Goal: Information Seeking & Learning: Compare options

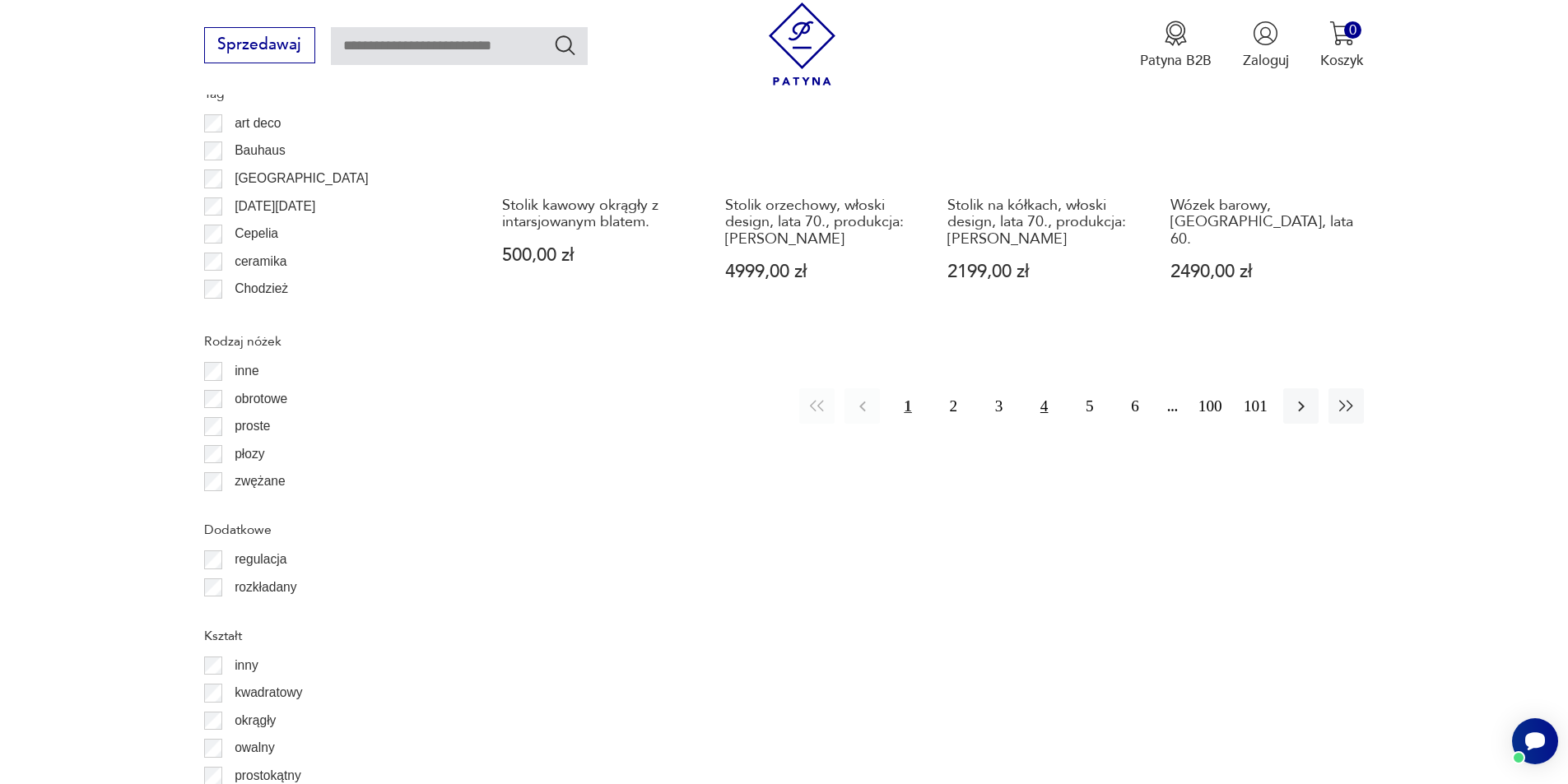
scroll to position [2121, 0]
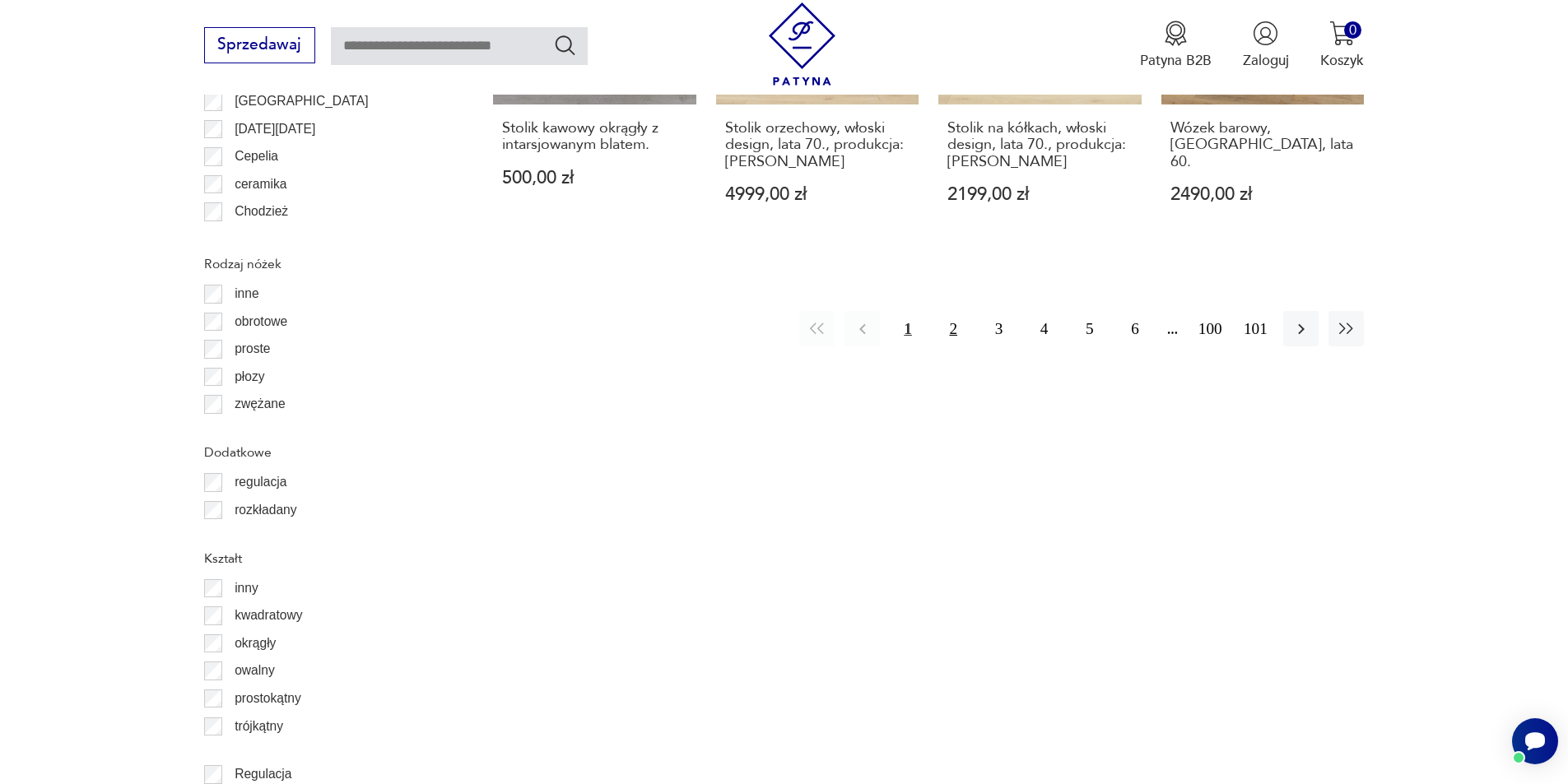
click at [951, 311] on button "2" at bounding box center [953, 328] width 36 height 36
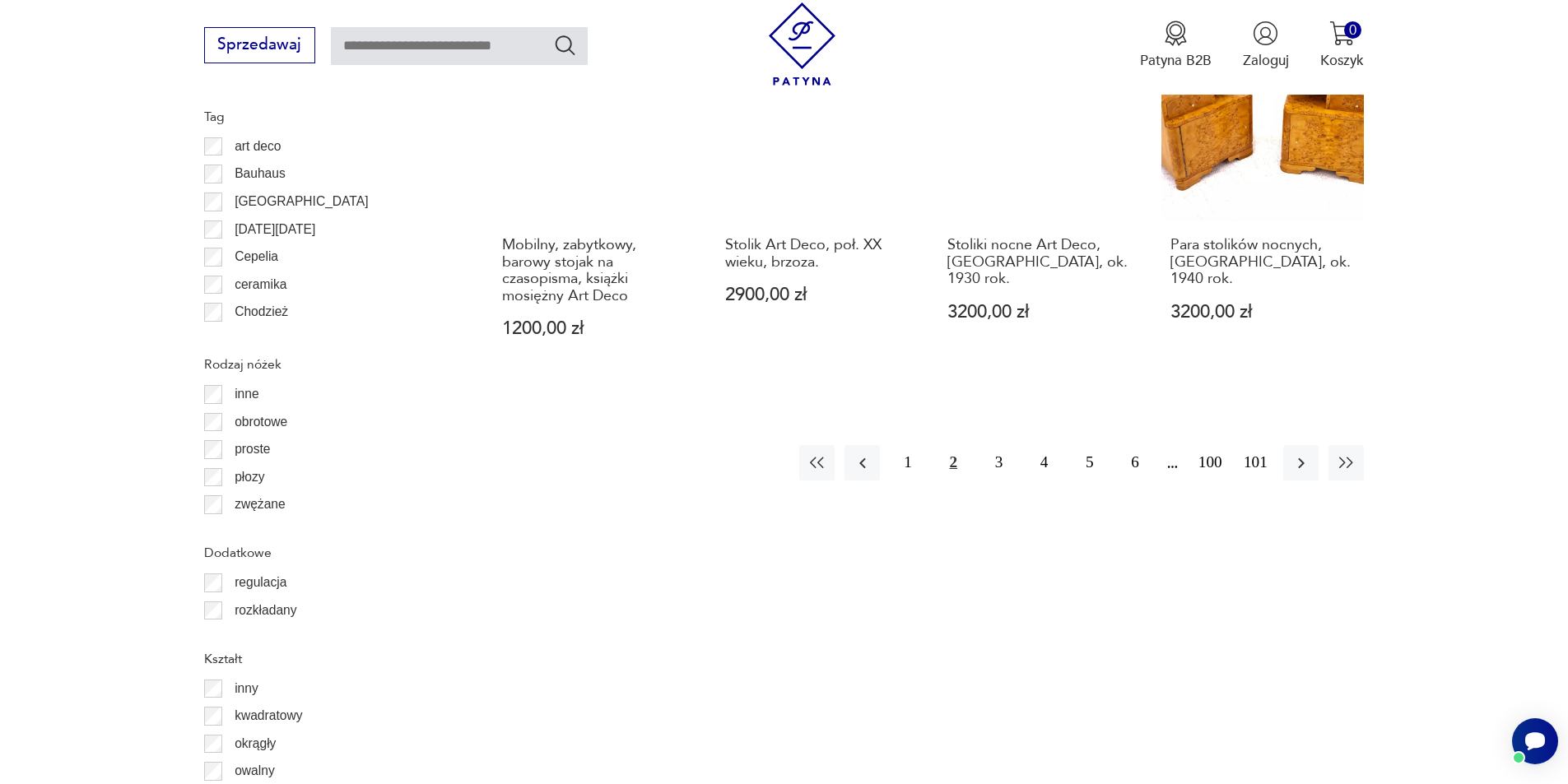
scroll to position [2030, 0]
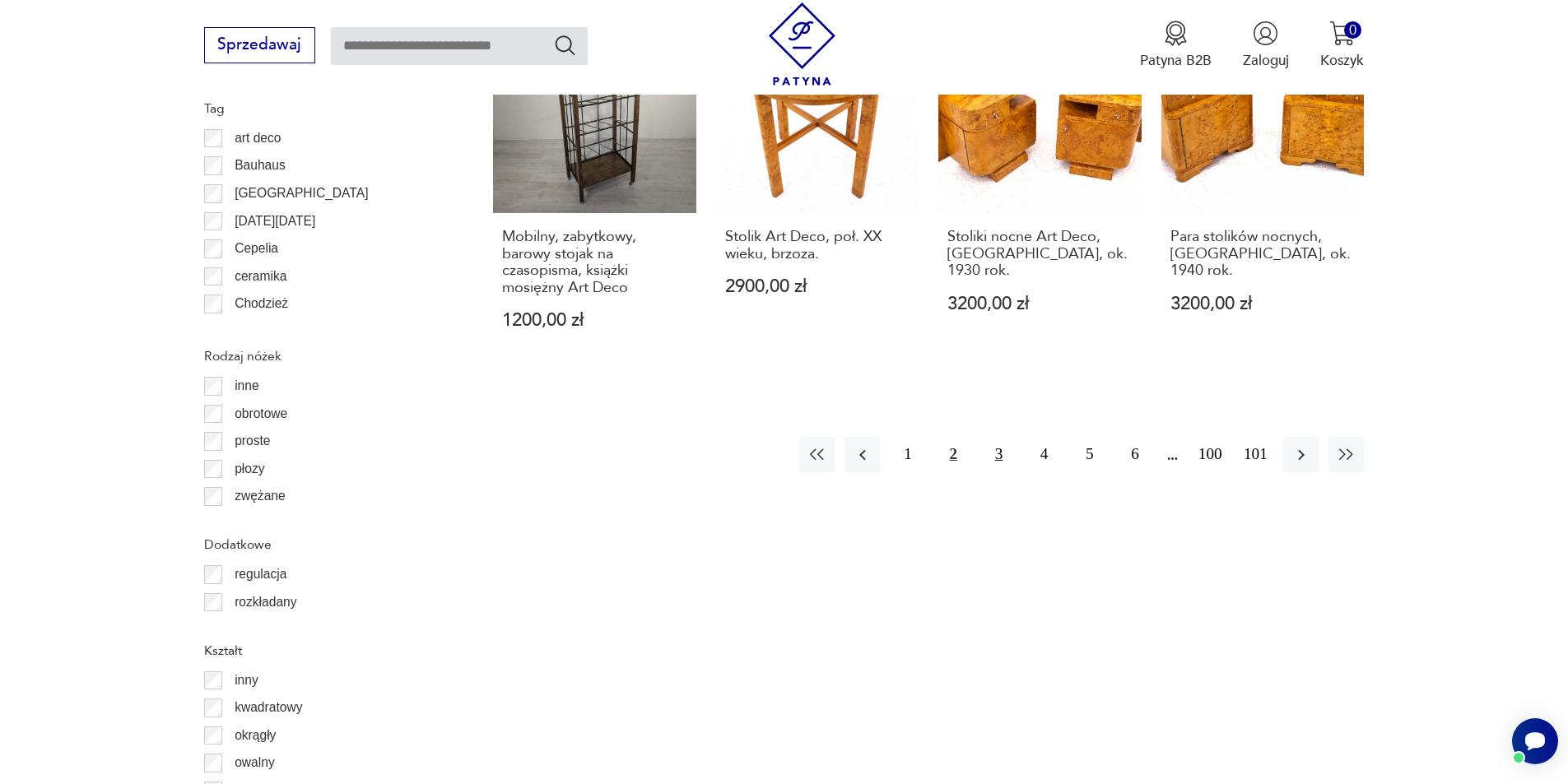
click at [1000, 437] on button "3" at bounding box center [999, 454] width 36 height 36
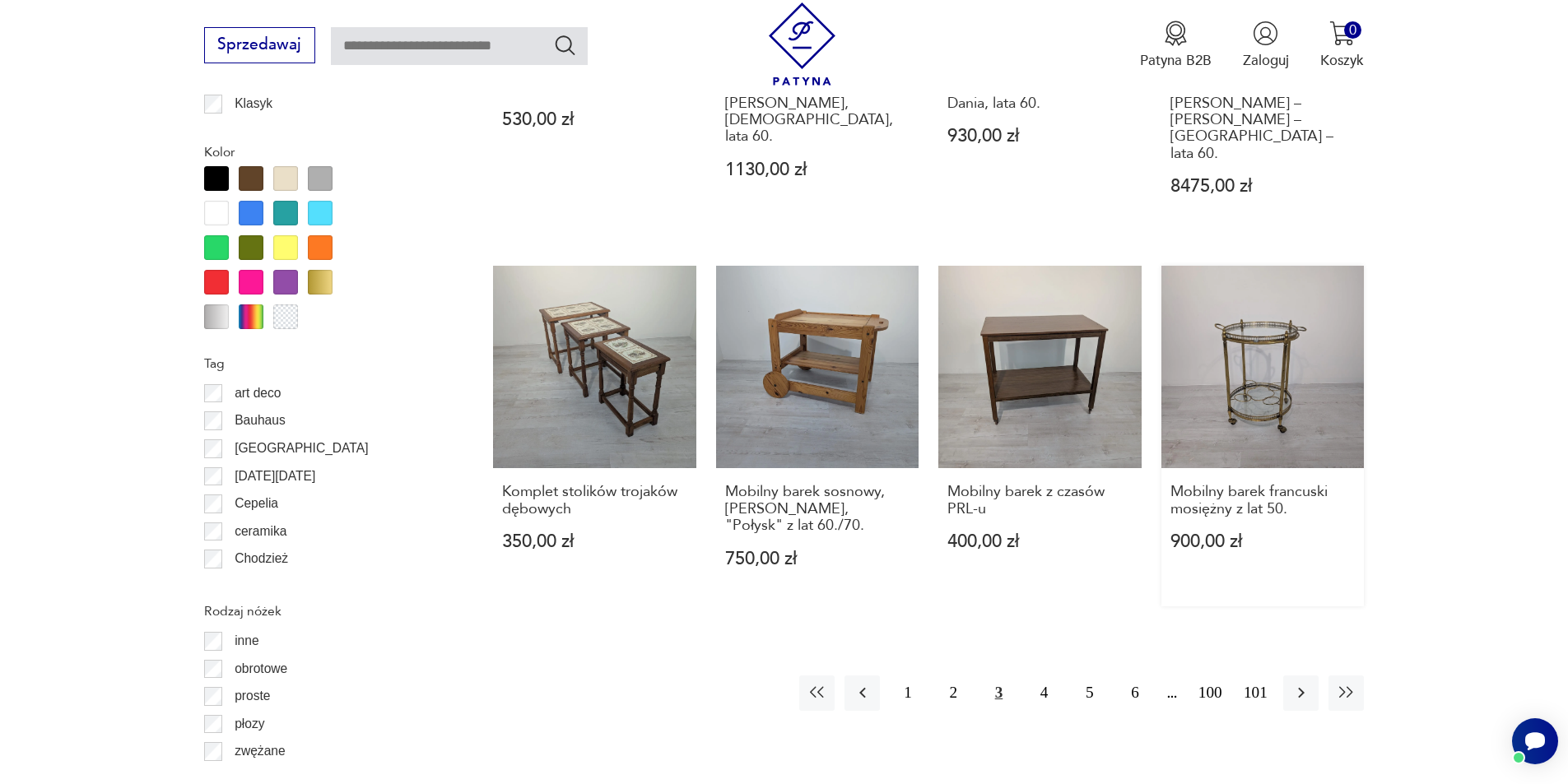
scroll to position [1865, 0]
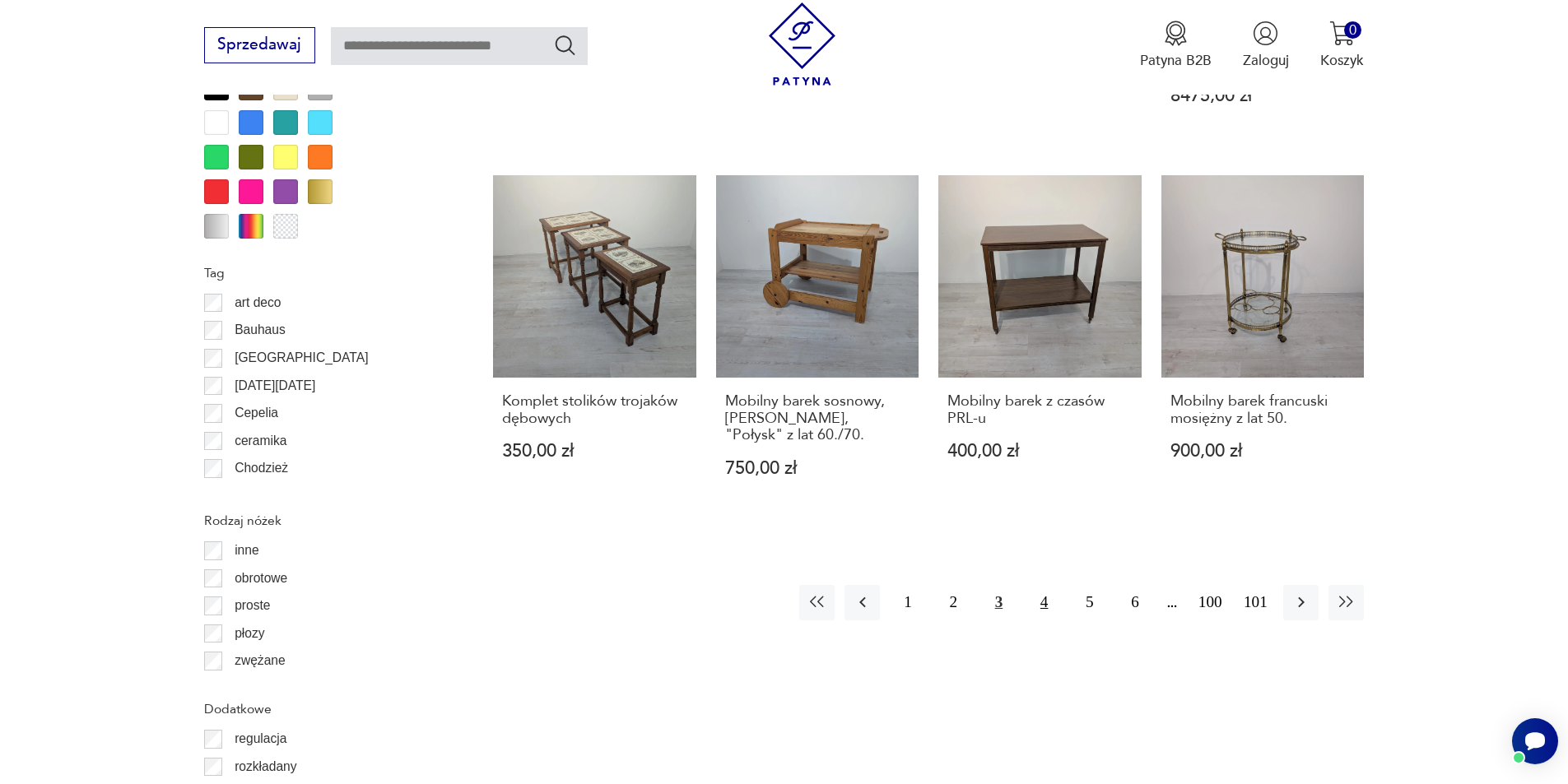
click at [1040, 585] on button "4" at bounding box center [1044, 602] width 36 height 36
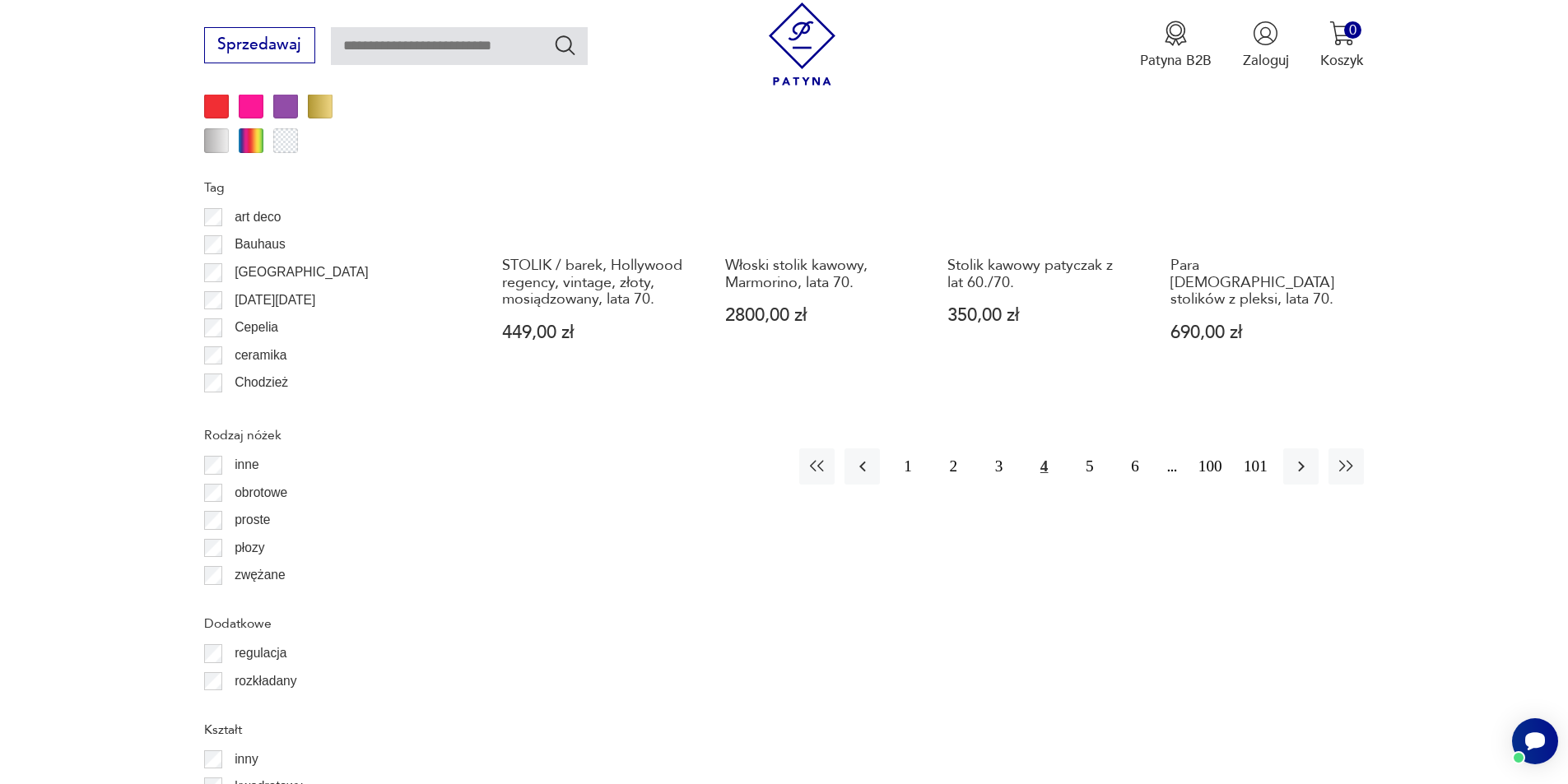
scroll to position [2030, 0]
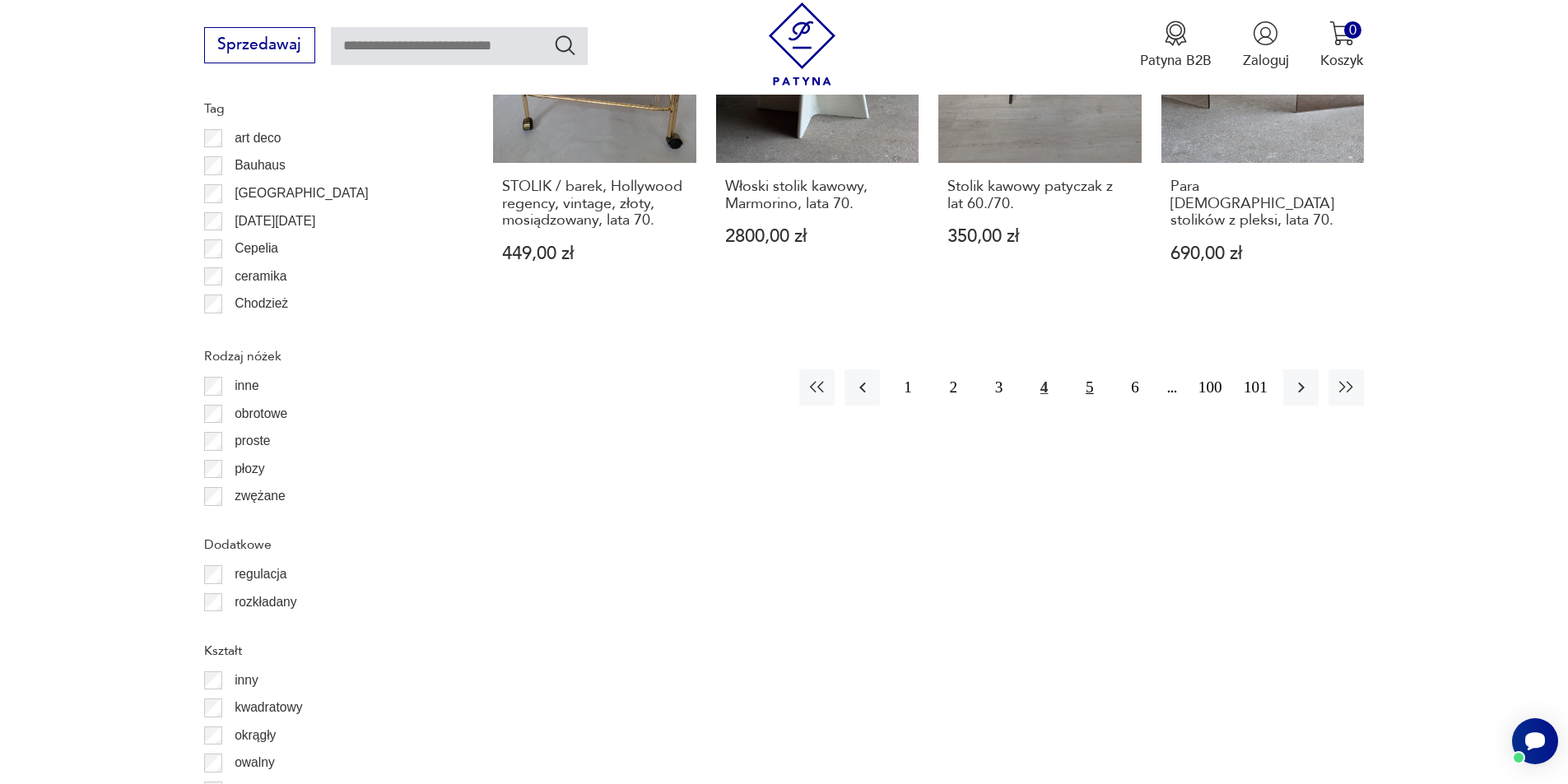
click at [1091, 374] on button "5" at bounding box center [1089, 387] width 36 height 36
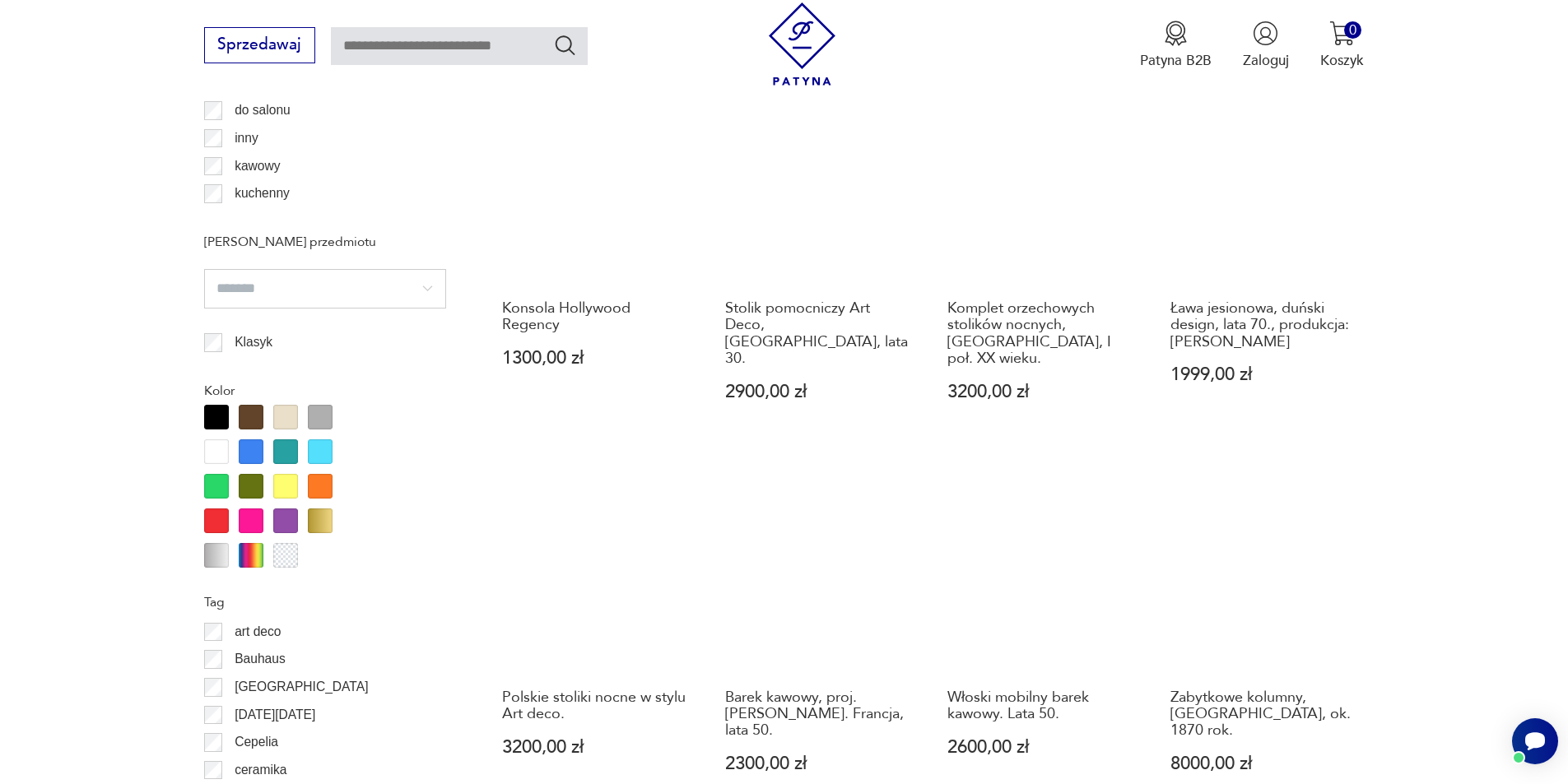
scroll to position [1865, 0]
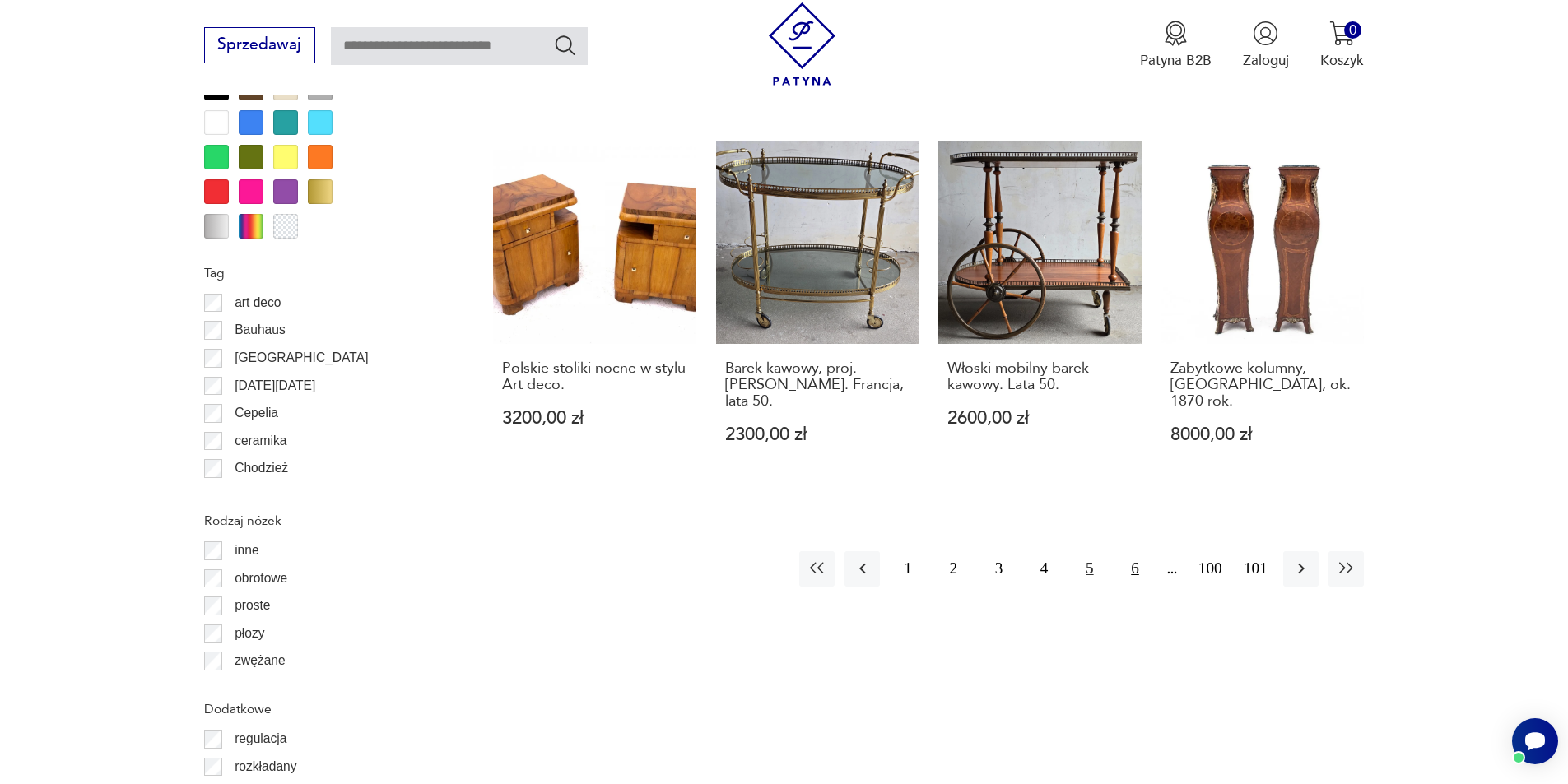
click at [1132, 551] on button "6" at bounding box center [1134, 569] width 36 height 36
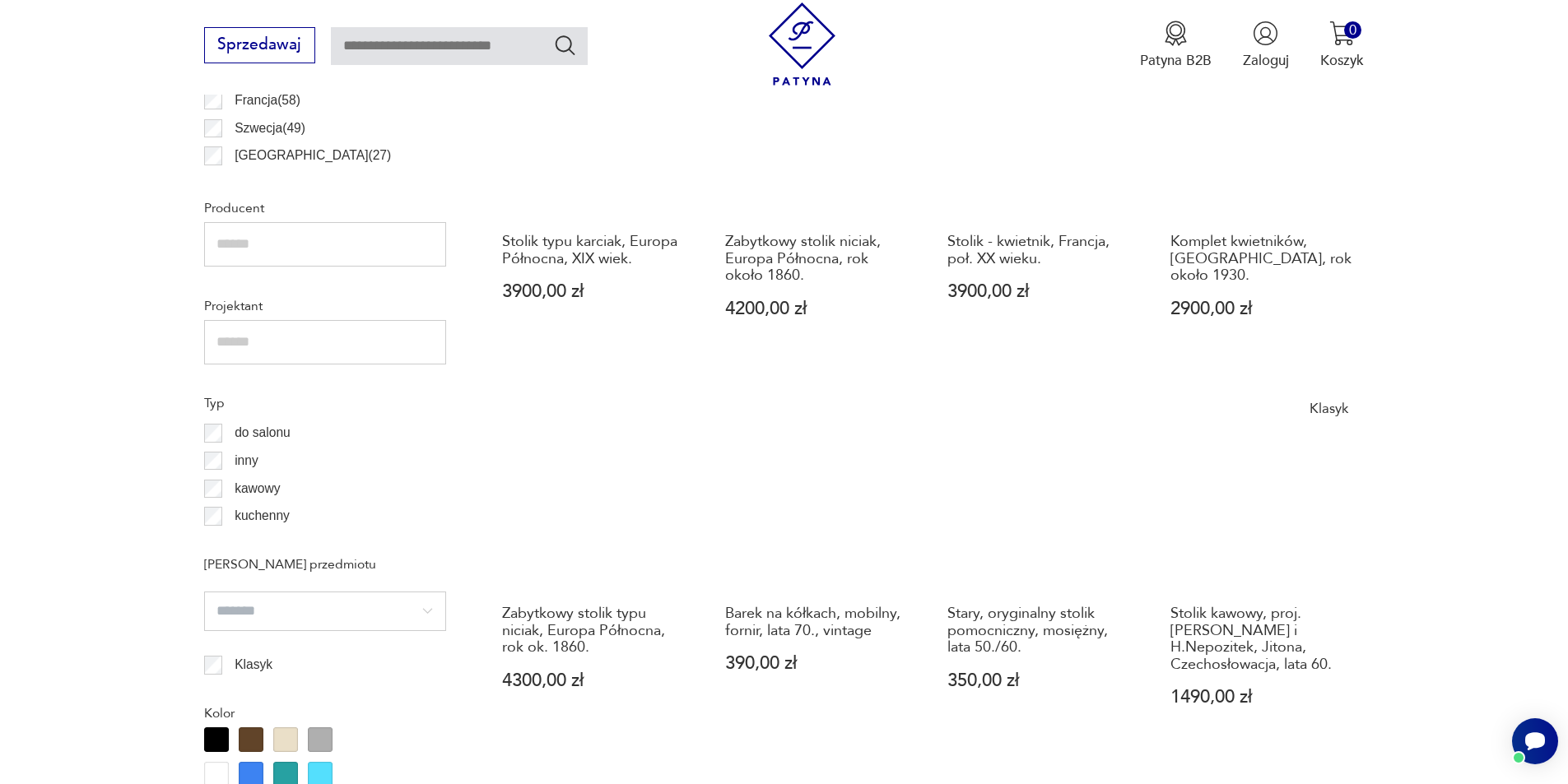
scroll to position [1371, 0]
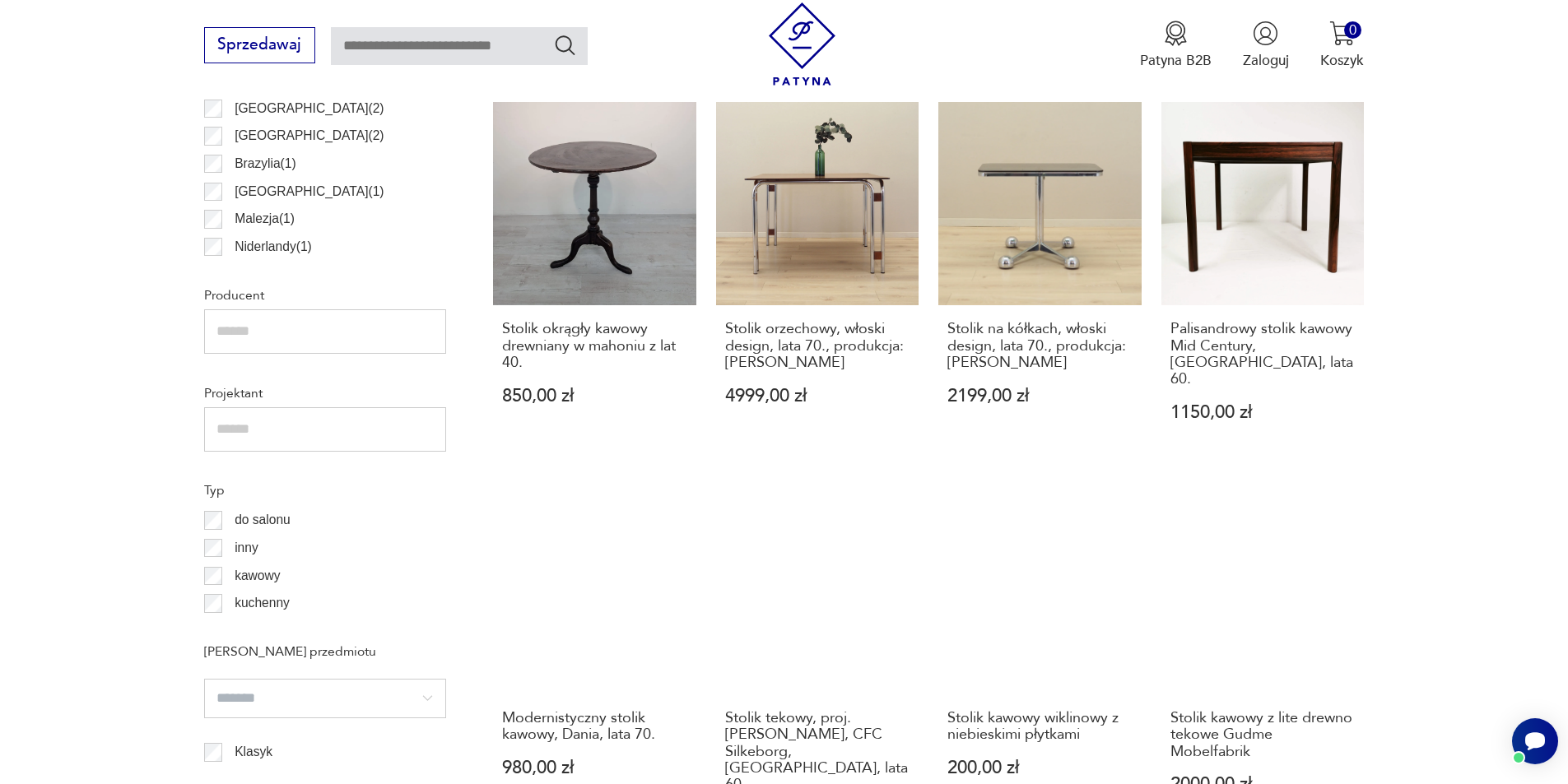
scroll to position [1206, 0]
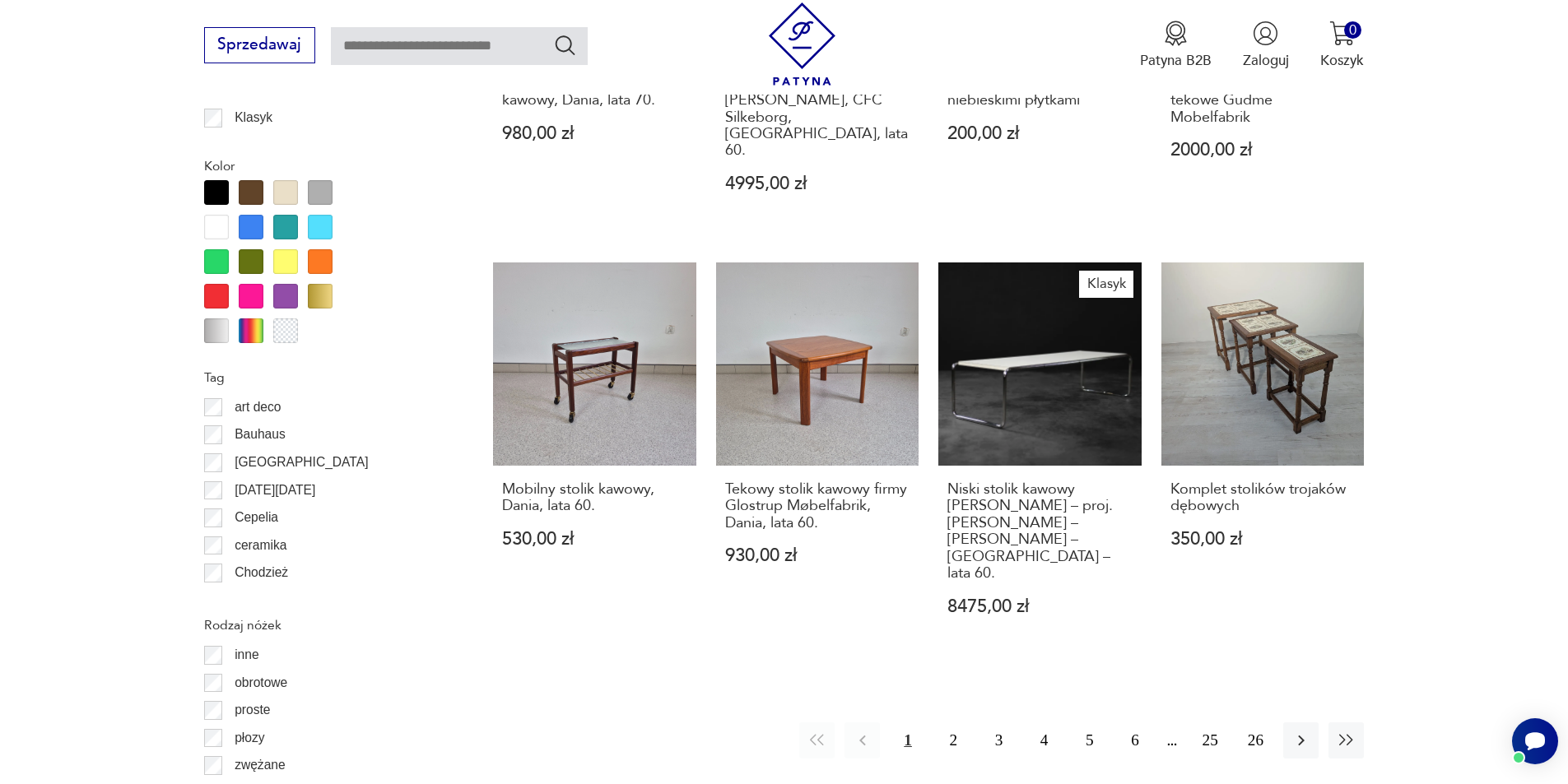
scroll to position [2008, 0]
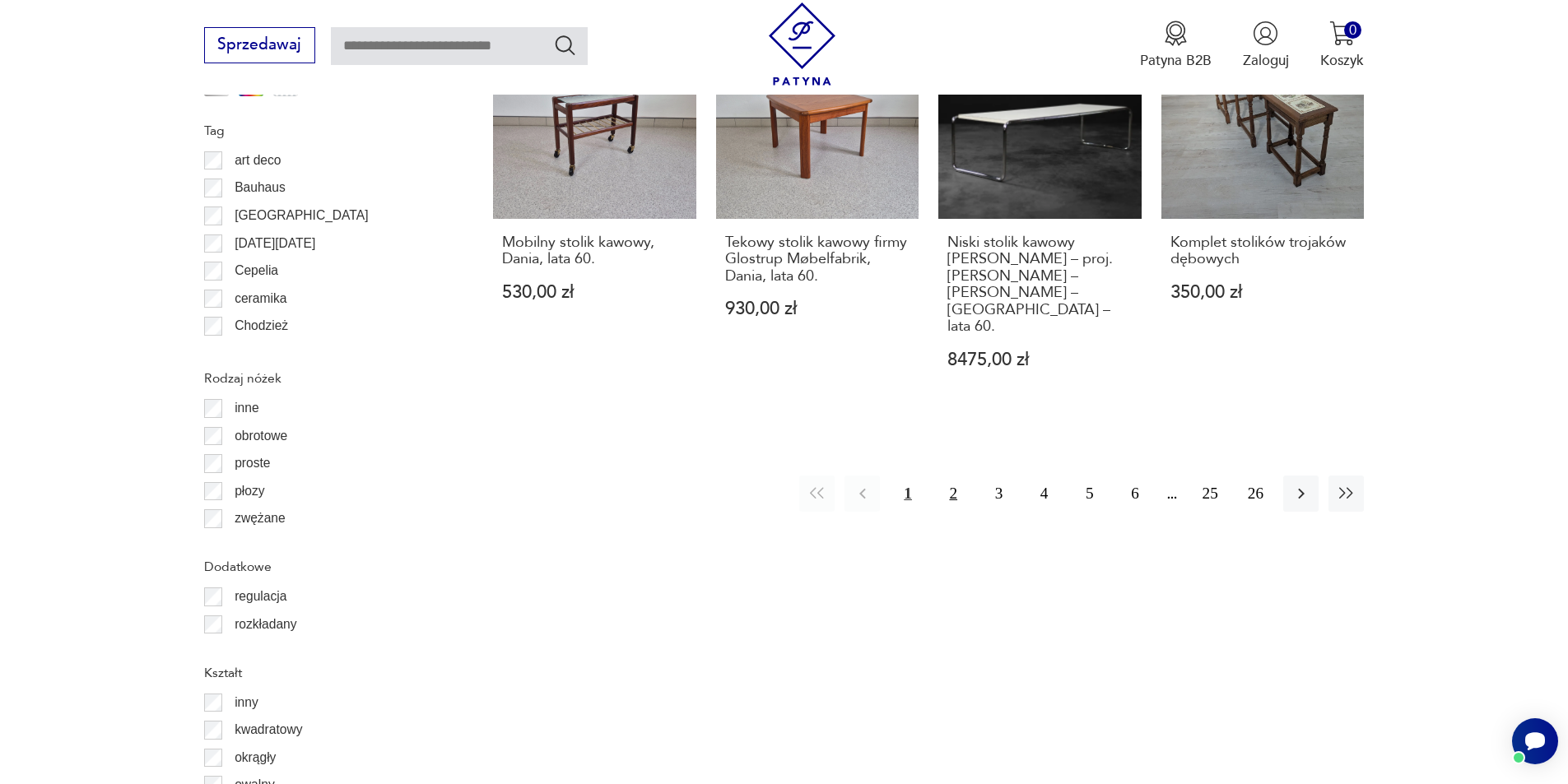
click at [951, 475] on button "2" at bounding box center [953, 493] width 36 height 36
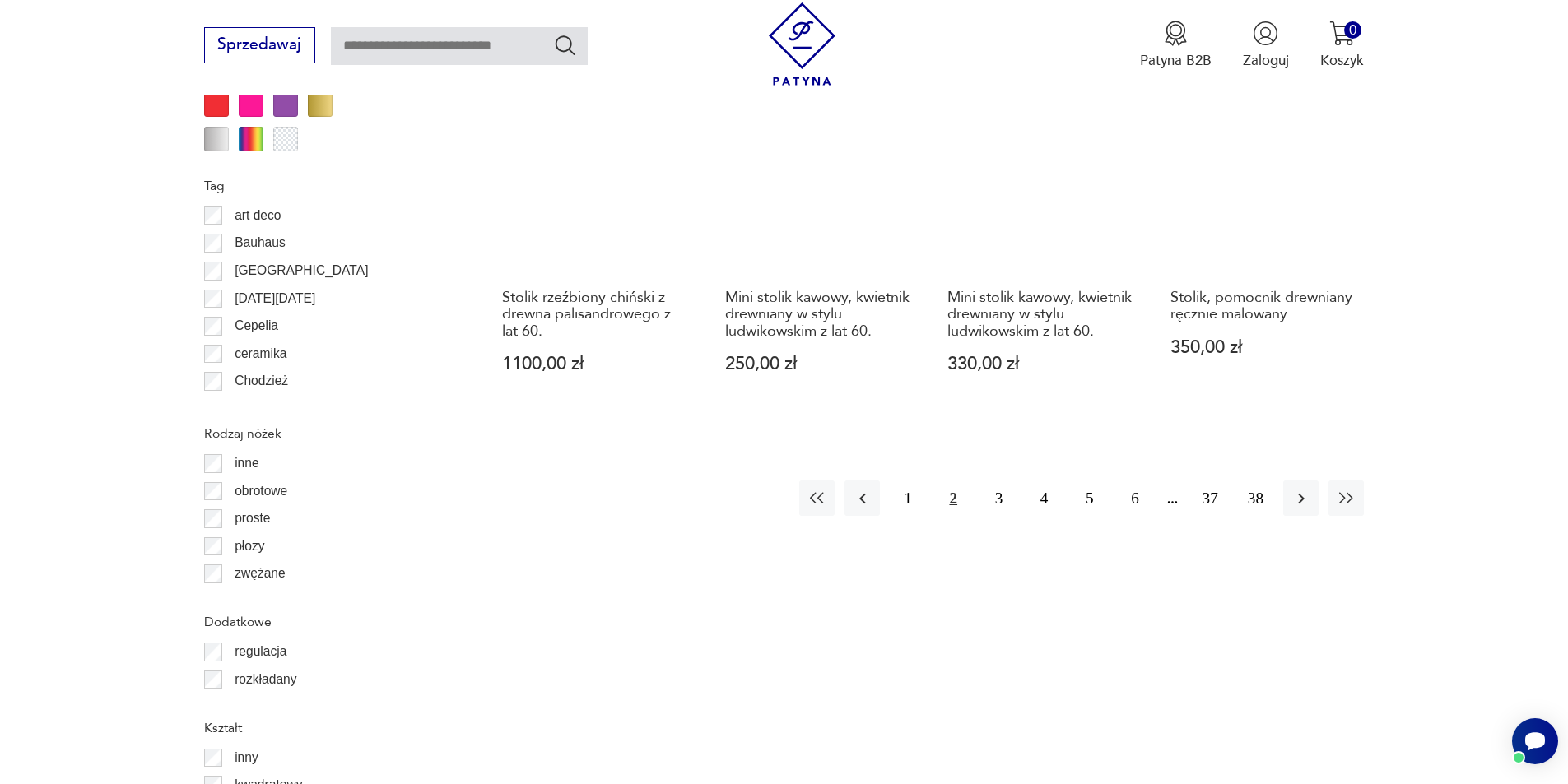
scroll to position [2112, 0]
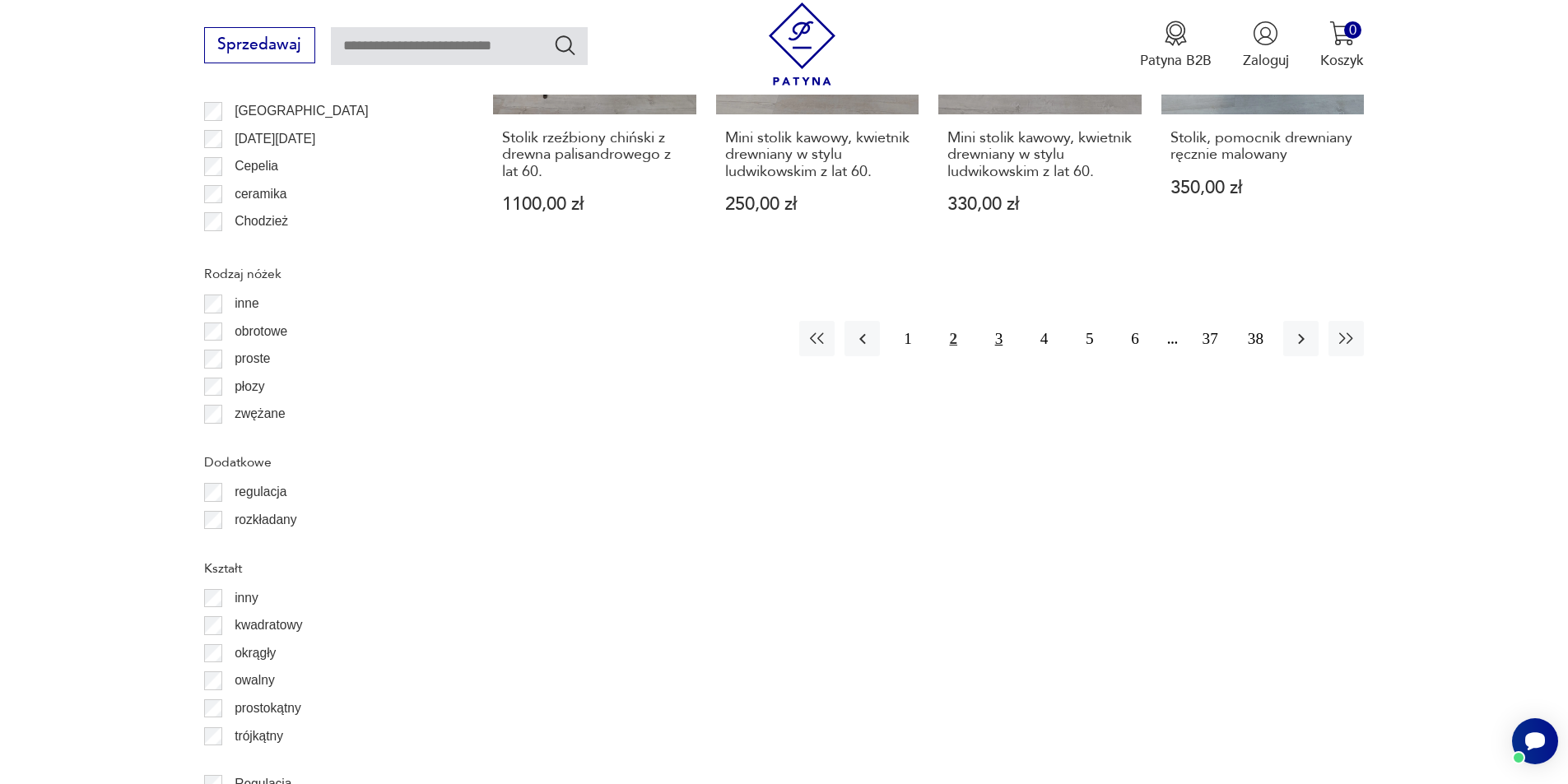
click at [995, 321] on button "3" at bounding box center [999, 339] width 36 height 36
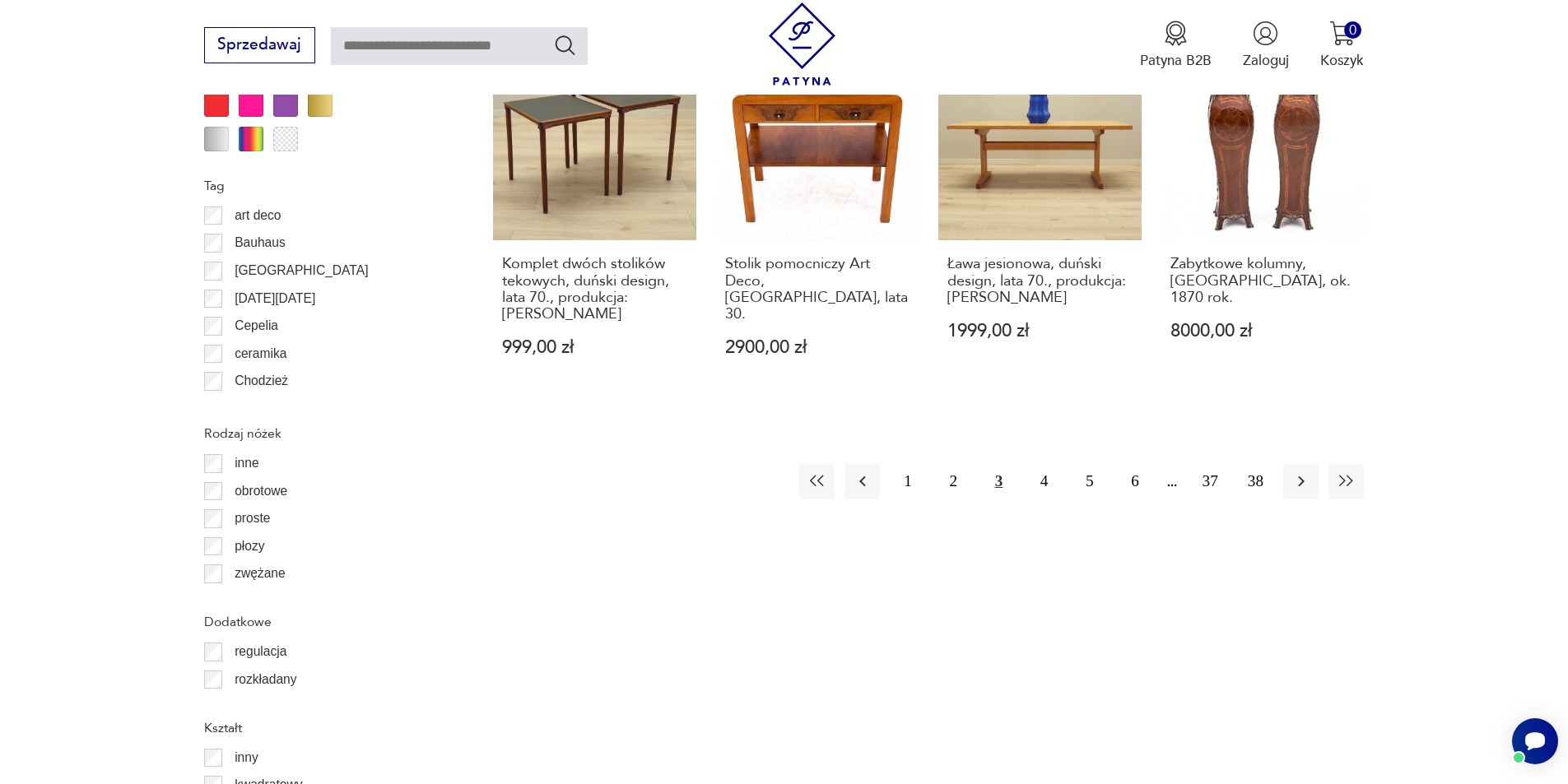
scroll to position [2112, 0]
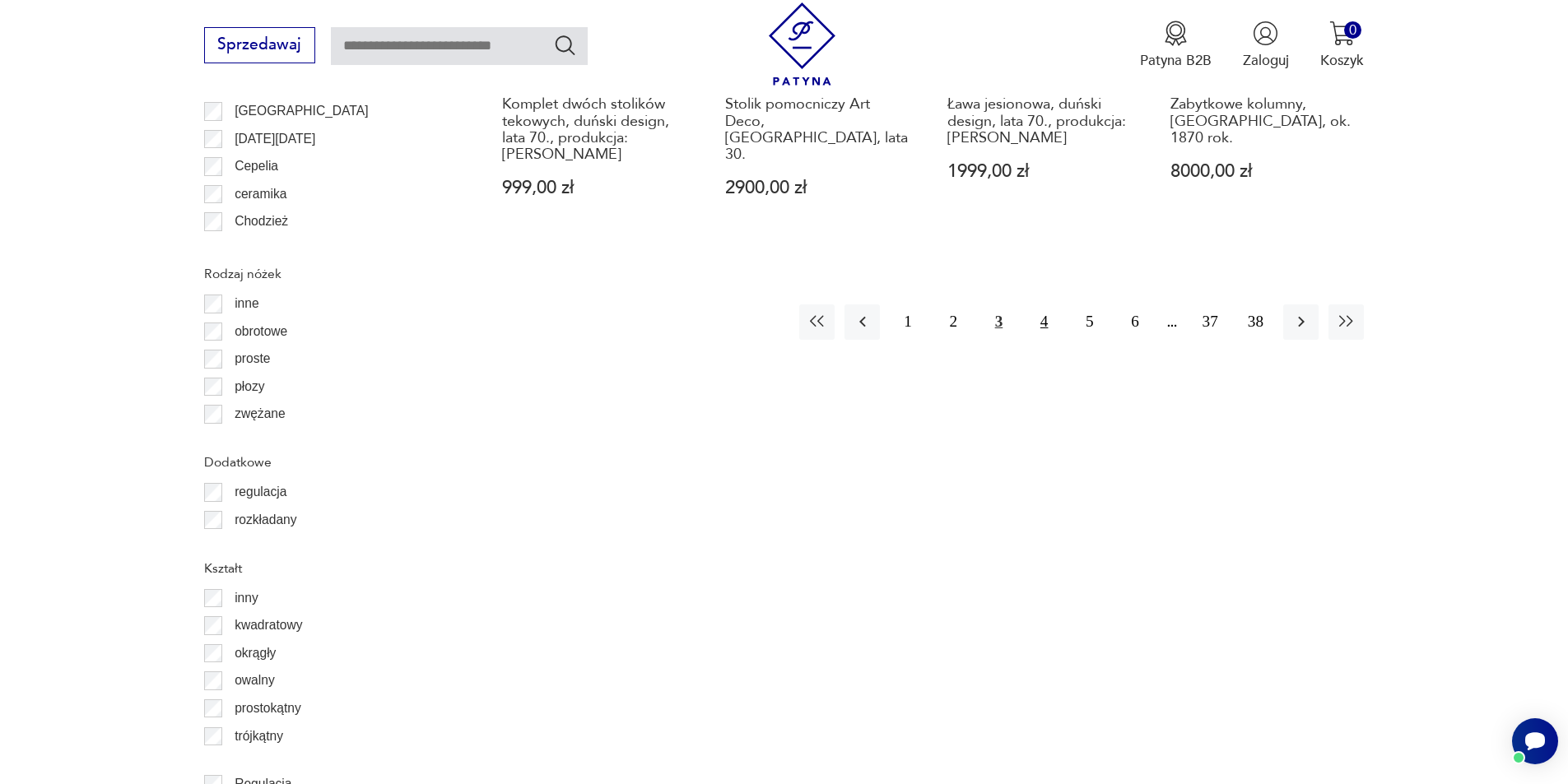
click at [1043, 305] on button "4" at bounding box center [1044, 322] width 36 height 36
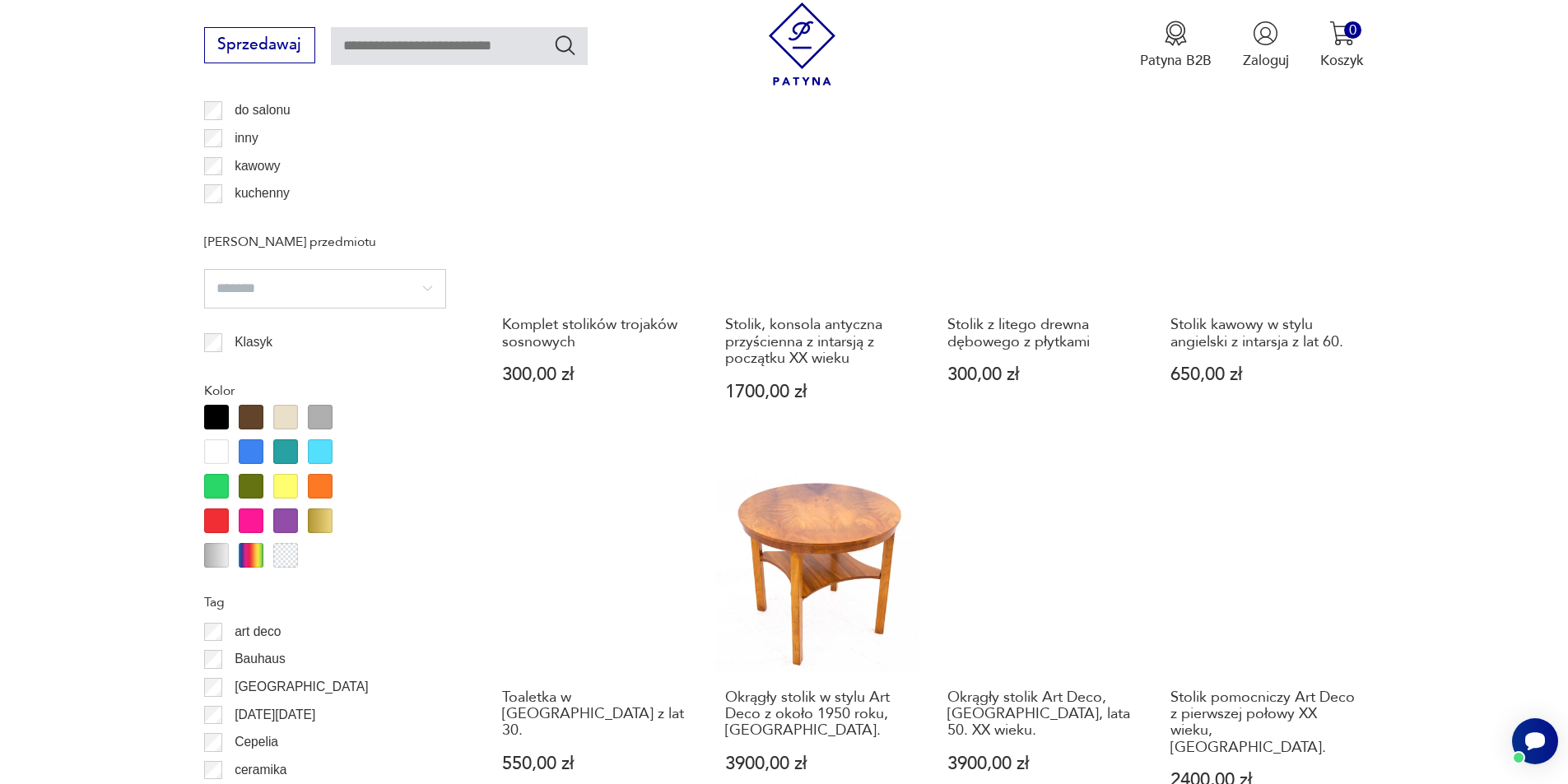
scroll to position [1947, 0]
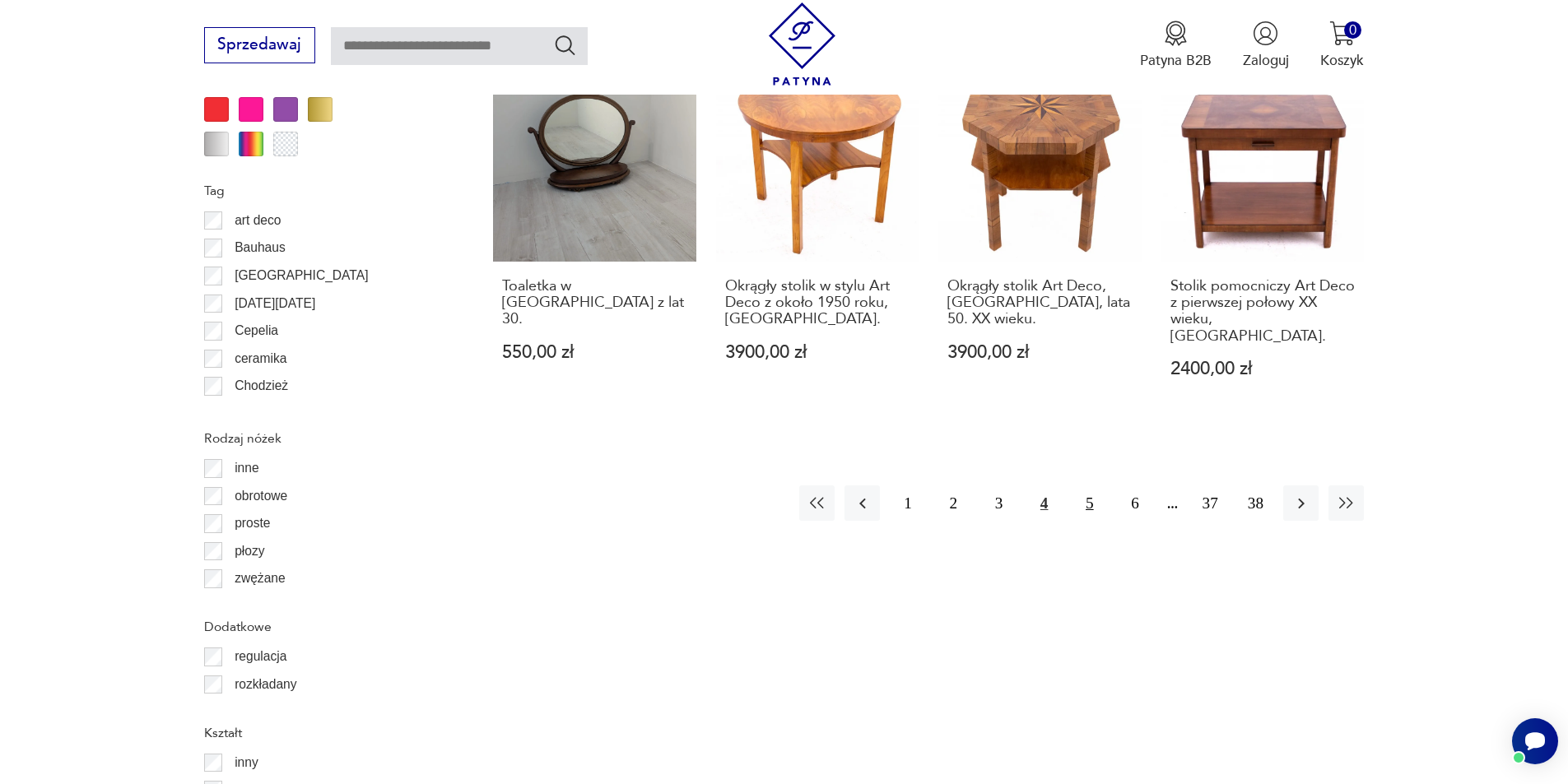
click at [1090, 486] on button "5" at bounding box center [1089, 503] width 36 height 36
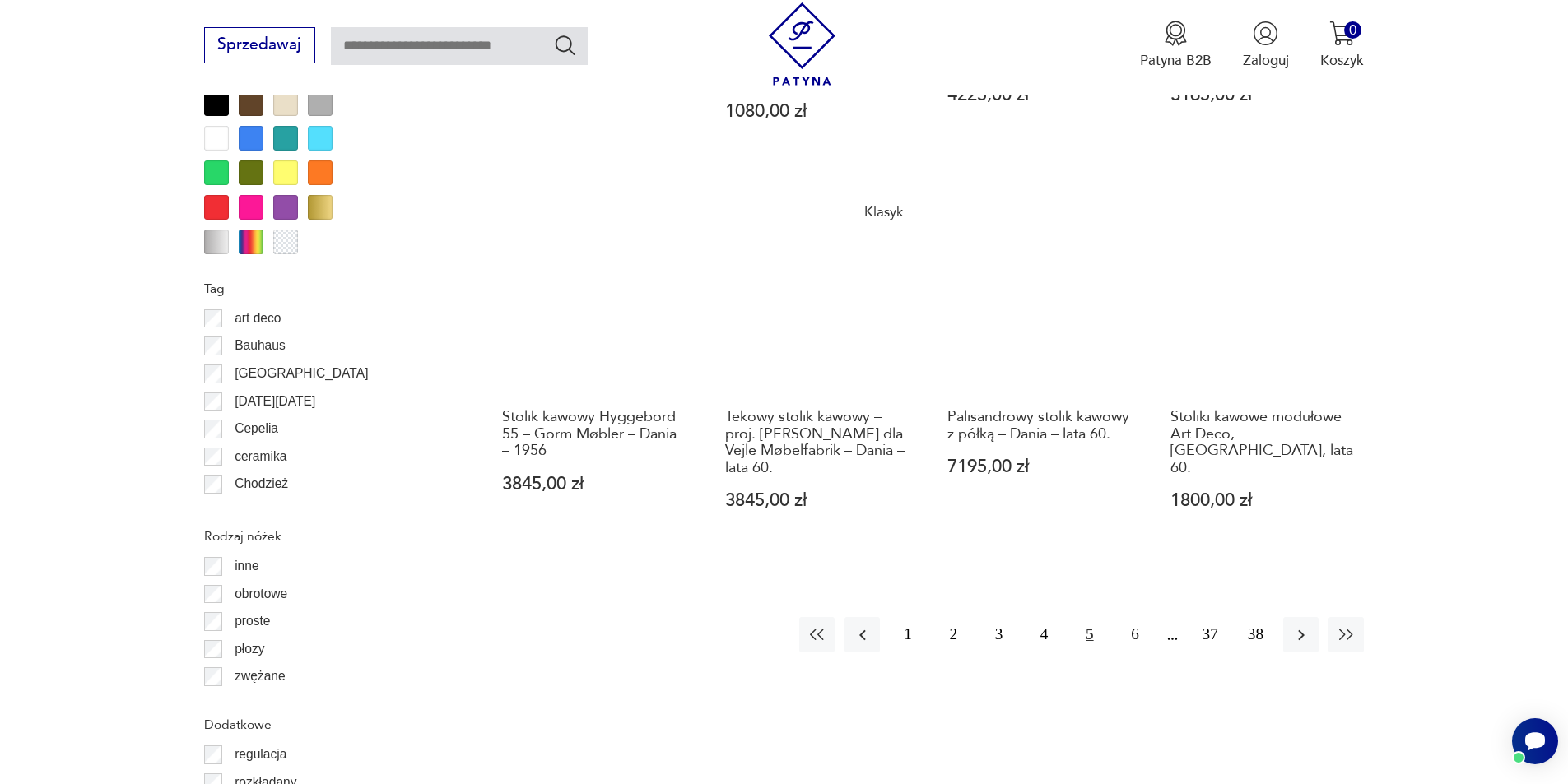
scroll to position [1947, 0]
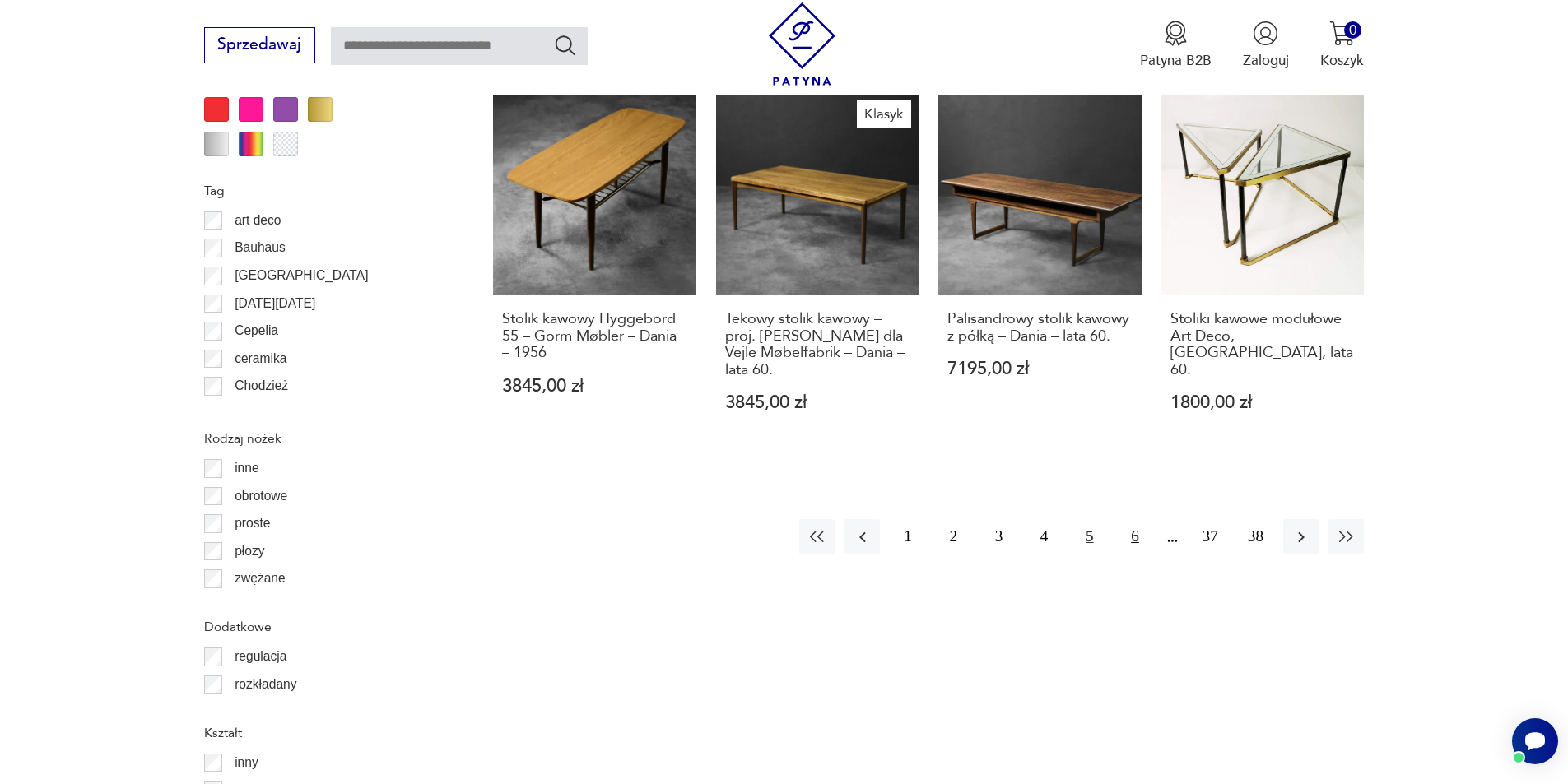
click at [1131, 519] on button "6" at bounding box center [1134, 537] width 36 height 36
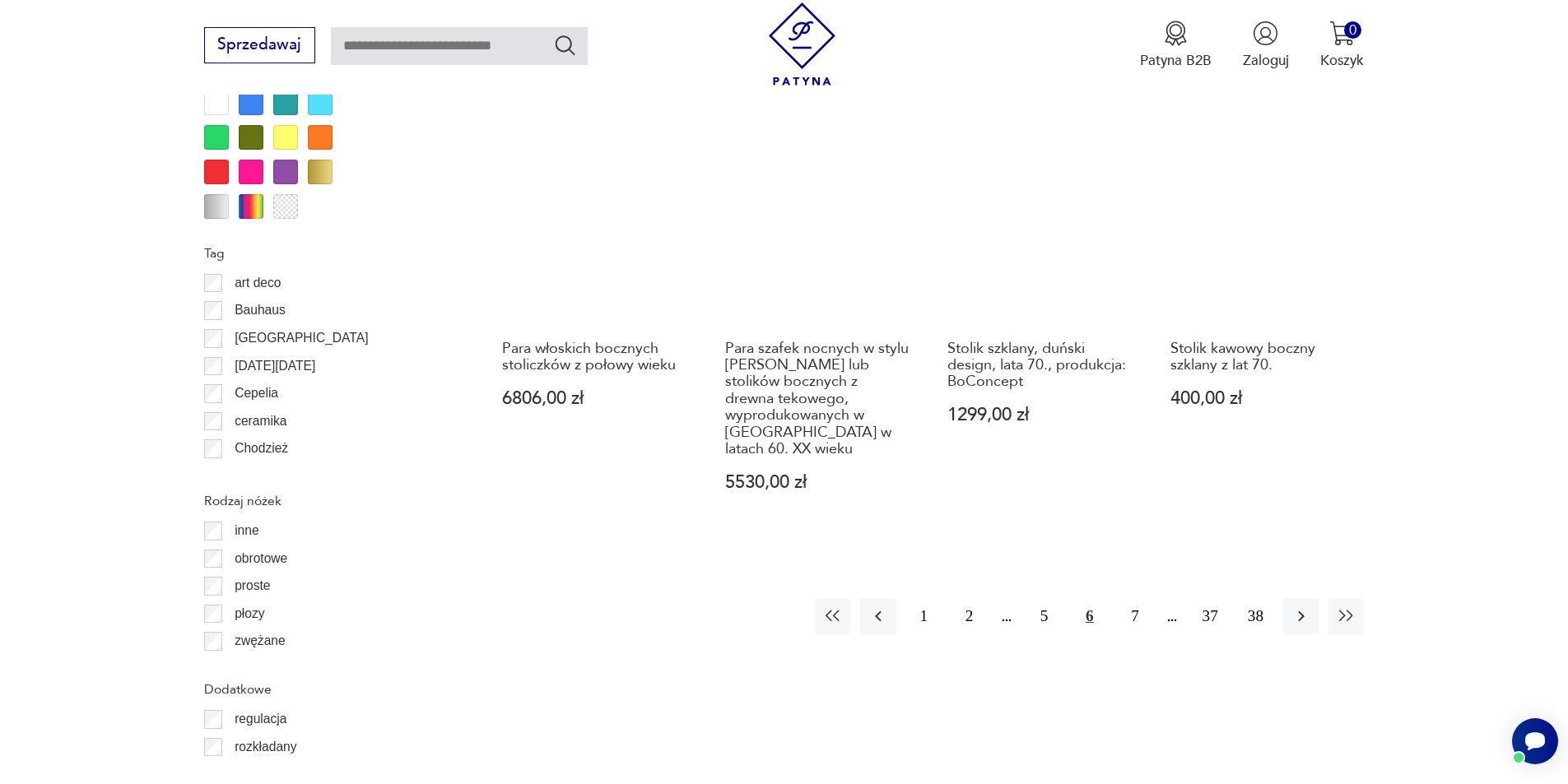
scroll to position [1947, 0]
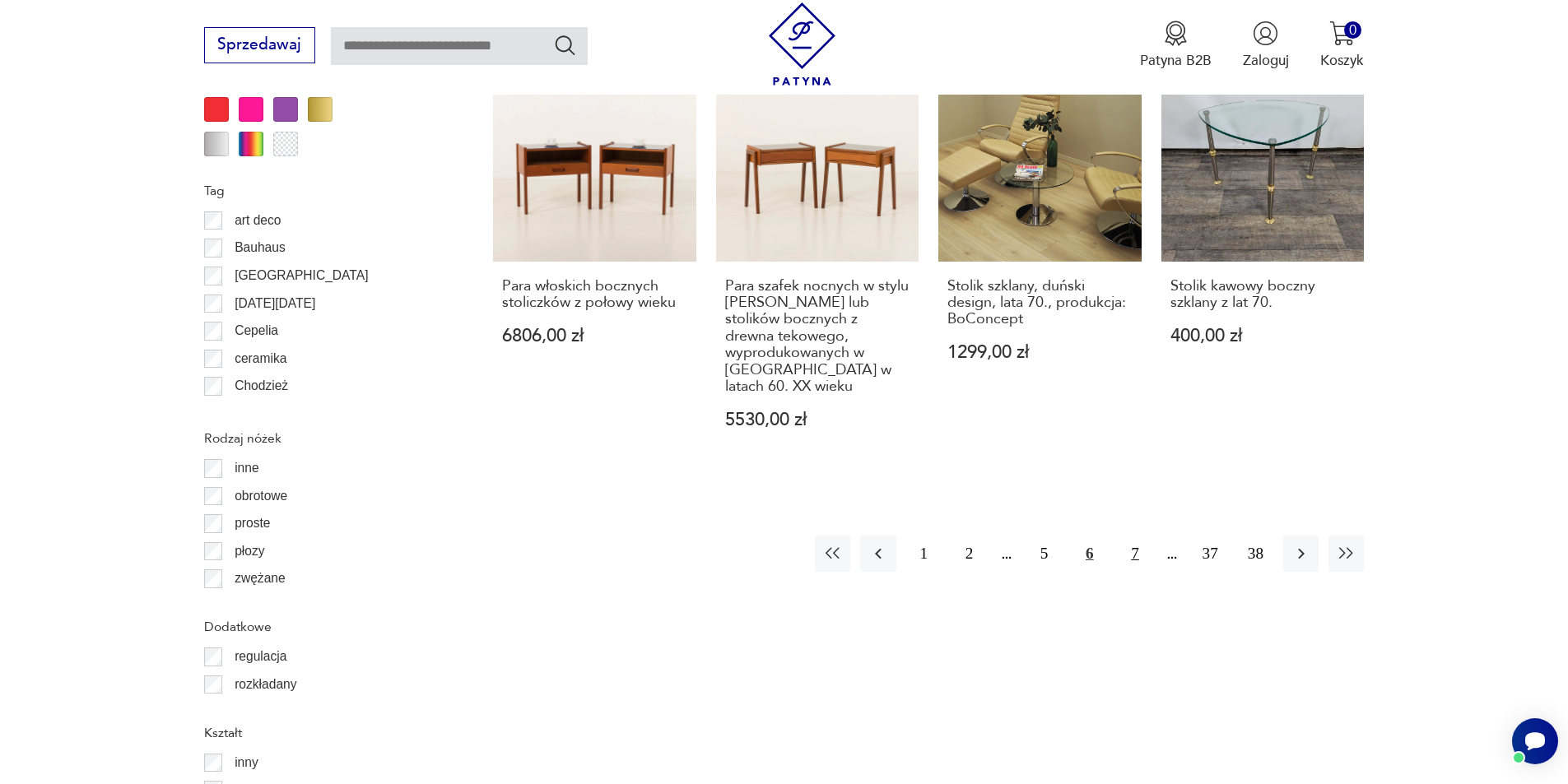
click at [1136, 536] on button "7" at bounding box center [1134, 553] width 36 height 36
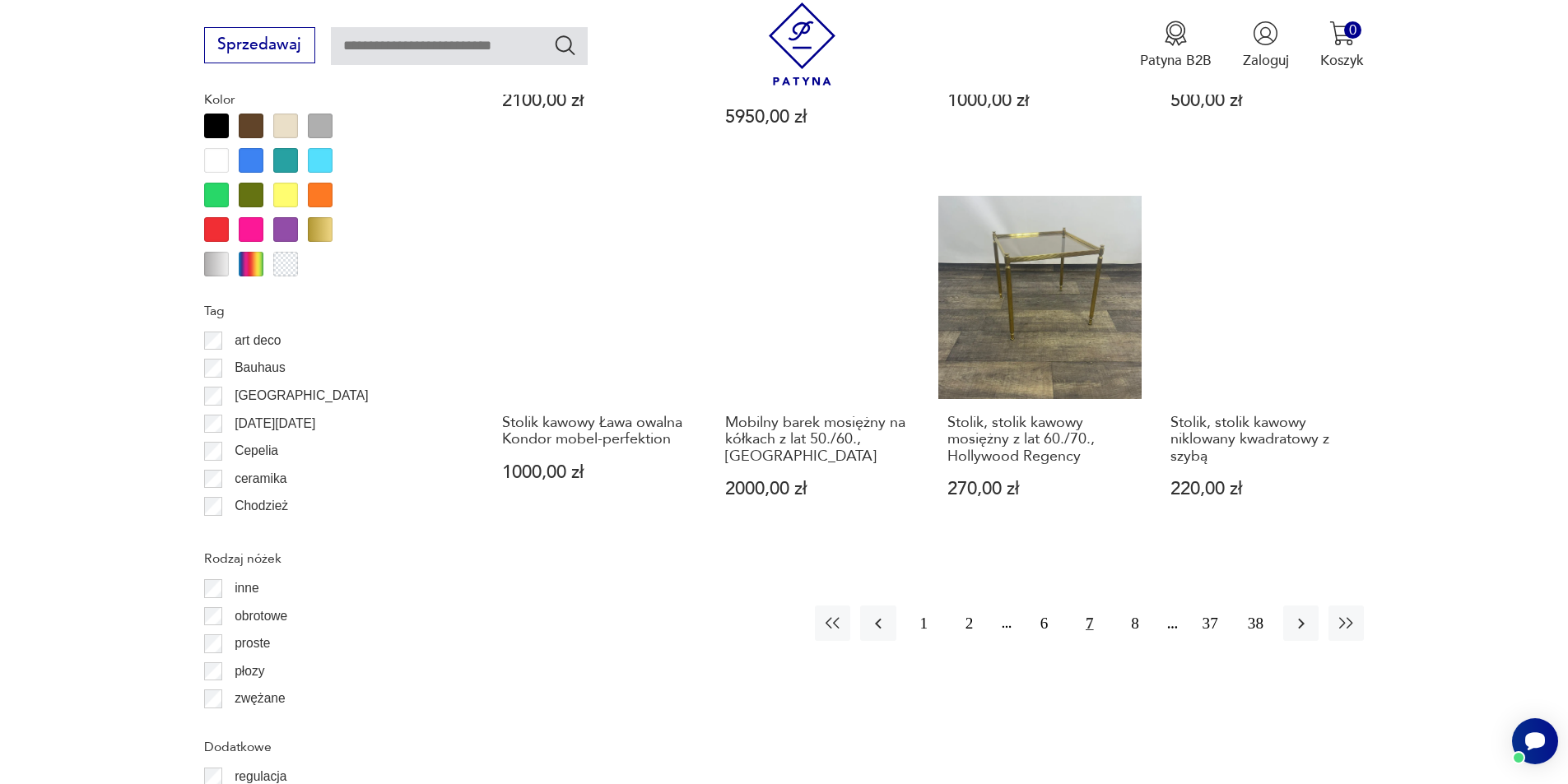
scroll to position [1865, 0]
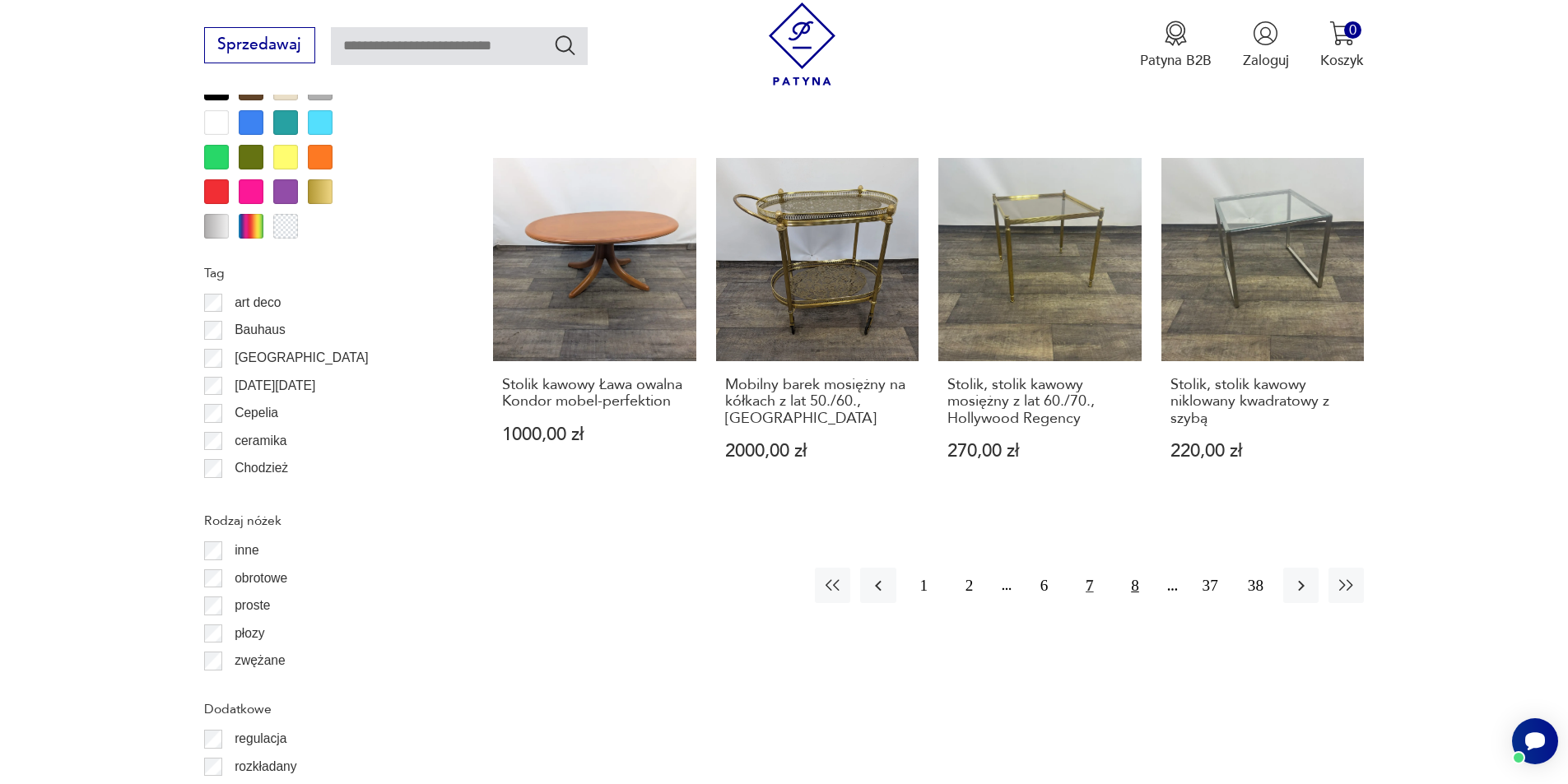
click at [1138, 568] on button "8" at bounding box center [1134, 585] width 36 height 36
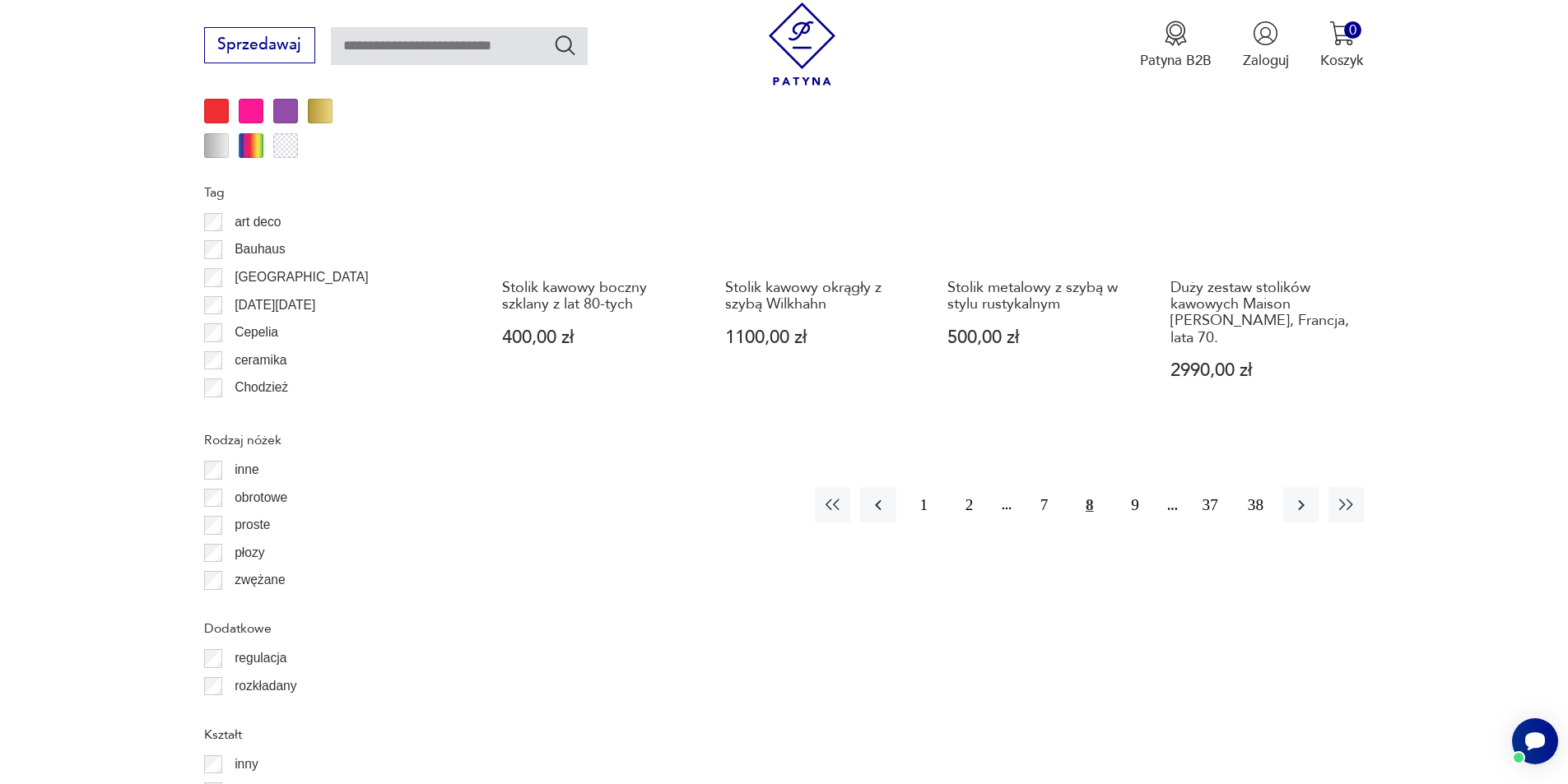
scroll to position [1947, 0]
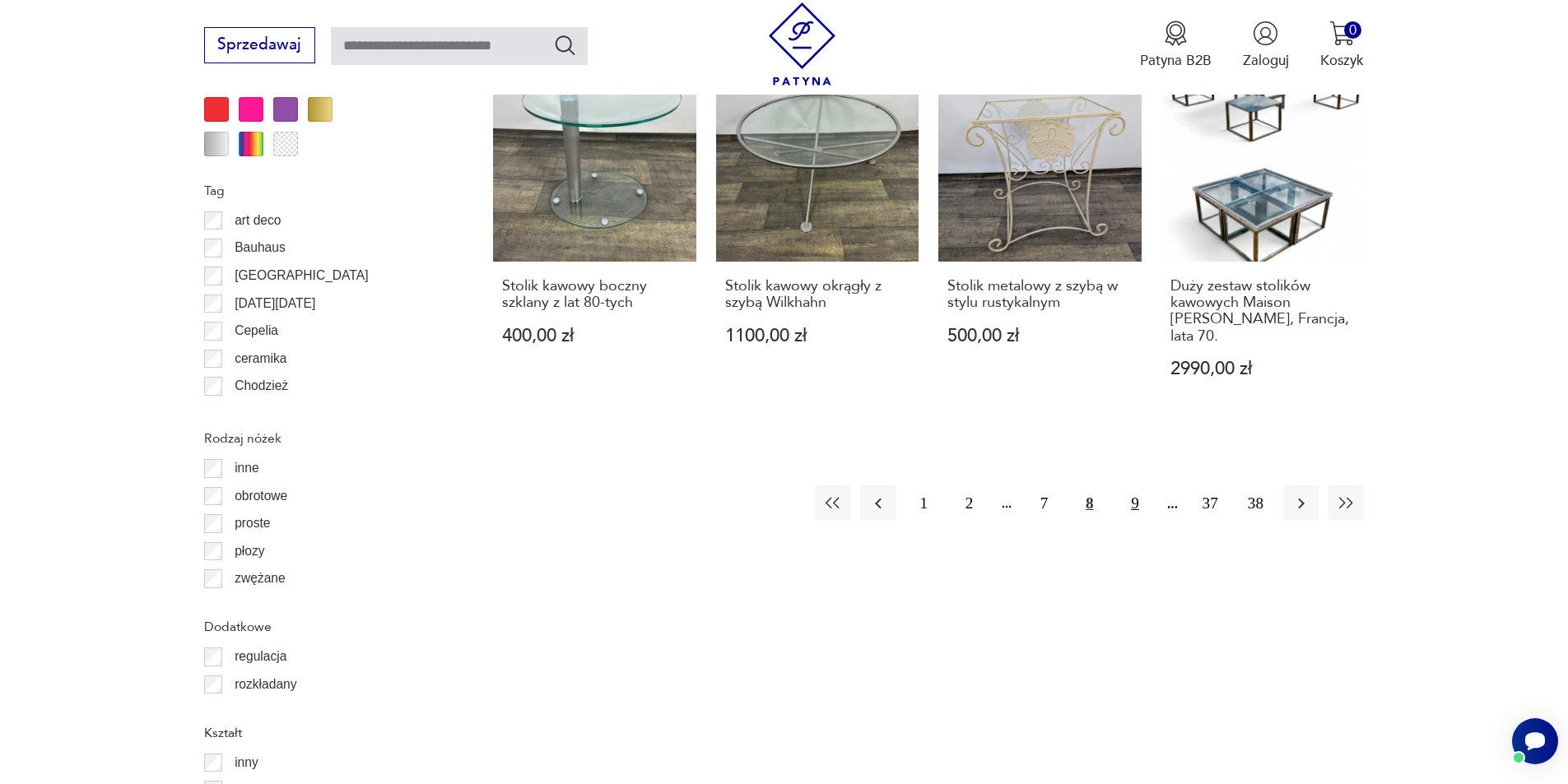
click at [1128, 486] on button "9" at bounding box center [1134, 503] width 36 height 36
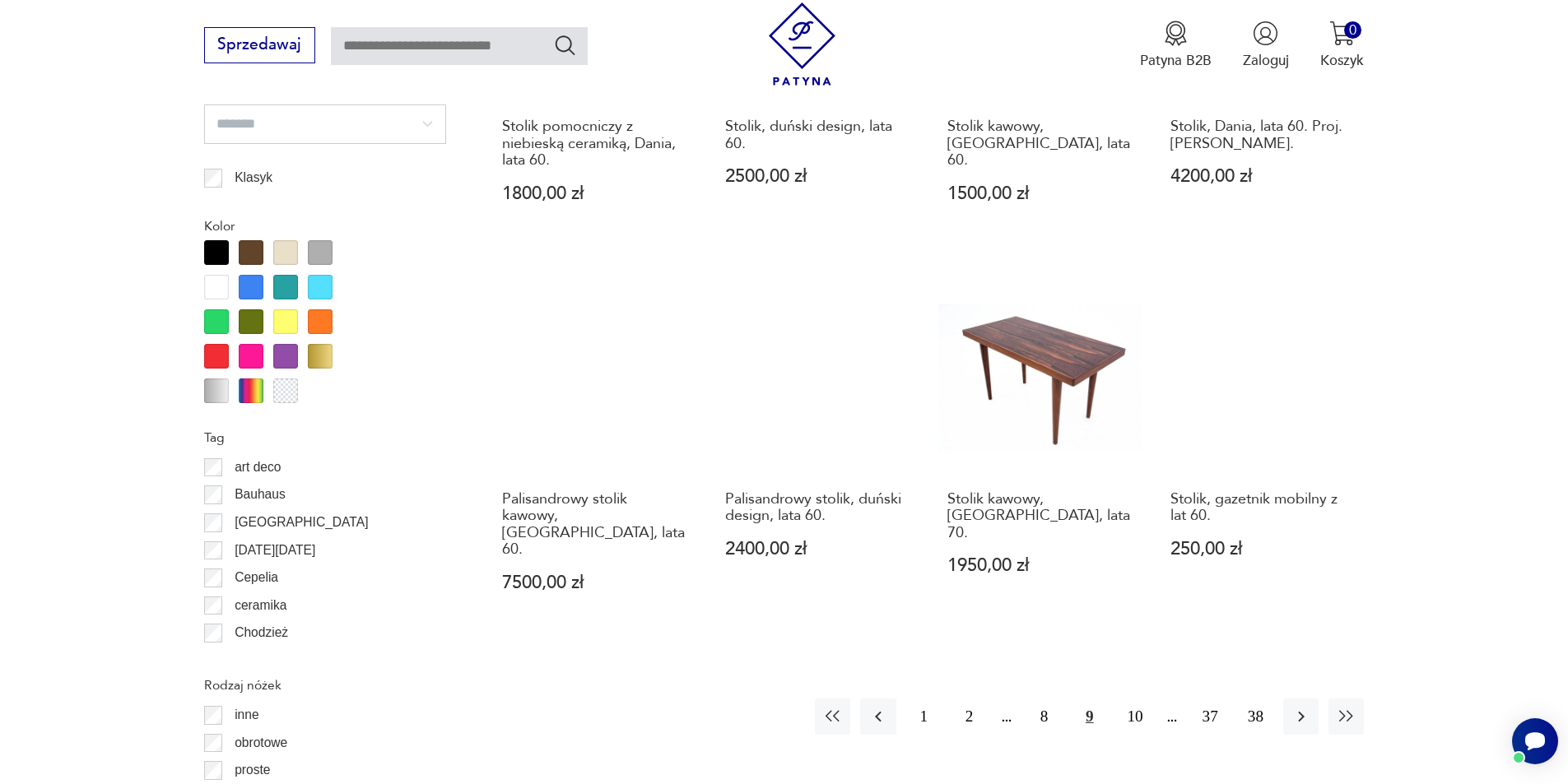
scroll to position [1865, 0]
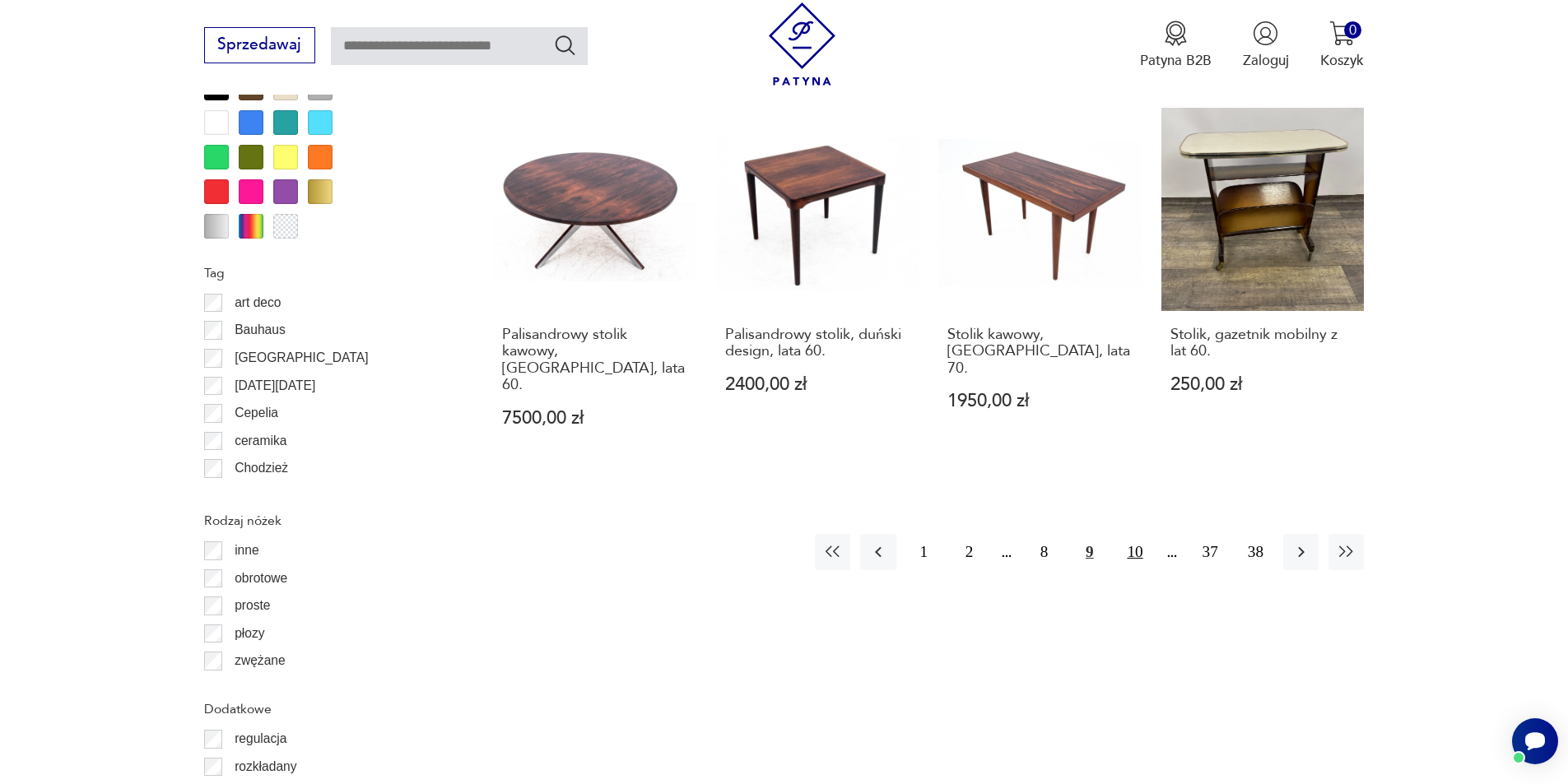
click at [1134, 534] on button "10" at bounding box center [1134, 551] width 36 height 36
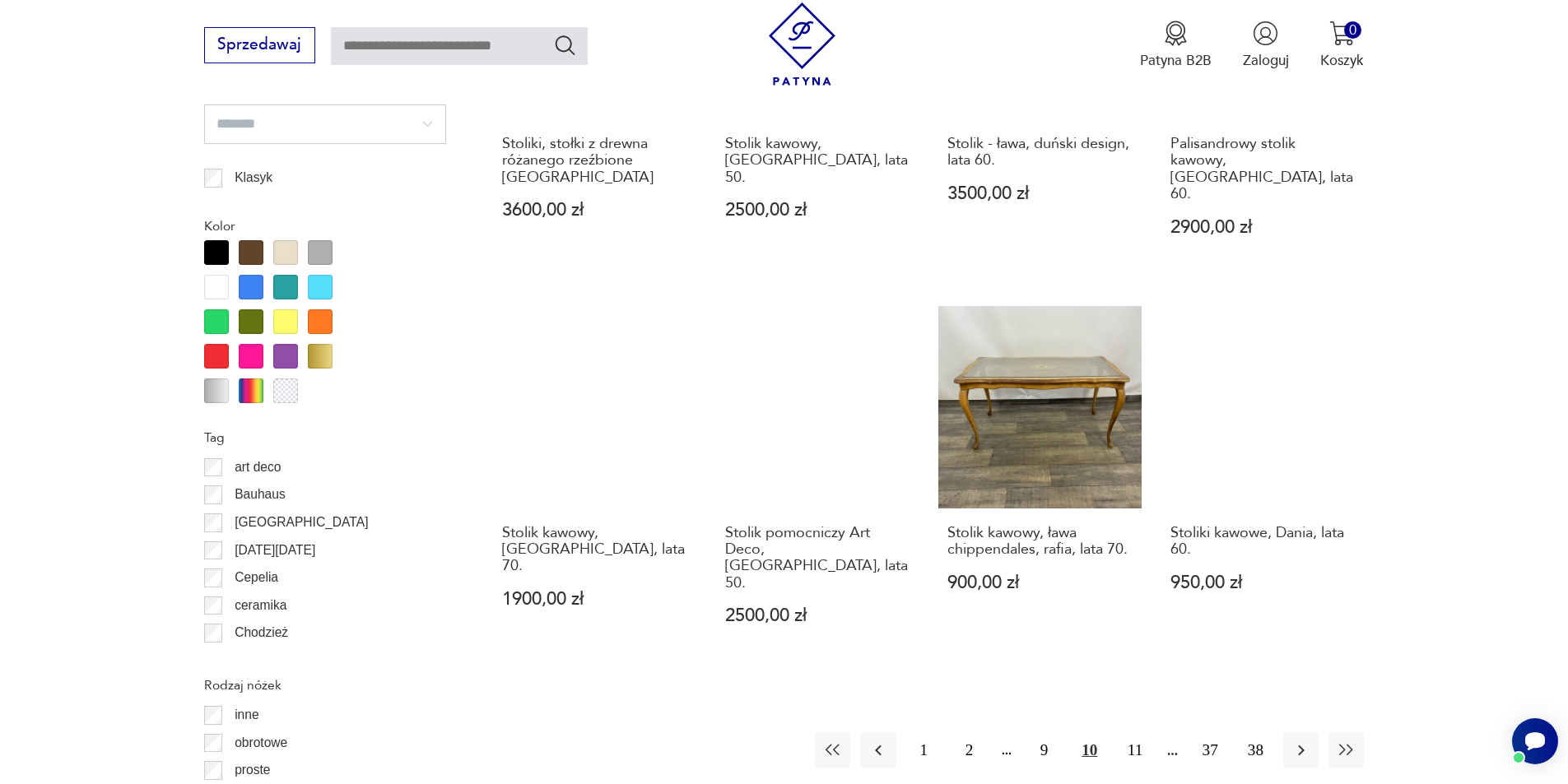
scroll to position [1947, 0]
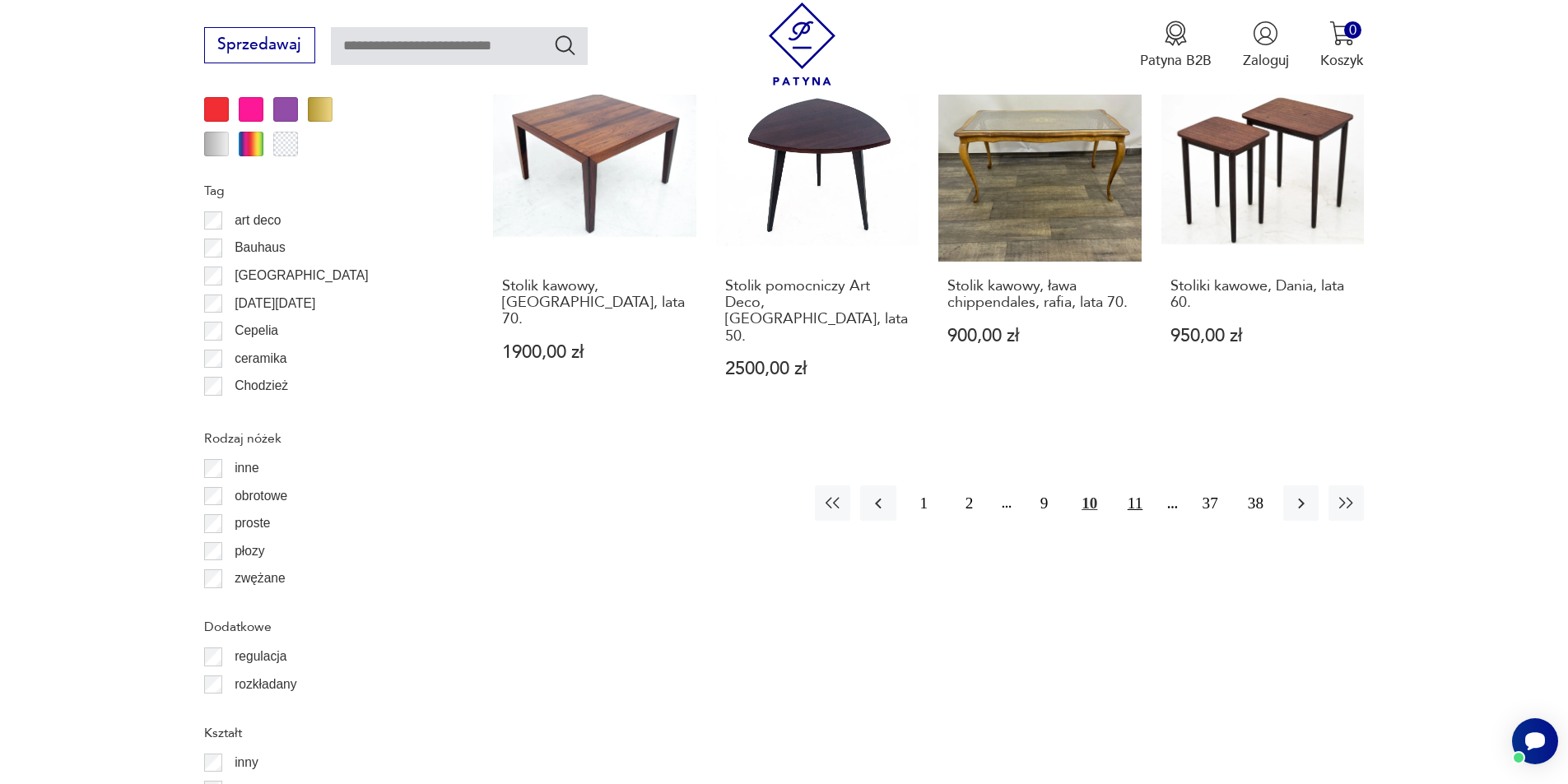
click at [1130, 486] on button "11" at bounding box center [1134, 503] width 36 height 36
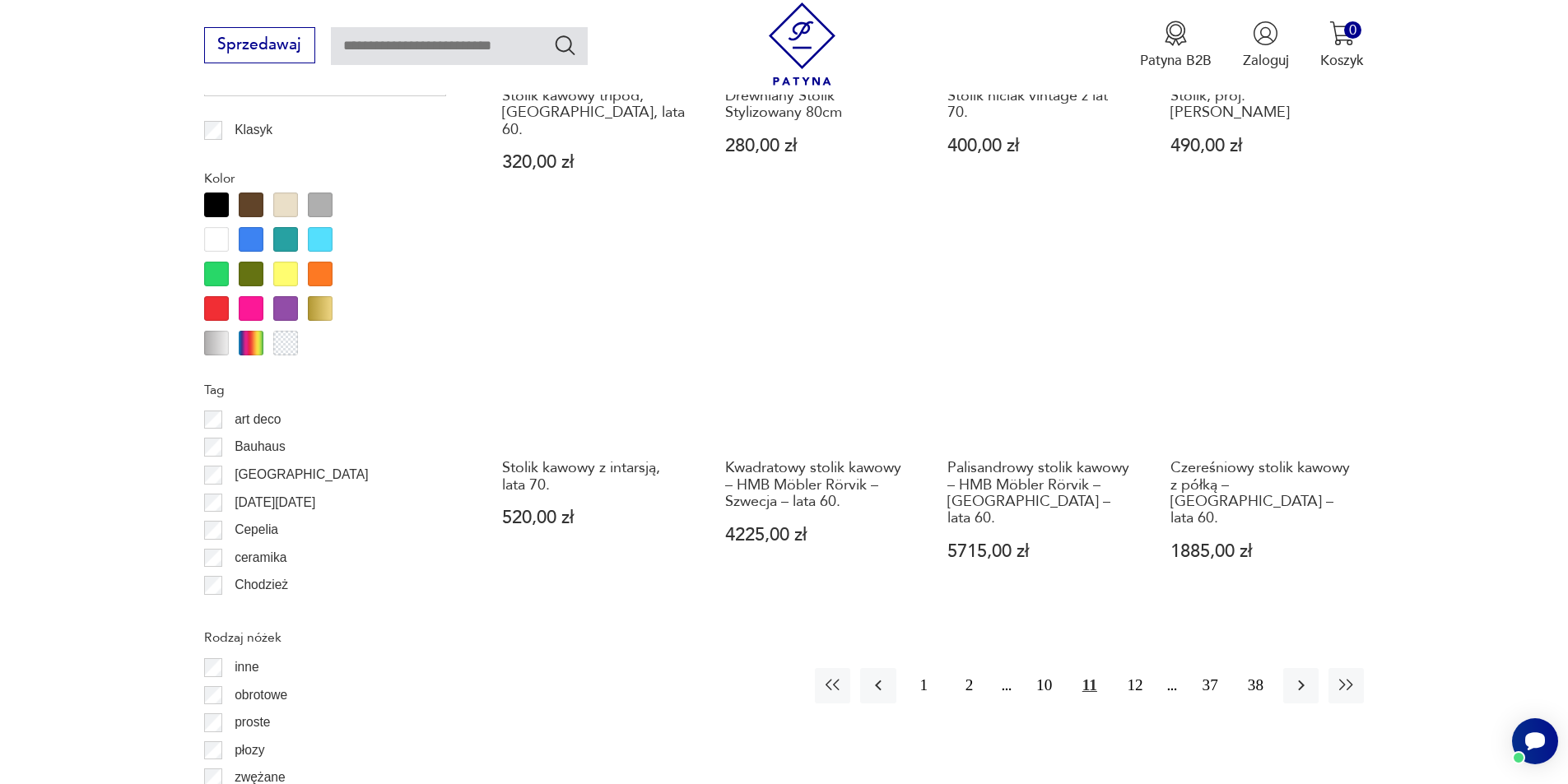
scroll to position [1865, 0]
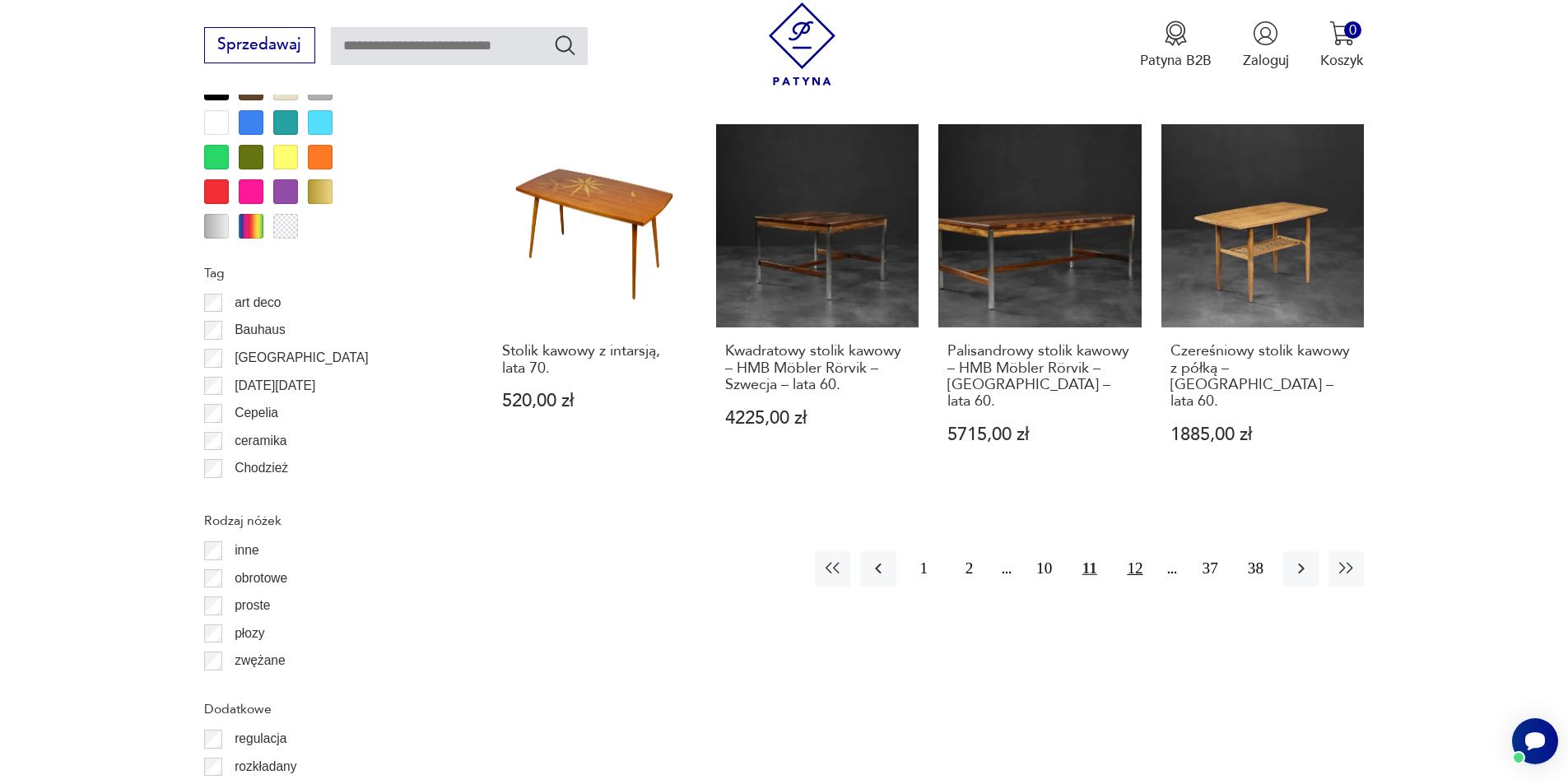
click at [1137, 551] on button "12" at bounding box center [1134, 569] width 36 height 36
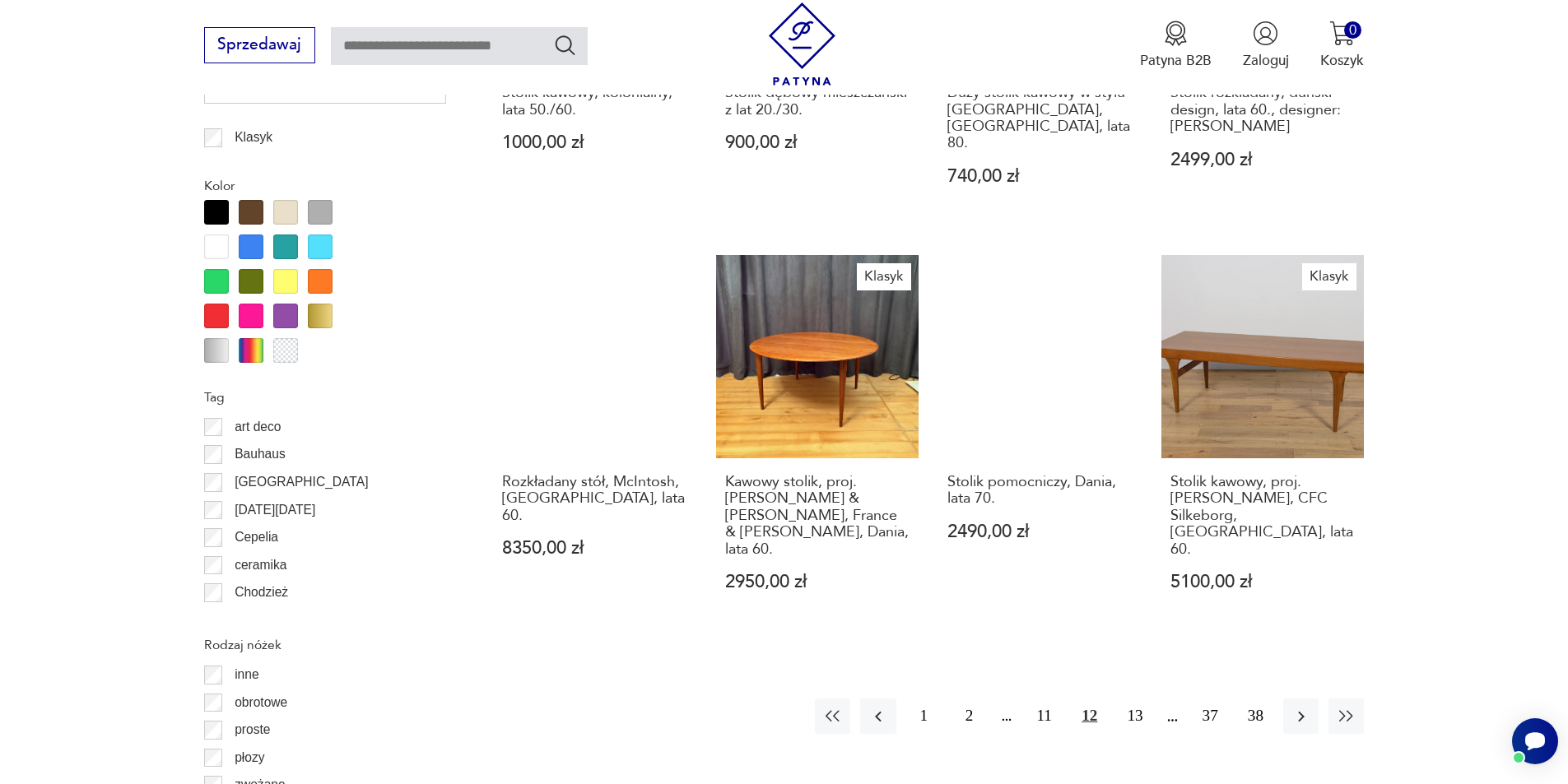
scroll to position [1947, 0]
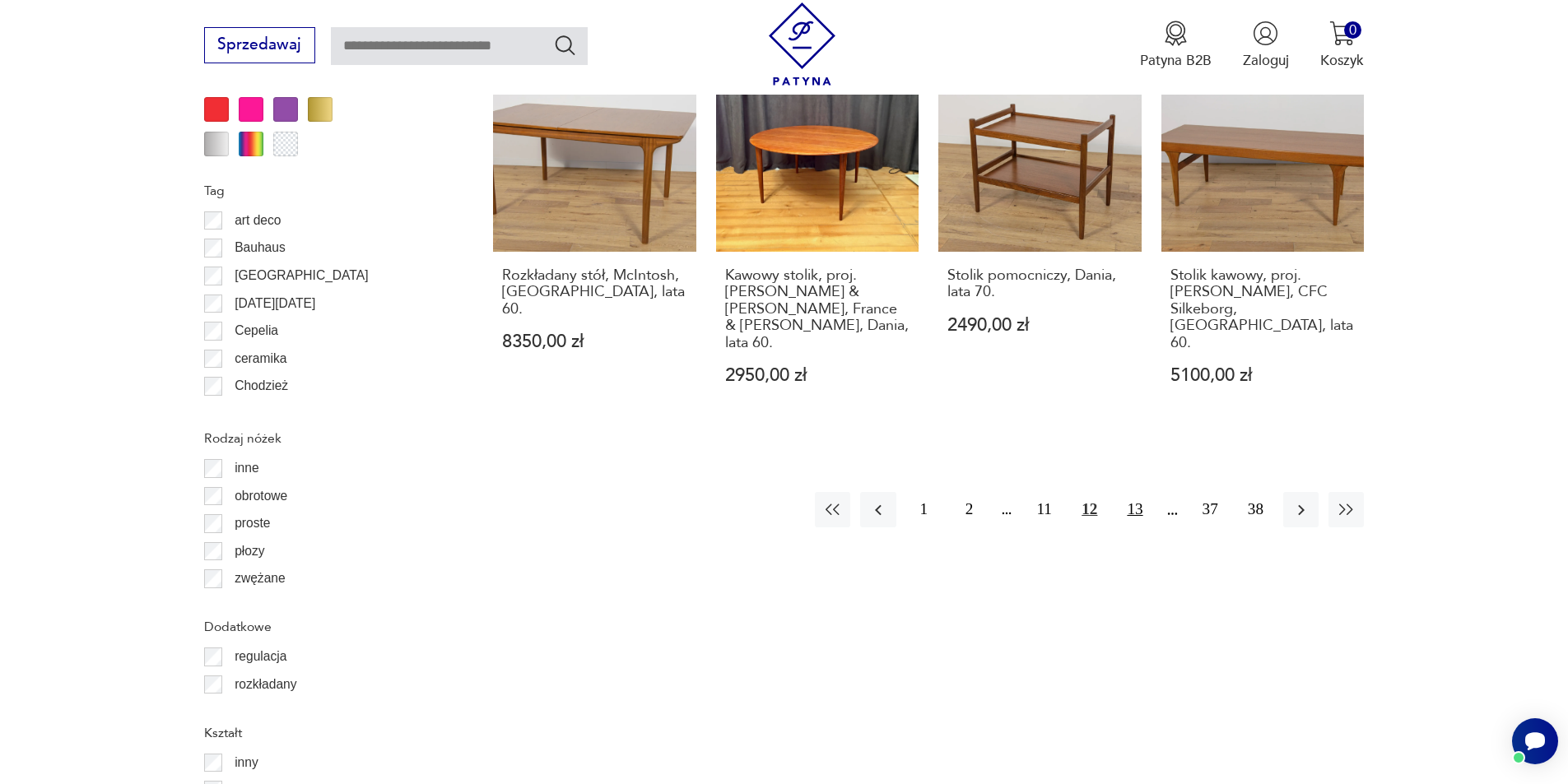
click at [1131, 493] on button "13" at bounding box center [1134, 510] width 36 height 36
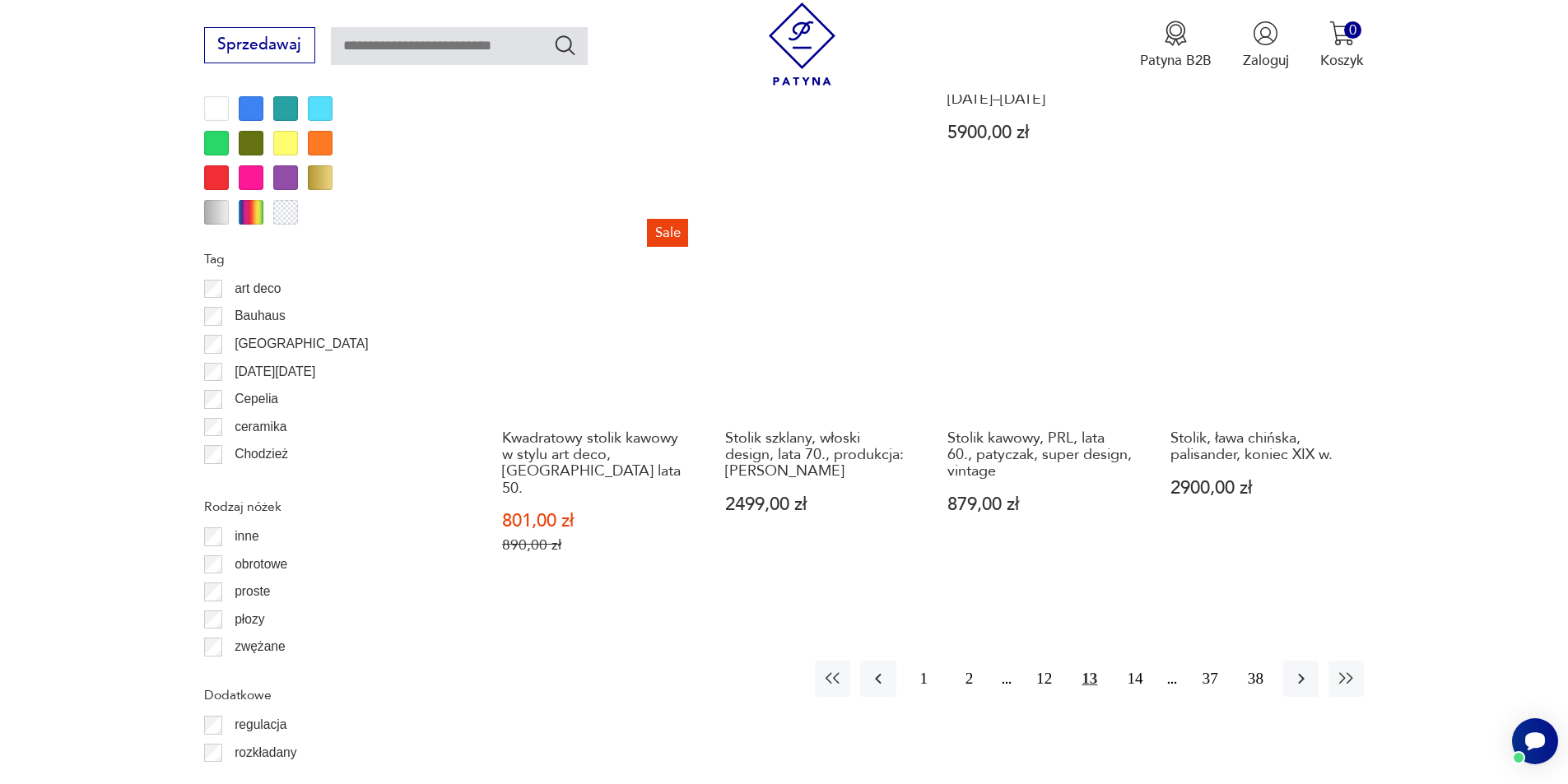
scroll to position [2030, 0]
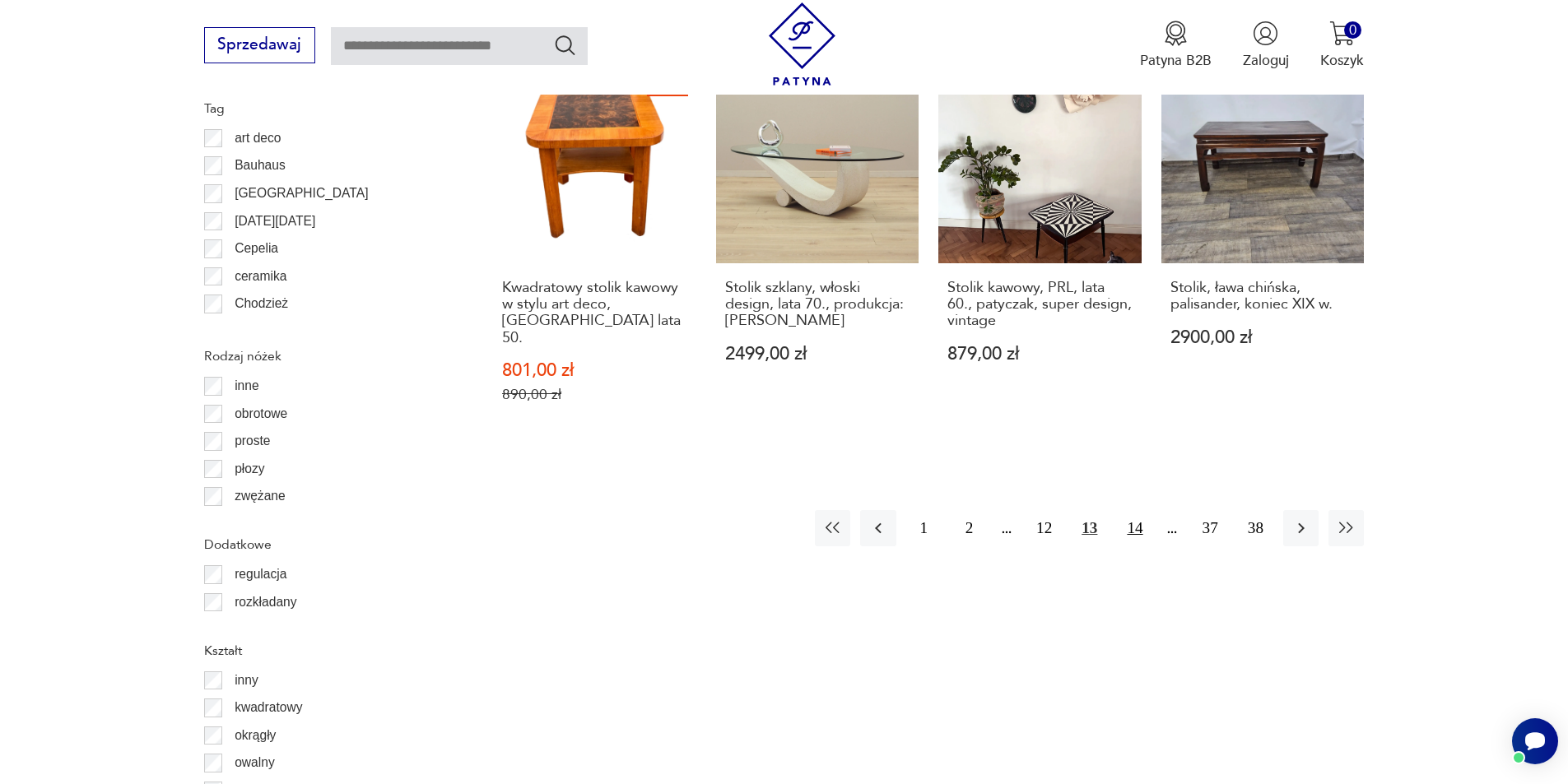
click at [1133, 510] on button "14" at bounding box center [1134, 527] width 36 height 36
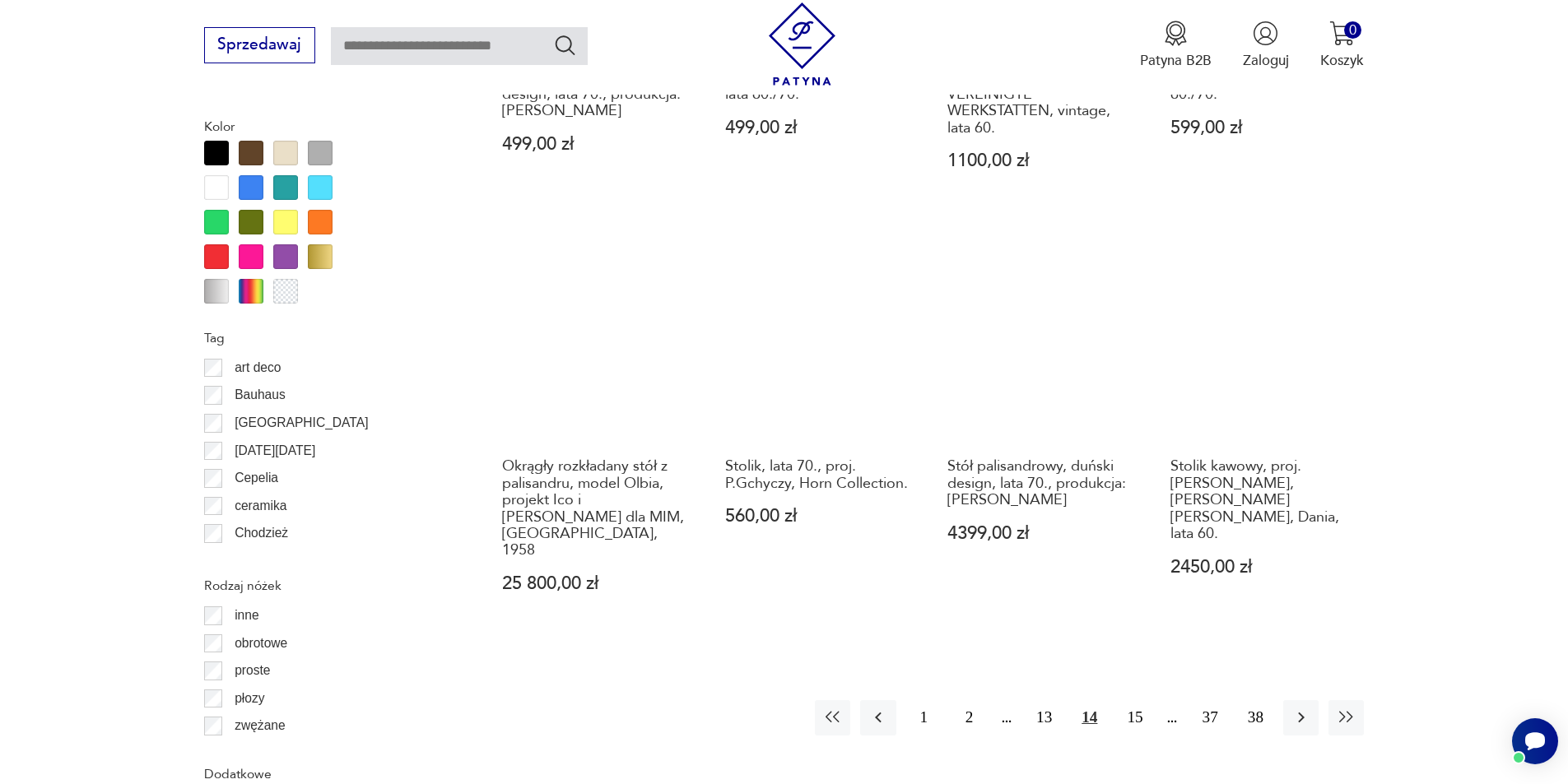
scroll to position [1947, 0]
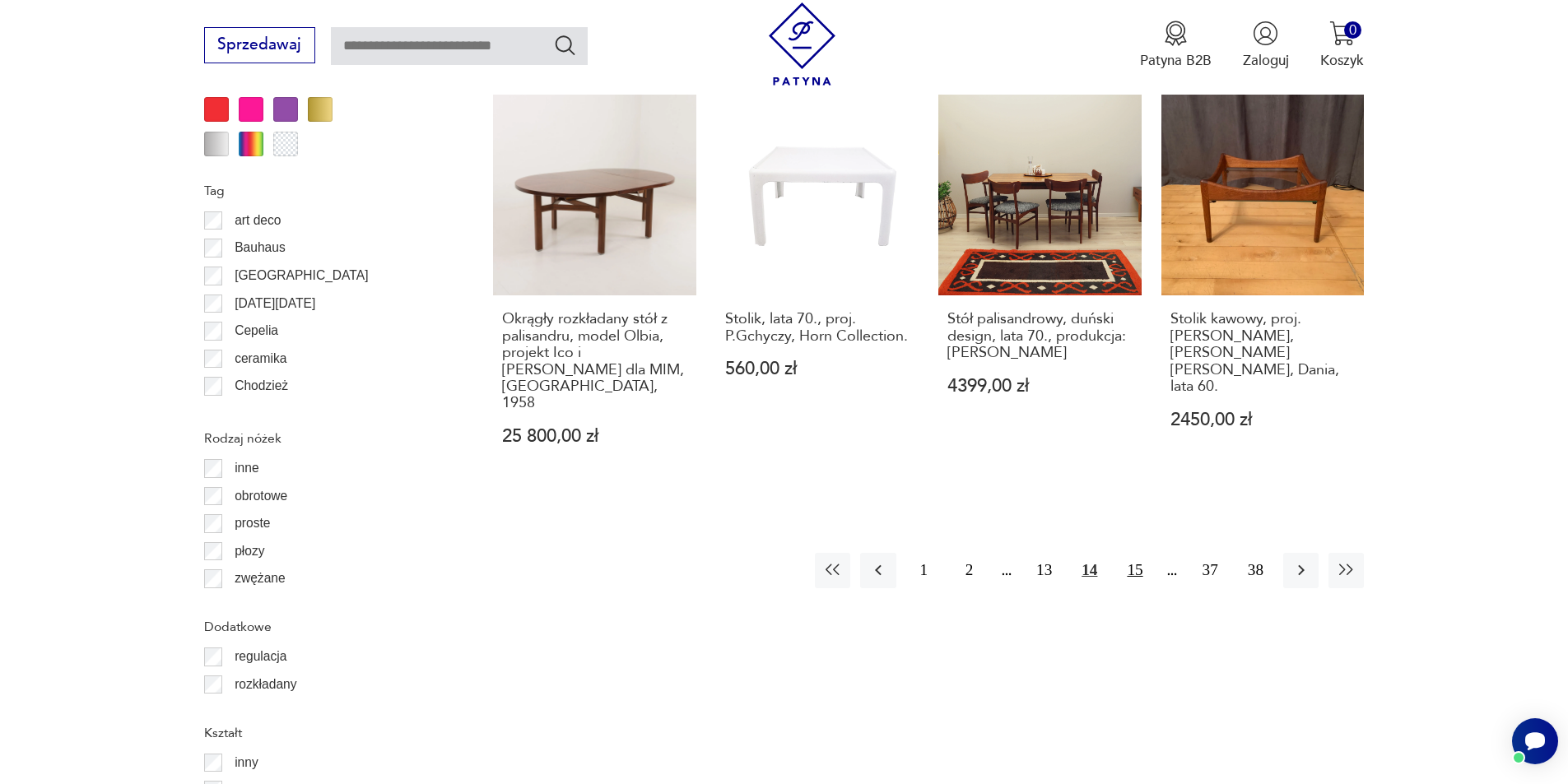
click at [1137, 553] on button "15" at bounding box center [1134, 570] width 36 height 36
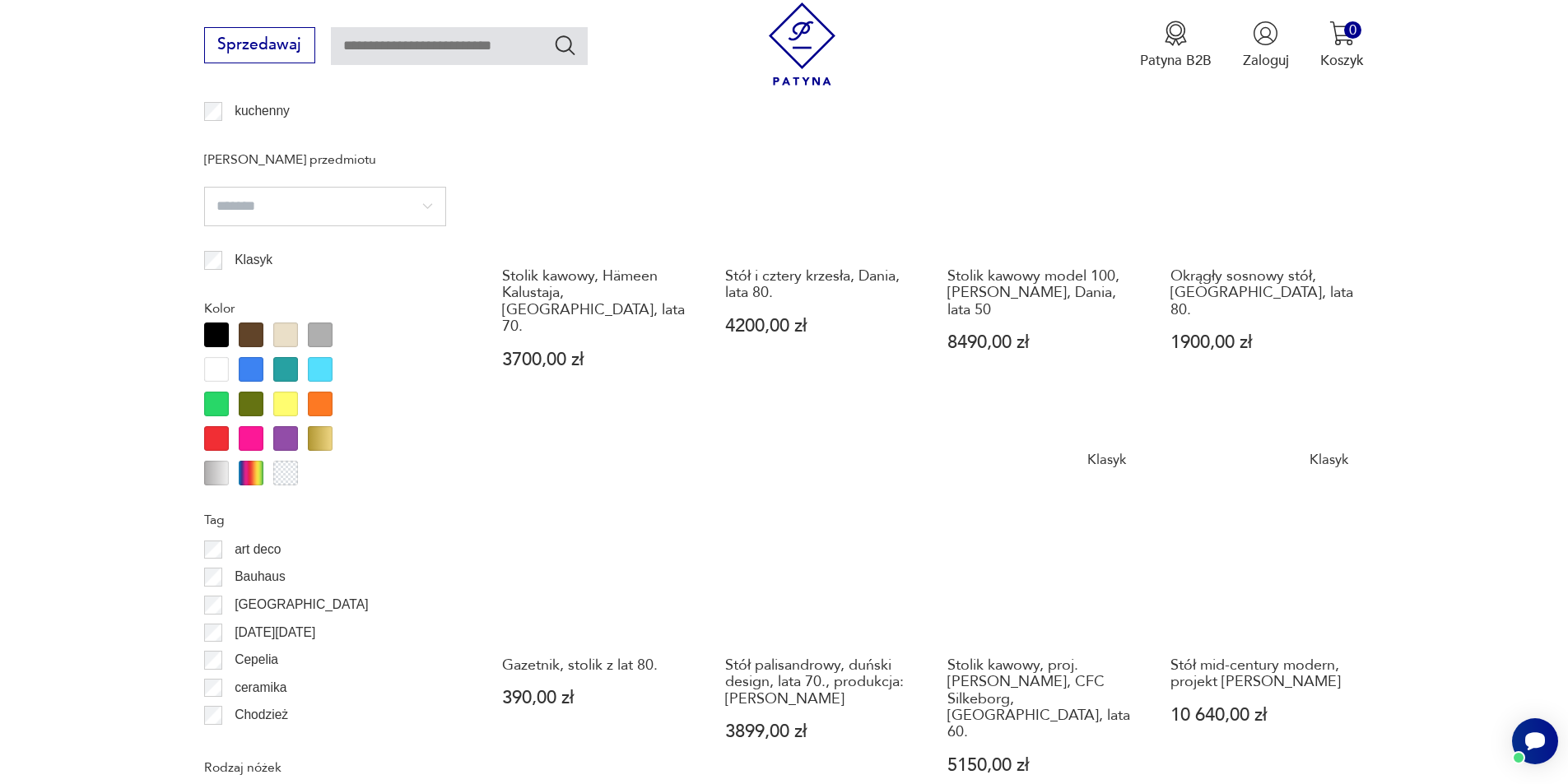
scroll to position [2030, 0]
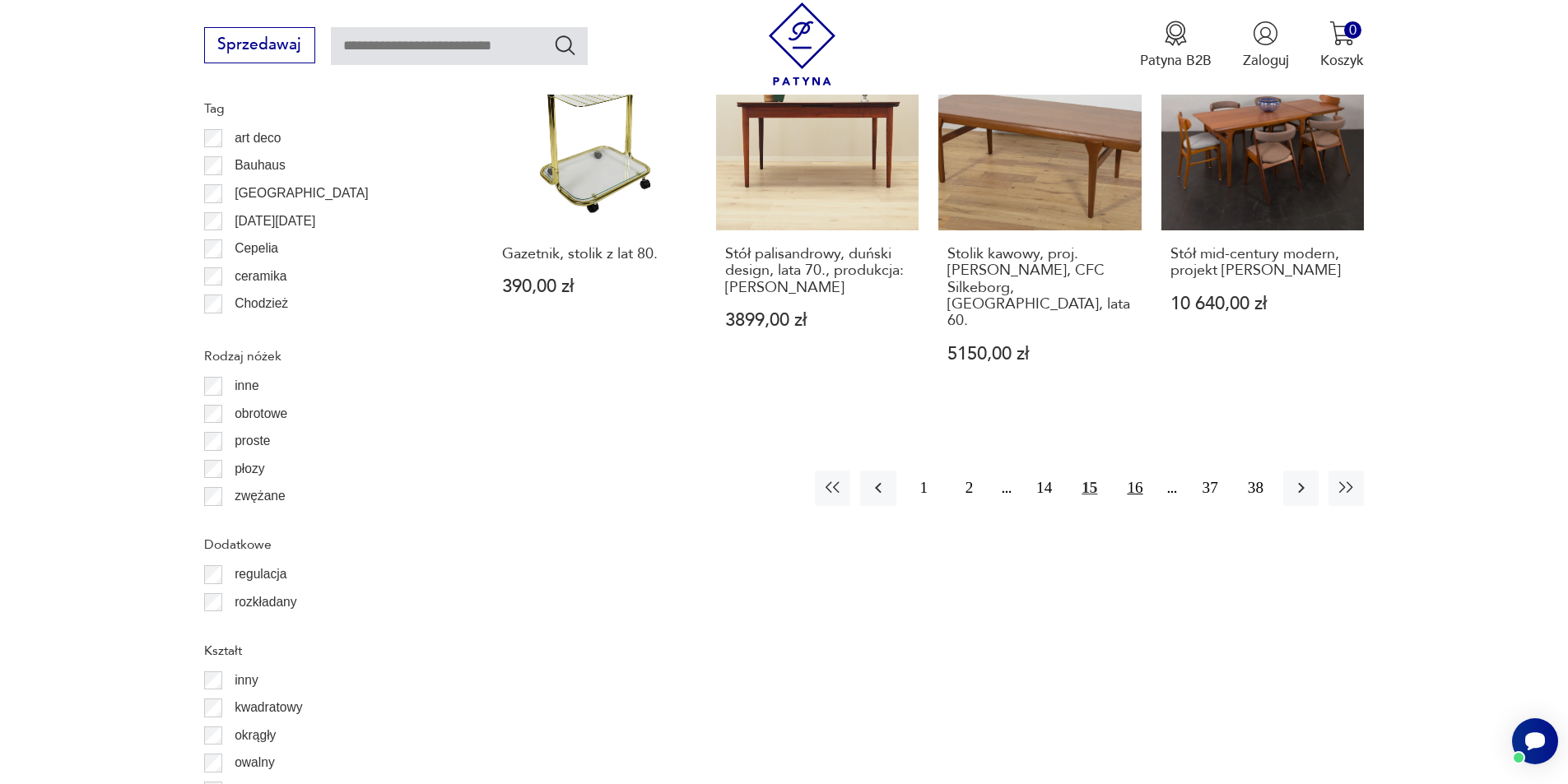
click at [1136, 470] on button "16" at bounding box center [1134, 488] width 36 height 36
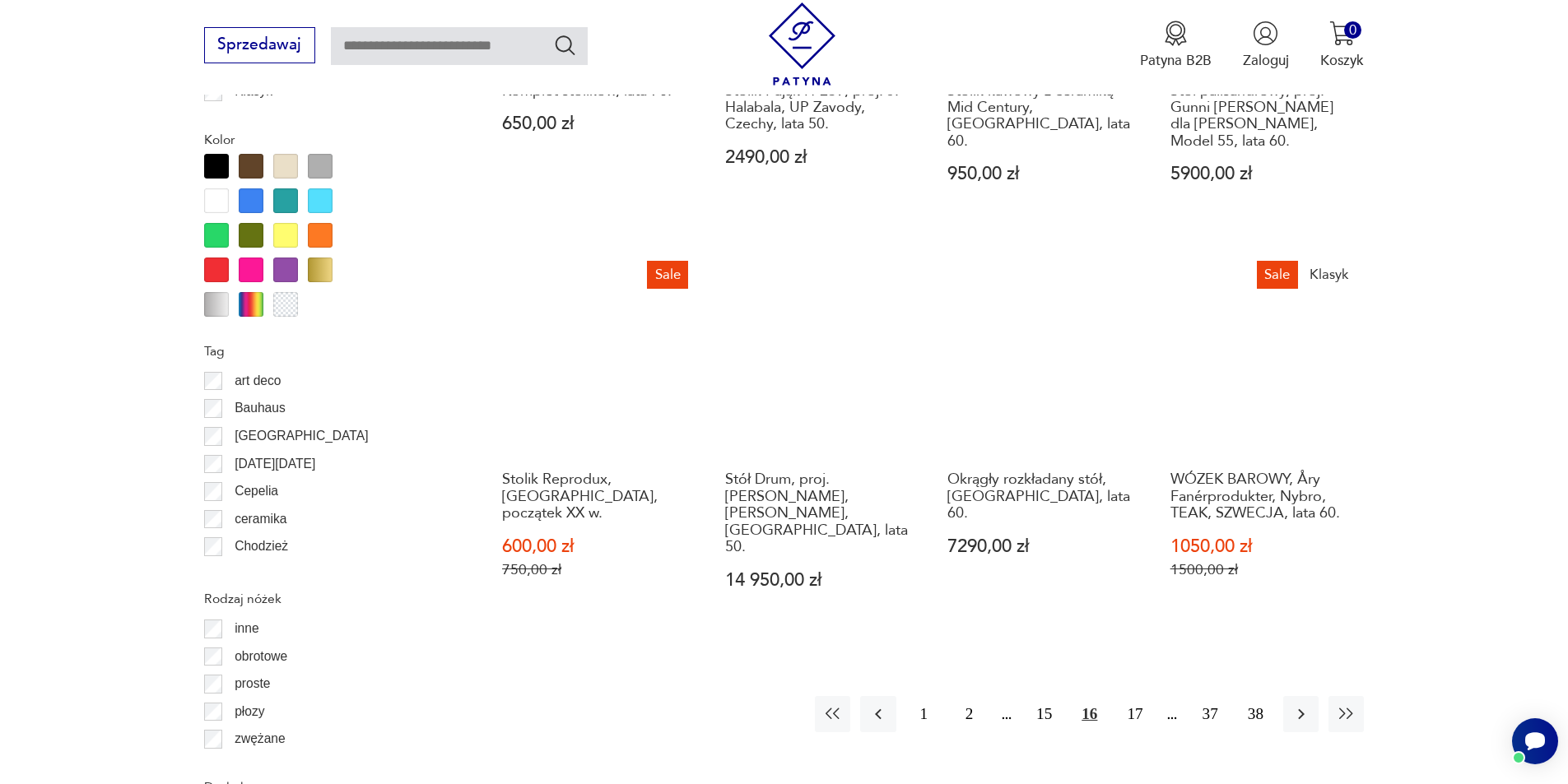
scroll to position [1865, 0]
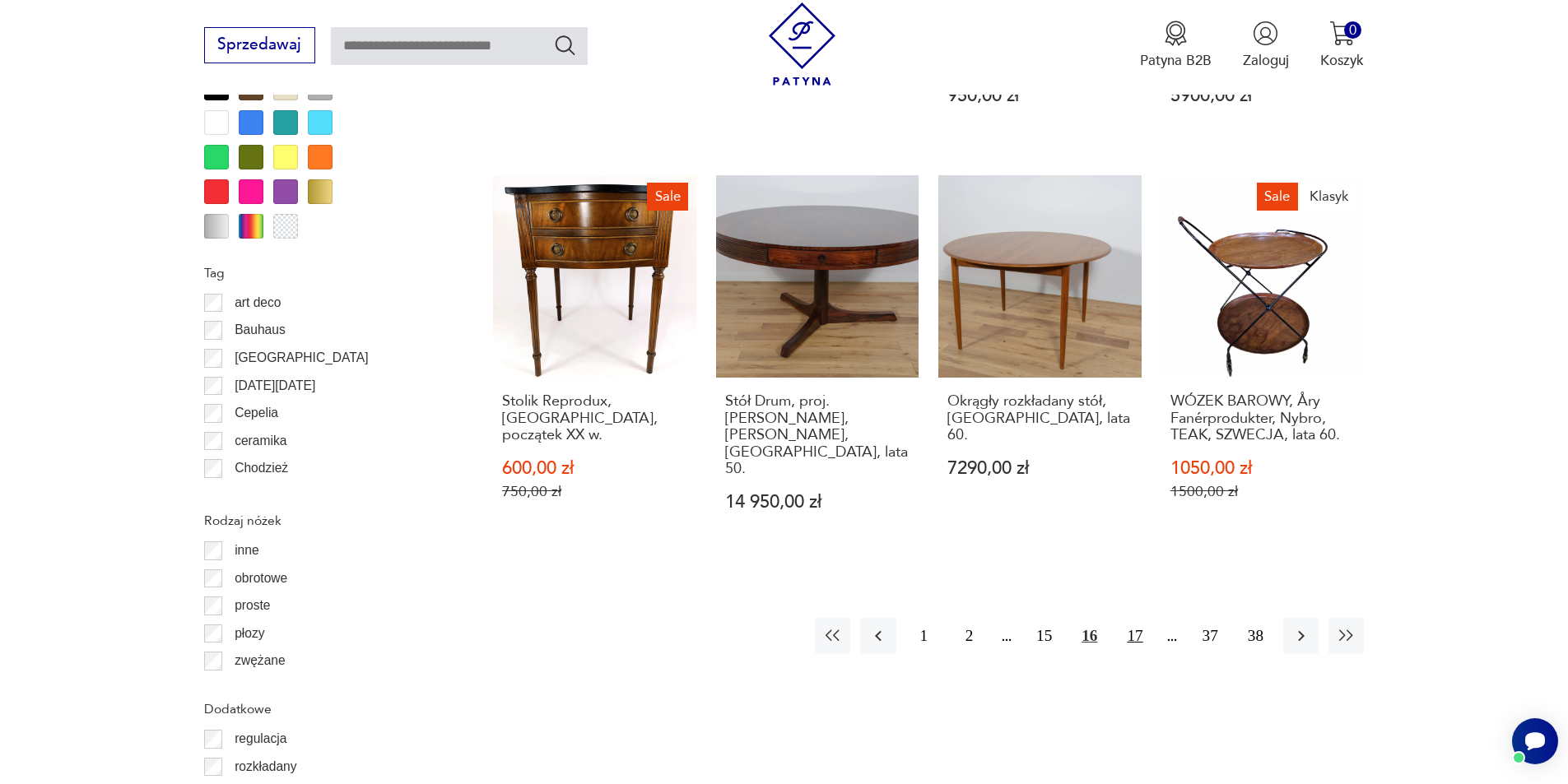
click at [1131, 618] on button "17" at bounding box center [1134, 635] width 36 height 36
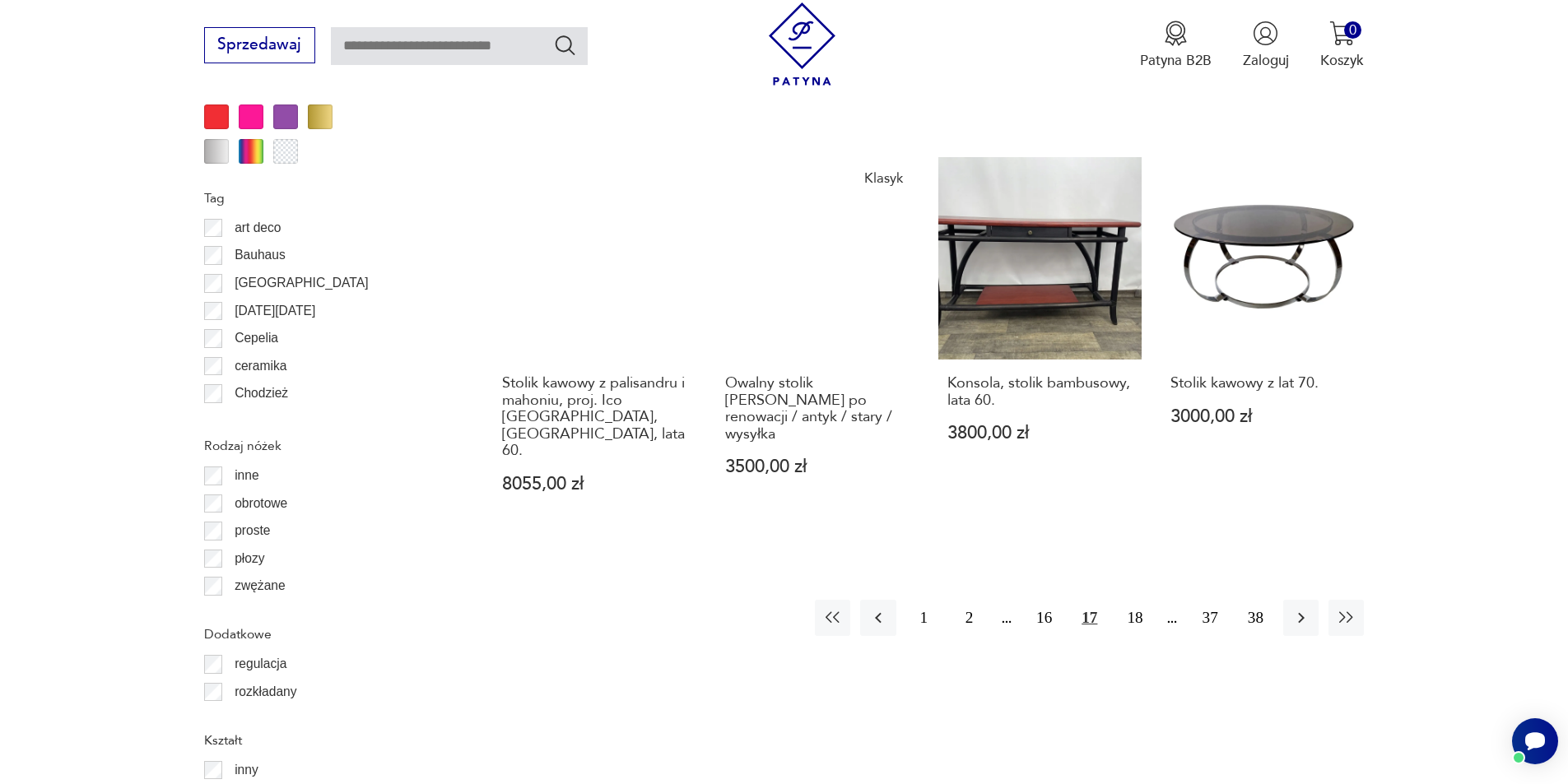
scroll to position [1947, 0]
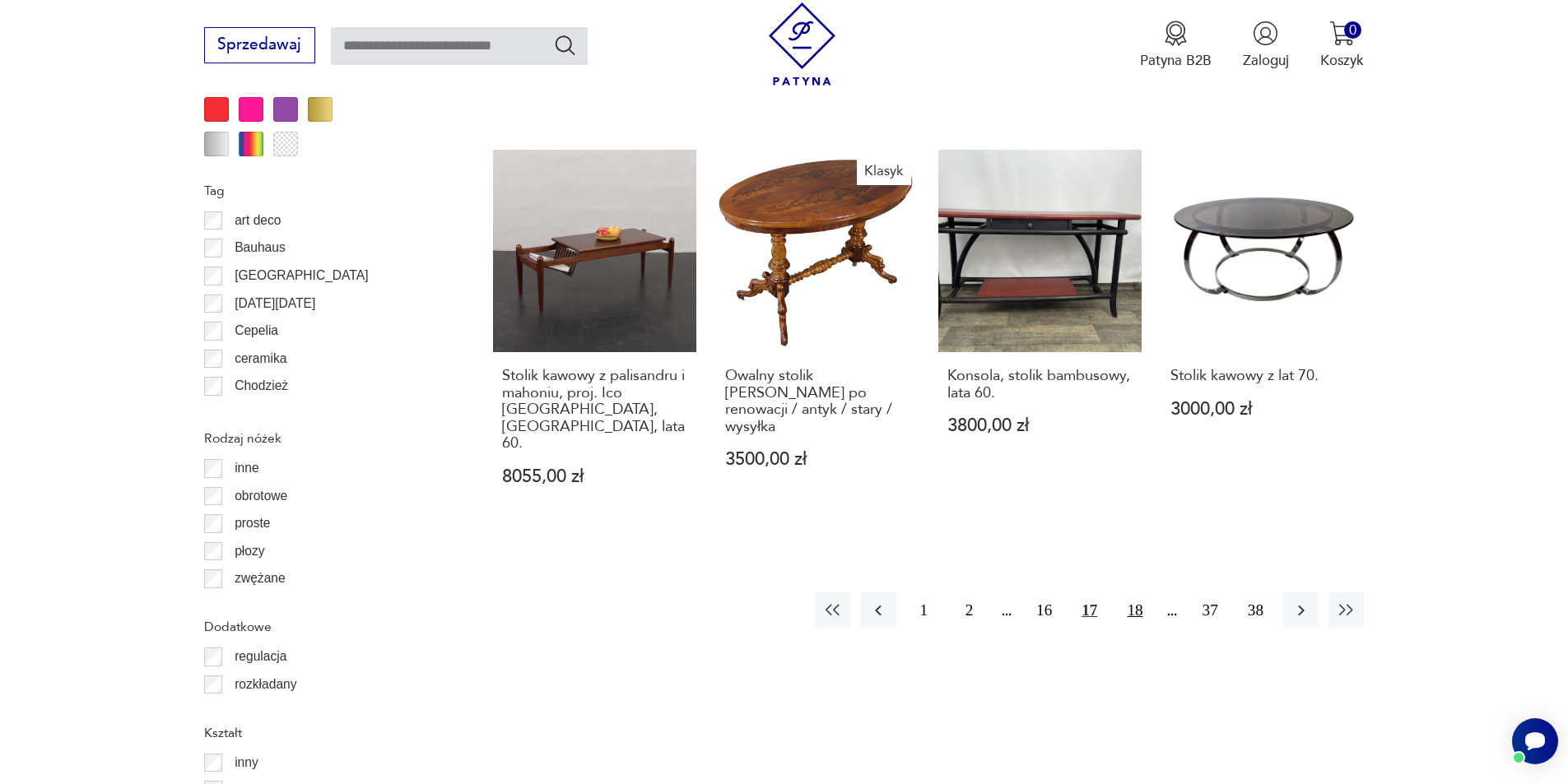
click at [1129, 593] on button "18" at bounding box center [1134, 610] width 36 height 36
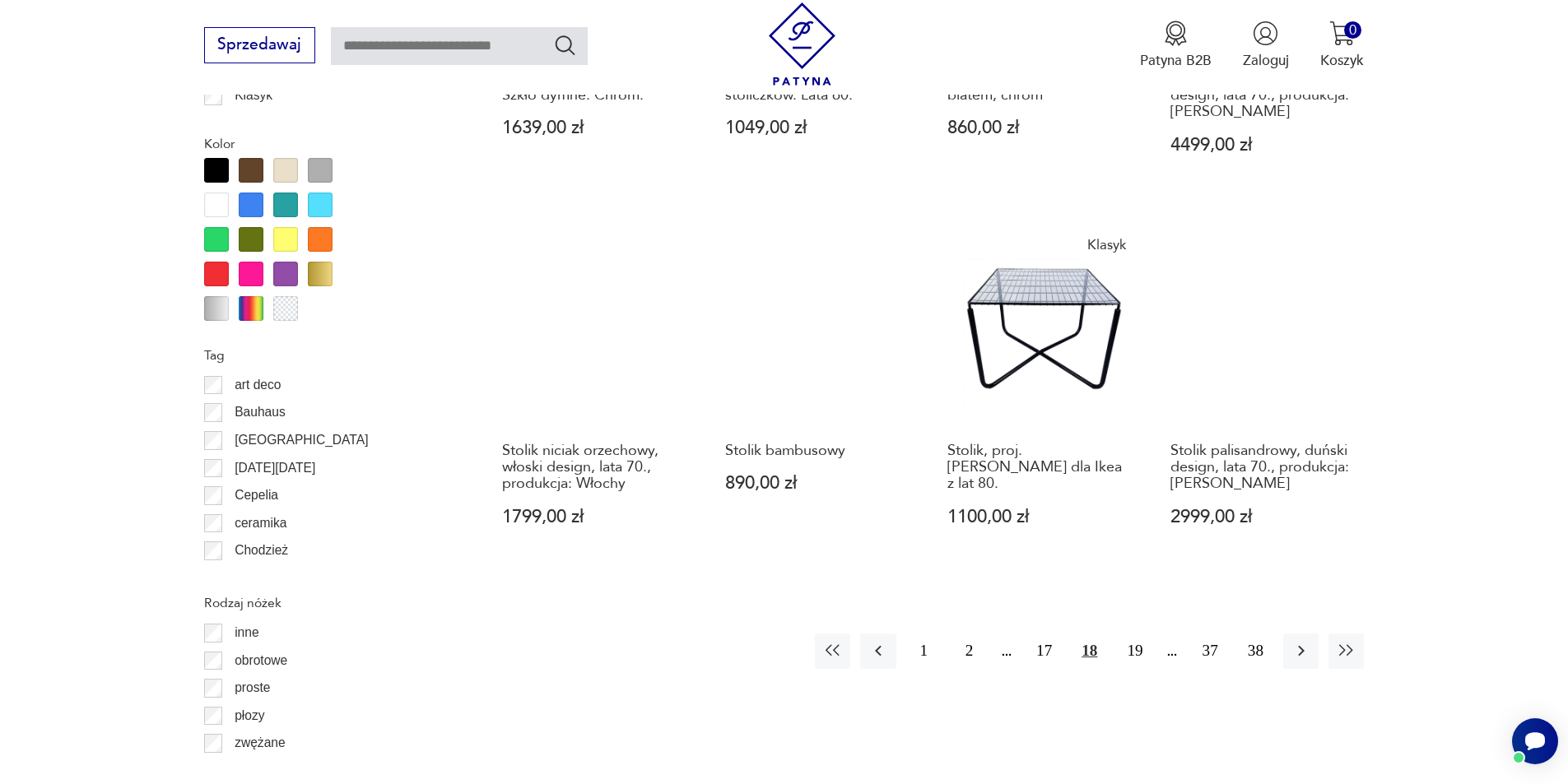
scroll to position [1865, 0]
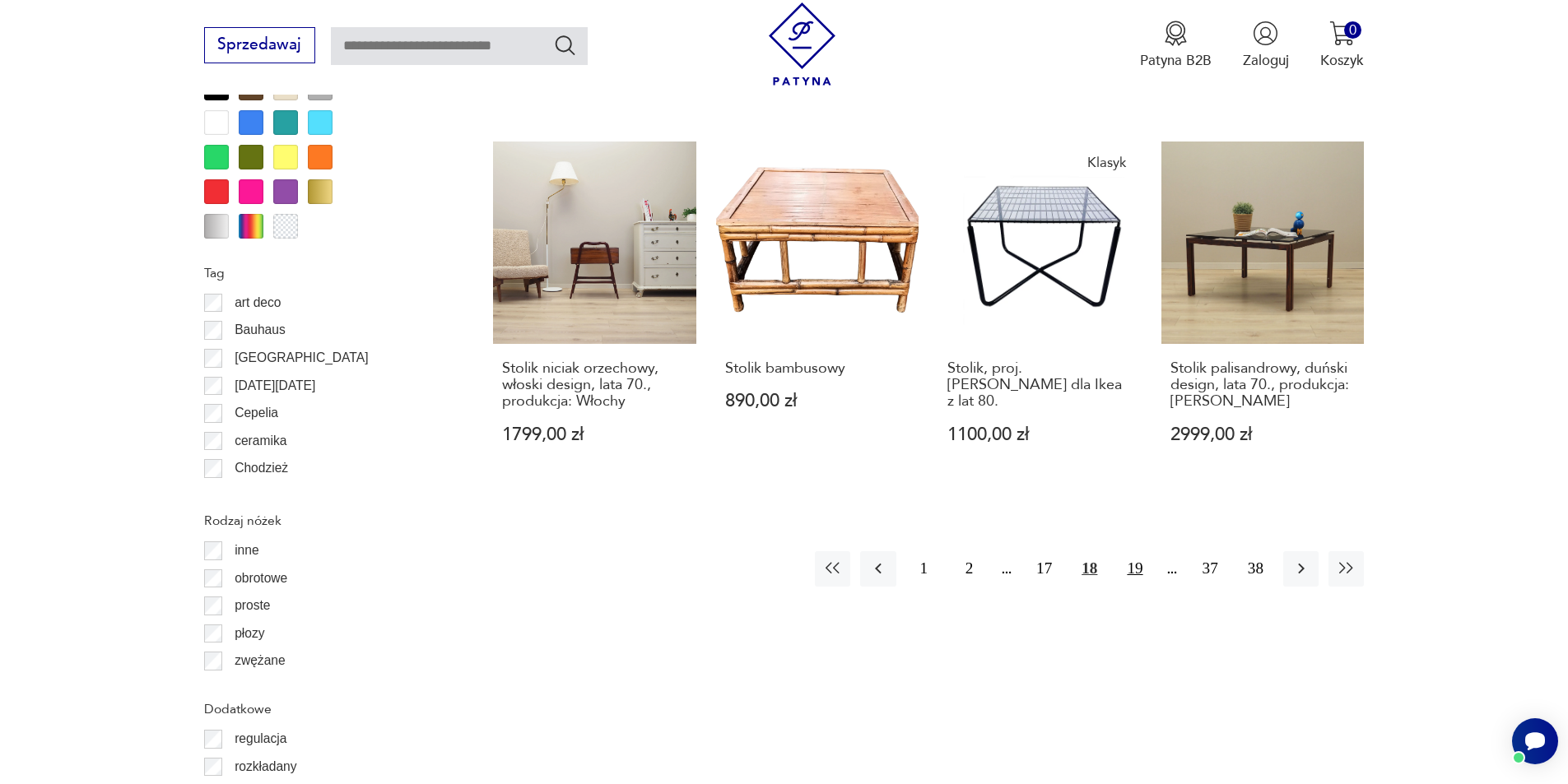
click at [1133, 551] on button "19" at bounding box center [1134, 569] width 36 height 36
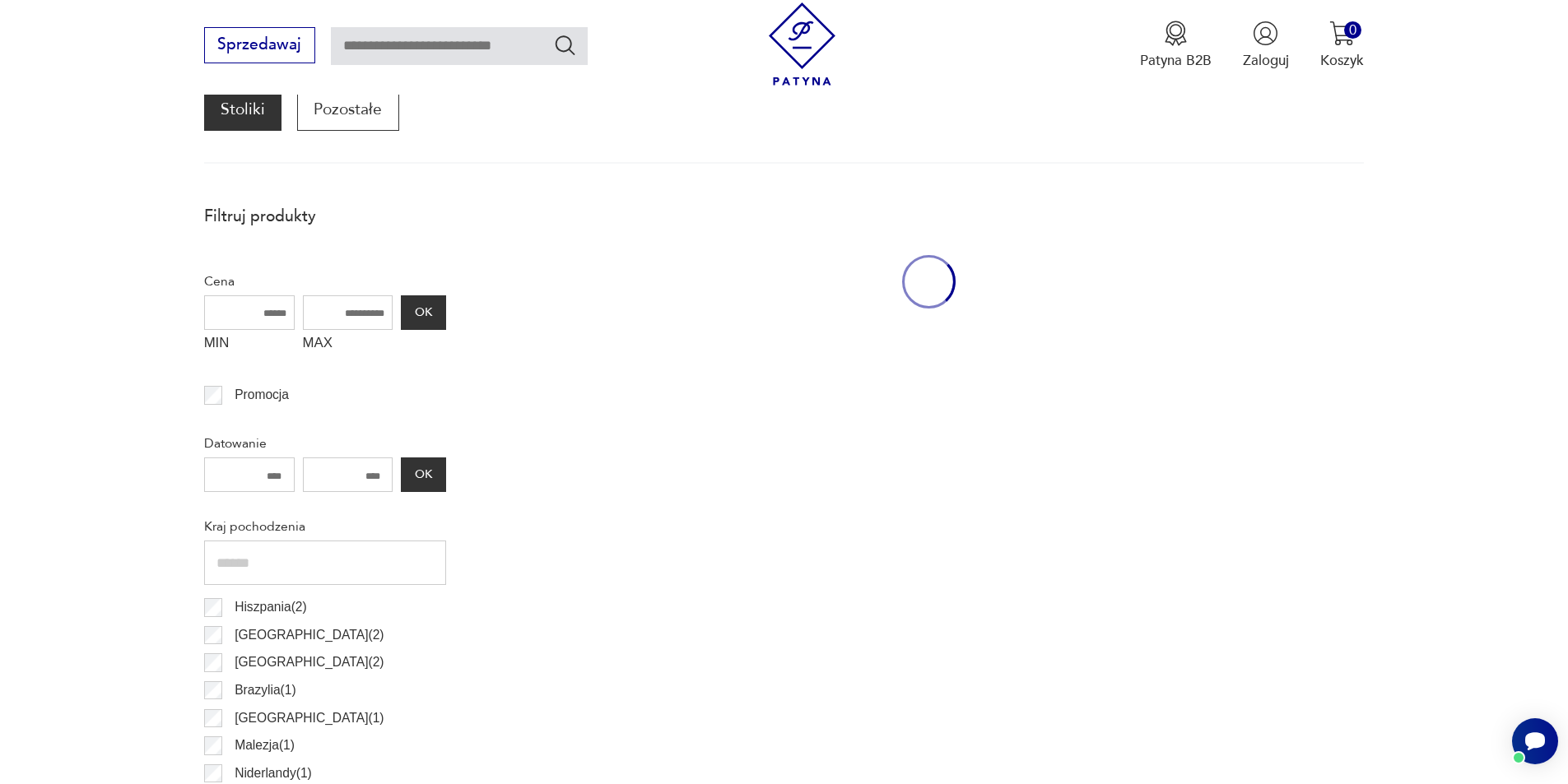
scroll to position [548, 0]
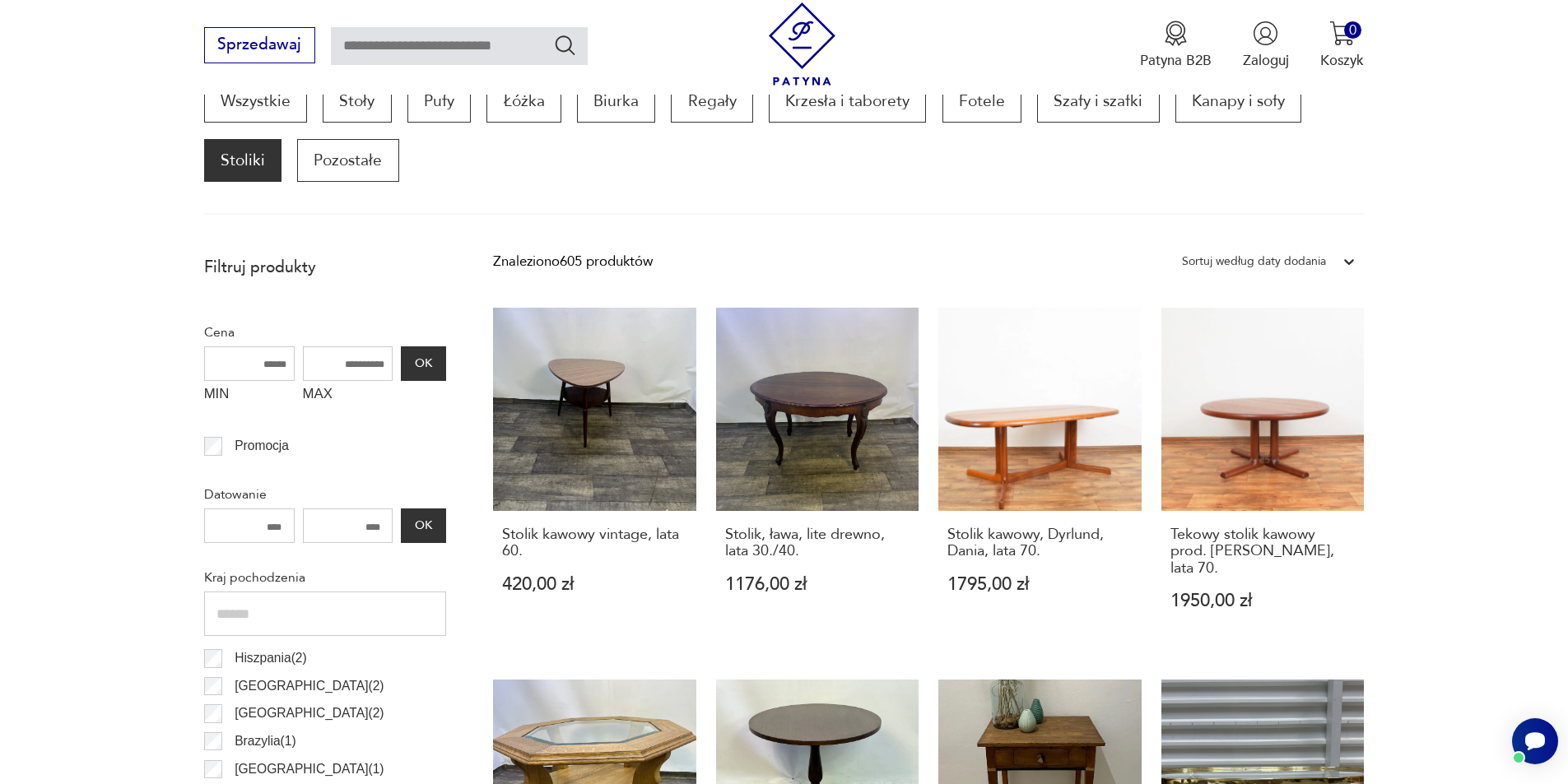
click at [1130, 582] on p "1795,00 zł" at bounding box center [1040, 585] width 185 height 17
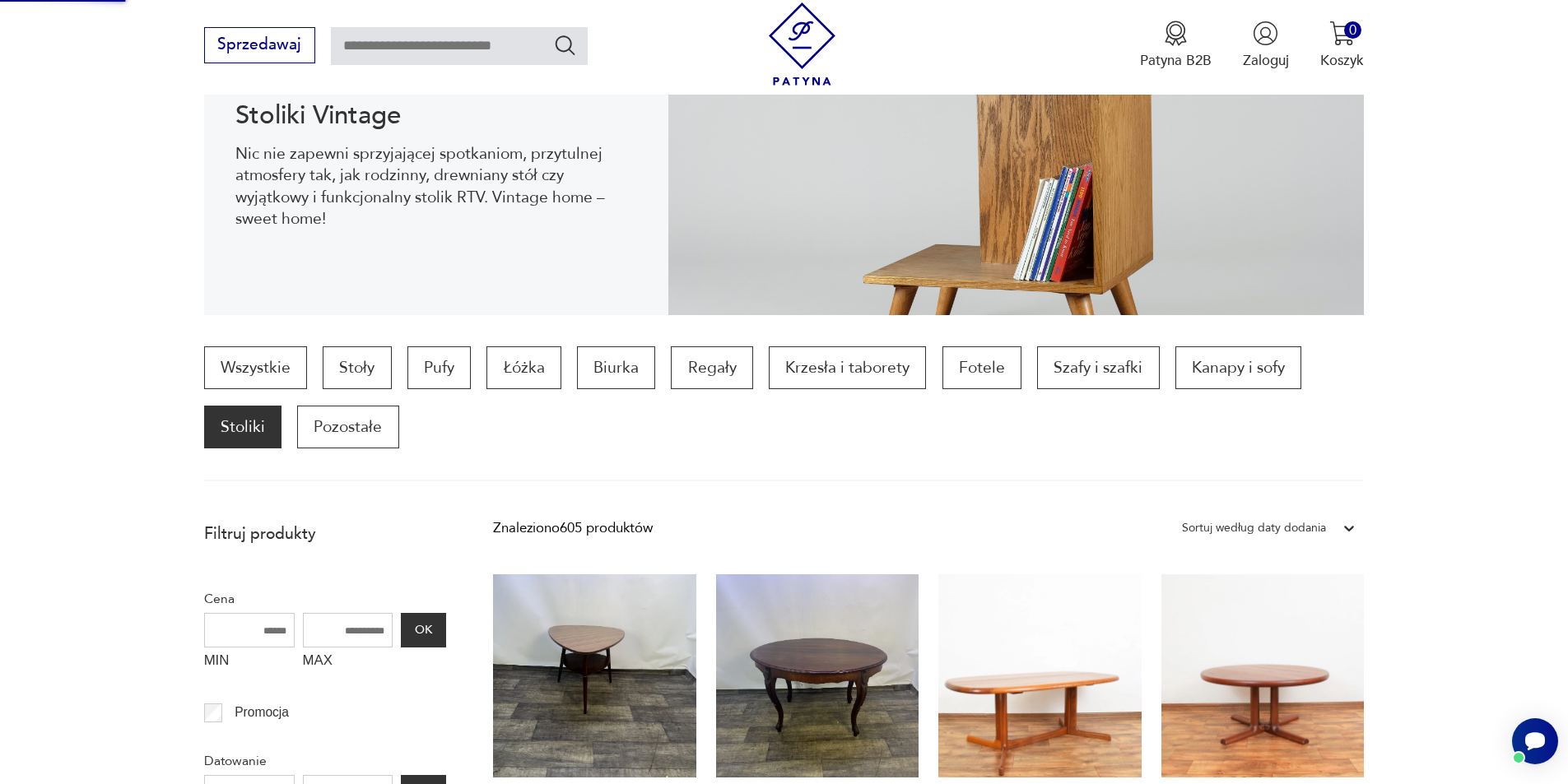
scroll to position [0, 0]
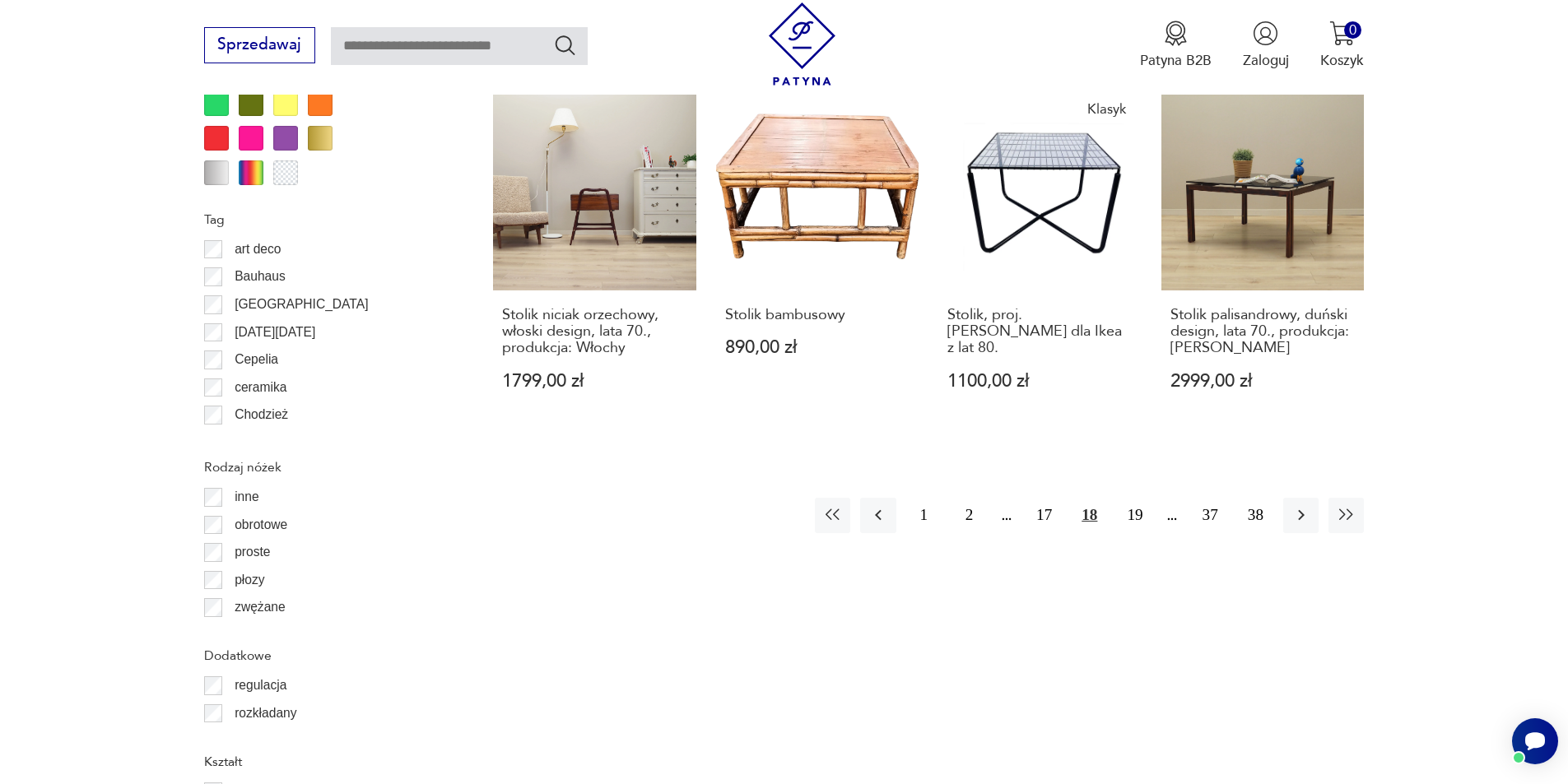
scroll to position [1947, 0]
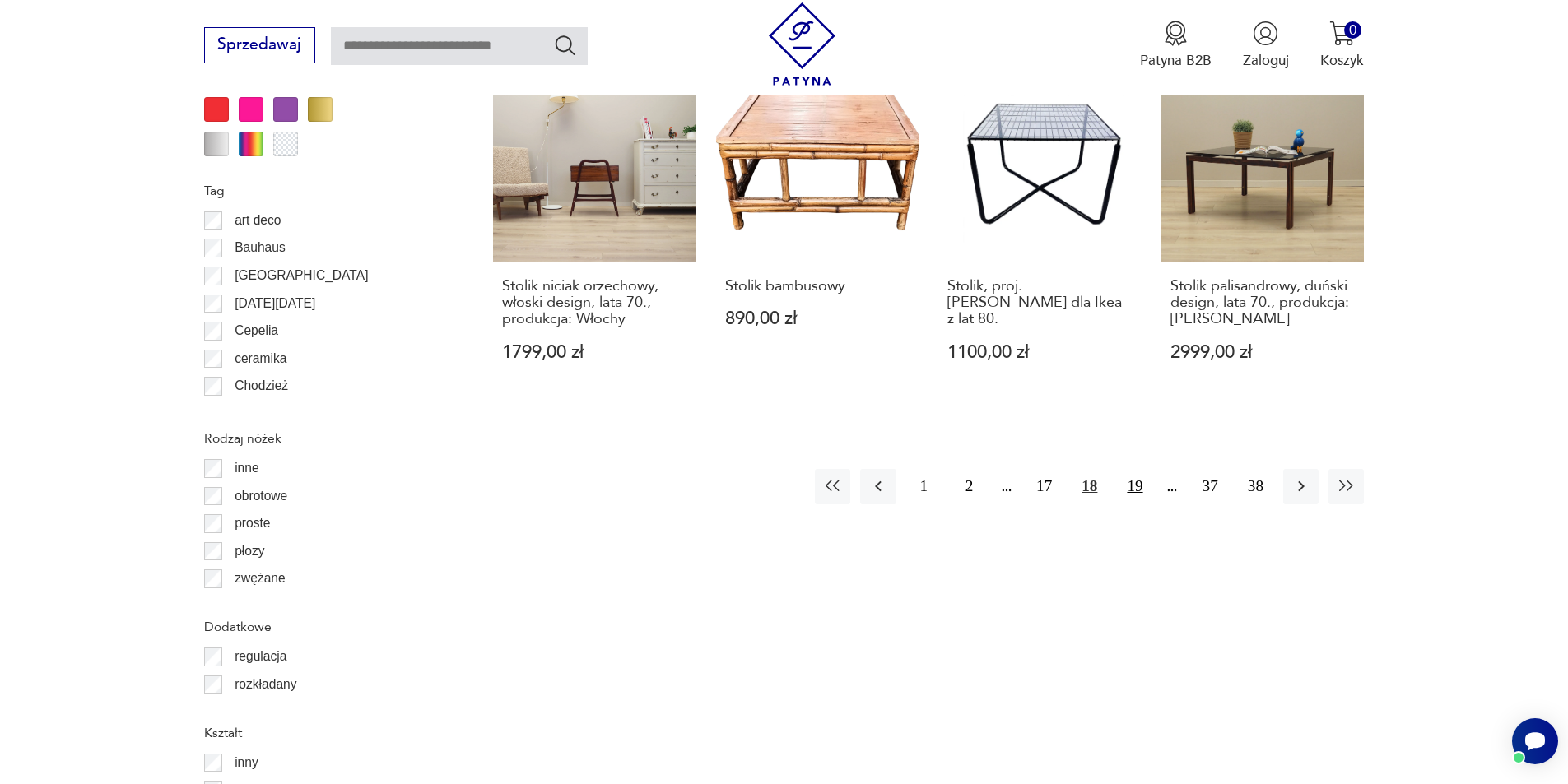
click at [1139, 472] on button "19" at bounding box center [1134, 487] width 36 height 36
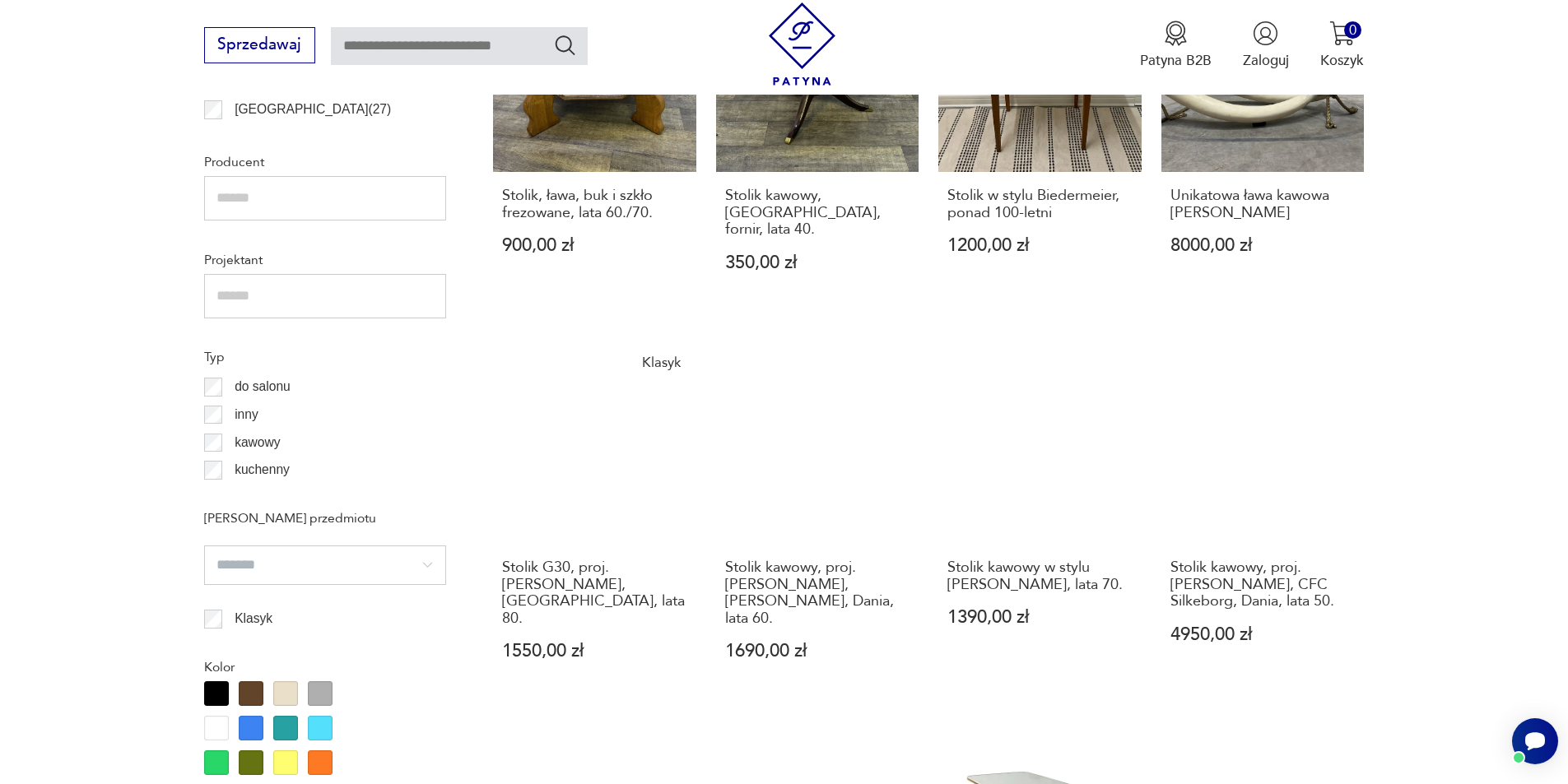
scroll to position [1289, 0]
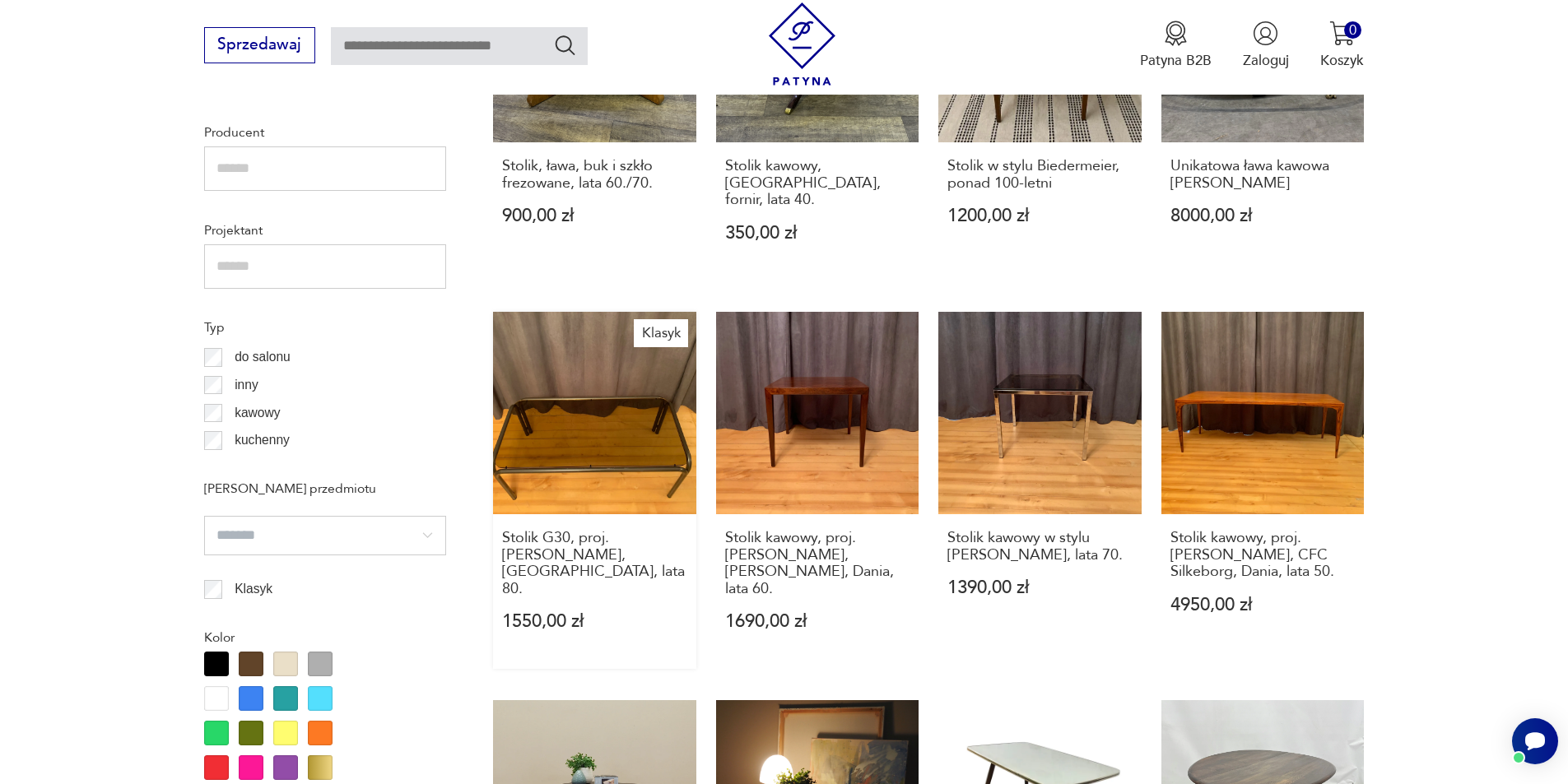
click at [580, 399] on link "Klasyk Stolik G30, proj. Martin Stoll, Niemcy, lata 80. 1550,00 zł" at bounding box center [594, 490] width 203 height 357
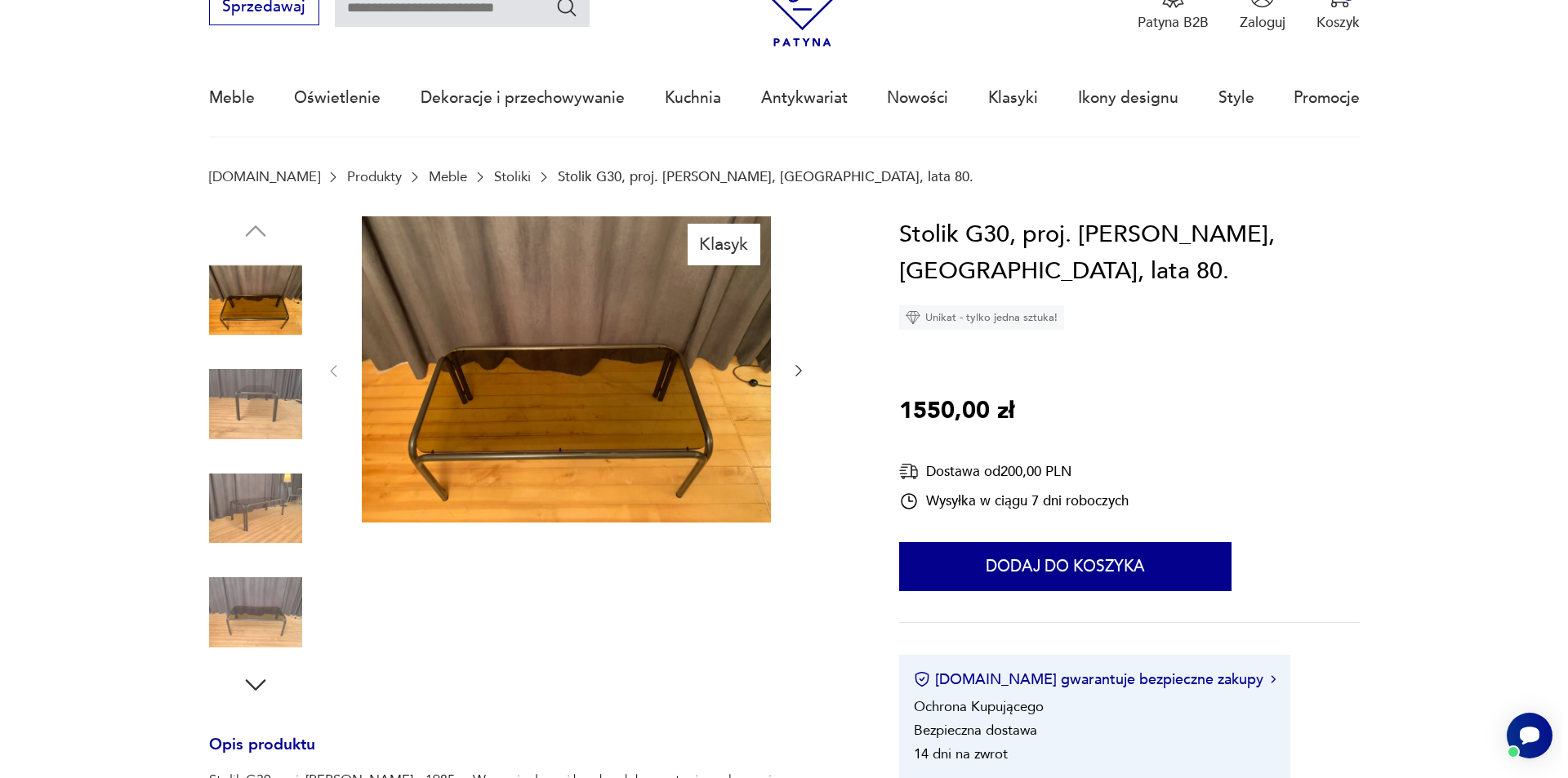
scroll to position [163, 0]
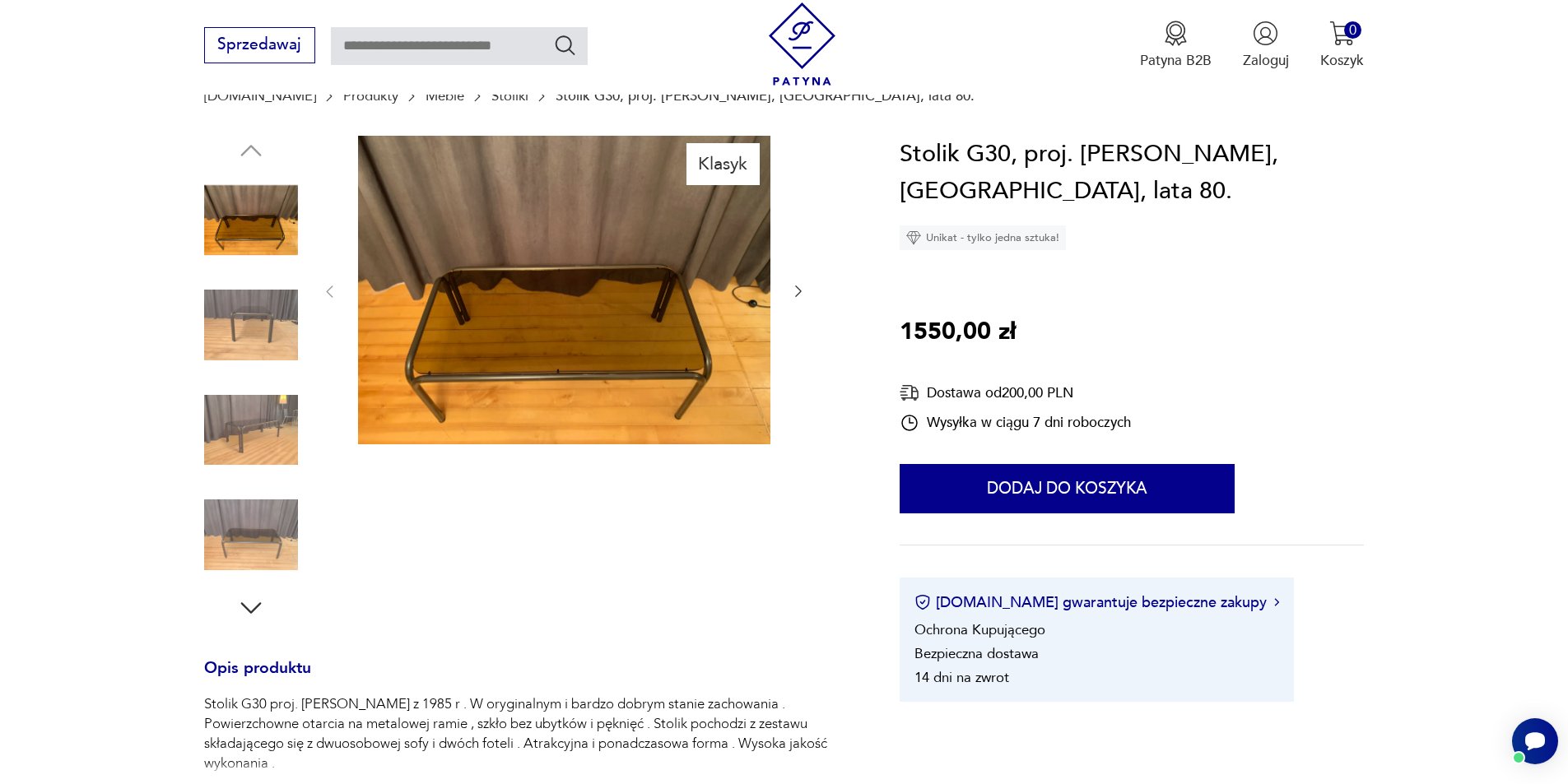
click at [584, 333] on img at bounding box center [564, 291] width 413 height 310
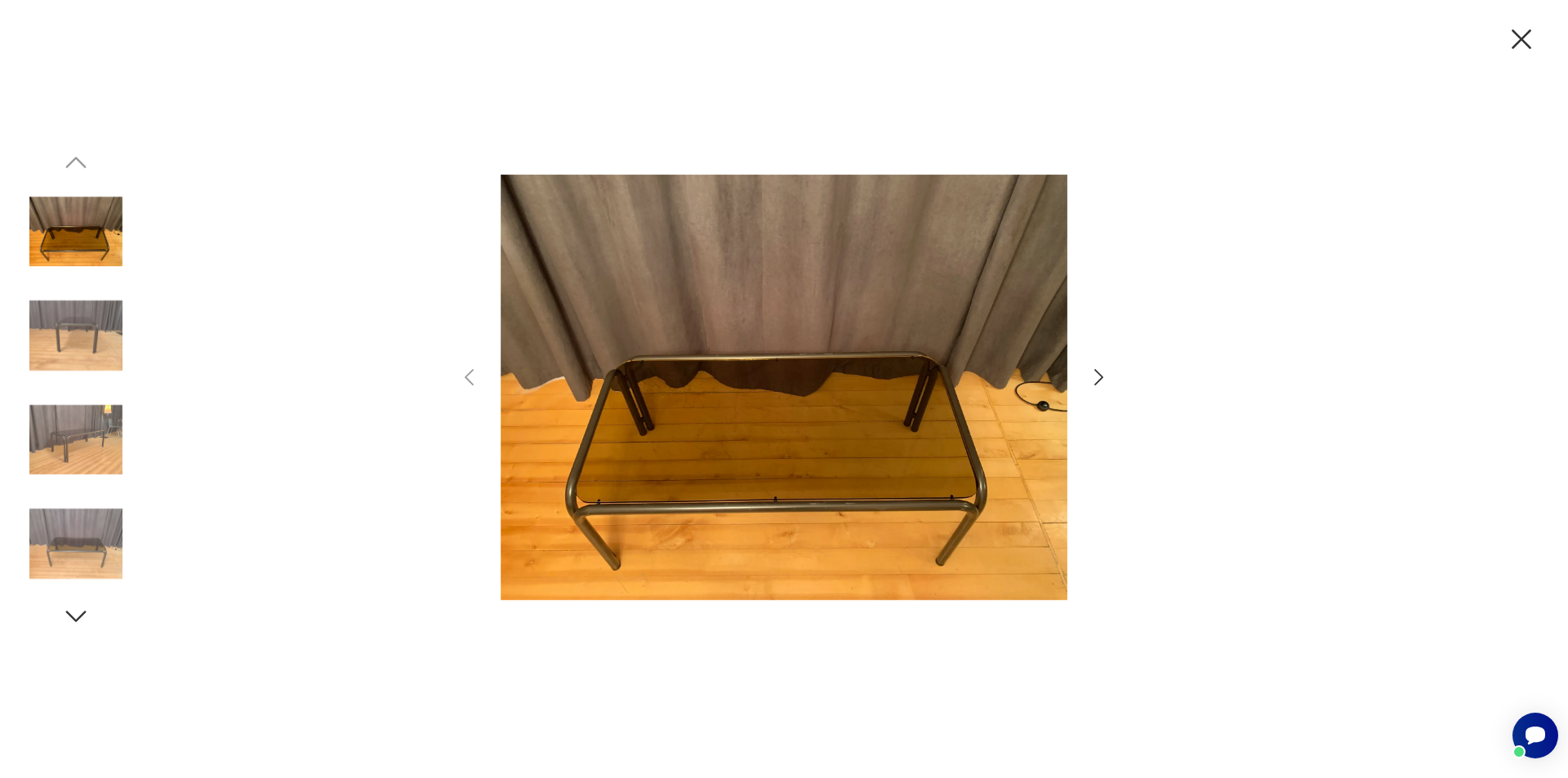
click at [1100, 377] on icon "button" at bounding box center [1098, 377] width 24 height 24
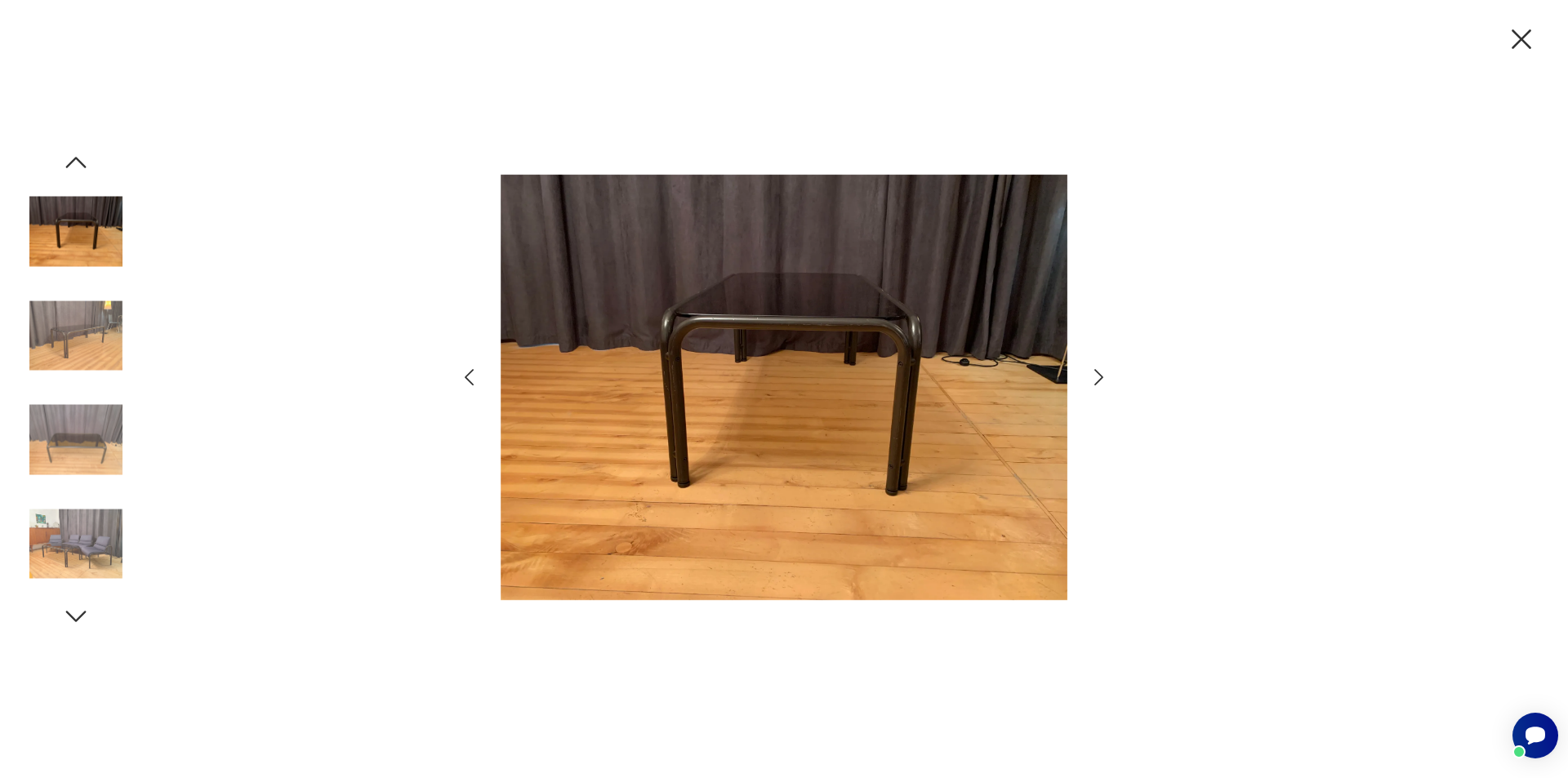
click at [1100, 377] on icon "button" at bounding box center [1098, 377] width 24 height 24
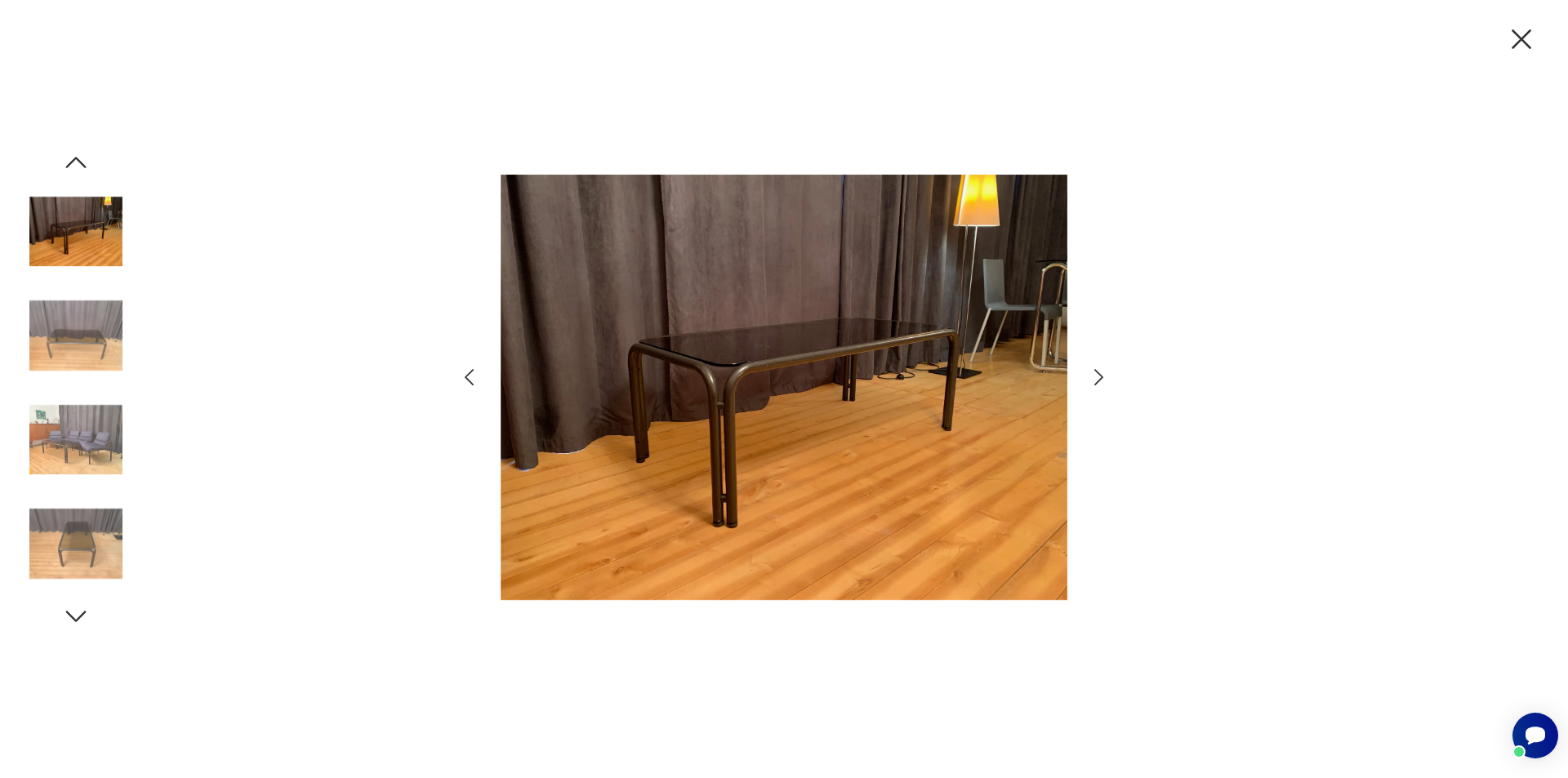
click at [1100, 377] on icon "button" at bounding box center [1098, 377] width 24 height 24
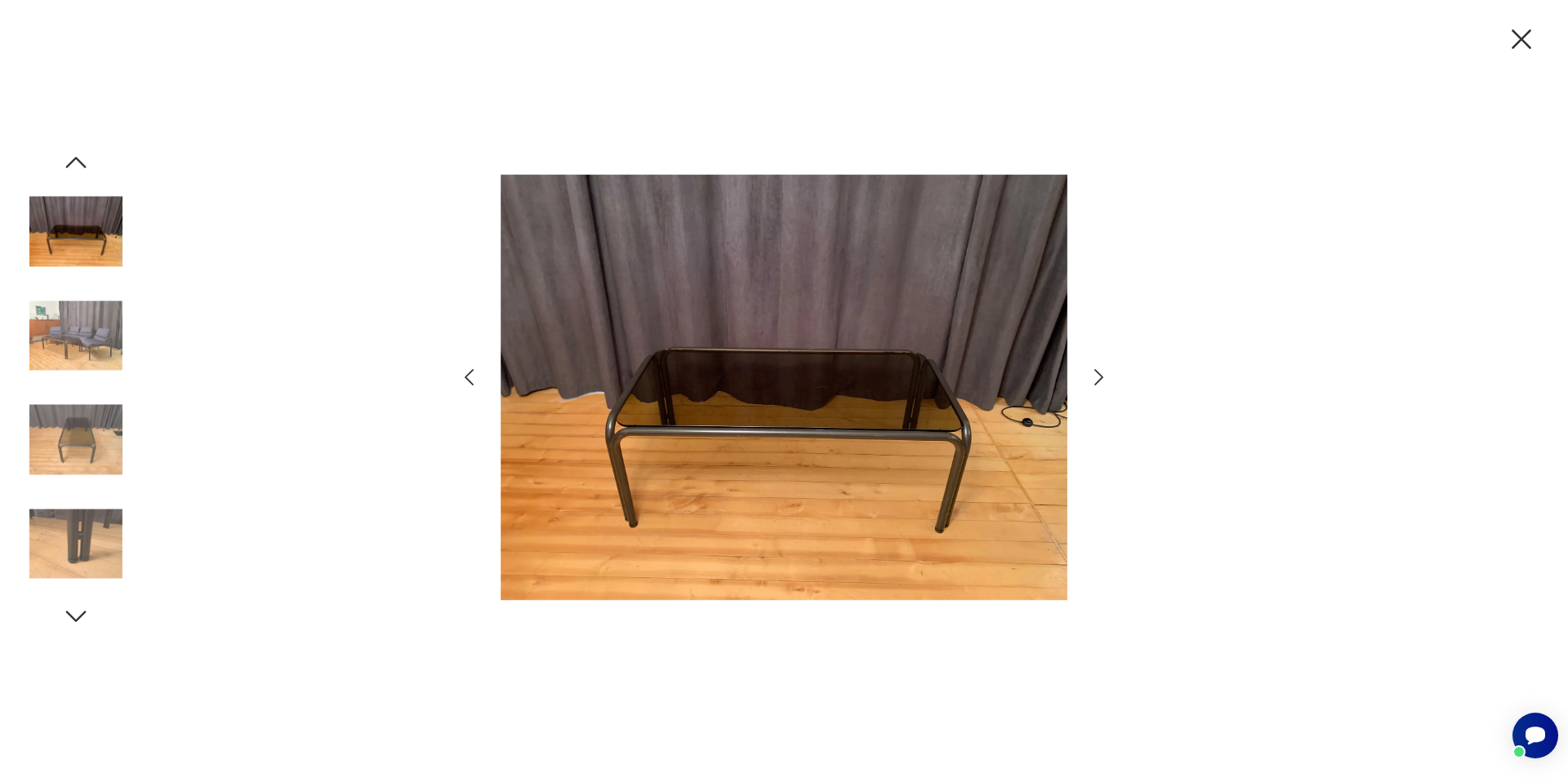
click at [1100, 377] on icon "button" at bounding box center [1098, 377] width 24 height 24
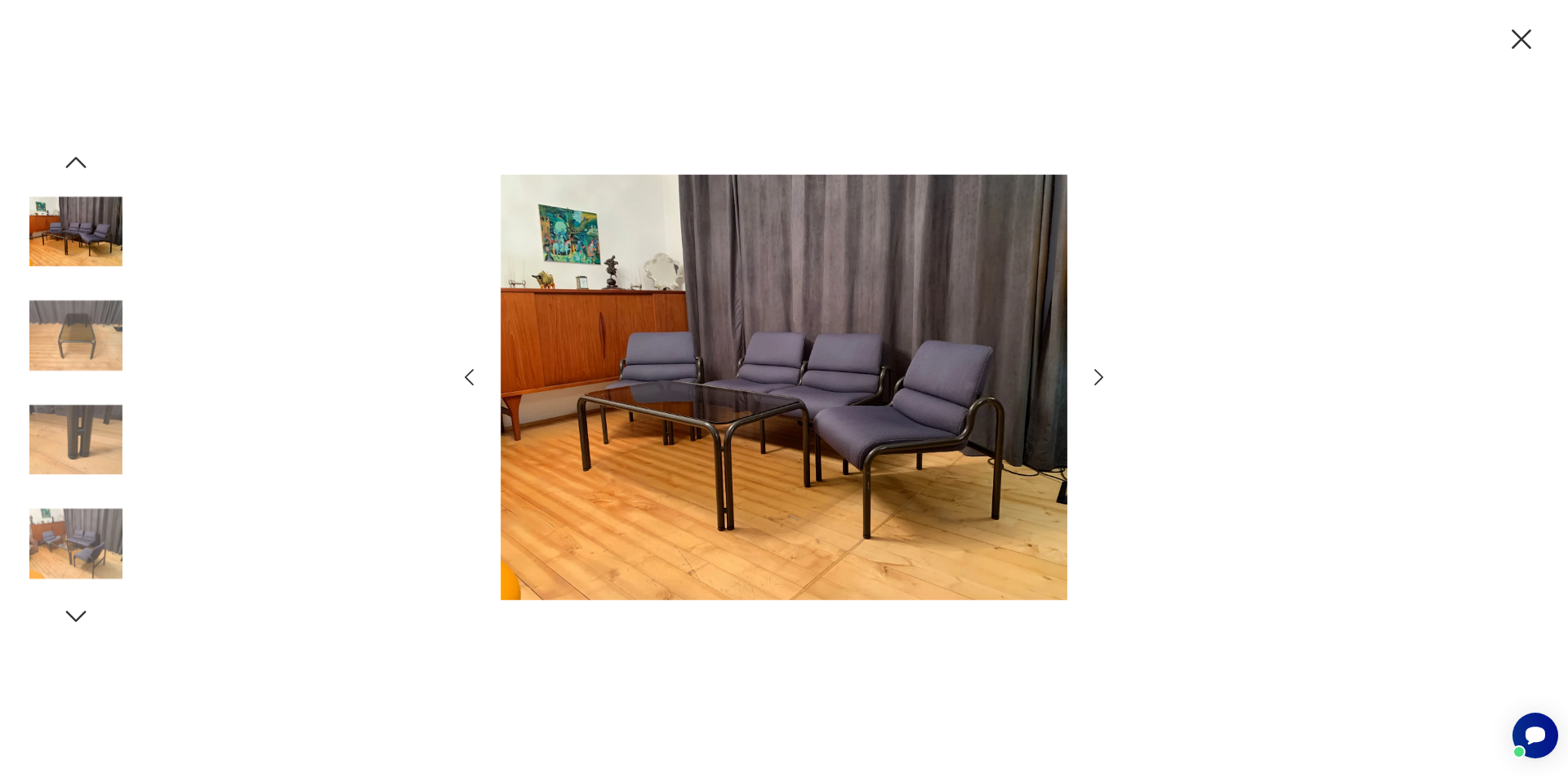
click at [1100, 377] on icon "button" at bounding box center [1098, 377] width 24 height 24
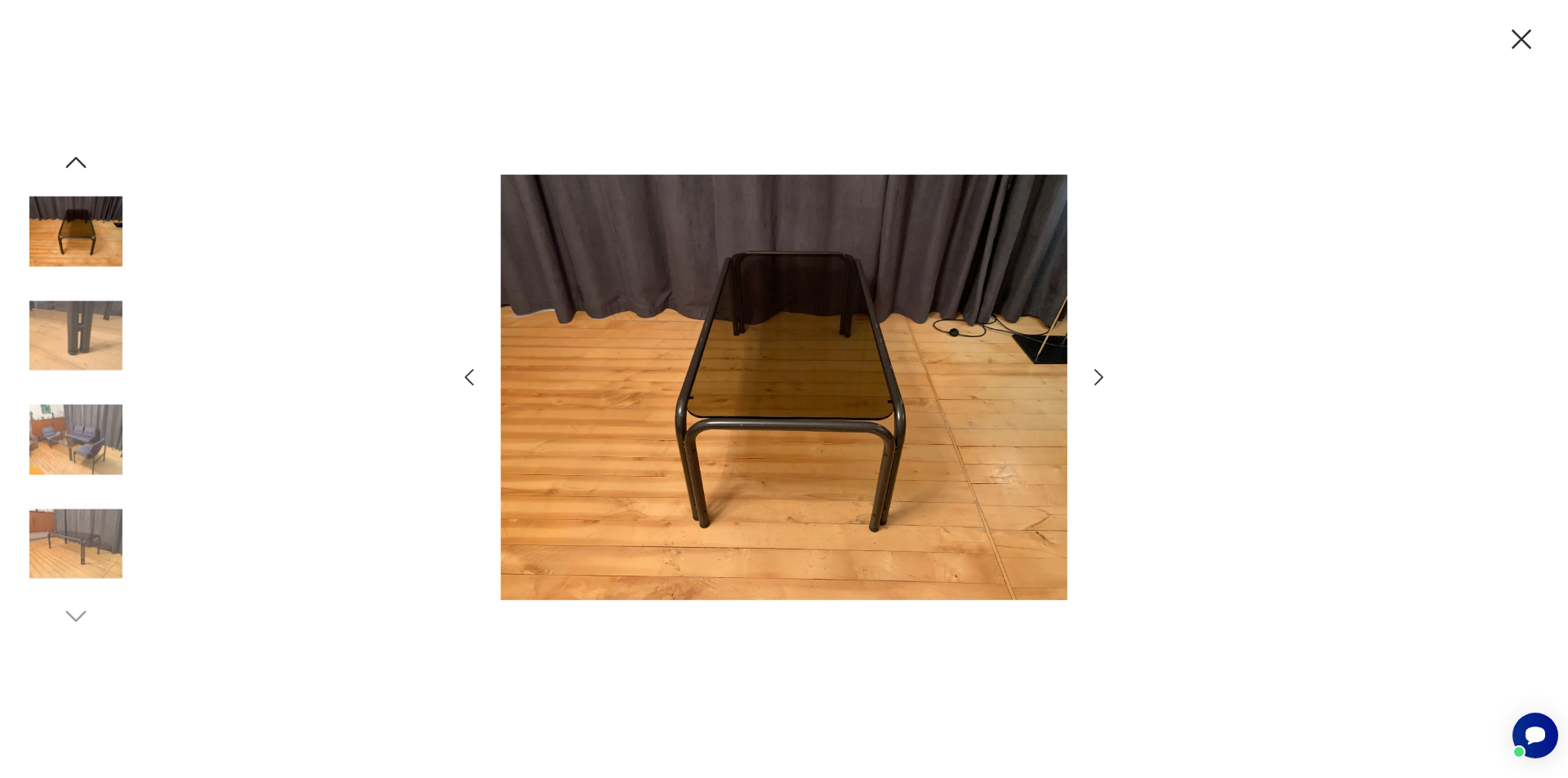
click at [1100, 377] on icon "button" at bounding box center [1098, 377] width 24 height 24
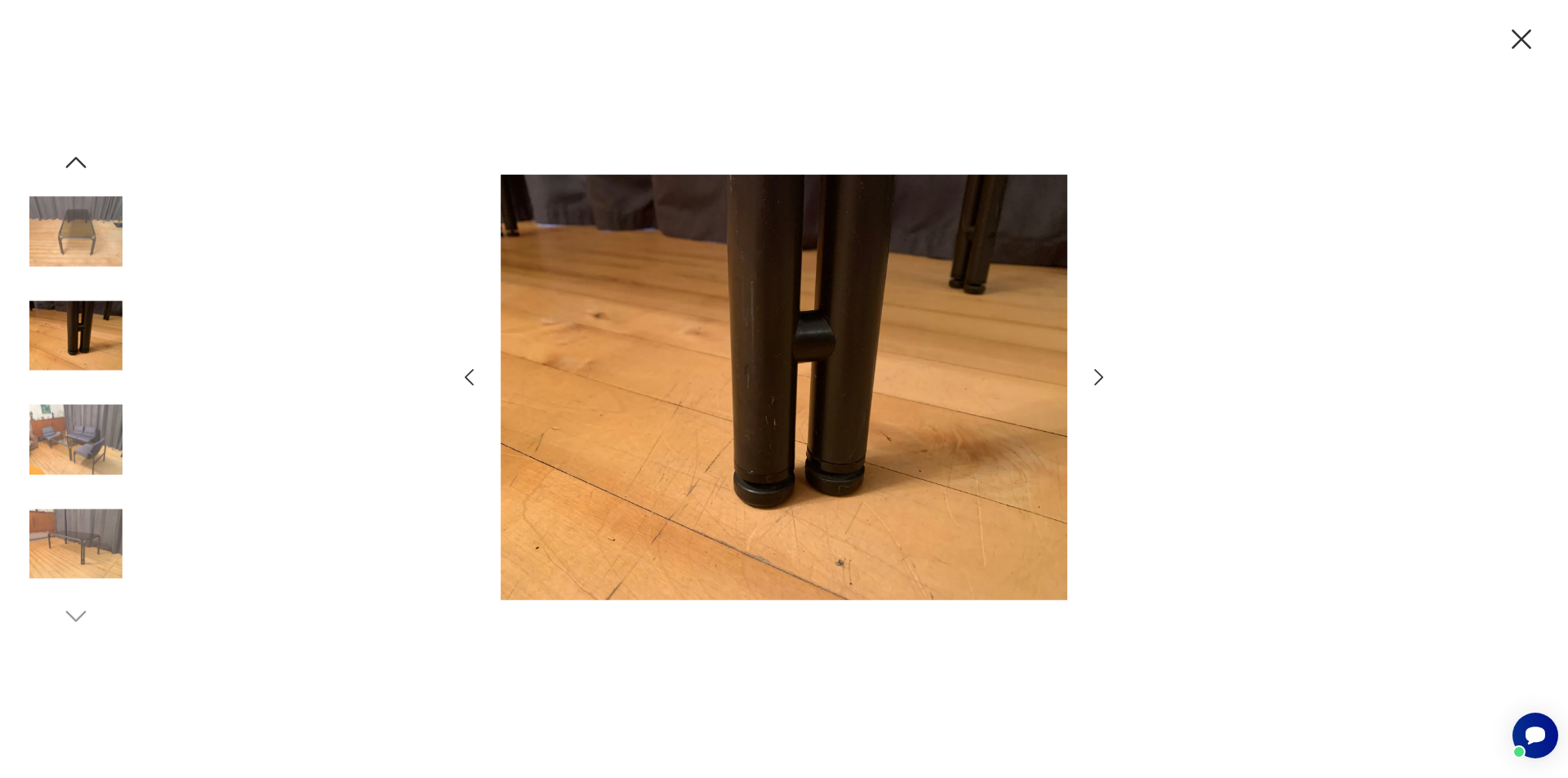
click at [1100, 377] on icon "button" at bounding box center [1098, 377] width 24 height 24
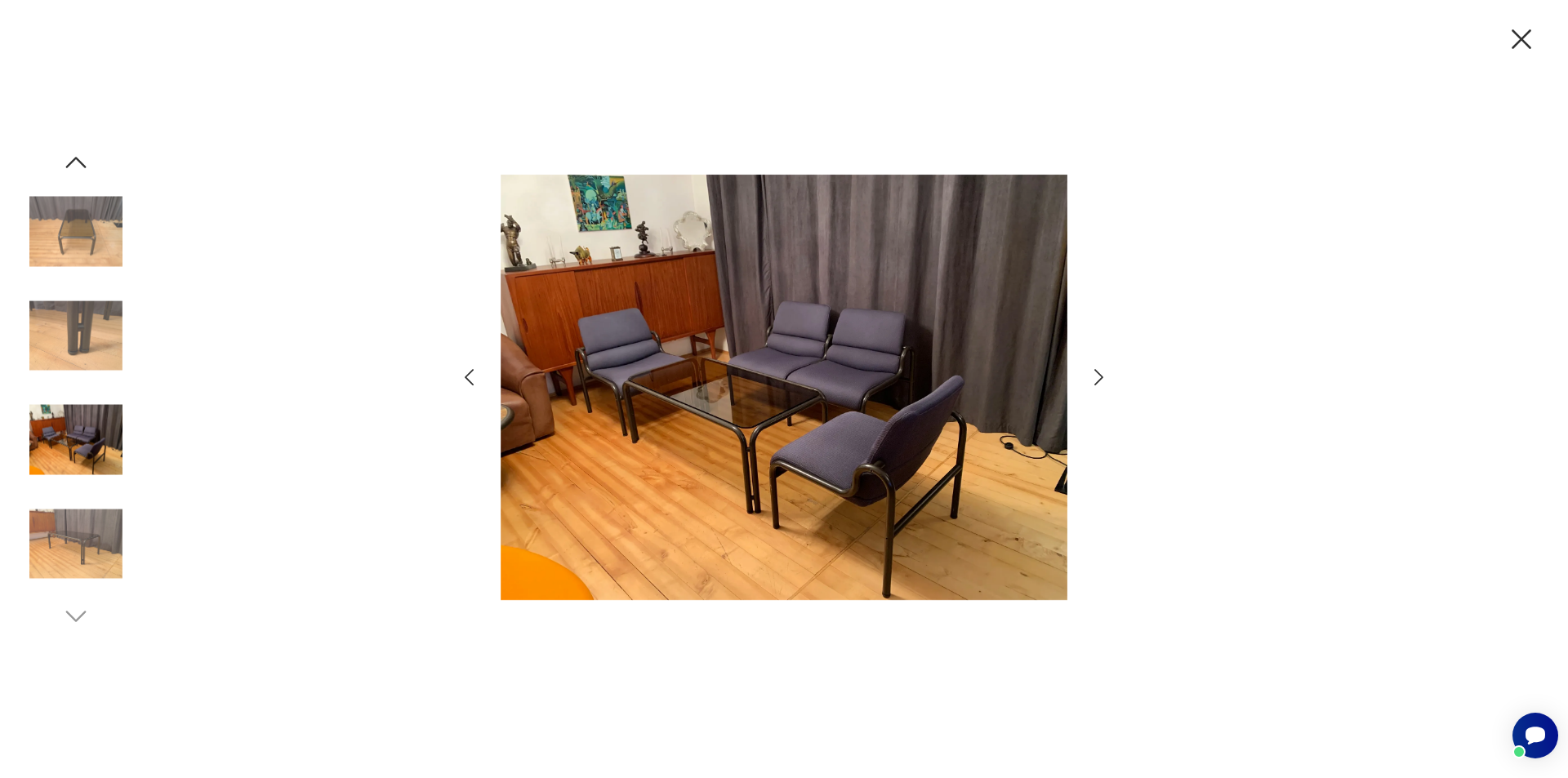
drag, startPoint x: 500, startPoint y: 413, endPoint x: 505, endPoint y: 406, distance: 8.6
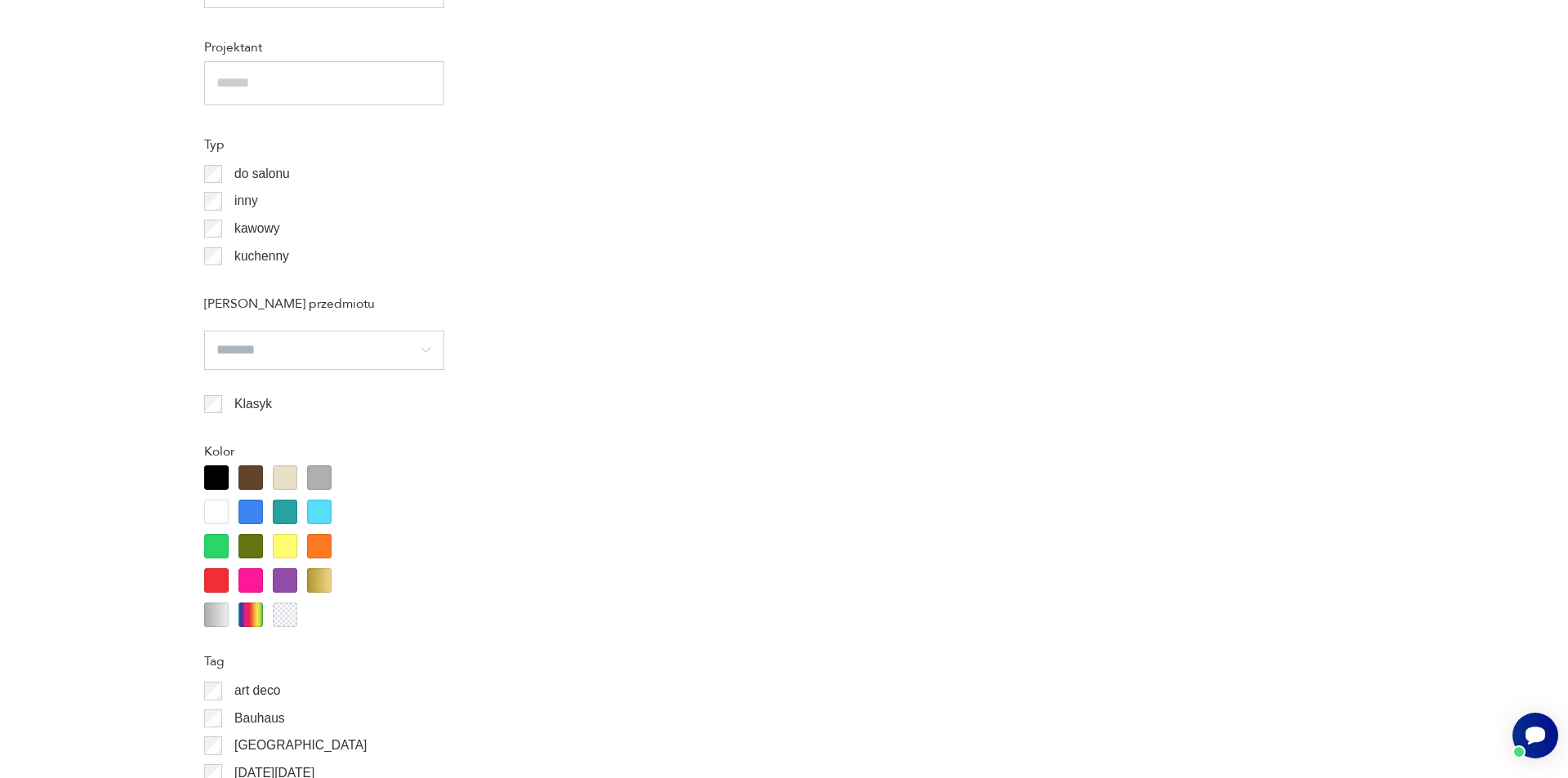
scroll to position [1461, 0]
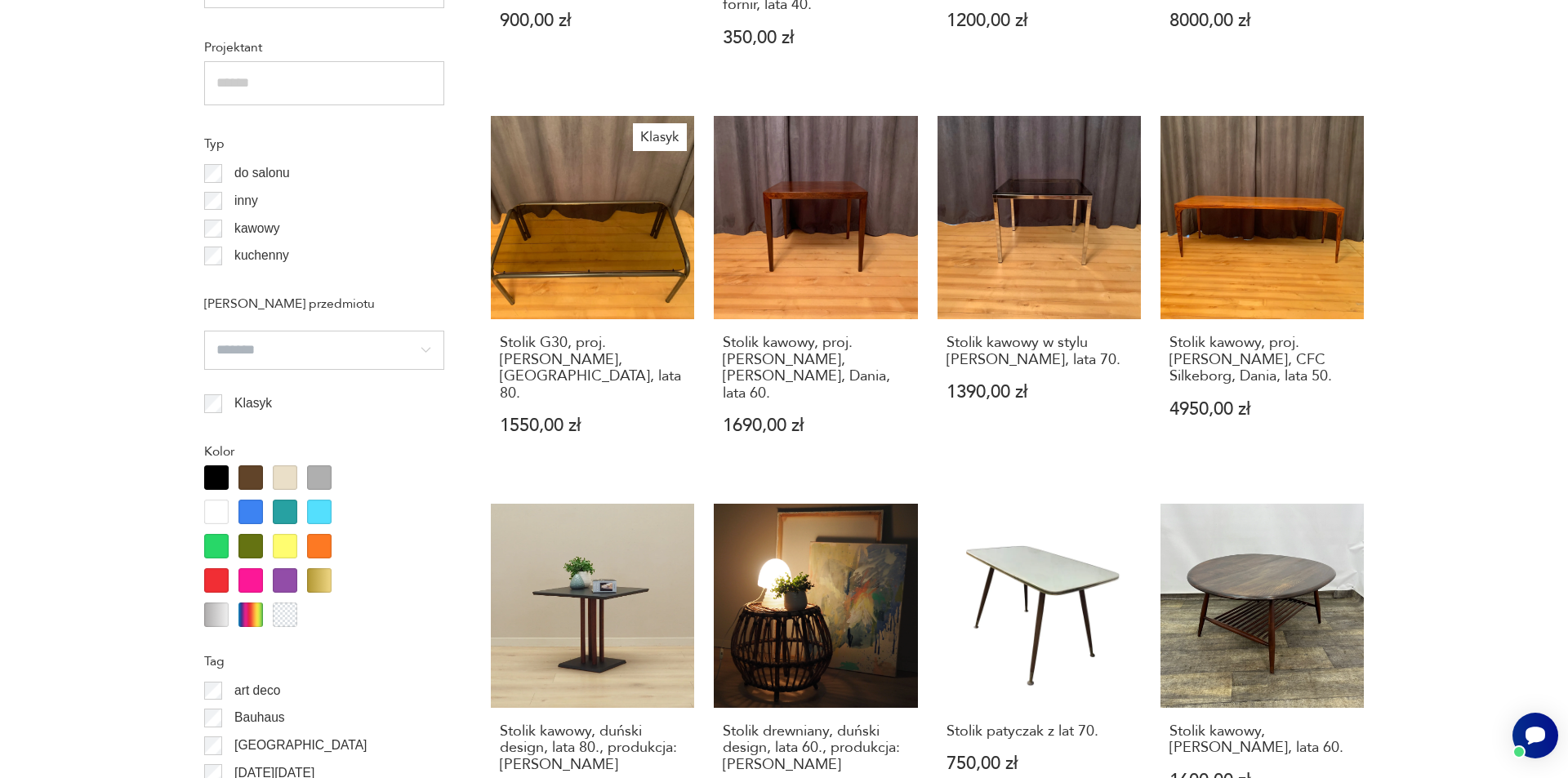
click at [1432, 443] on section "Filtruj produkty Cena MIN MAX OK Promocja Datowanie OK Kraj pochodzenia Dania (…" at bounding box center [784, 708] width 1568 height 2759
click at [1377, 205] on section "Filtruj produkty Cena MIN MAX OK Promocja Datowanie OK Kraj pochodzenia Dania (…" at bounding box center [784, 708] width 1568 height 2759
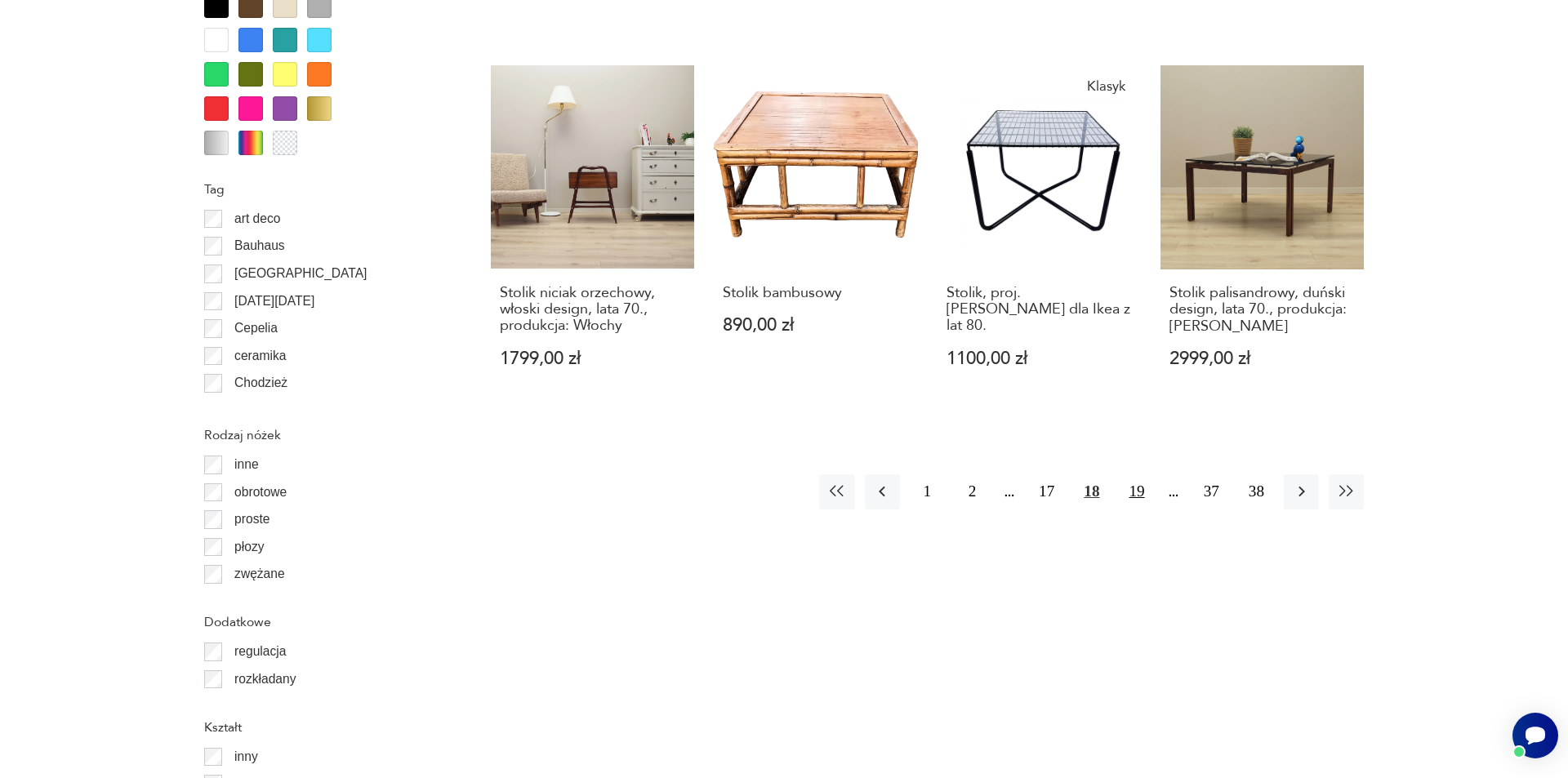
click at [1137, 474] on button "19" at bounding box center [1136, 492] width 35 height 35
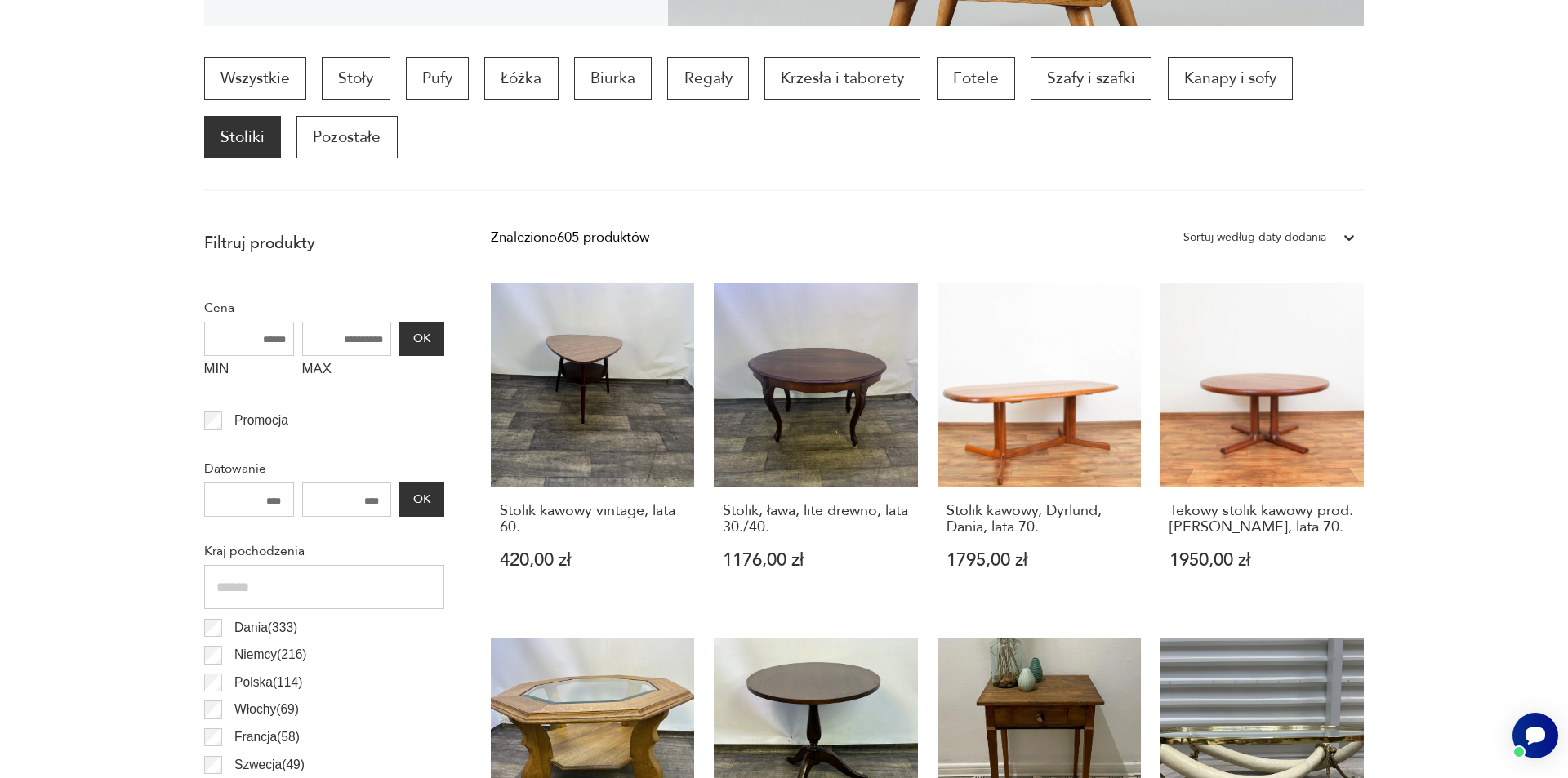
scroll to position [544, 0]
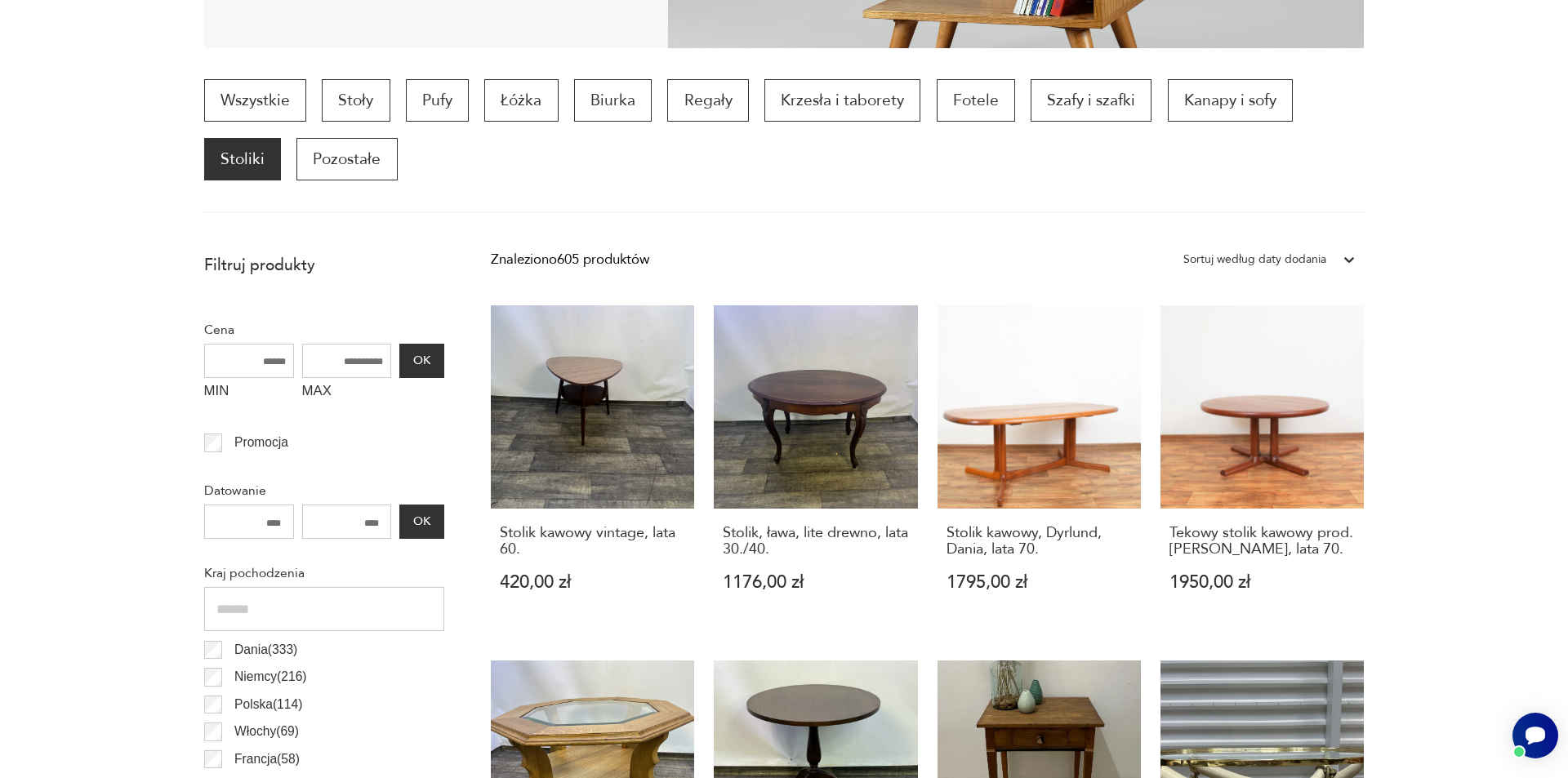
drag, startPoint x: 1450, startPoint y: 441, endPoint x: 1446, endPoint y: 426, distance: 15.5
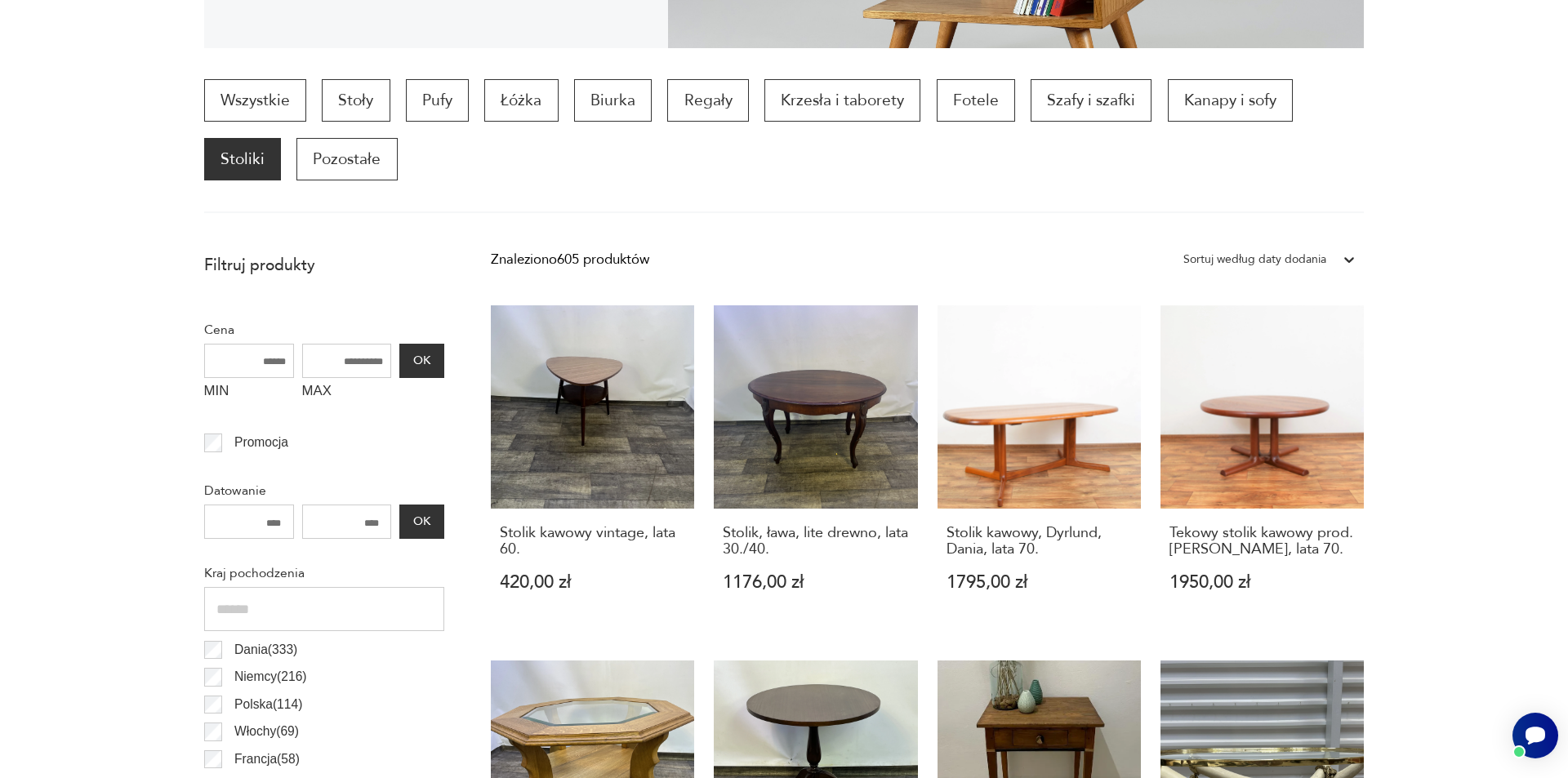
click at [1428, 207] on section "Wszystkie Stoły Pufy Łóżka Biurka Regały Krzesła i taborety Fotele Szafy i szaf…" at bounding box center [784, 146] width 1568 height 134
drag, startPoint x: 1521, startPoint y: 676, endPoint x: 1500, endPoint y: 394, distance: 282.8
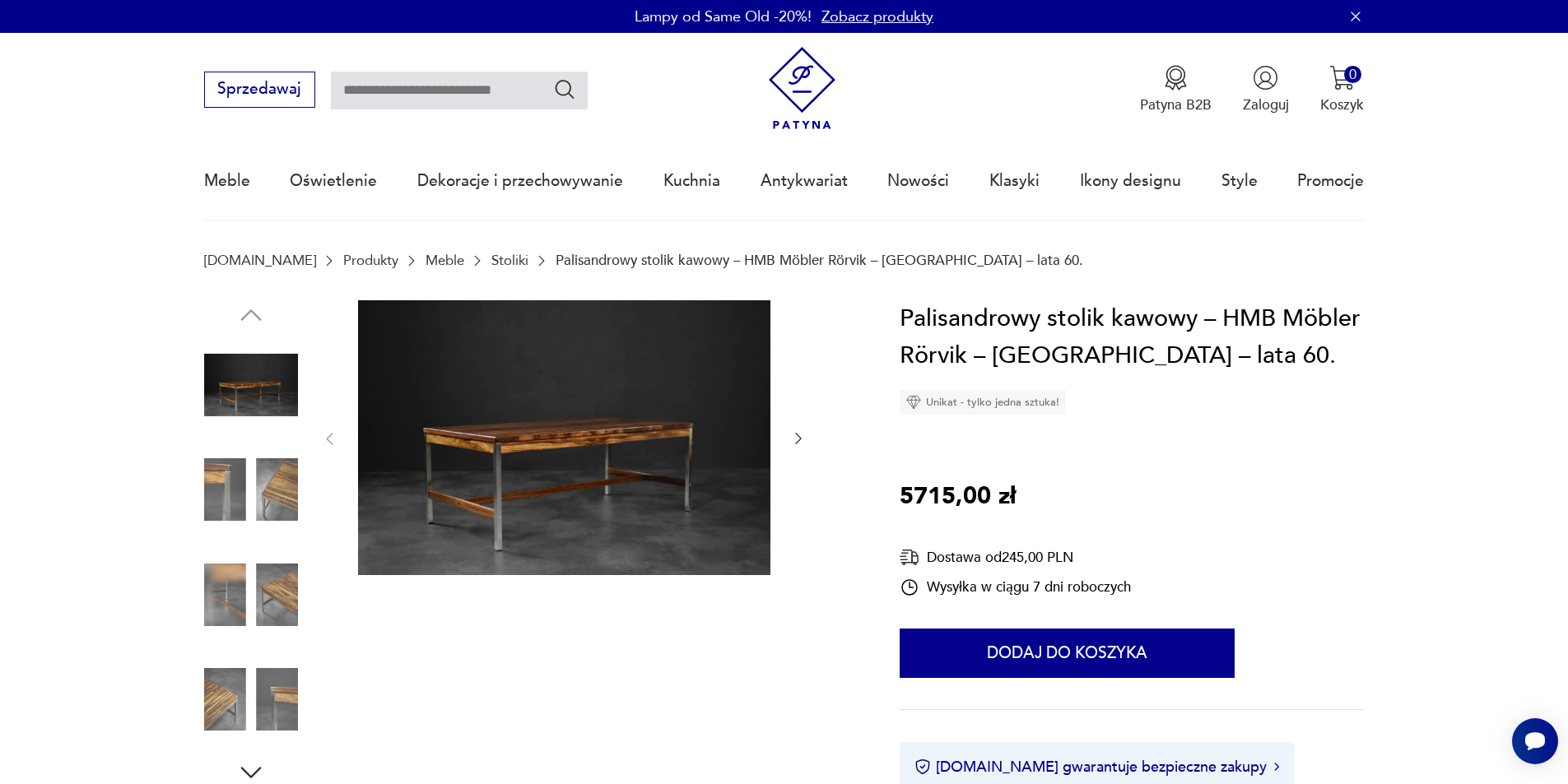
click at [800, 442] on icon "button" at bounding box center [797, 438] width 16 height 16
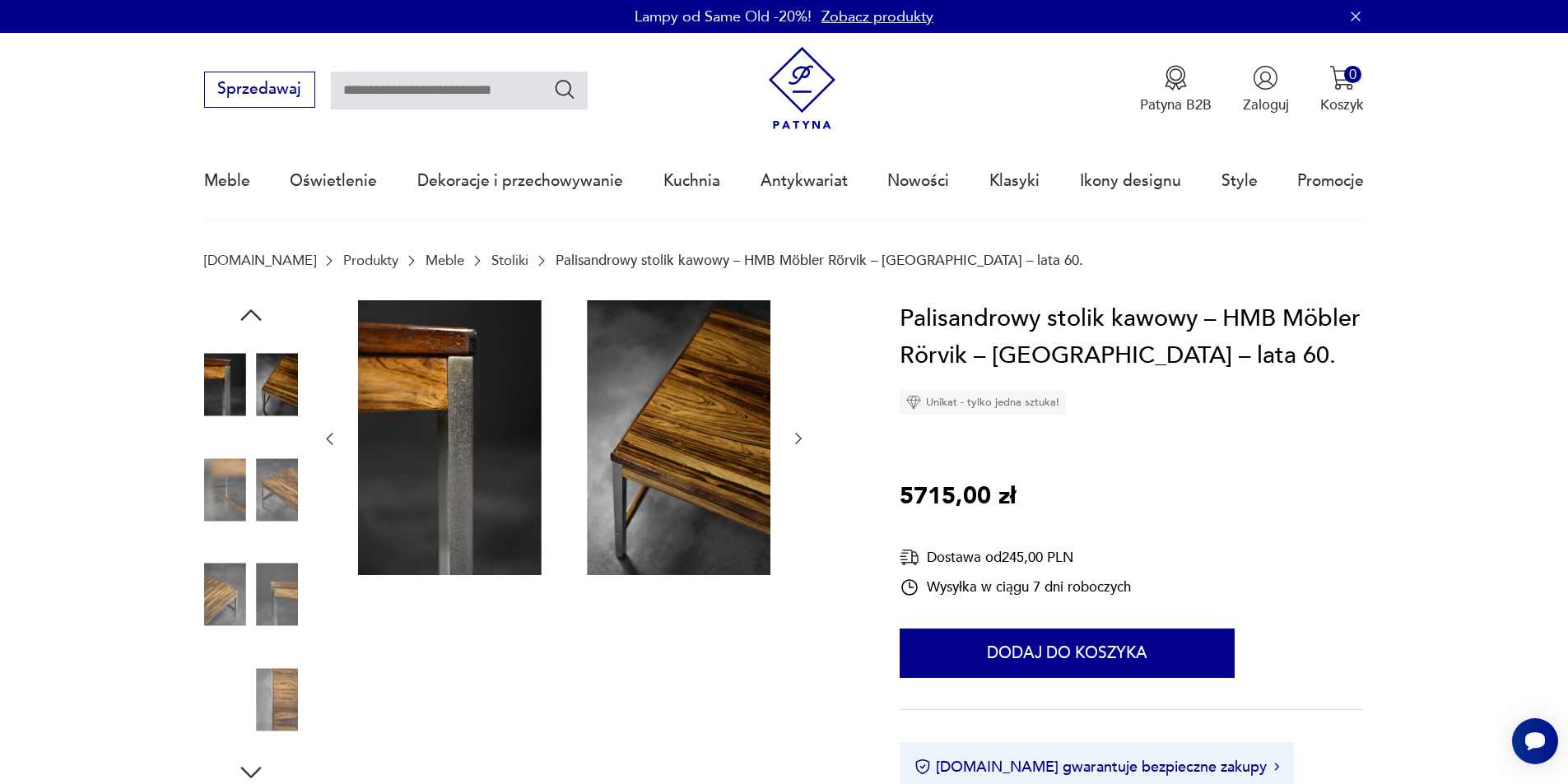
click at [800, 442] on icon "button" at bounding box center [797, 438] width 16 height 16
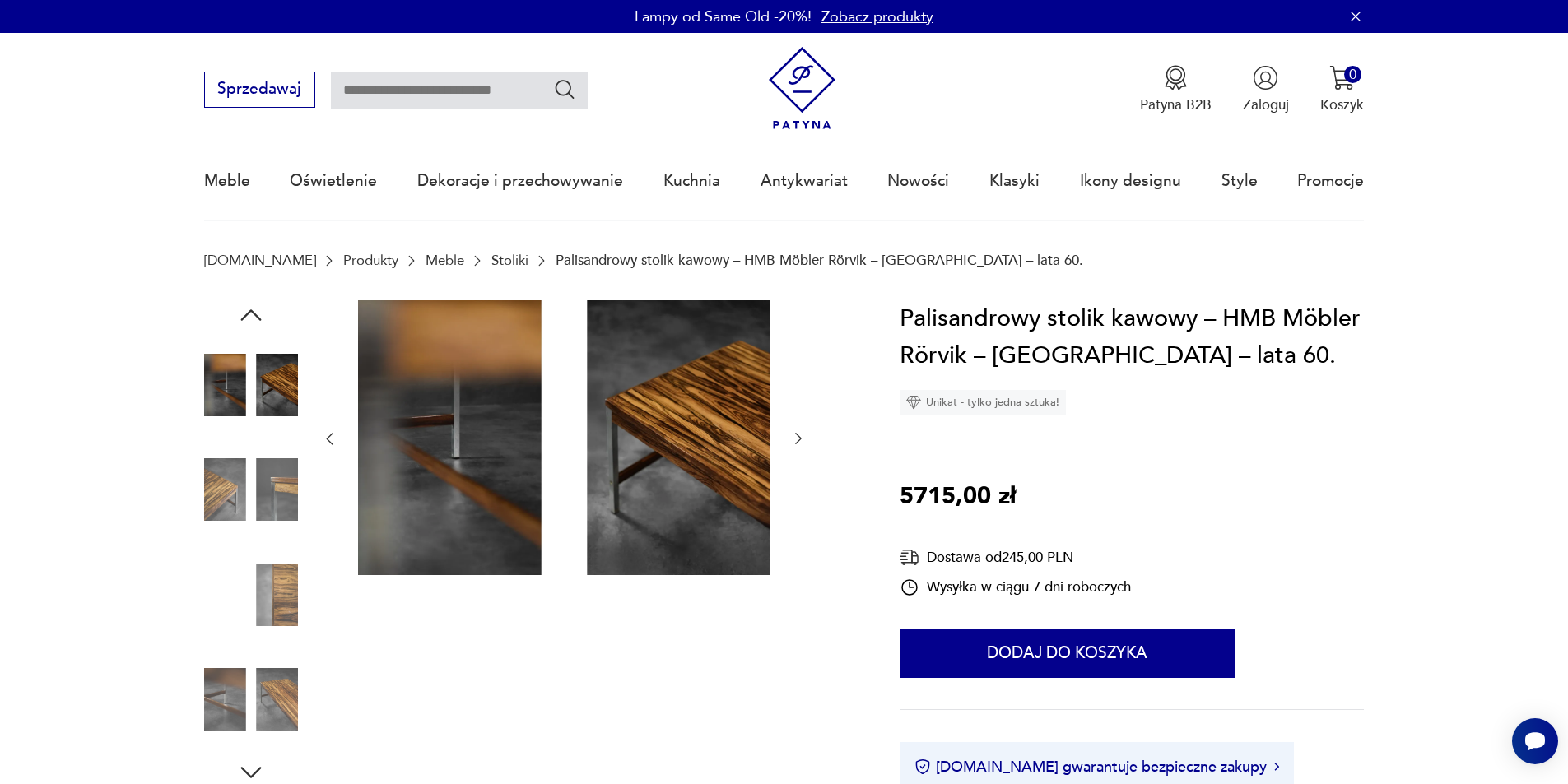
click at [800, 442] on icon "button" at bounding box center [797, 438] width 16 height 16
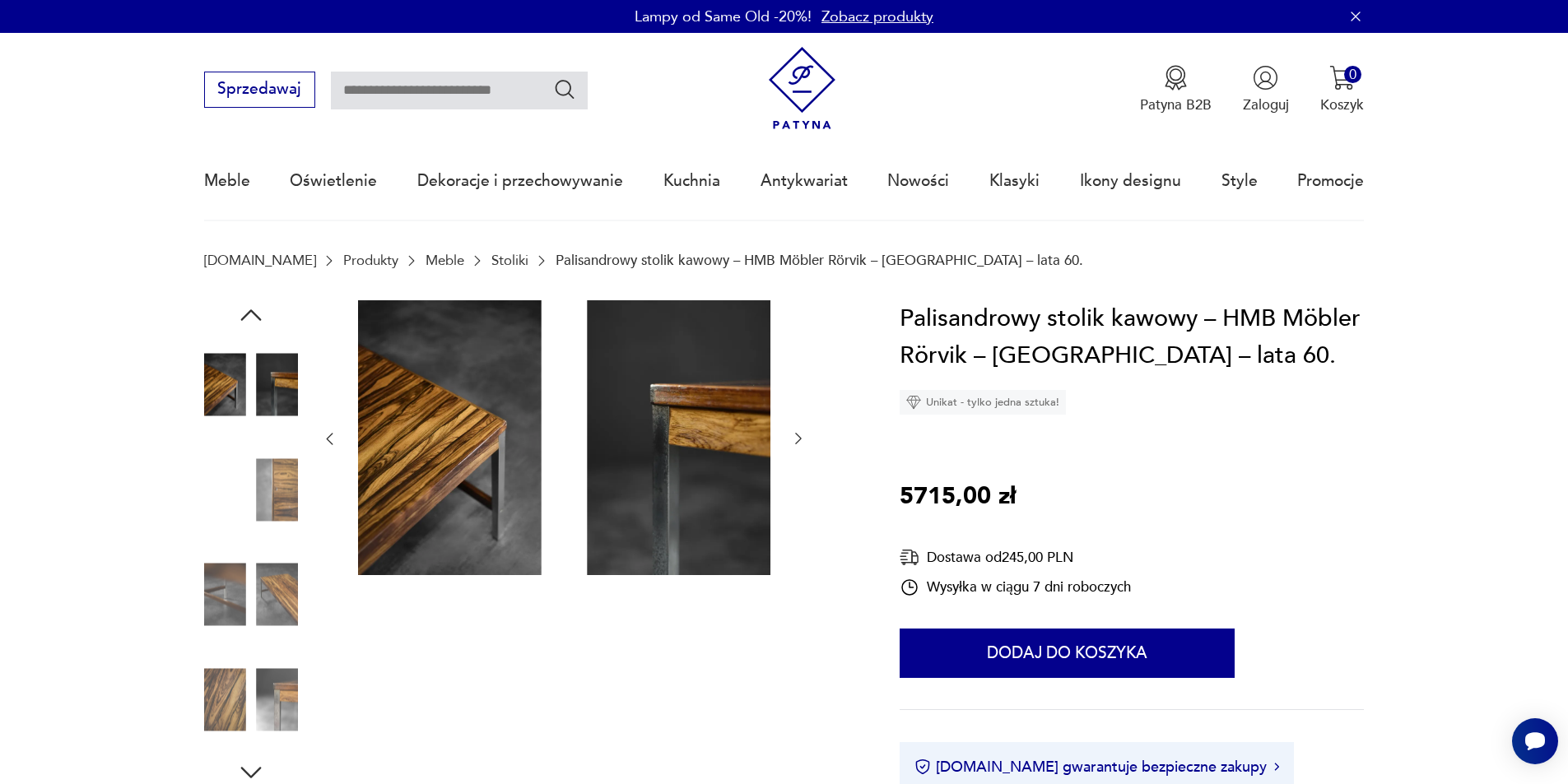
click at [800, 442] on icon "button" at bounding box center [797, 438] width 16 height 16
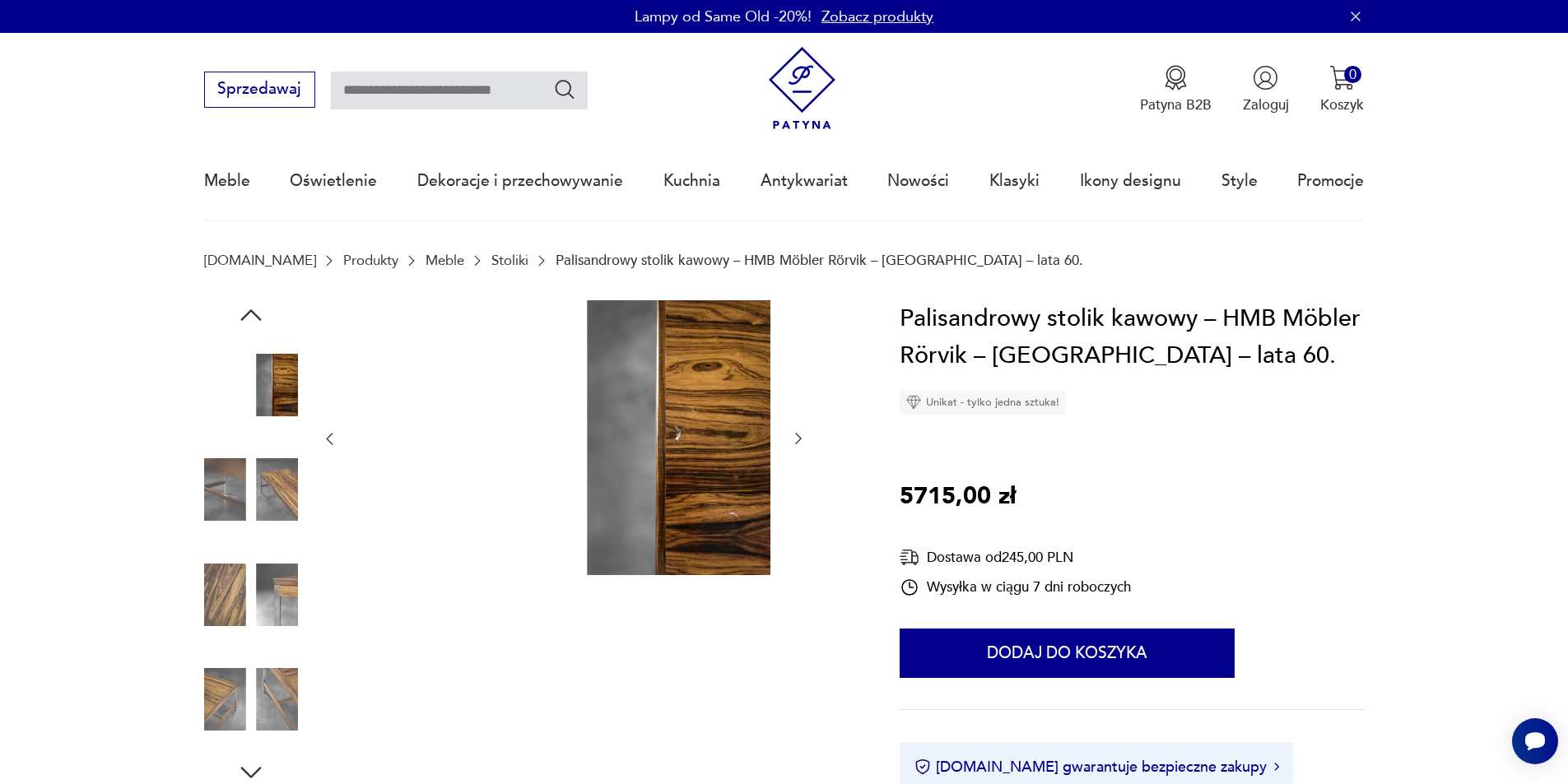
click at [800, 442] on icon "button" at bounding box center [797, 438] width 16 height 16
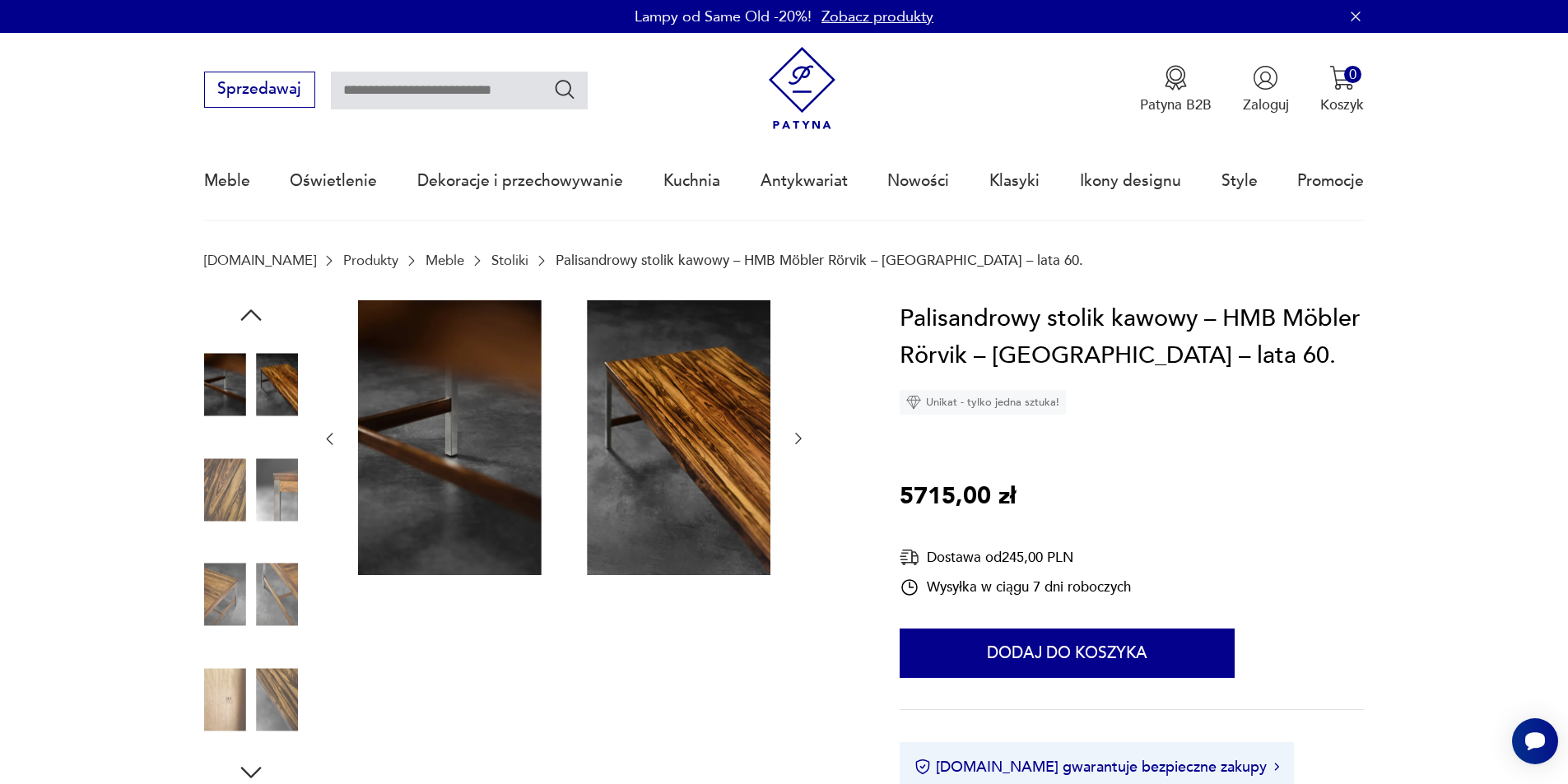
click at [800, 442] on icon "button" at bounding box center [797, 438] width 16 height 16
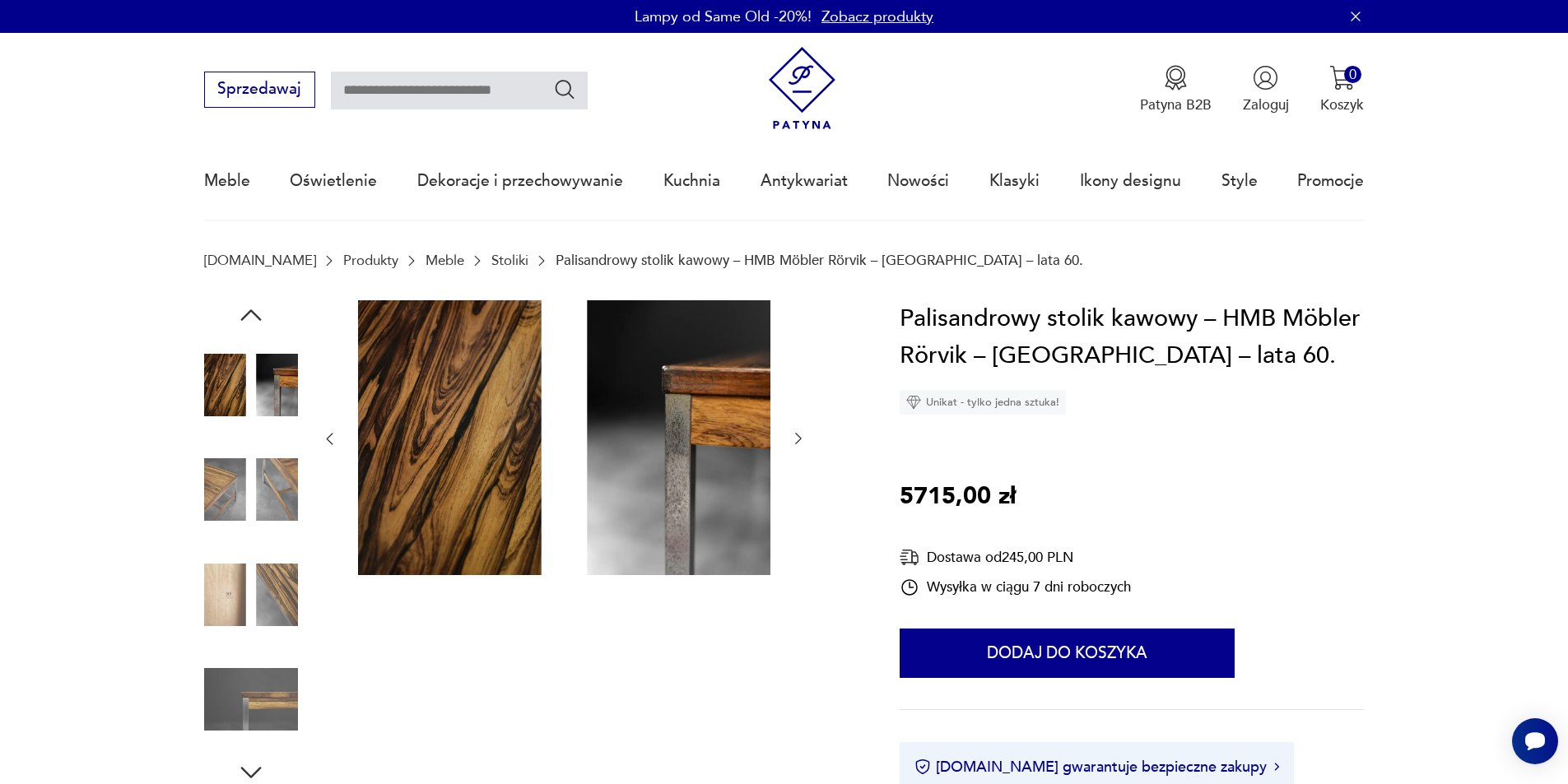
click at [800, 442] on icon "button" at bounding box center [797, 438] width 16 height 16
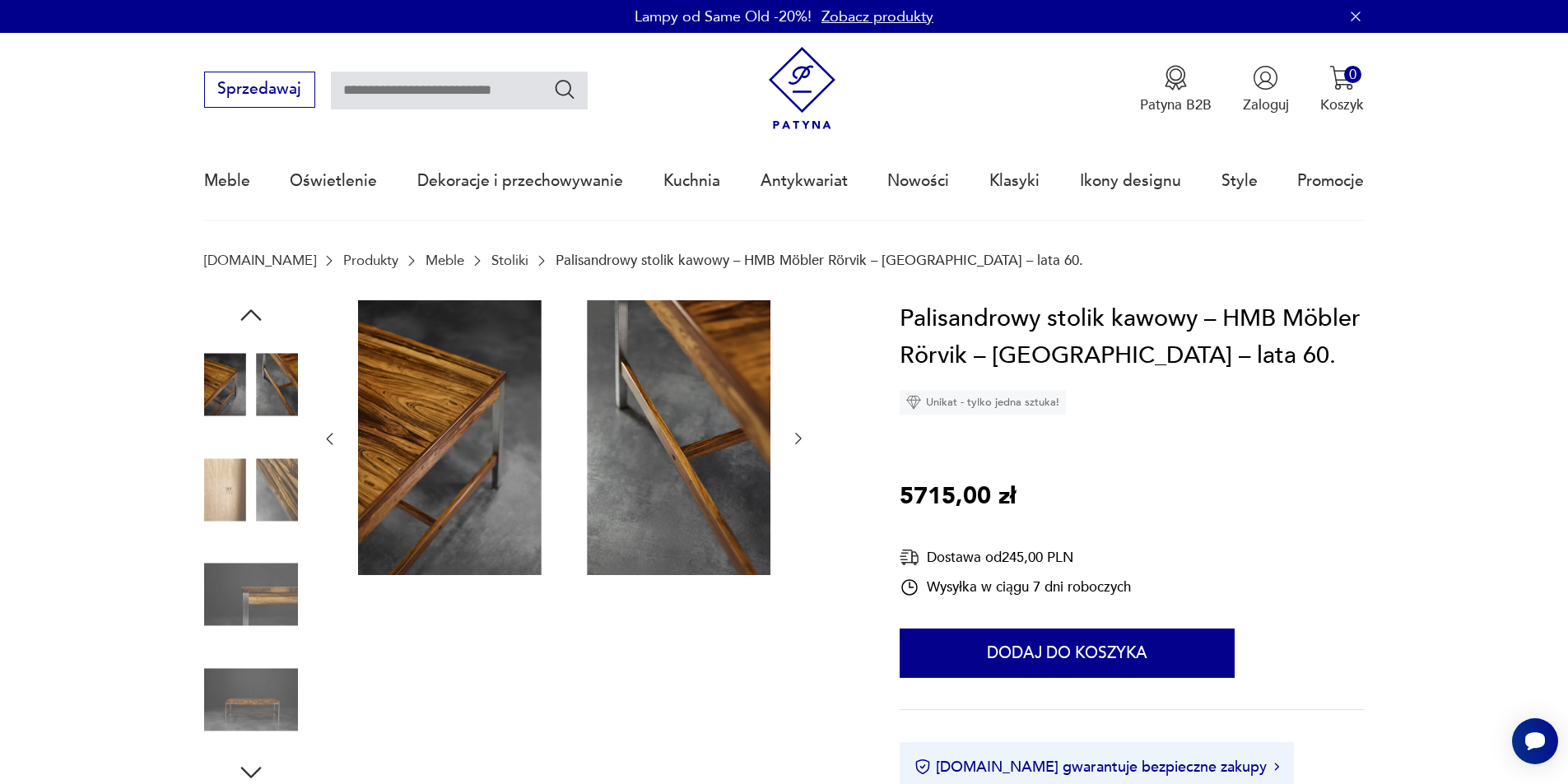
click at [800, 442] on icon "button" at bounding box center [797, 438] width 16 height 16
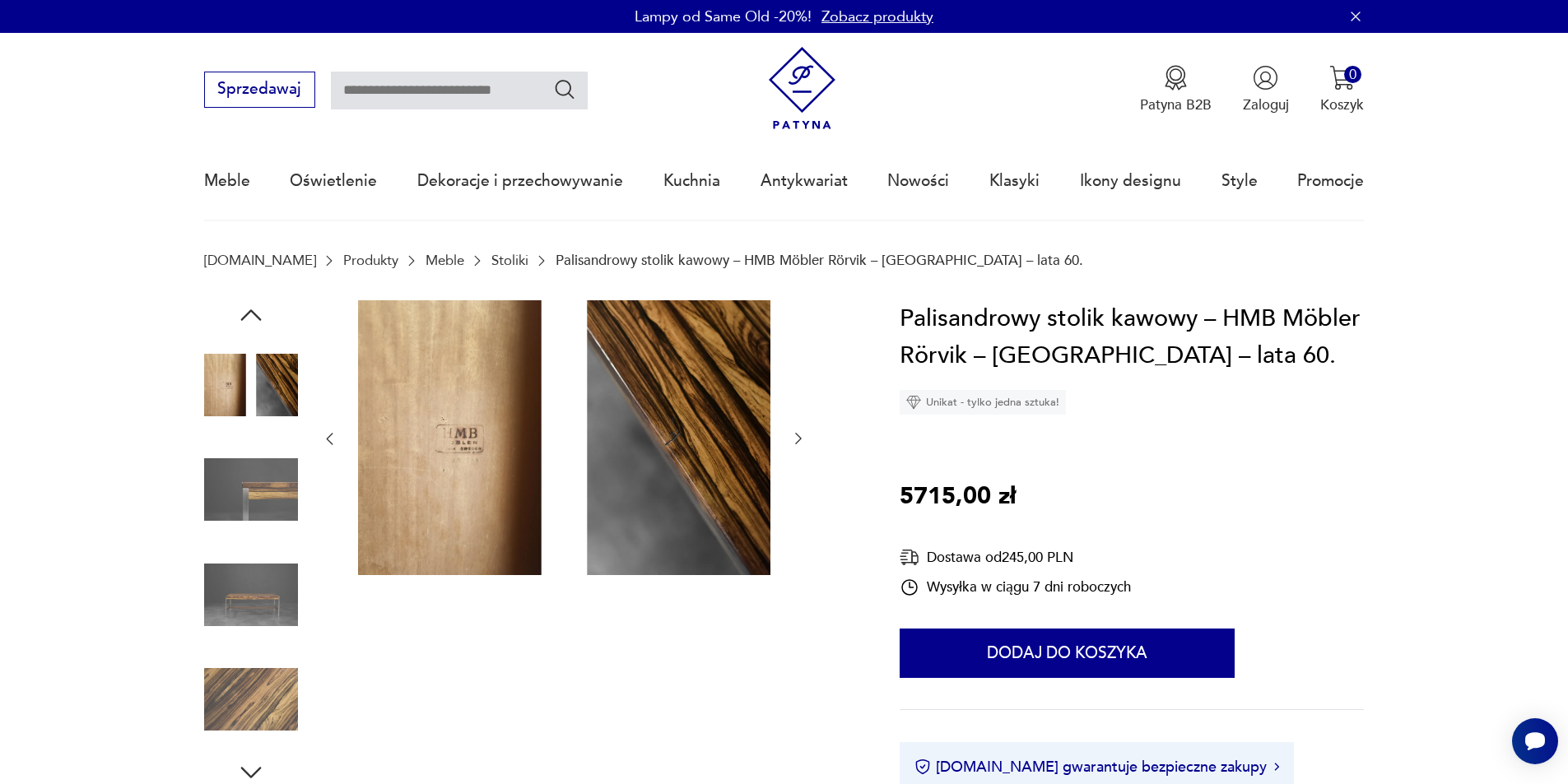
click at [800, 442] on icon "button" at bounding box center [797, 438] width 16 height 16
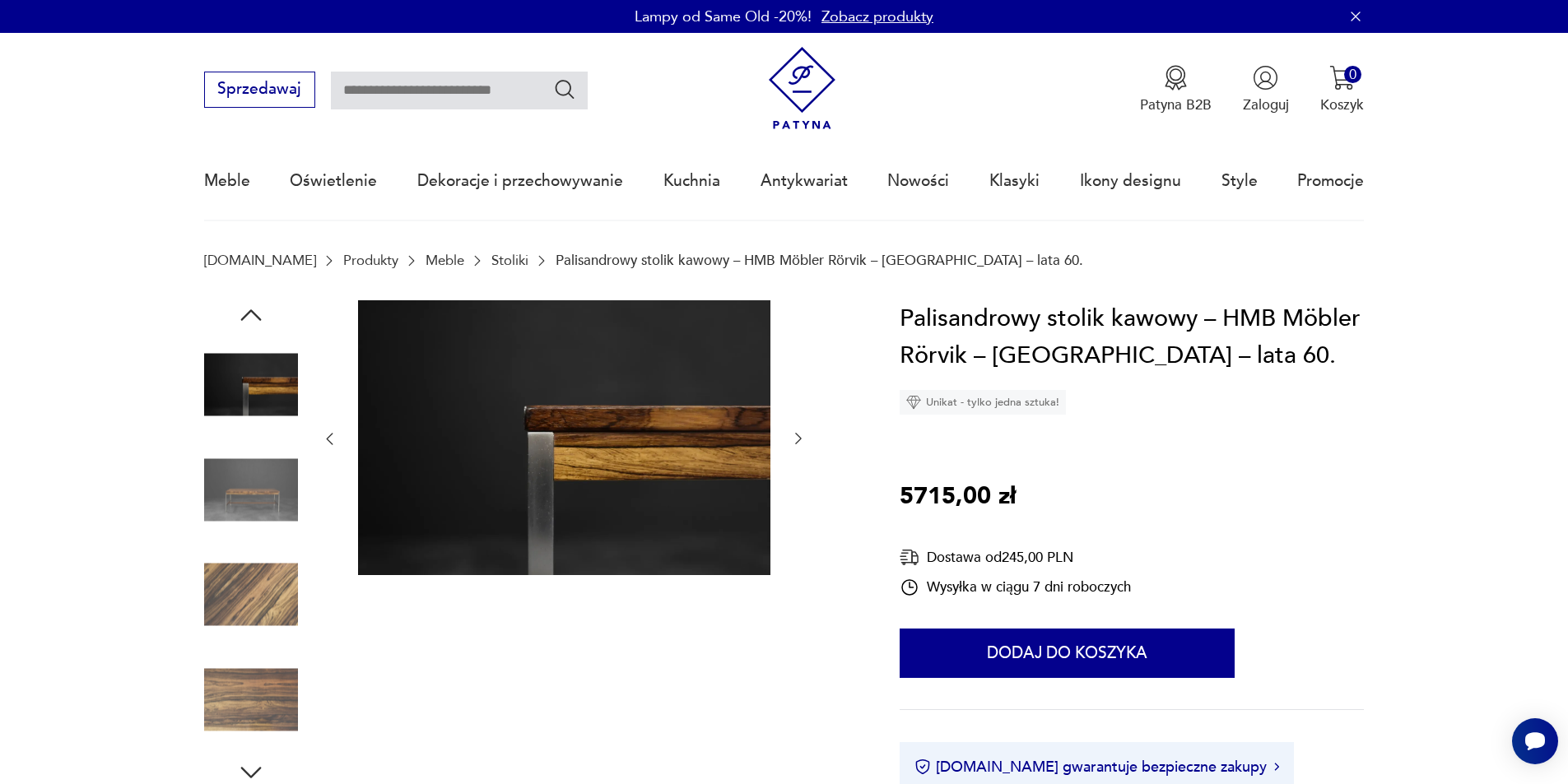
click at [800, 442] on icon "button" at bounding box center [797, 438] width 16 height 16
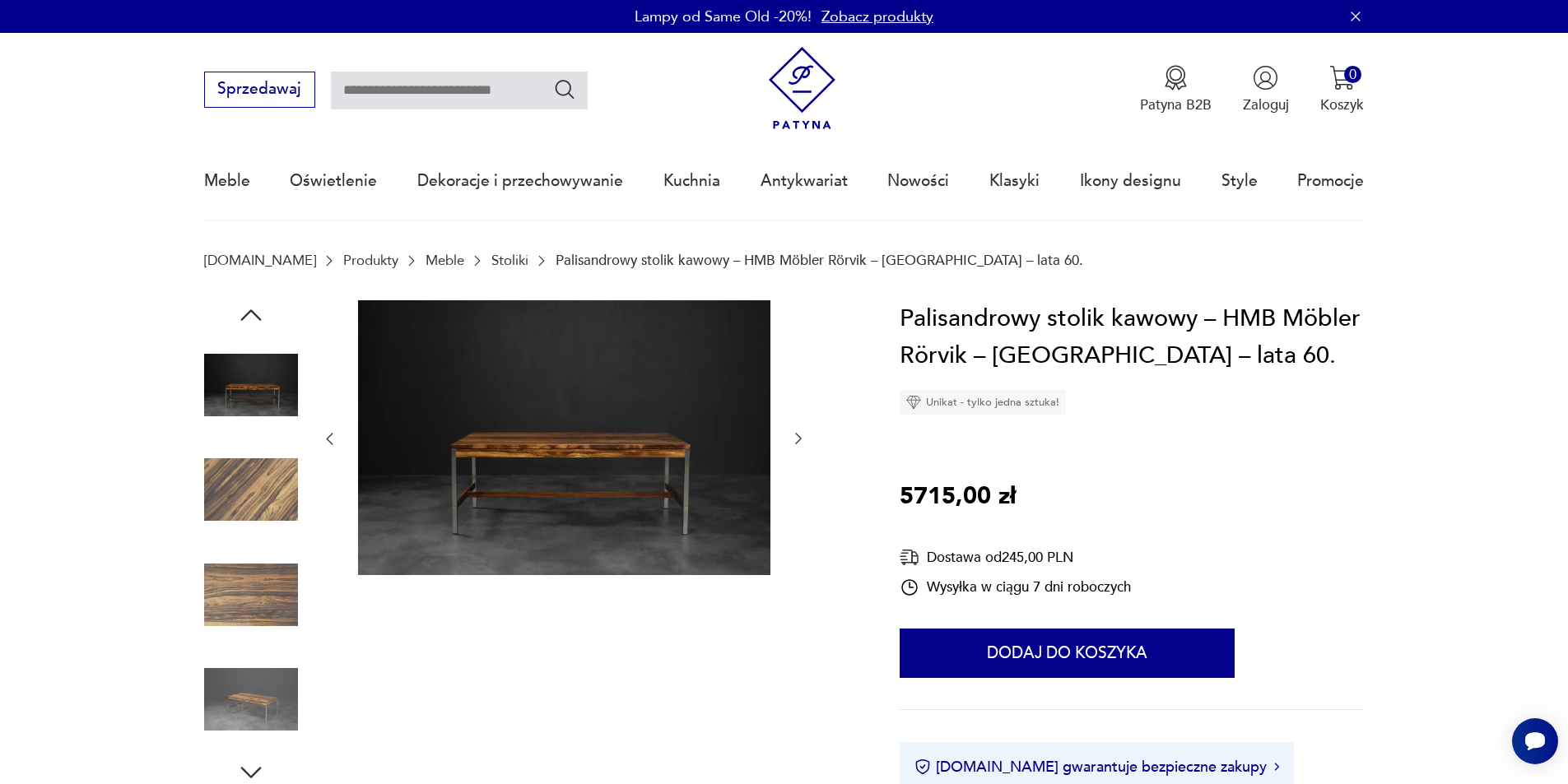
click at [800, 442] on icon "button" at bounding box center [797, 438] width 16 height 16
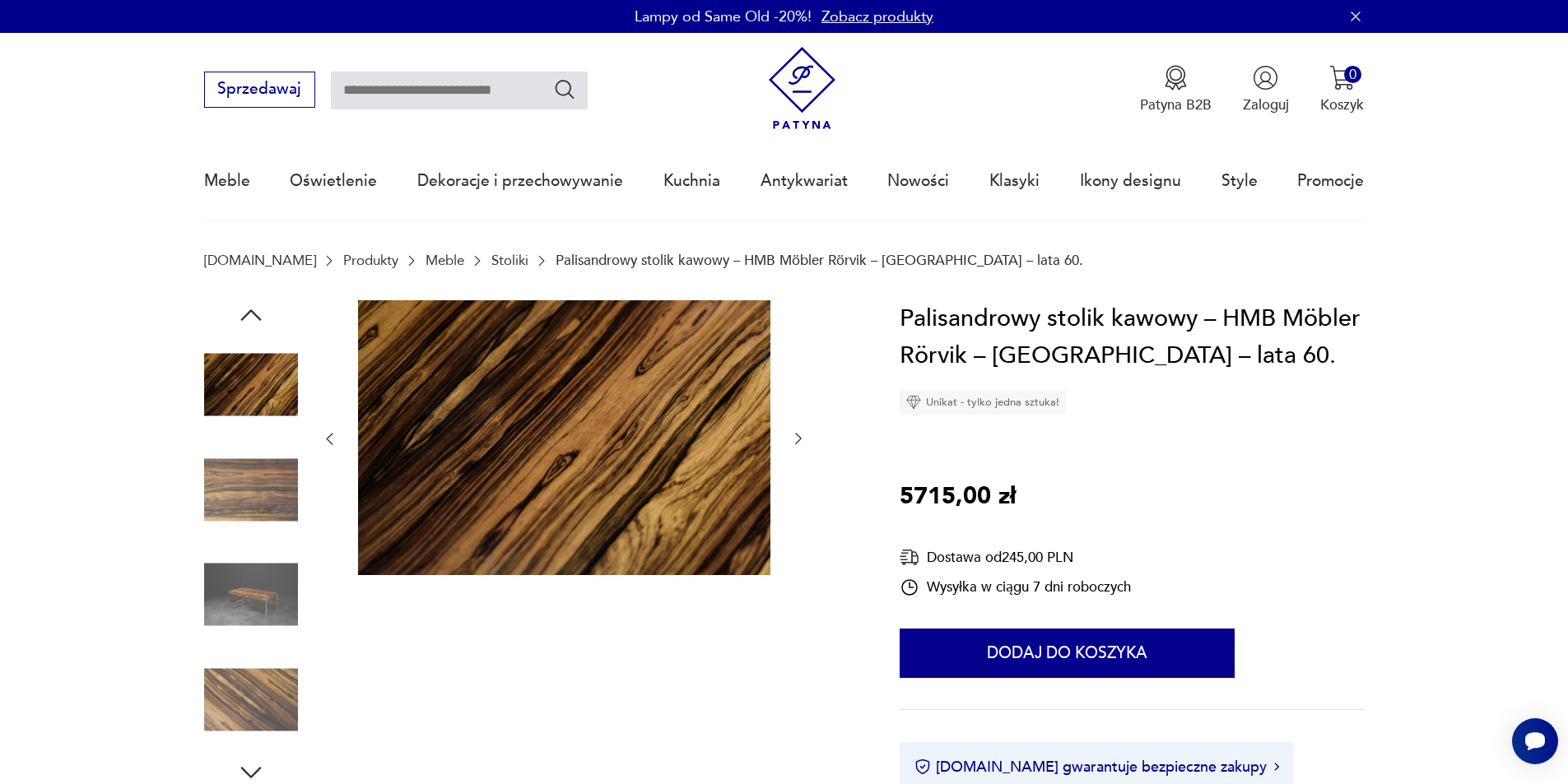
click at [800, 442] on icon "button" at bounding box center [797, 438] width 16 height 16
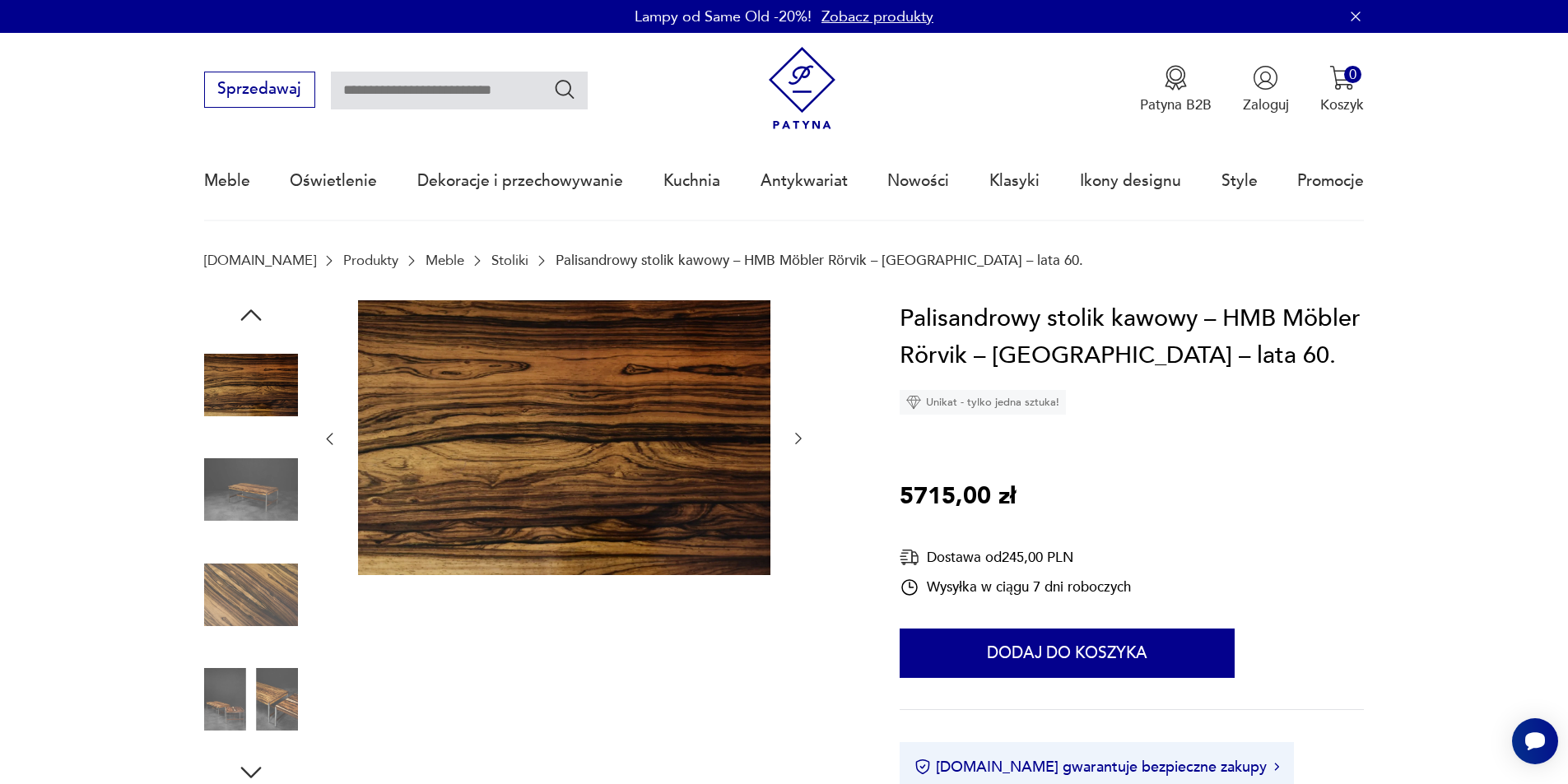
click at [800, 442] on icon "button" at bounding box center [797, 438] width 16 height 16
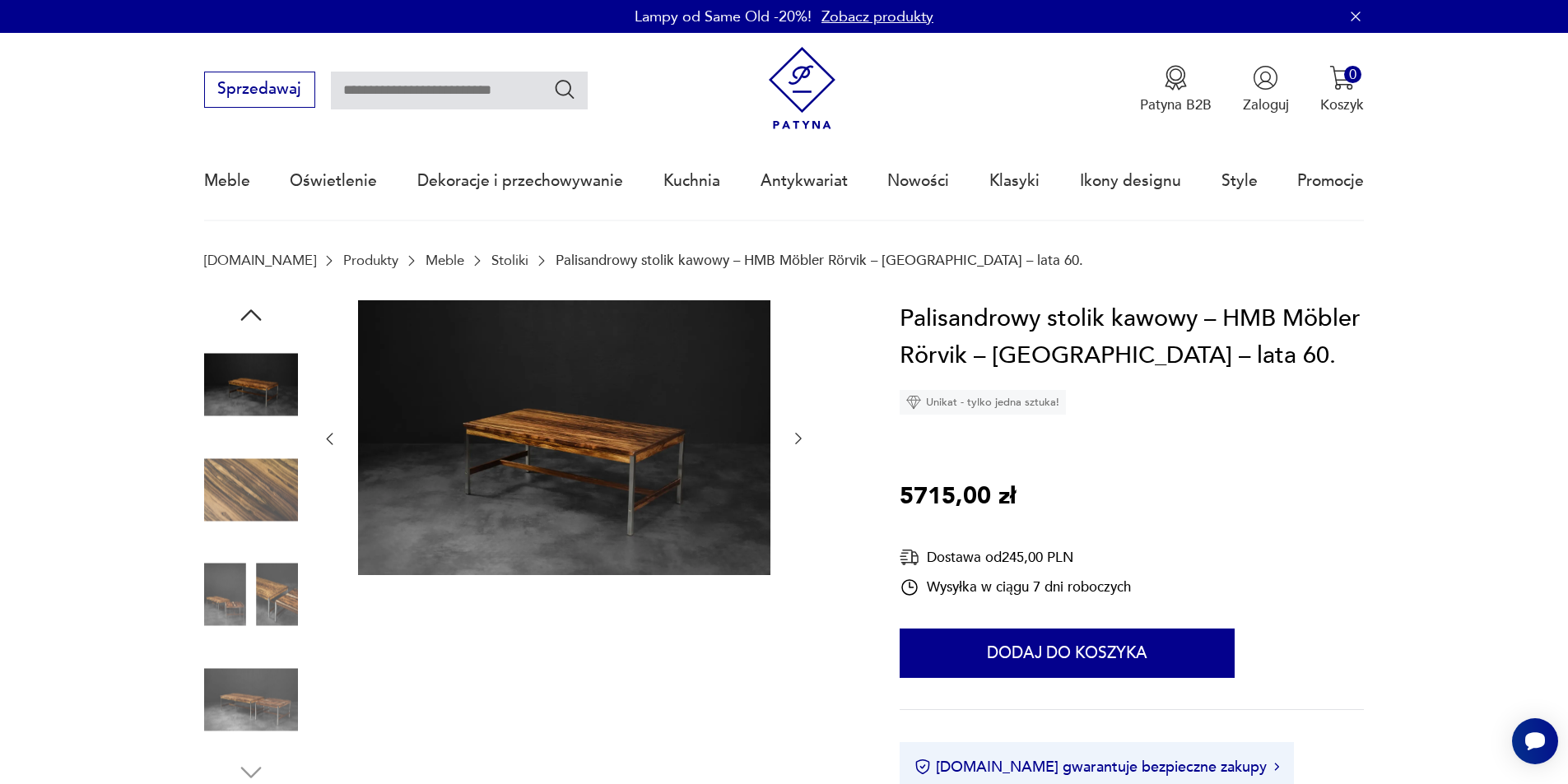
click at [800, 442] on icon "button" at bounding box center [797, 438] width 16 height 16
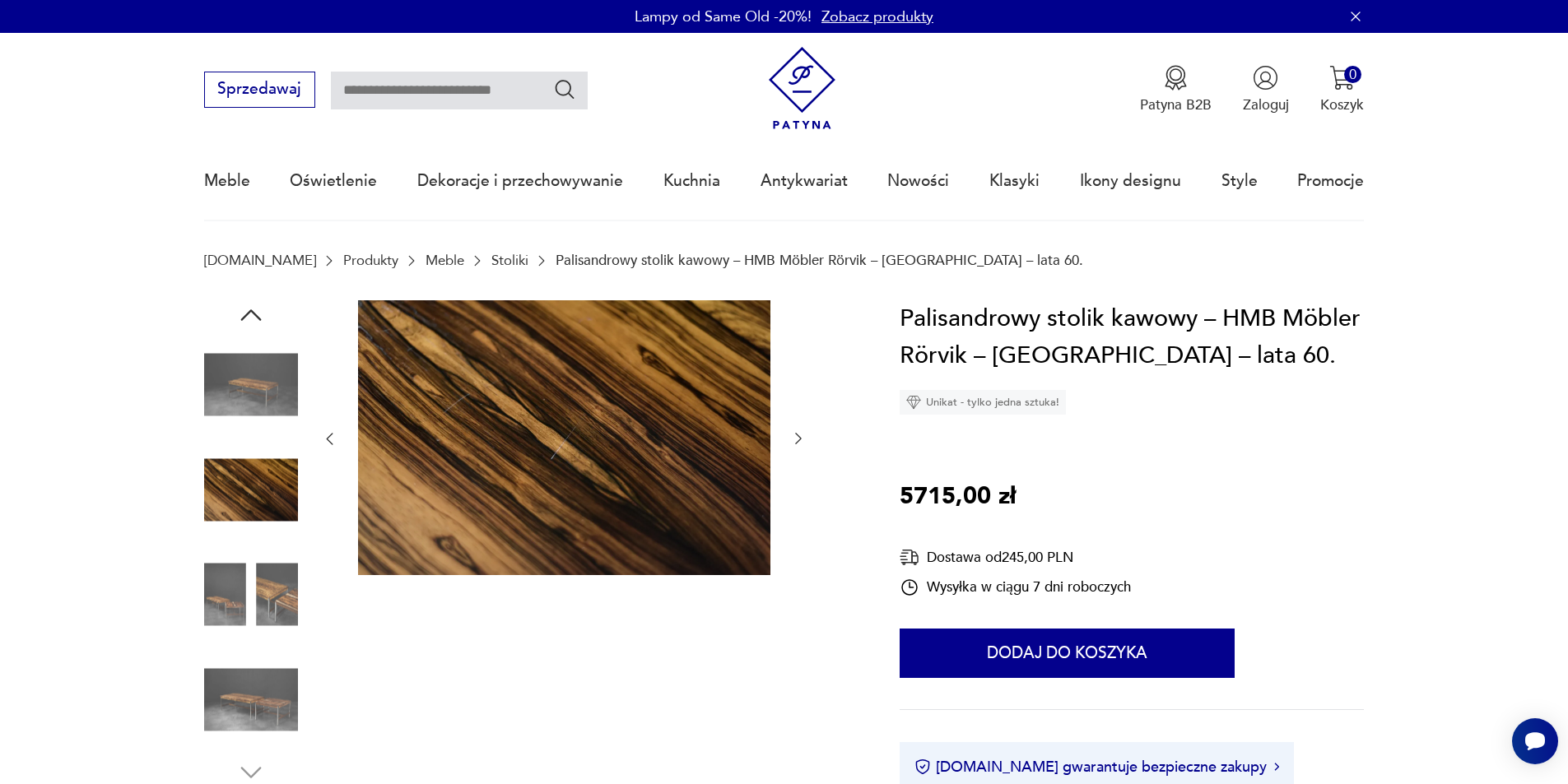
click at [800, 442] on icon "button" at bounding box center [797, 438] width 16 height 16
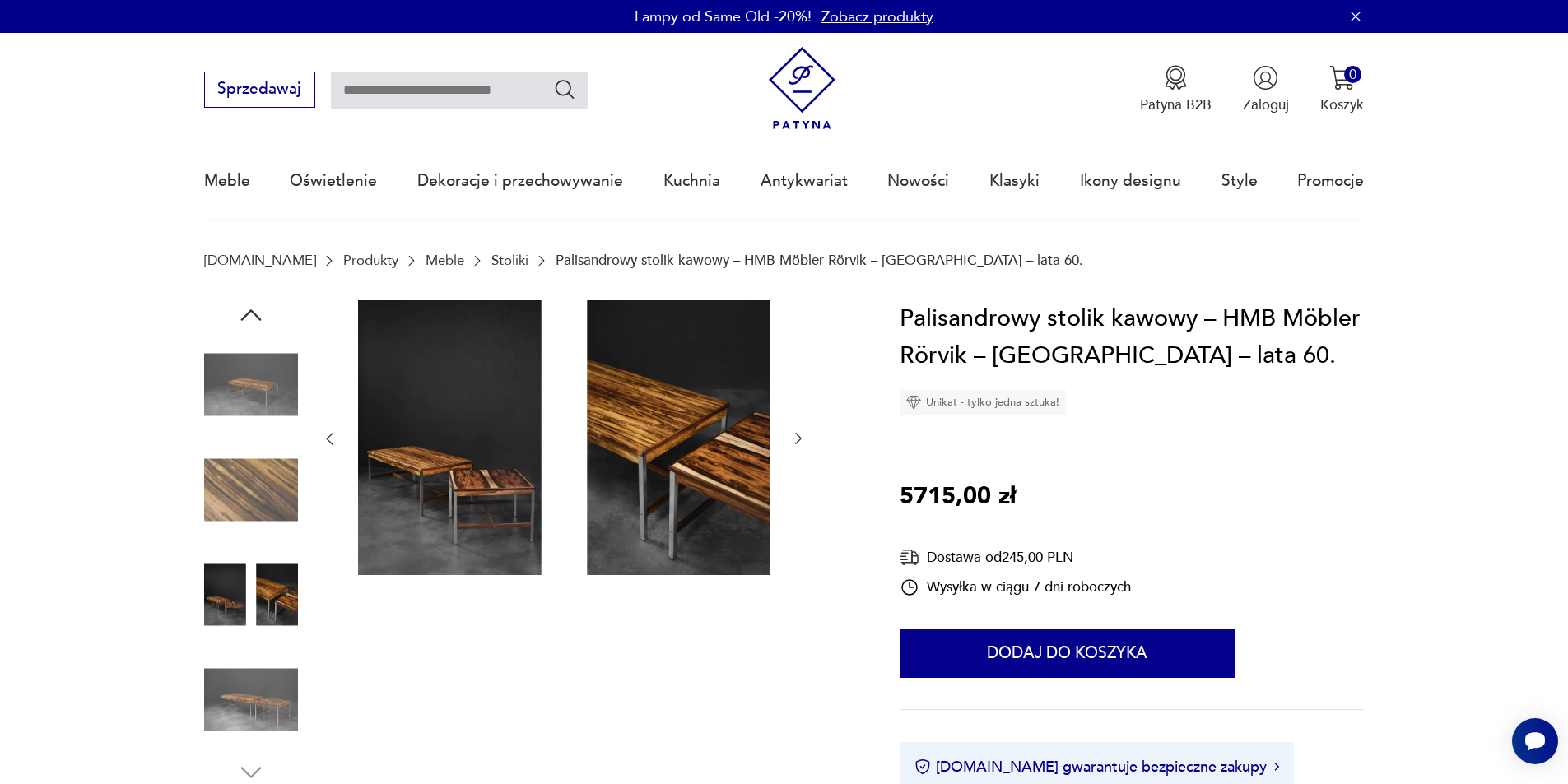
click at [800, 442] on icon "button" at bounding box center [797, 438] width 16 height 16
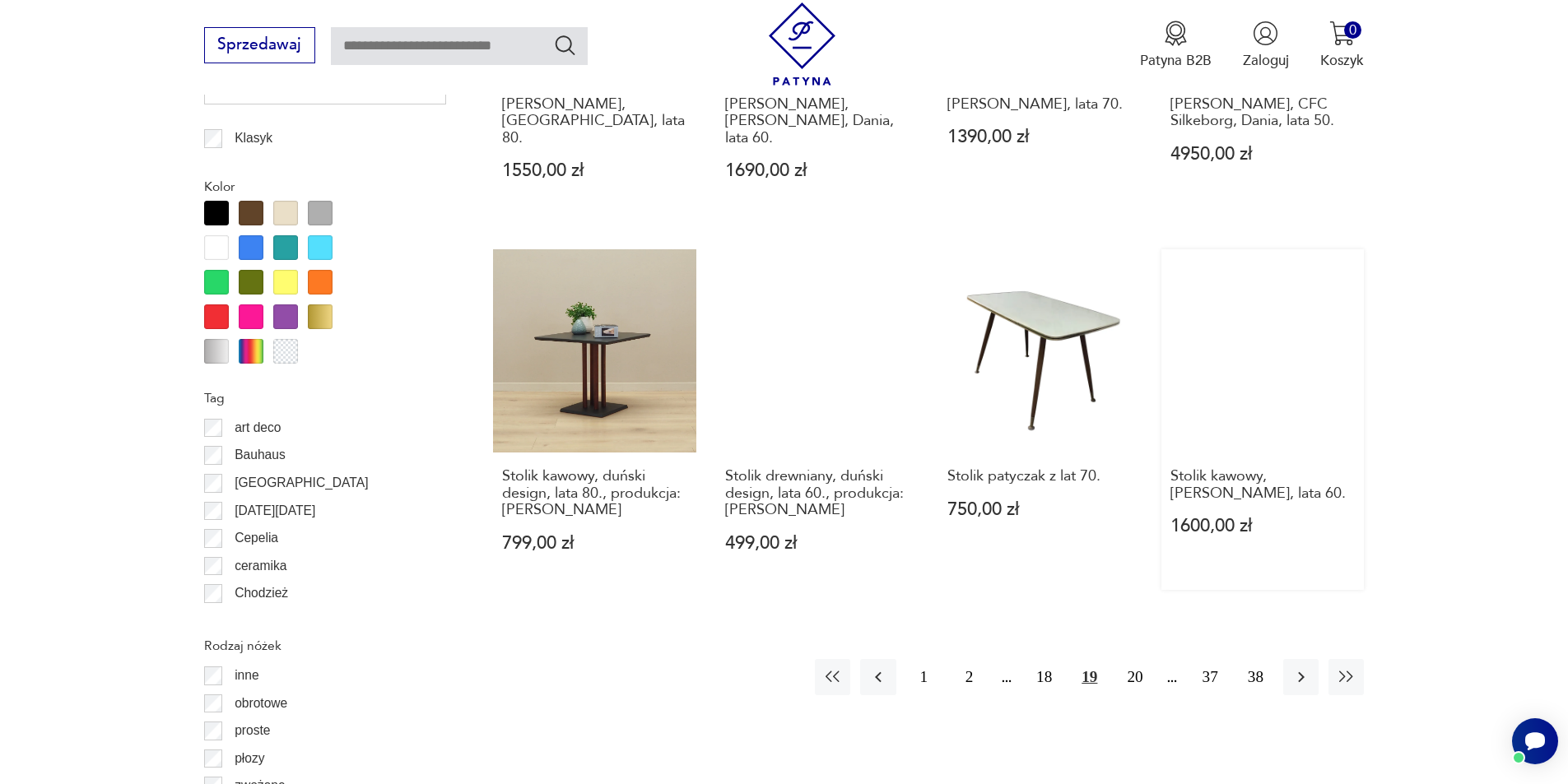
scroll to position [1946, 0]
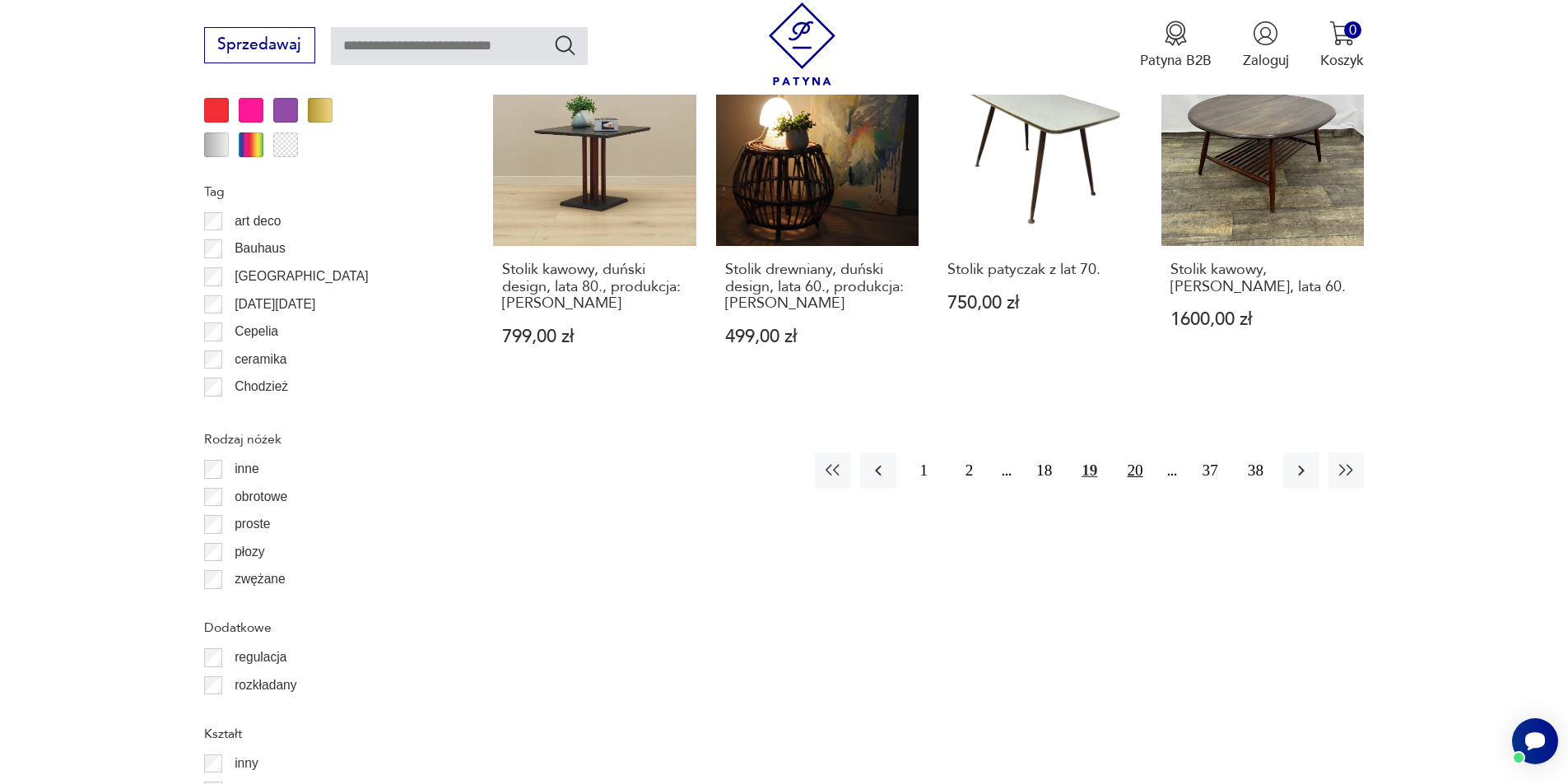
click at [1130, 453] on button "20" at bounding box center [1134, 470] width 36 height 36
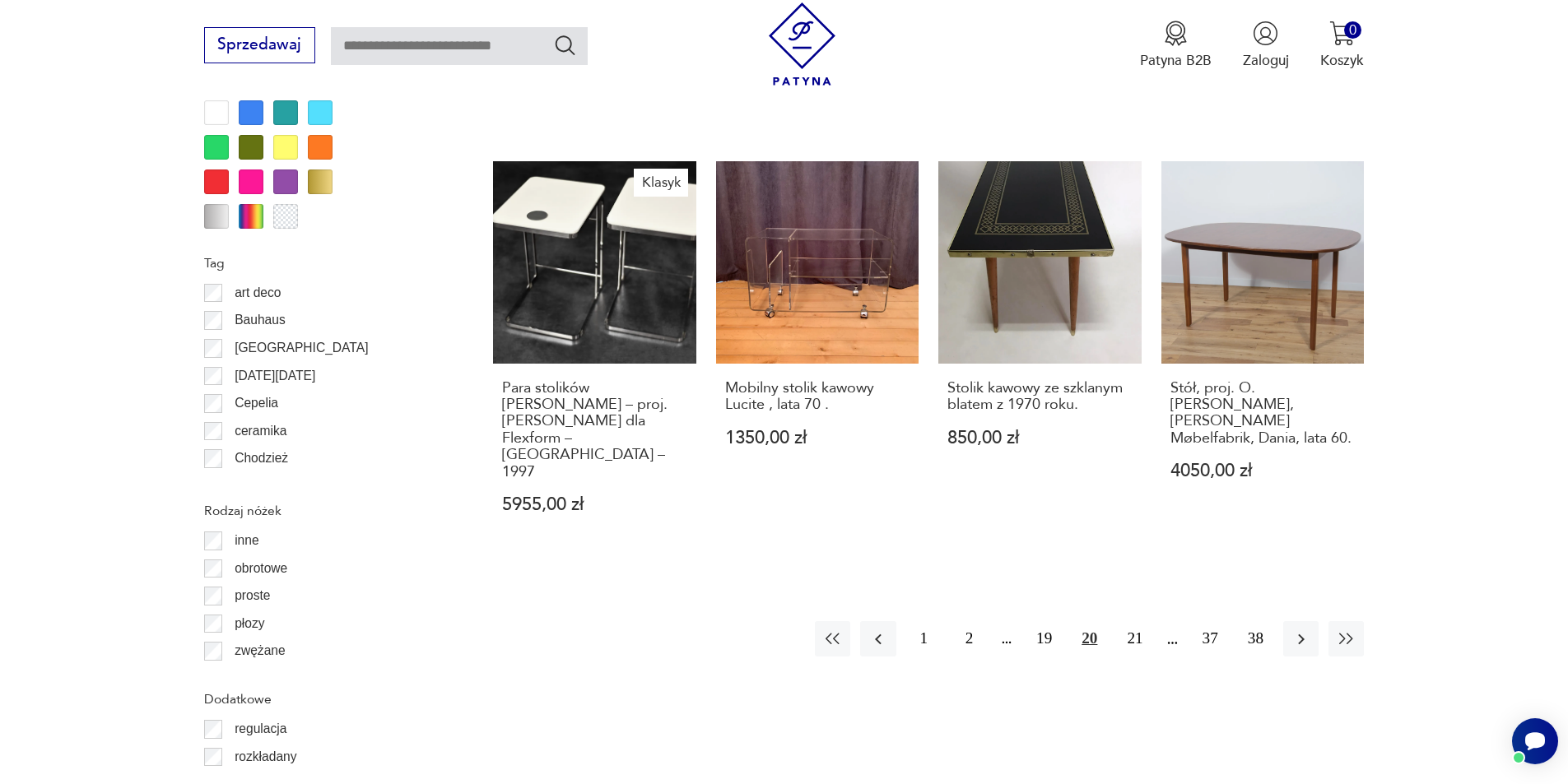
scroll to position [2030, 0]
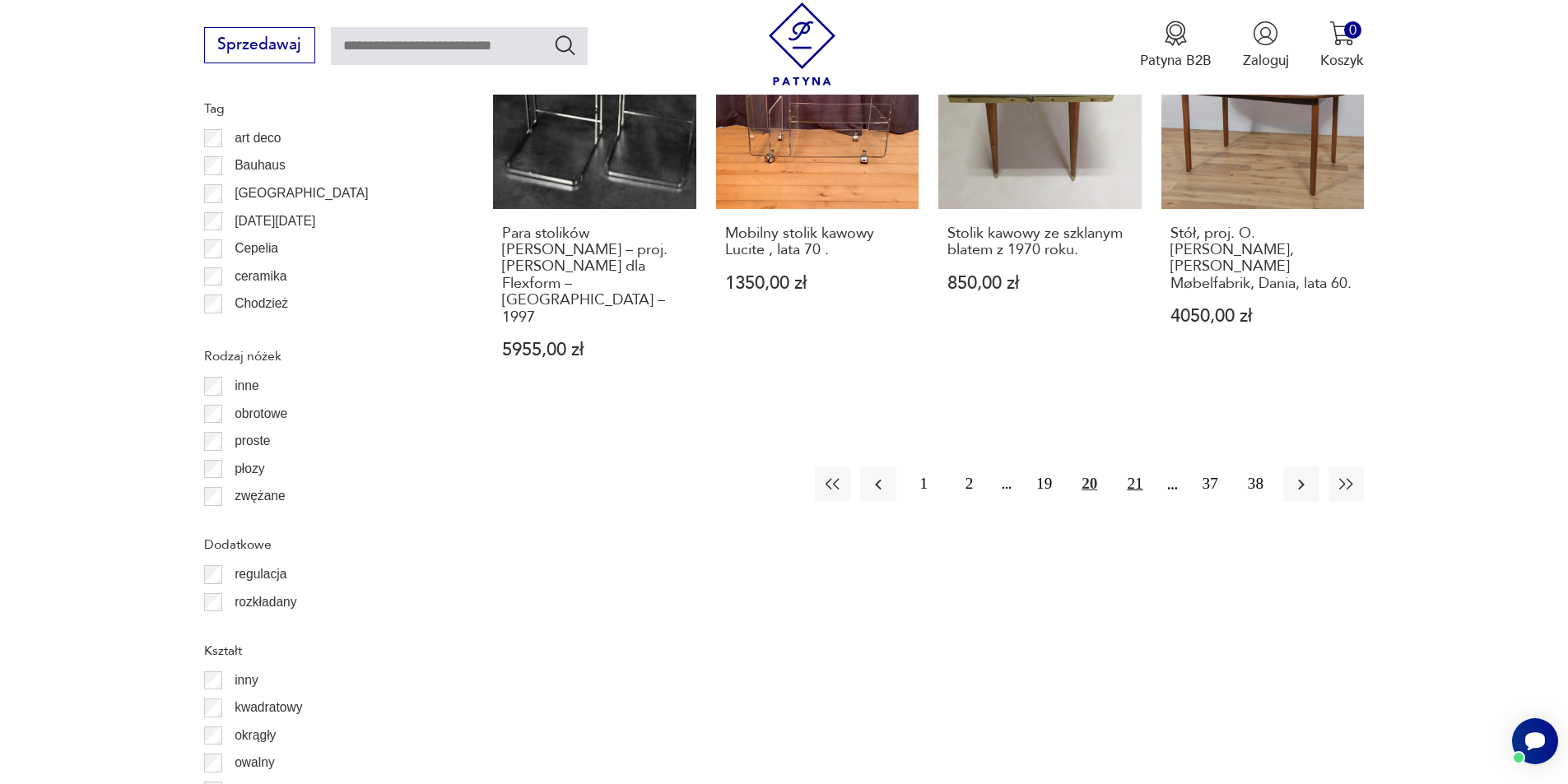
click at [1137, 467] on button "21" at bounding box center [1134, 484] width 36 height 36
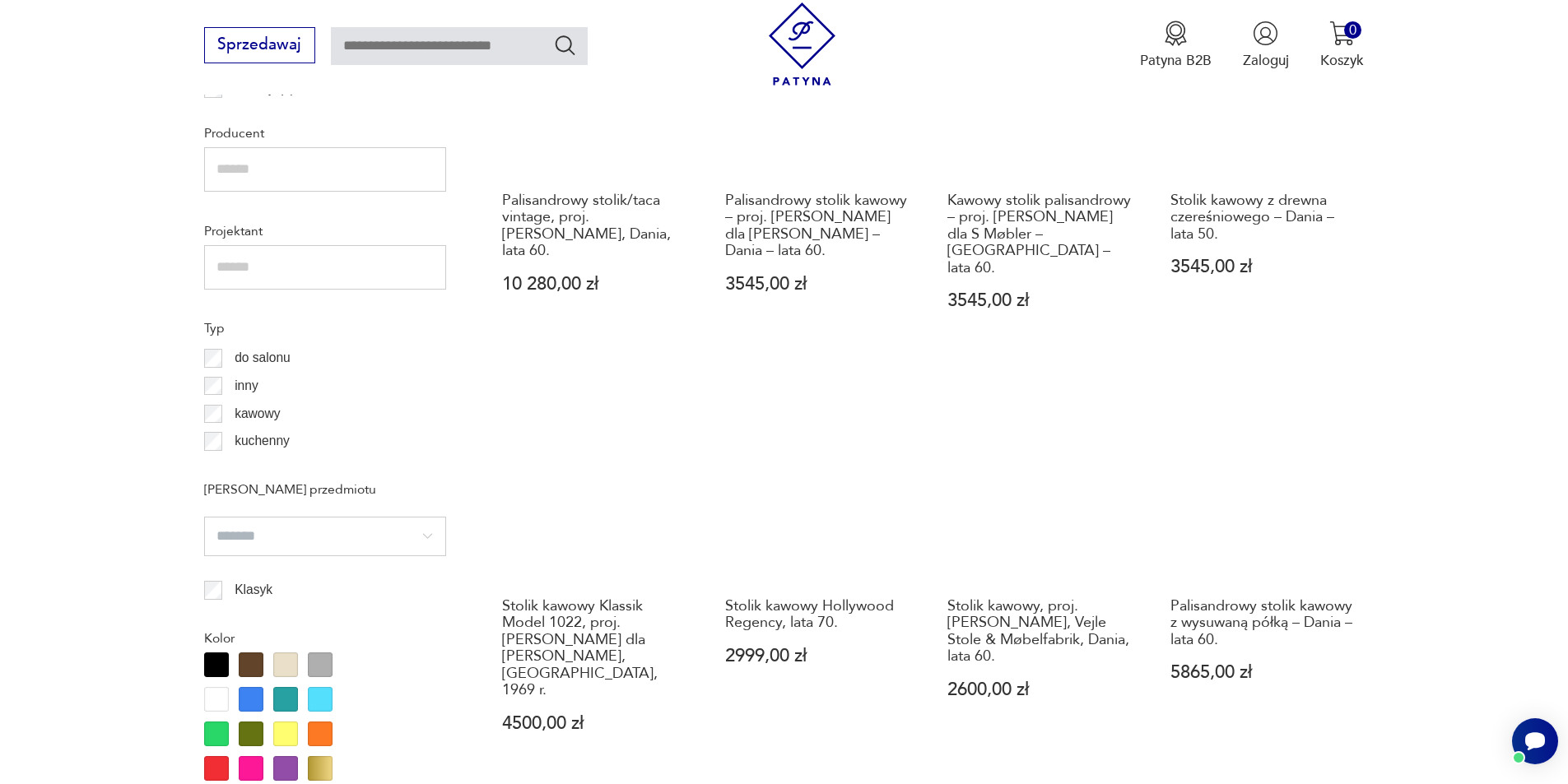
scroll to position [1289, 0]
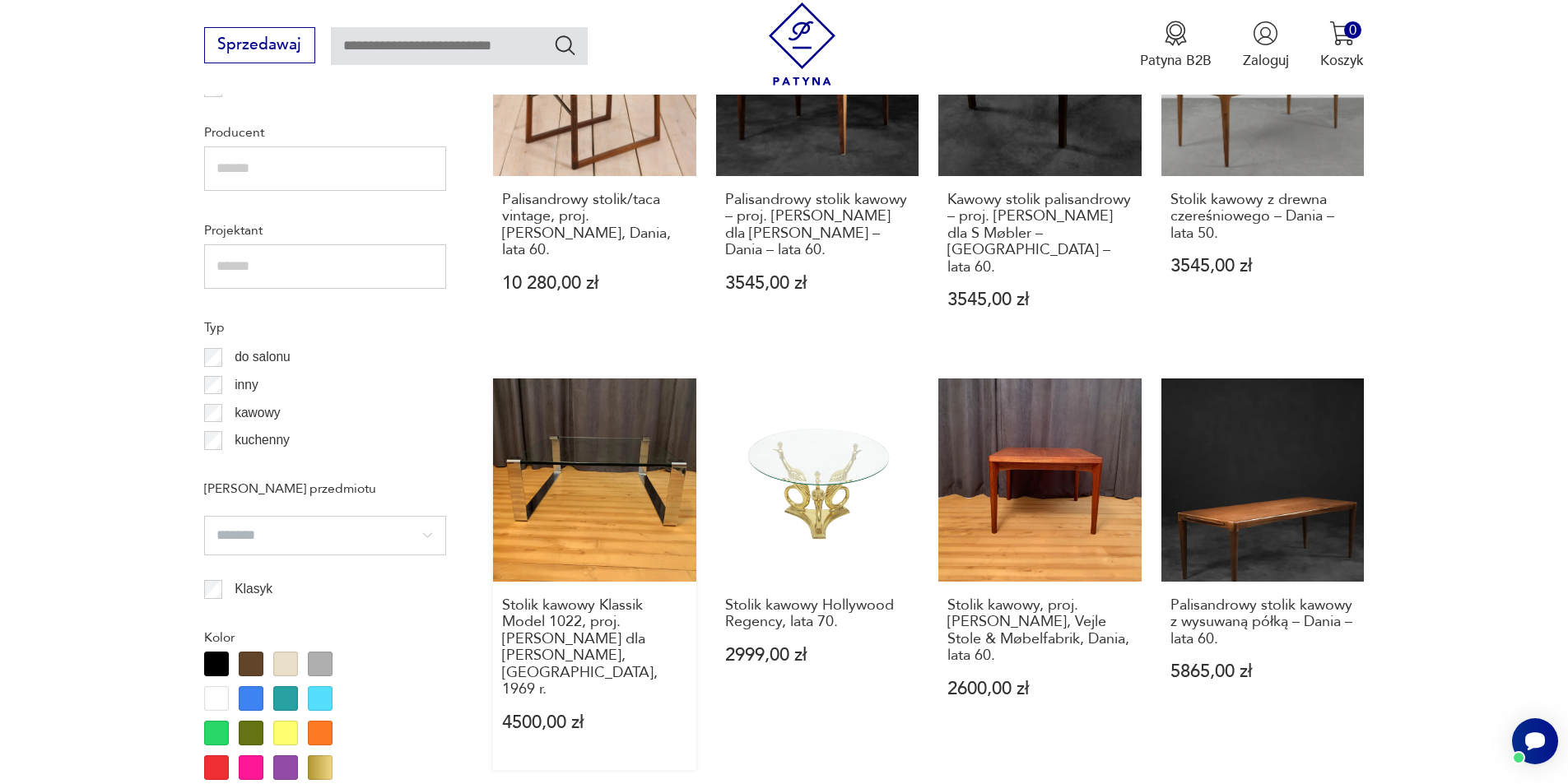
click at [561, 465] on link "Stolik kawowy Klassik Model 1022, proj. Peter Draenert dla Draenert, Niemcy, 19…" at bounding box center [594, 574] width 203 height 391
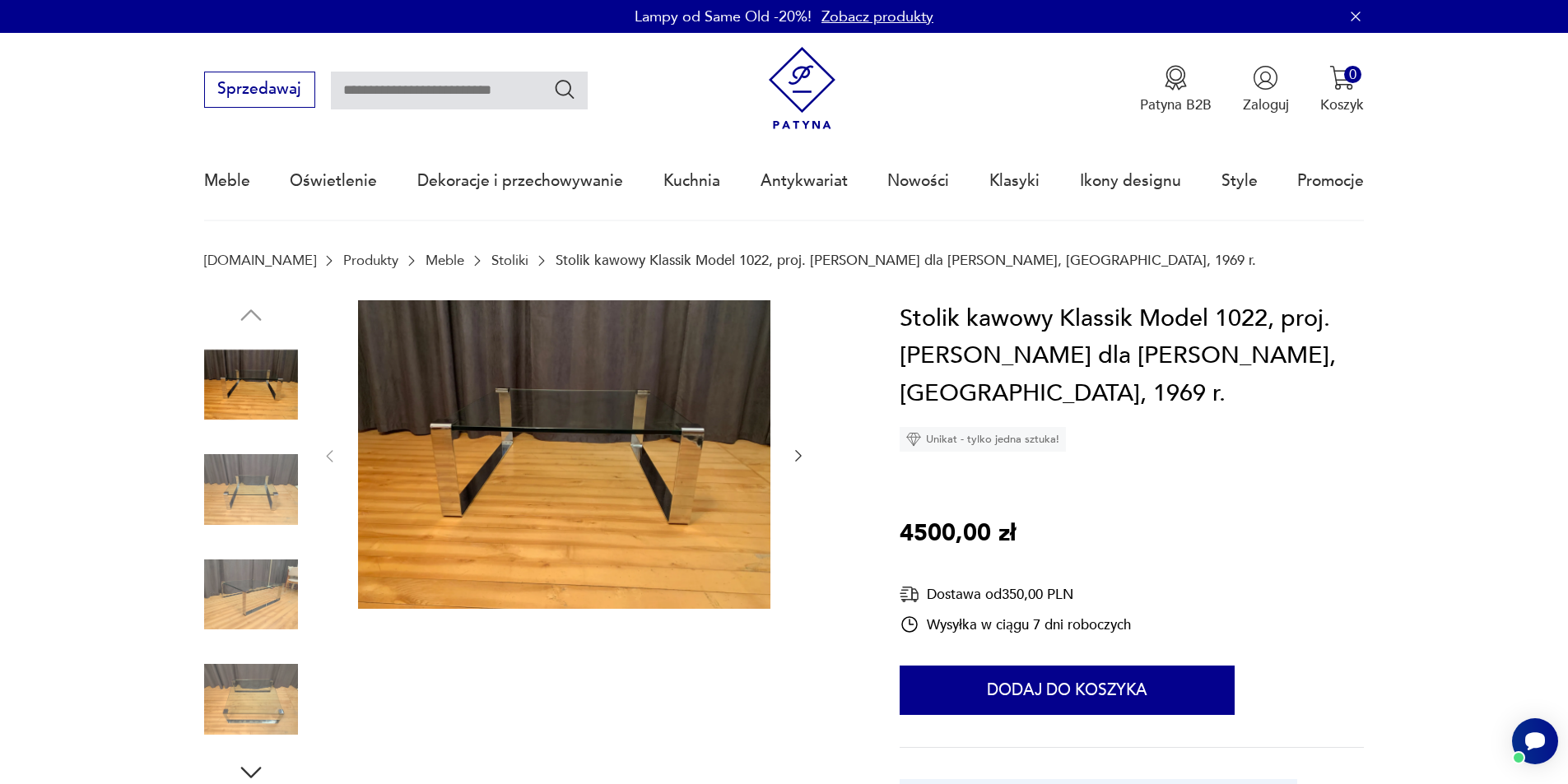
click at [798, 456] on icon "button" at bounding box center [797, 455] width 16 height 16
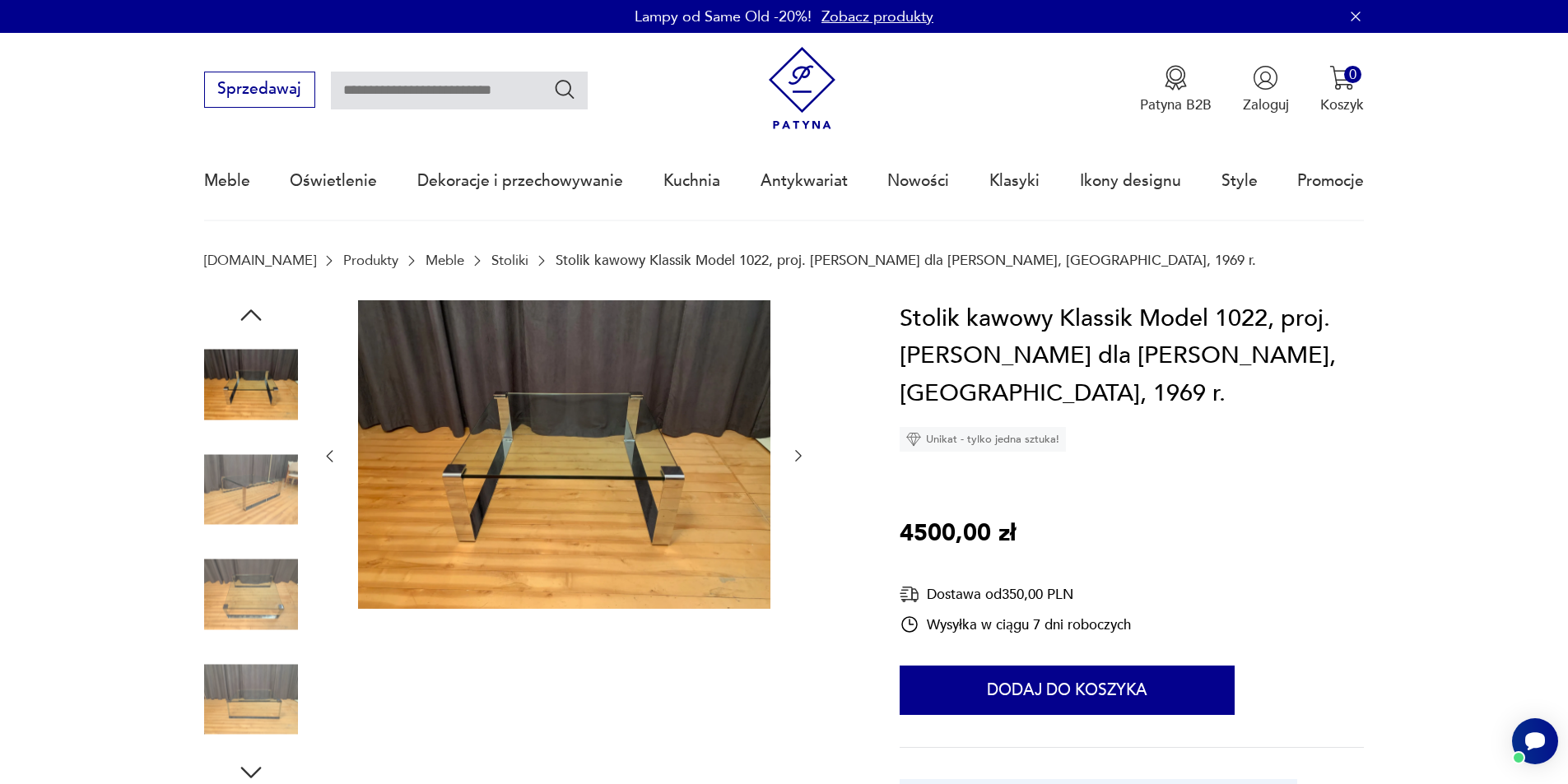
click at [798, 456] on icon "button" at bounding box center [797, 455] width 16 height 16
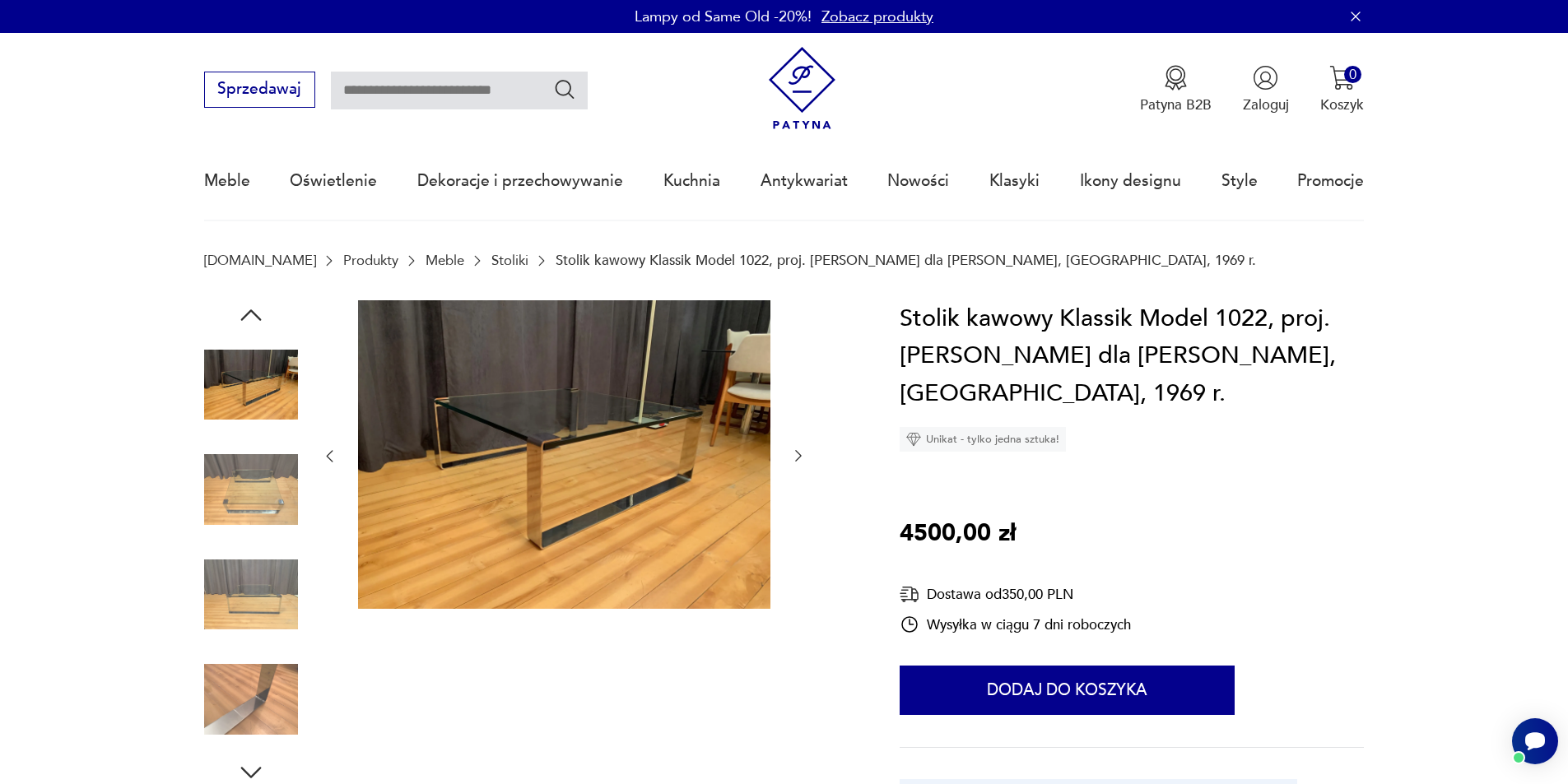
click at [798, 456] on icon "button" at bounding box center [797, 455] width 16 height 16
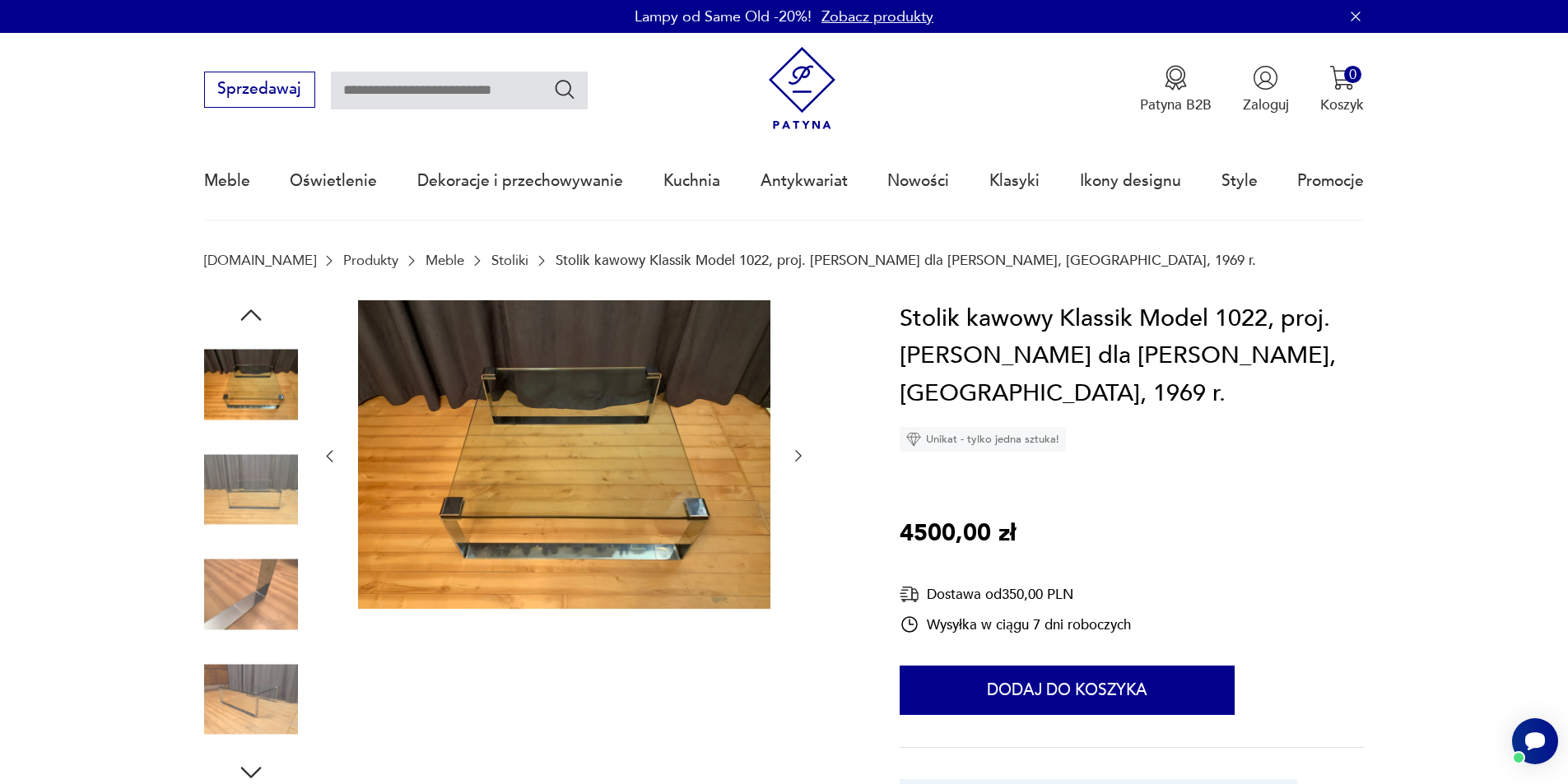
click at [798, 456] on icon "button" at bounding box center [797, 455] width 16 height 16
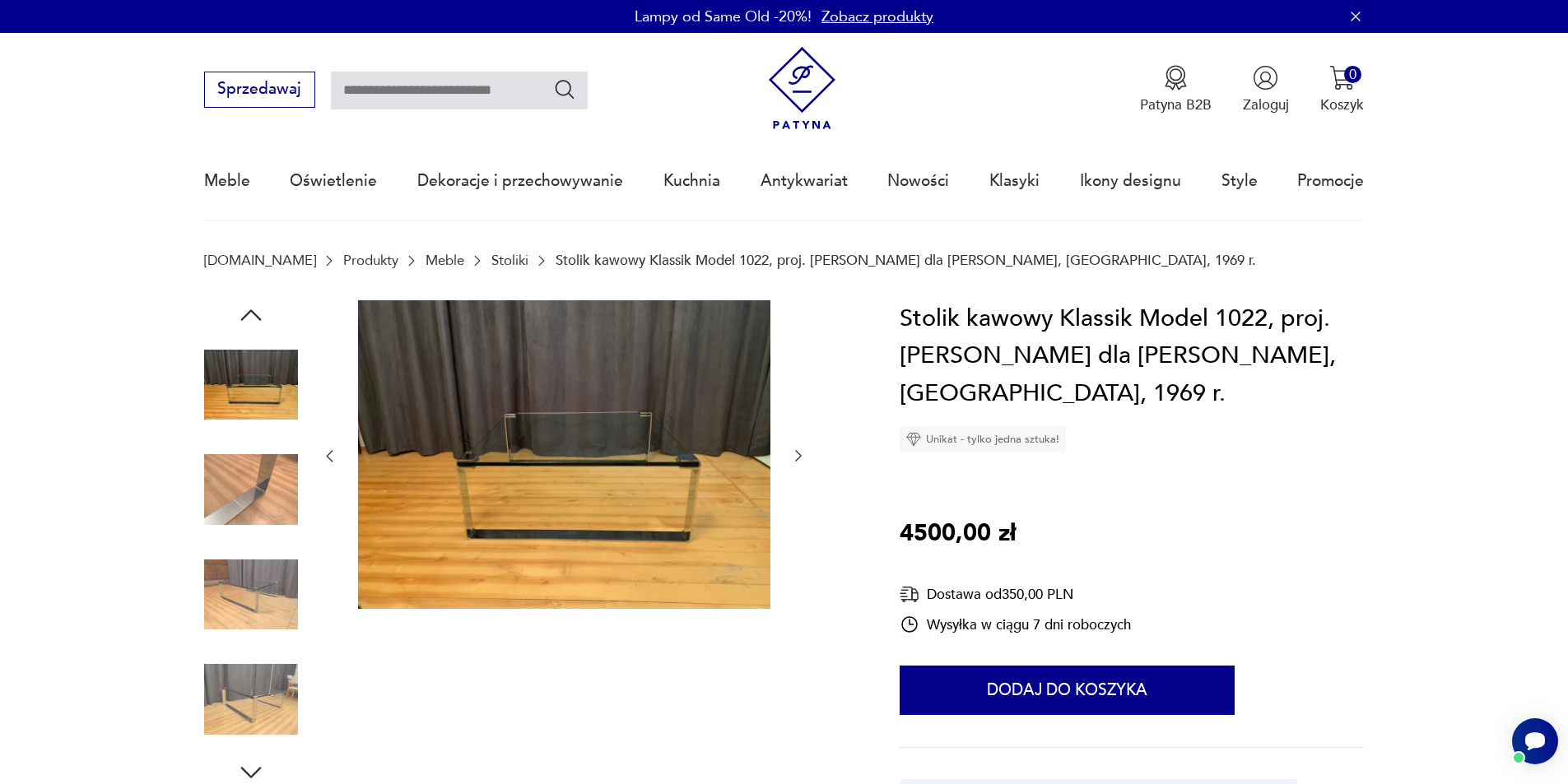
click at [798, 456] on icon "button" at bounding box center [797, 455] width 16 height 16
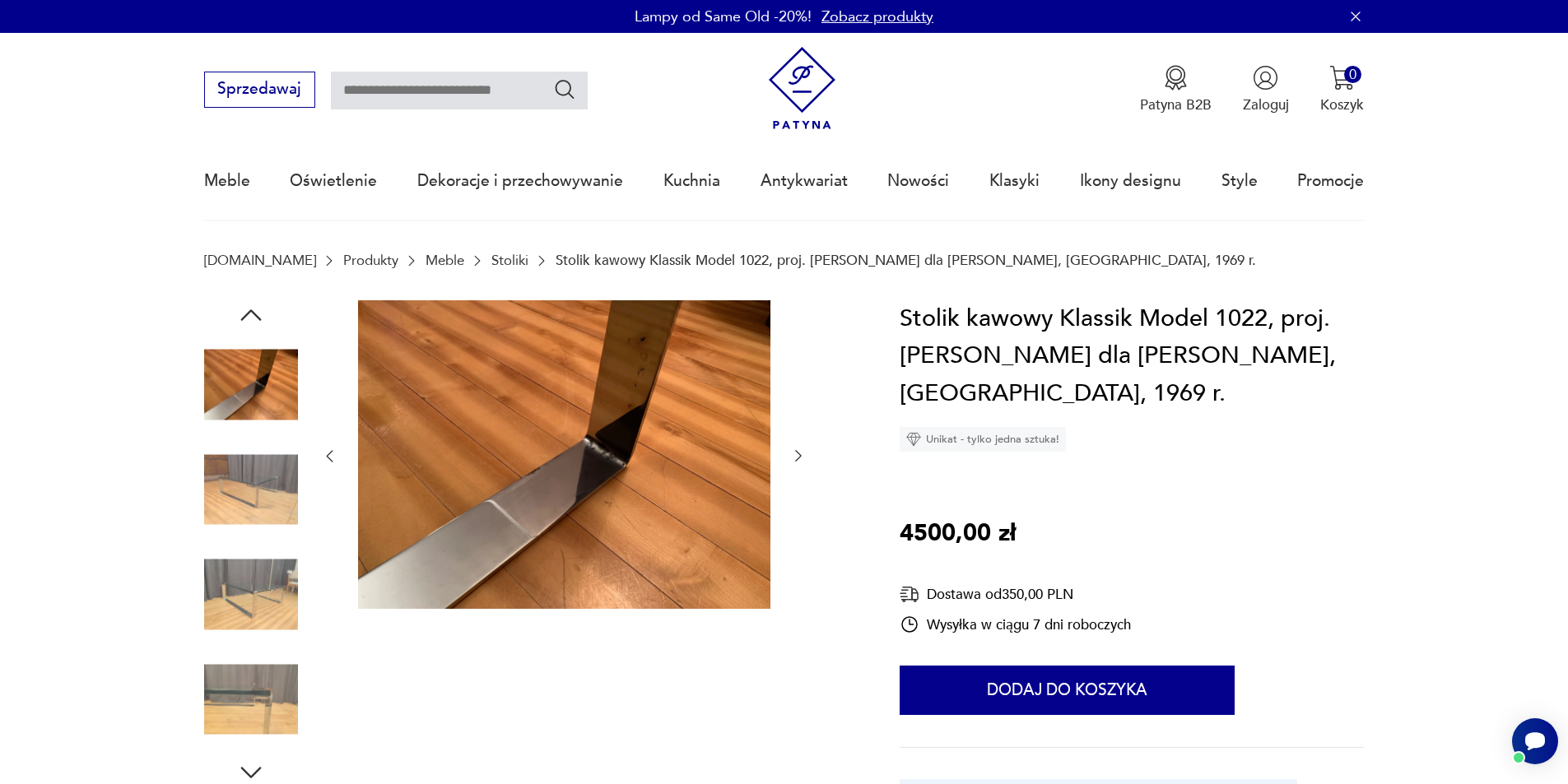
click at [798, 456] on icon "button" at bounding box center [797, 455] width 16 height 16
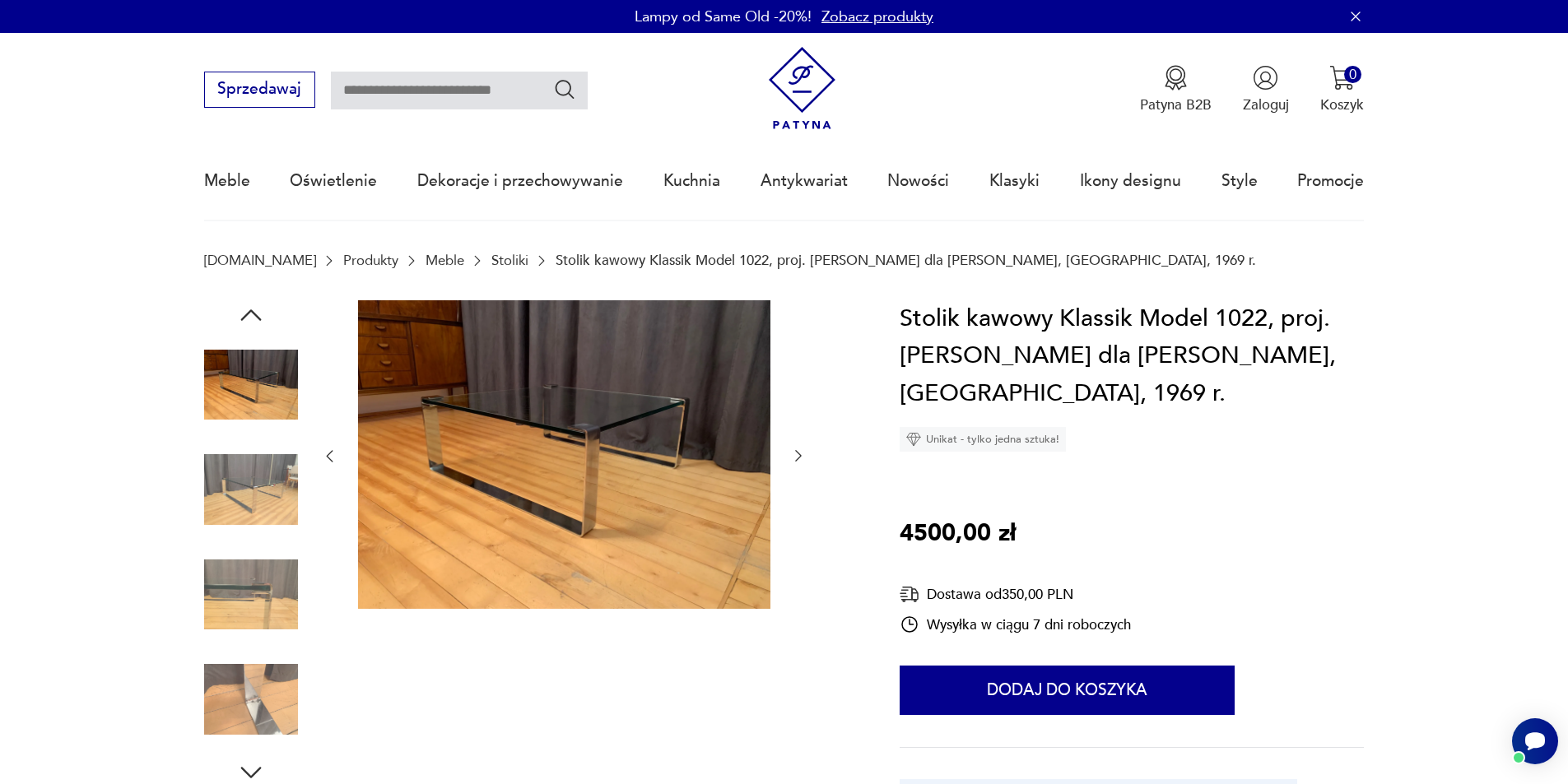
click at [798, 456] on icon "button" at bounding box center [797, 455] width 16 height 16
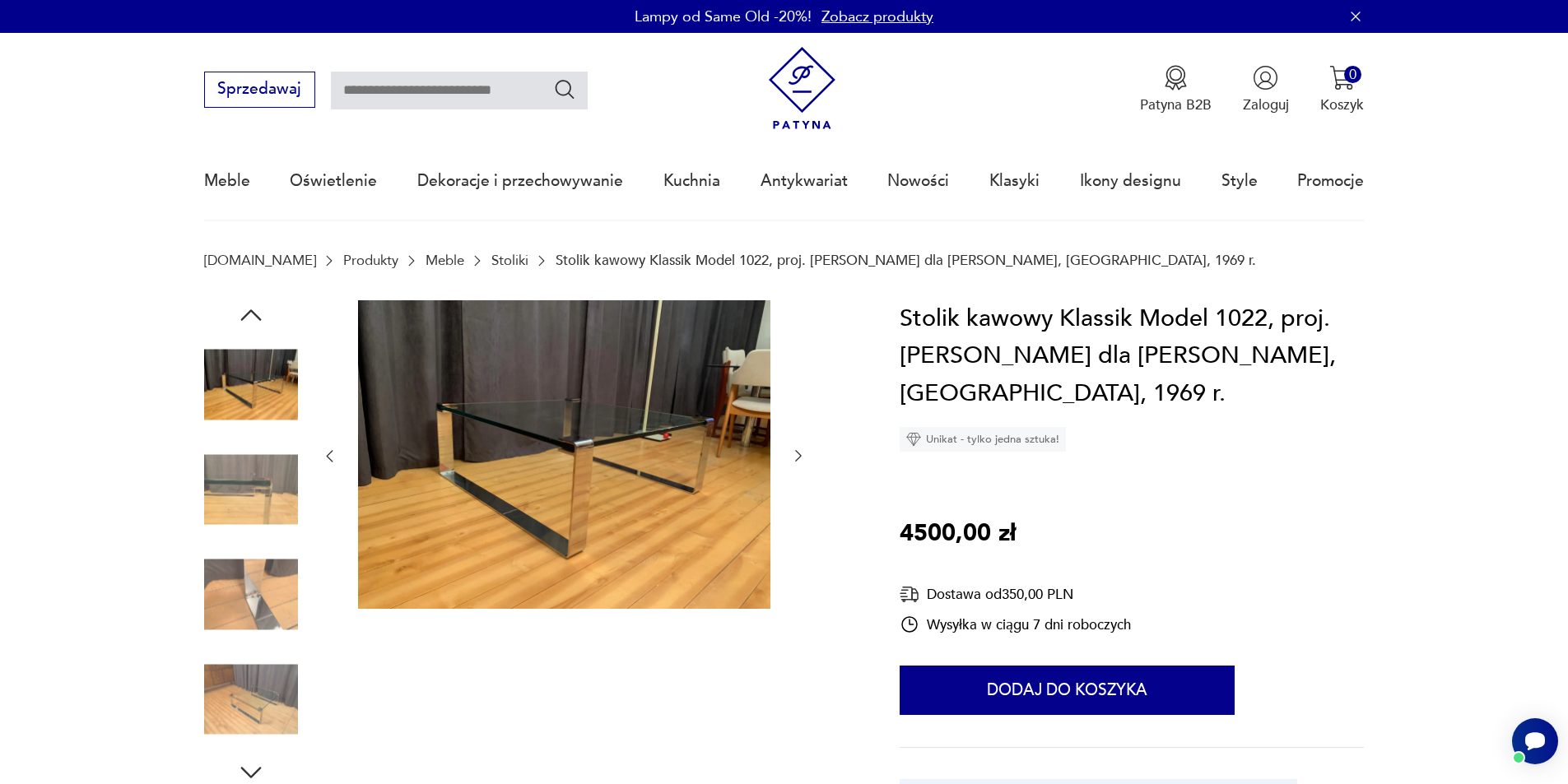
click at [798, 456] on icon "button" at bounding box center [797, 455] width 16 height 16
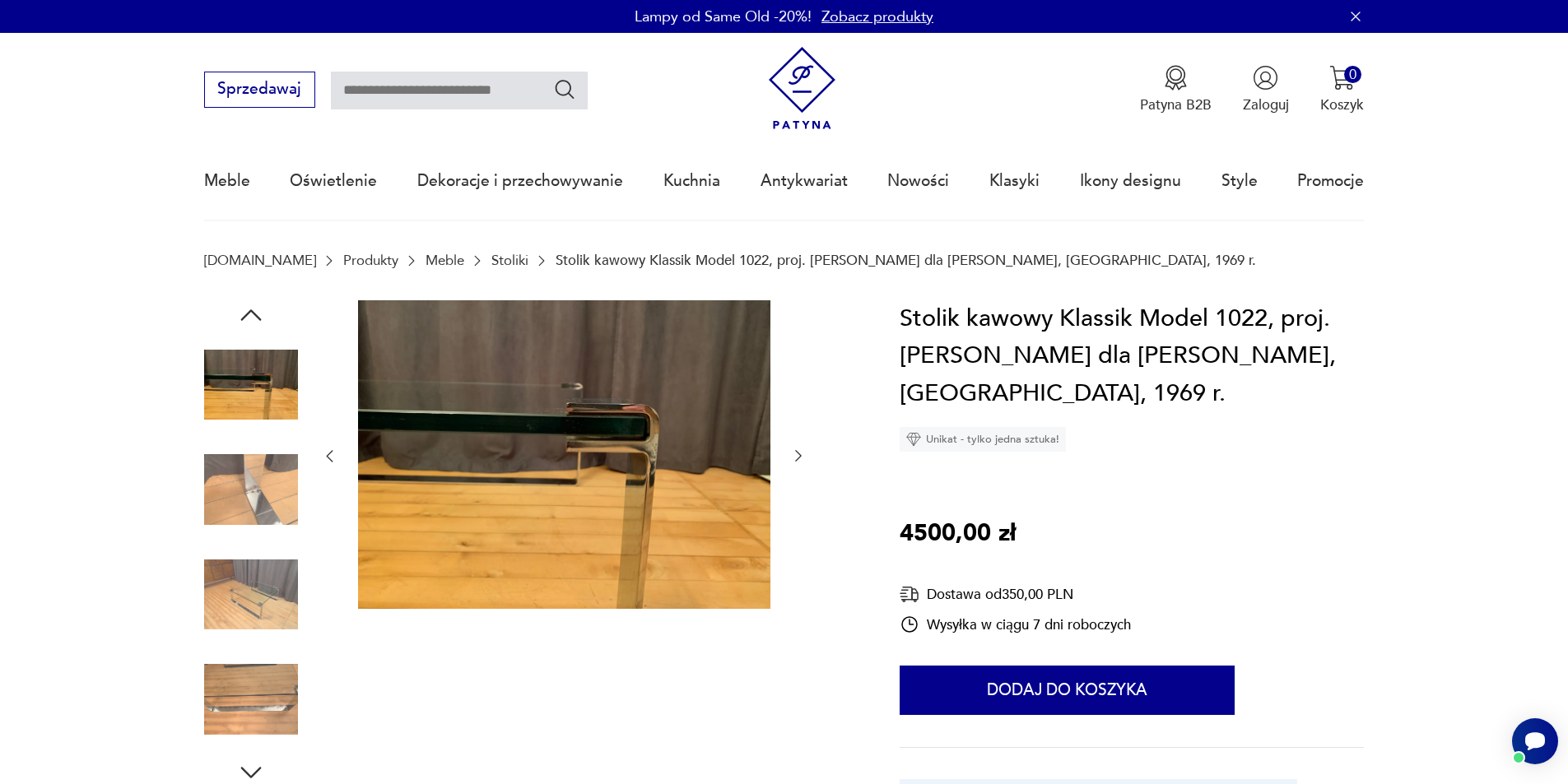
click at [798, 456] on icon "button" at bounding box center [797, 455] width 16 height 16
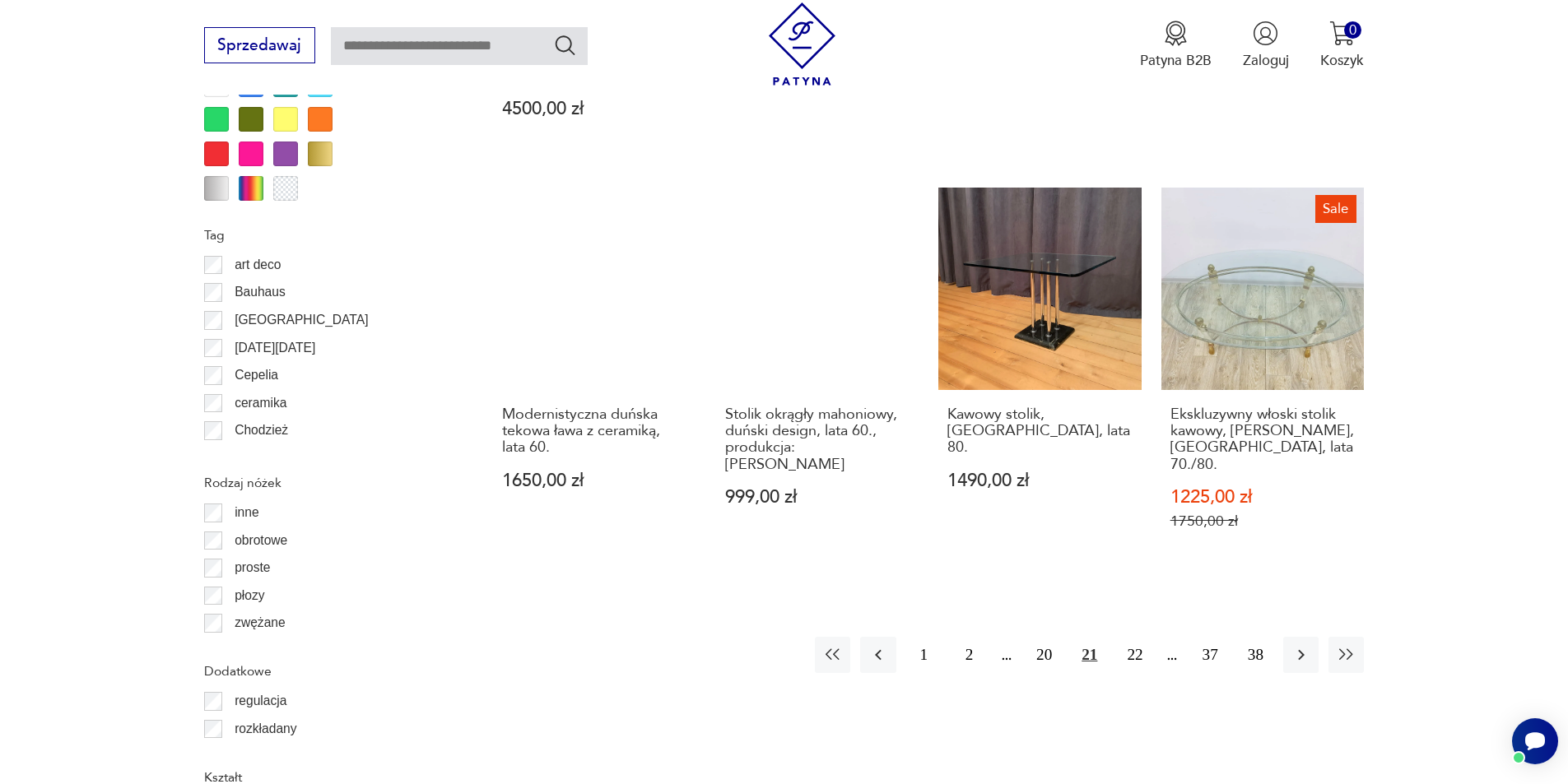
scroll to position [1963, 0]
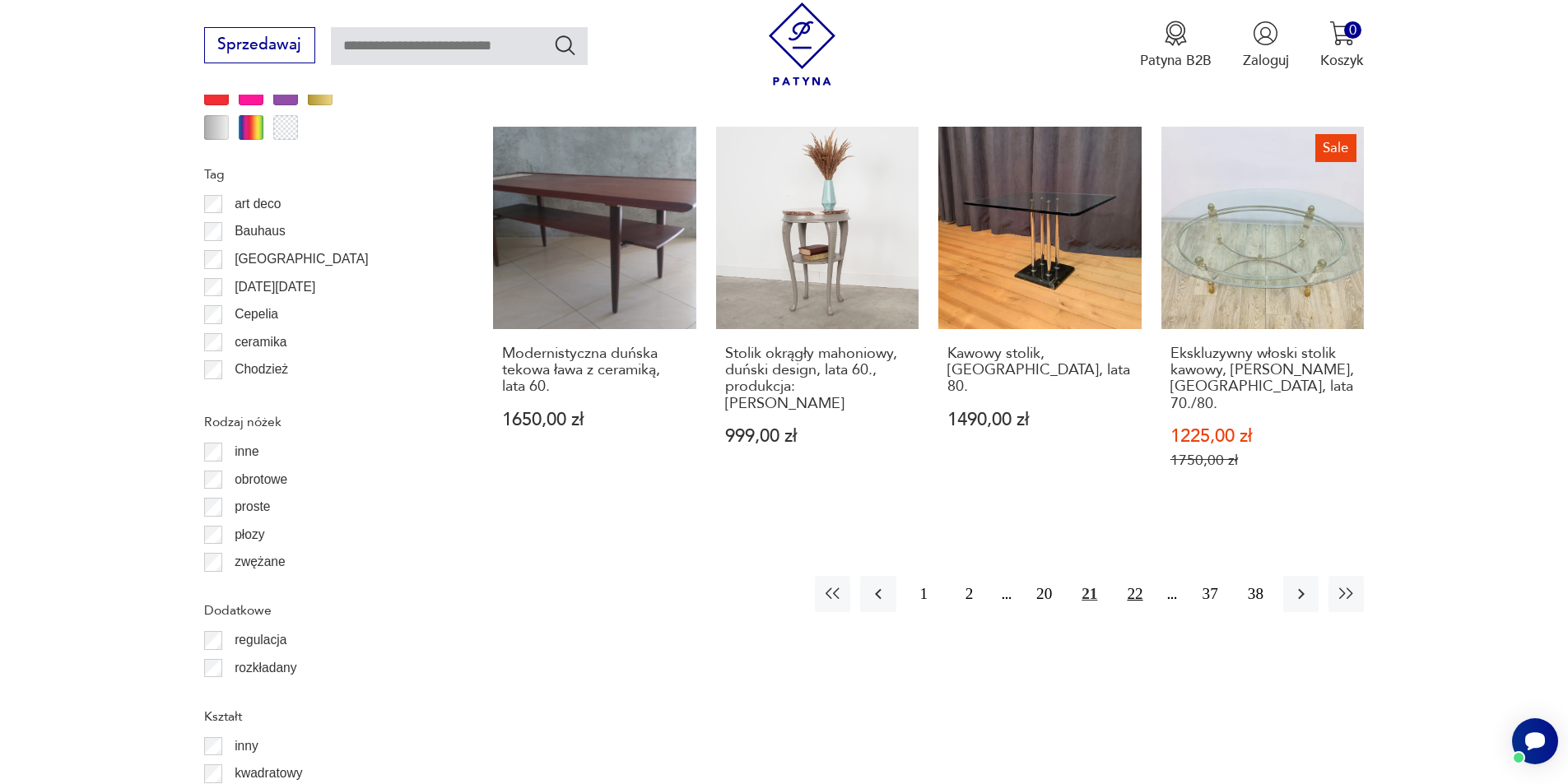
click at [1137, 576] on button "22" at bounding box center [1134, 594] width 36 height 36
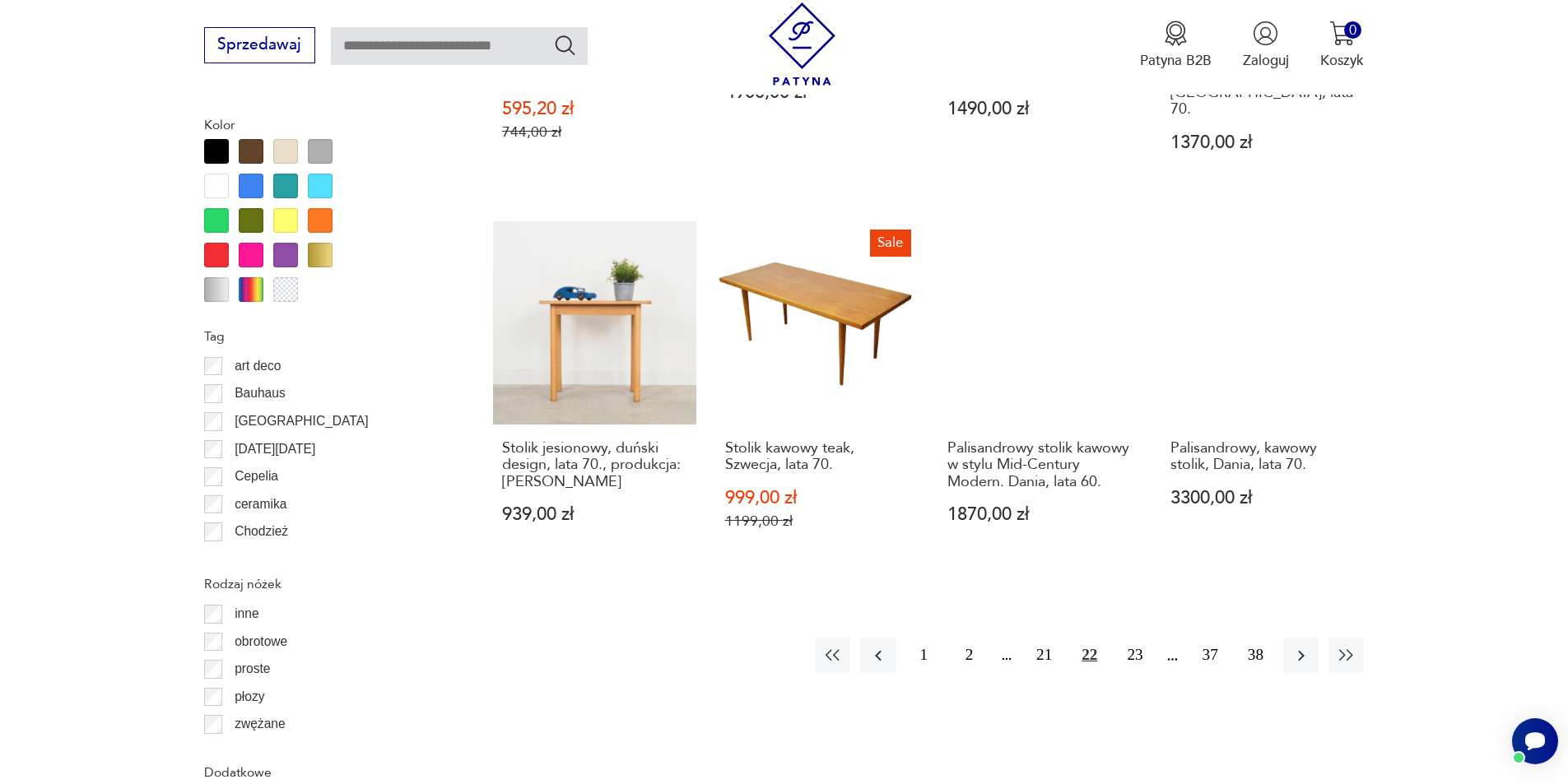
scroll to position [1865, 0]
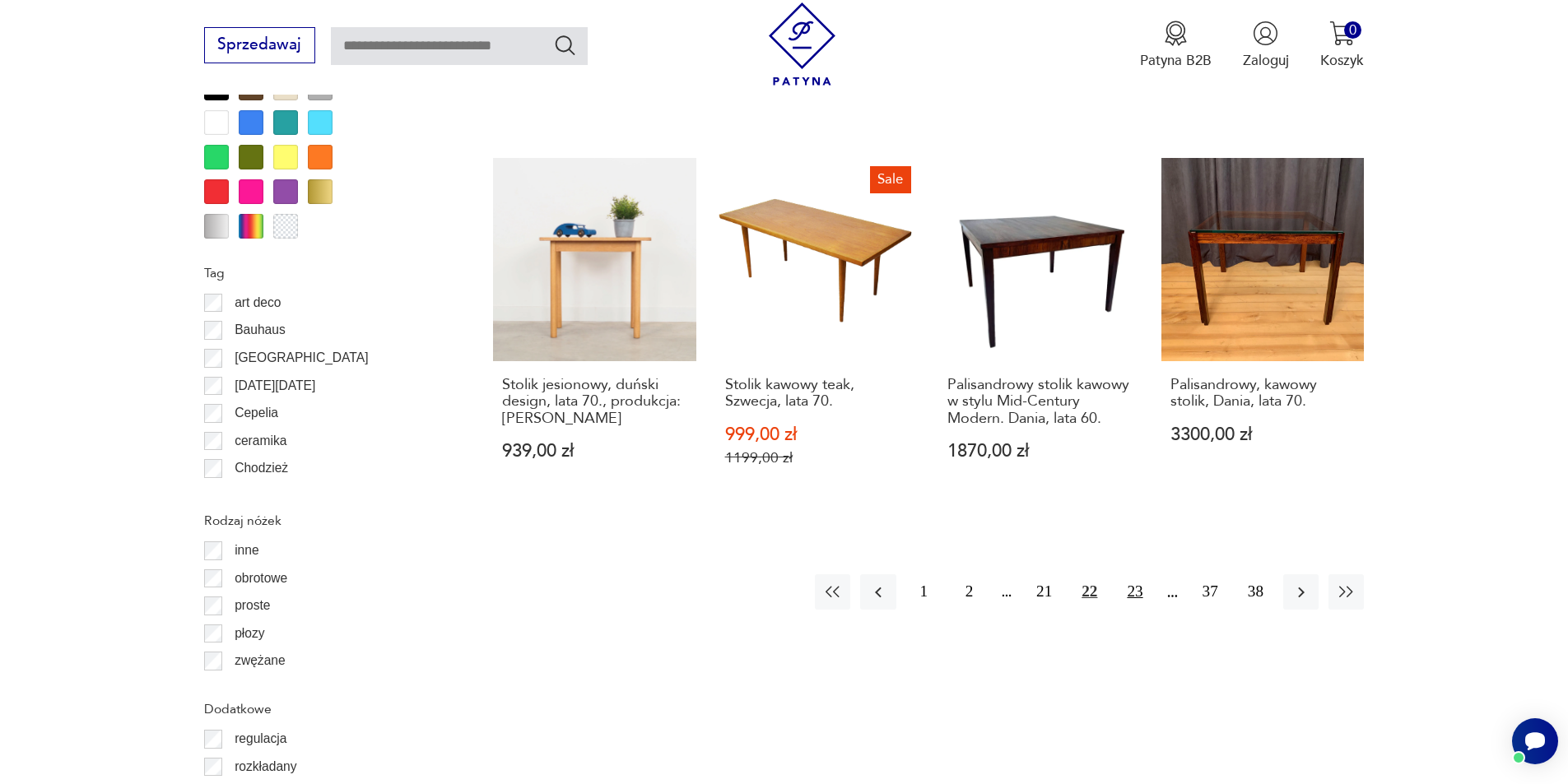
click at [1137, 574] on button "23" at bounding box center [1134, 592] width 36 height 36
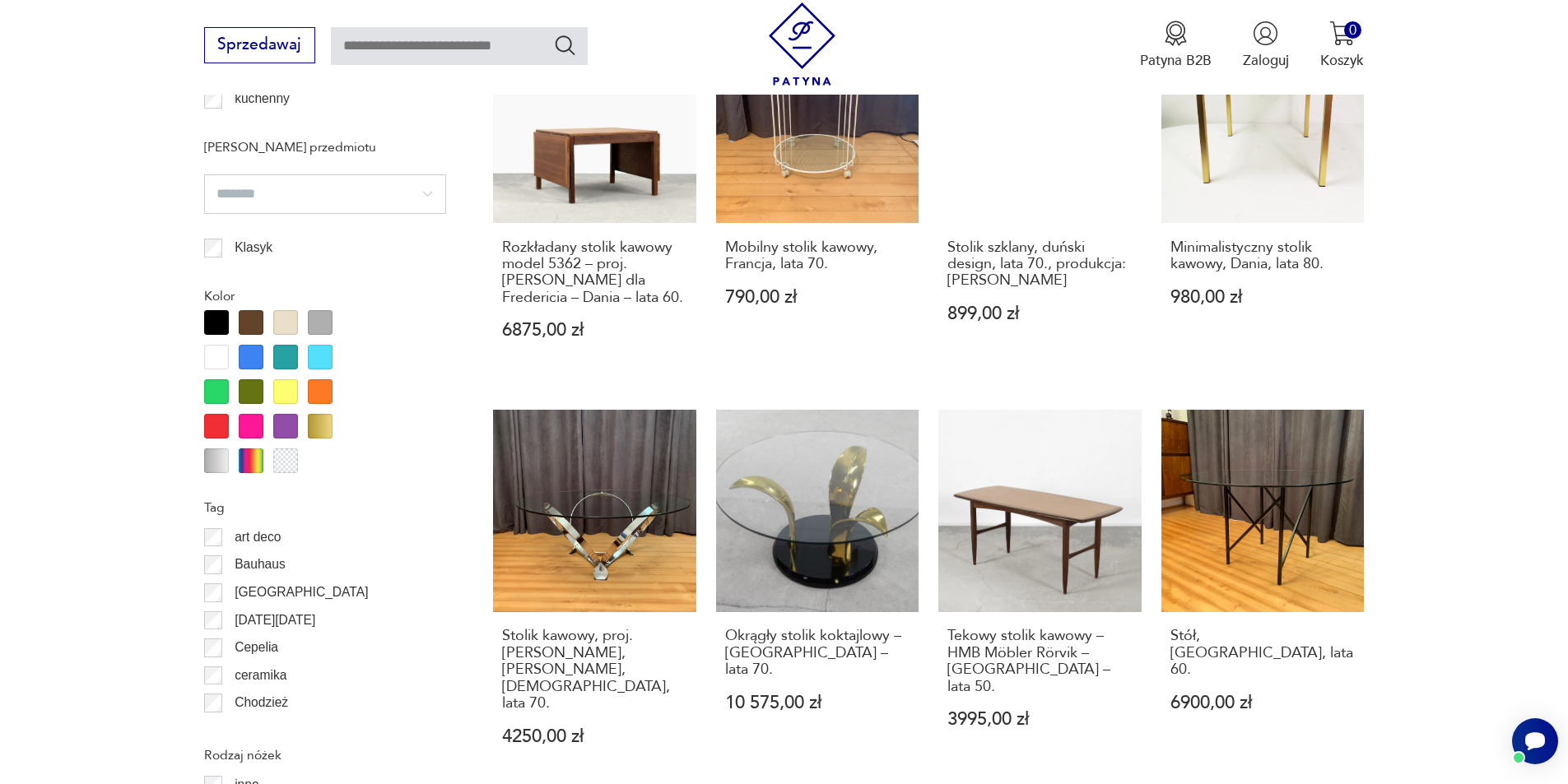
scroll to position [1947, 0]
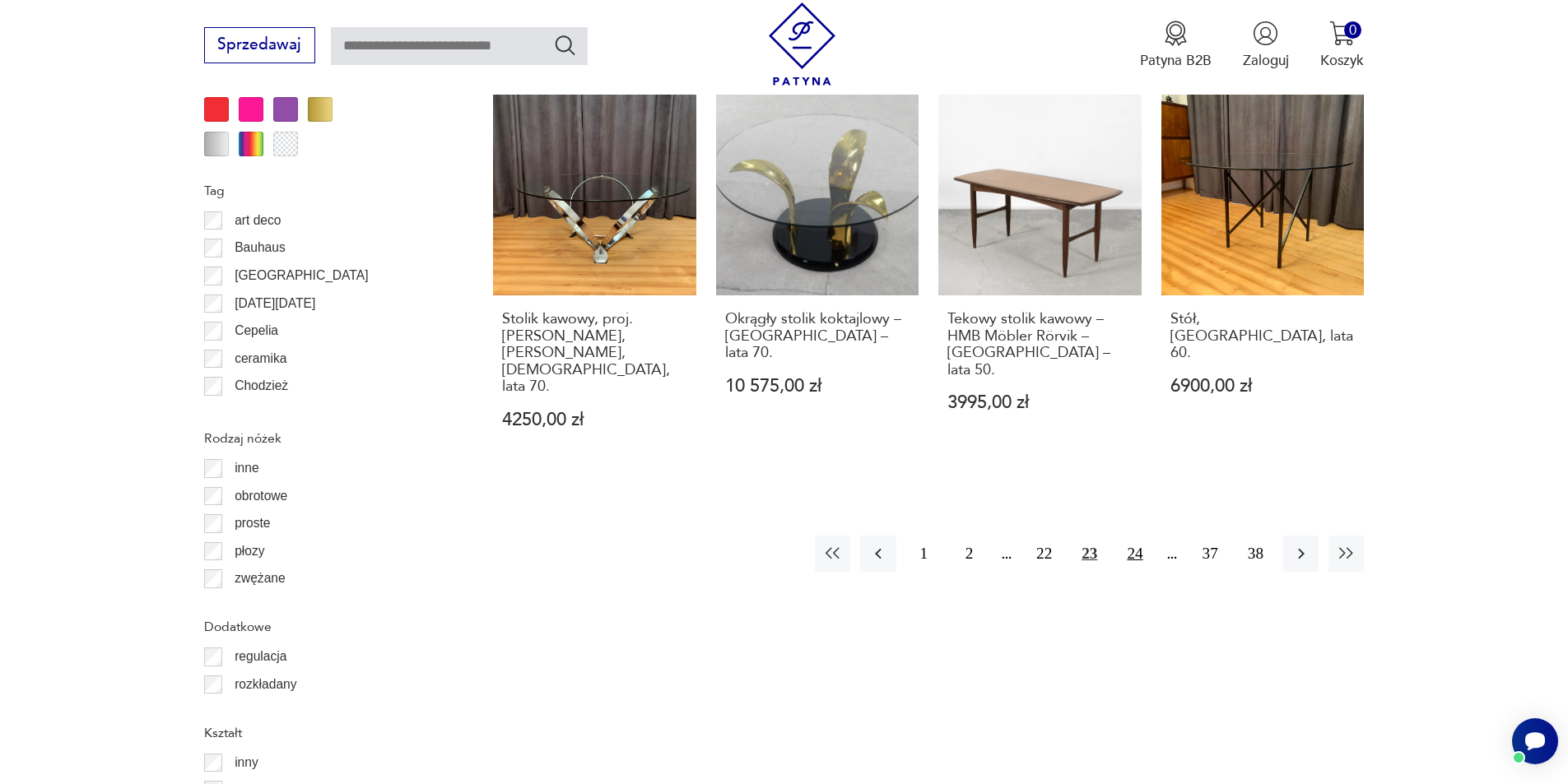
click at [1135, 536] on button "24" at bounding box center [1134, 553] width 36 height 36
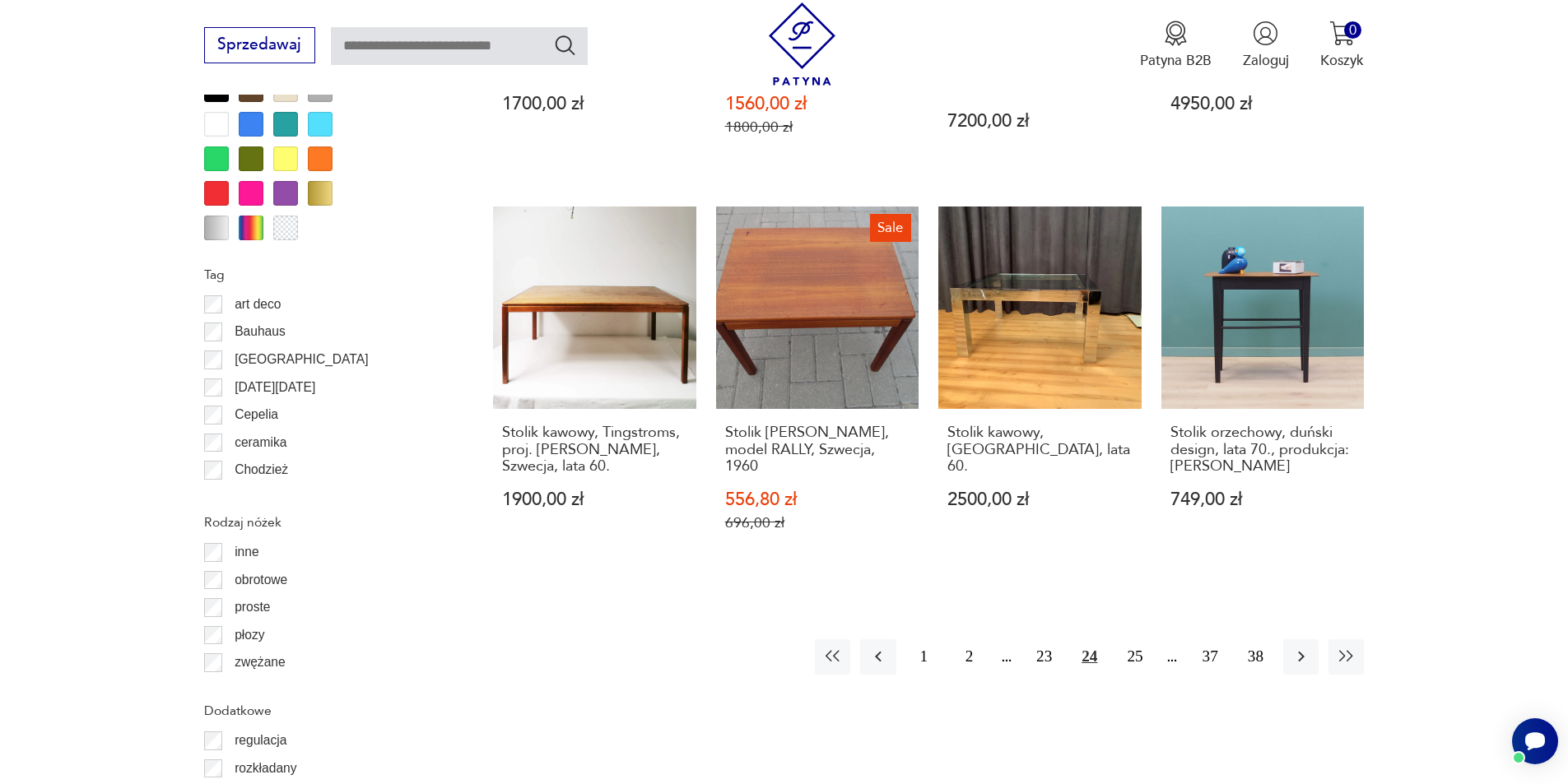
scroll to position [1865, 0]
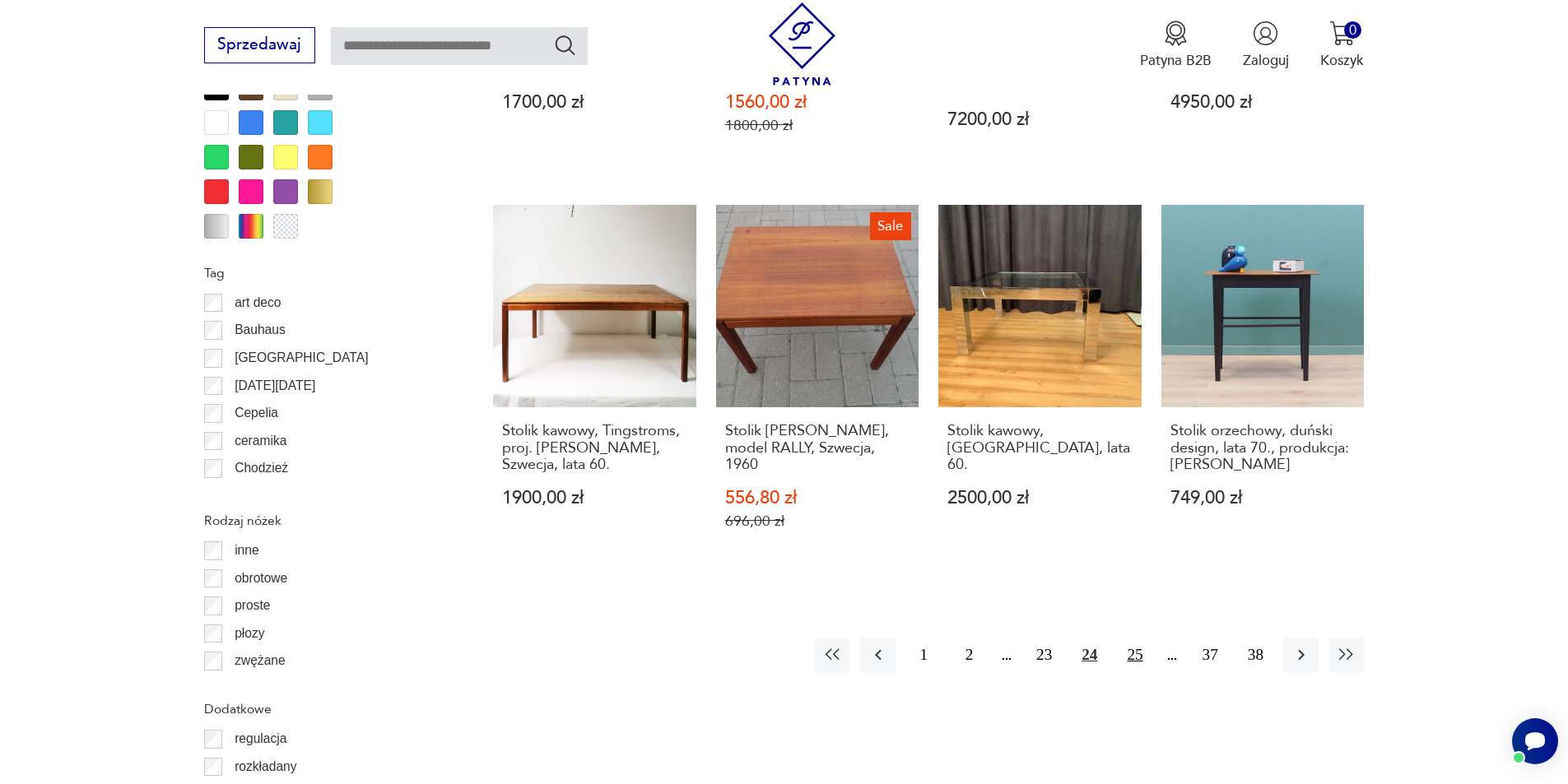
click at [1133, 638] on button "25" at bounding box center [1134, 655] width 36 height 36
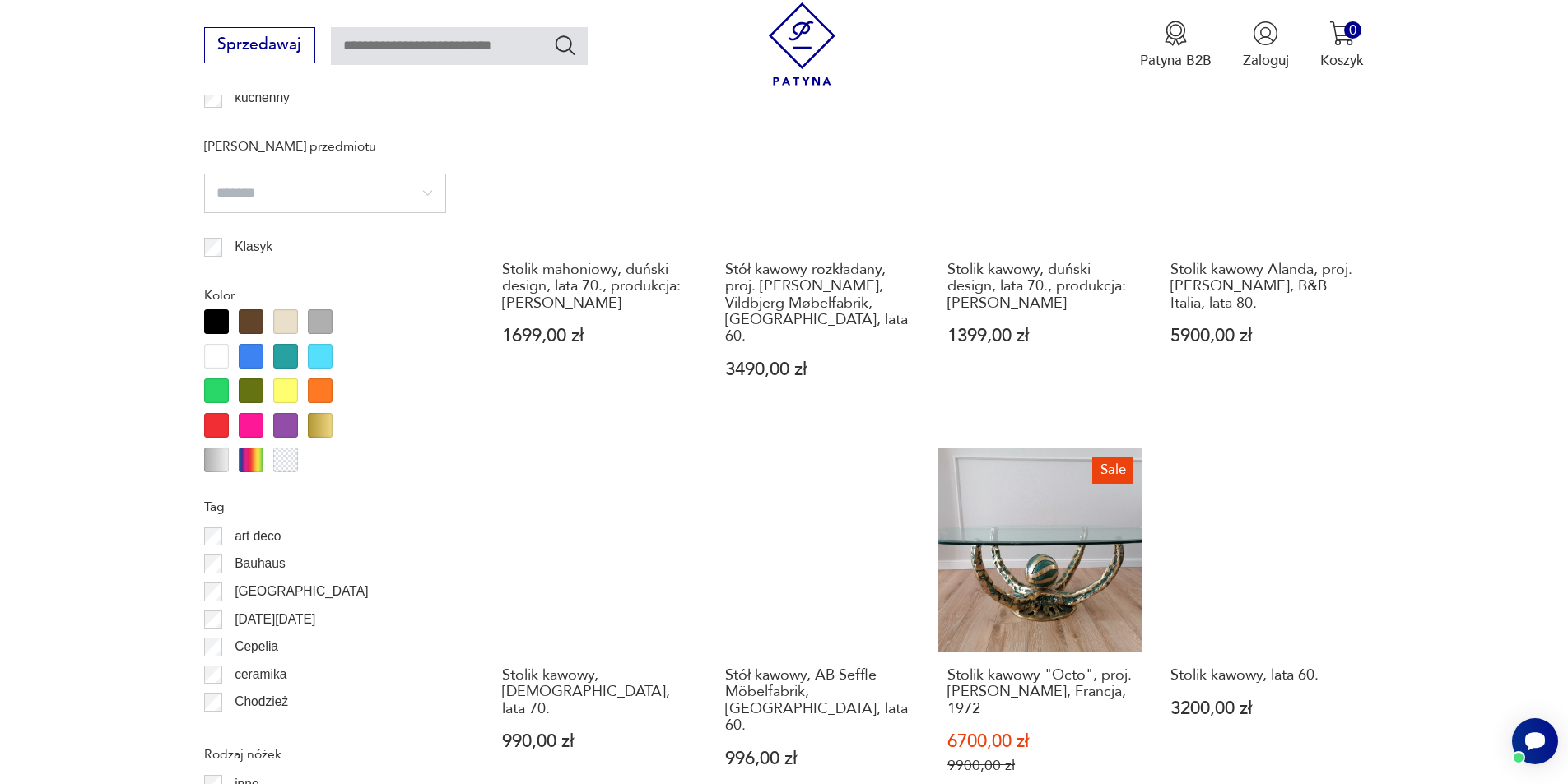
scroll to position [1783, 0]
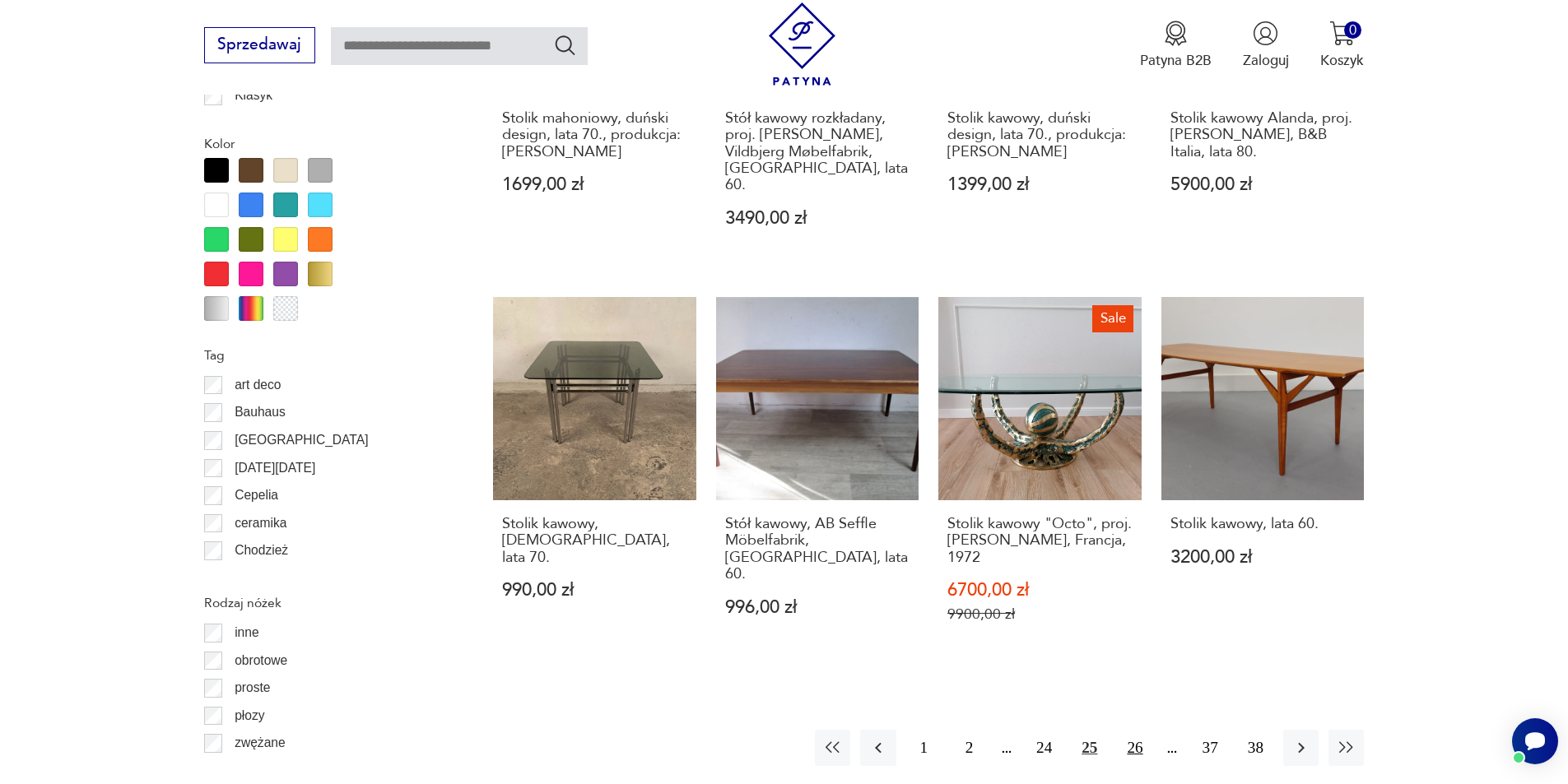
click at [1131, 730] on button "26" at bounding box center [1134, 747] width 36 height 36
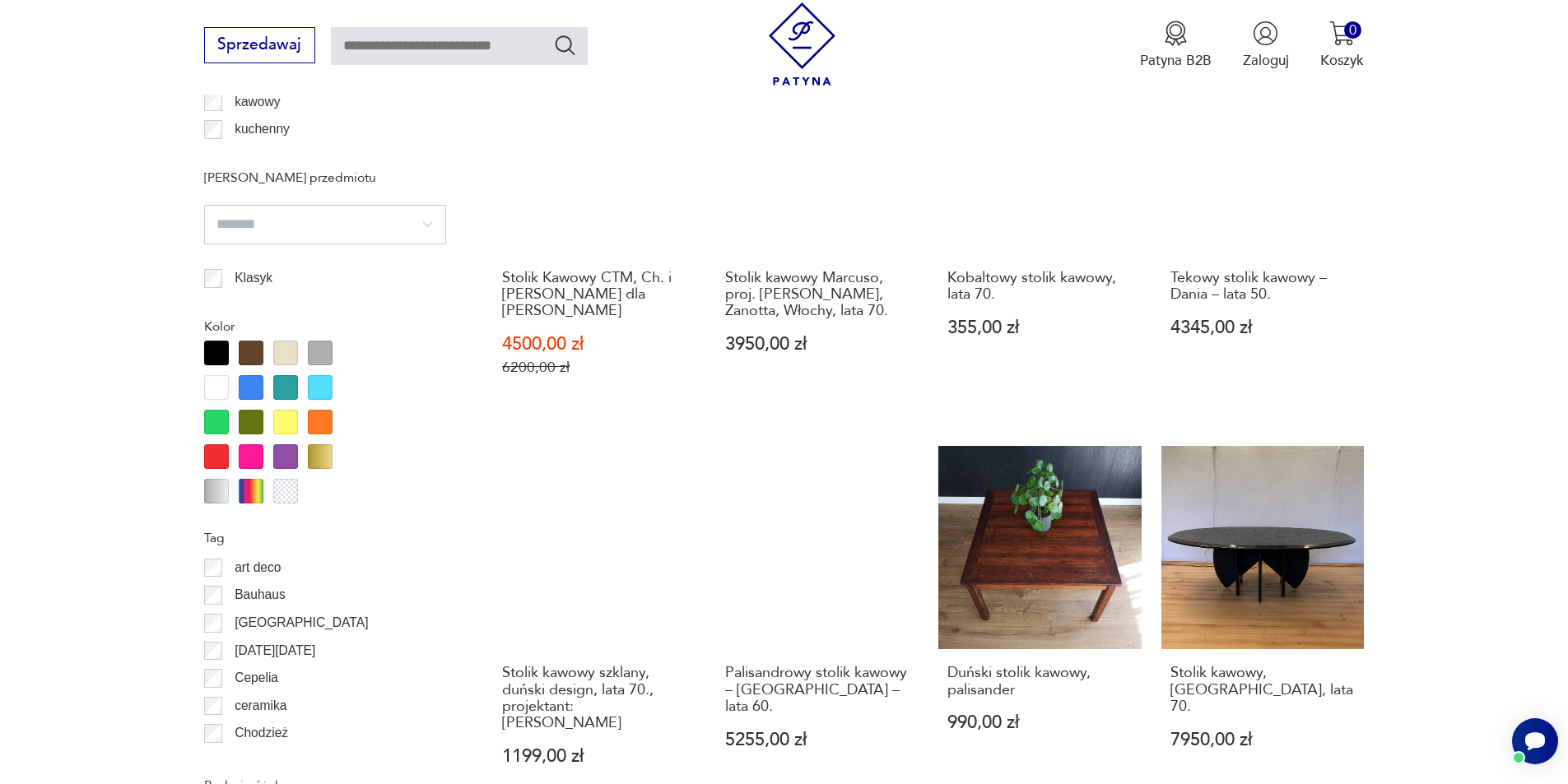
scroll to position [1700, 0]
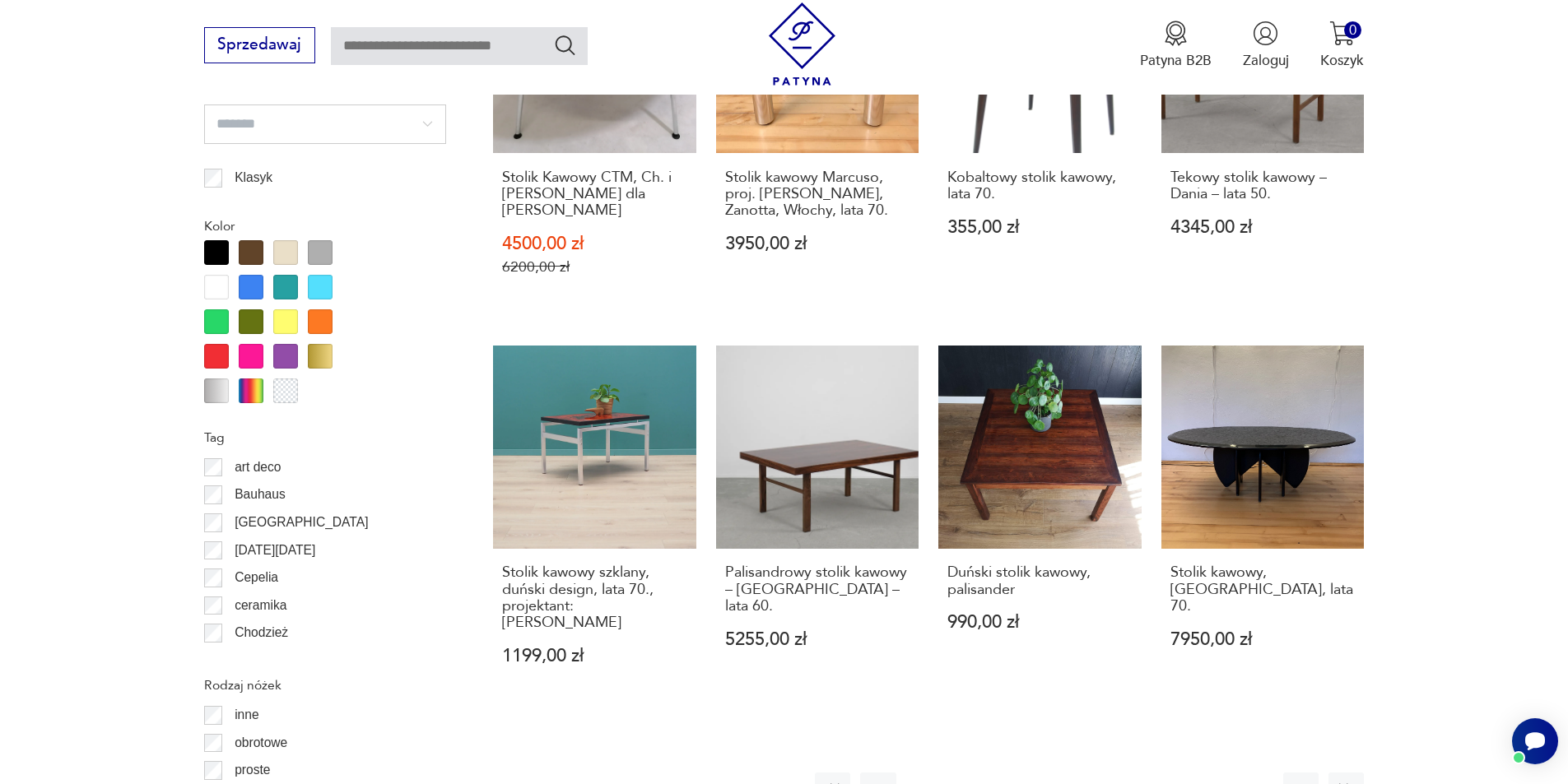
click at [1136, 772] on button "27" at bounding box center [1134, 790] width 36 height 36
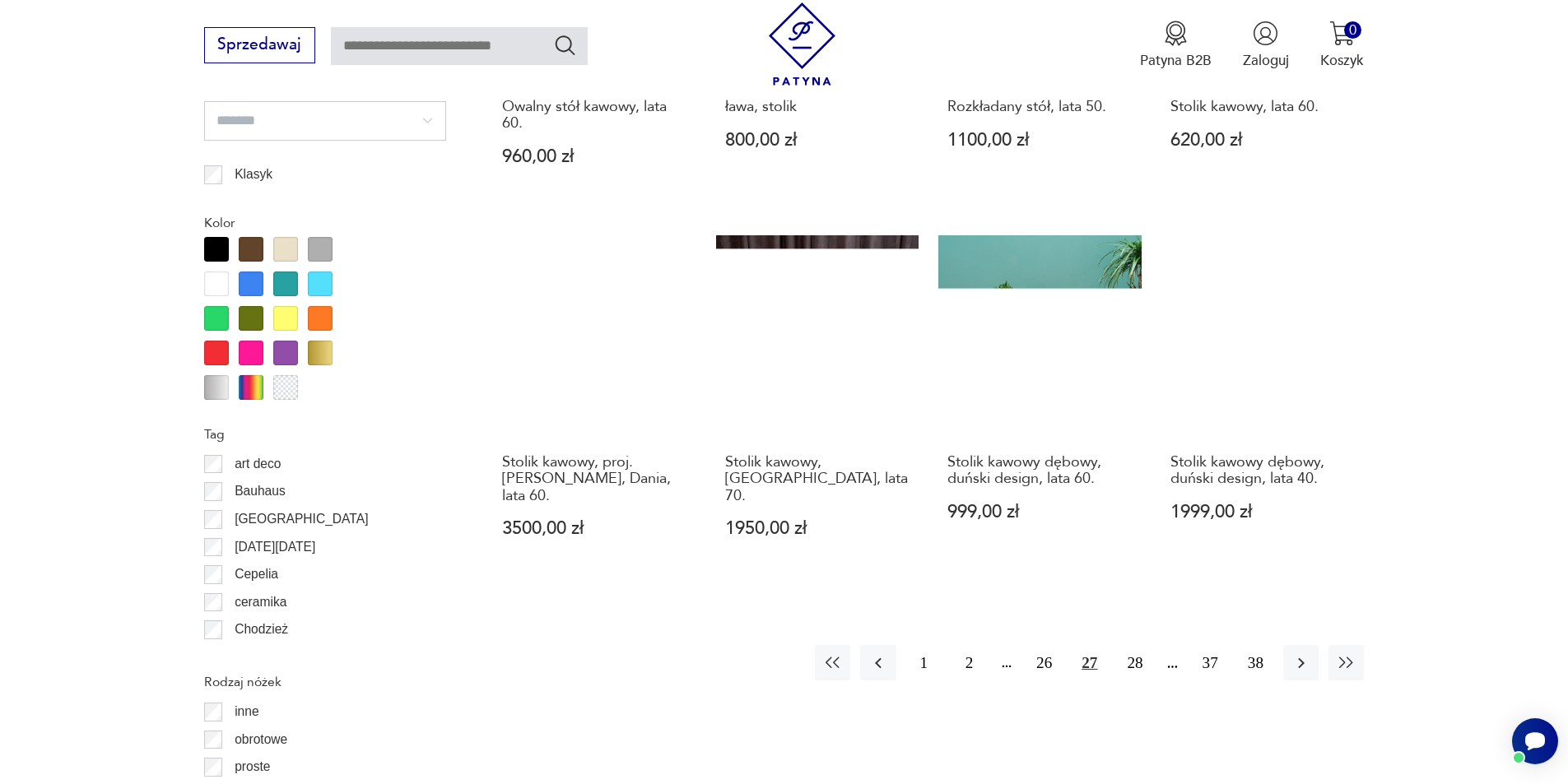
scroll to position [1783, 0]
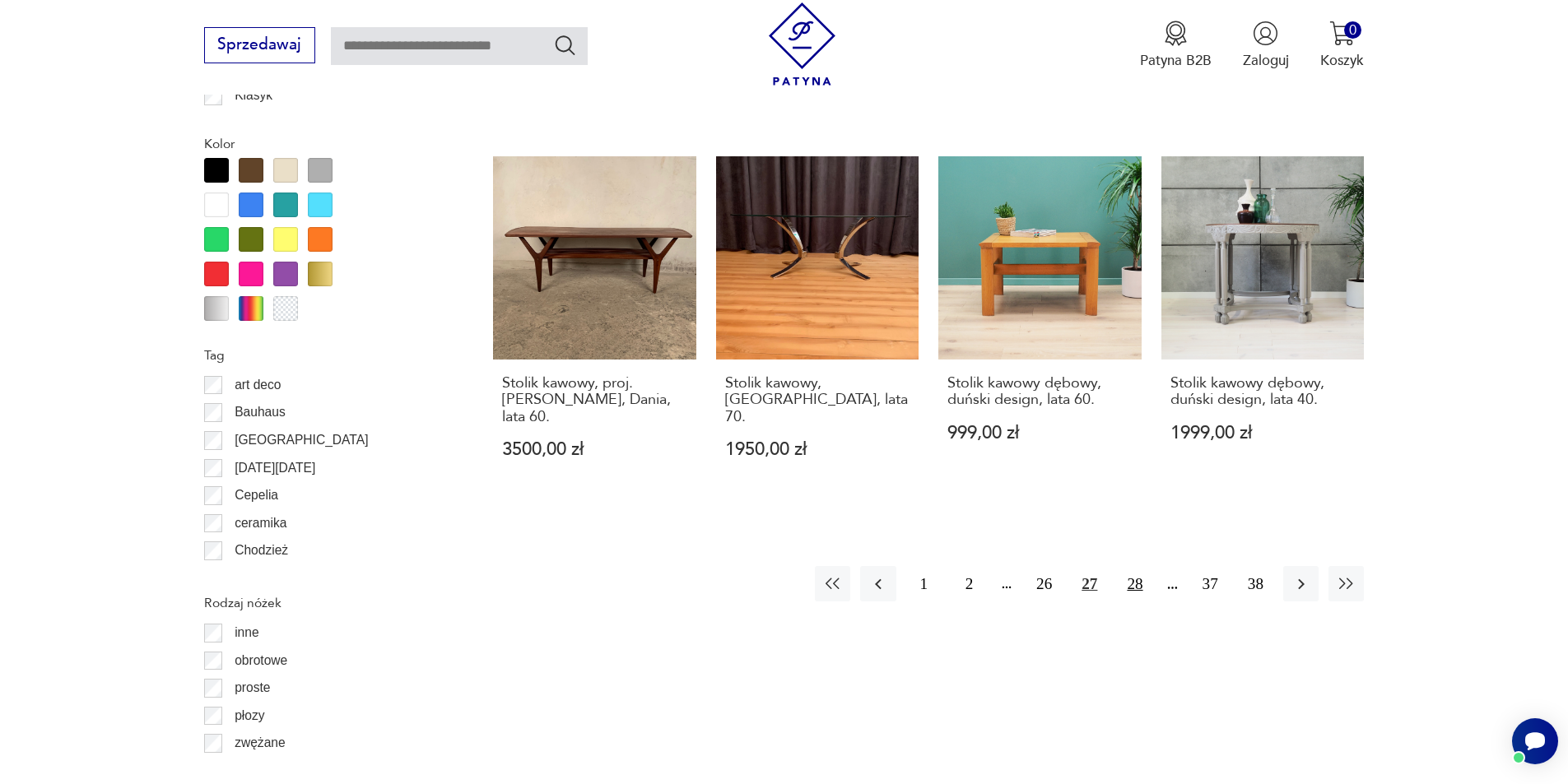
click at [1135, 585] on button "28" at bounding box center [1134, 584] width 36 height 36
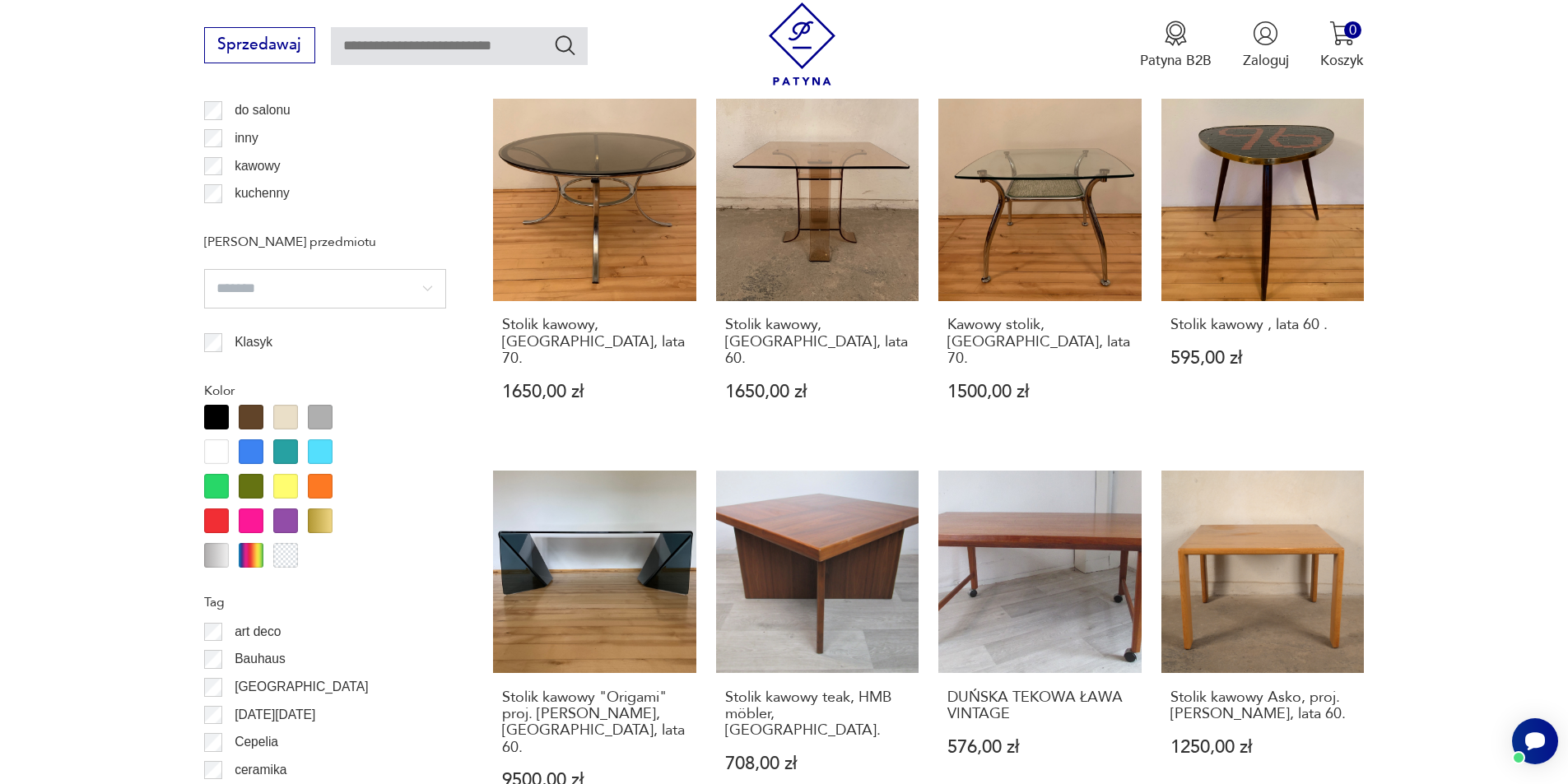
scroll to position [1865, 0]
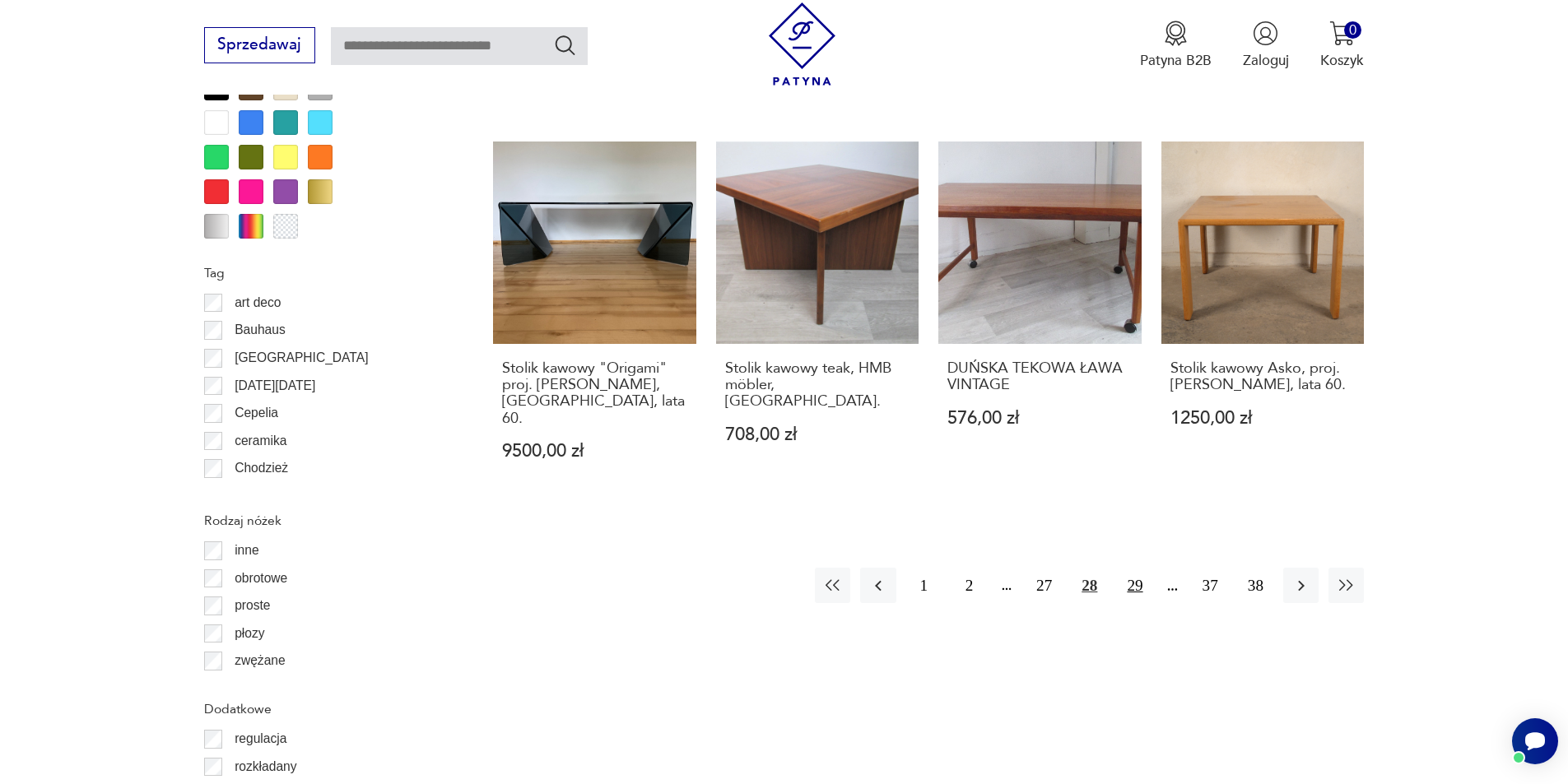
click at [1135, 568] on button "29" at bounding box center [1134, 585] width 36 height 36
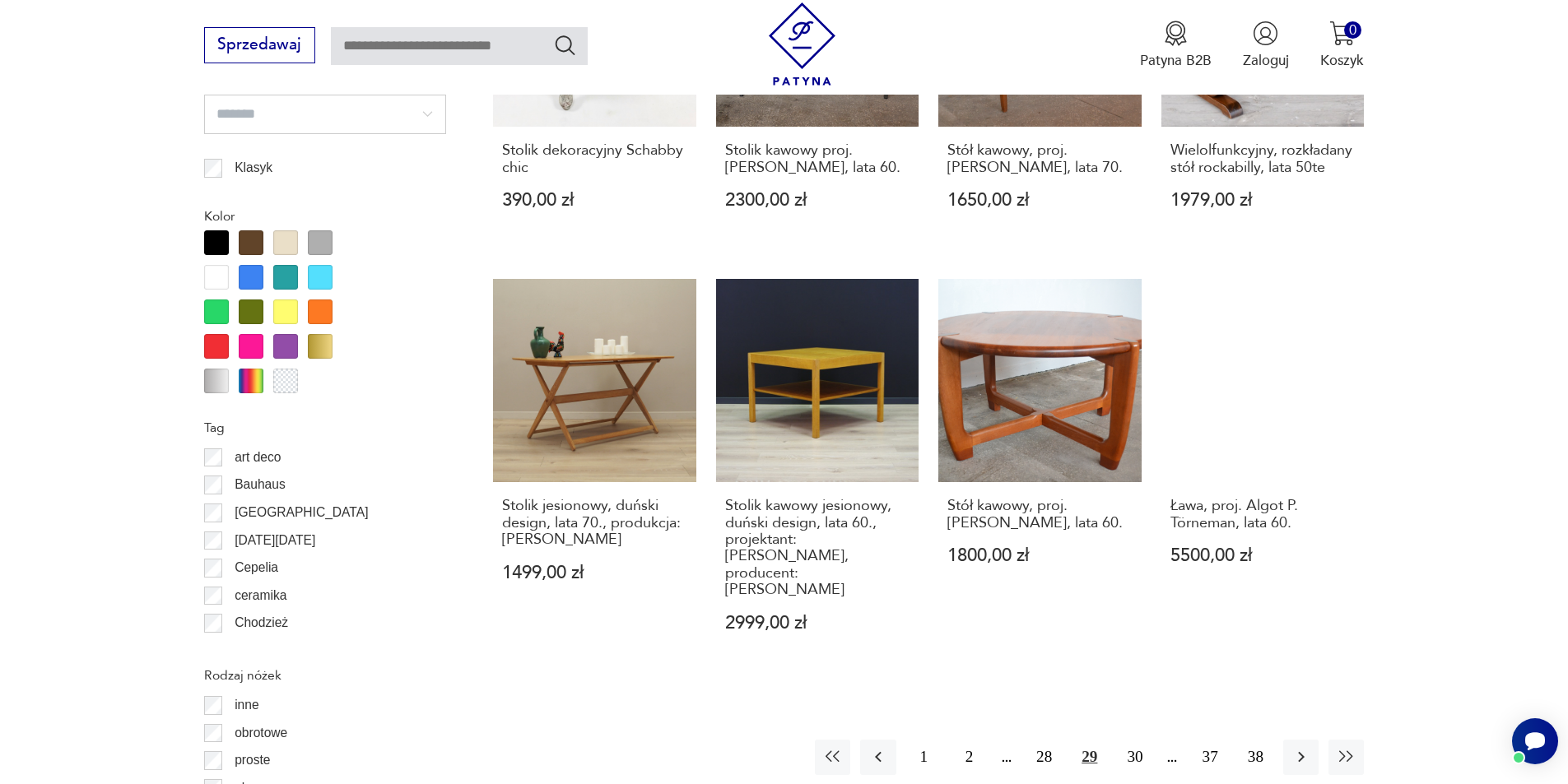
scroll to position [1865, 0]
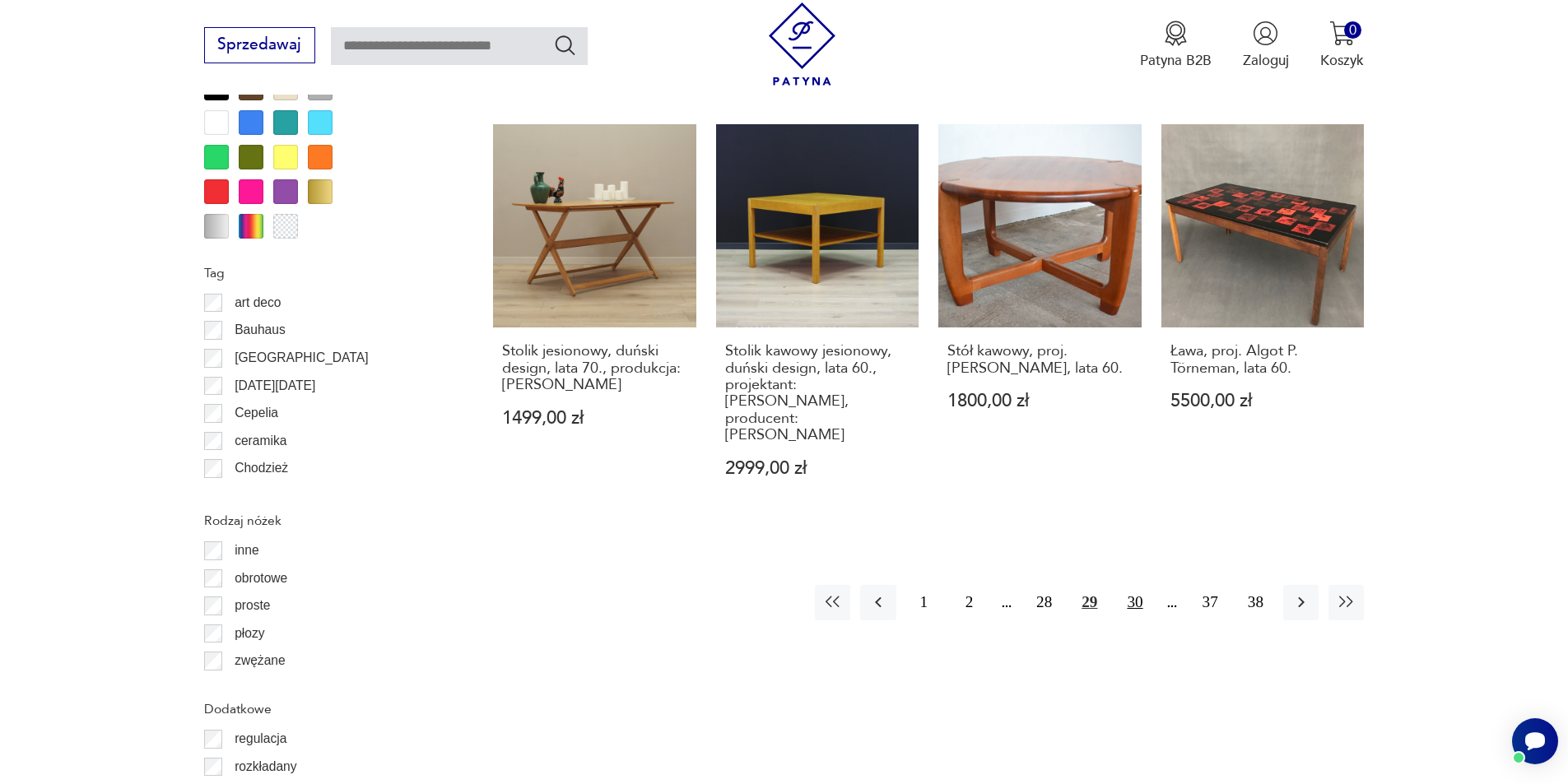
click at [1135, 585] on button "30" at bounding box center [1134, 602] width 36 height 36
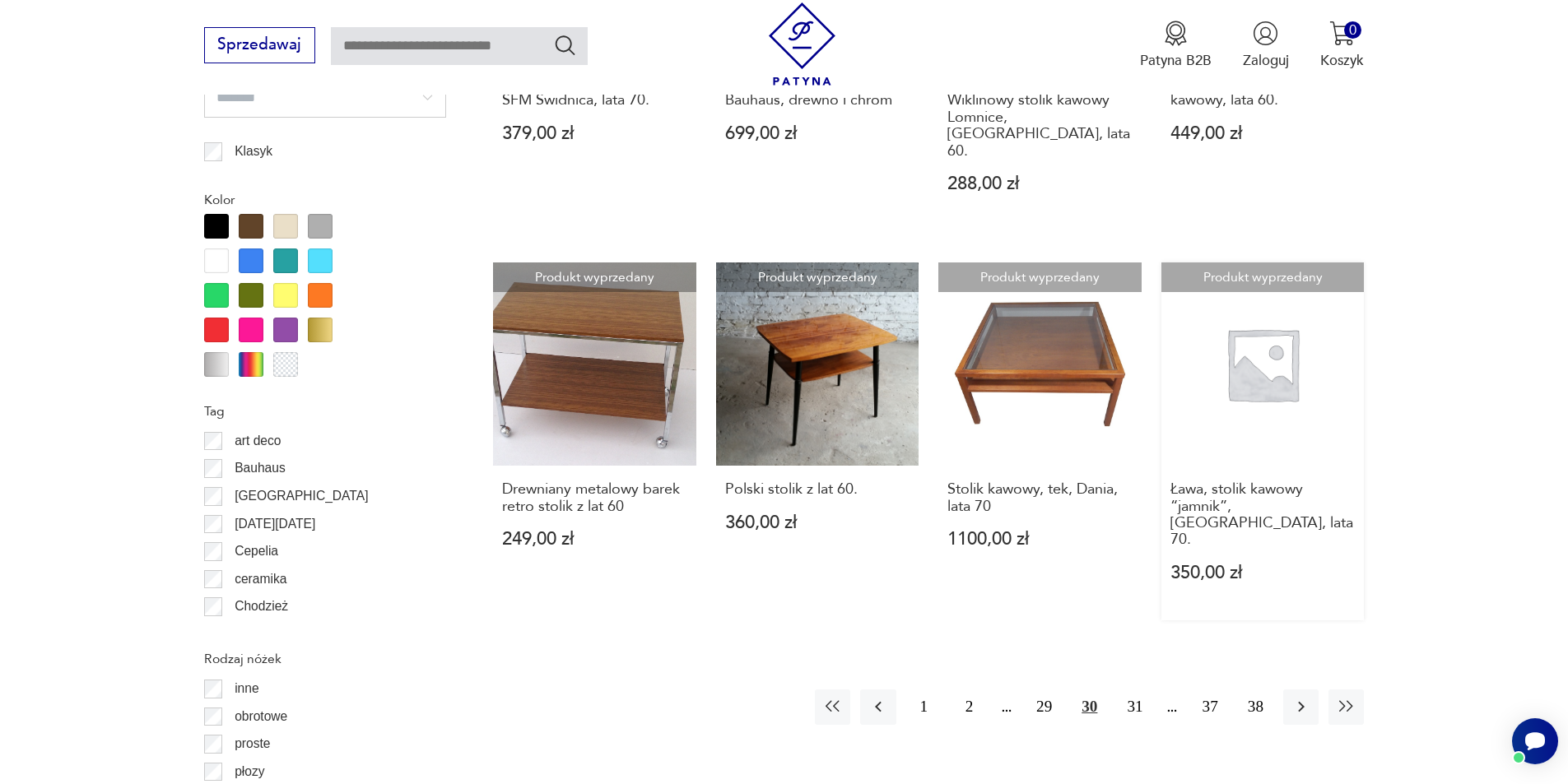
scroll to position [1700, 0]
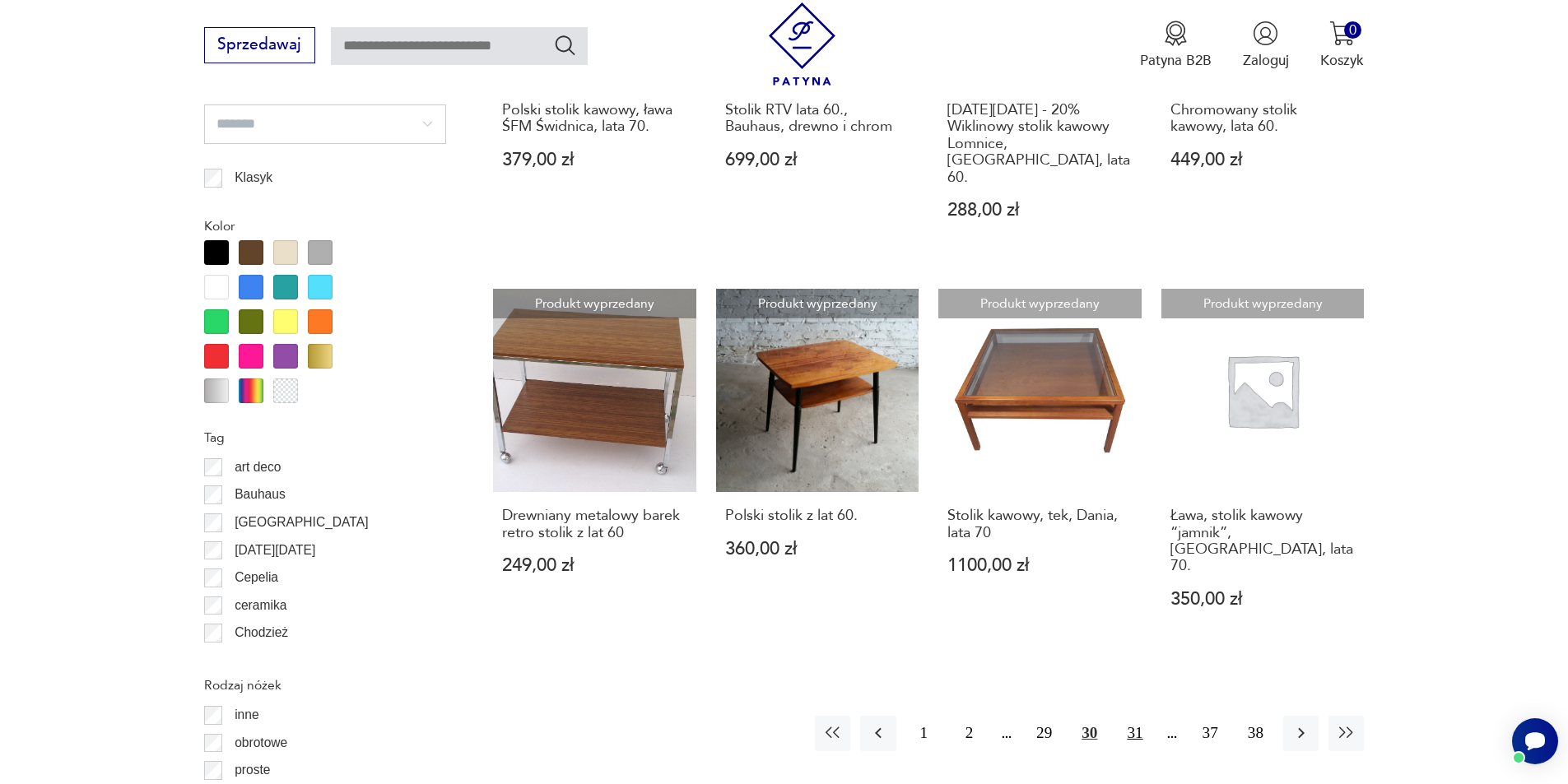
click at [1136, 716] on button "31" at bounding box center [1134, 733] width 36 height 36
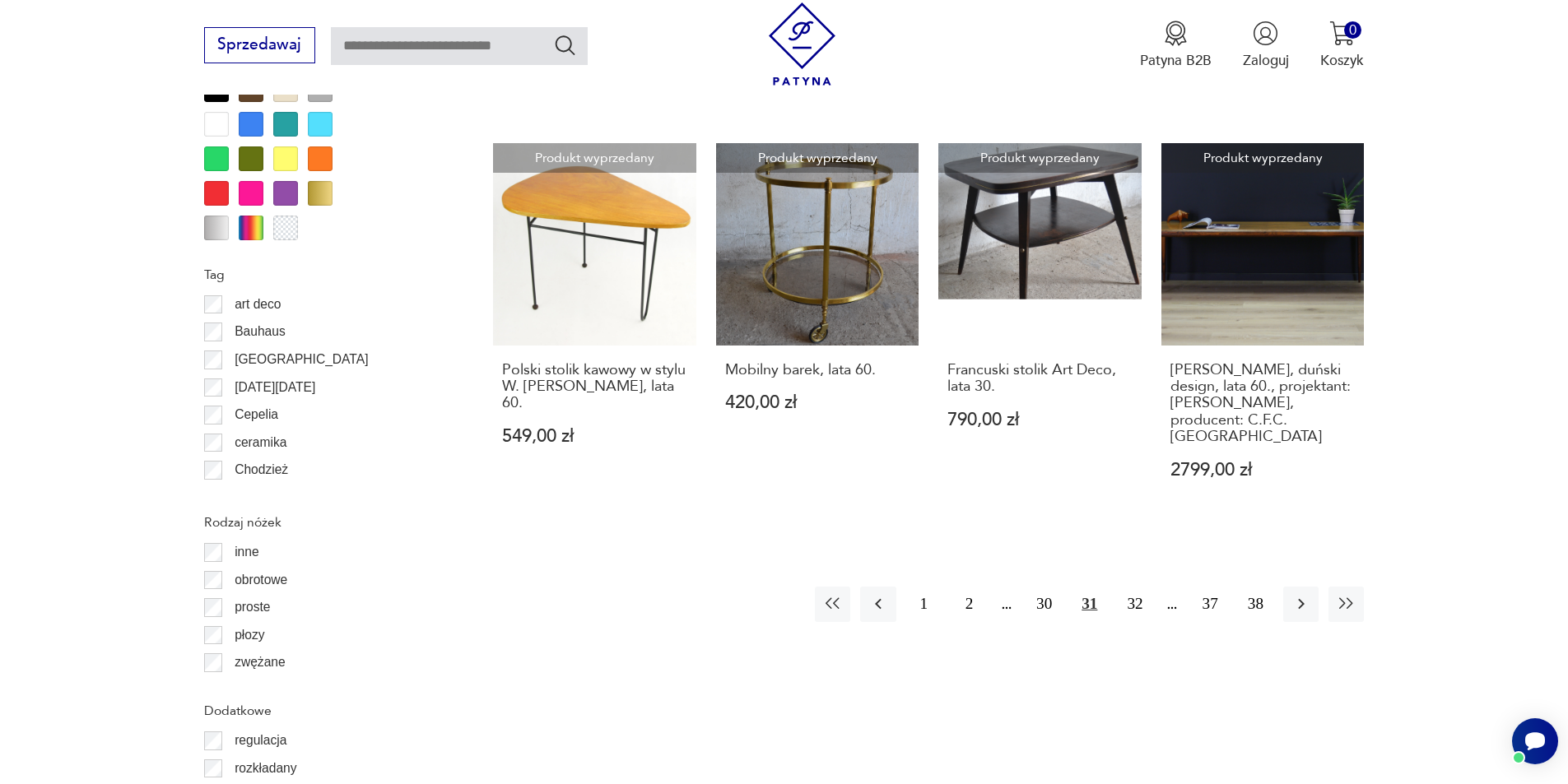
scroll to position [1865, 0]
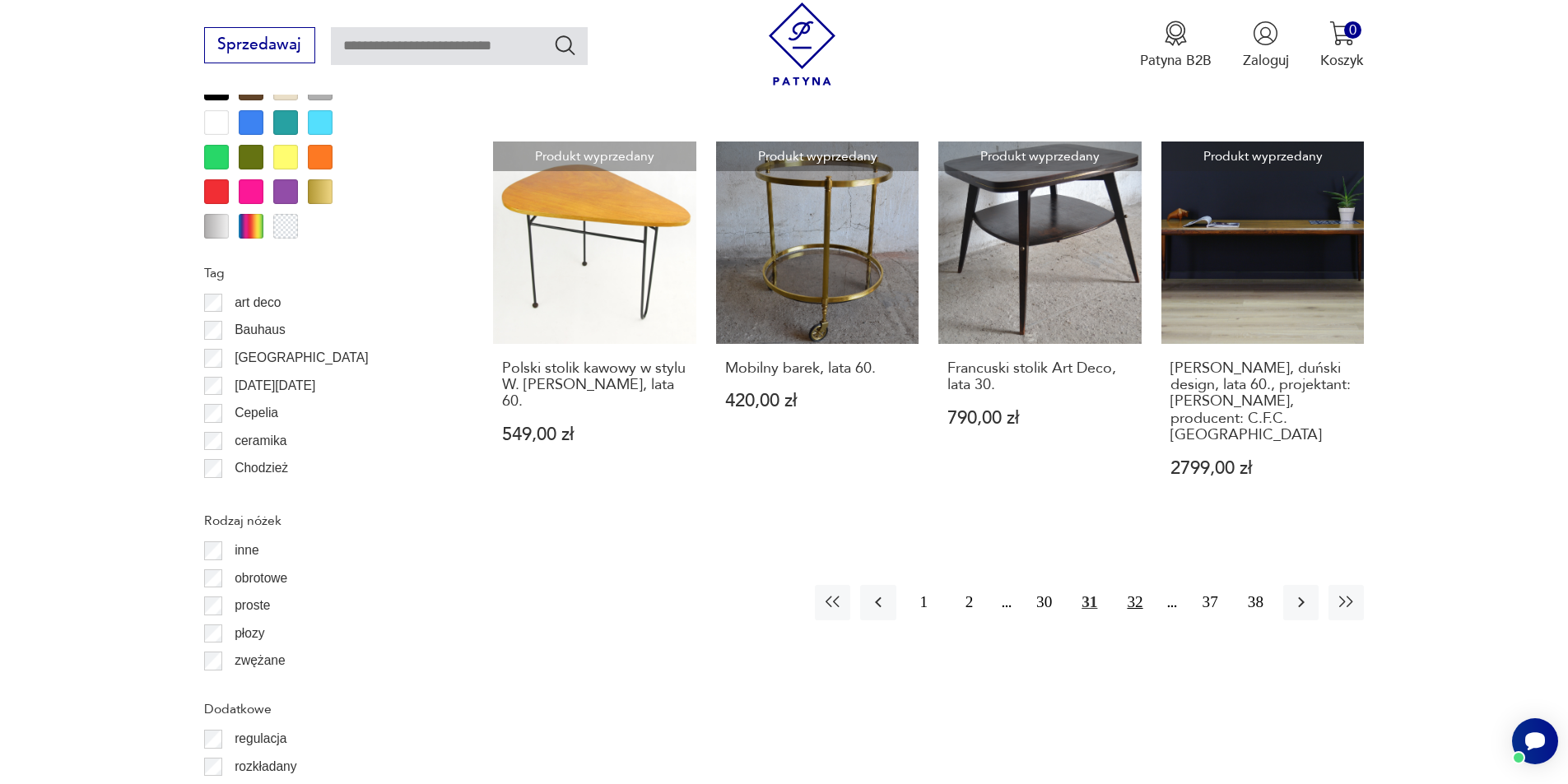
click at [1139, 585] on button "32" at bounding box center [1134, 602] width 36 height 36
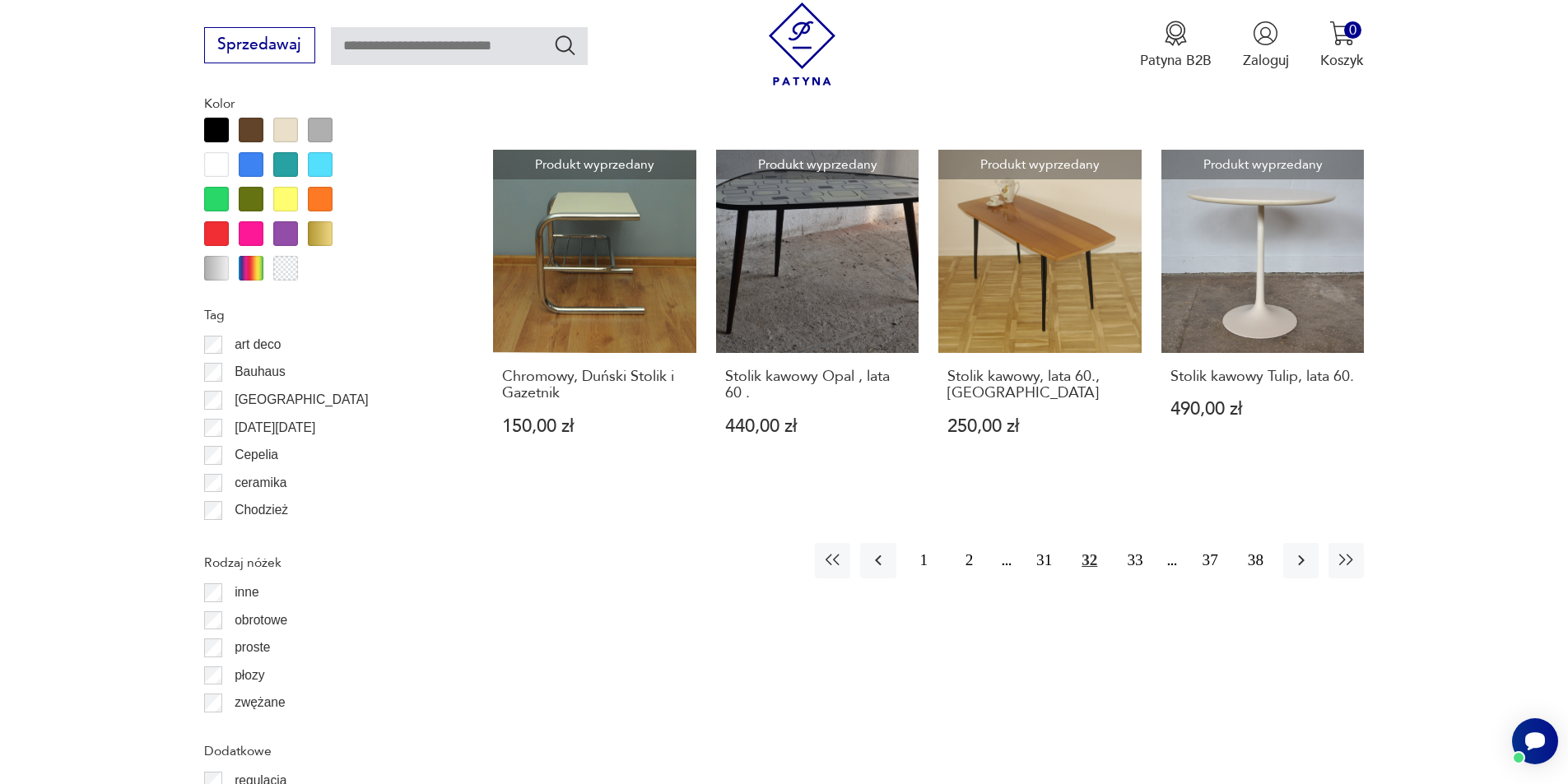
scroll to position [2030, 0]
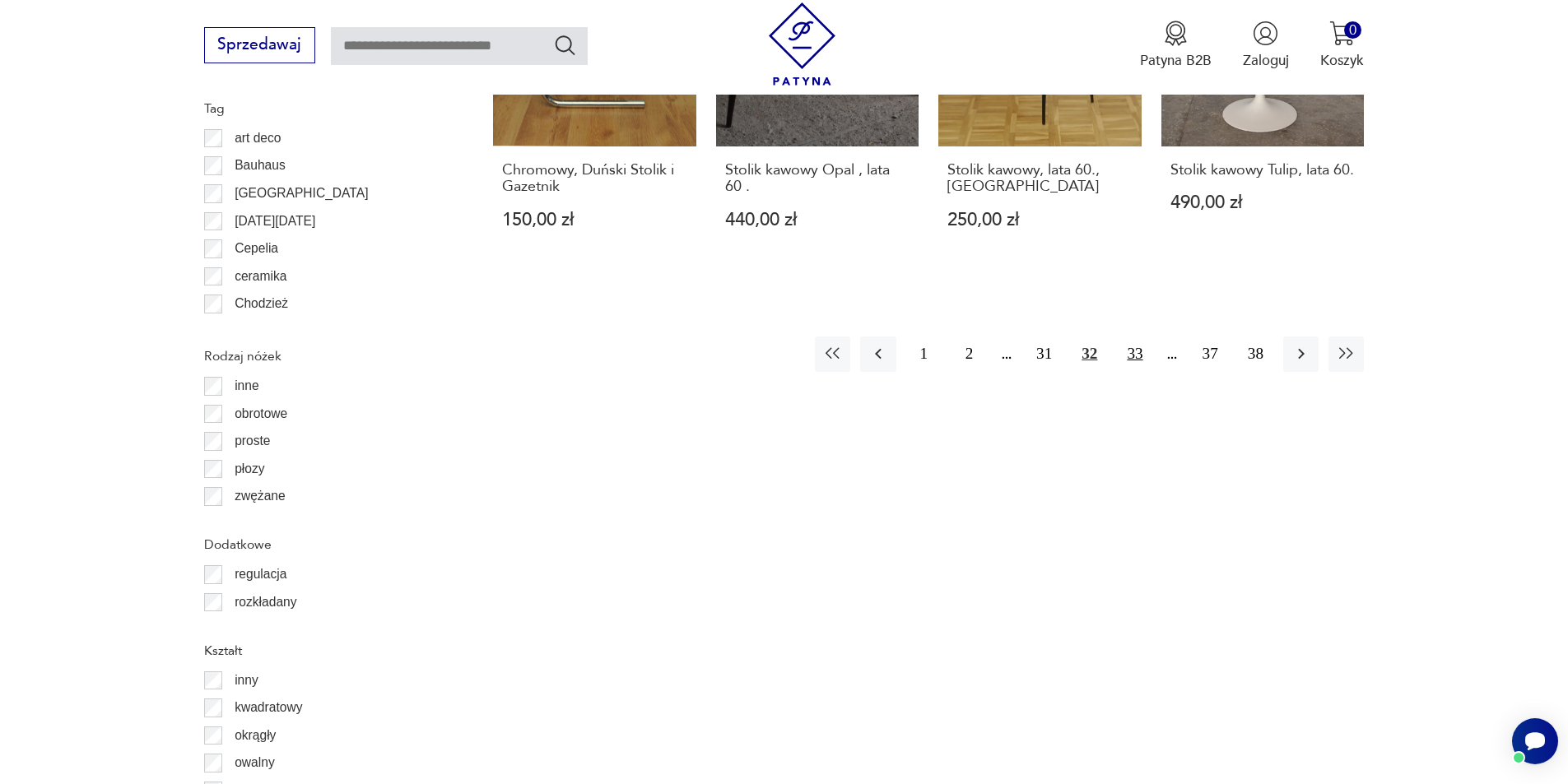
click at [1139, 341] on button "33" at bounding box center [1134, 354] width 36 height 36
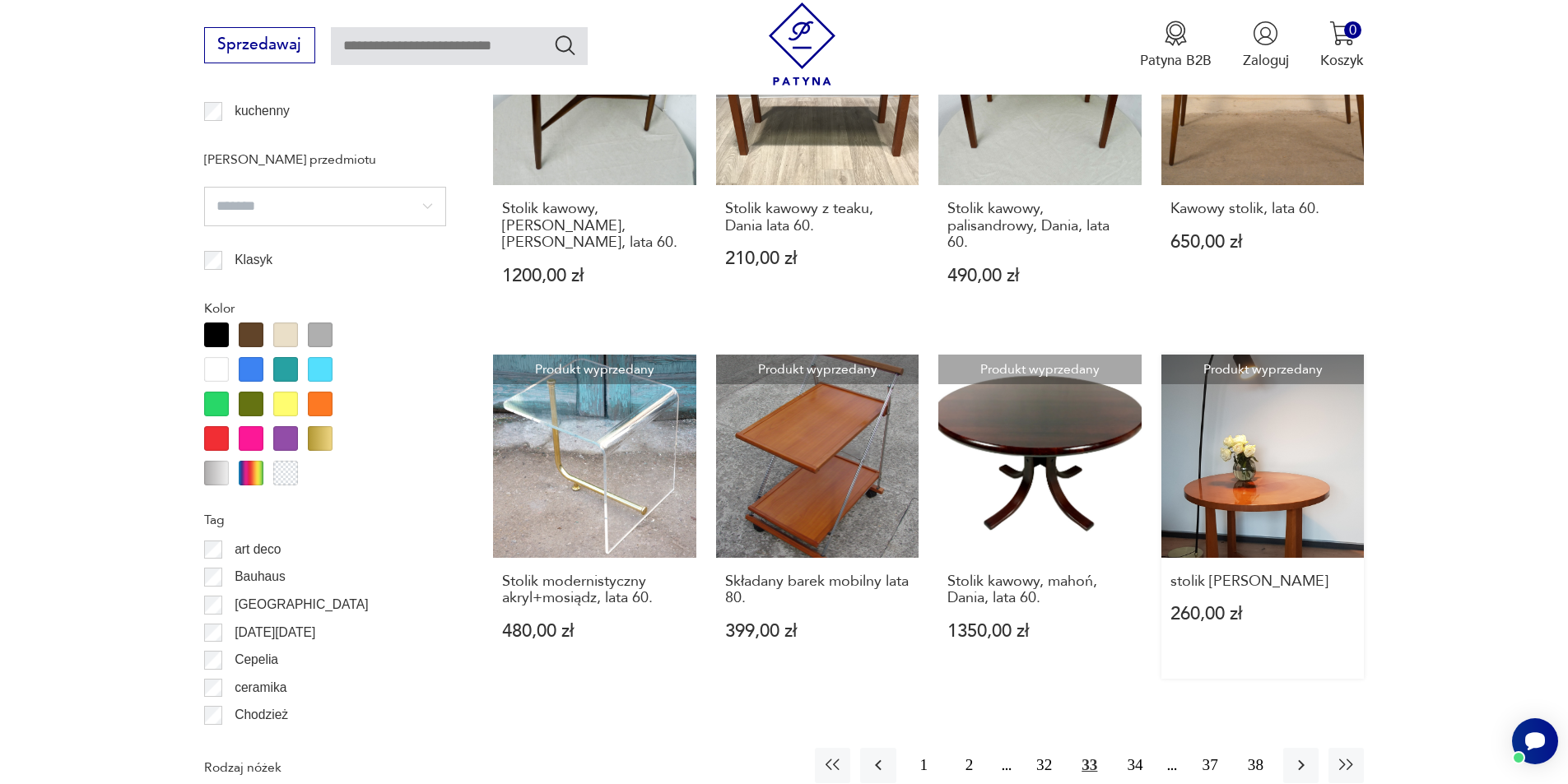
scroll to position [1700, 0]
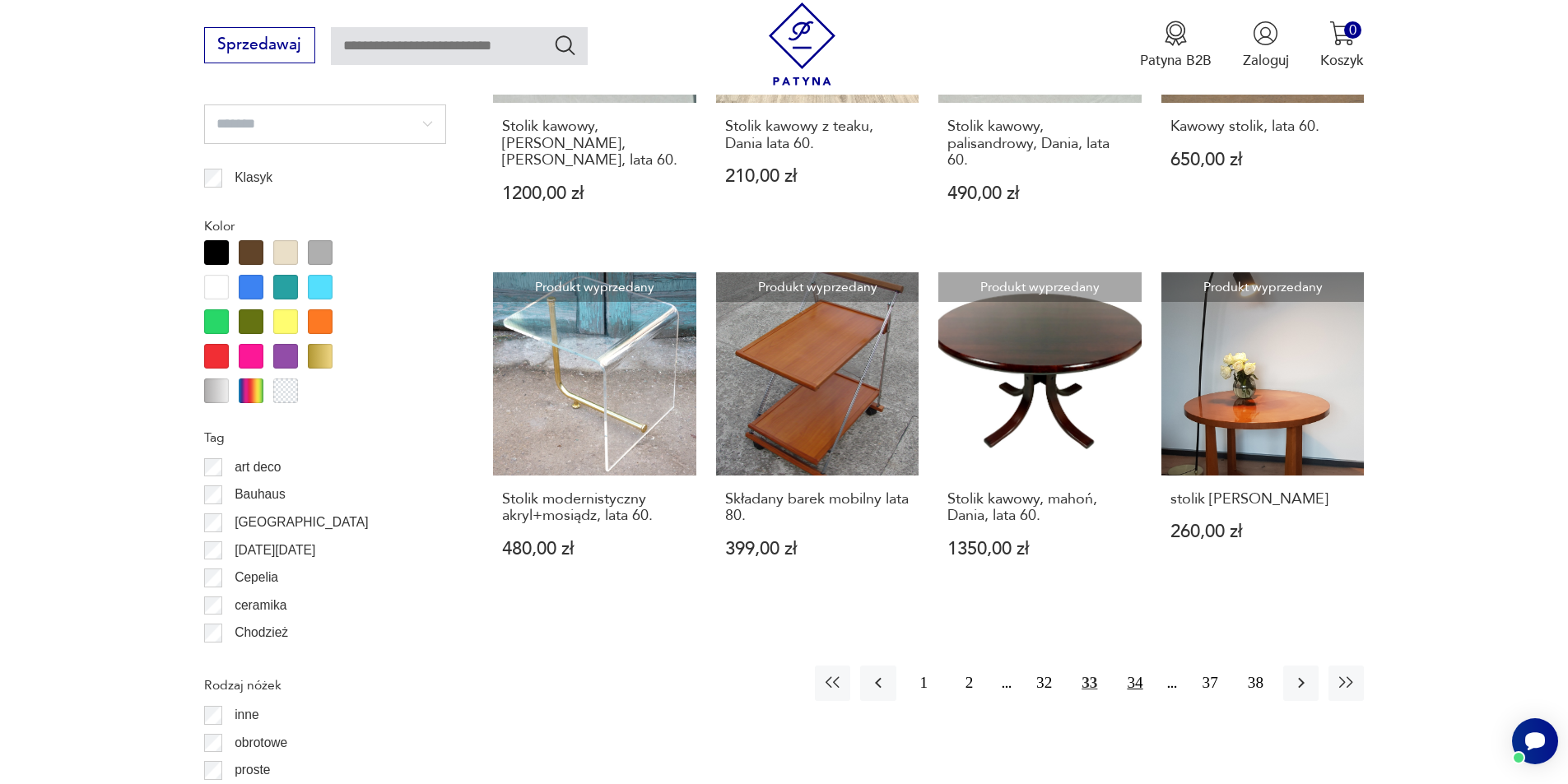
click at [1125, 685] on button "34" at bounding box center [1134, 683] width 36 height 36
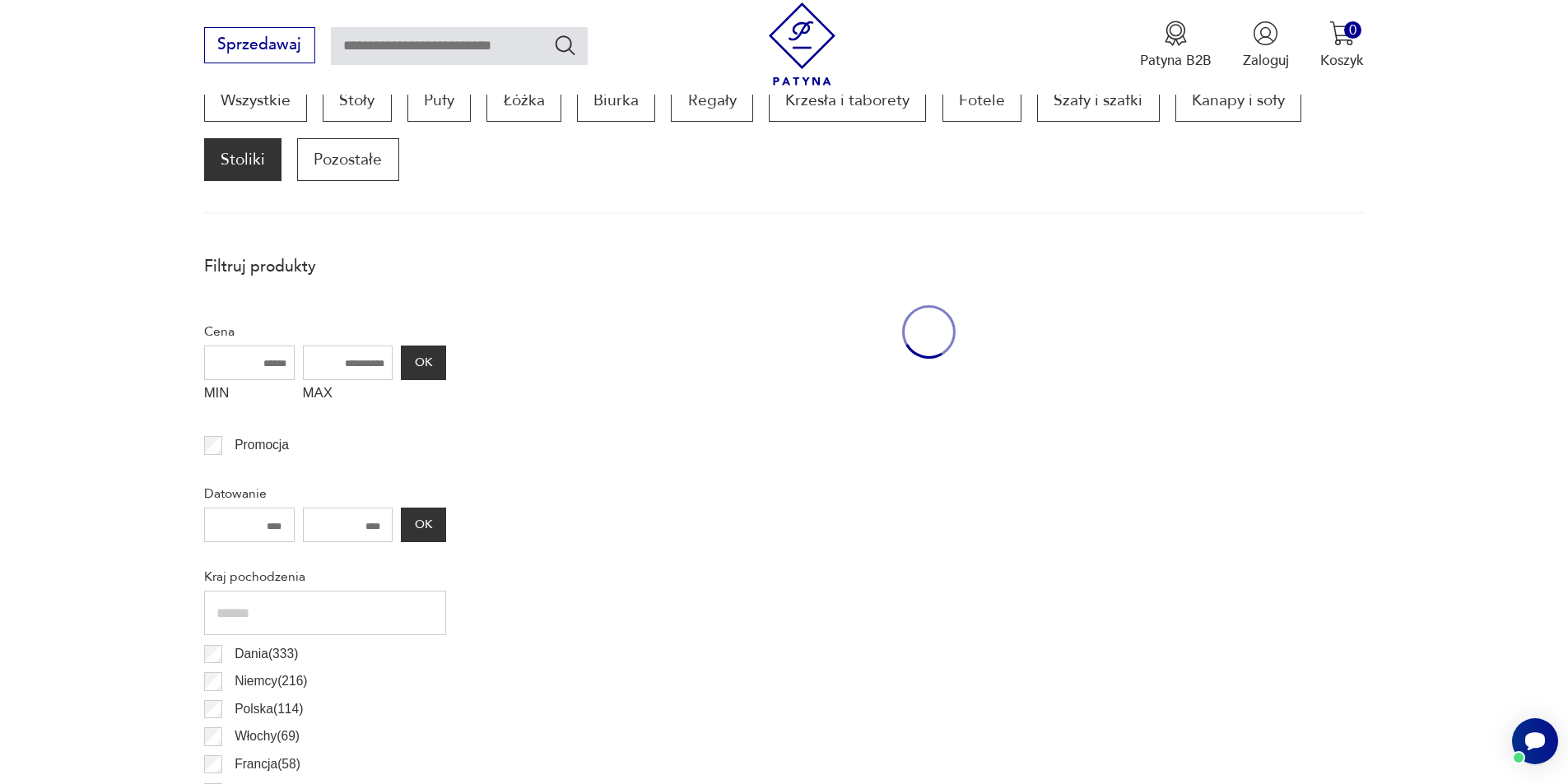
scroll to position [548, 0]
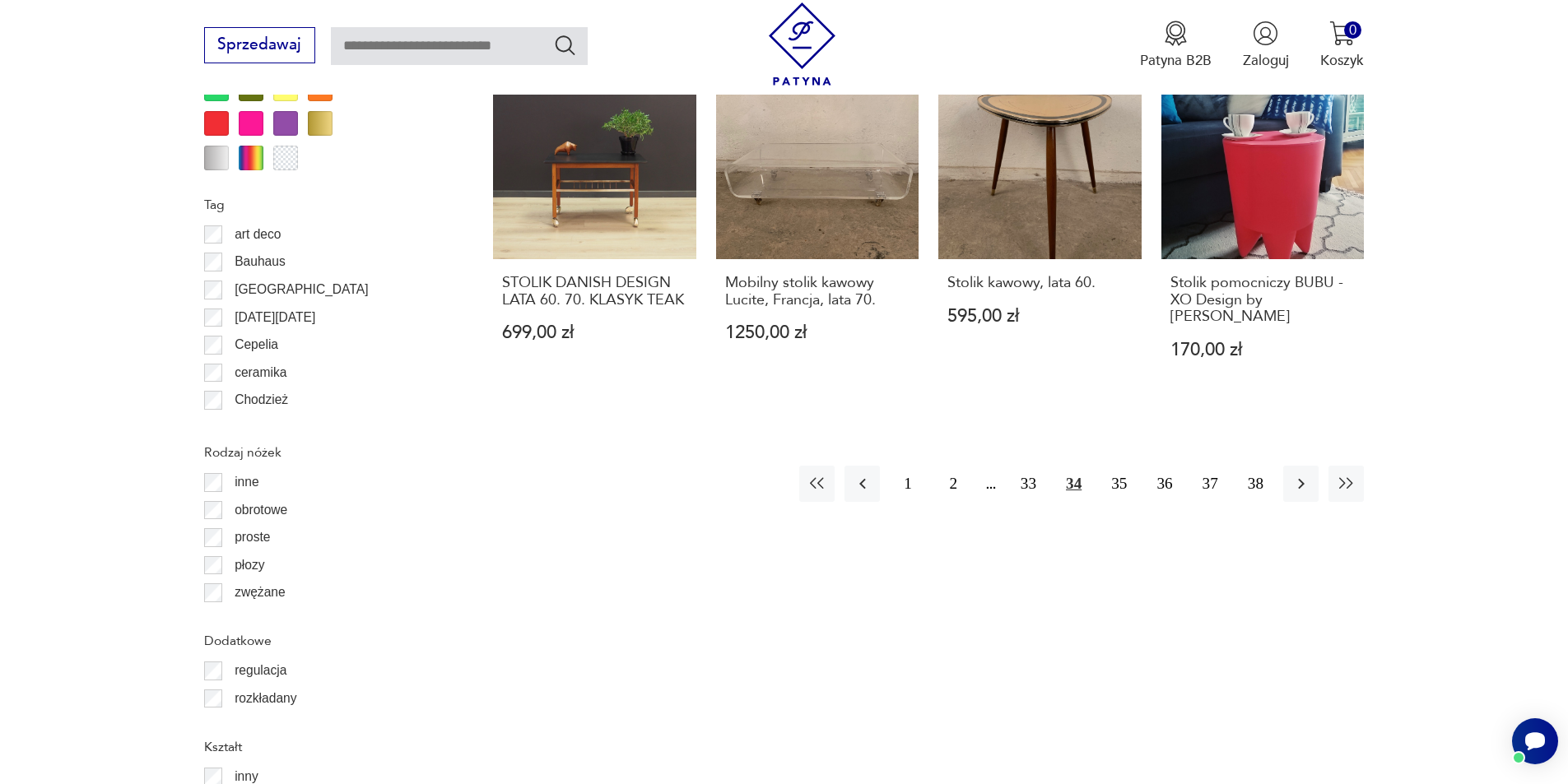
scroll to position [1974, 0]
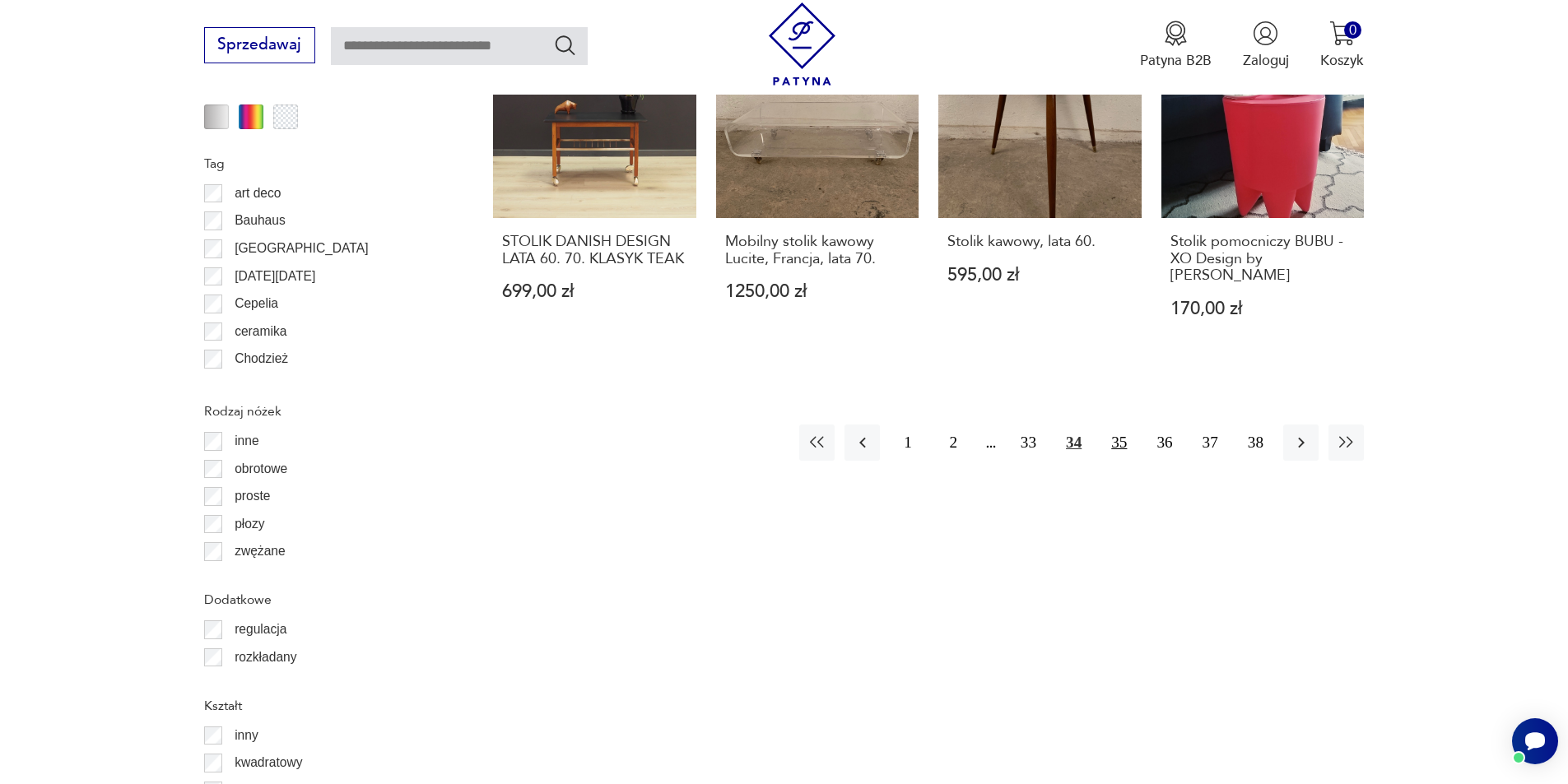
click at [1124, 429] on button "35" at bounding box center [1119, 442] width 36 height 36
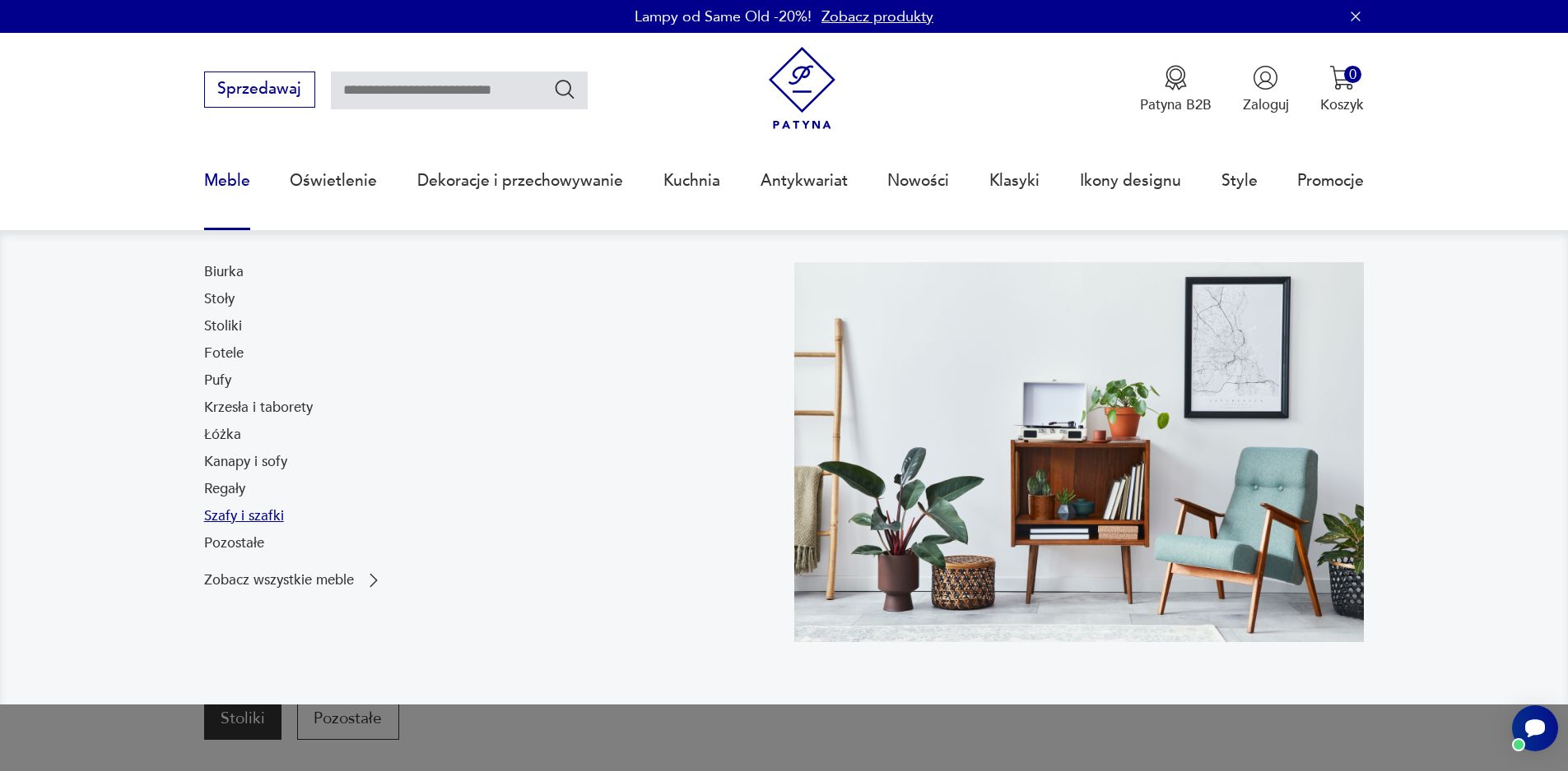
click at [233, 512] on link "Szafy i szafki" at bounding box center [243, 516] width 80 height 20
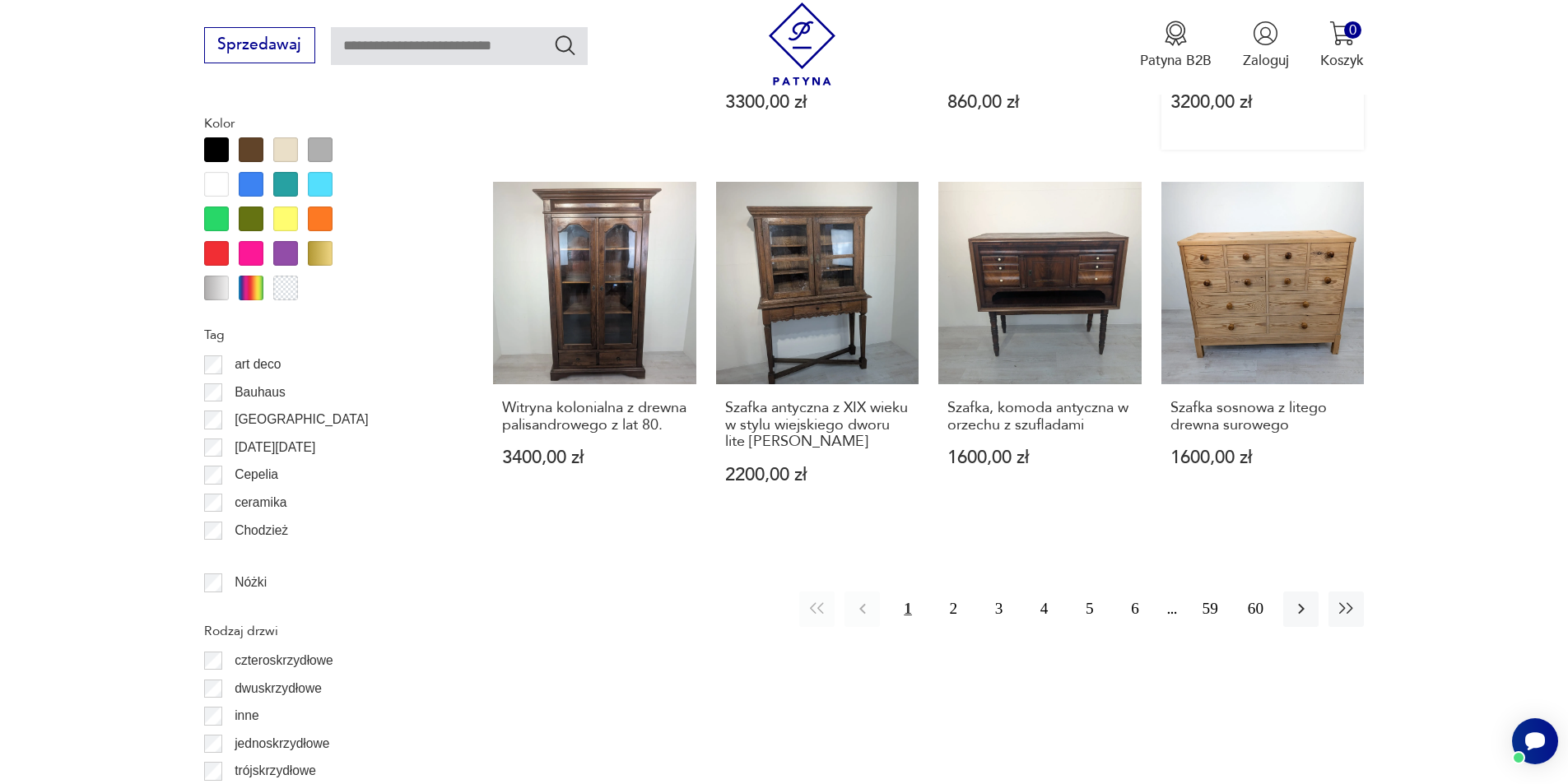
scroll to position [2039, 0]
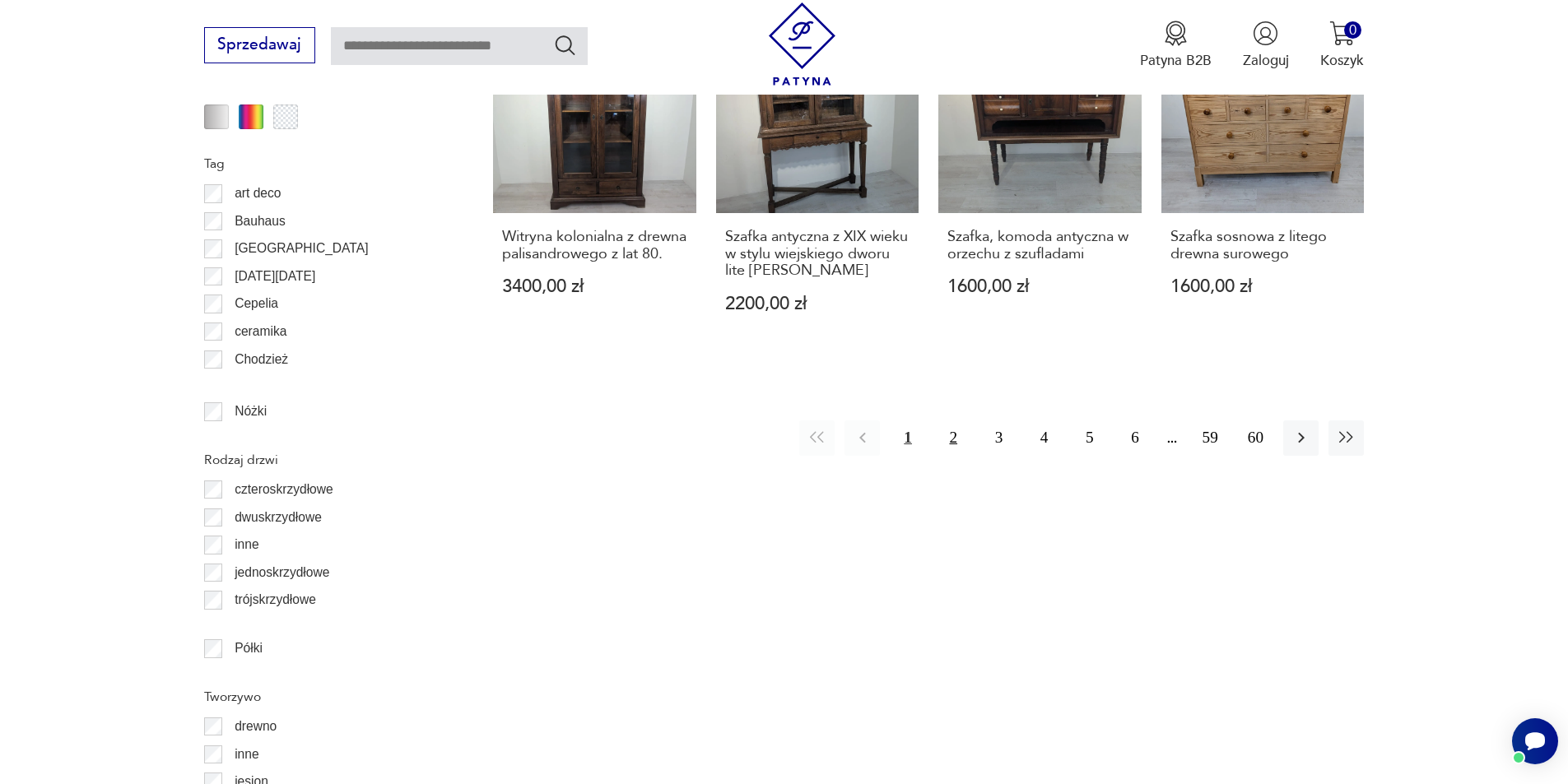
click at [950, 441] on button "2" at bounding box center [953, 438] width 36 height 36
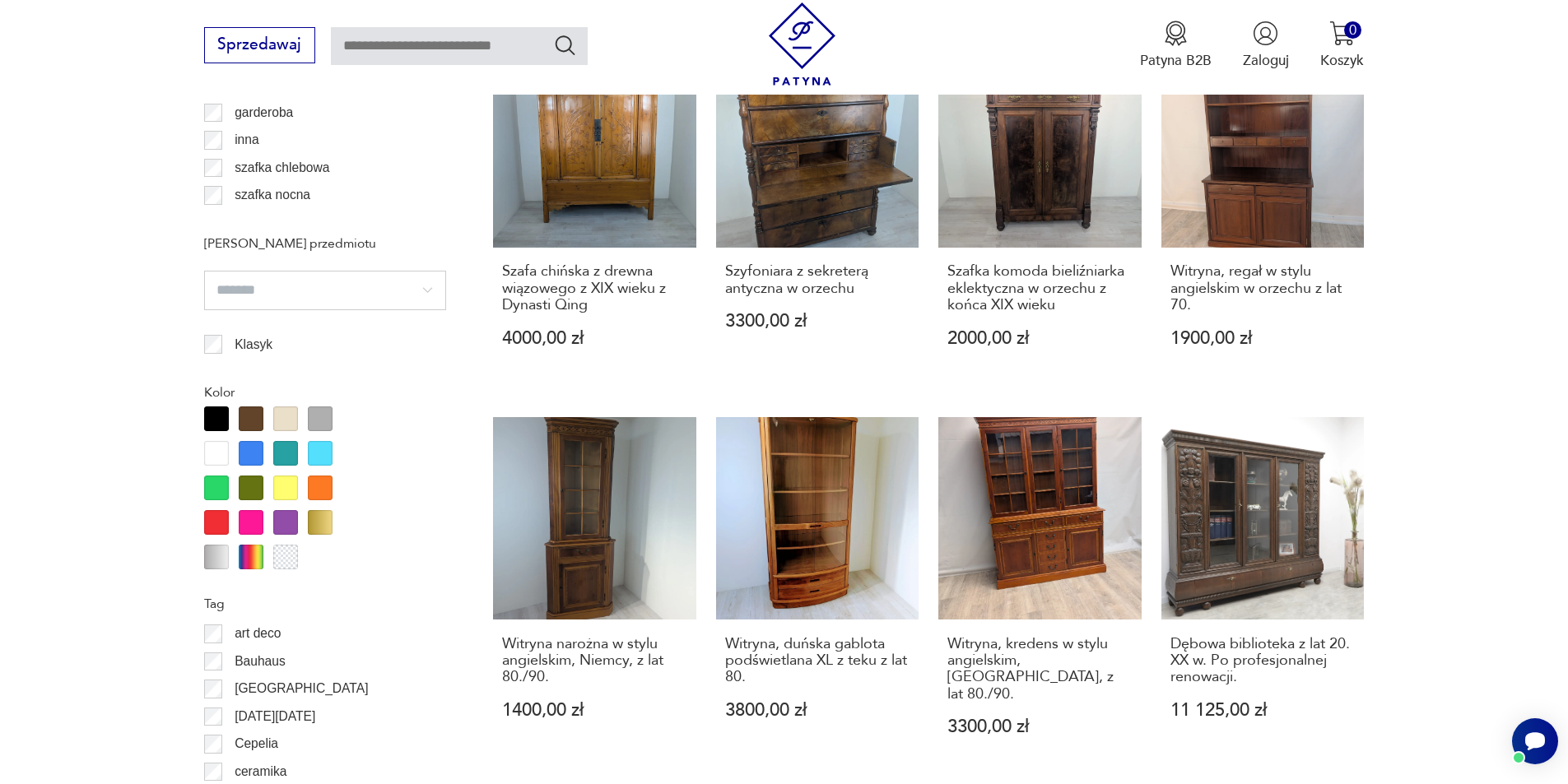
scroll to position [1887, 0]
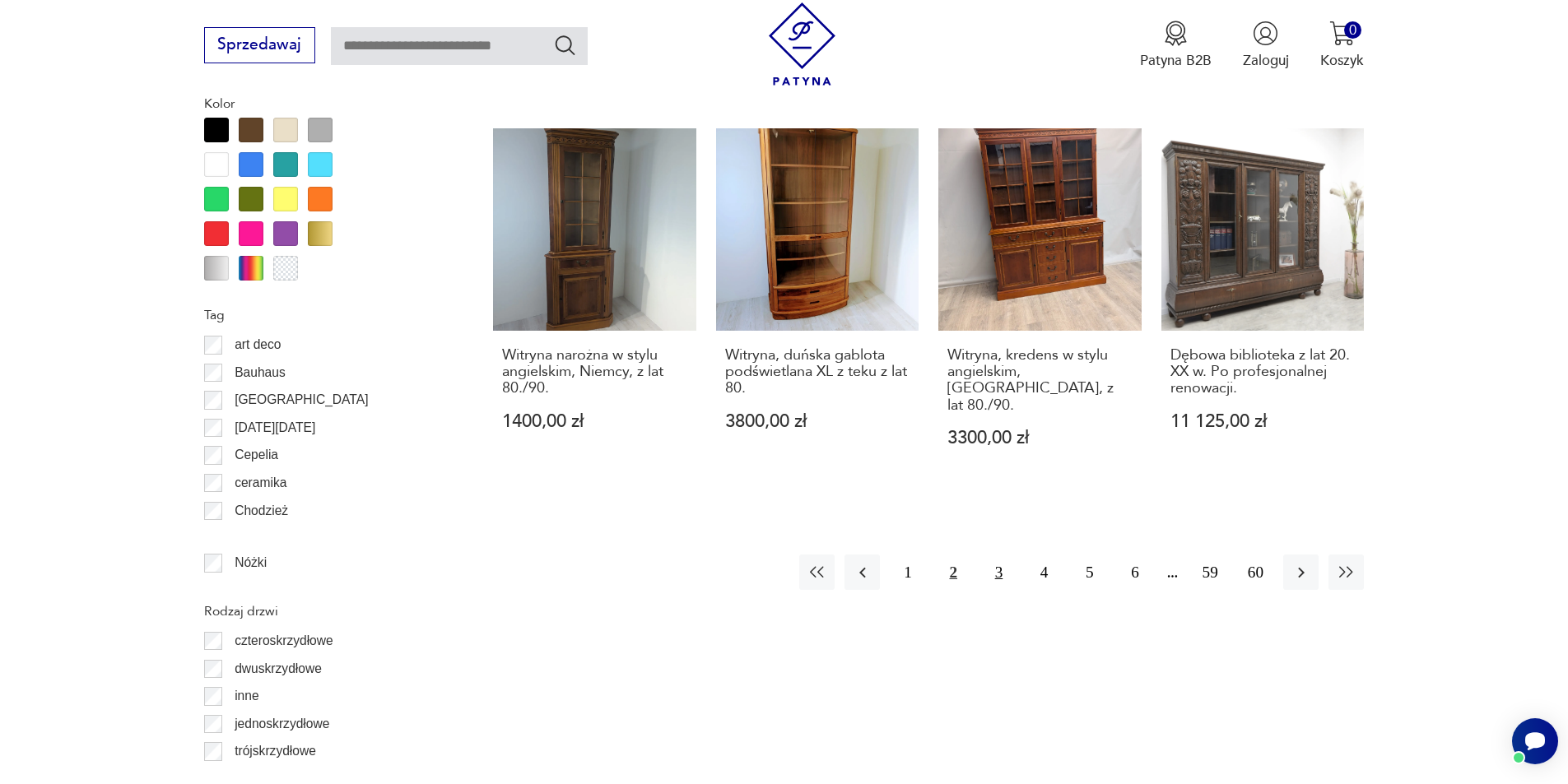
click at [997, 555] on button "3" at bounding box center [999, 572] width 36 height 36
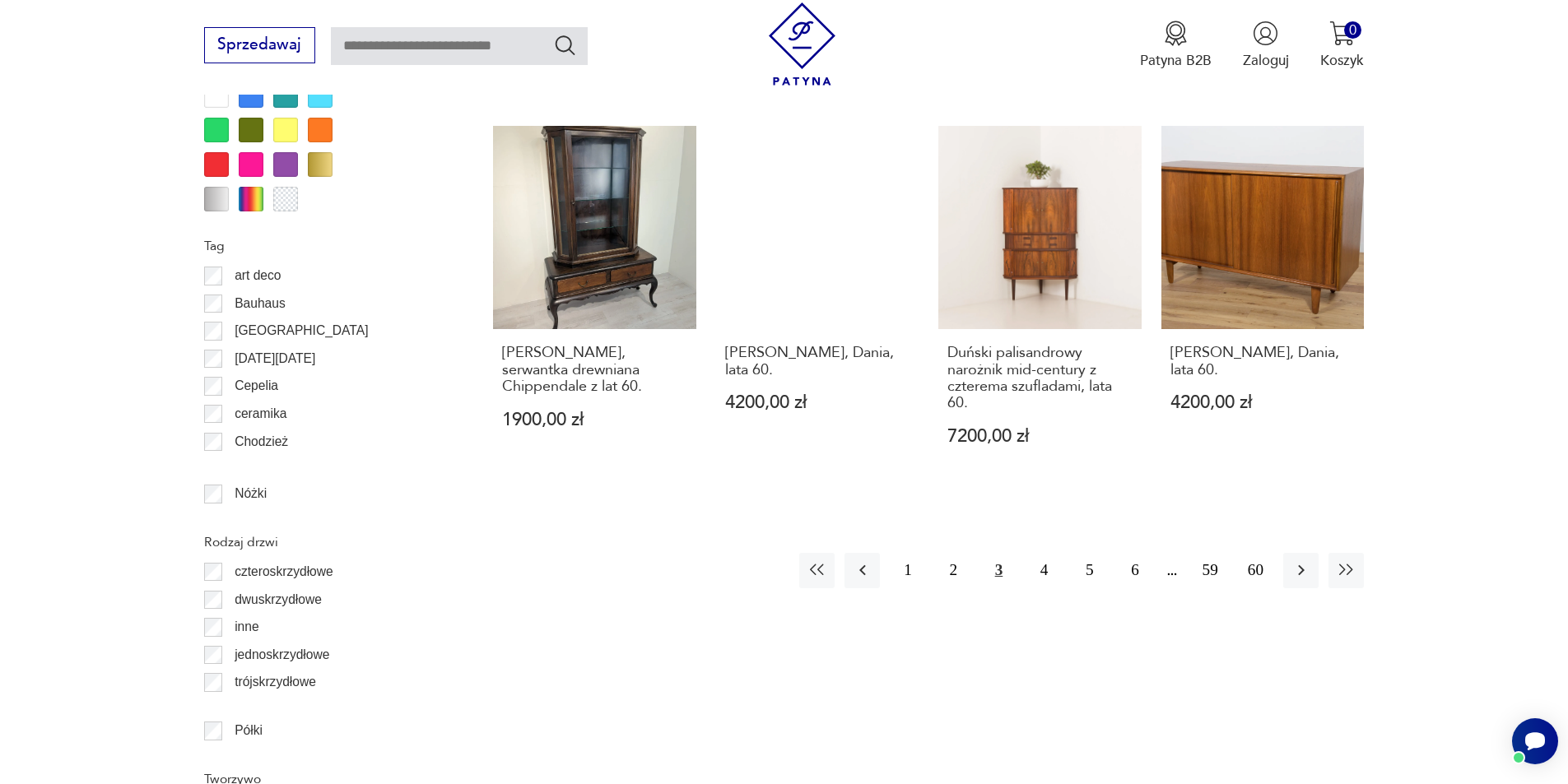
scroll to position [2039, 0]
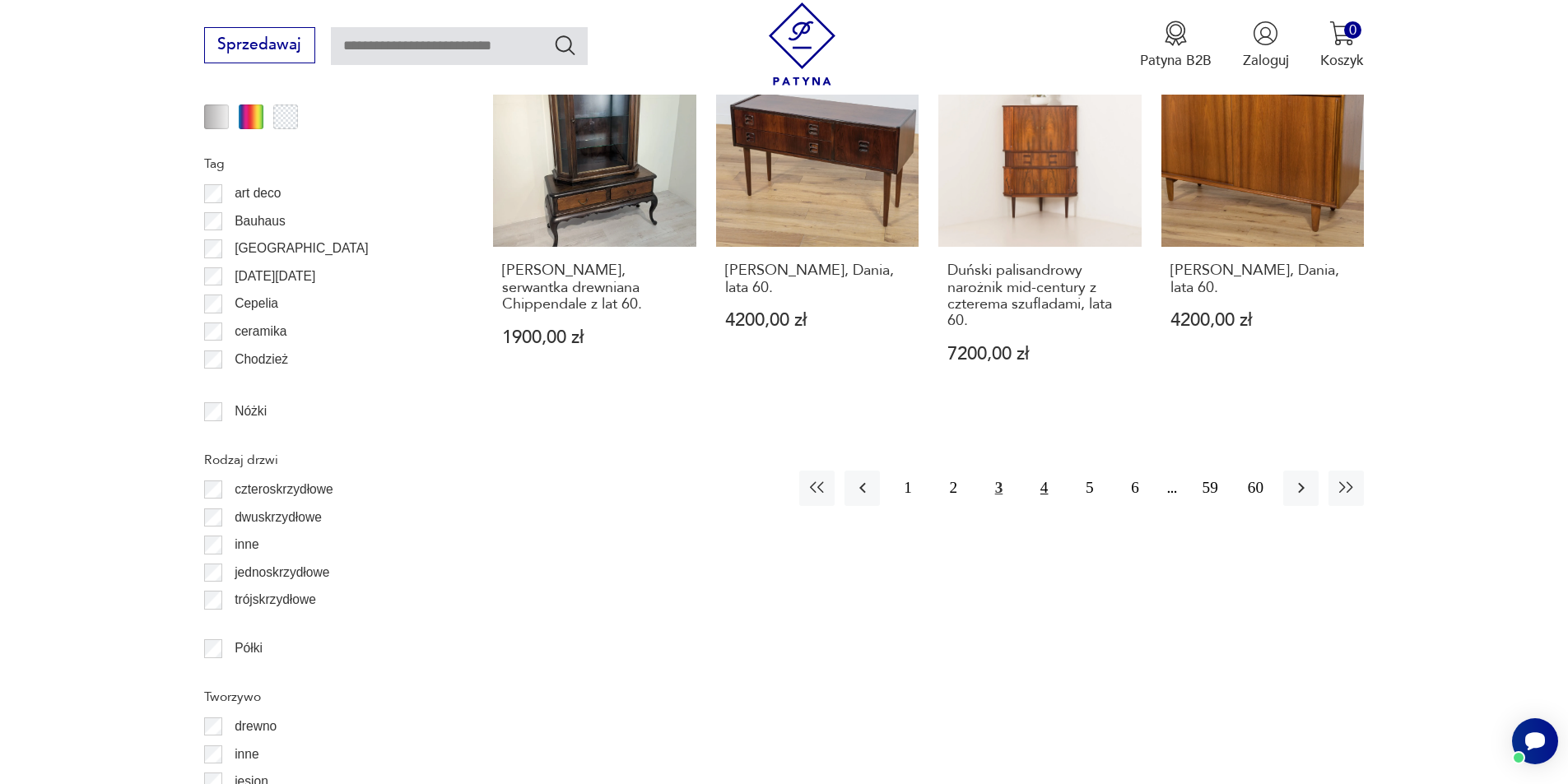
click at [1044, 490] on button "4" at bounding box center [1044, 488] width 36 height 36
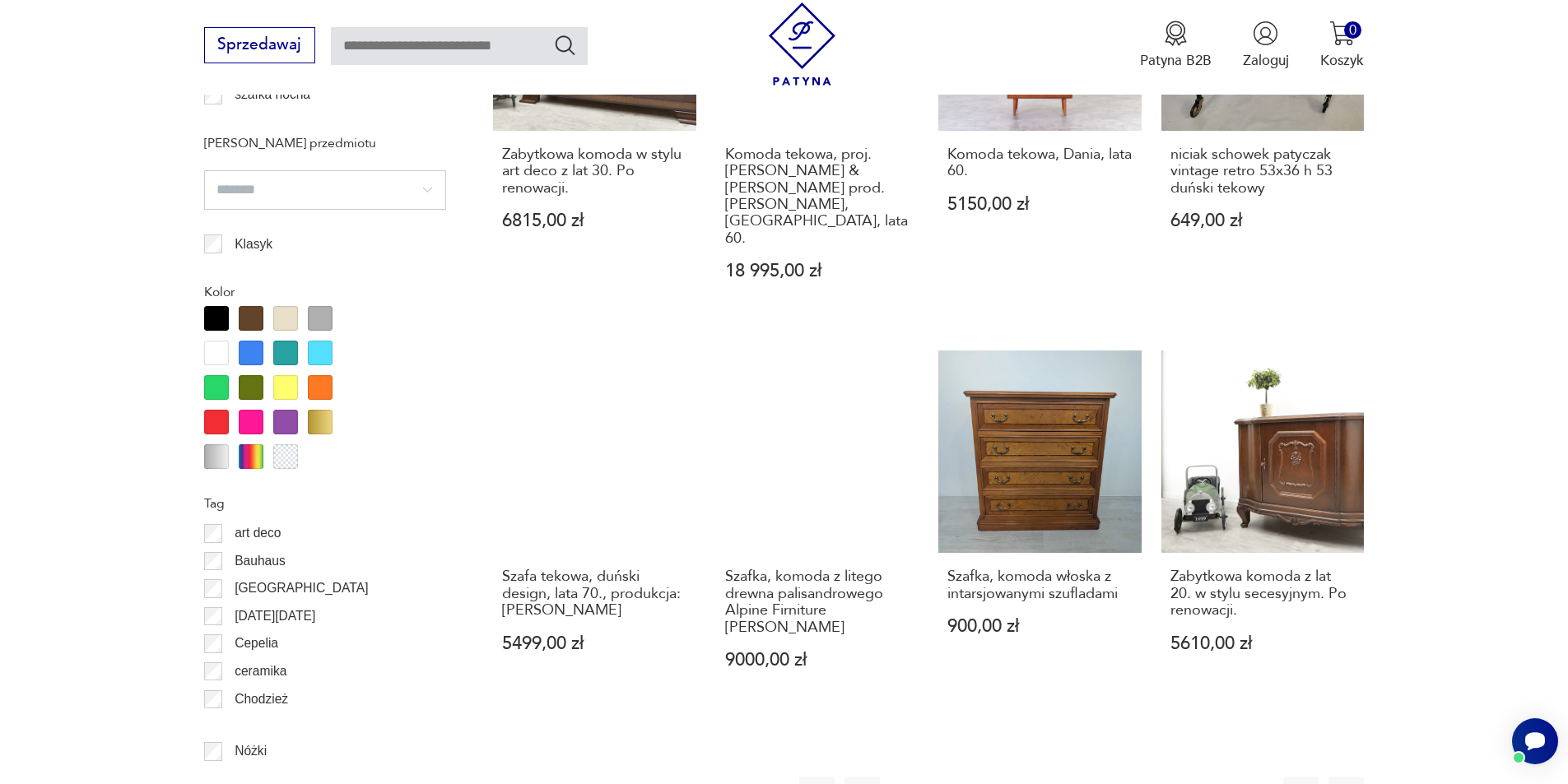
scroll to position [1875, 0]
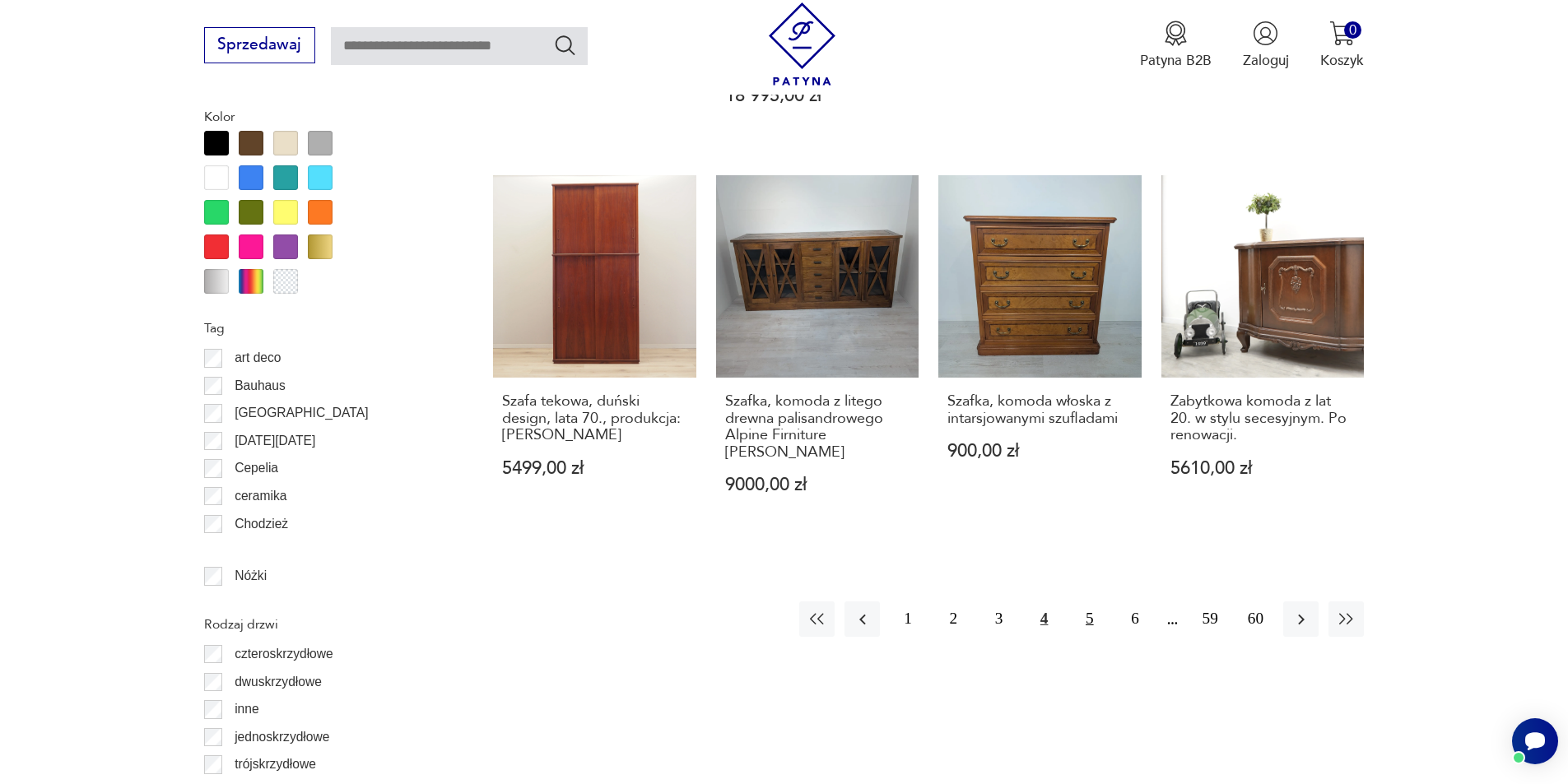
click at [1091, 601] on button "5" at bounding box center [1089, 619] width 36 height 36
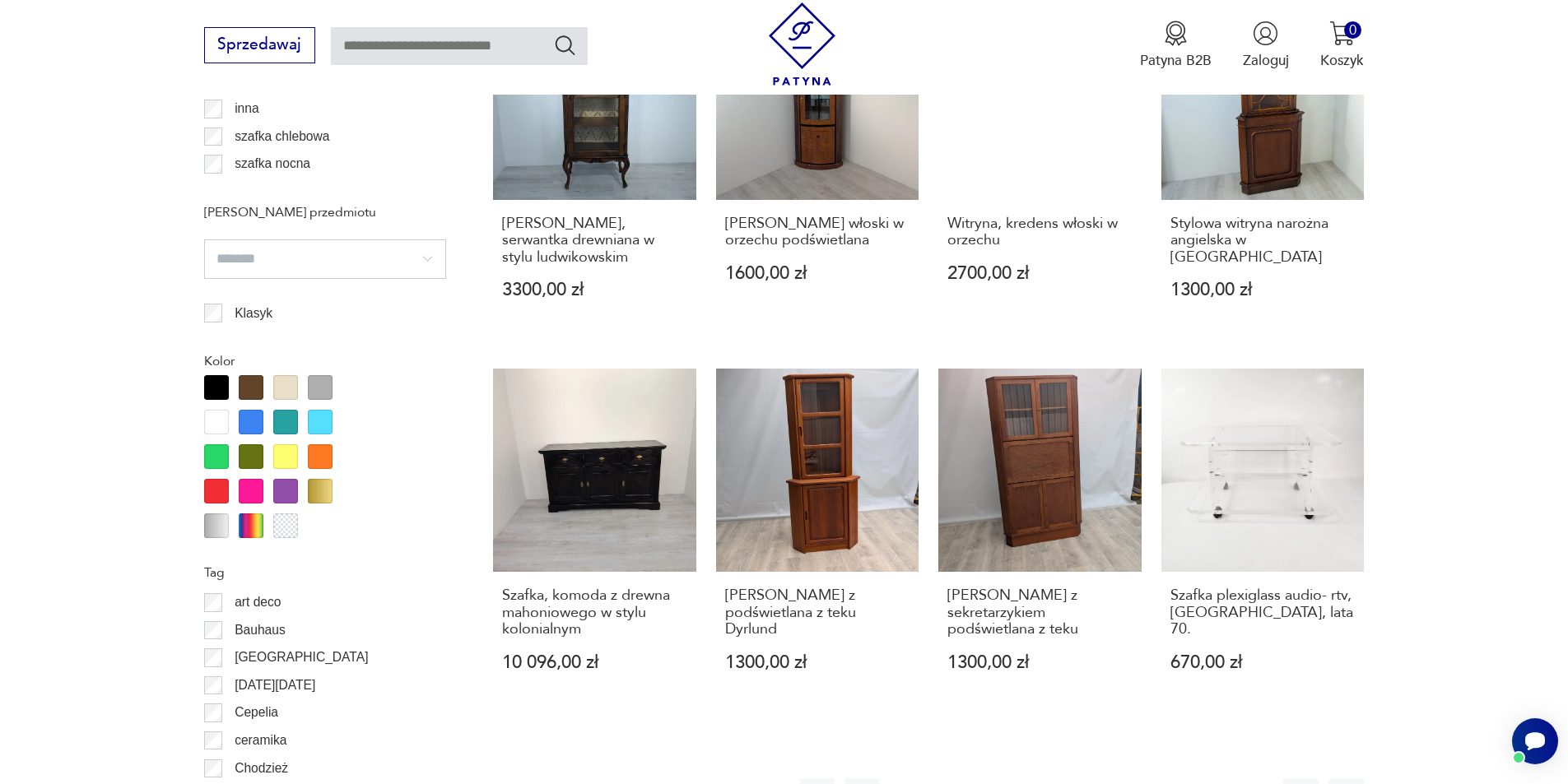
scroll to position [1710, 0]
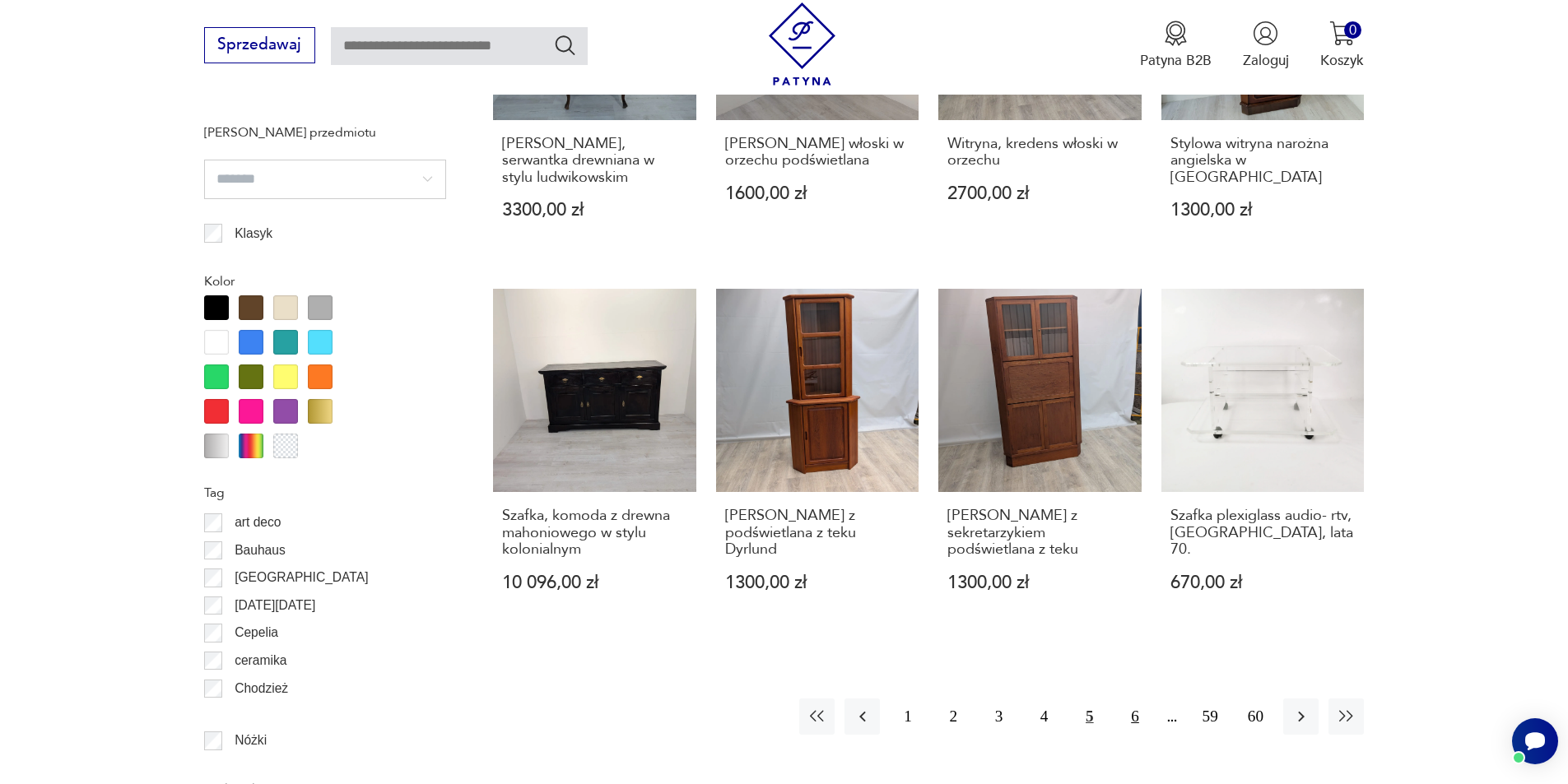
click at [1136, 720] on button "6" at bounding box center [1134, 716] width 36 height 36
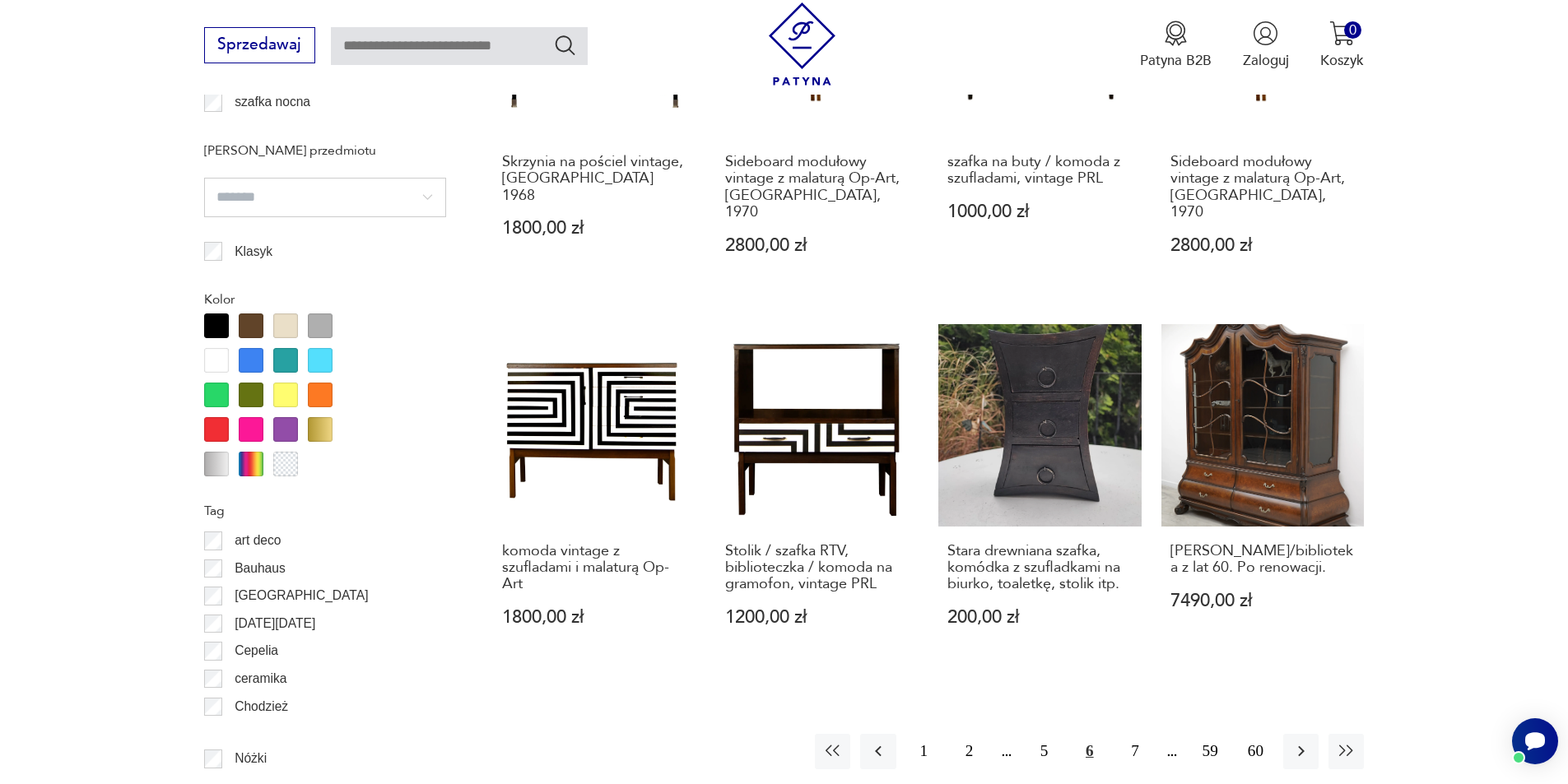
scroll to position [1710, 0]
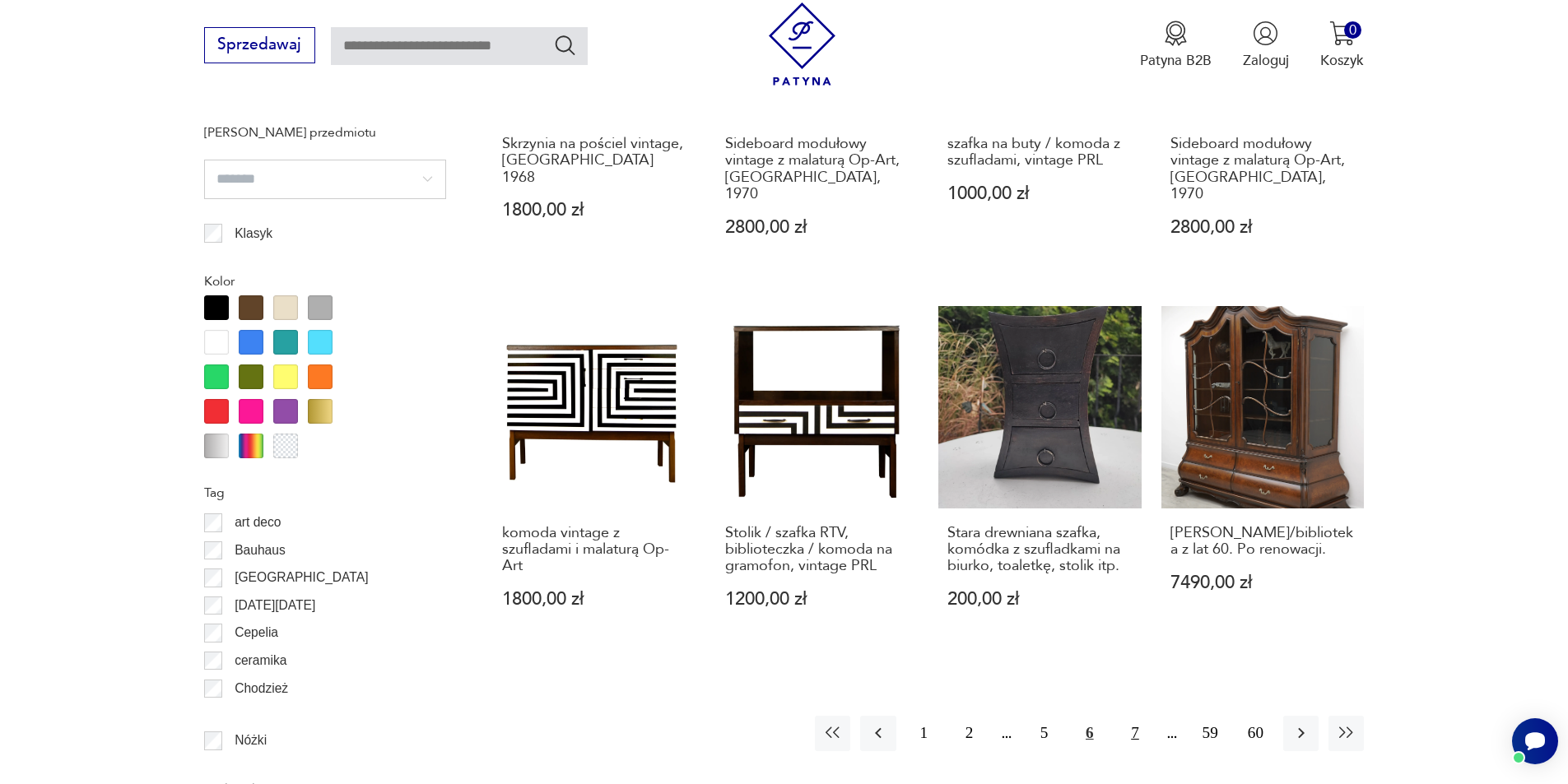
click at [1136, 722] on button "7" at bounding box center [1134, 733] width 36 height 36
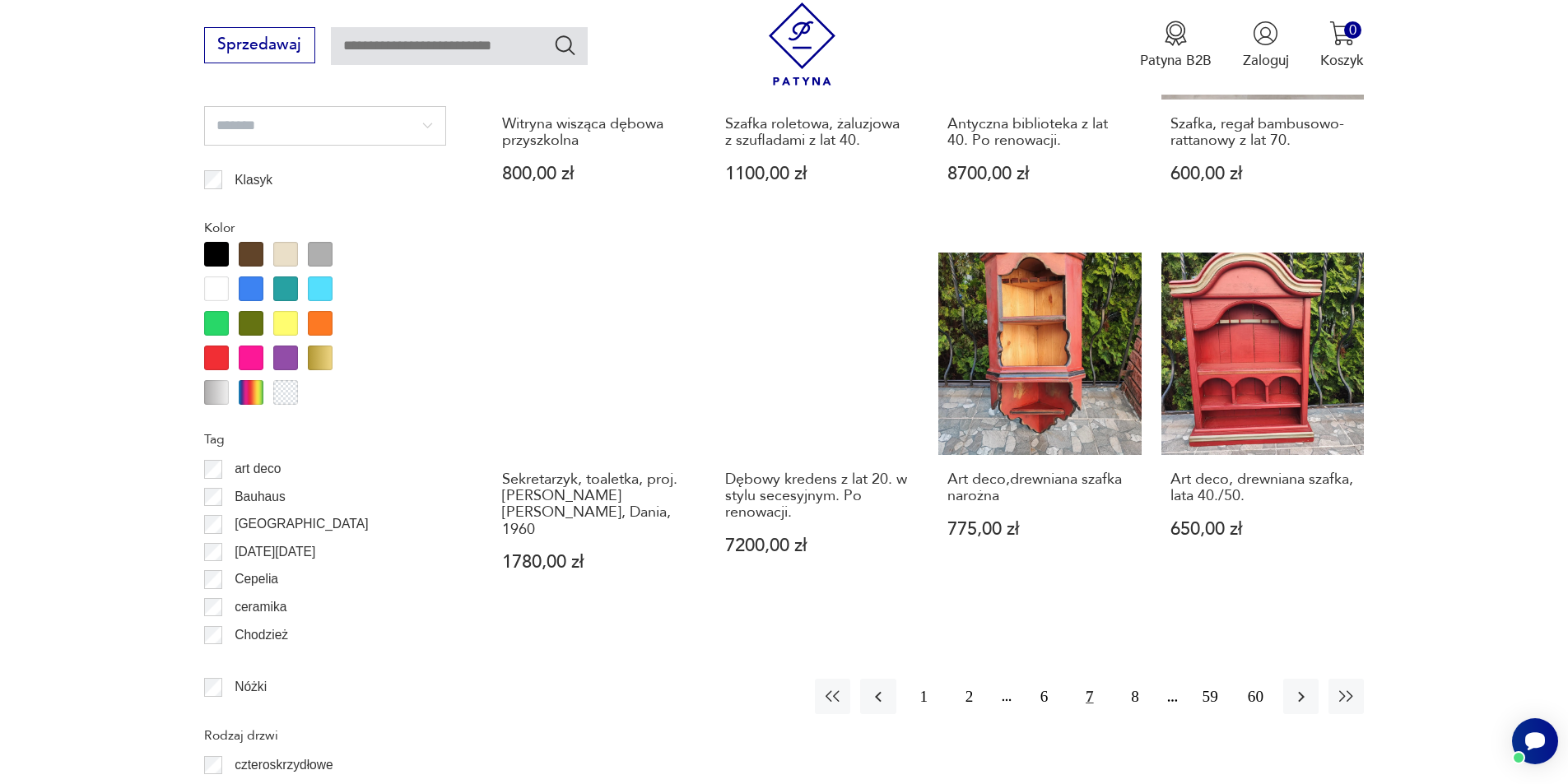
scroll to position [1792, 0]
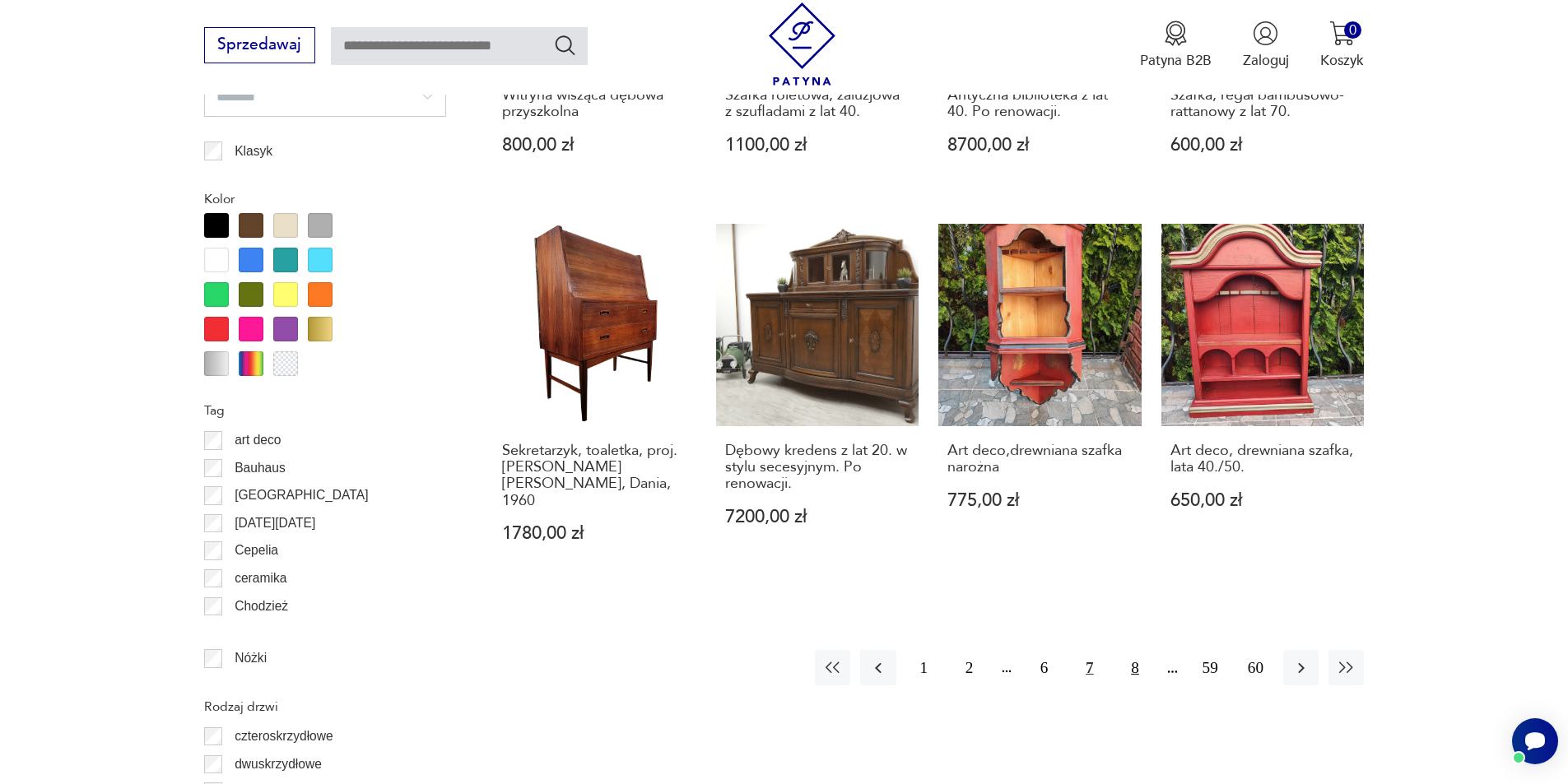
click at [1133, 650] on button "8" at bounding box center [1134, 668] width 36 height 36
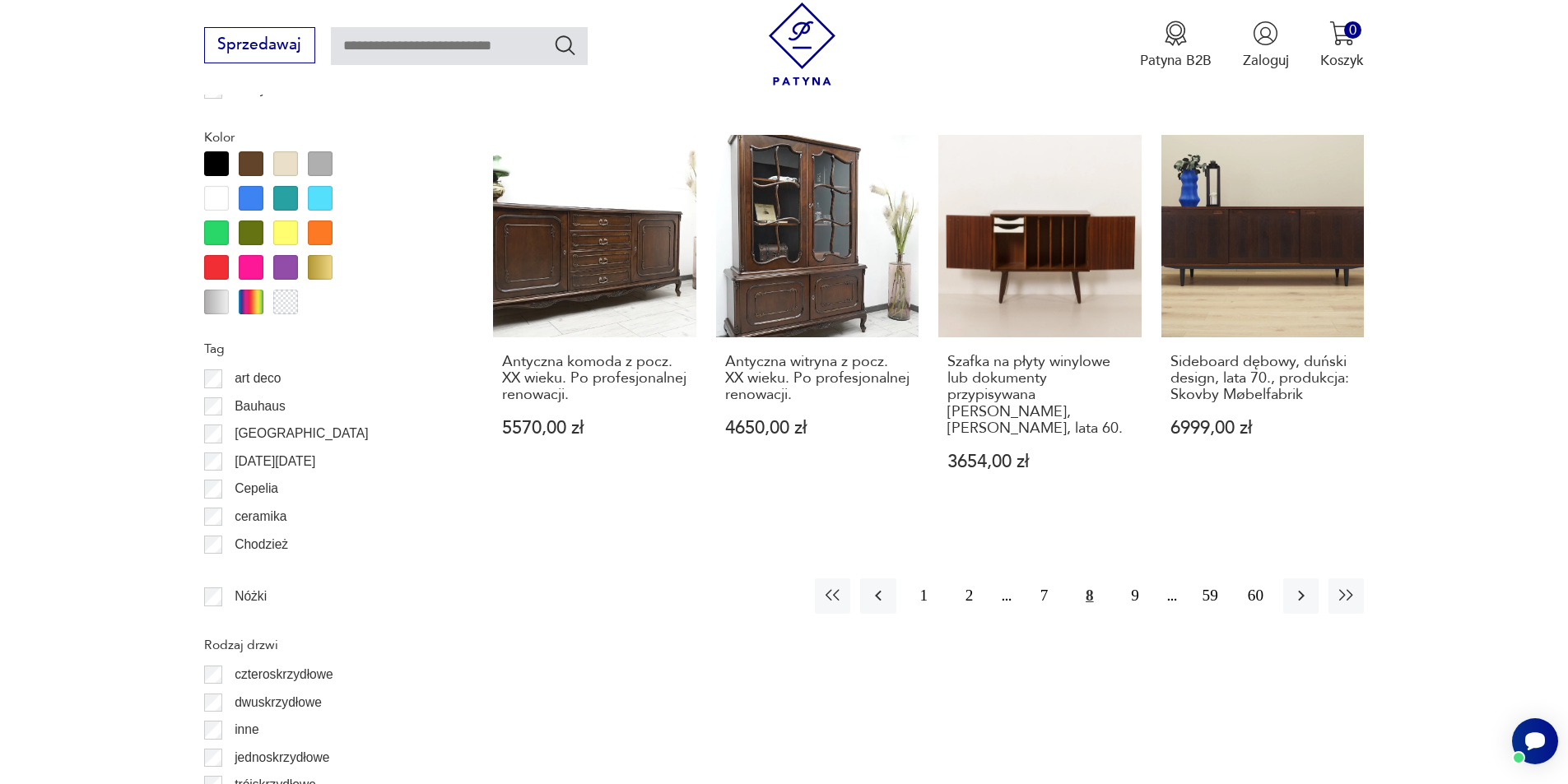
scroll to position [1875, 0]
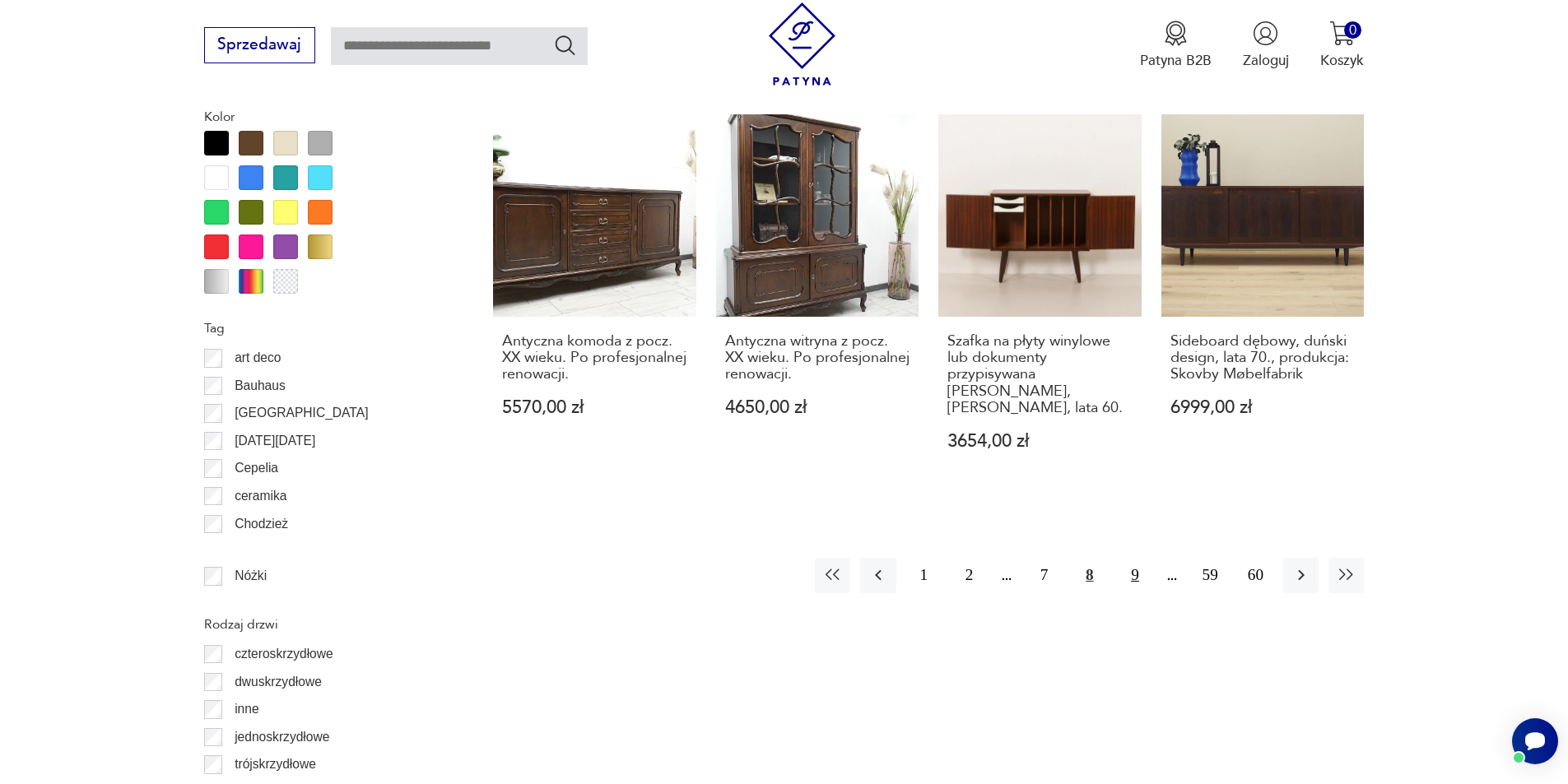
click at [1133, 577] on button "9" at bounding box center [1134, 575] width 36 height 36
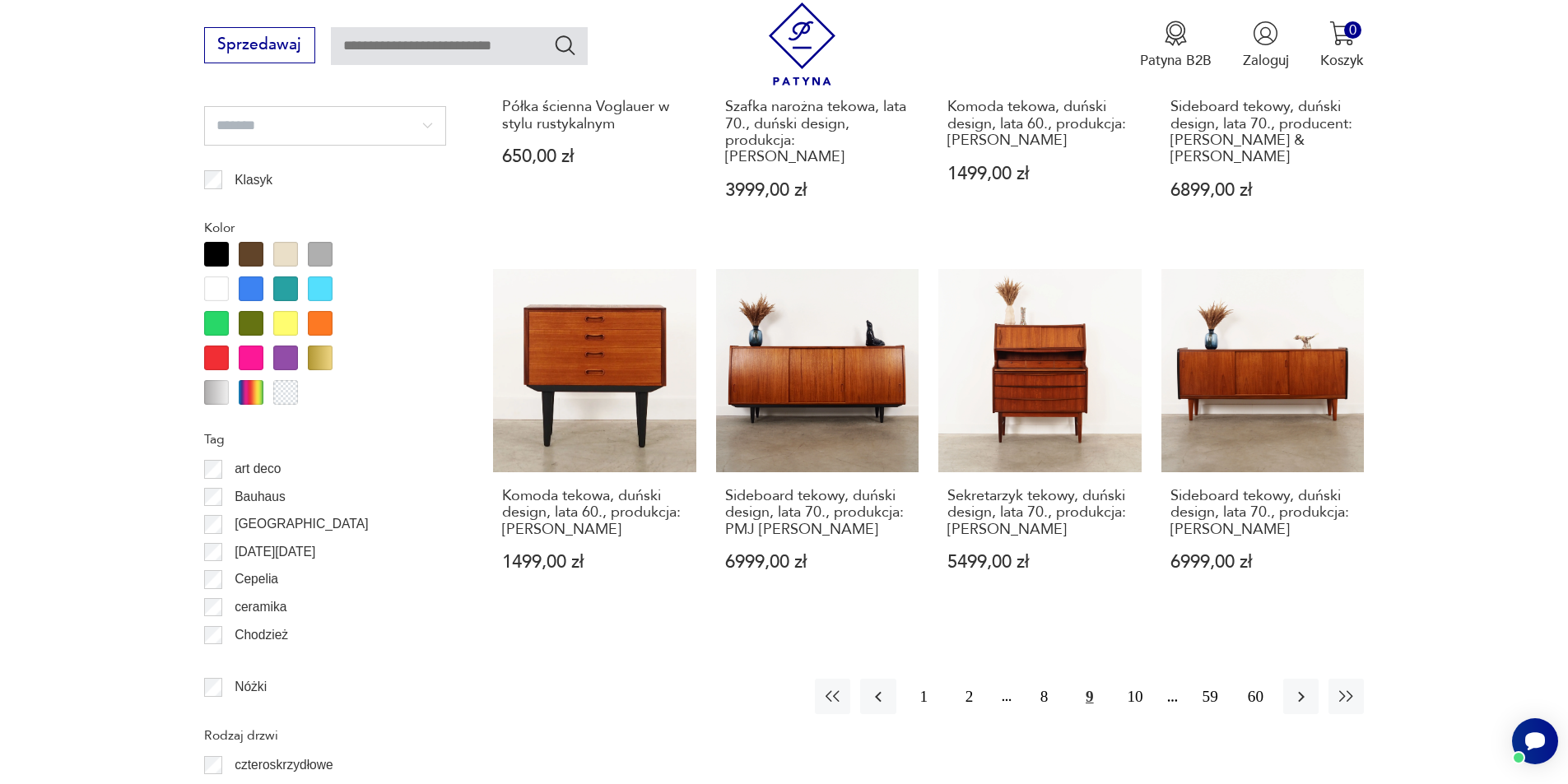
scroll to position [1792, 0]
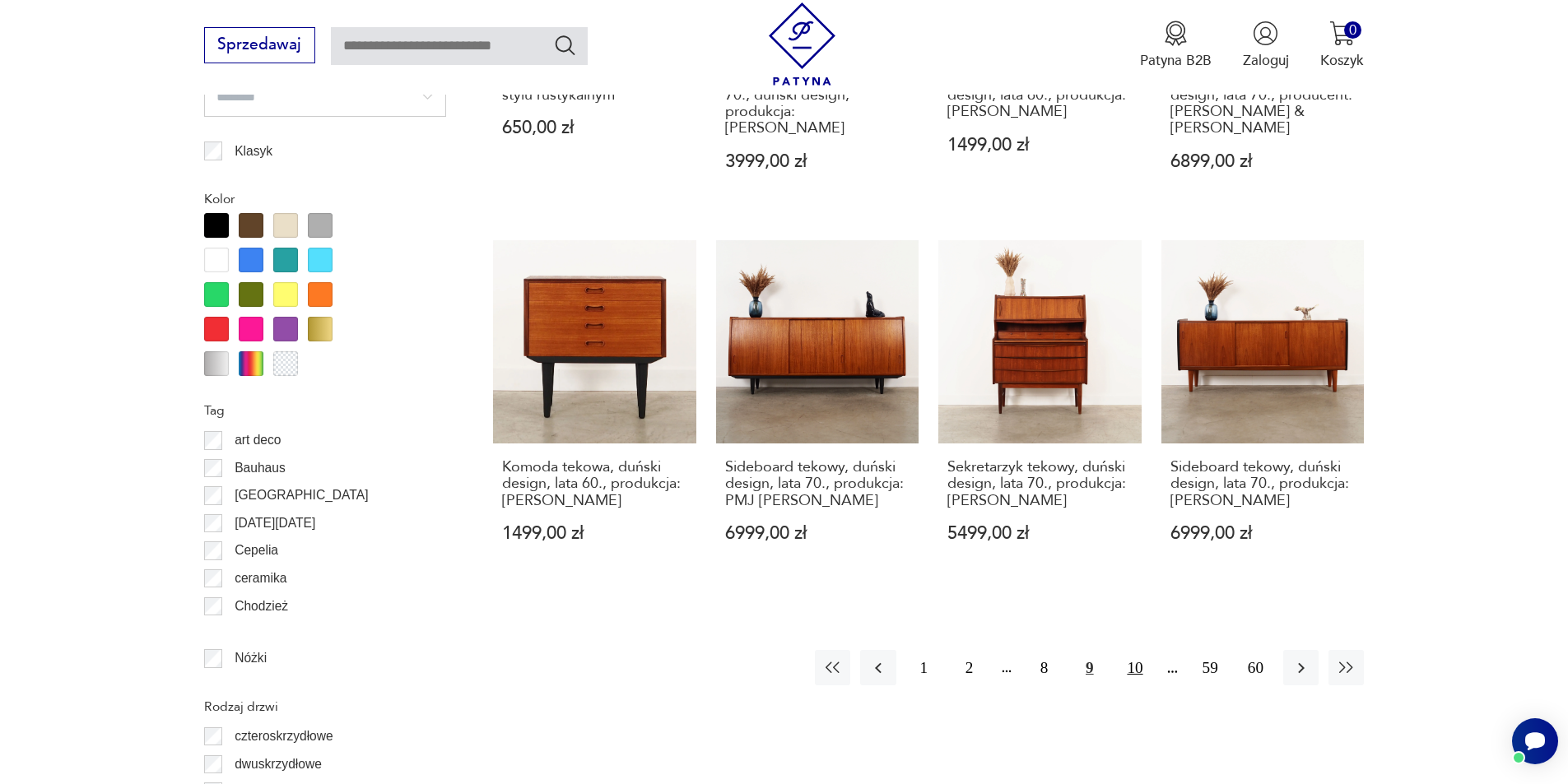
click at [1134, 650] on button "10" at bounding box center [1134, 668] width 36 height 36
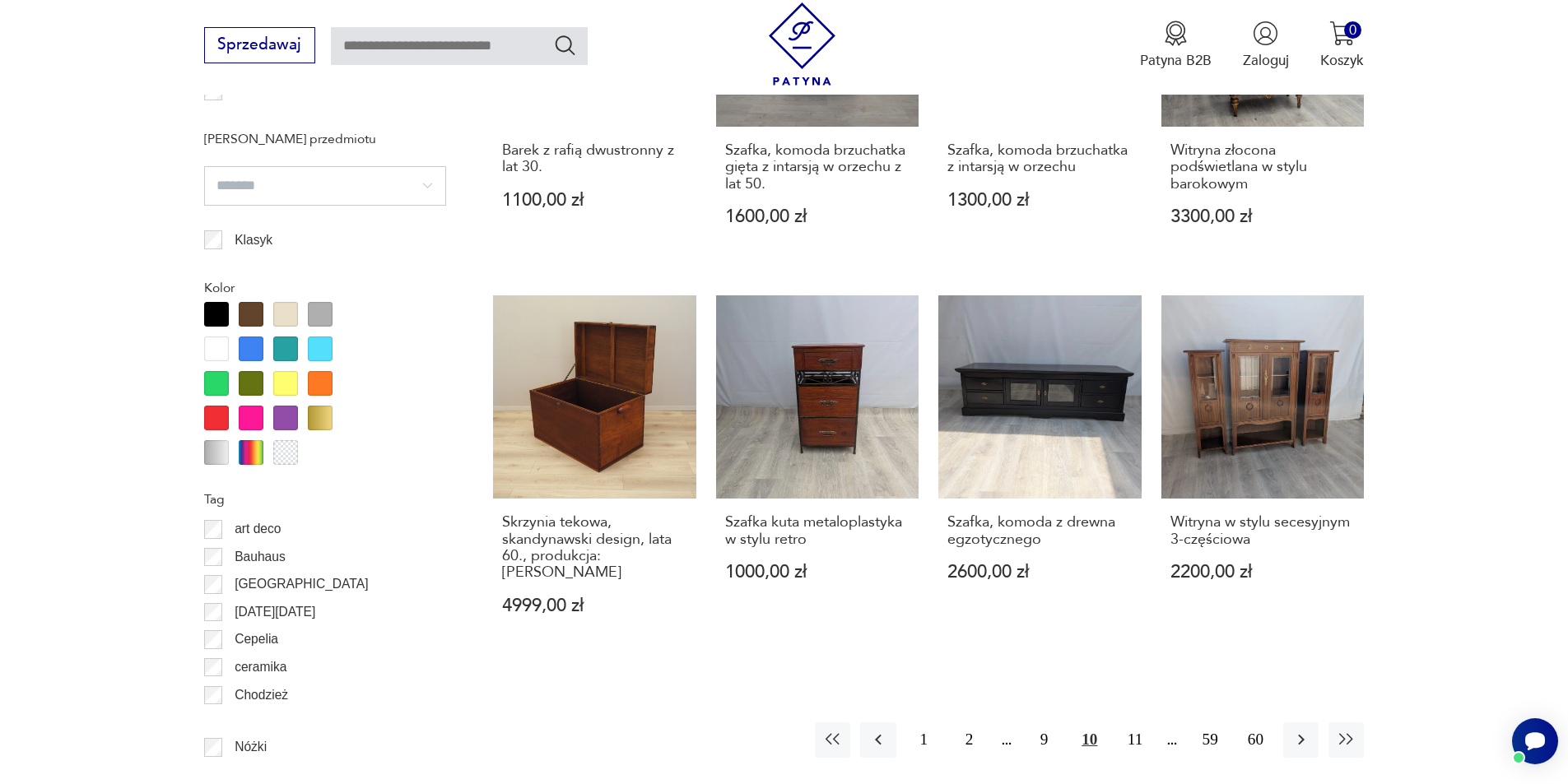
scroll to position [1792, 0]
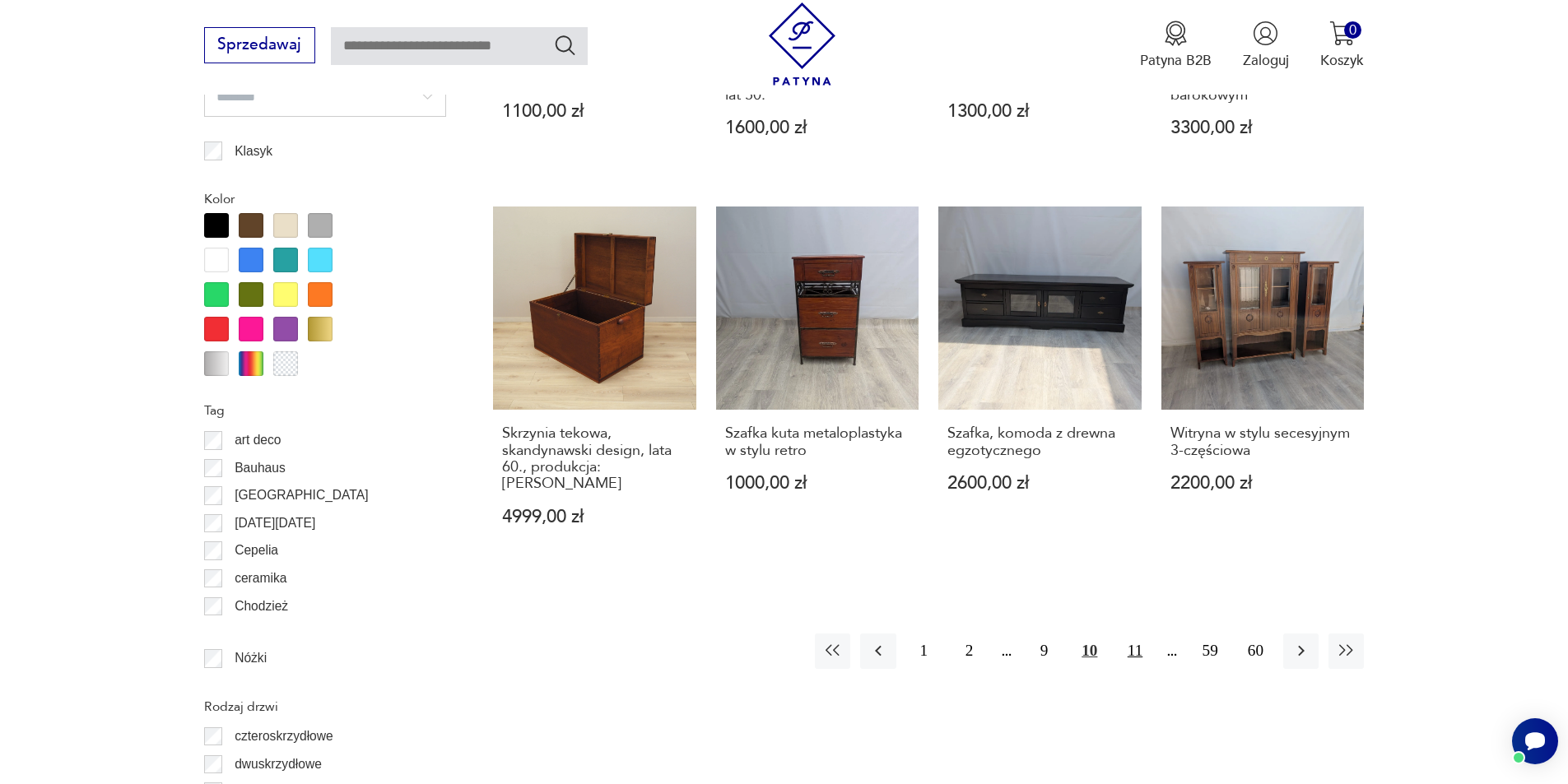
click at [1140, 635] on button "11" at bounding box center [1134, 651] width 36 height 36
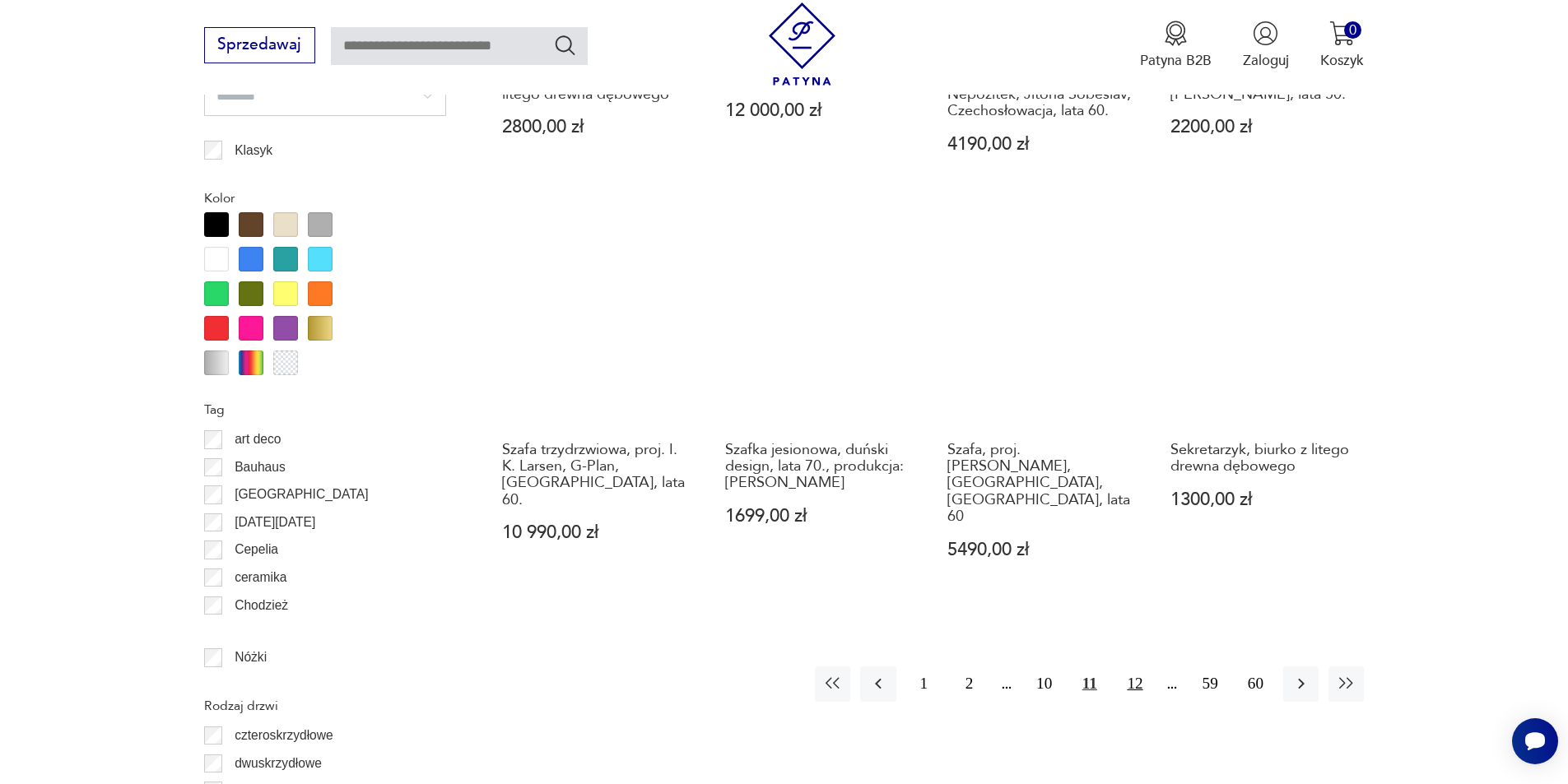
scroll to position [2121, 0]
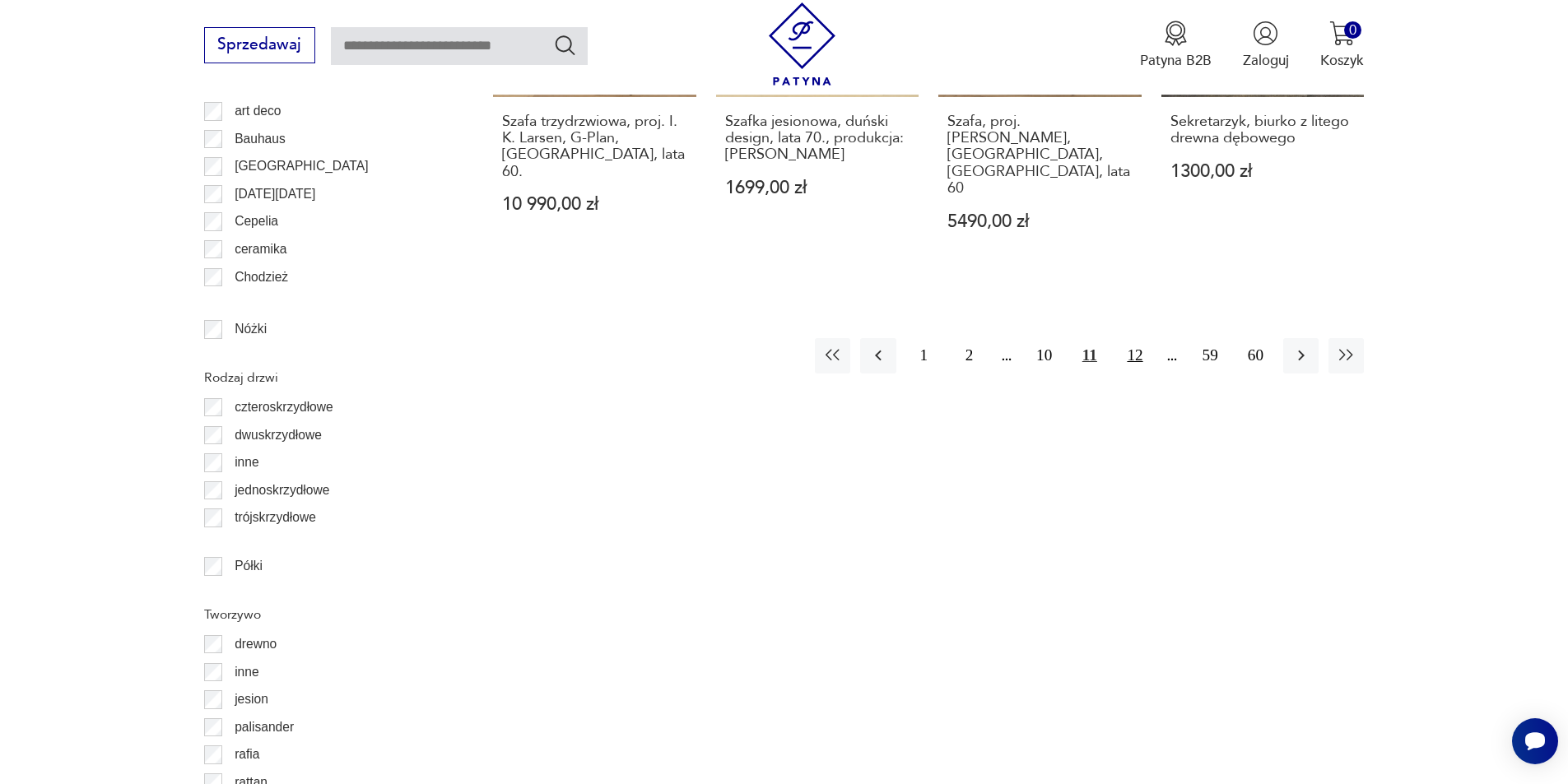
click at [1125, 339] on button "12" at bounding box center [1134, 356] width 36 height 36
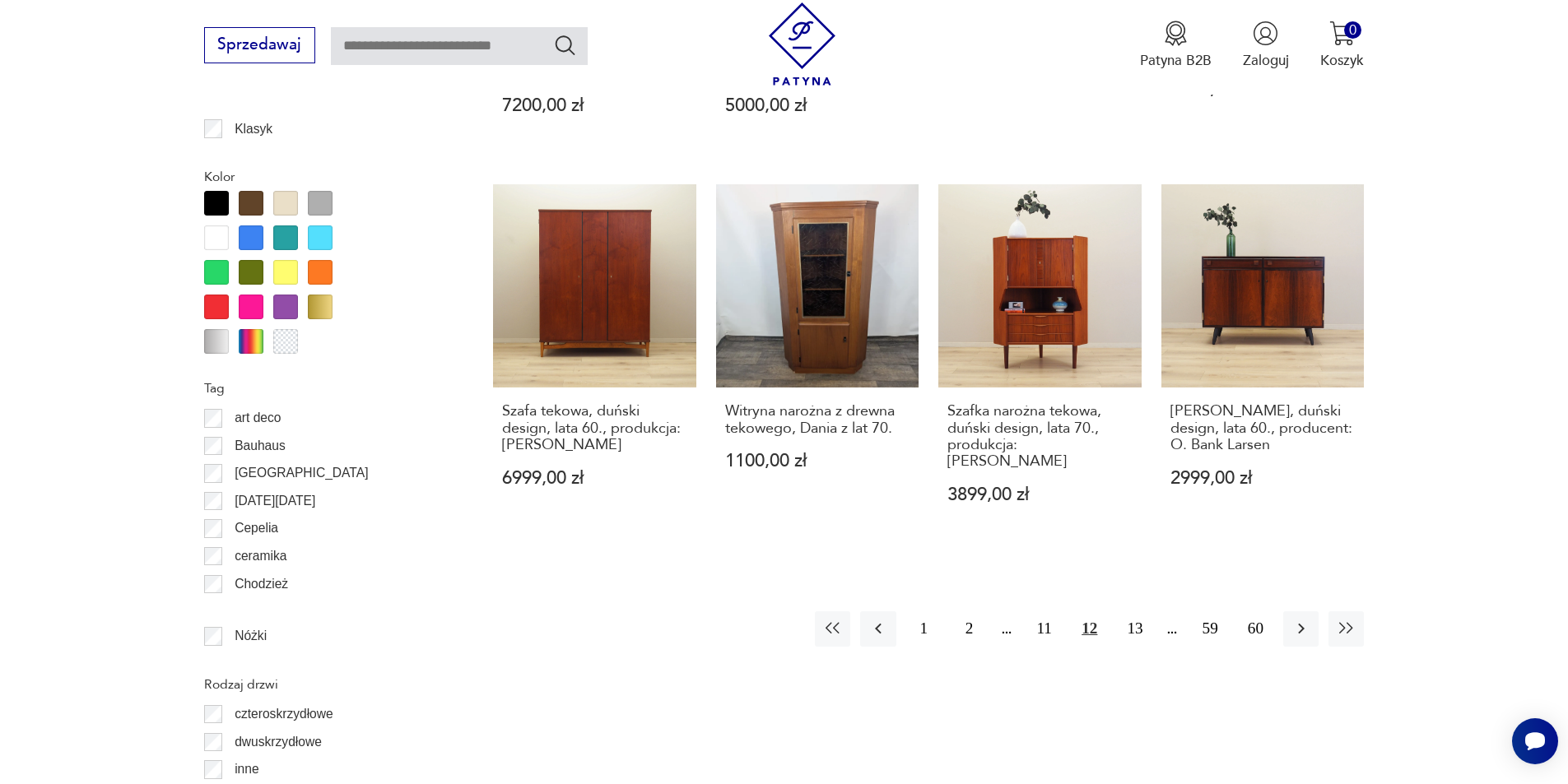
scroll to position [1957, 0]
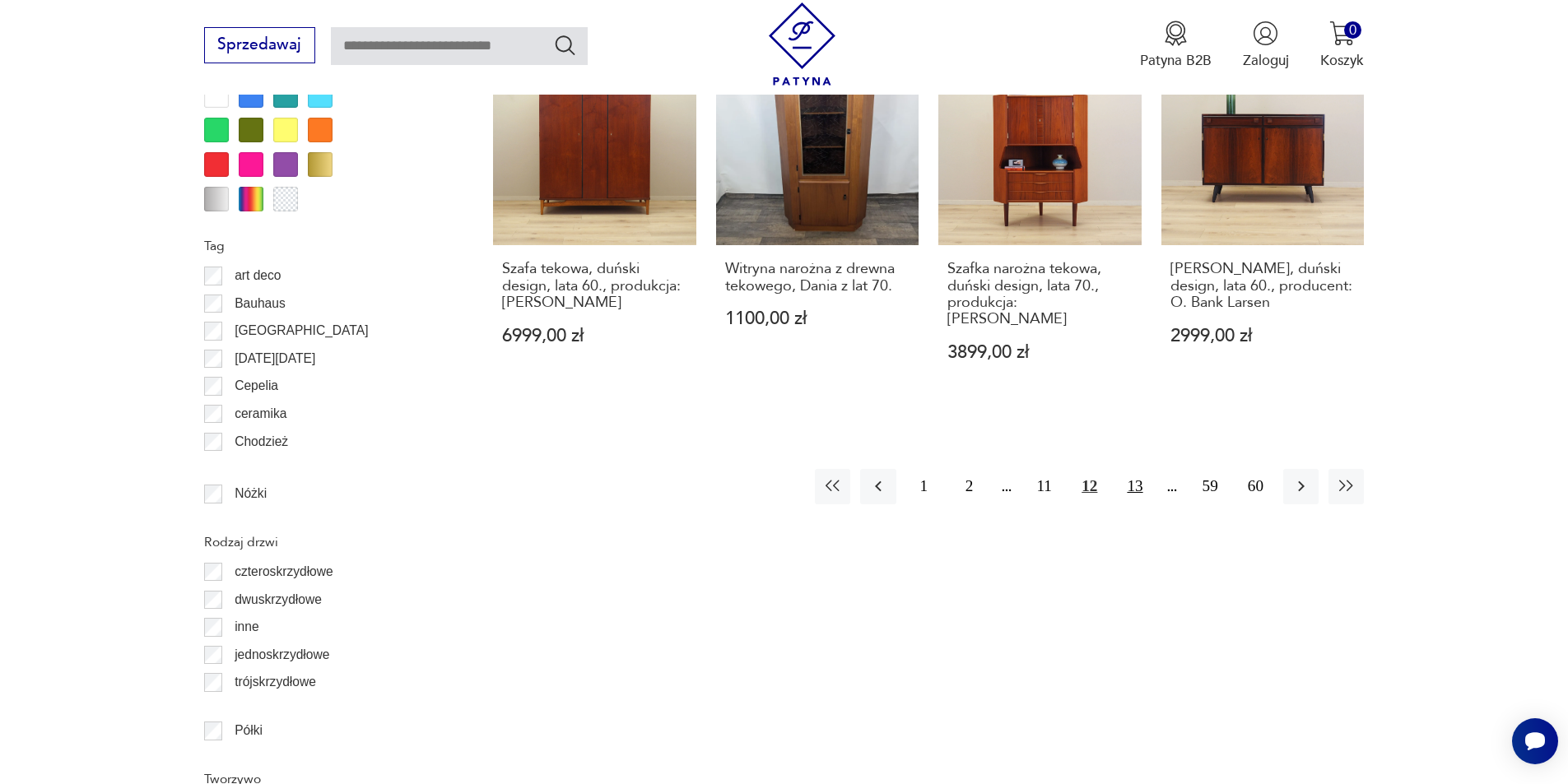
click at [1135, 469] on button "13" at bounding box center [1134, 487] width 36 height 36
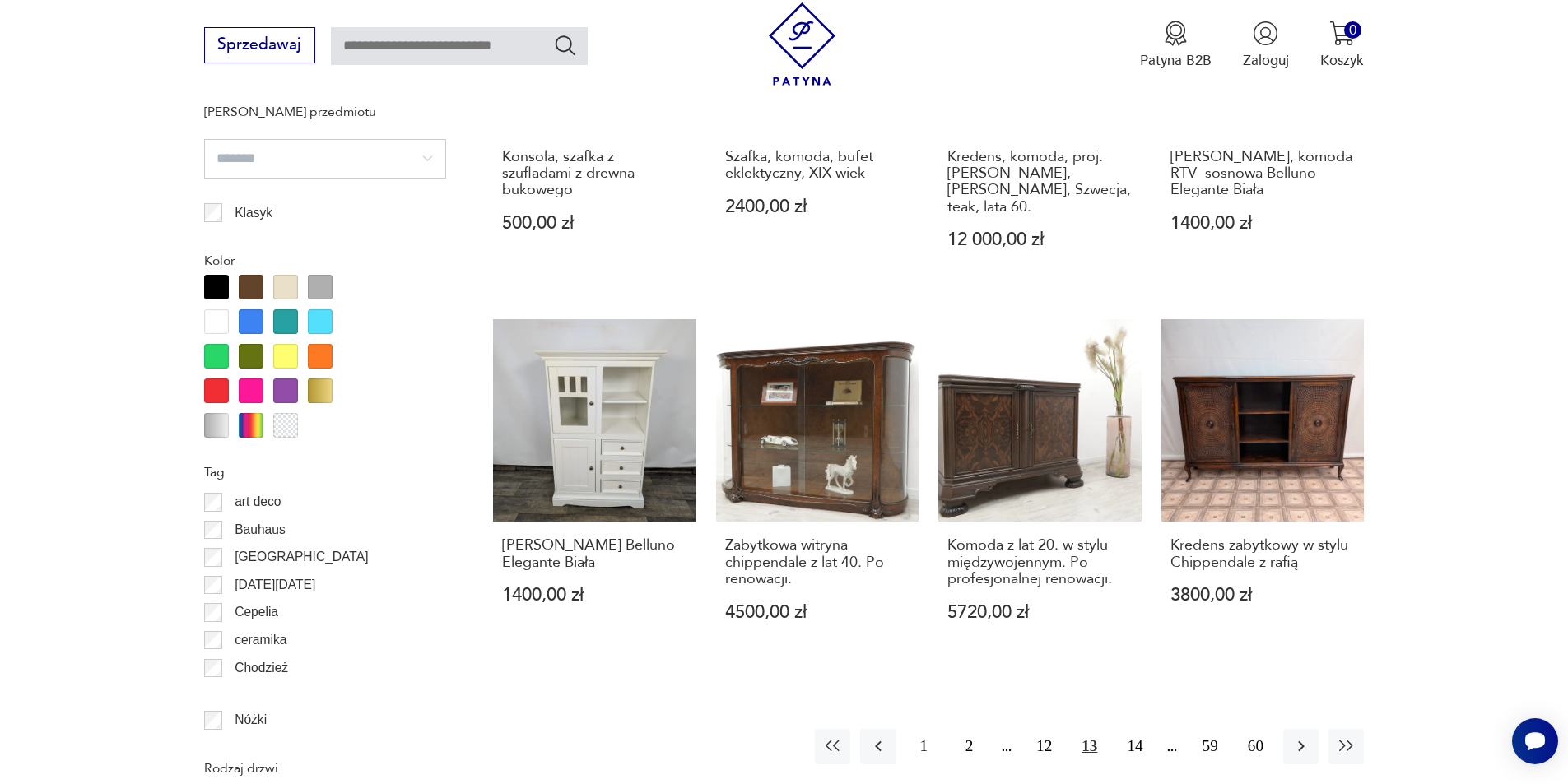
scroll to position [1875, 0]
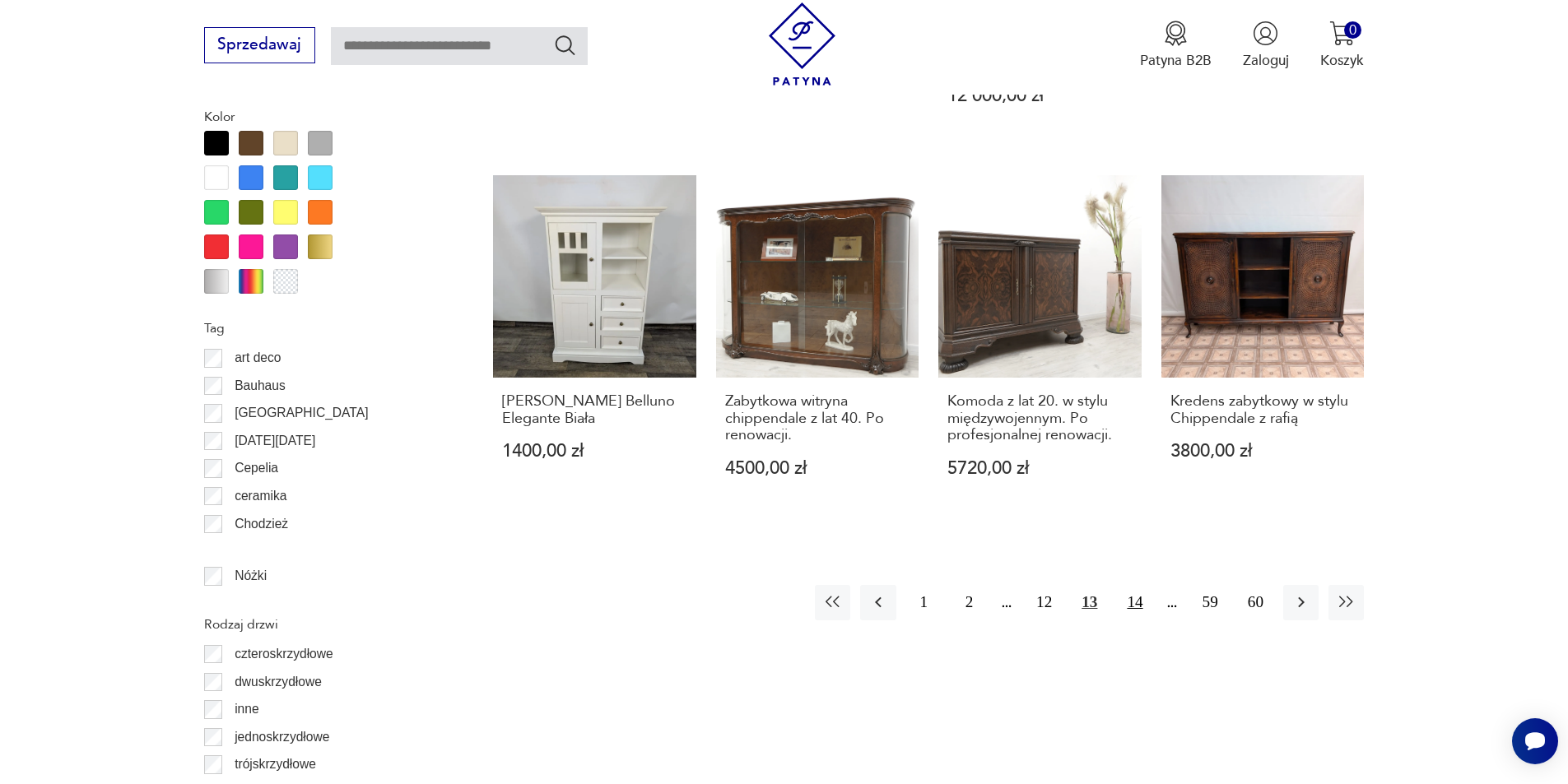
click at [1134, 585] on button "14" at bounding box center [1134, 602] width 36 height 36
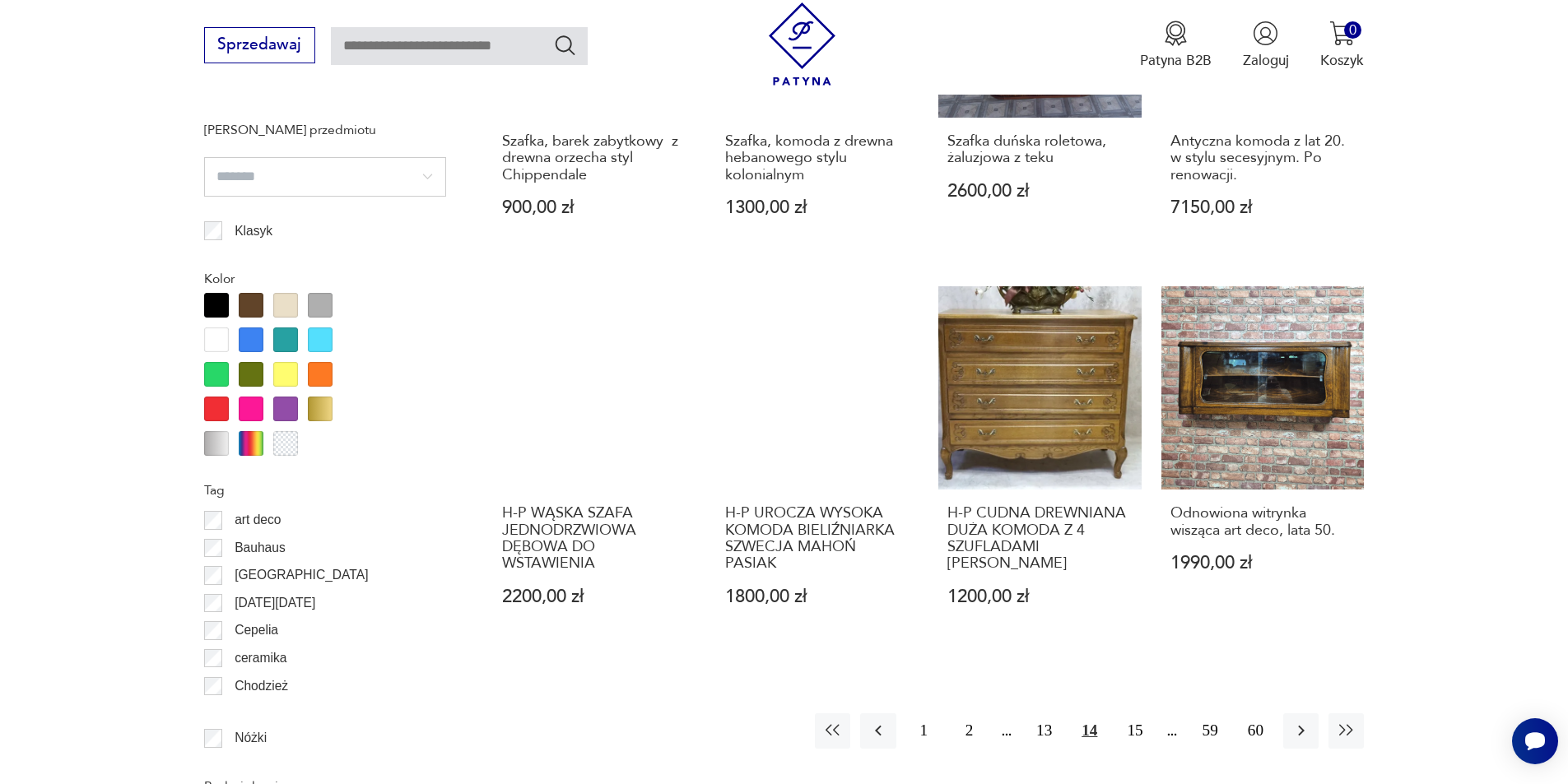
scroll to position [1957, 0]
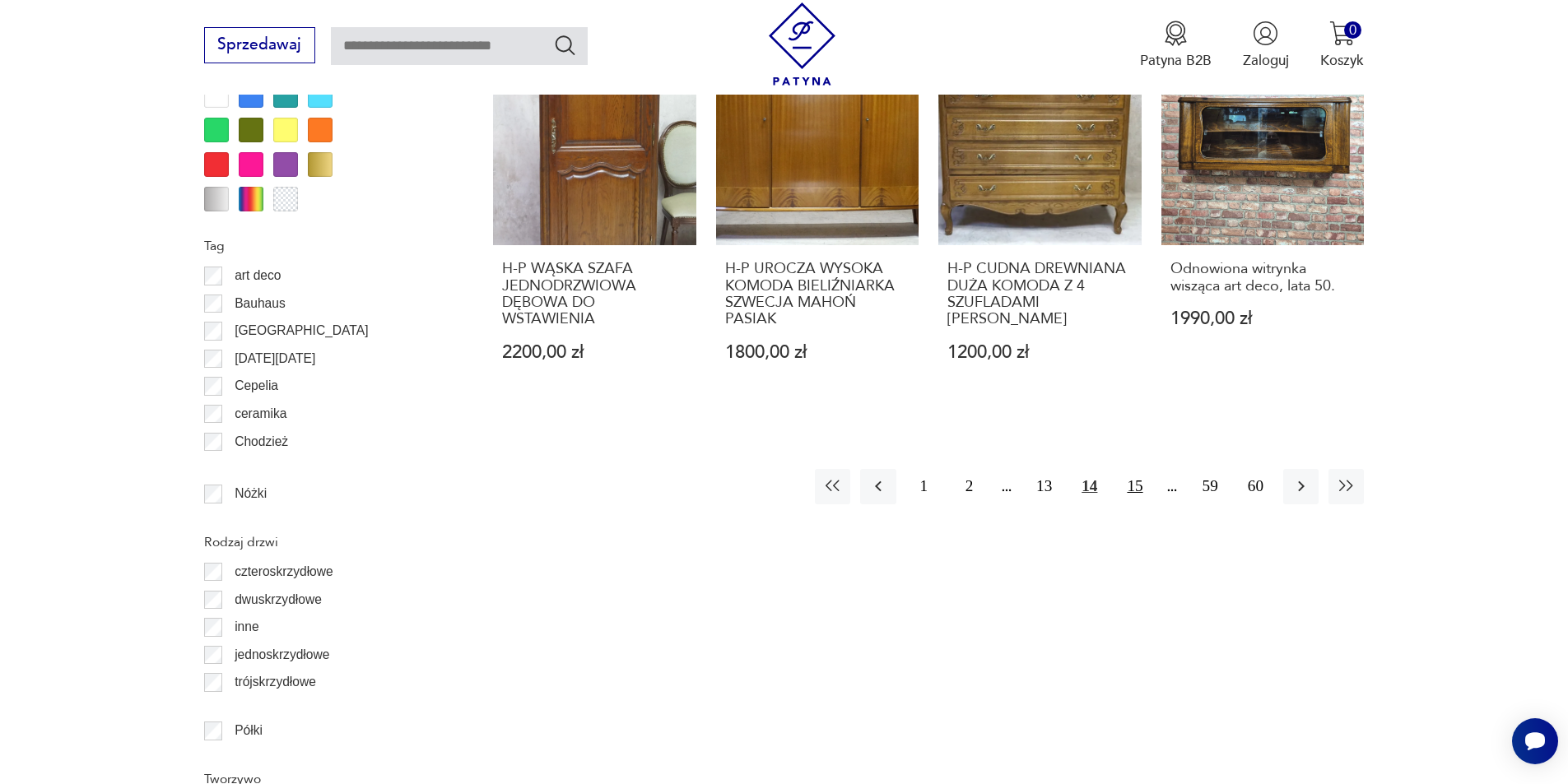
click at [1136, 487] on button "15" at bounding box center [1134, 487] width 36 height 36
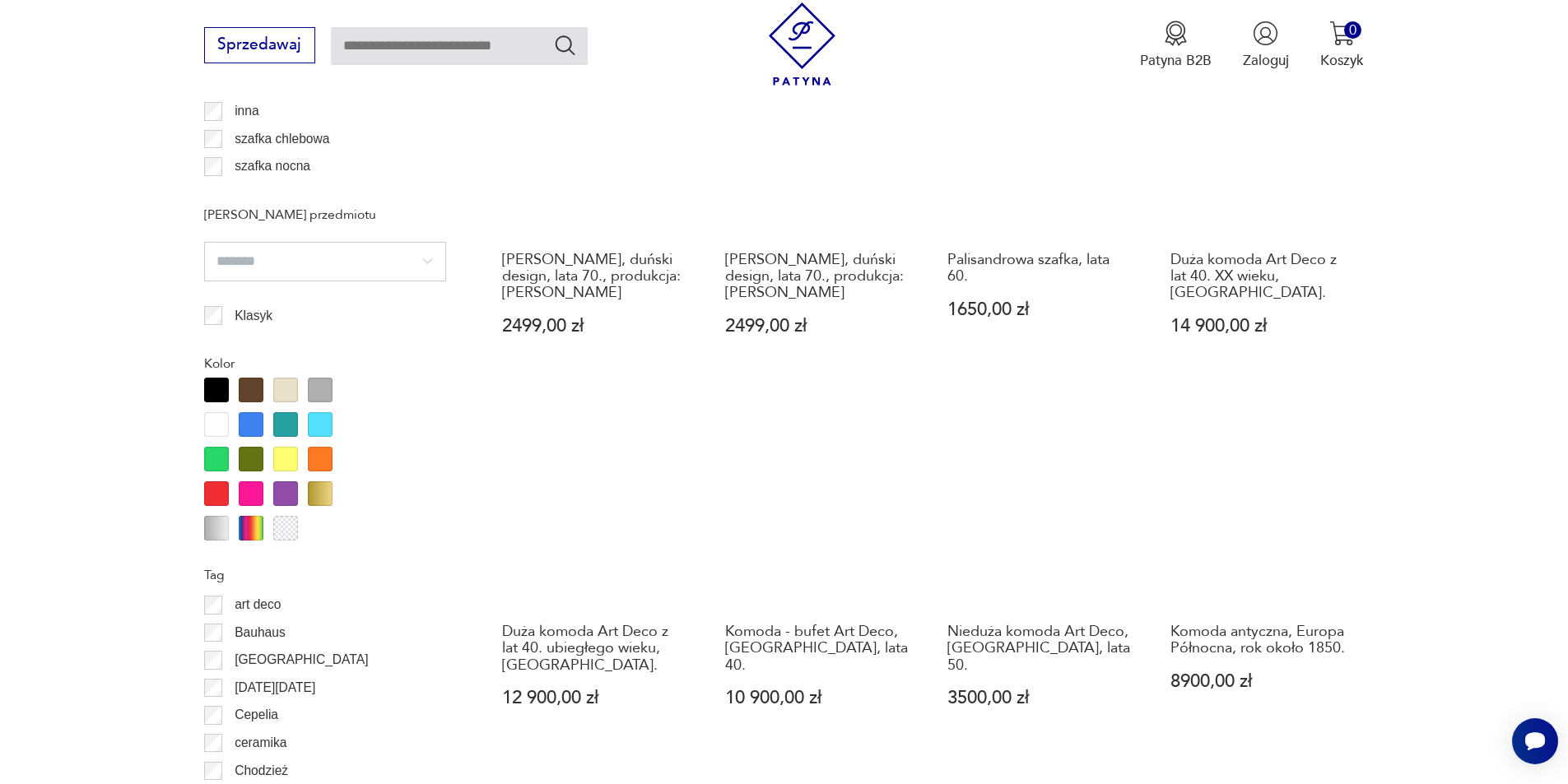
scroll to position [1710, 0]
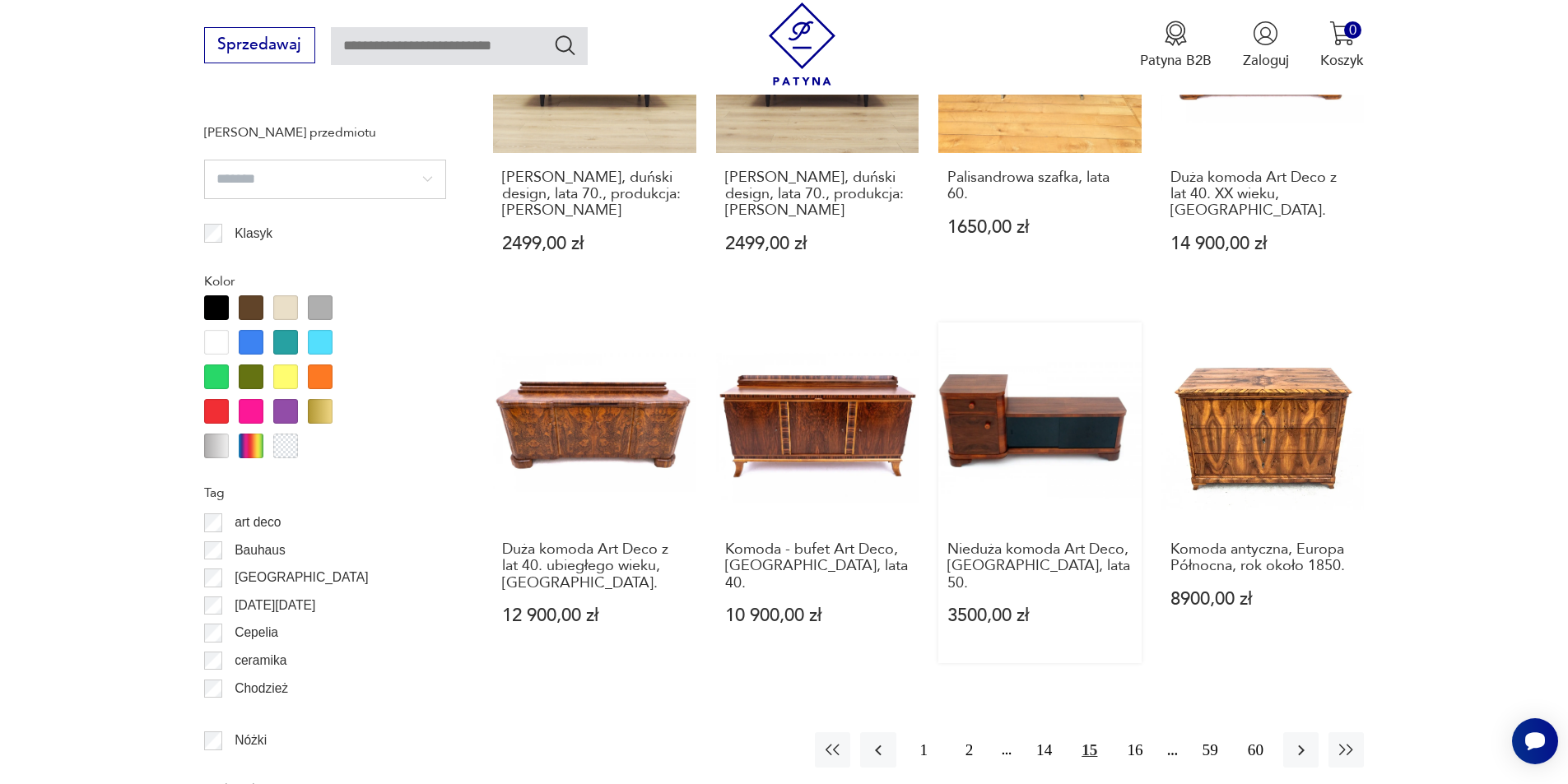
click at [1007, 373] on link "Nieduża komoda Art Deco, Polska, lata 50. 3500,00 zł" at bounding box center [1039, 493] width 203 height 341
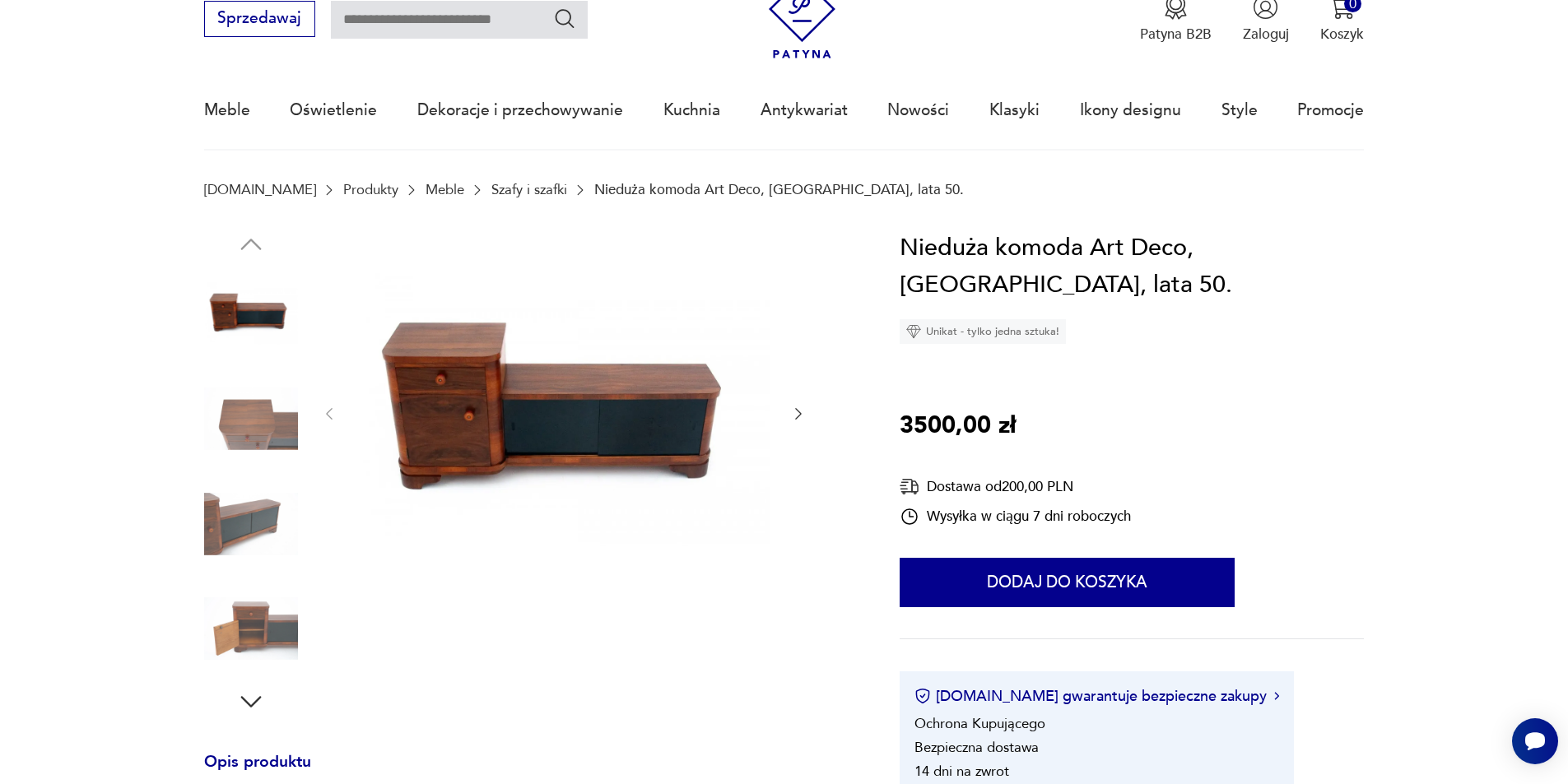
scroll to position [164, 0]
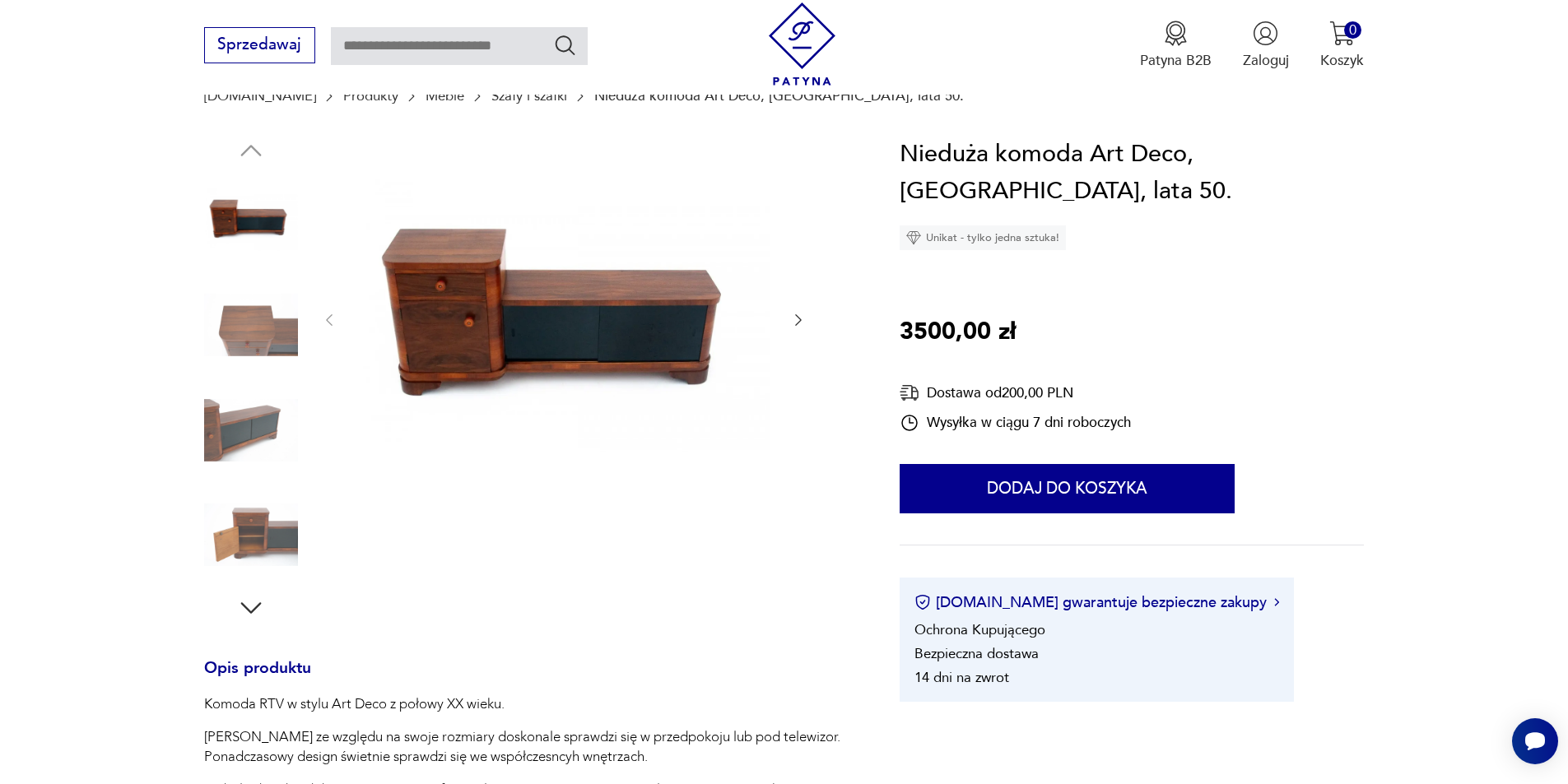
click at [800, 318] on icon "button" at bounding box center [797, 320] width 7 height 12
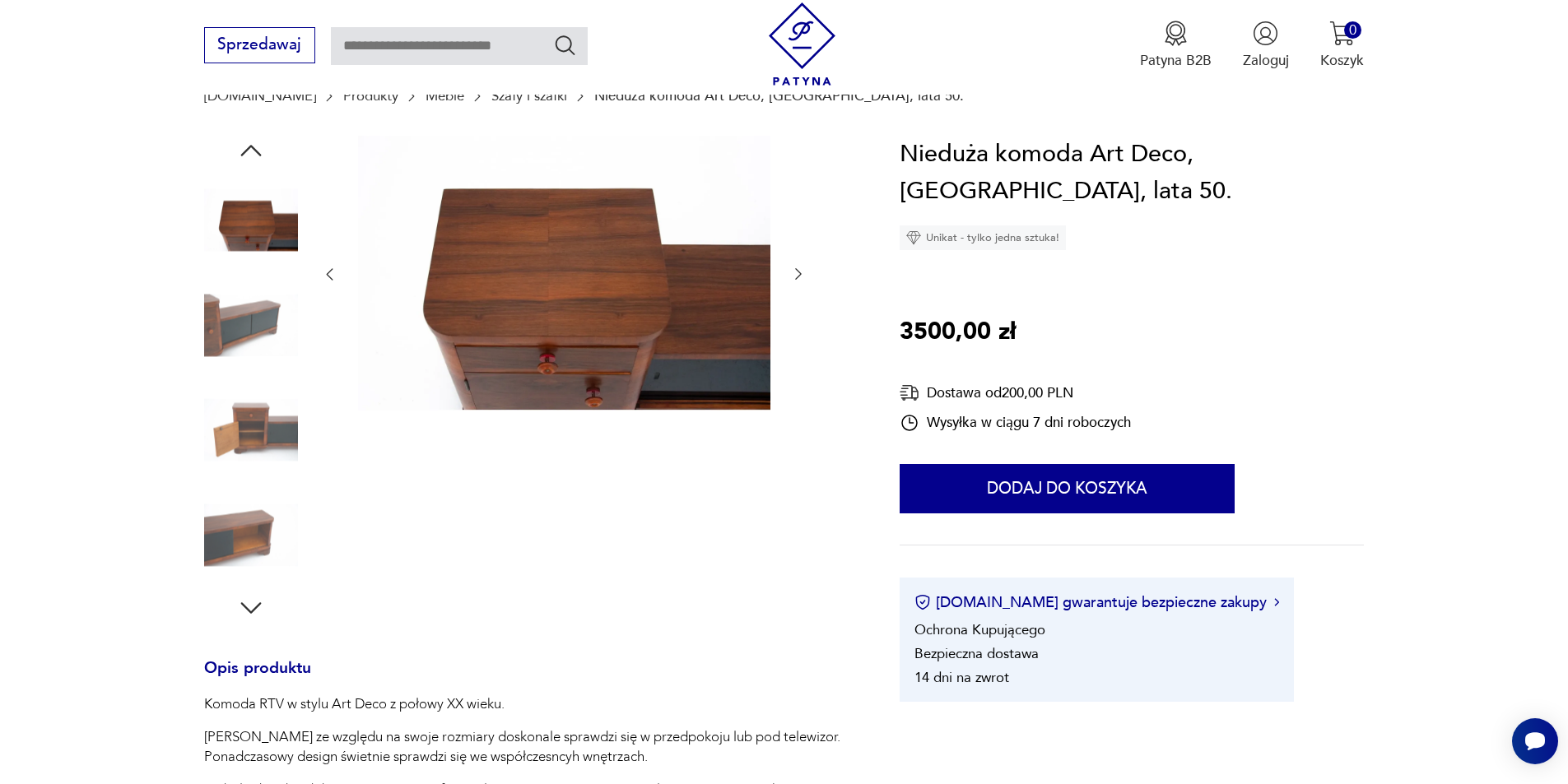
click at [800, 318] on div at bounding box center [564, 274] width 486 height 278
click at [800, 272] on icon "button" at bounding box center [797, 273] width 16 height 16
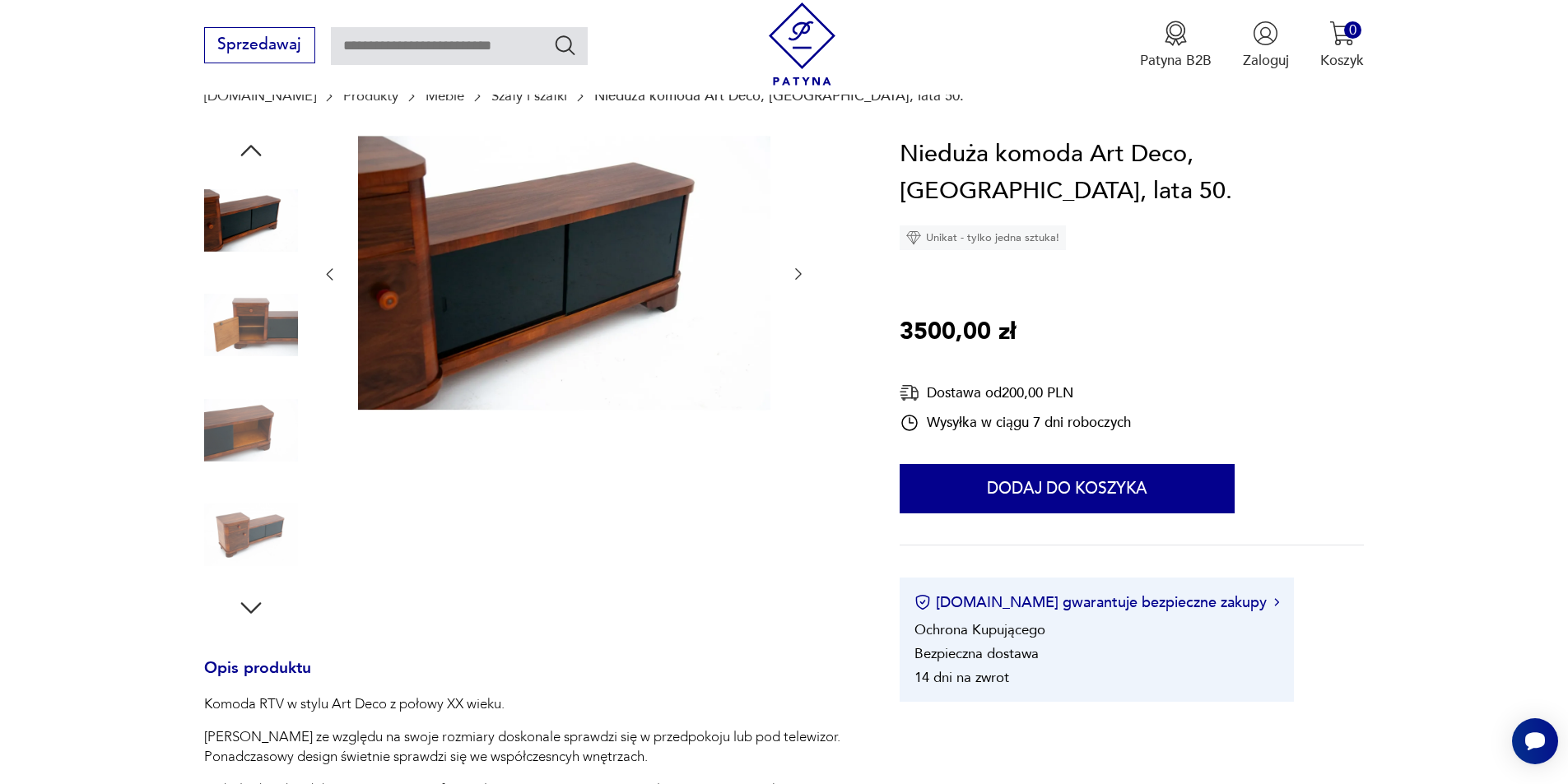
click at [800, 272] on icon "button" at bounding box center [797, 273] width 16 height 16
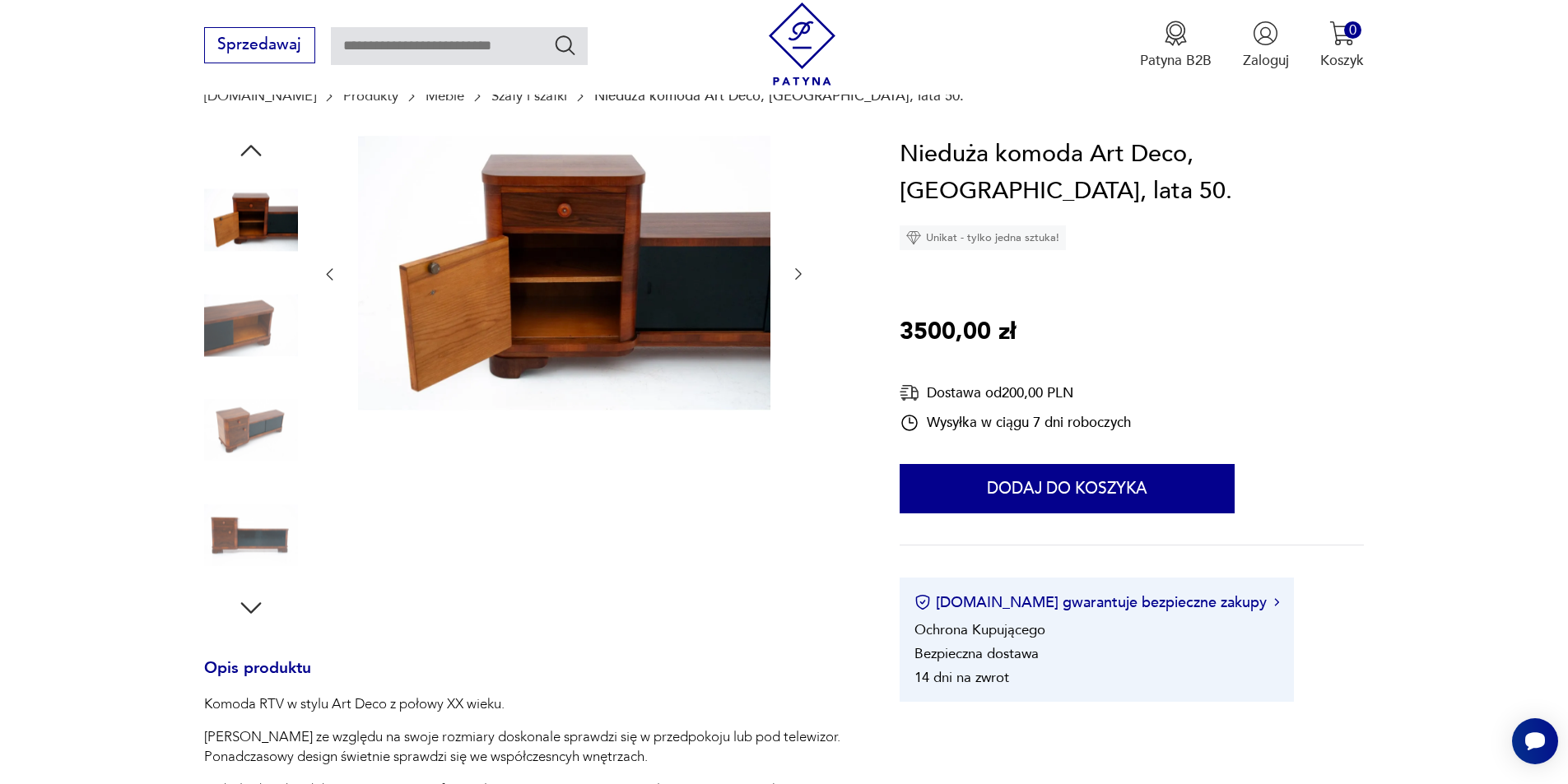
click at [800, 272] on icon "button" at bounding box center [797, 273] width 16 height 16
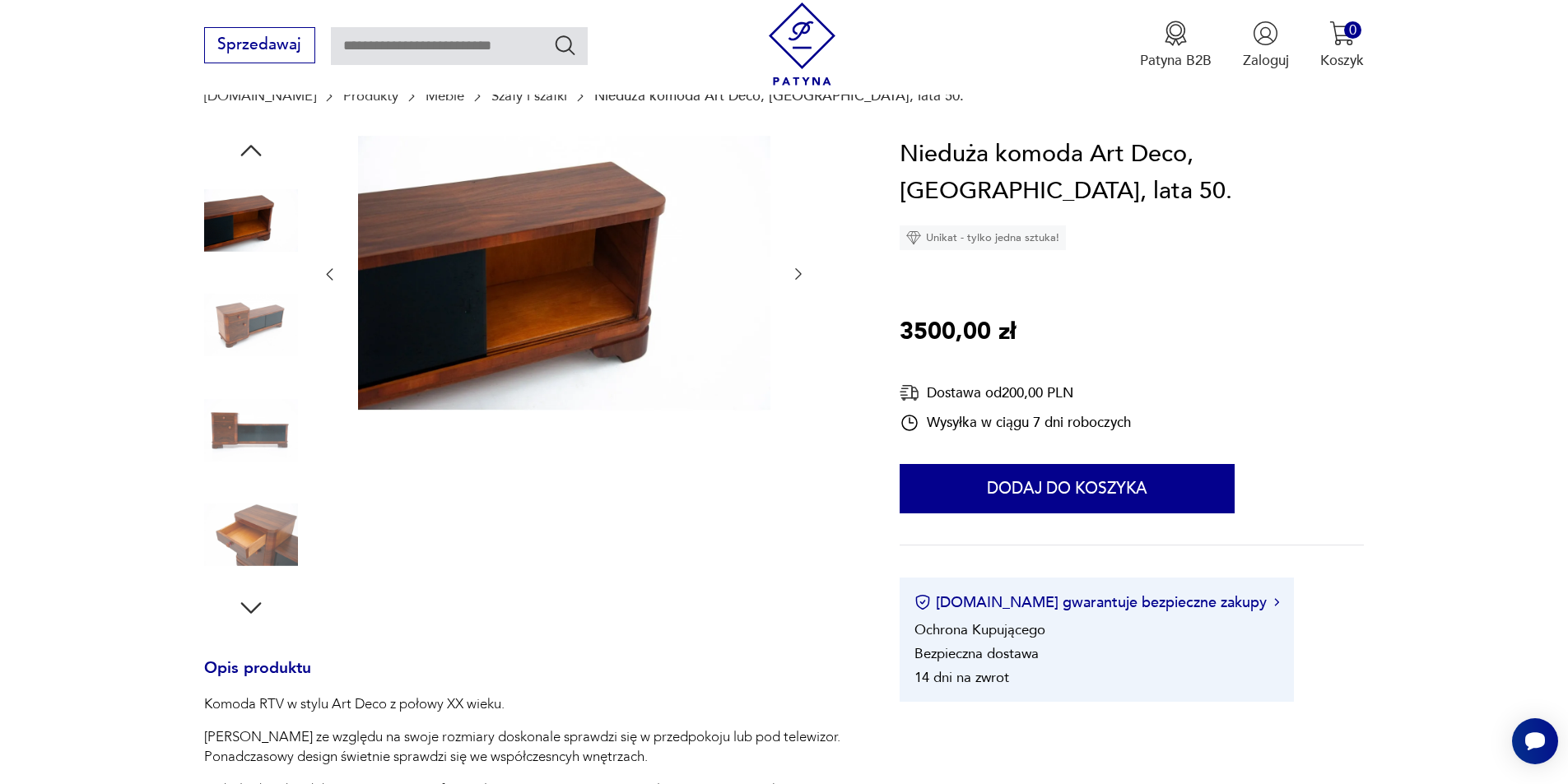
click at [800, 272] on icon "button" at bounding box center [797, 273] width 16 height 16
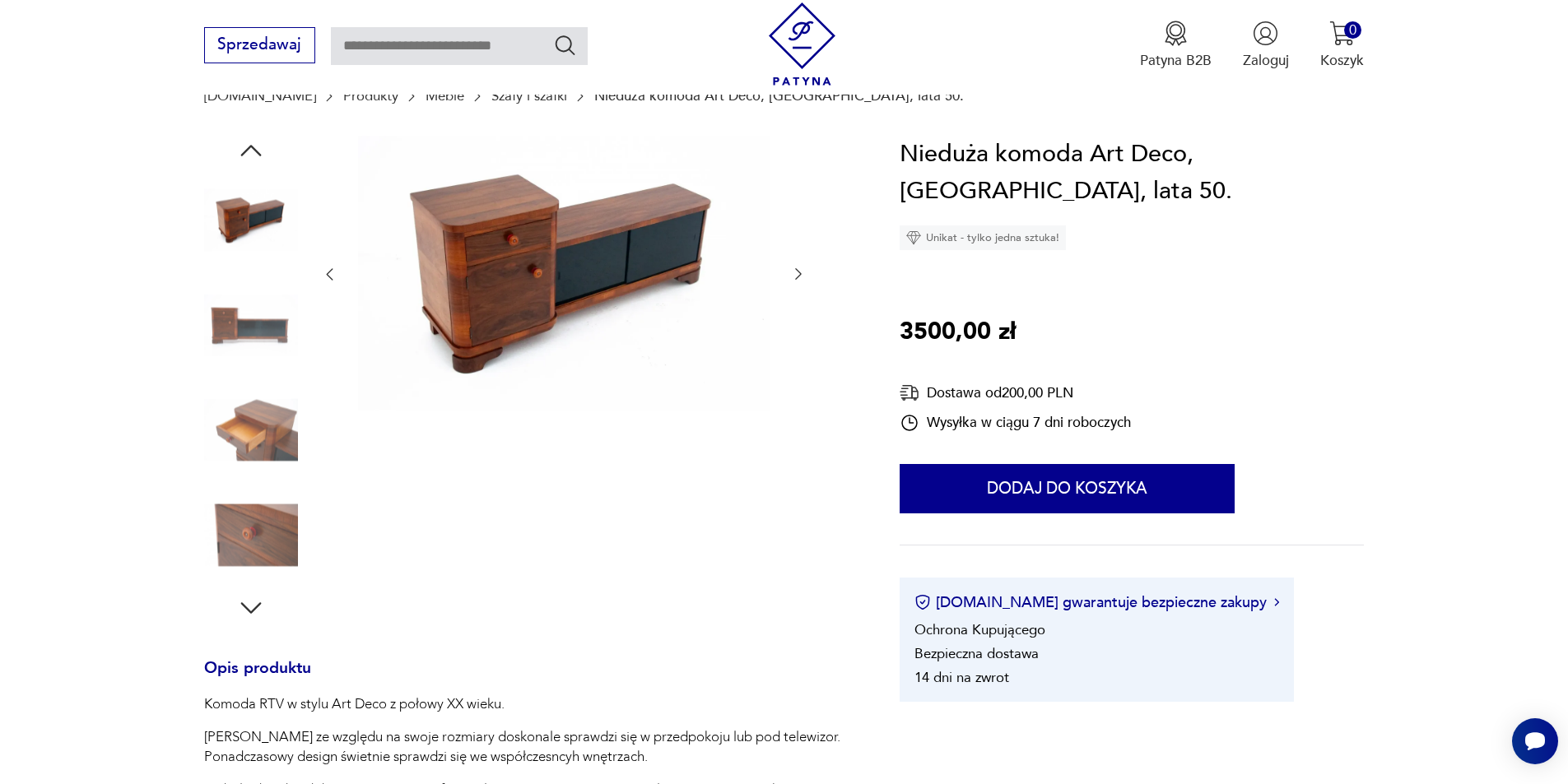
click at [800, 272] on icon "button" at bounding box center [797, 273] width 16 height 16
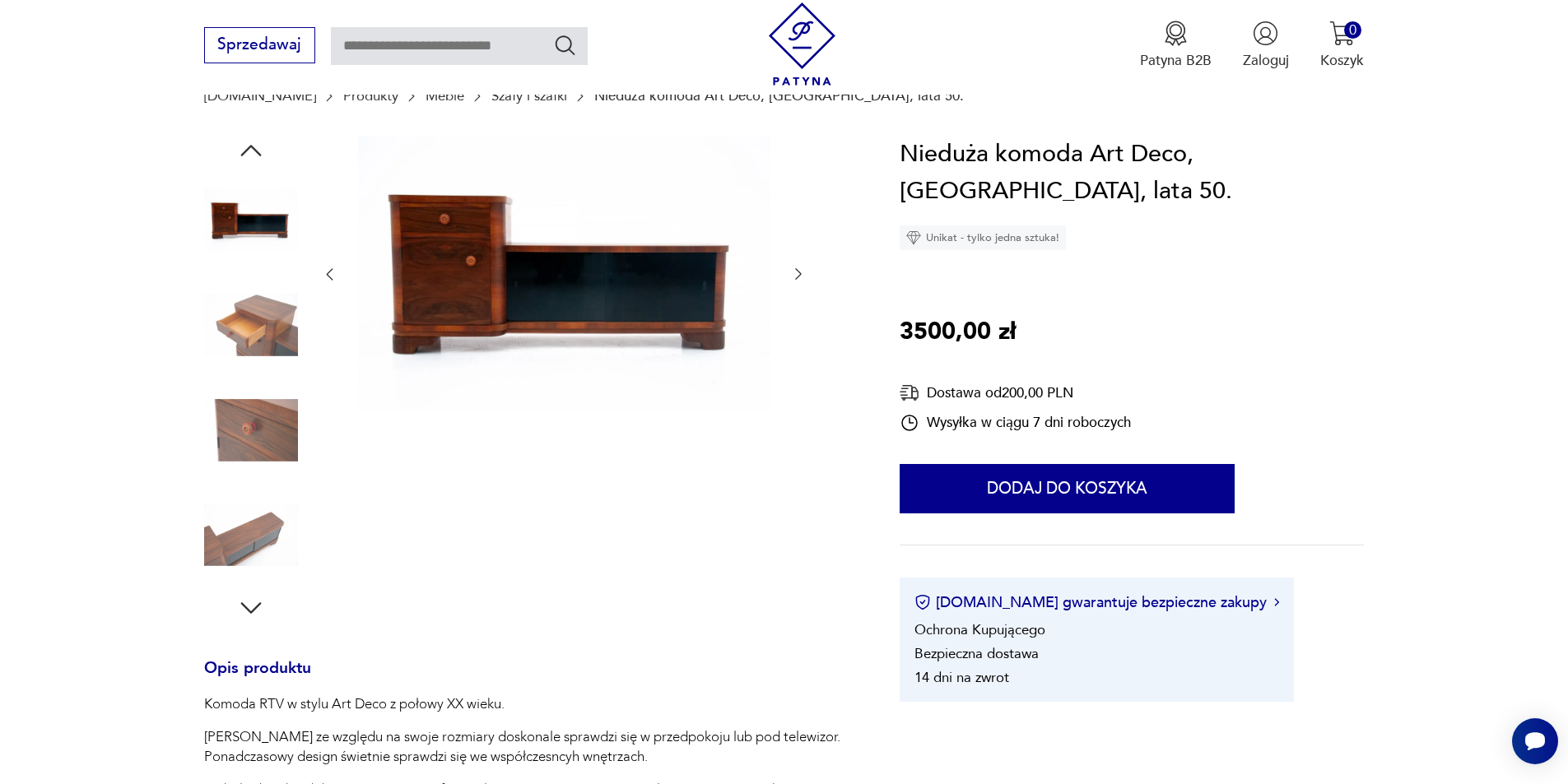
click at [800, 272] on icon "button" at bounding box center [797, 273] width 16 height 16
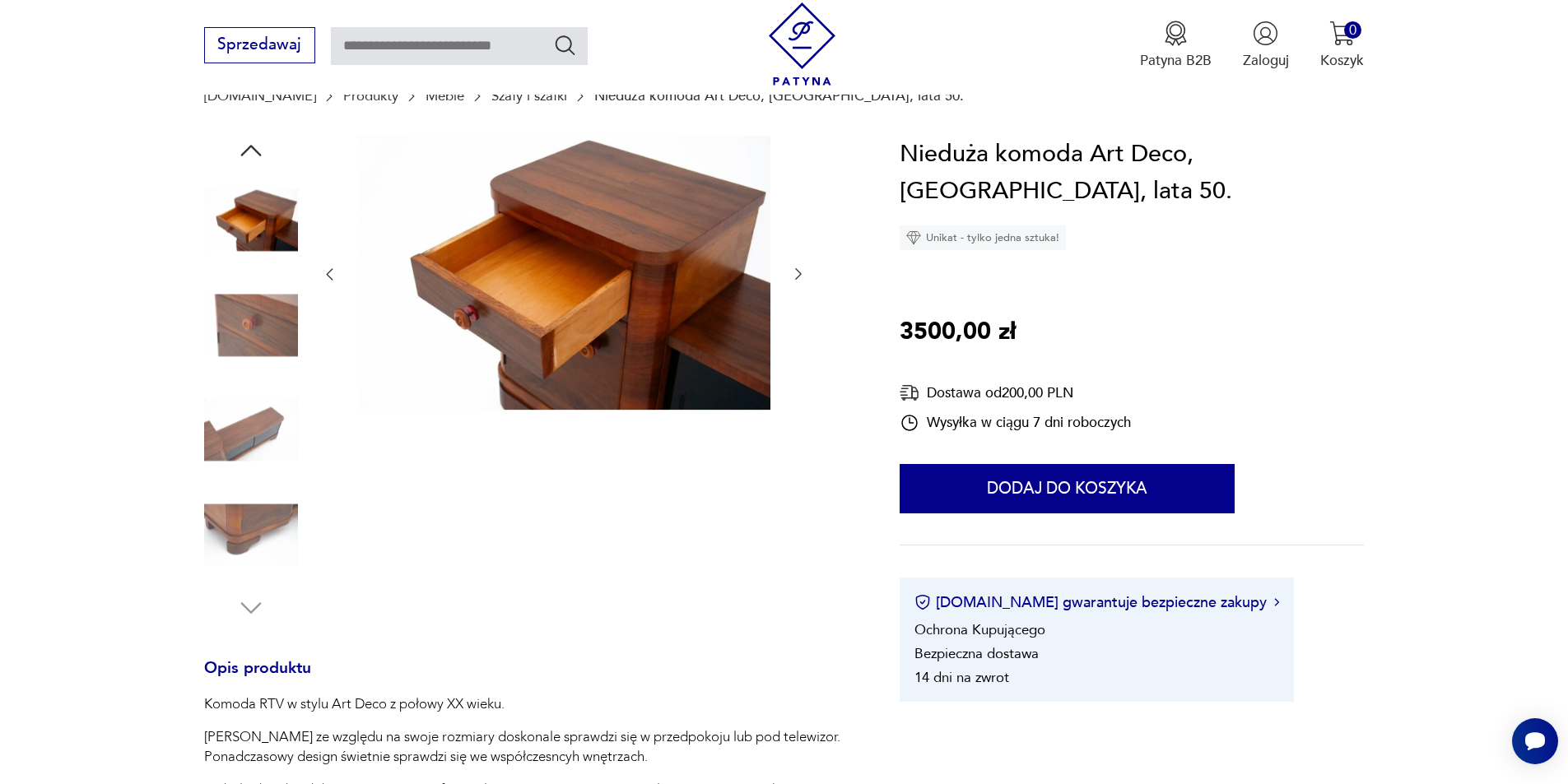
click at [800, 272] on icon "button" at bounding box center [797, 273] width 16 height 16
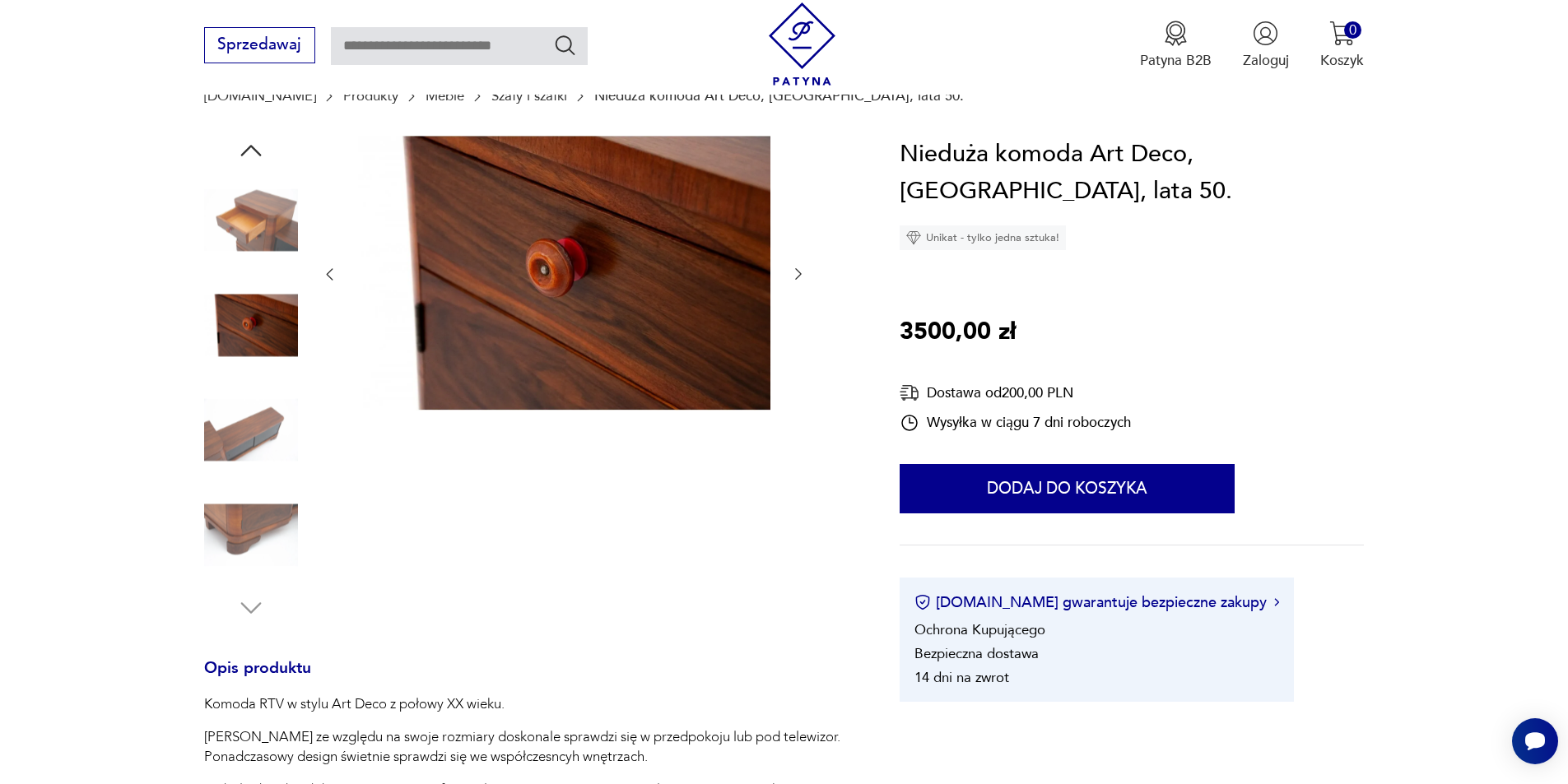
click at [800, 272] on icon "button" at bounding box center [797, 273] width 16 height 16
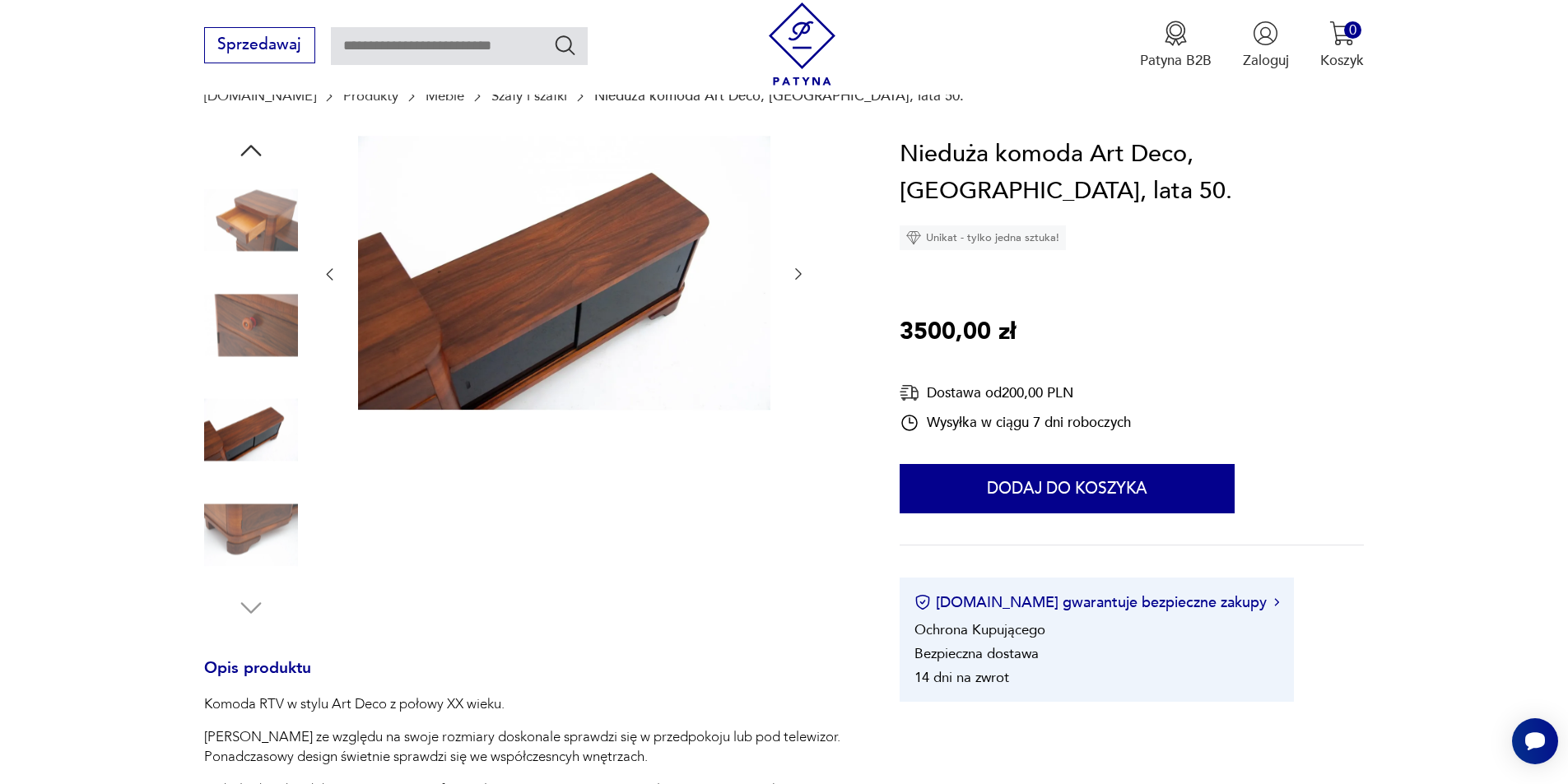
click at [800, 272] on icon "button" at bounding box center [797, 273] width 16 height 16
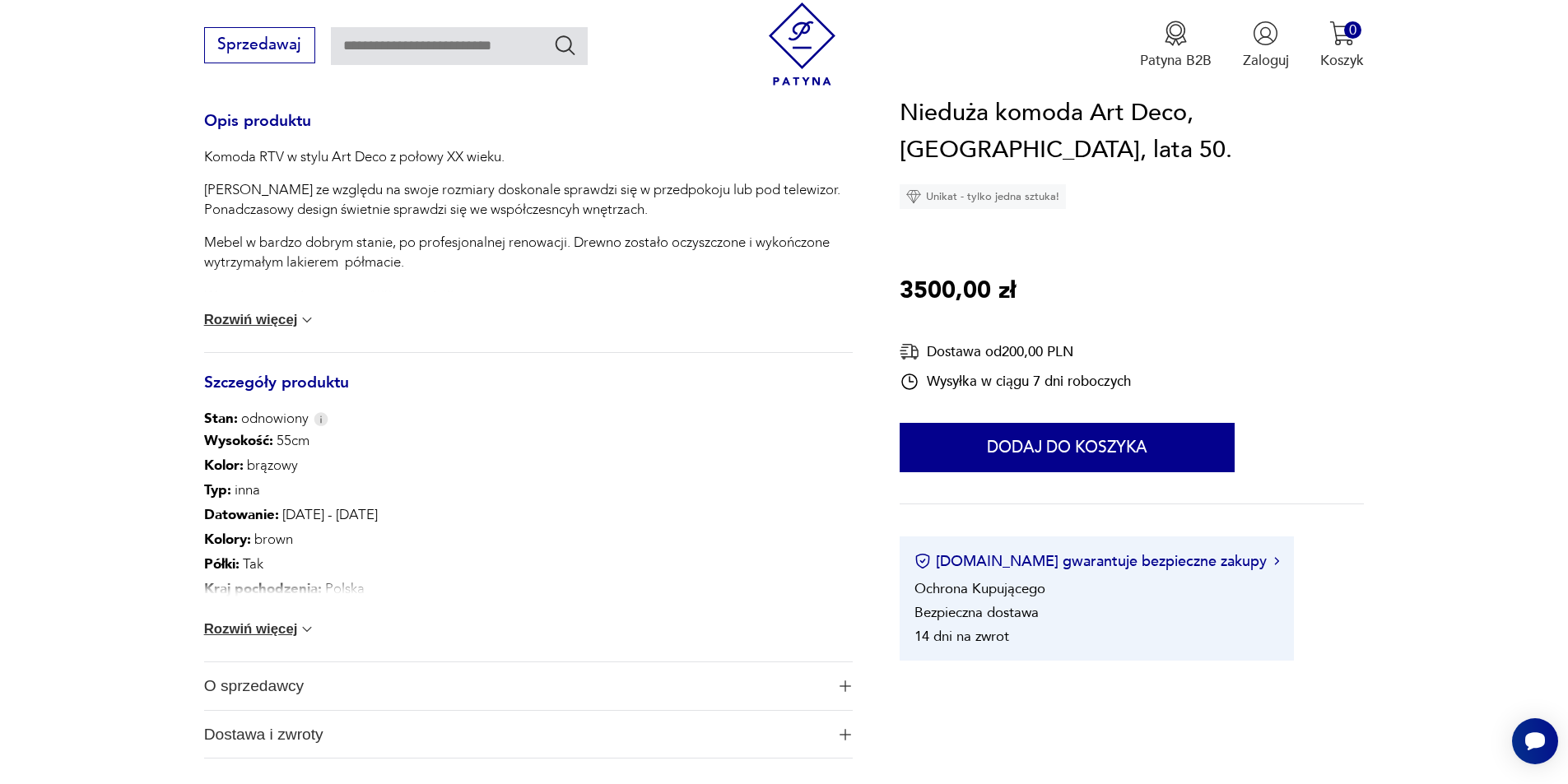
scroll to position [741, 0]
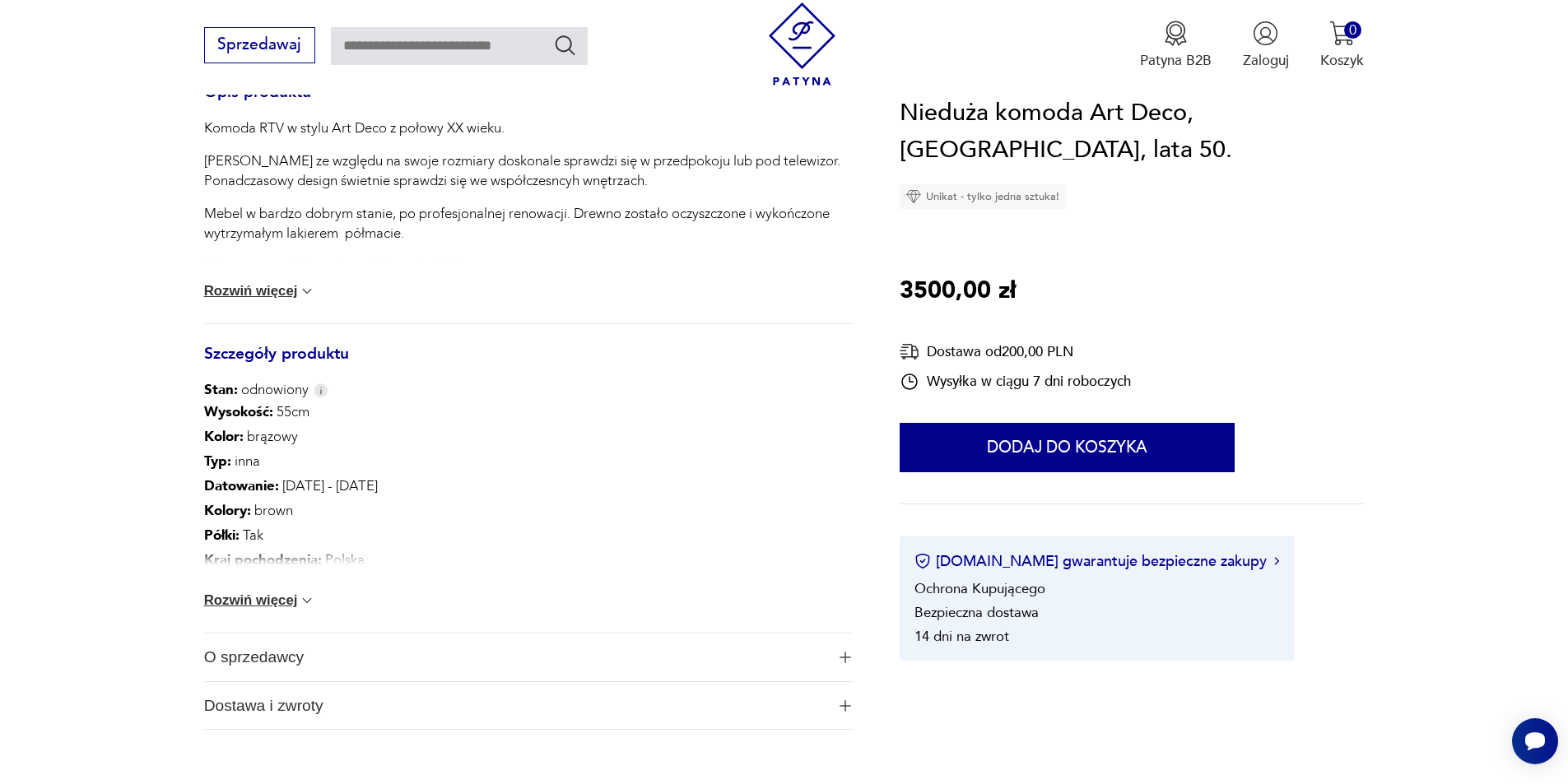
click at [274, 611] on div "Wysokość : 55cm Kolor: brązowy Typ : inna Datowanie : 1950 - 1960 Kolory : brow…" at bounding box center [528, 517] width 648 height 233
click at [274, 601] on button "Rozwiń więcej" at bounding box center [260, 600] width 112 height 16
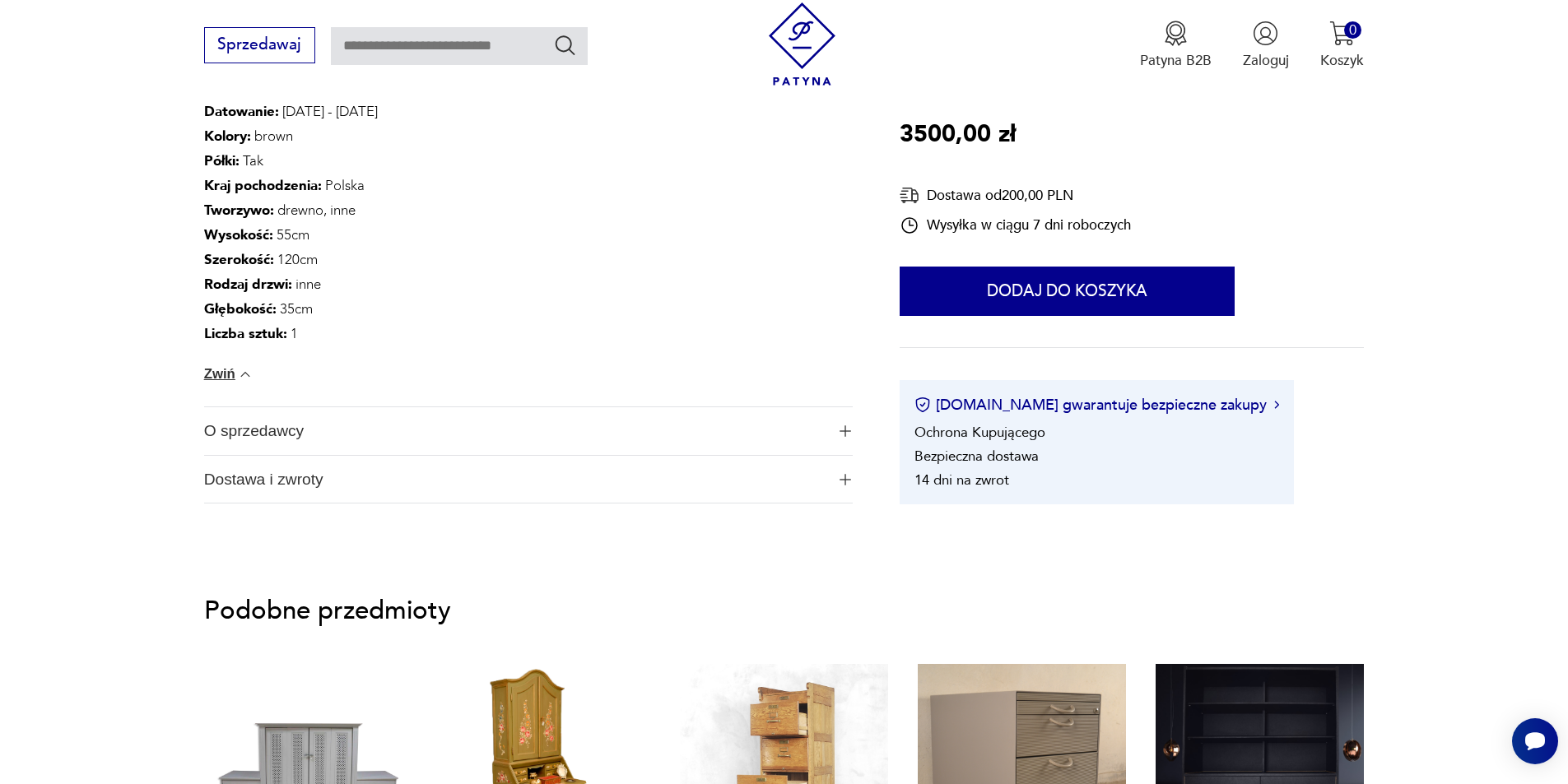
scroll to position [1152, 0]
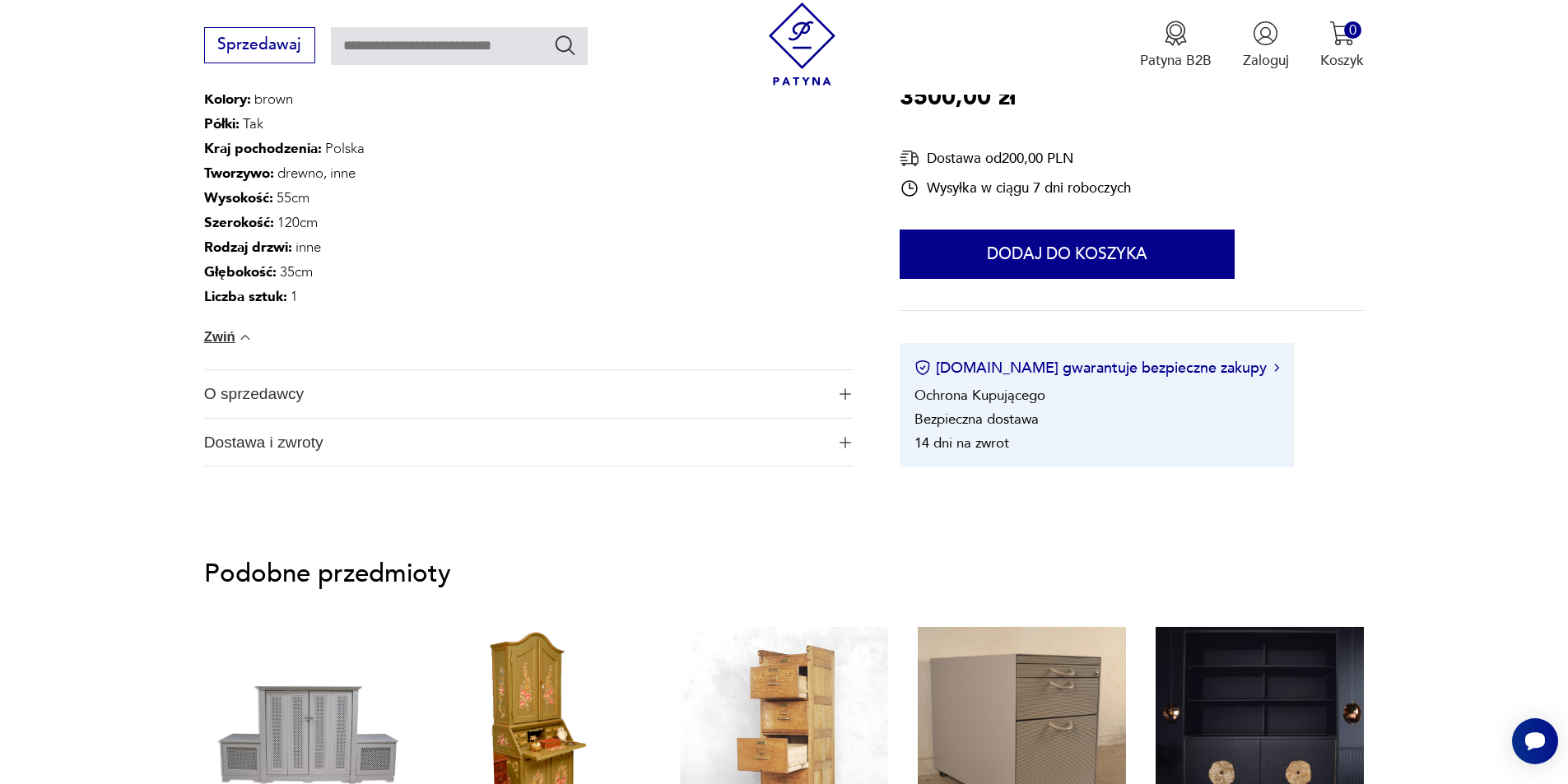
click at [481, 397] on span "O sprzedawcy" at bounding box center [515, 394] width 621 height 48
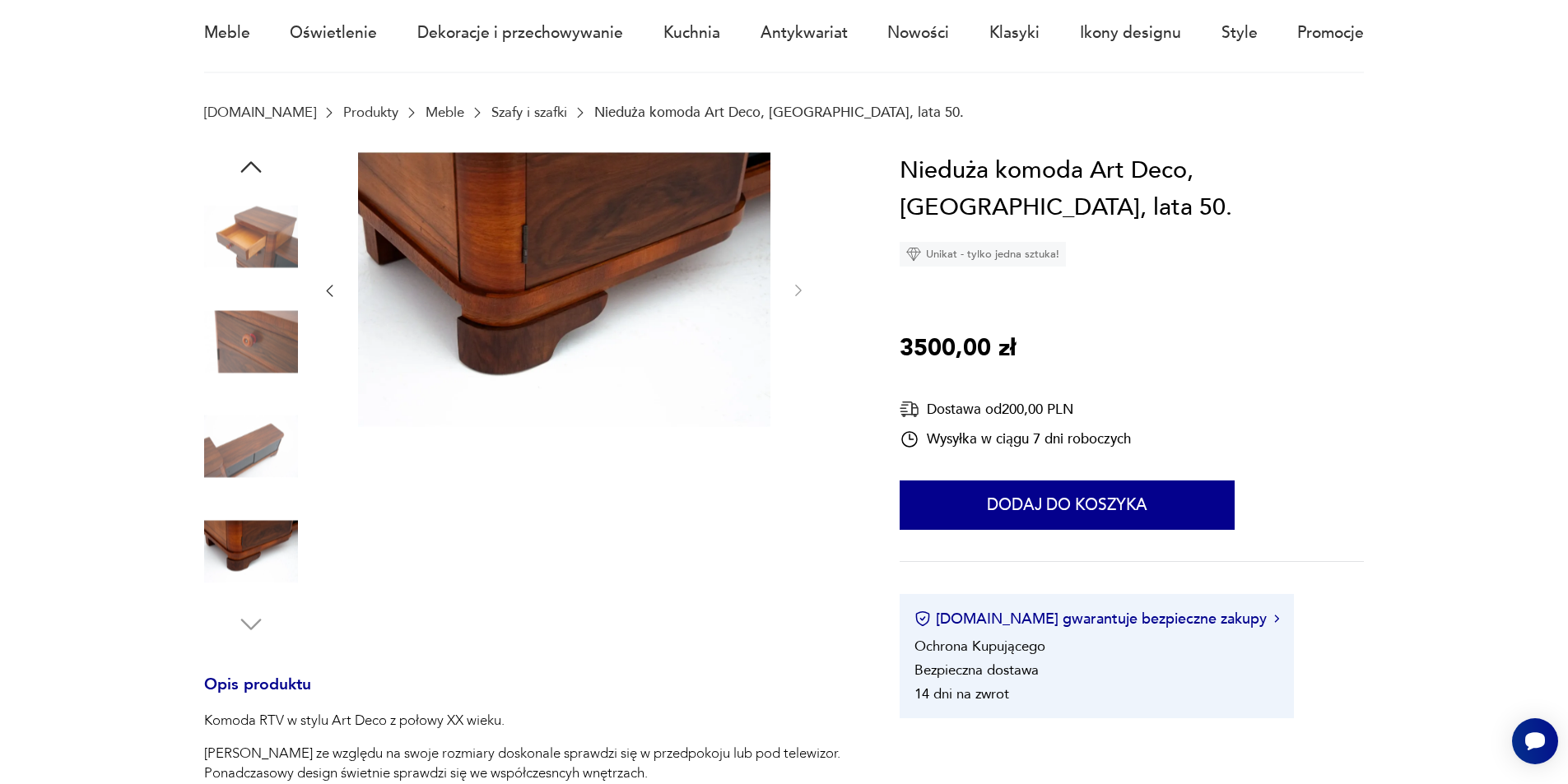
scroll to position [0, 0]
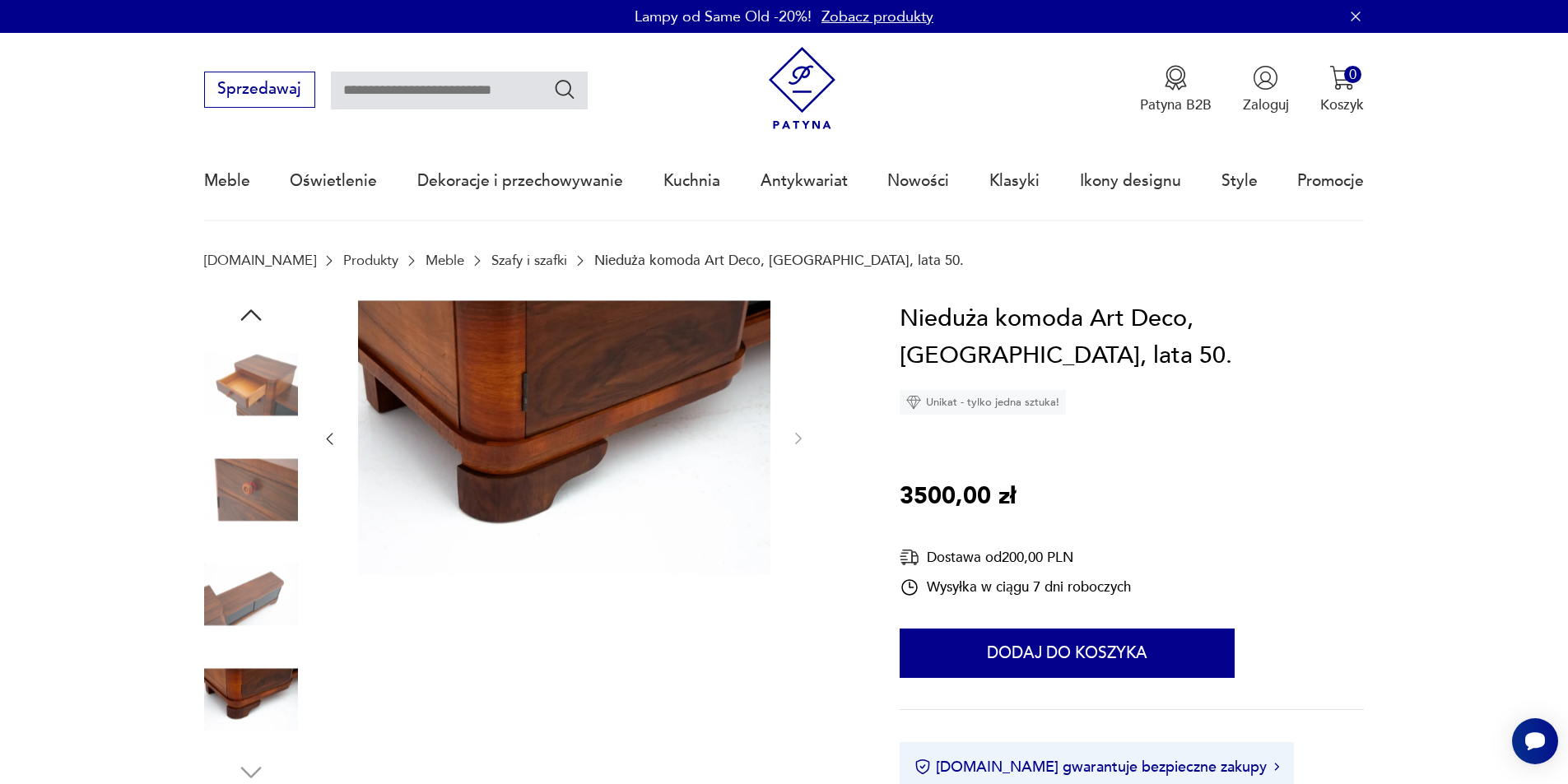
click at [266, 382] on img at bounding box center [251, 386] width 94 height 94
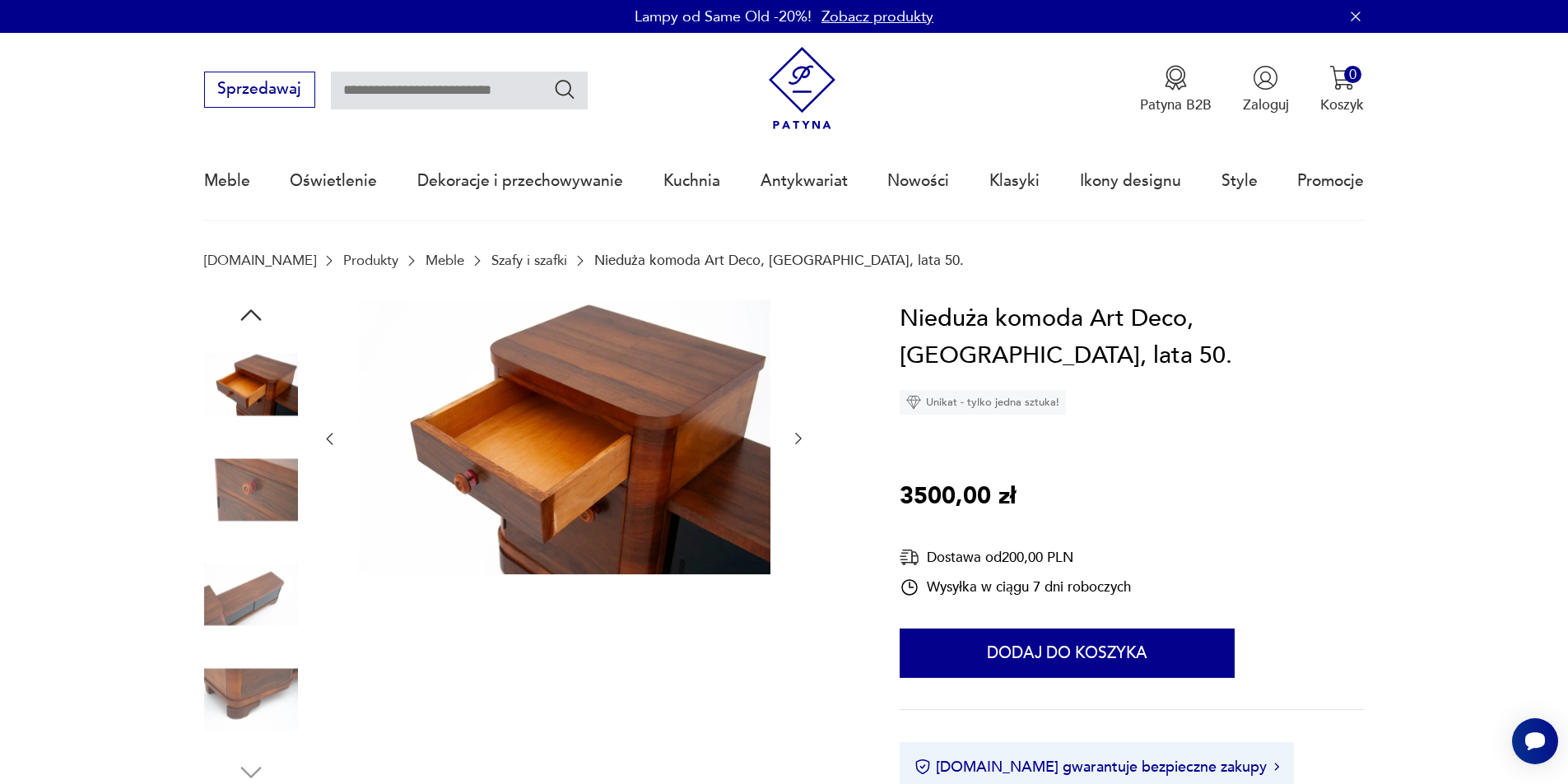
click at [258, 481] on img at bounding box center [251, 490] width 94 height 94
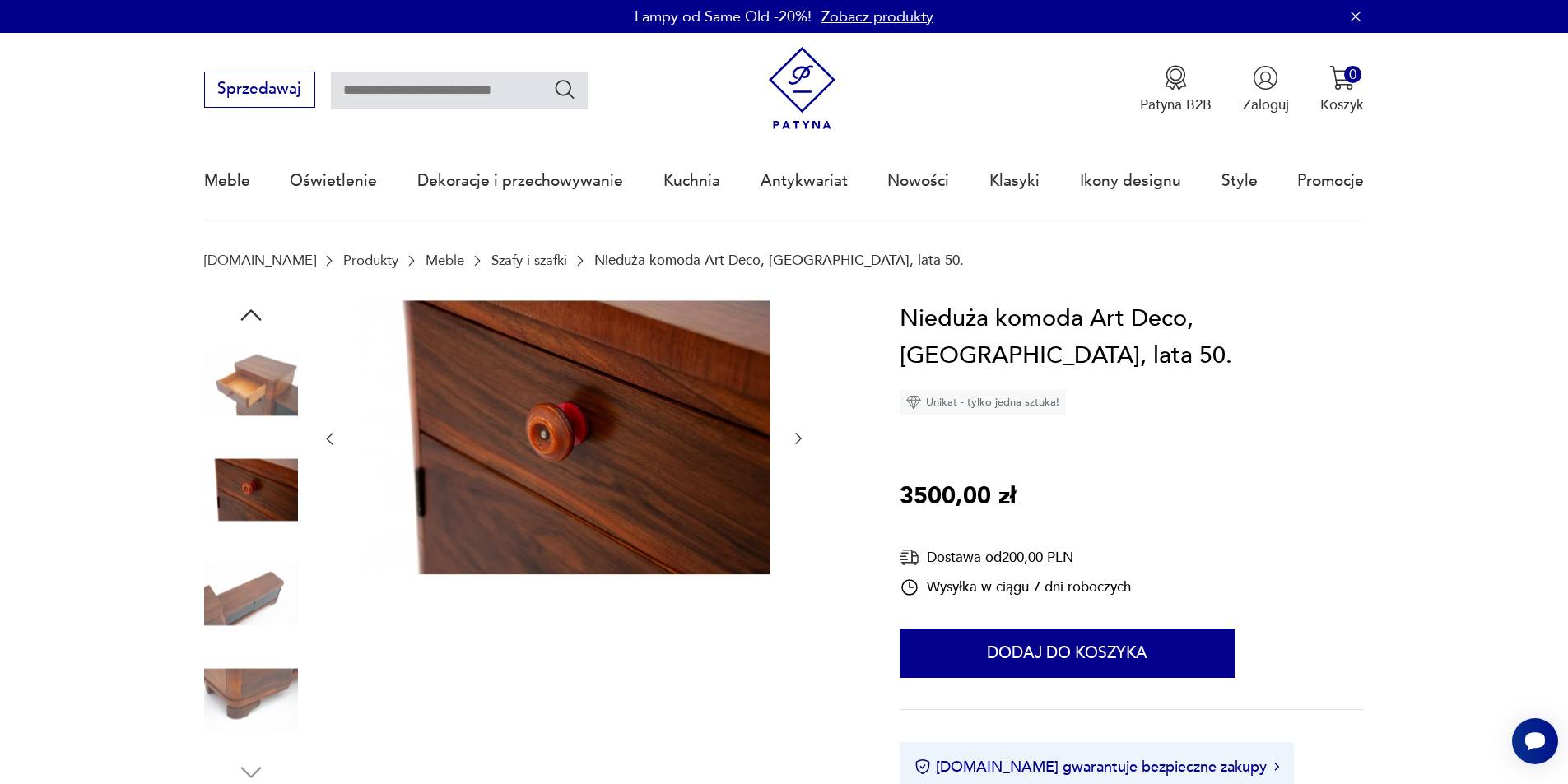
click at [233, 586] on img at bounding box center [251, 595] width 94 height 94
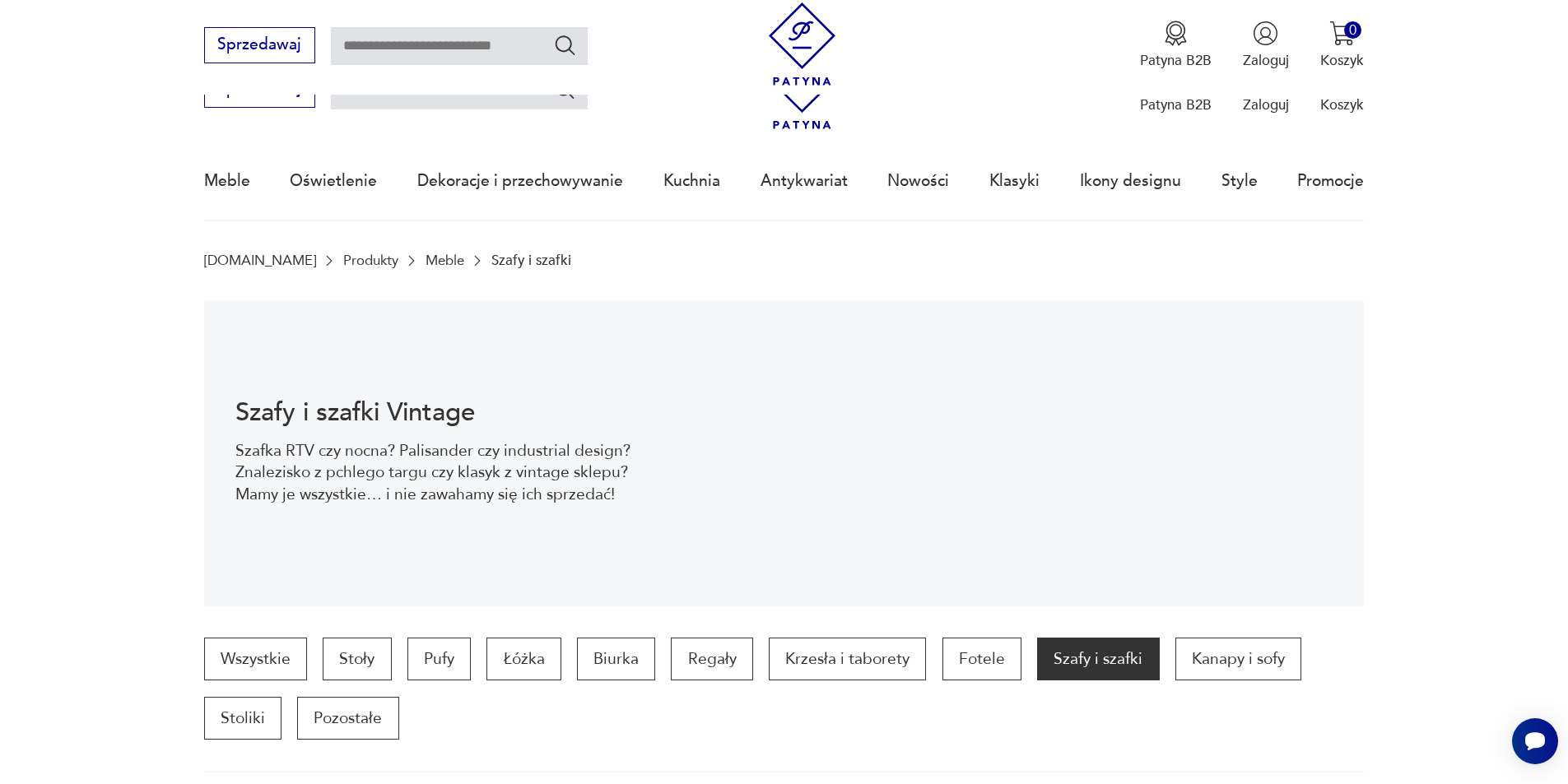
scroll to position [1891, 0]
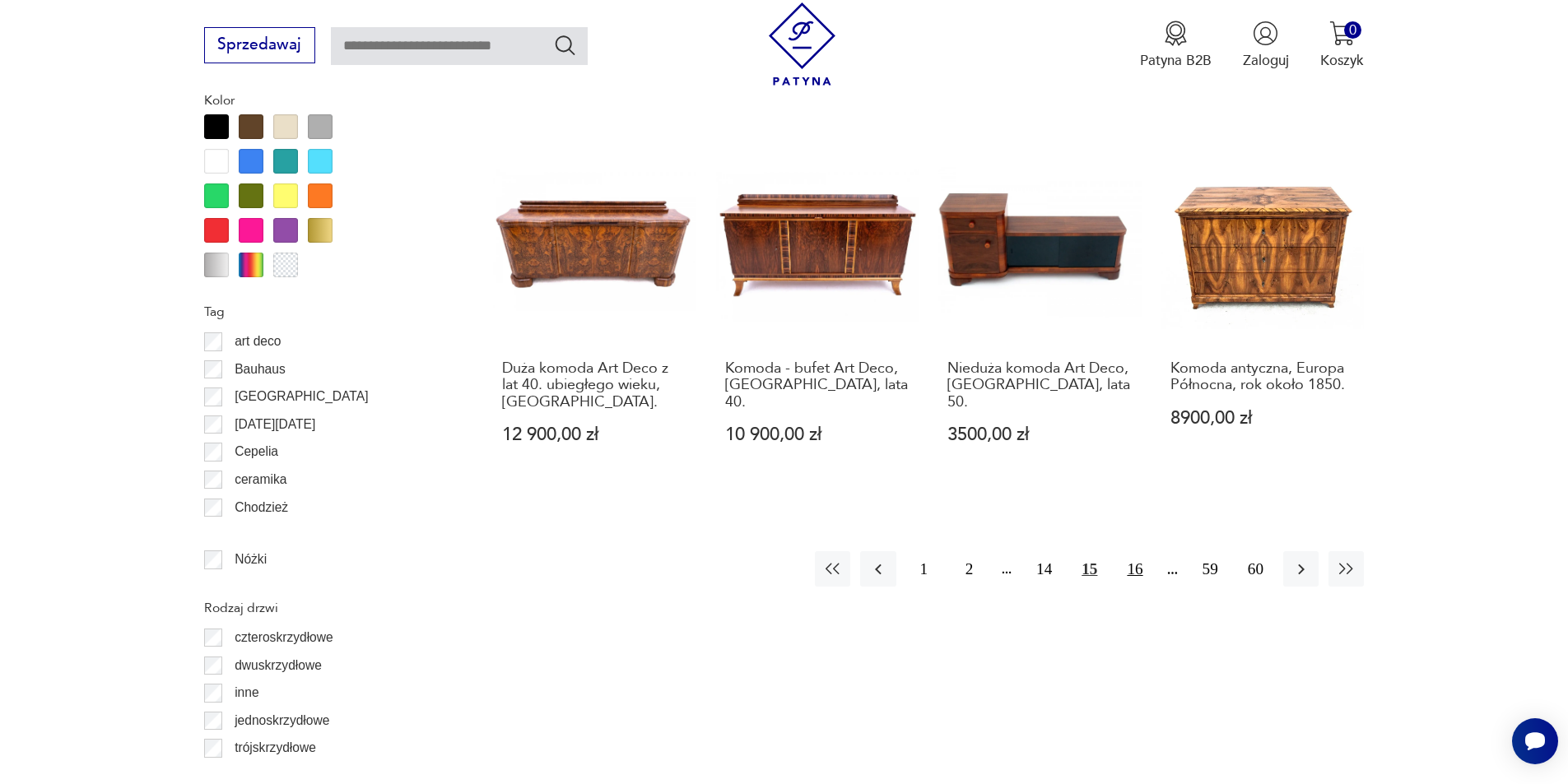
click at [1137, 551] on button "16" at bounding box center [1134, 569] width 36 height 36
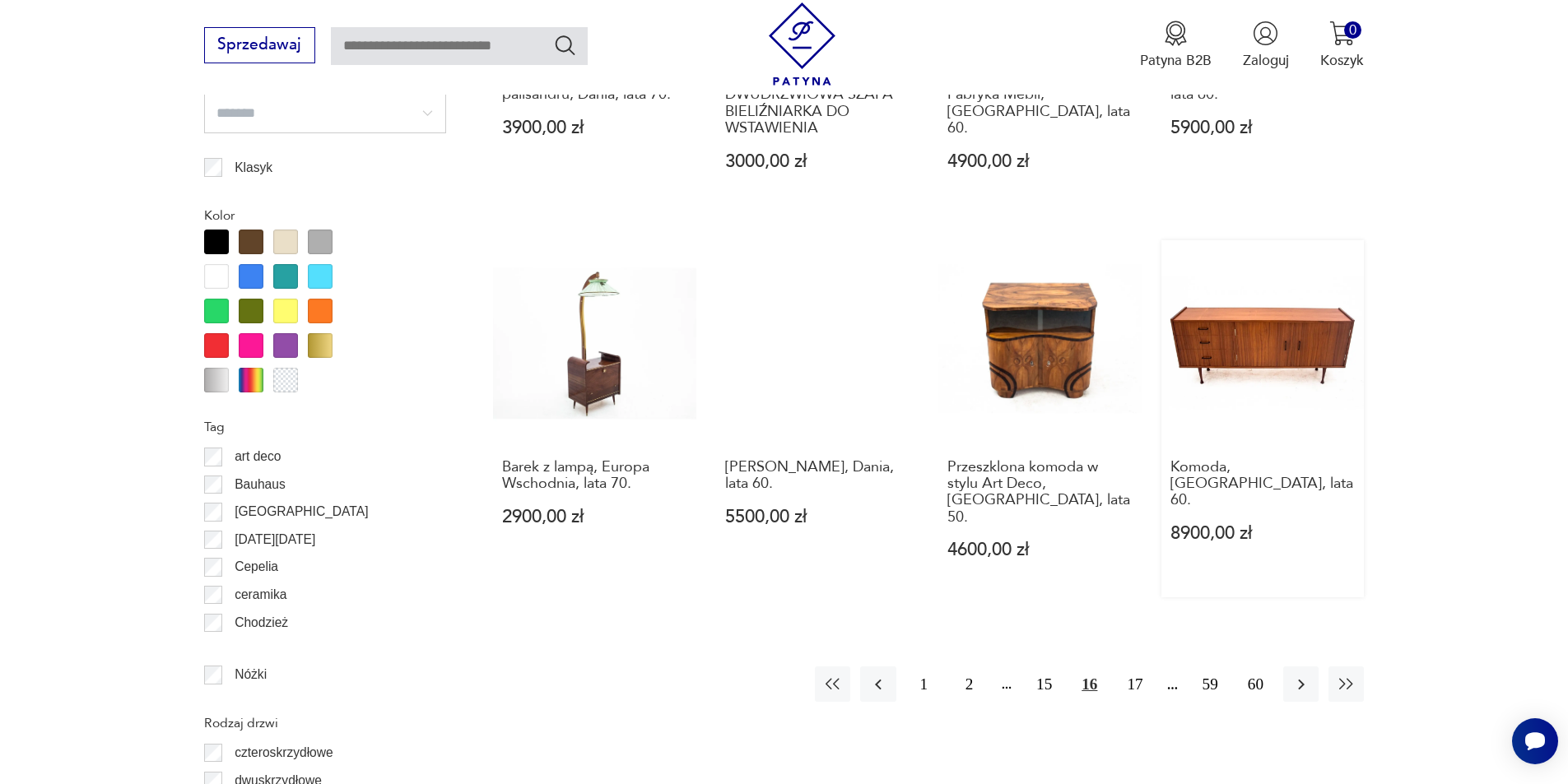
scroll to position [1875, 0]
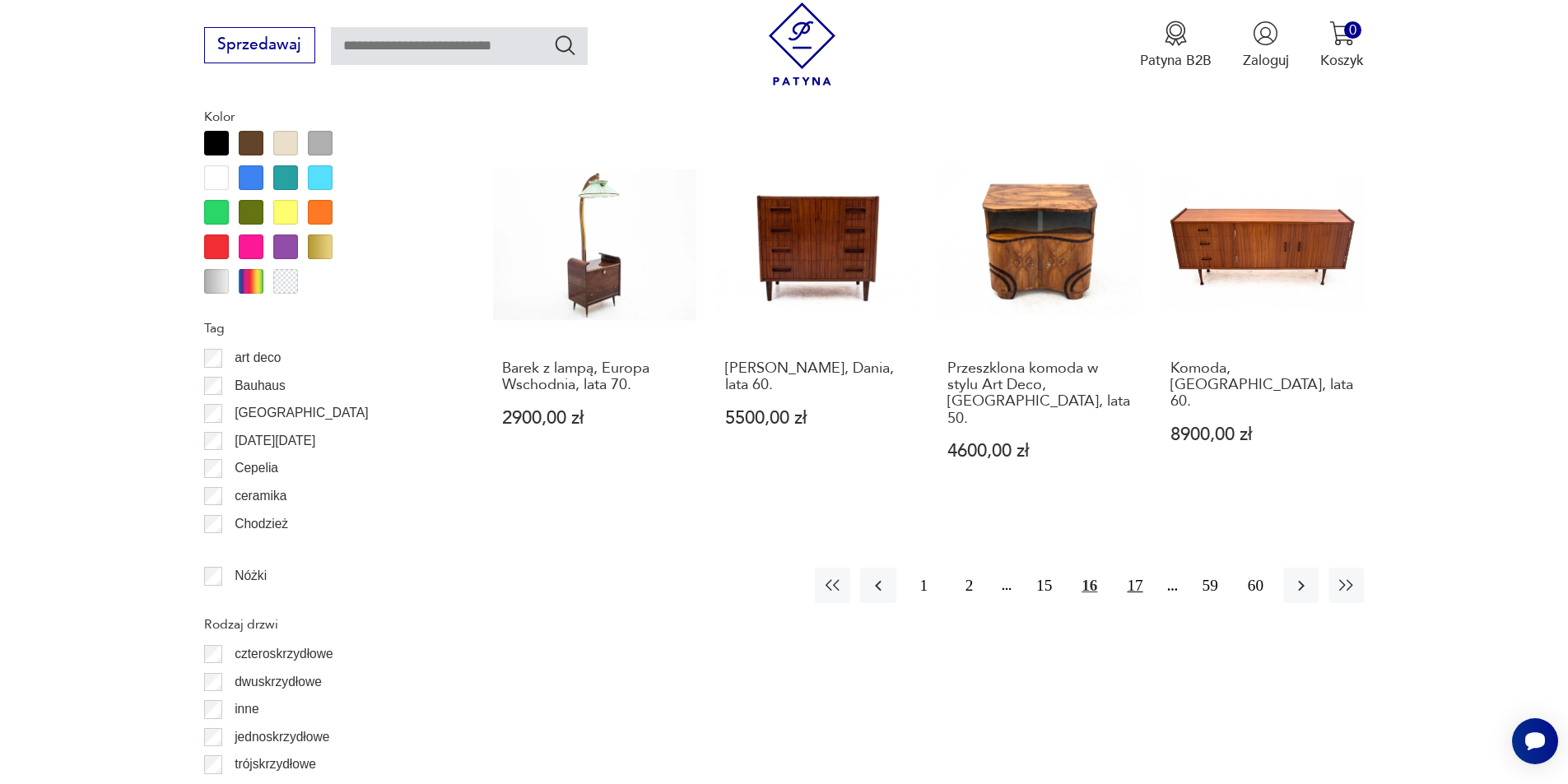
click at [1137, 568] on button "17" at bounding box center [1134, 585] width 36 height 36
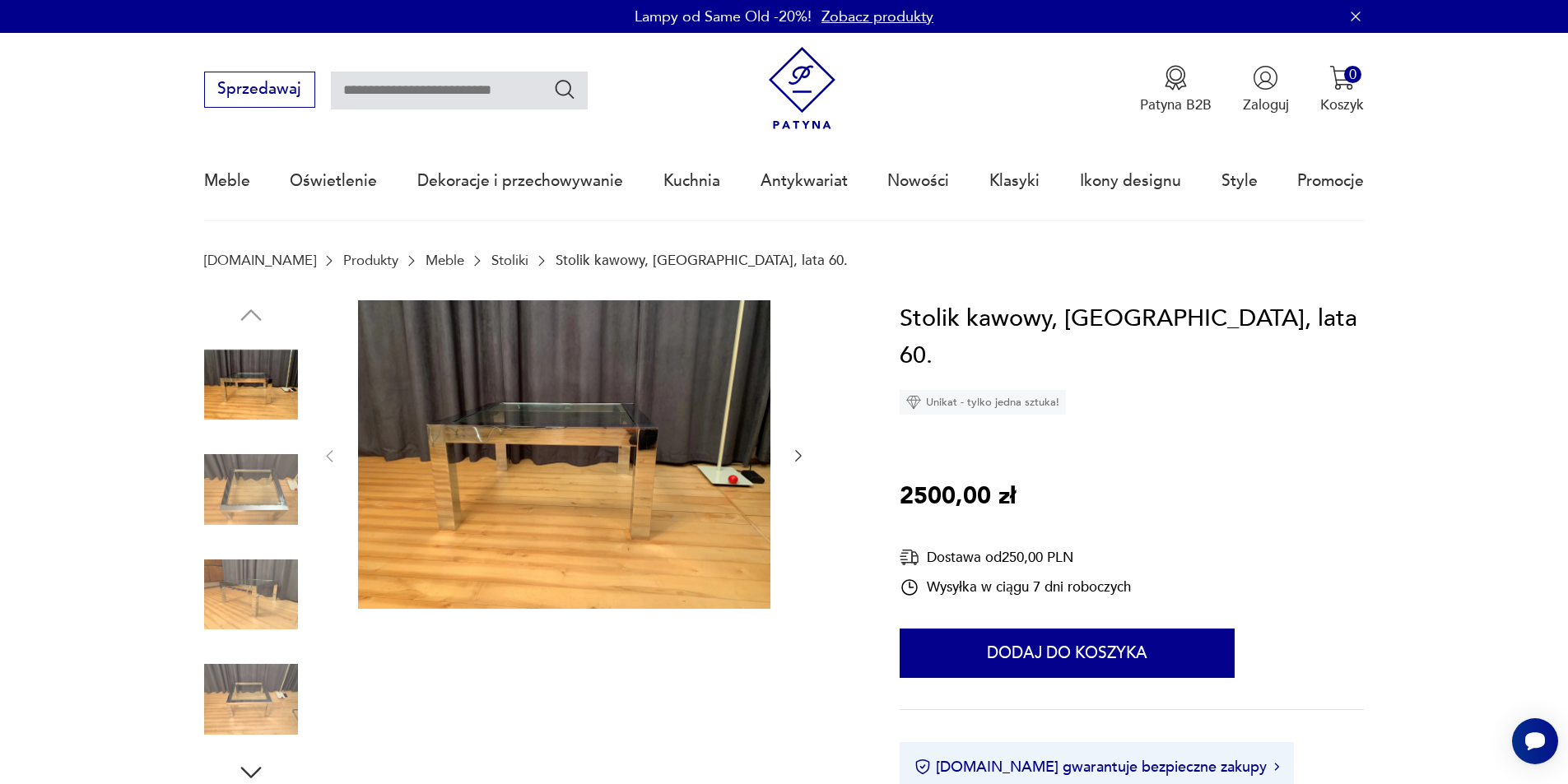
click at [245, 493] on img at bounding box center [251, 490] width 94 height 94
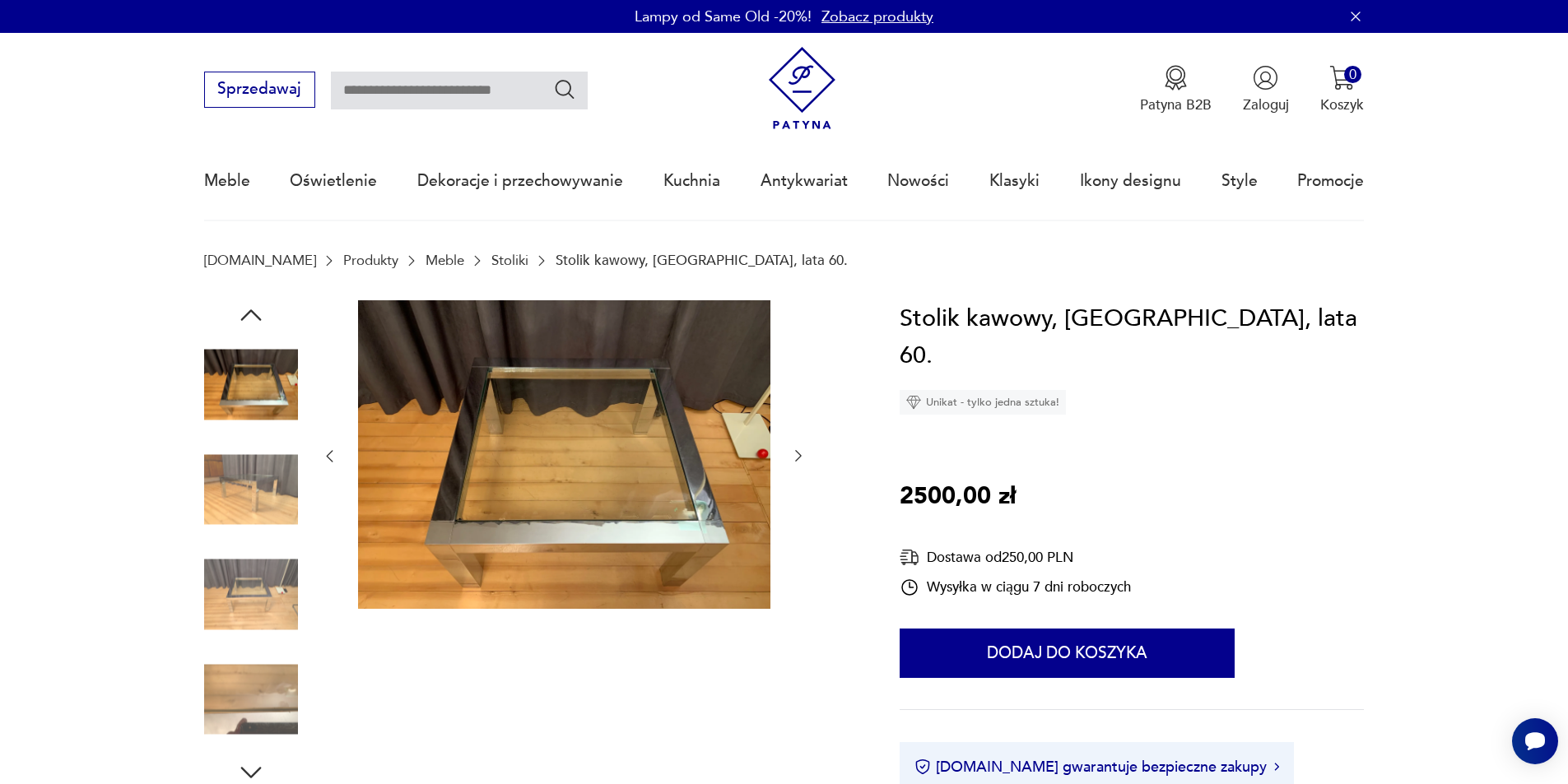
click at [246, 551] on img at bounding box center [251, 595] width 94 height 94
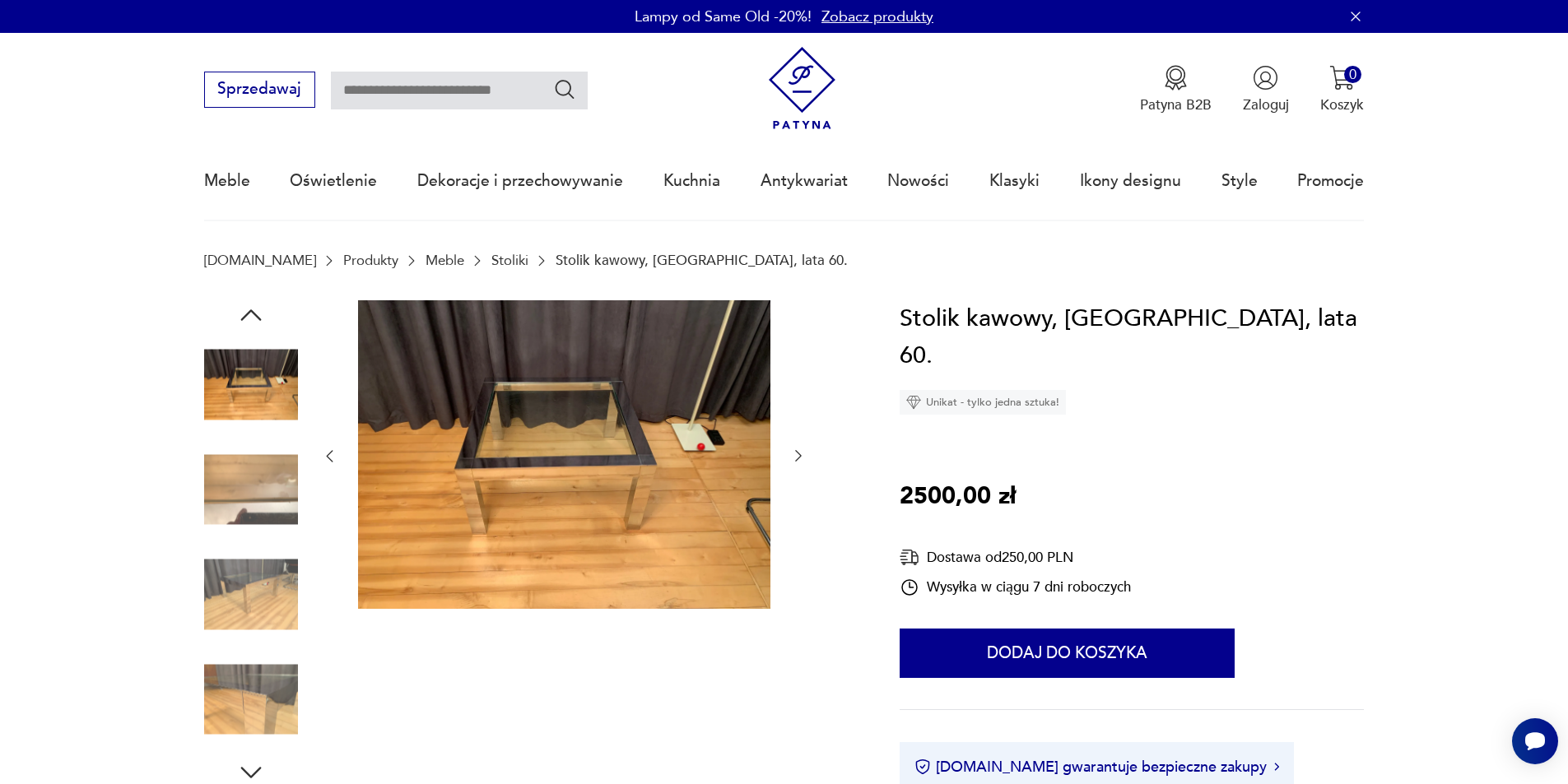
click at [251, 608] on img at bounding box center [251, 595] width 94 height 94
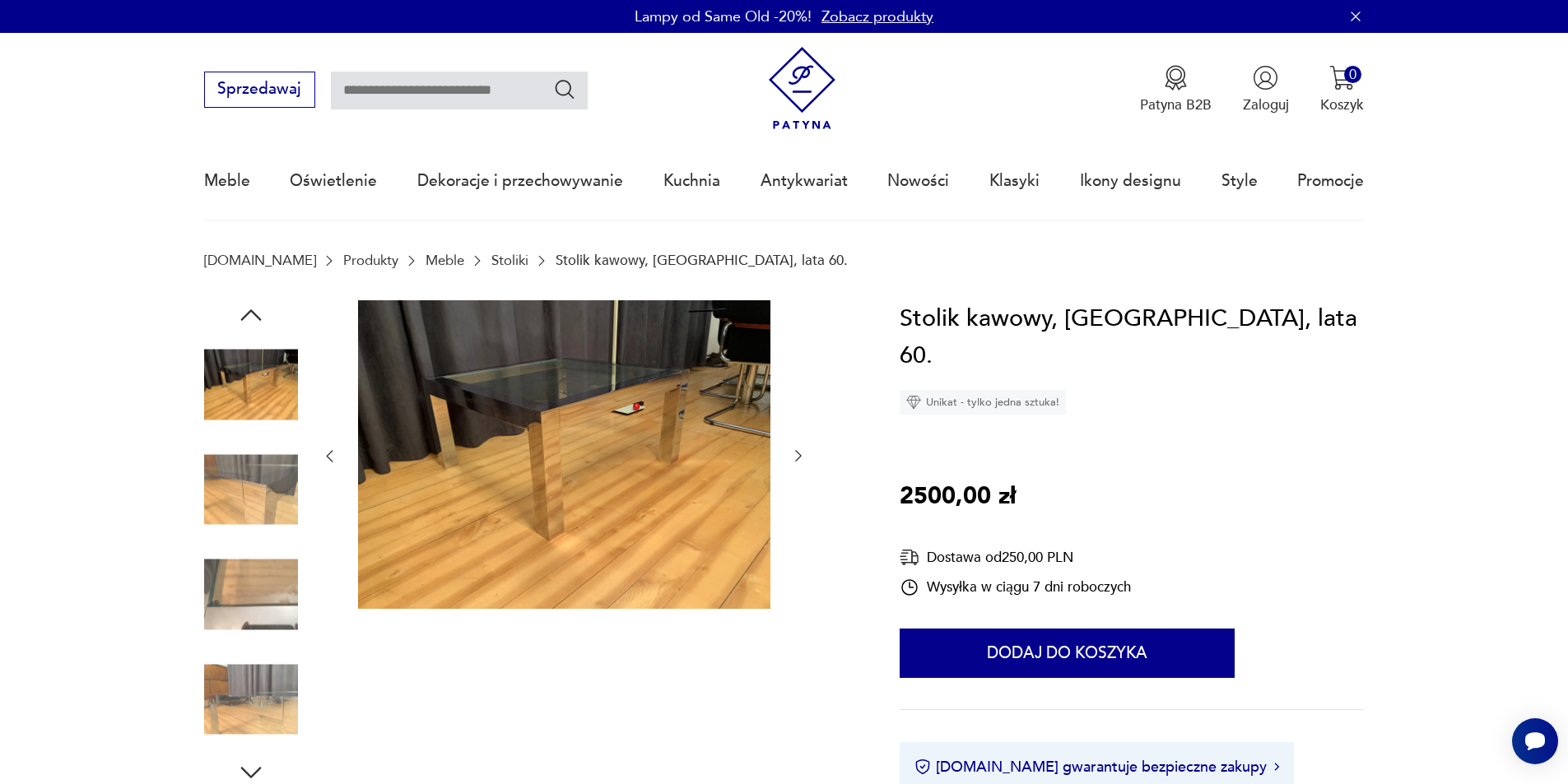
click at [265, 683] on img at bounding box center [251, 699] width 94 height 94
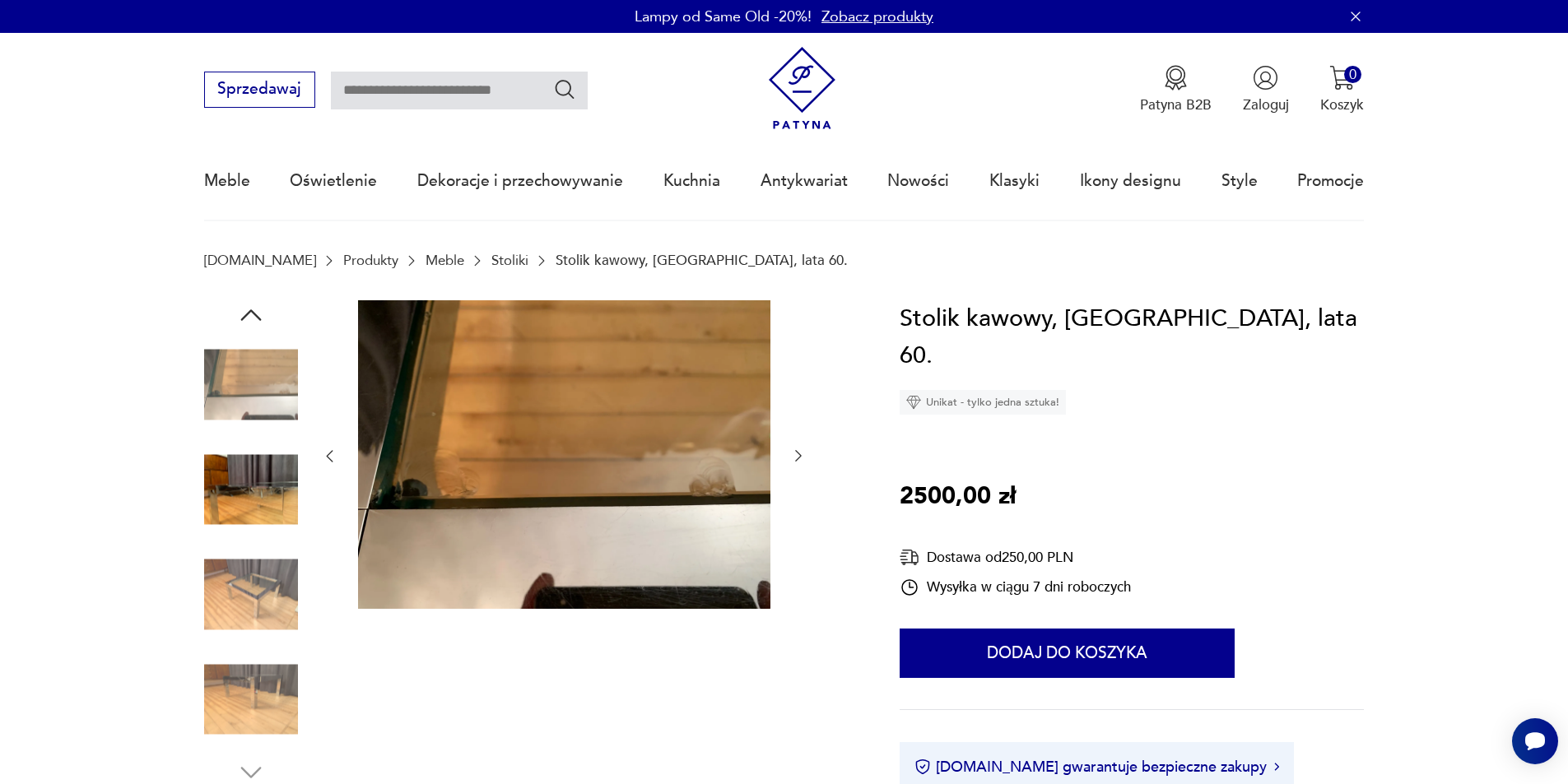
click at [255, 692] on img at bounding box center [251, 699] width 94 height 94
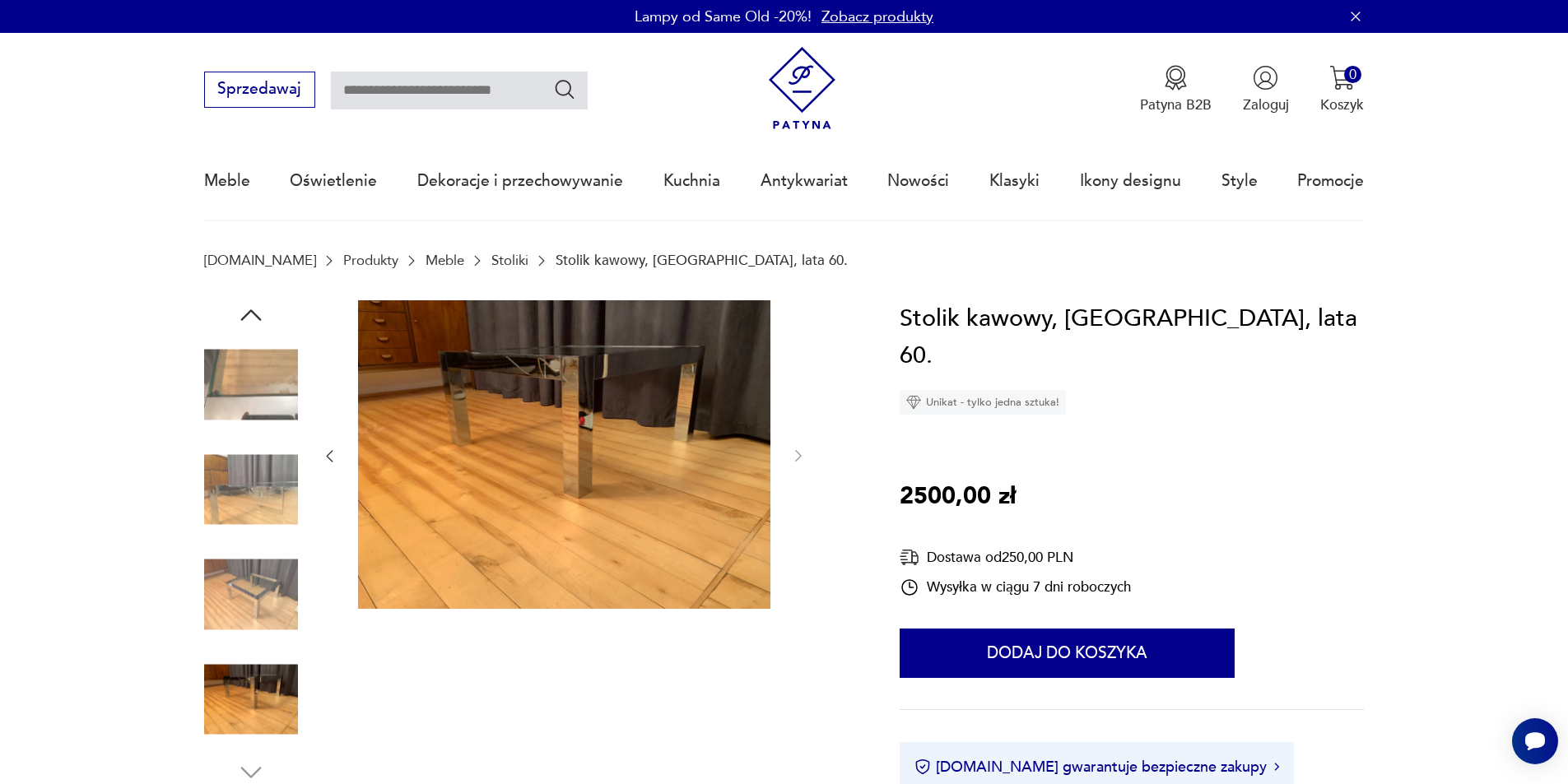
click at [241, 610] on img at bounding box center [251, 595] width 94 height 94
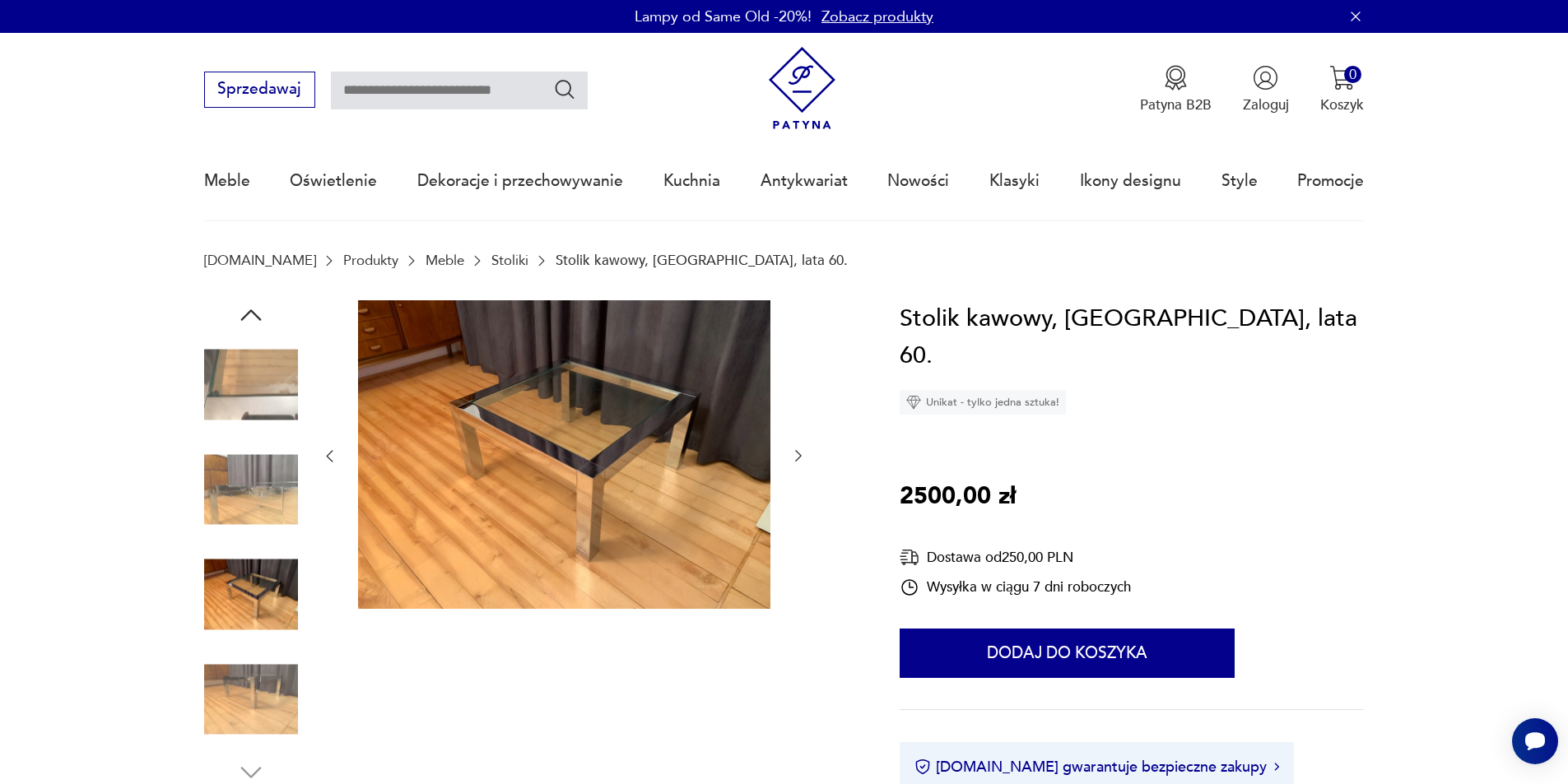
click at [242, 535] on img at bounding box center [251, 490] width 94 height 94
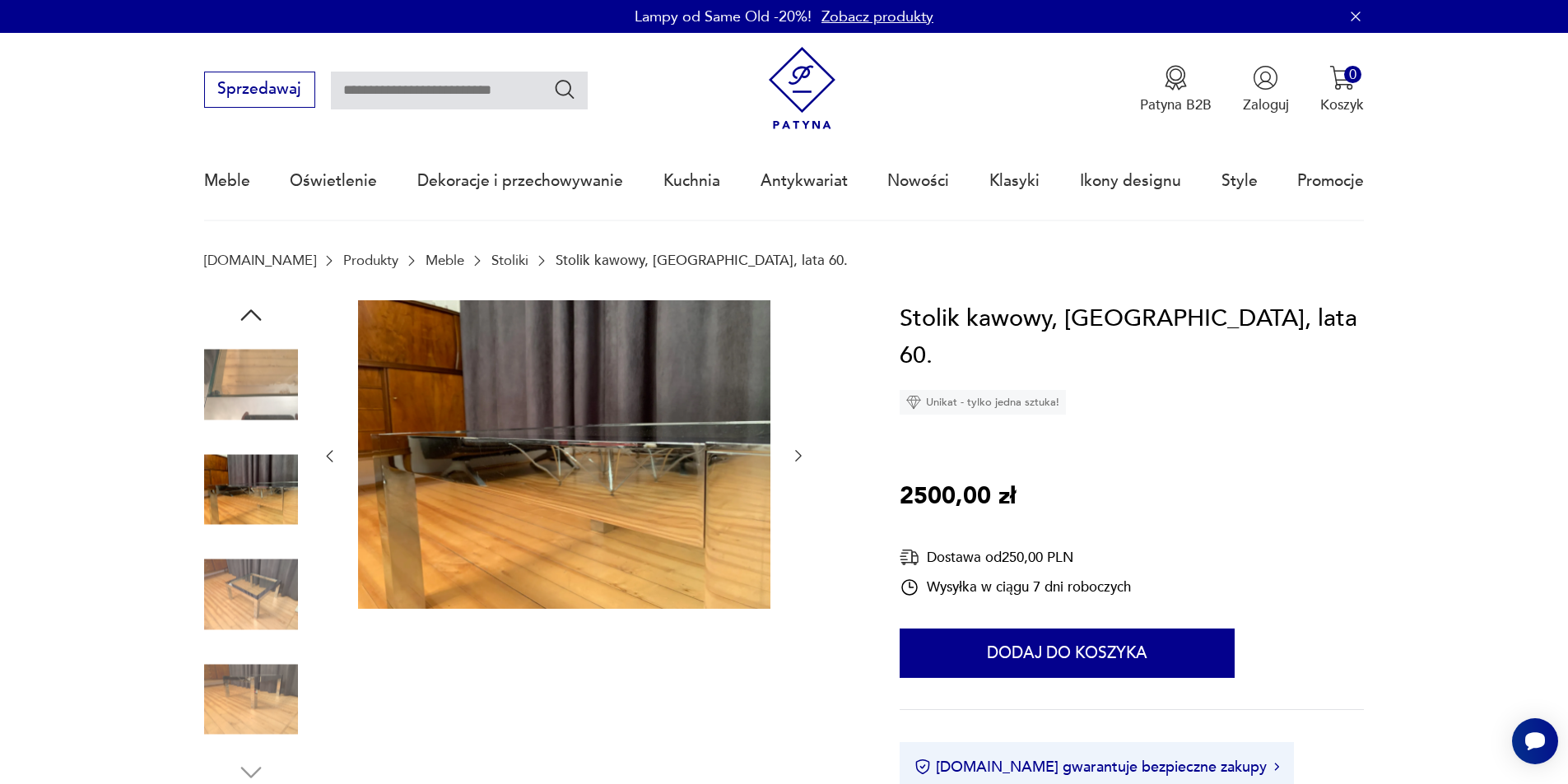
click at [231, 464] on img at bounding box center [251, 490] width 94 height 94
click at [253, 417] on img at bounding box center [251, 386] width 94 height 94
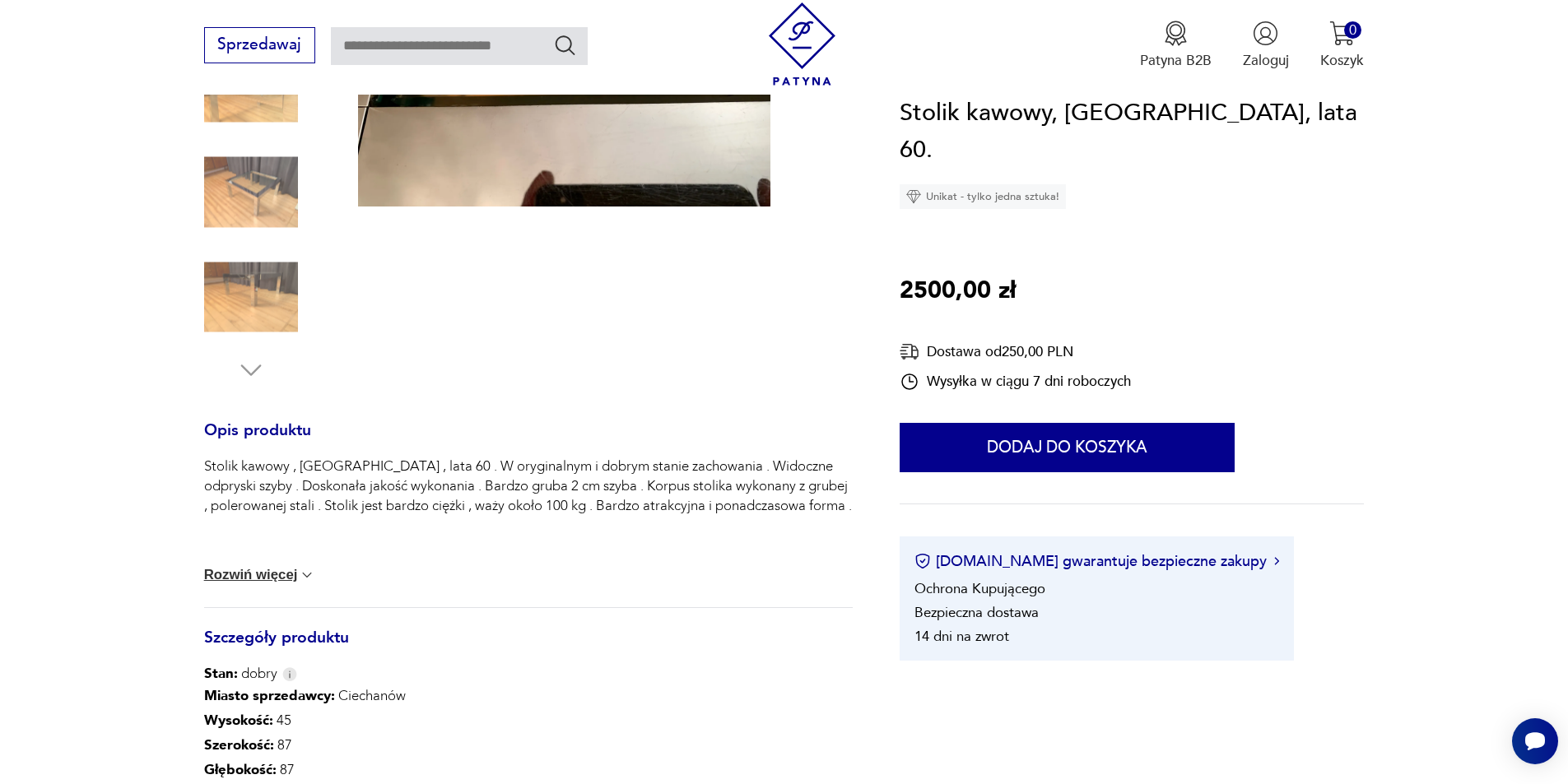
scroll to position [493, 0]
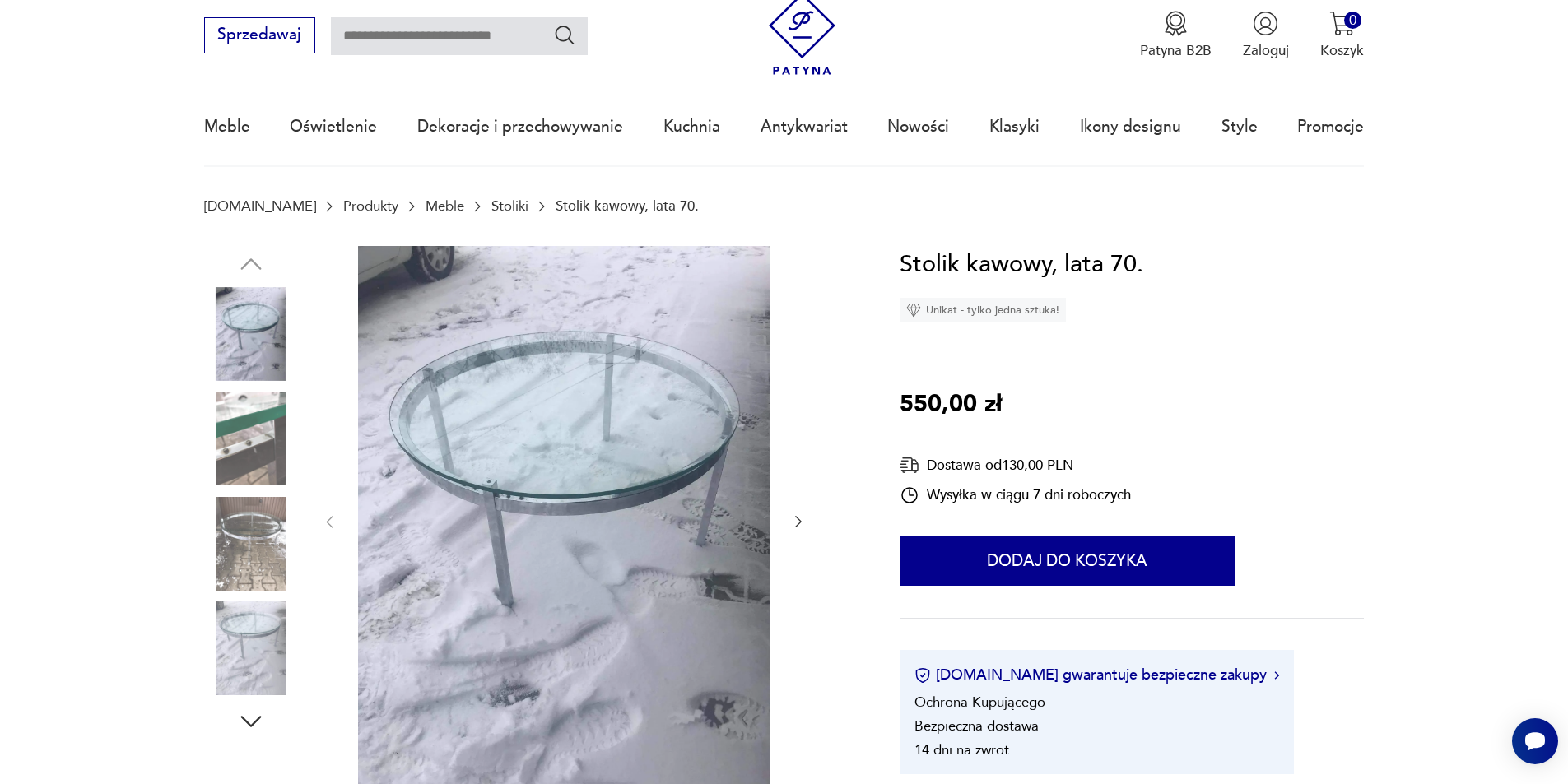
scroll to position [83, 0]
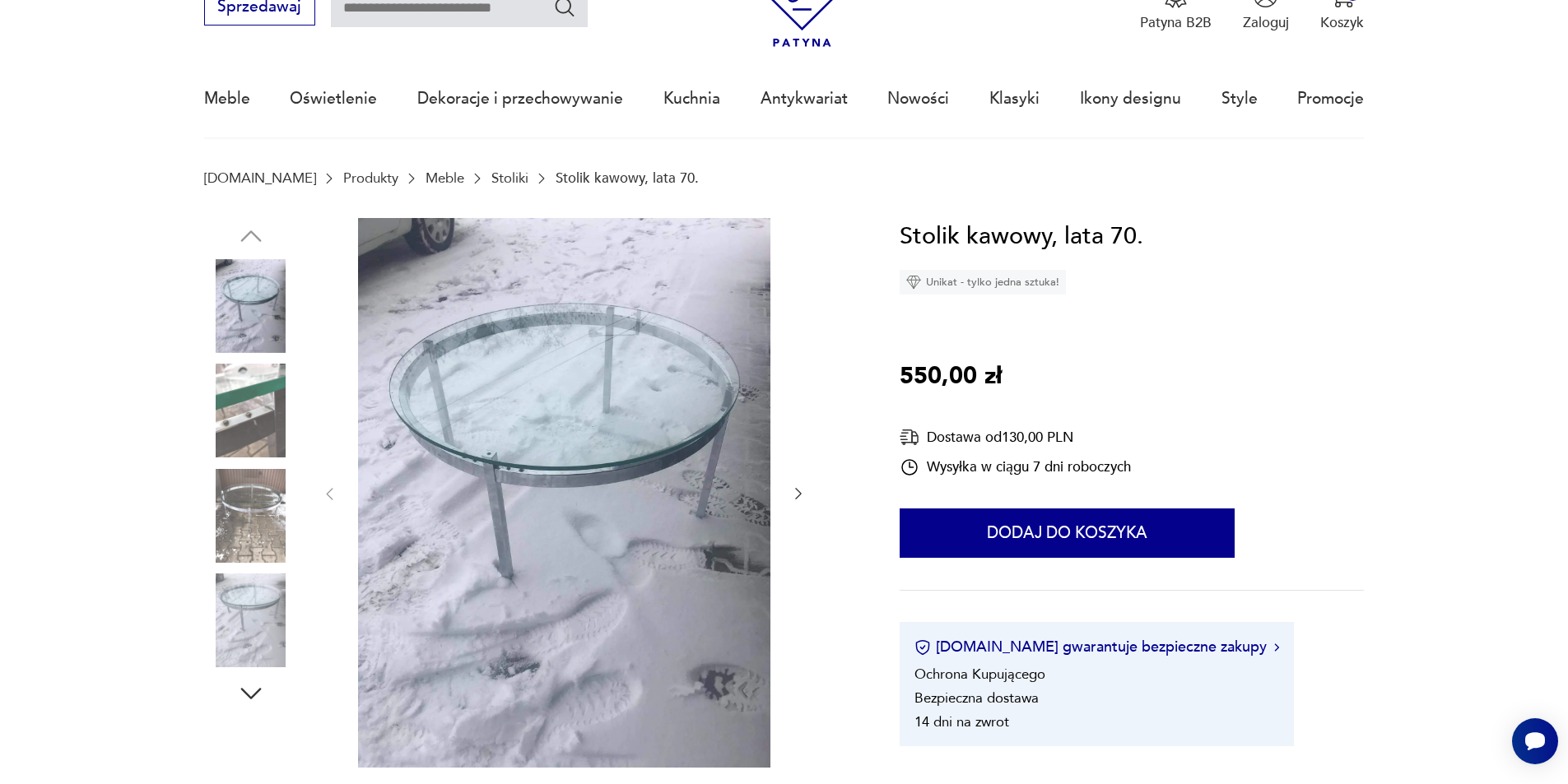
click at [259, 415] on img at bounding box center [251, 411] width 94 height 94
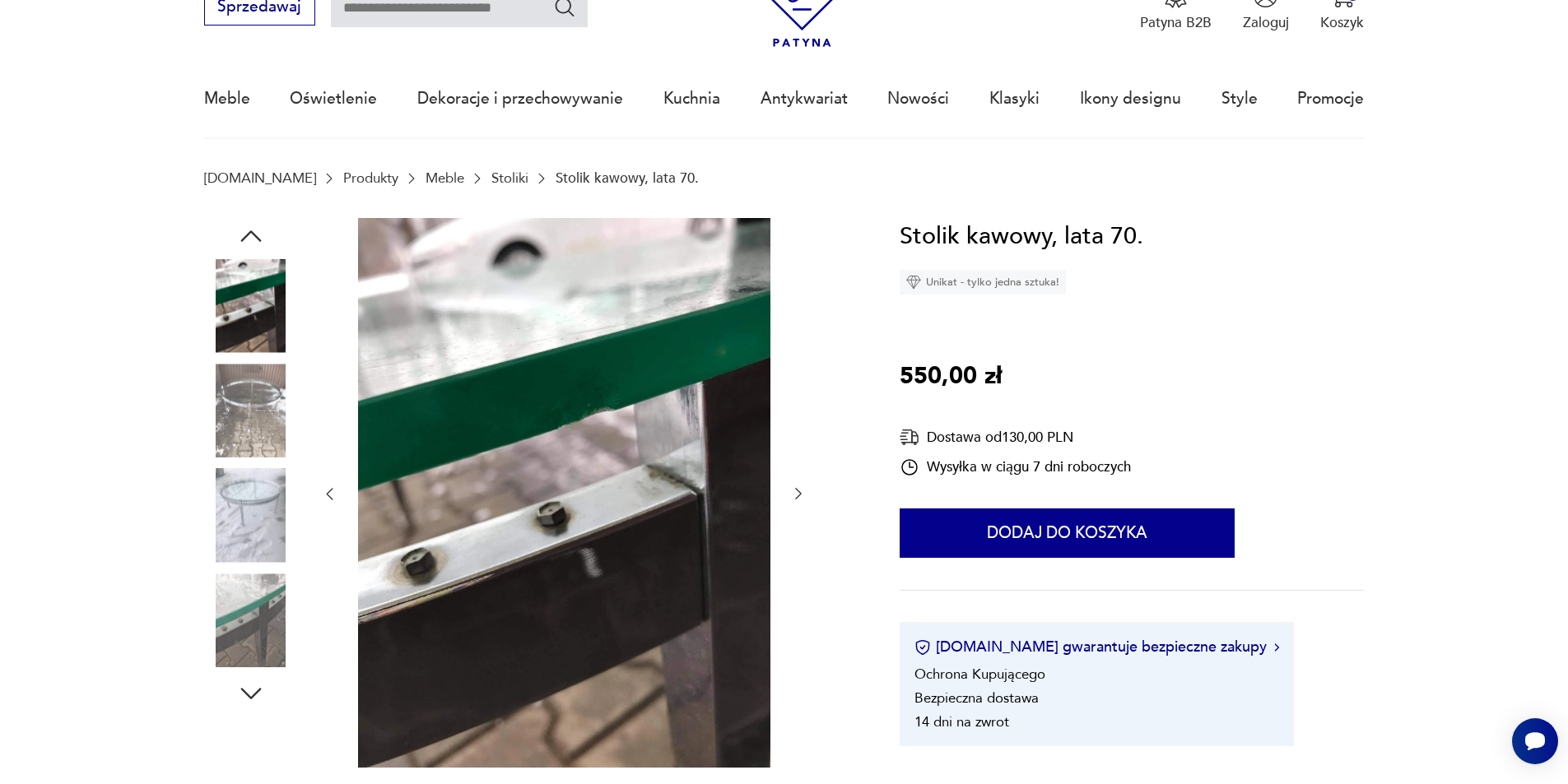
click at [263, 518] on img at bounding box center [251, 517] width 94 height 94
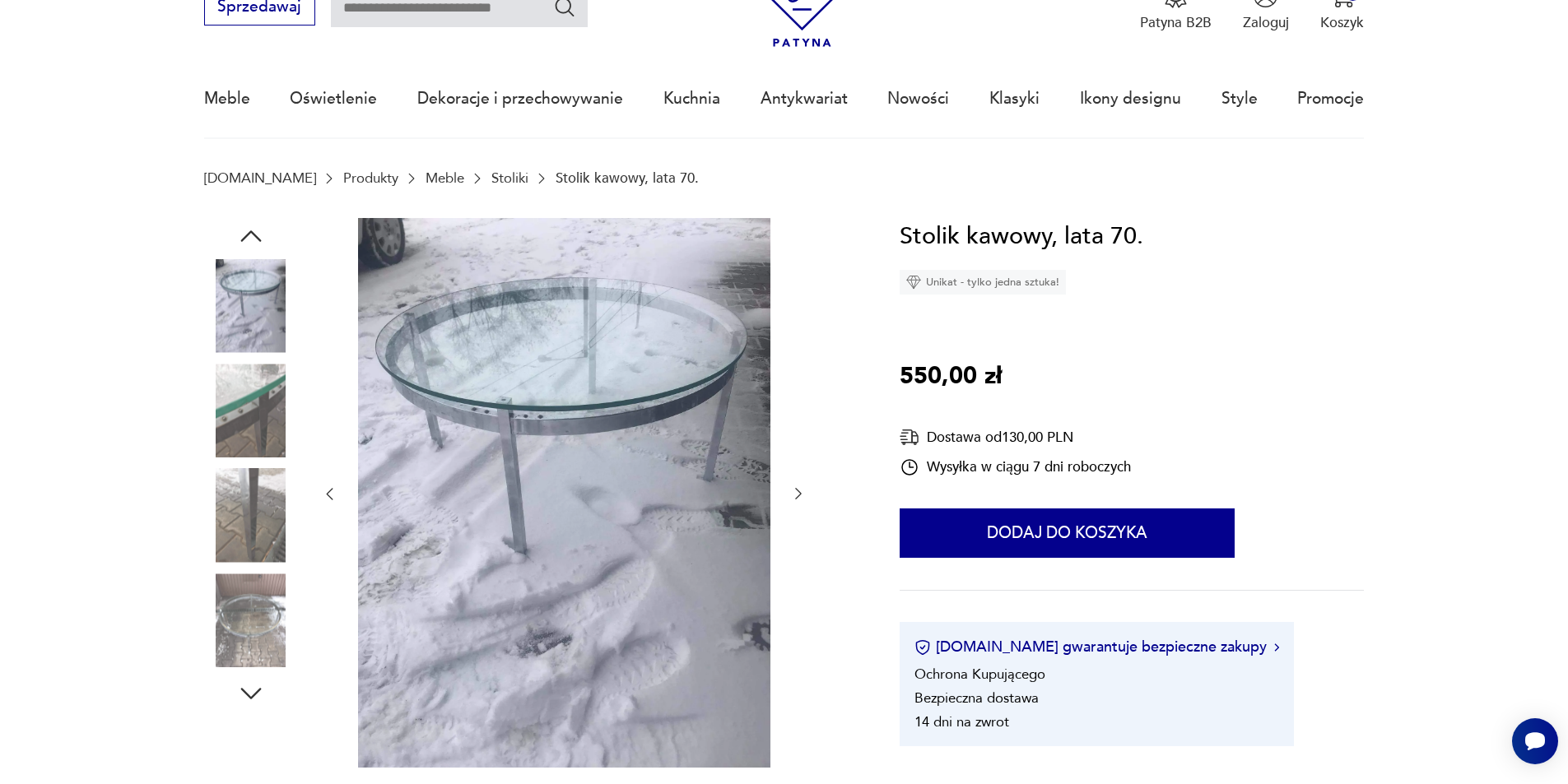
click at [248, 602] on img at bounding box center [251, 620] width 94 height 94
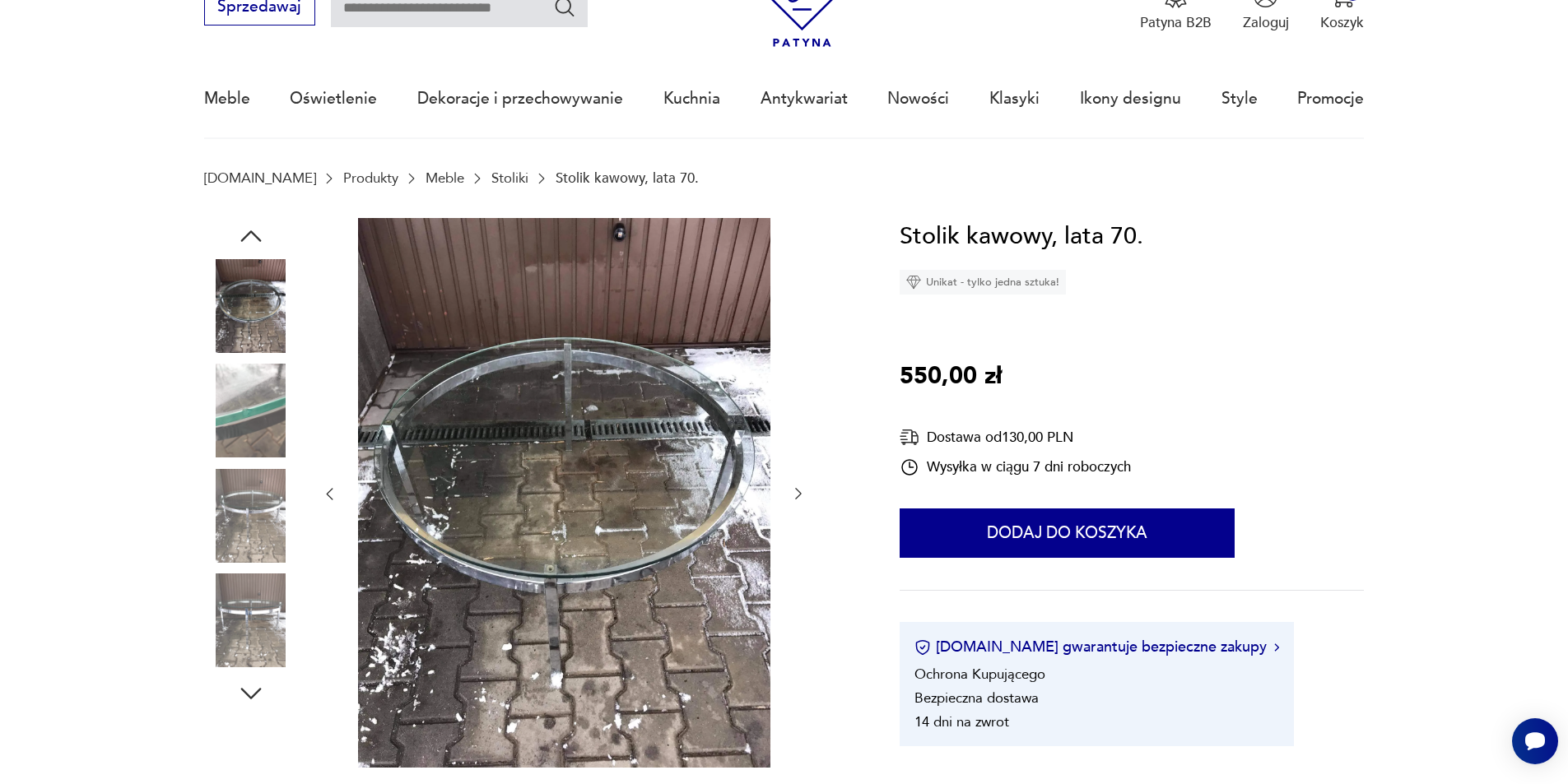
click at [242, 700] on icon "button" at bounding box center [251, 694] width 30 height 30
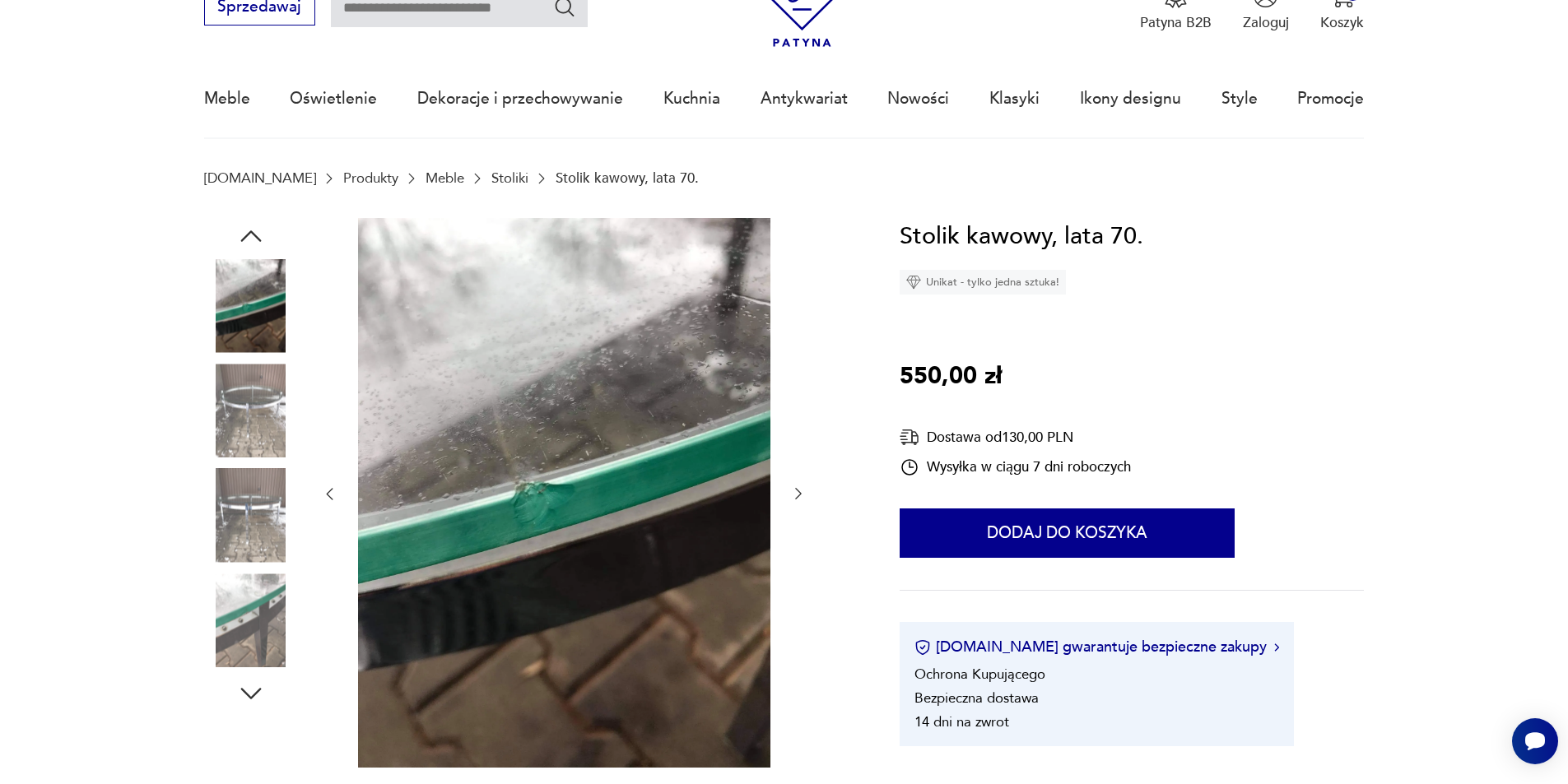
click at [256, 641] on img at bounding box center [251, 620] width 94 height 94
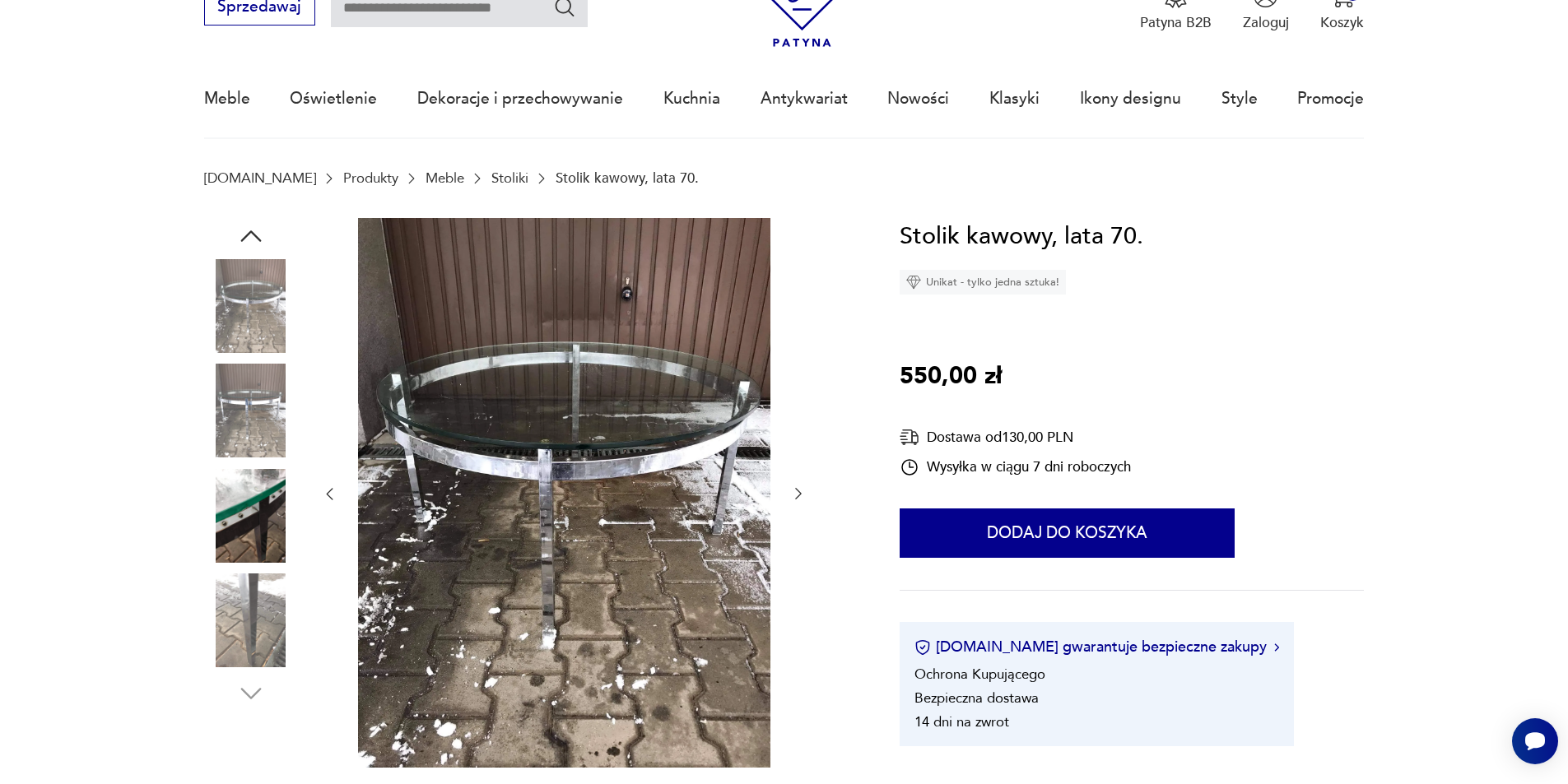
click at [618, 404] on img at bounding box center [564, 493] width 413 height 549
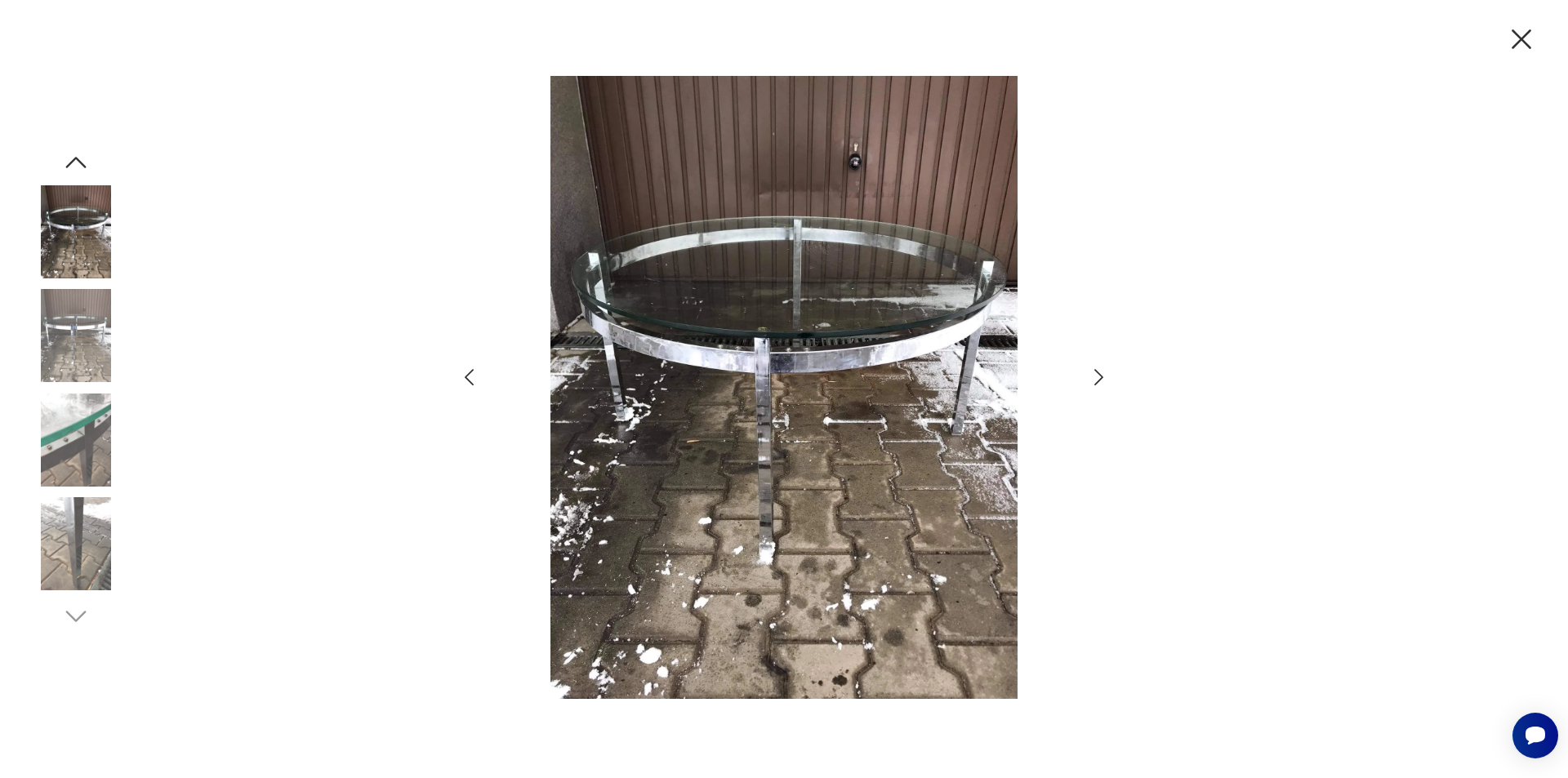
click at [1089, 381] on icon "button" at bounding box center [1098, 377] width 24 height 24
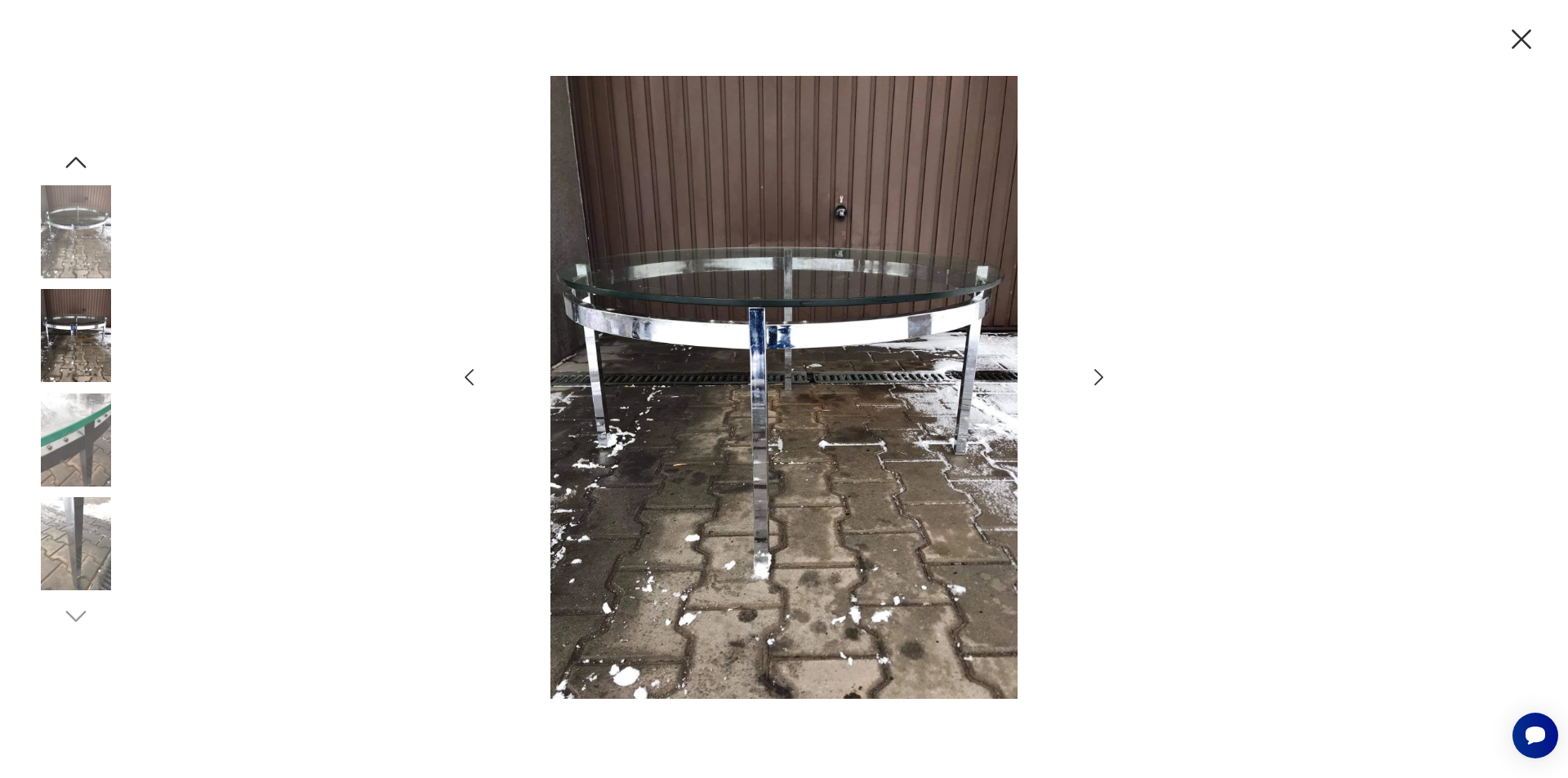
click at [1089, 381] on icon "button" at bounding box center [1098, 377] width 24 height 24
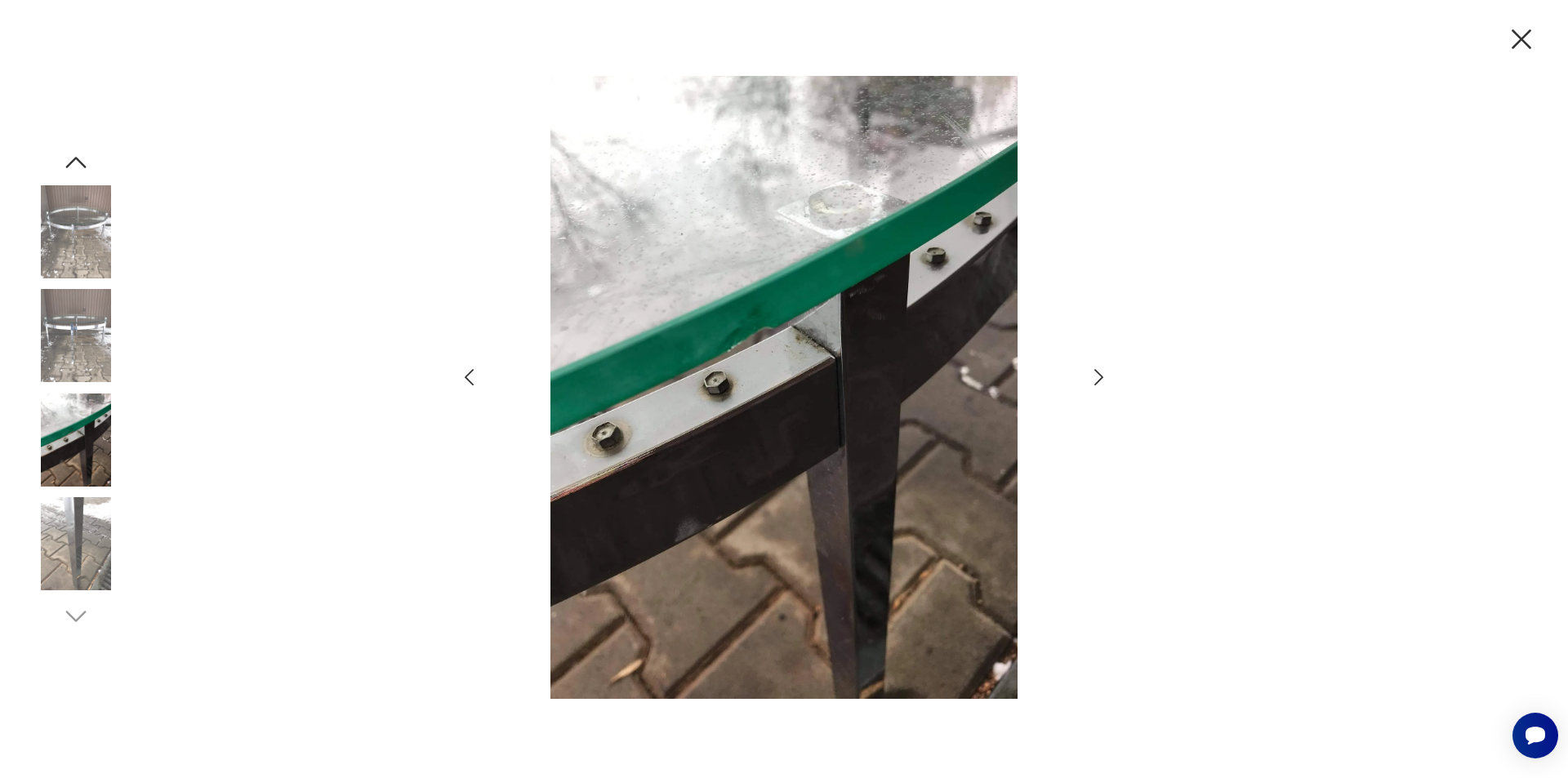
click at [1090, 381] on icon "button" at bounding box center [1098, 377] width 24 height 24
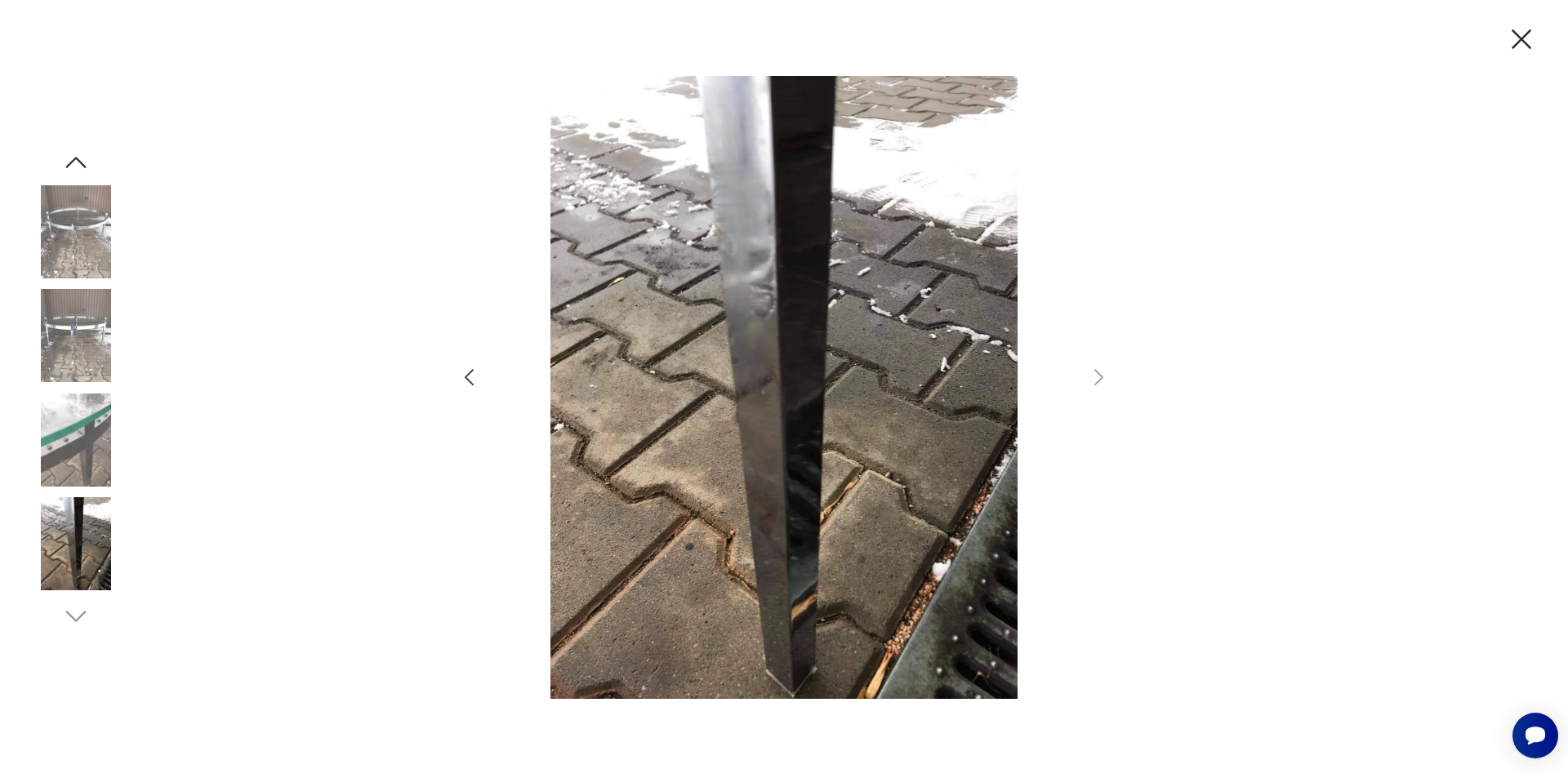
click at [469, 372] on icon "button" at bounding box center [469, 377] width 24 height 24
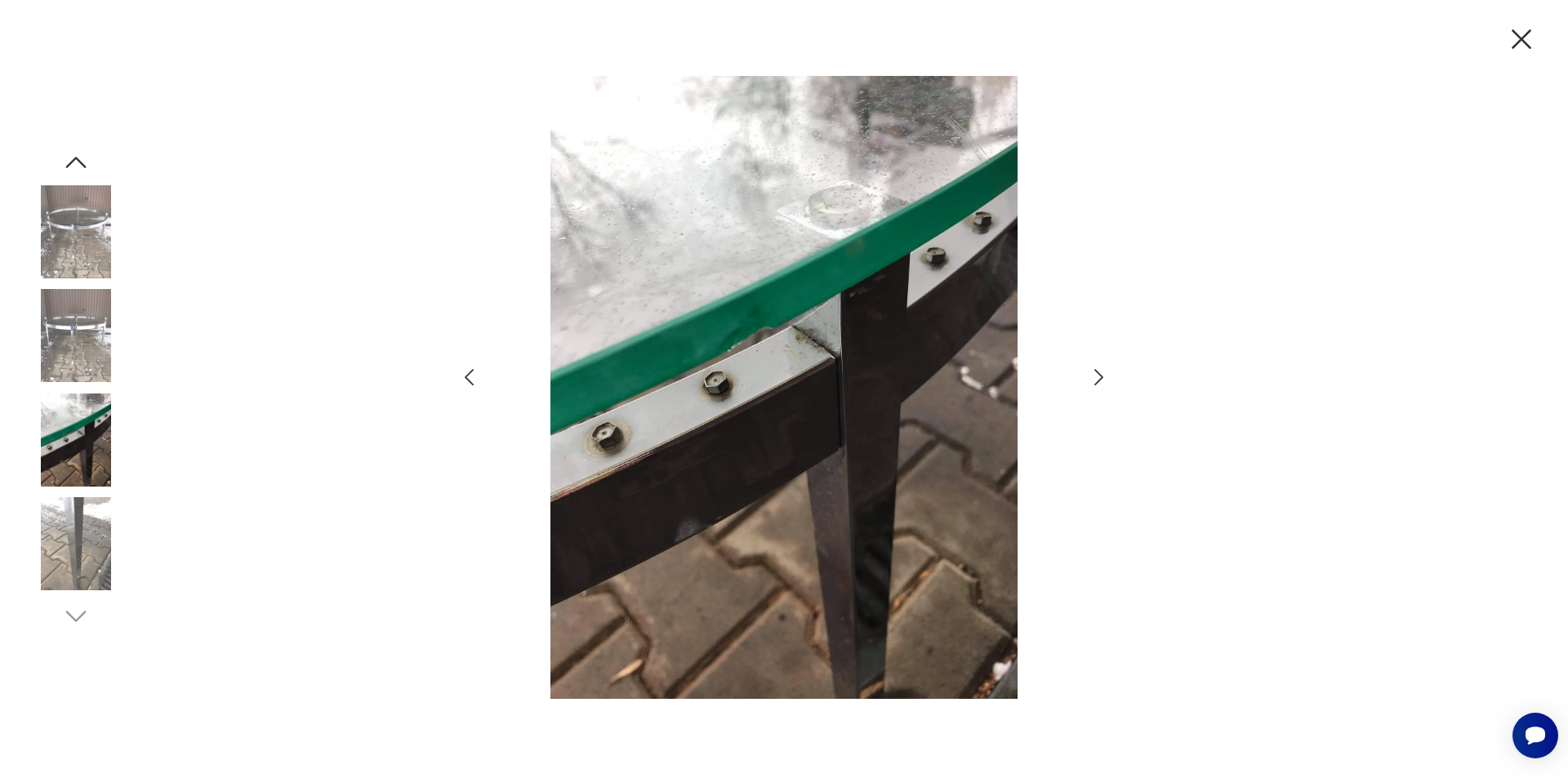
click at [469, 372] on icon "button" at bounding box center [469, 377] width 24 height 24
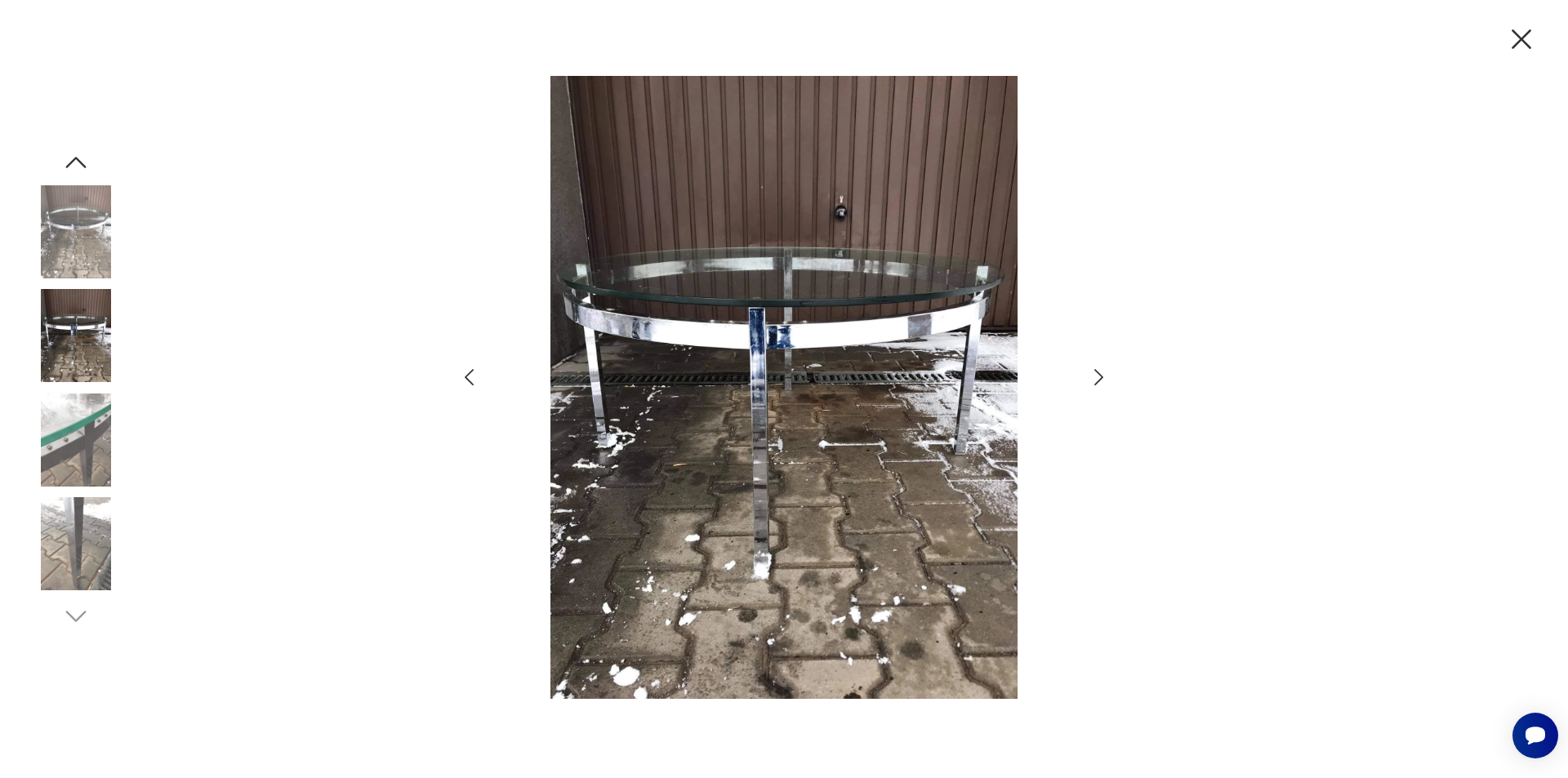
click at [469, 372] on icon "button" at bounding box center [469, 377] width 24 height 24
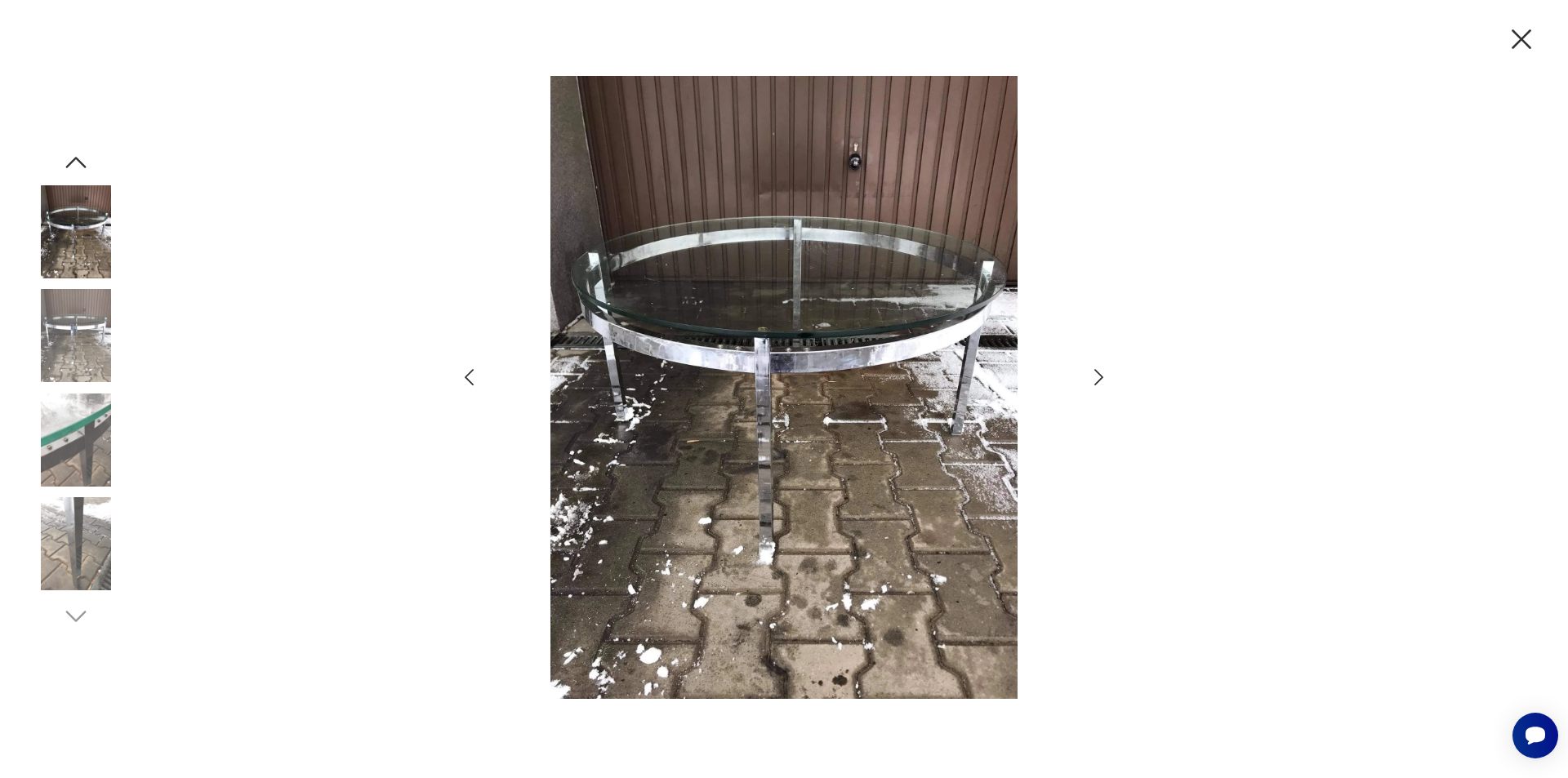
click at [469, 372] on icon "button" at bounding box center [469, 377] width 24 height 24
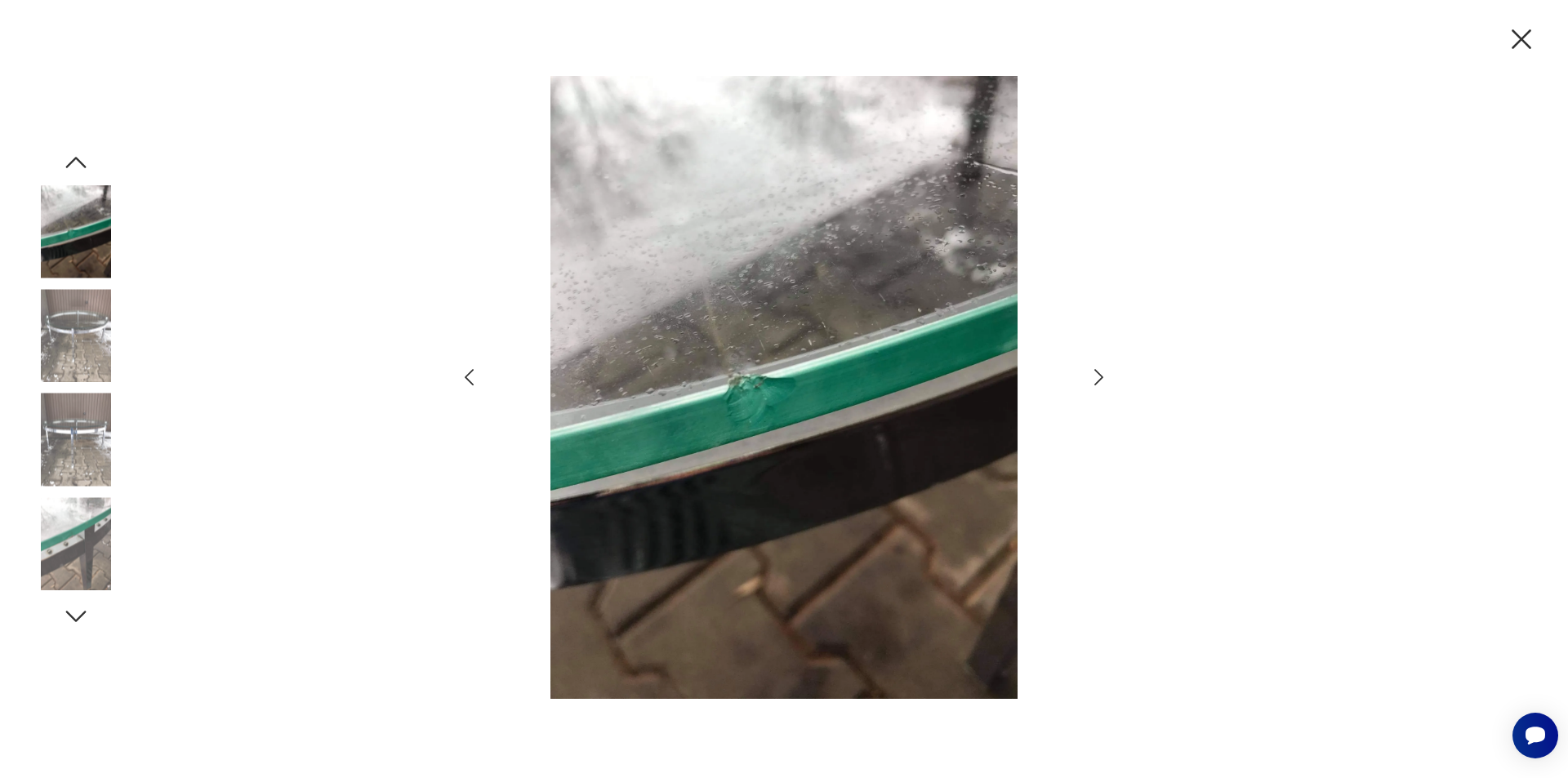
click at [469, 372] on icon "button" at bounding box center [469, 377] width 24 height 24
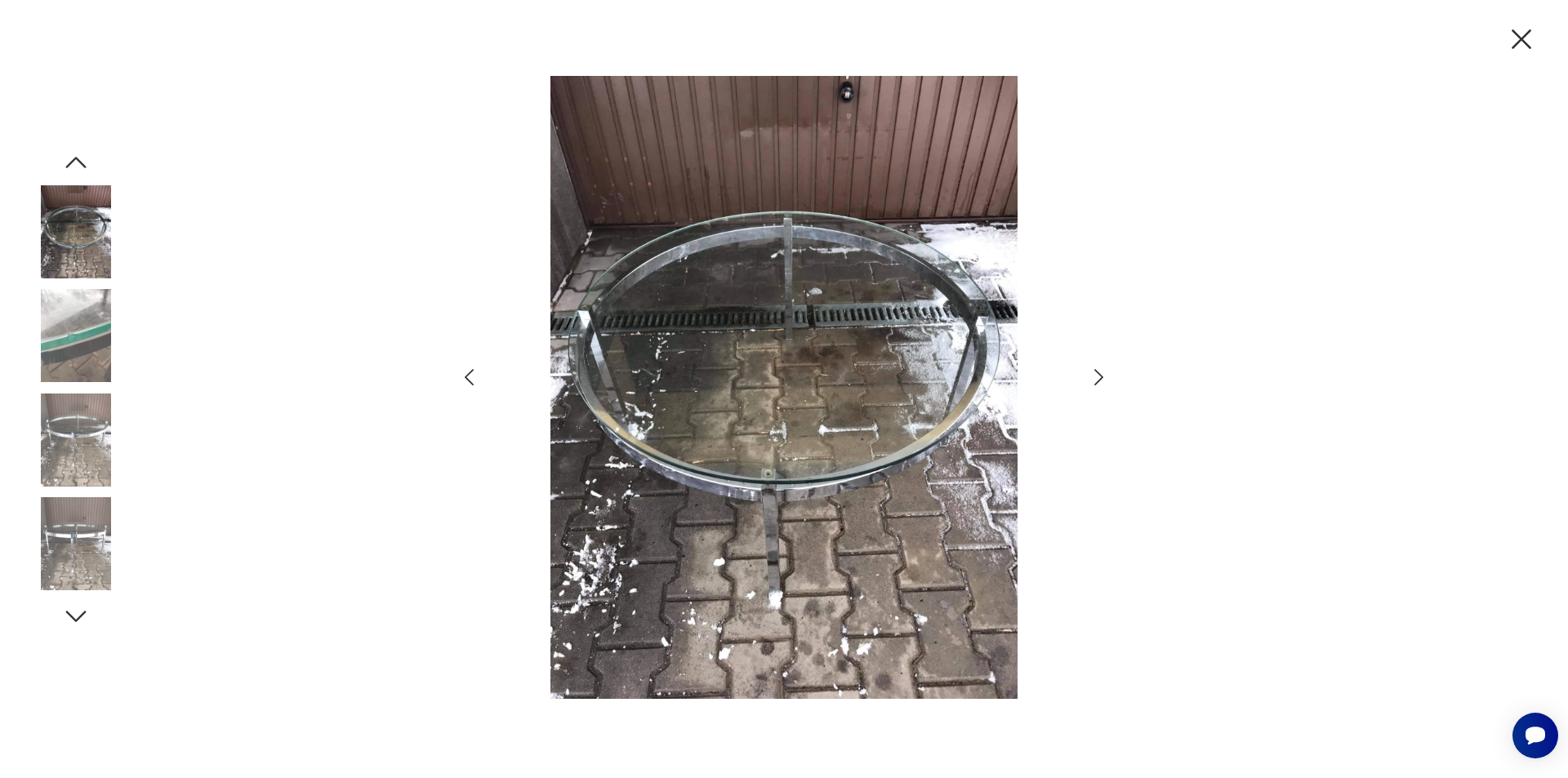
click at [469, 372] on icon "button" at bounding box center [469, 377] width 24 height 24
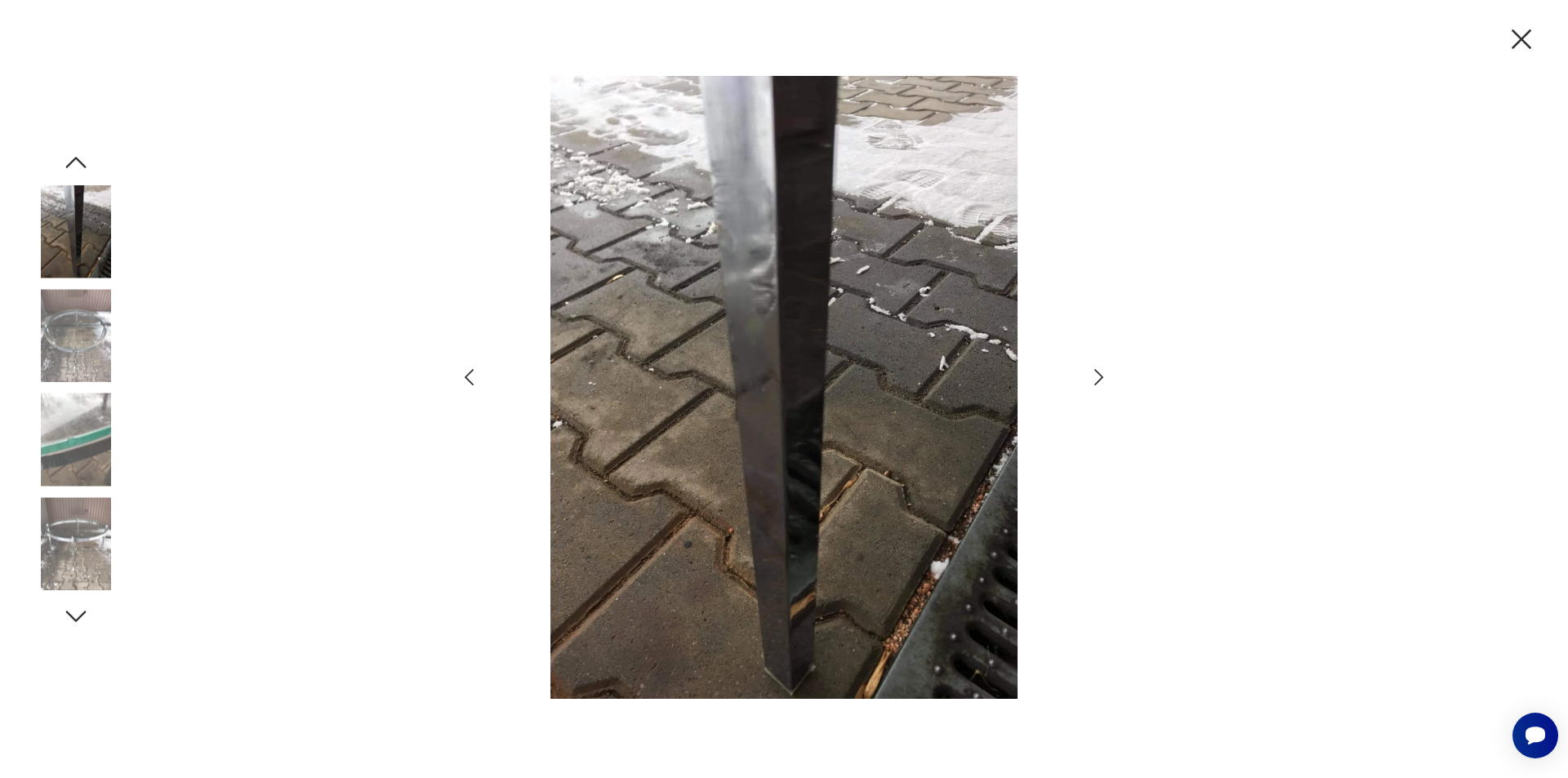
click at [469, 372] on icon "button" at bounding box center [469, 377] width 24 height 24
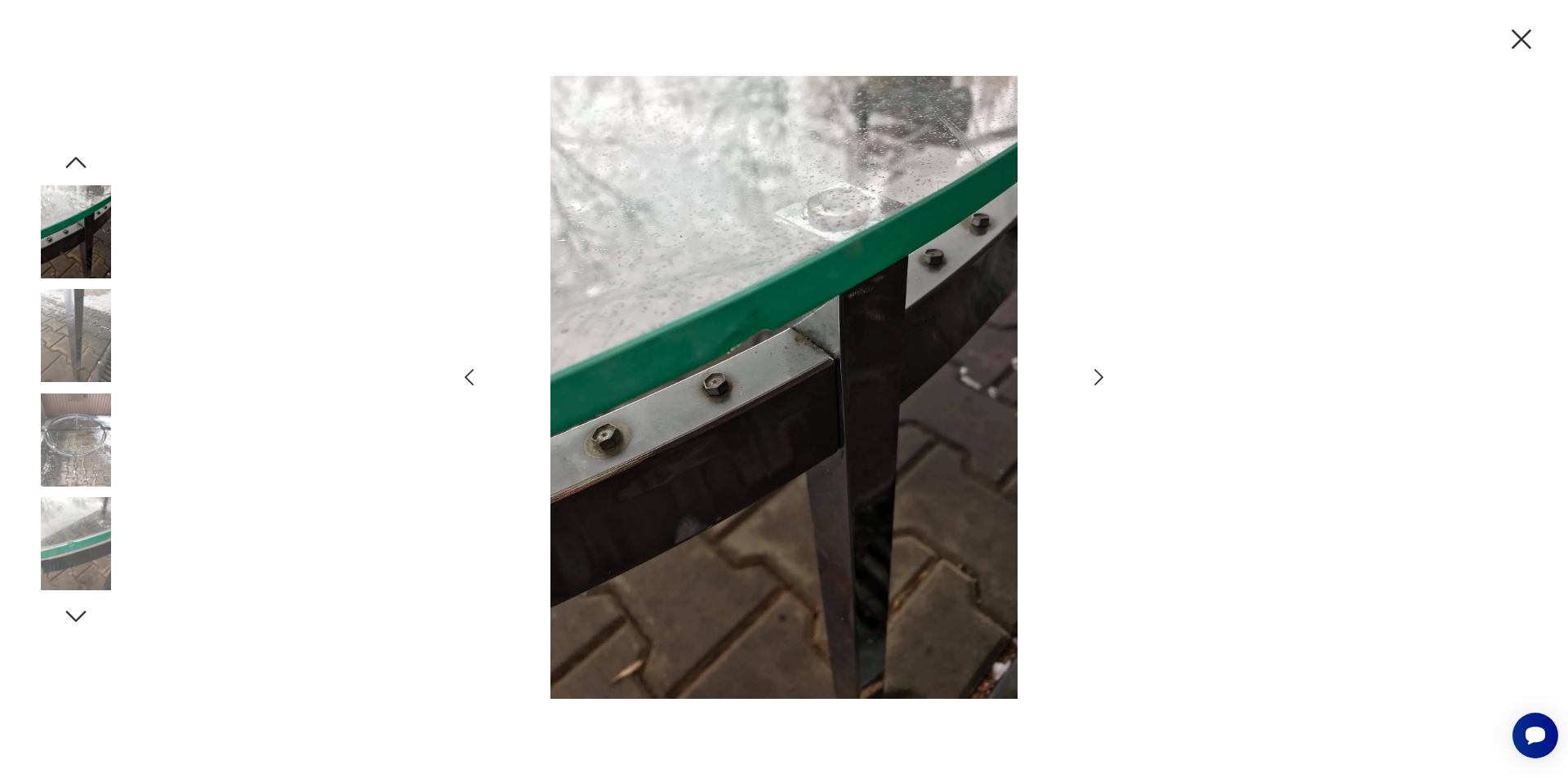
click at [469, 372] on icon "button" at bounding box center [469, 377] width 24 height 24
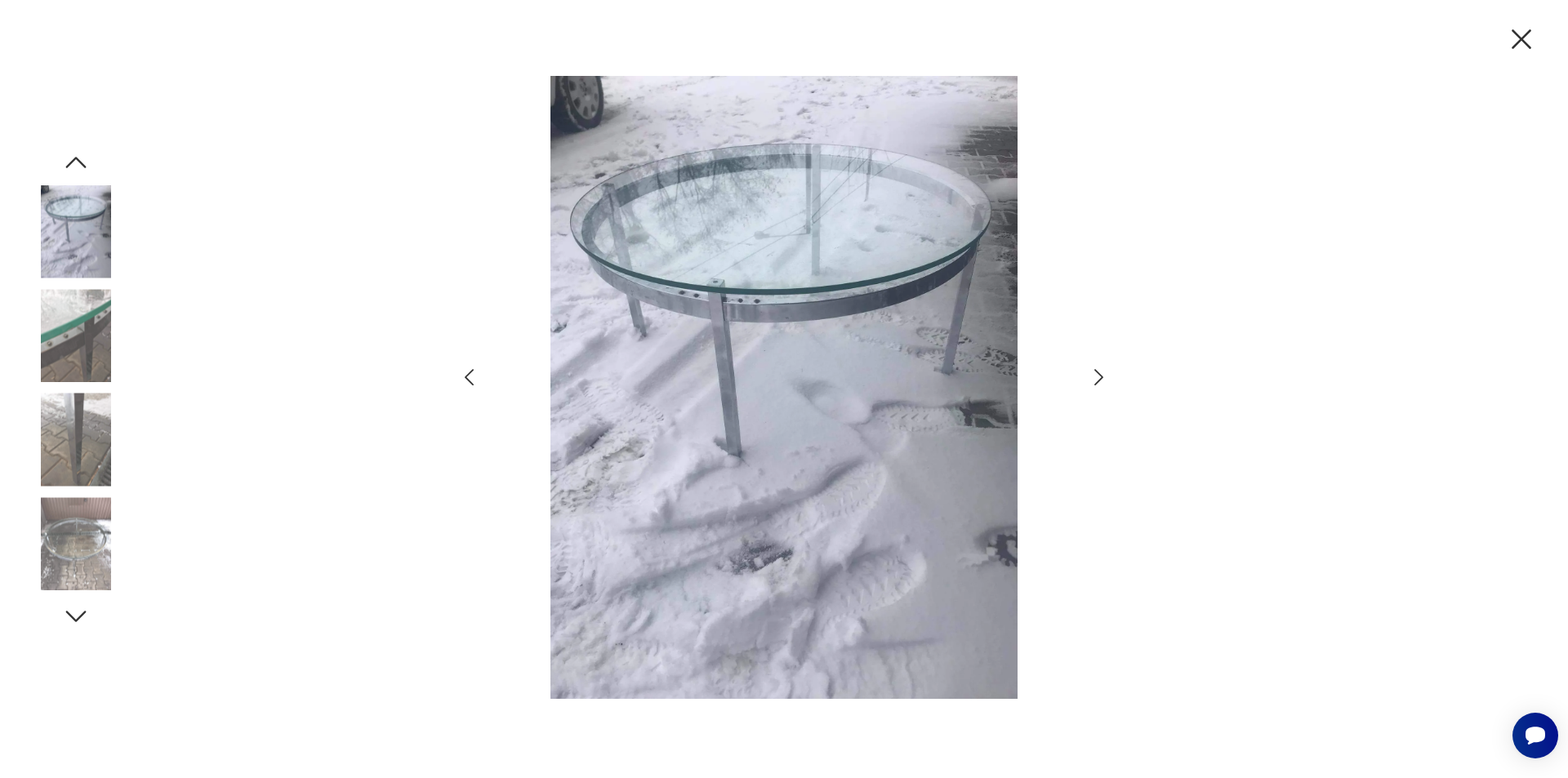
click at [469, 372] on icon "button" at bounding box center [469, 377] width 24 height 24
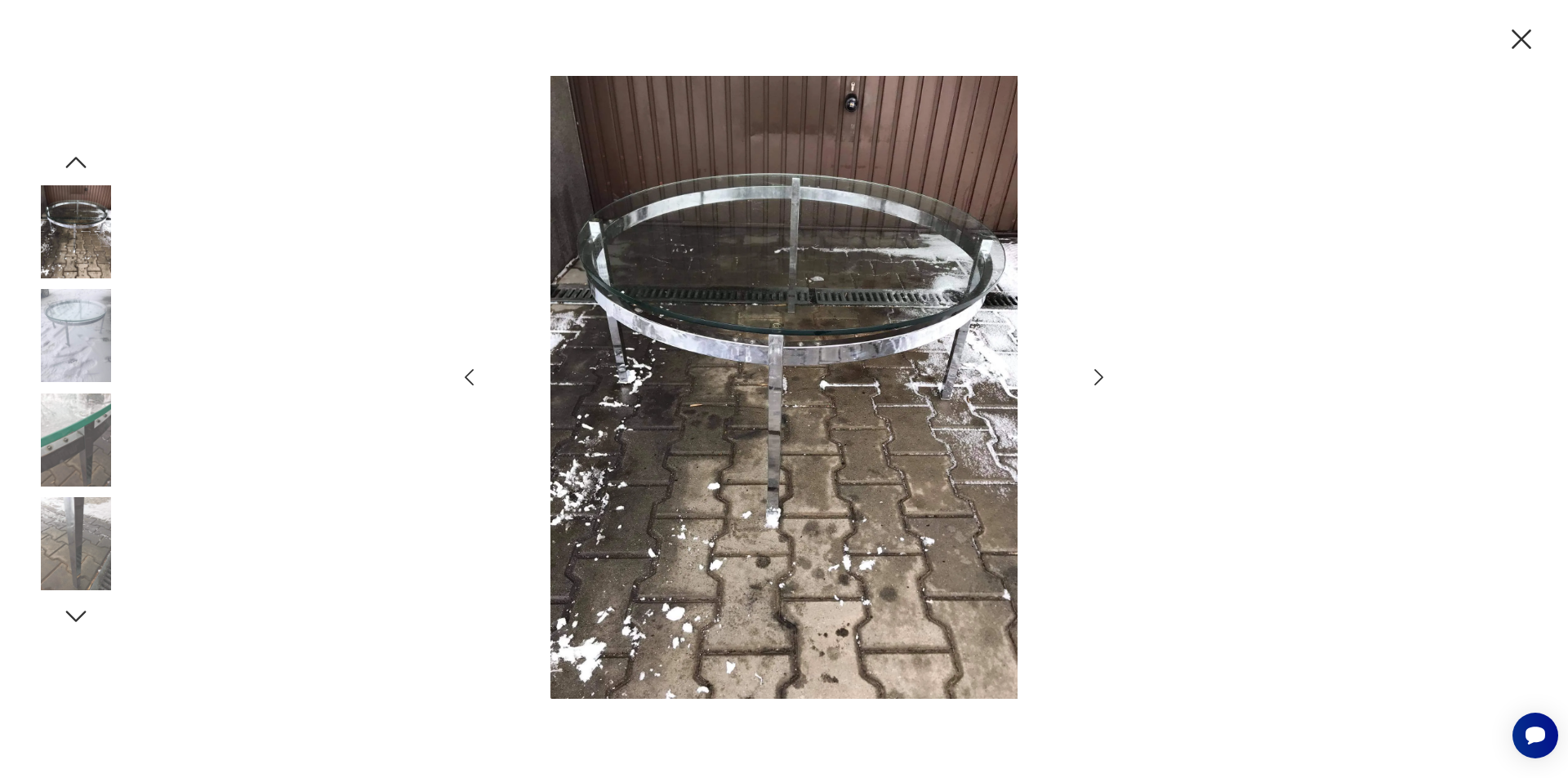
click at [469, 372] on icon "button" at bounding box center [469, 377] width 24 height 24
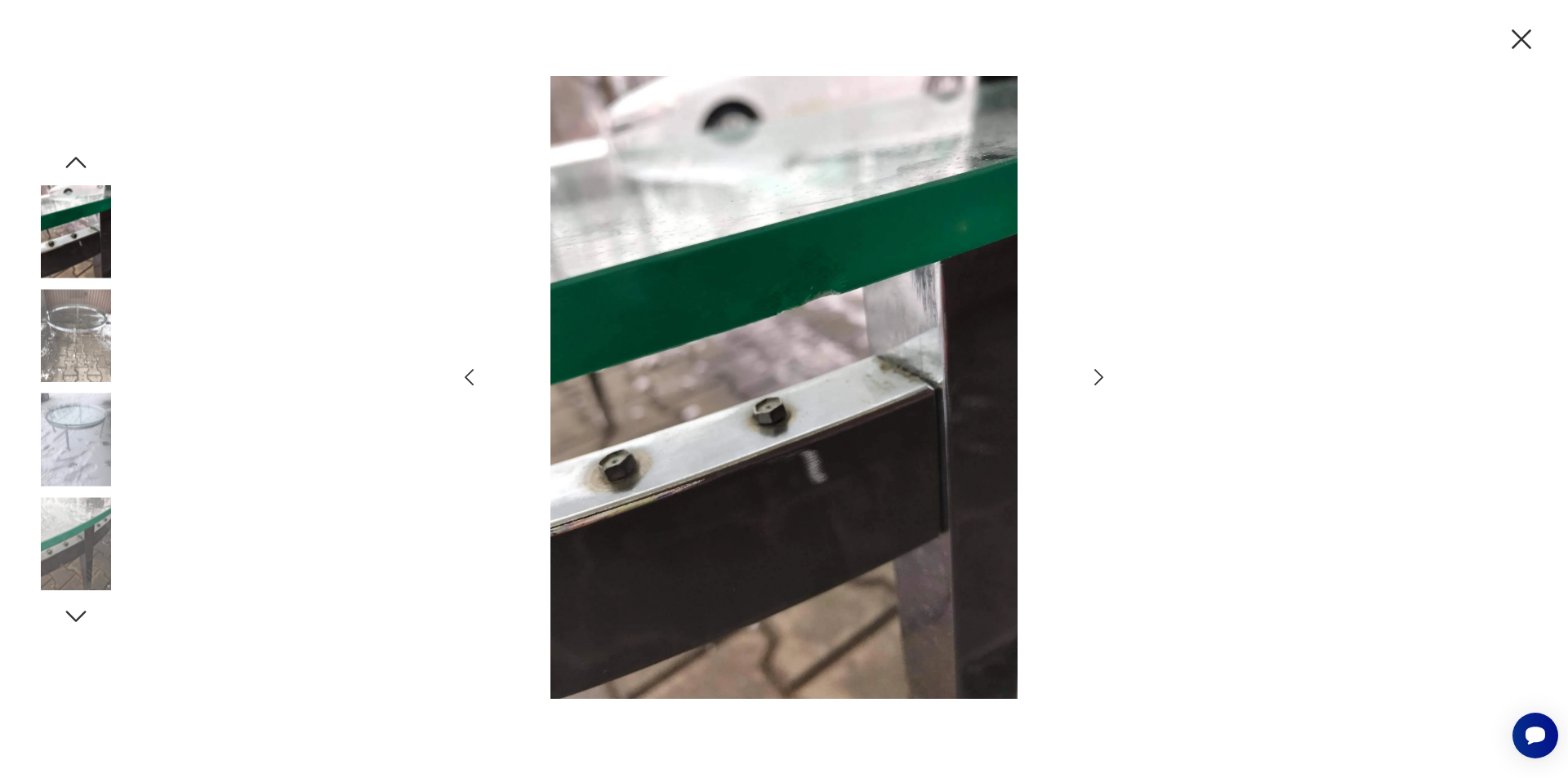
click at [469, 372] on icon "button" at bounding box center [469, 377] width 24 height 24
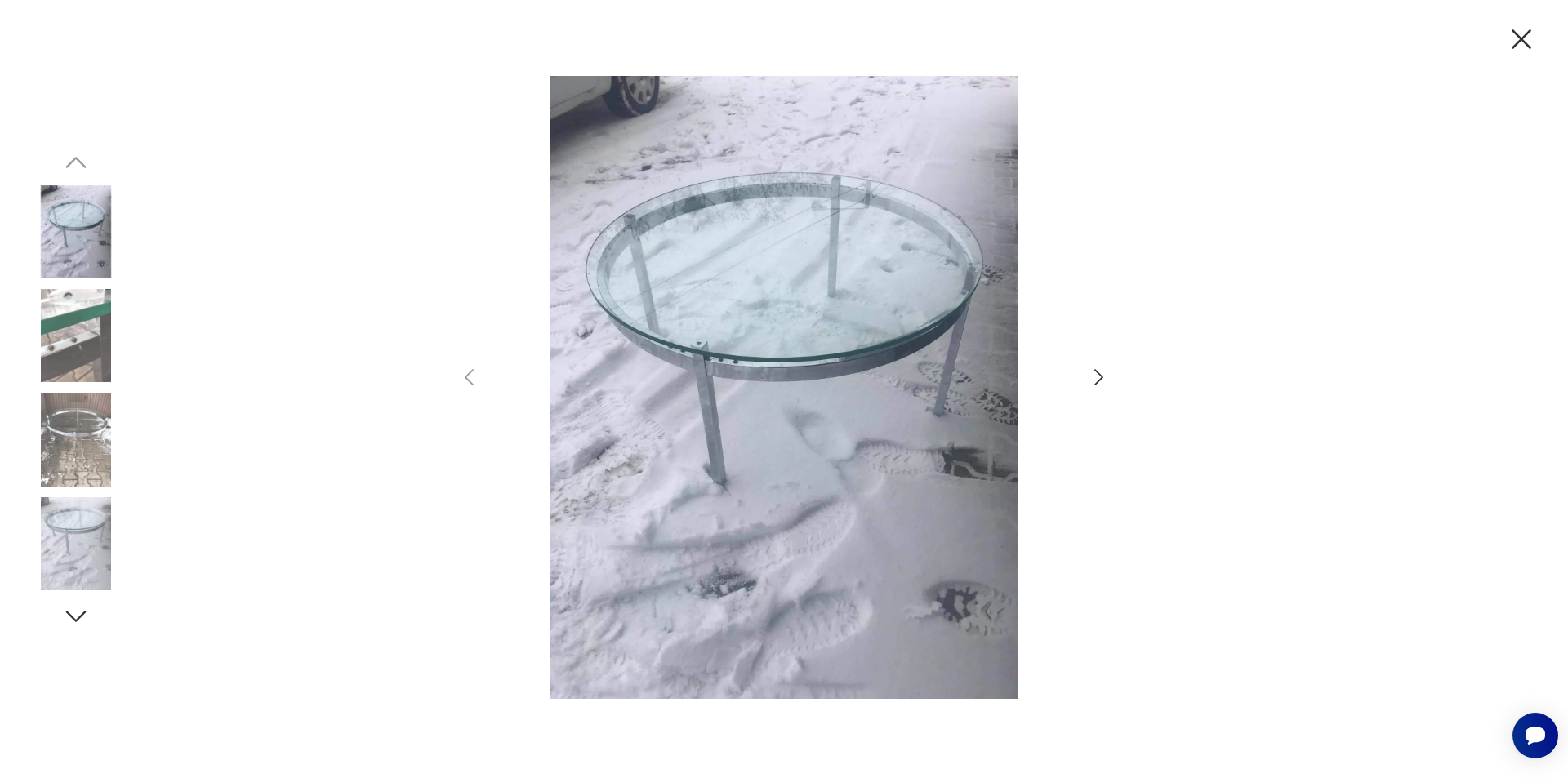
click at [1516, 41] on icon "button" at bounding box center [1521, 39] width 34 height 34
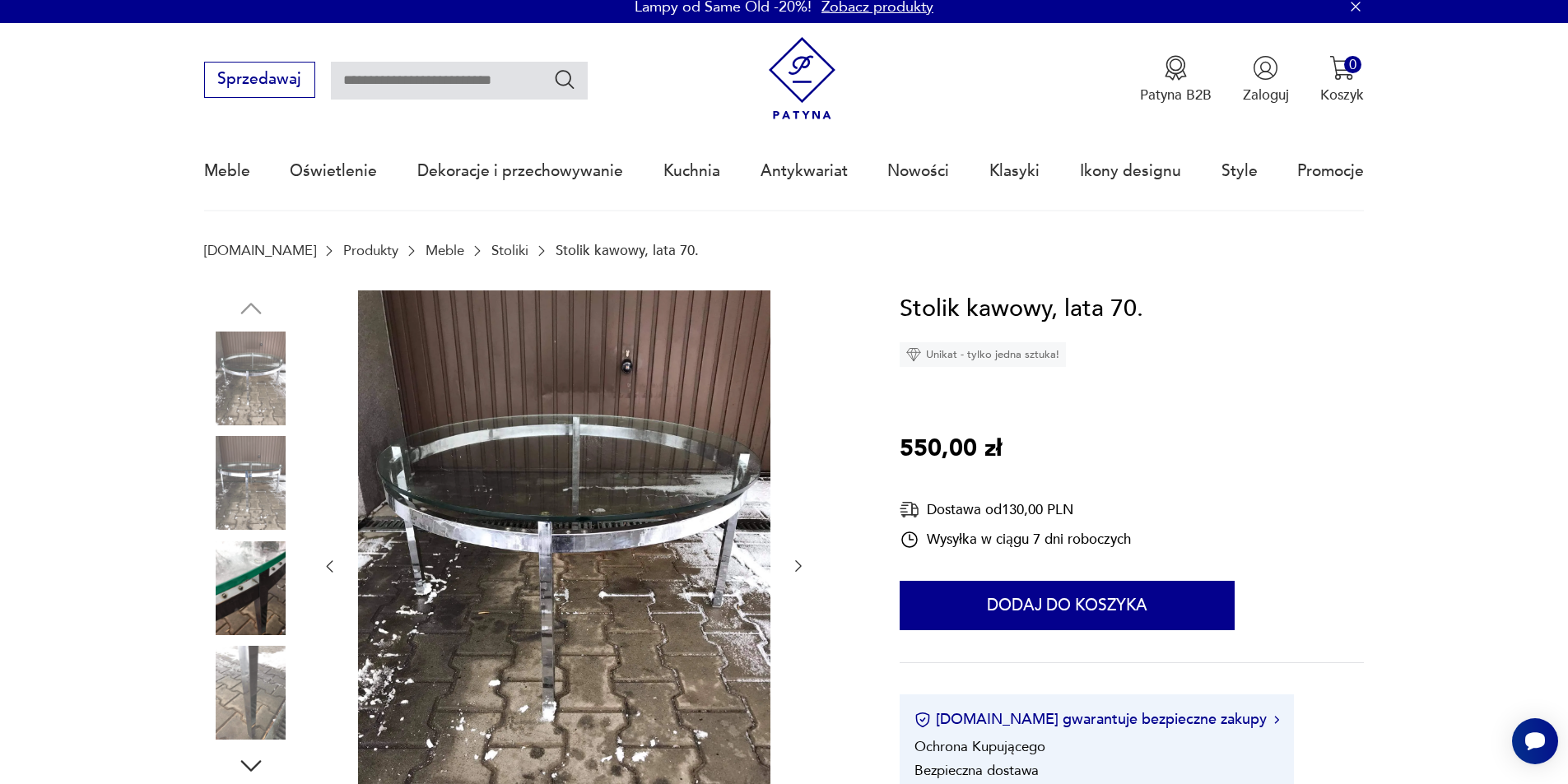
scroll to position [0, 0]
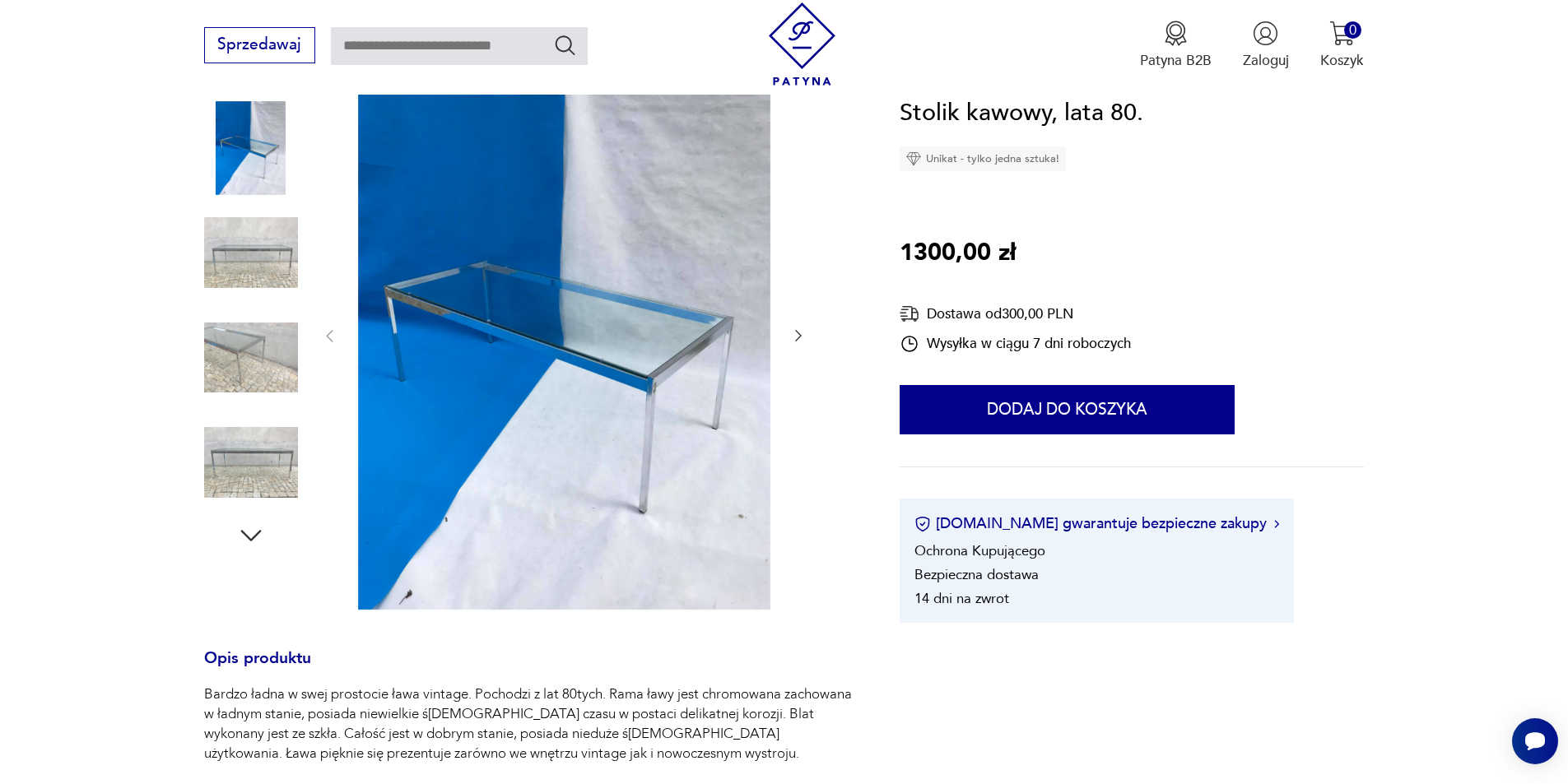
scroll to position [247, 0]
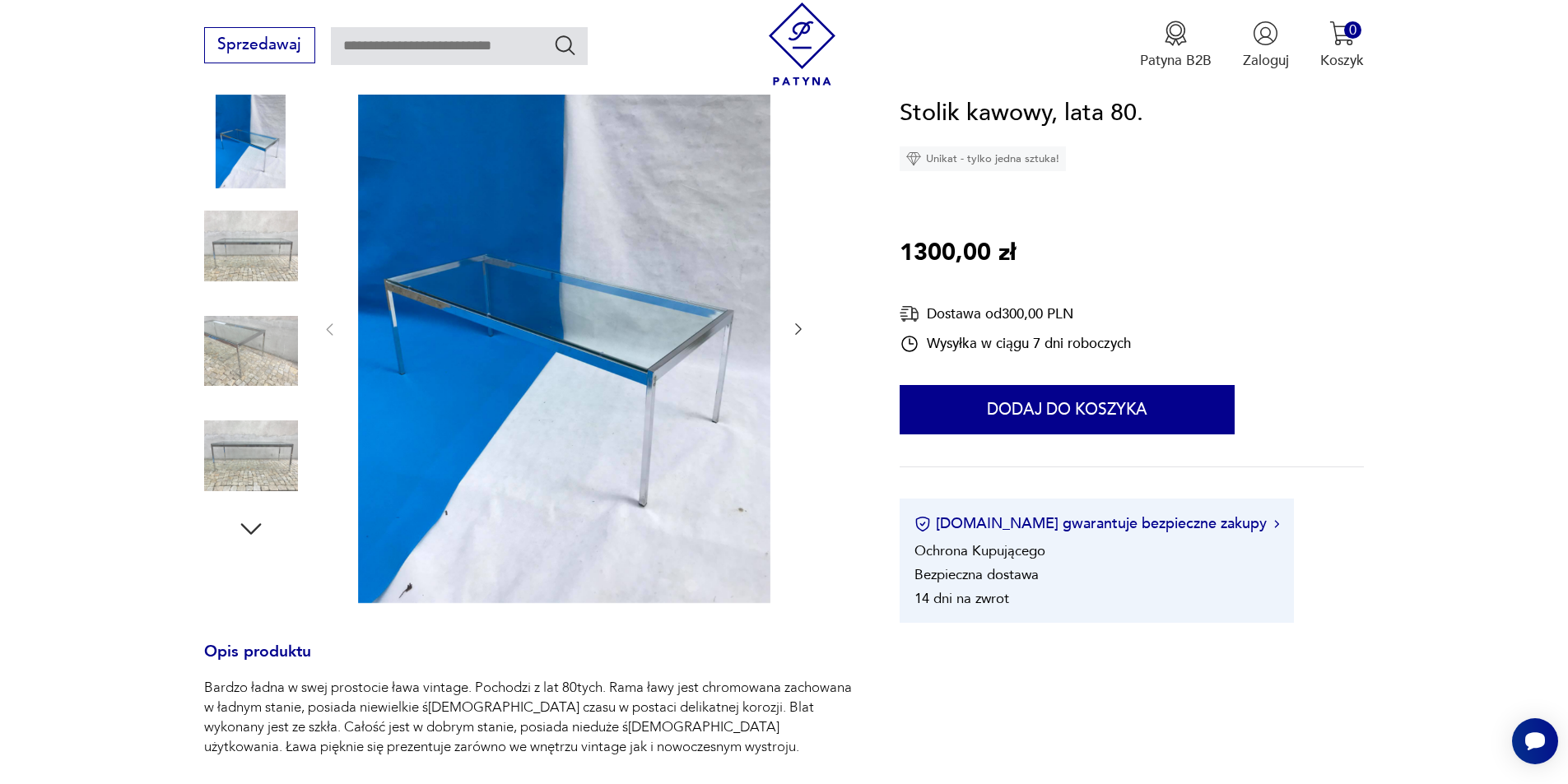
click at [804, 325] on icon "button" at bounding box center [797, 329] width 16 height 16
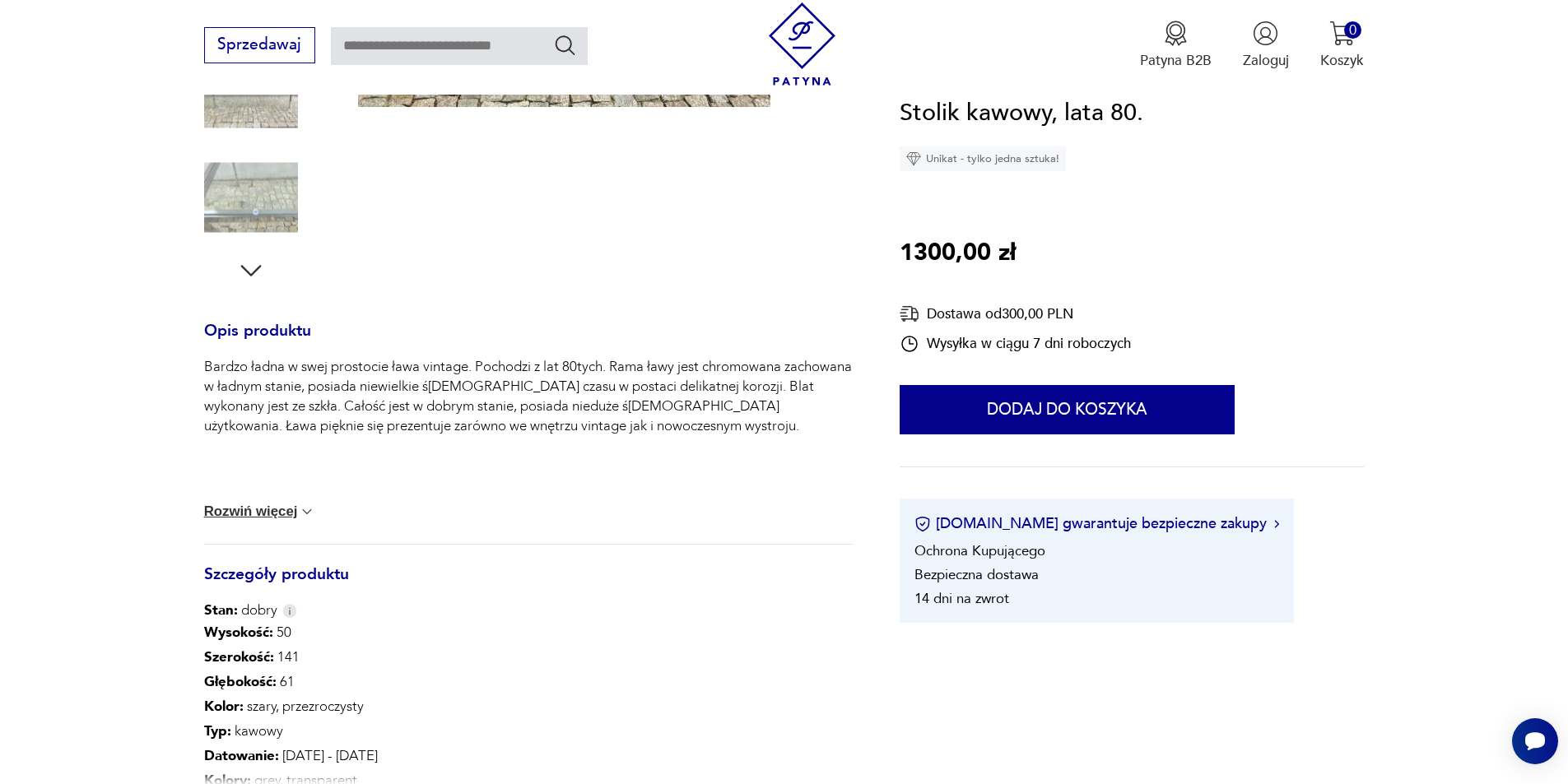
scroll to position [658, 0]
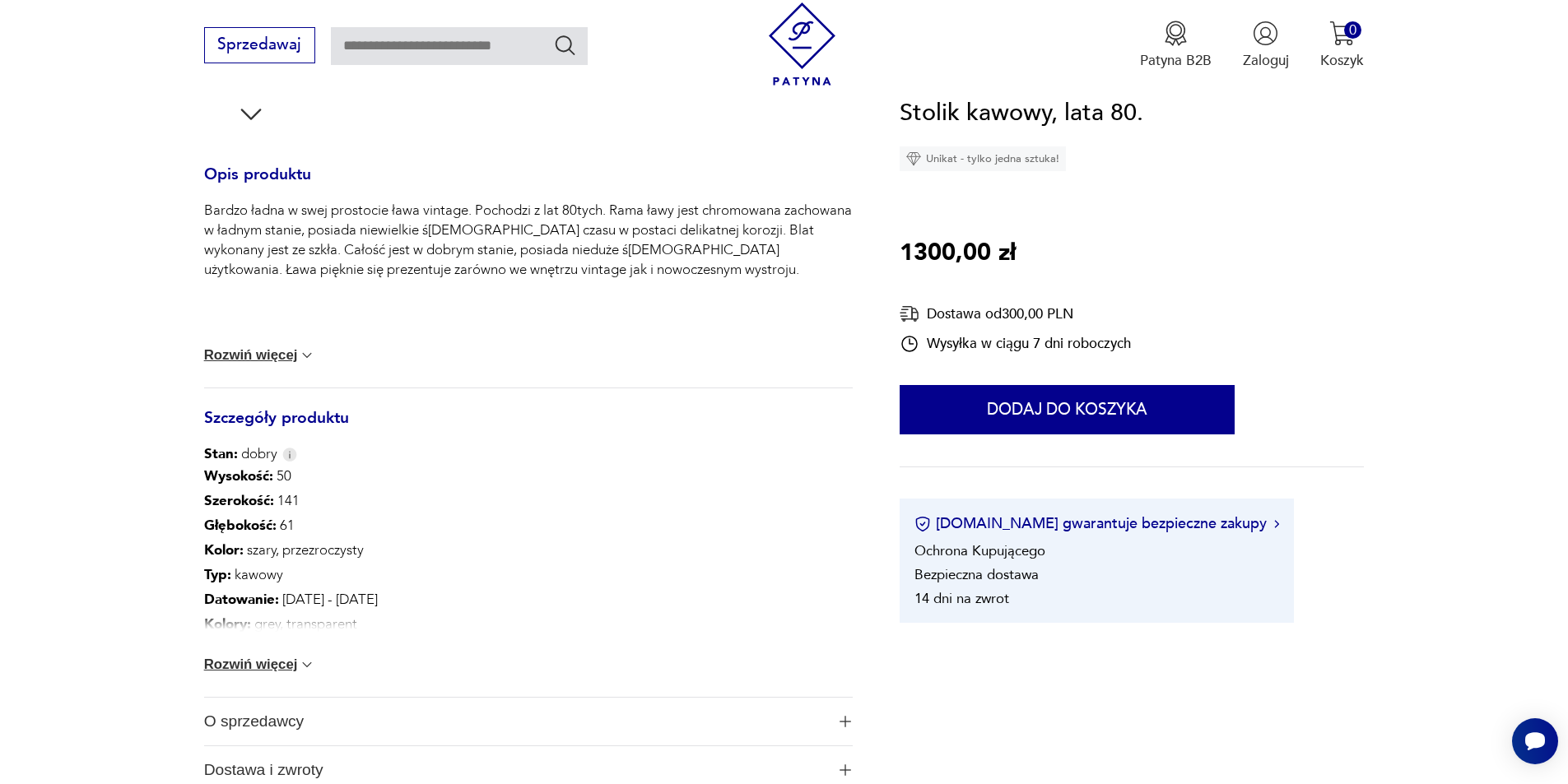
click at [283, 666] on button "Rozwiń więcej" at bounding box center [260, 665] width 112 height 16
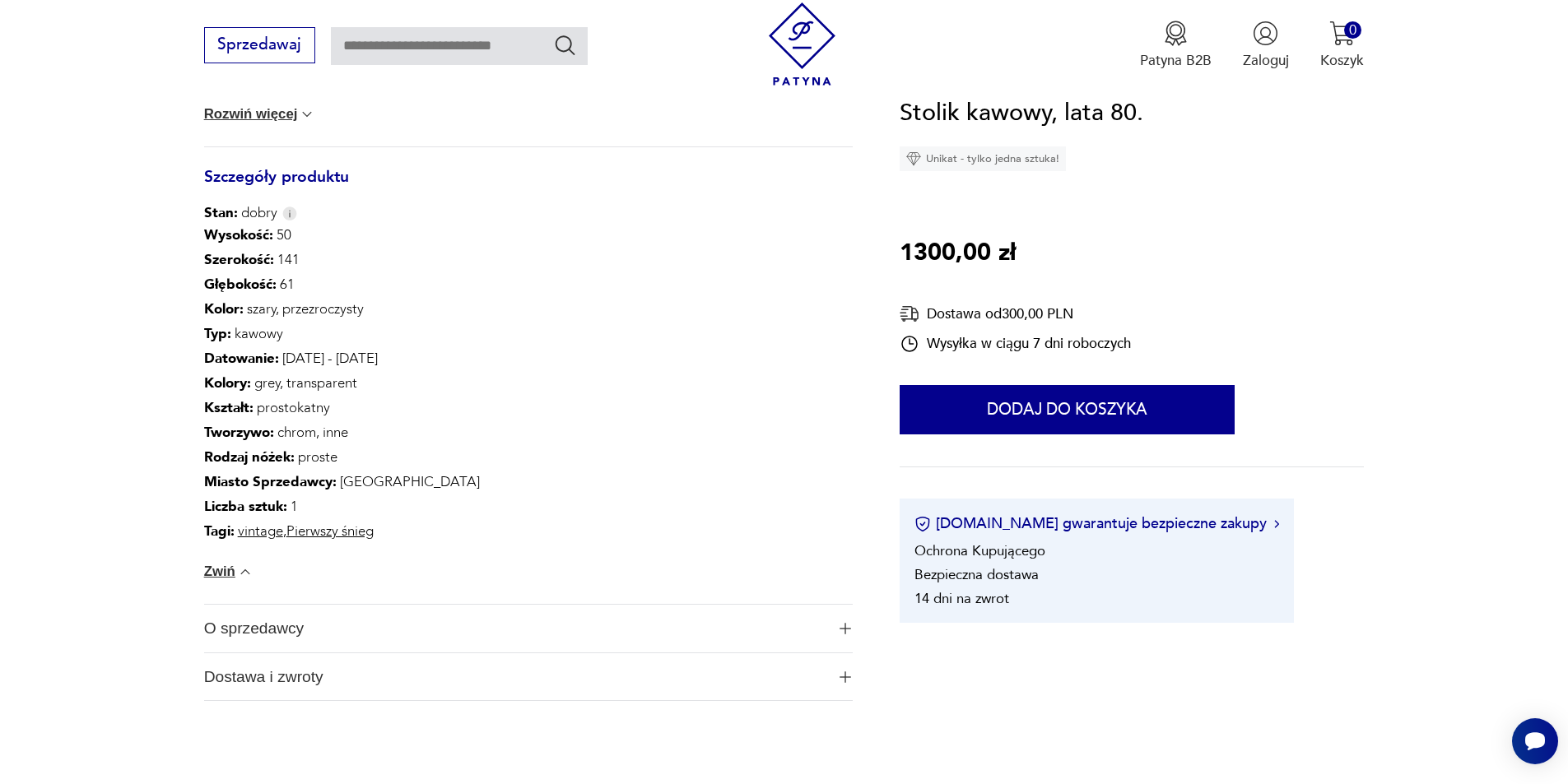
scroll to position [988, 0]
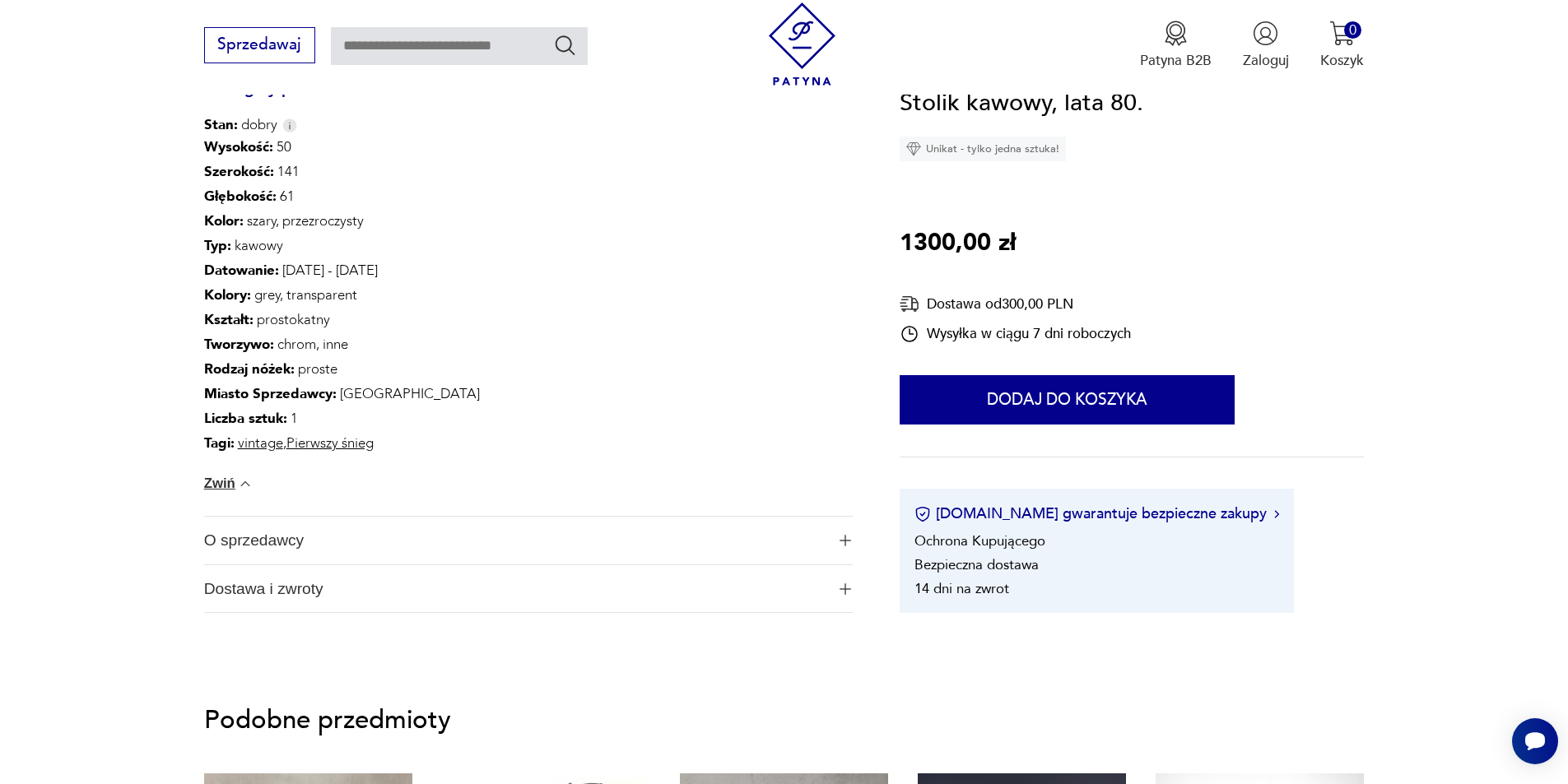
click at [291, 536] on span "O sprzedawcy" at bounding box center [515, 541] width 621 height 48
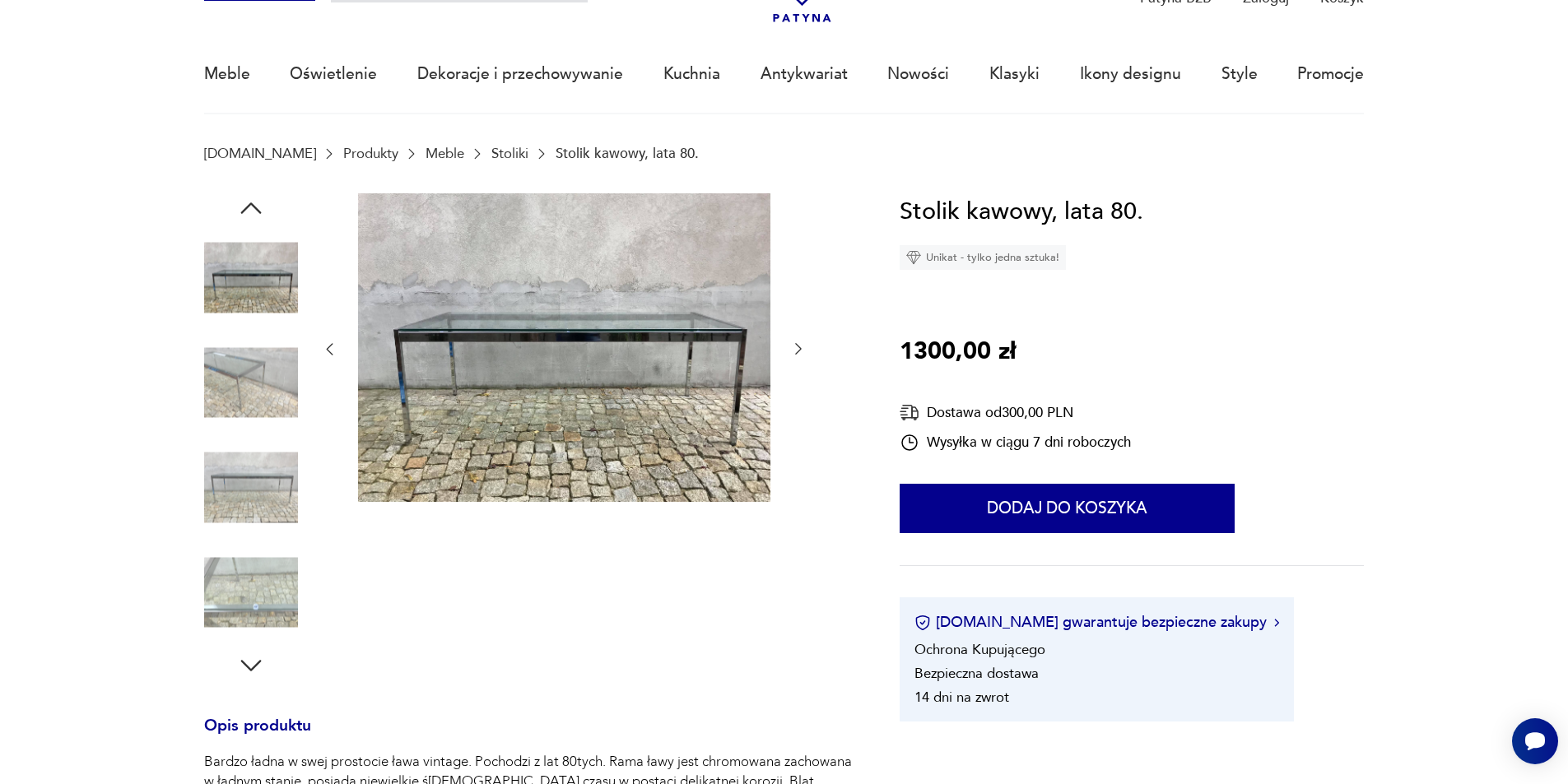
scroll to position [83, 0]
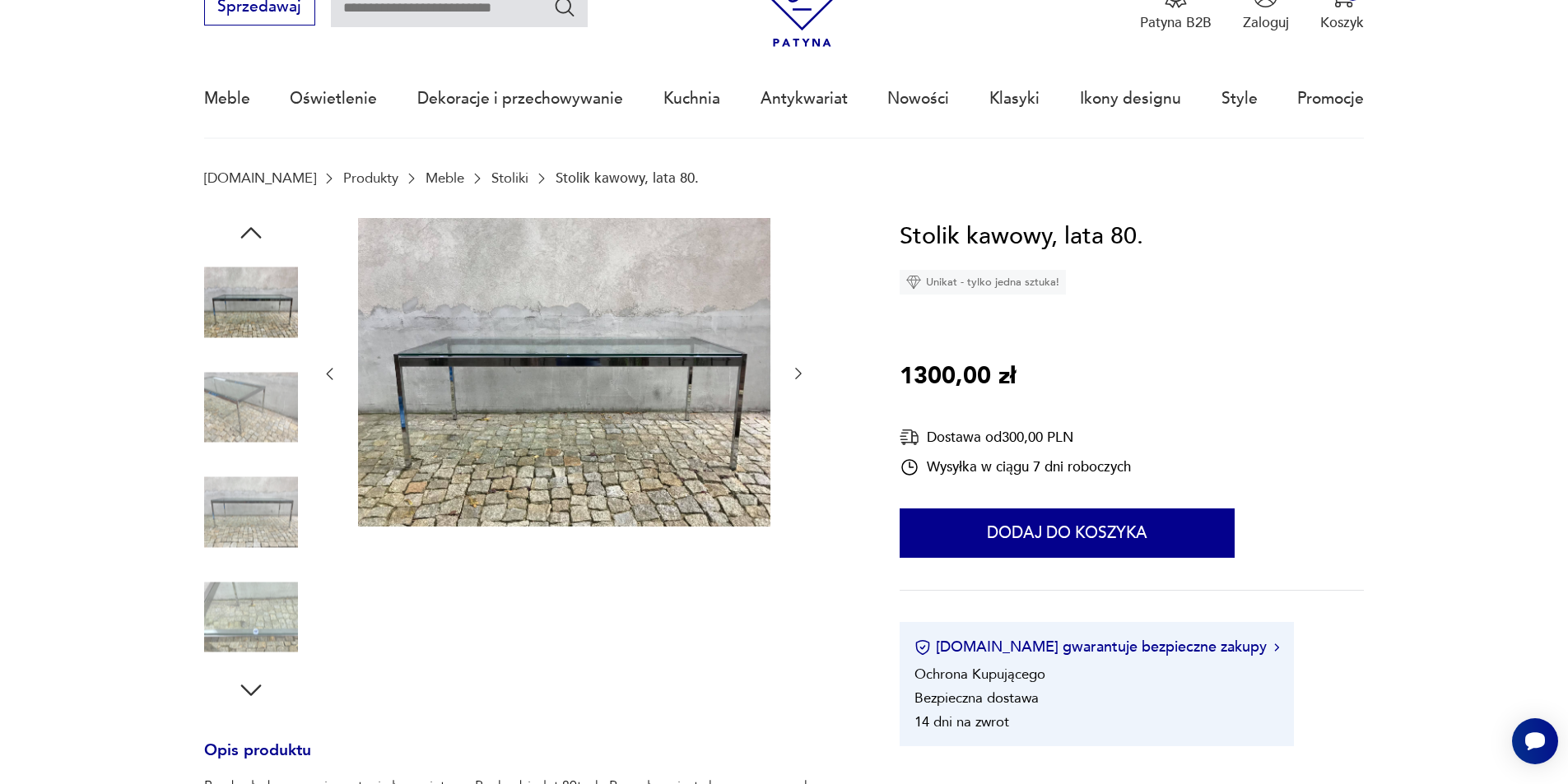
click at [662, 404] on img at bounding box center [564, 373] width 413 height 310
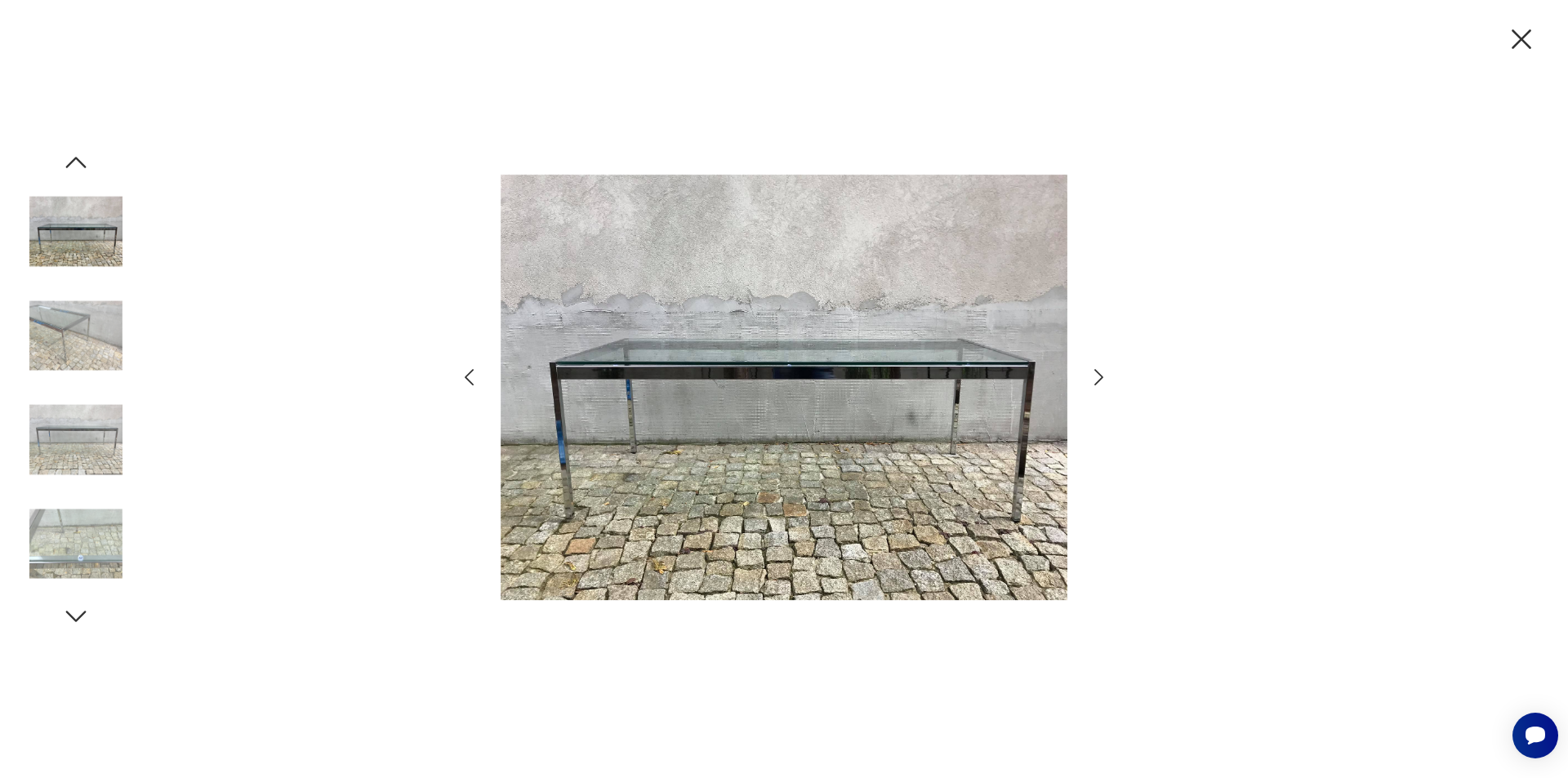
click at [1101, 376] on icon "button" at bounding box center [1098, 377] width 9 height 16
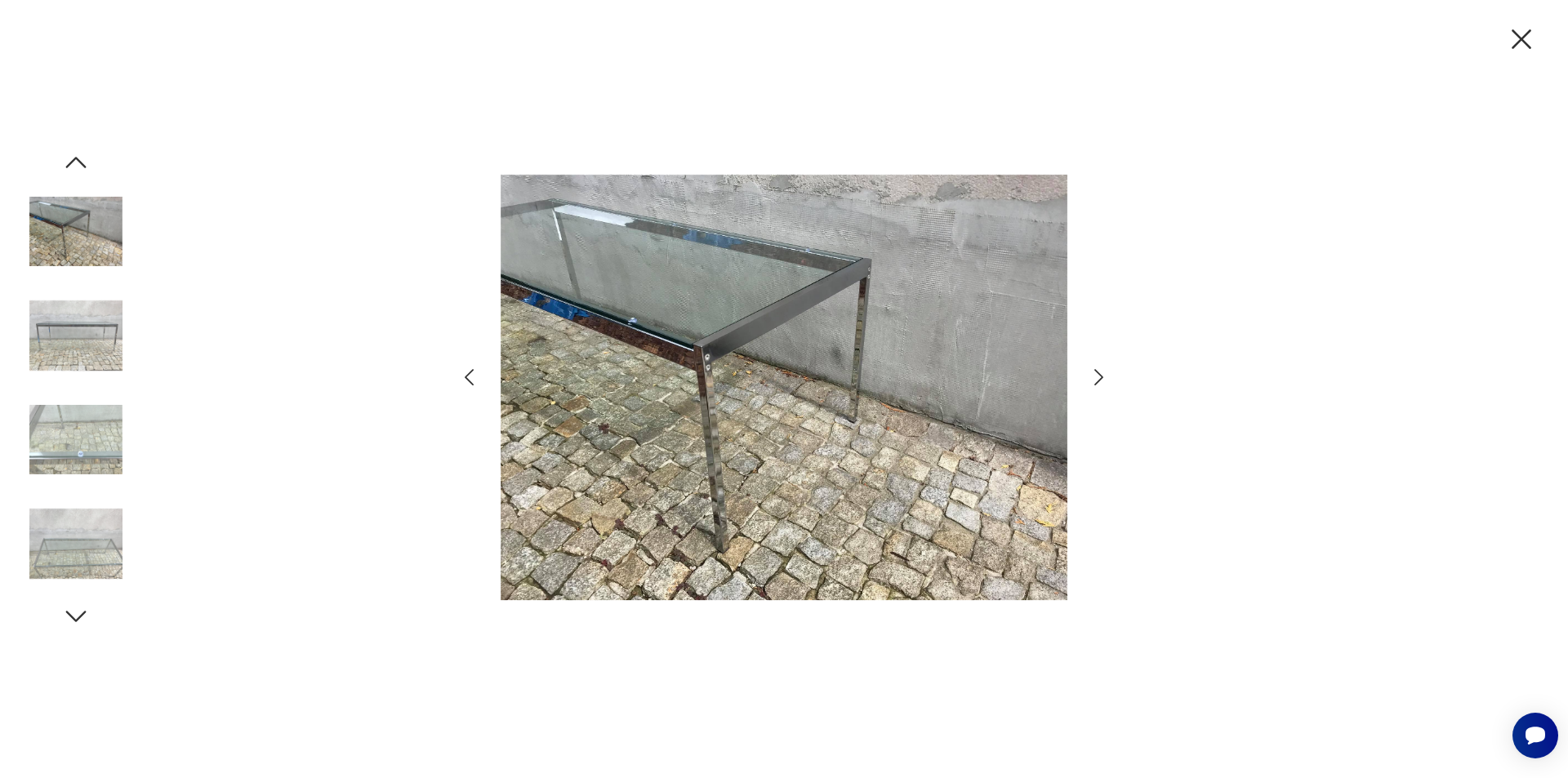
click at [1101, 376] on icon "button" at bounding box center [1098, 377] width 9 height 16
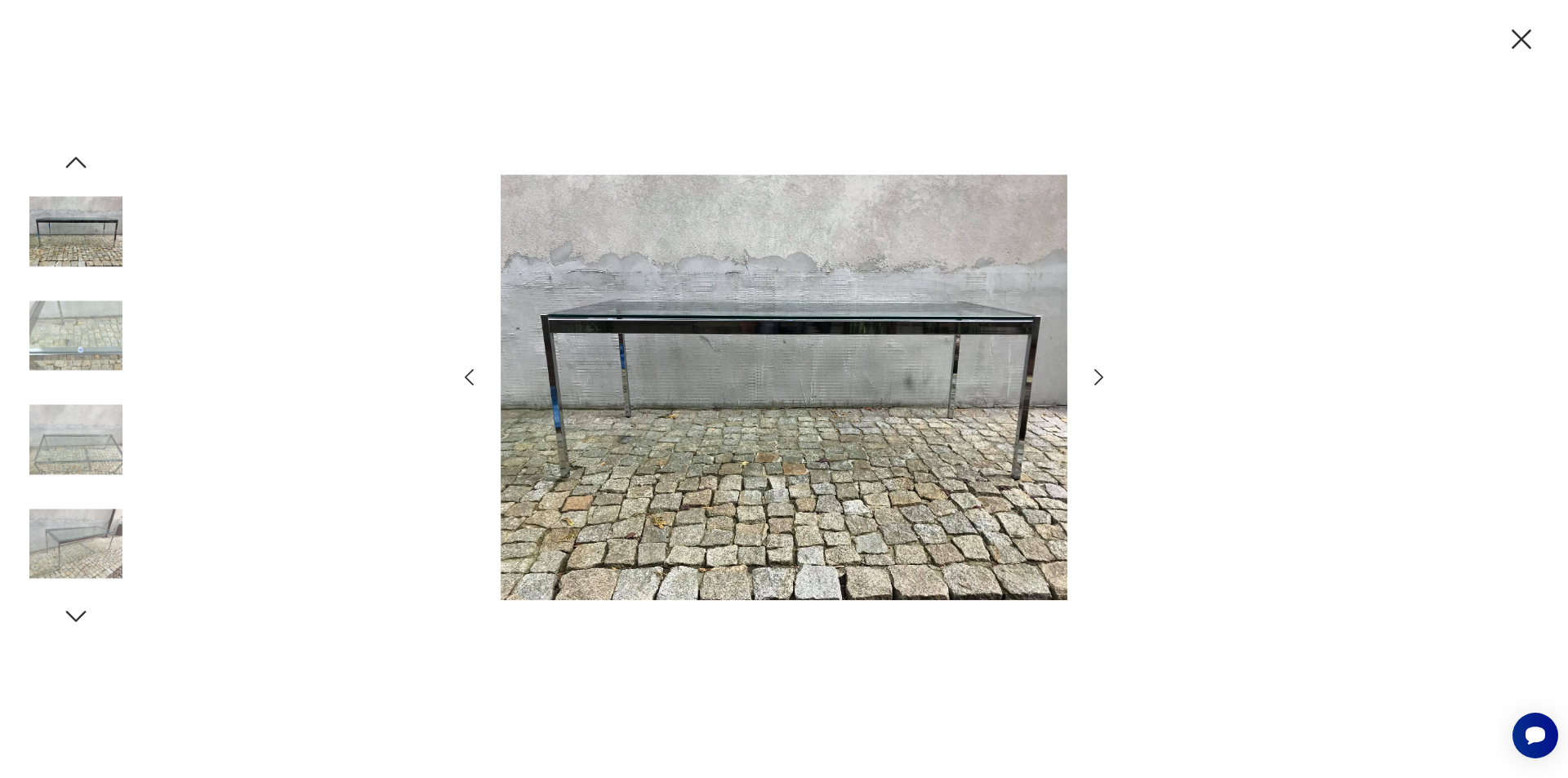
click at [1101, 376] on icon "button" at bounding box center [1098, 377] width 9 height 16
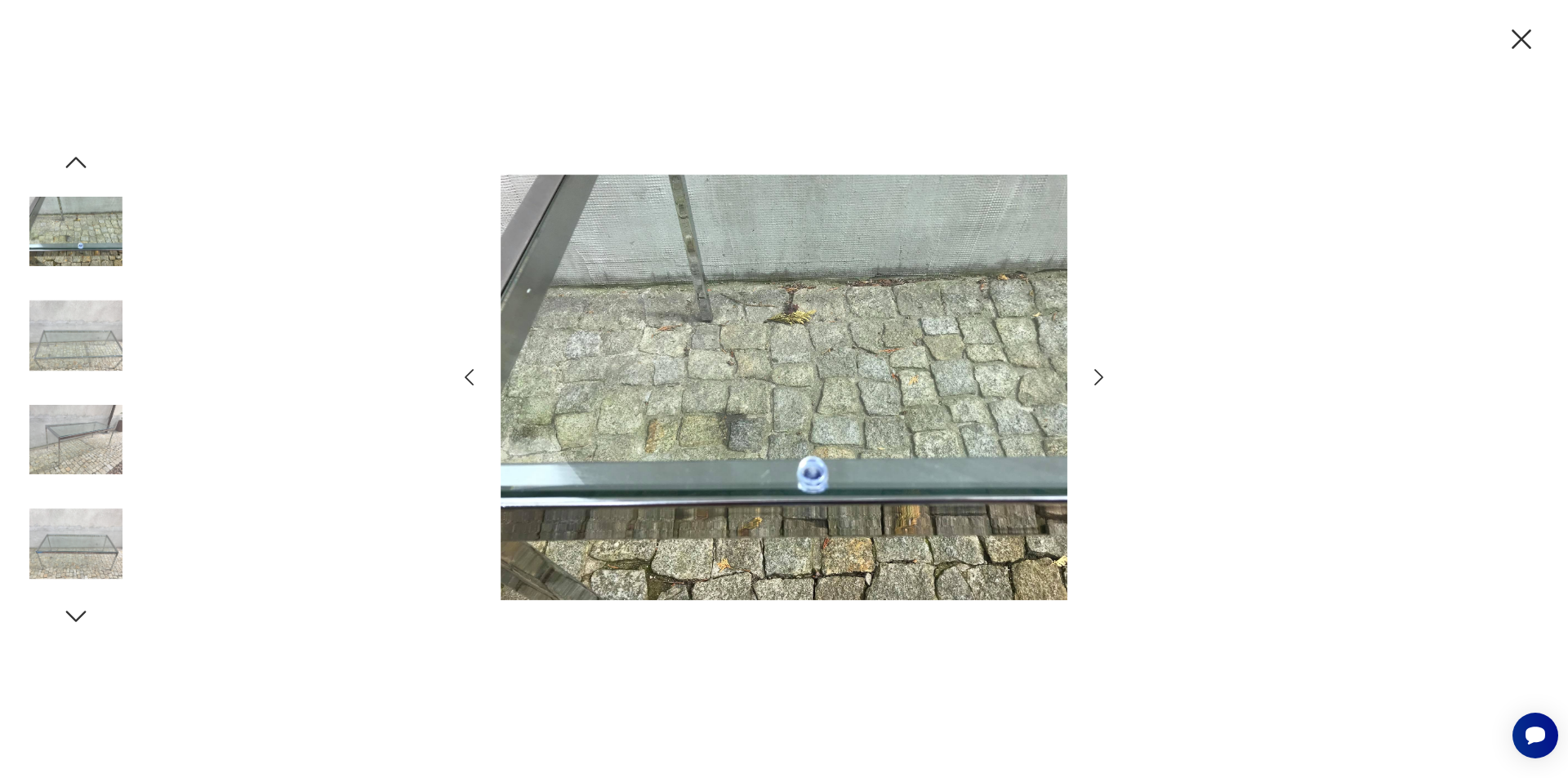
click at [1101, 375] on icon "button" at bounding box center [1098, 377] width 24 height 24
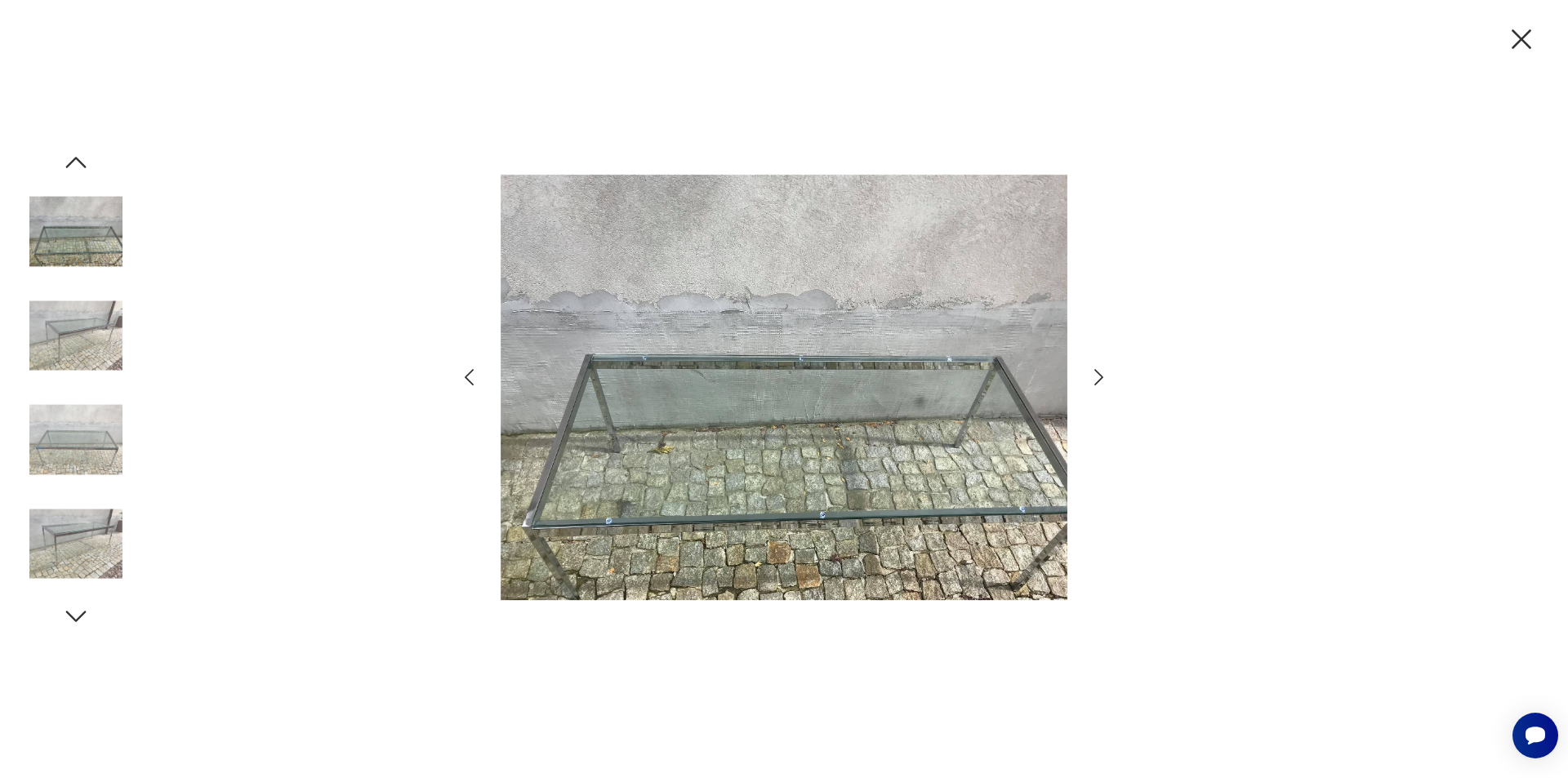
click at [1101, 375] on icon "button" at bounding box center [1098, 377] width 24 height 24
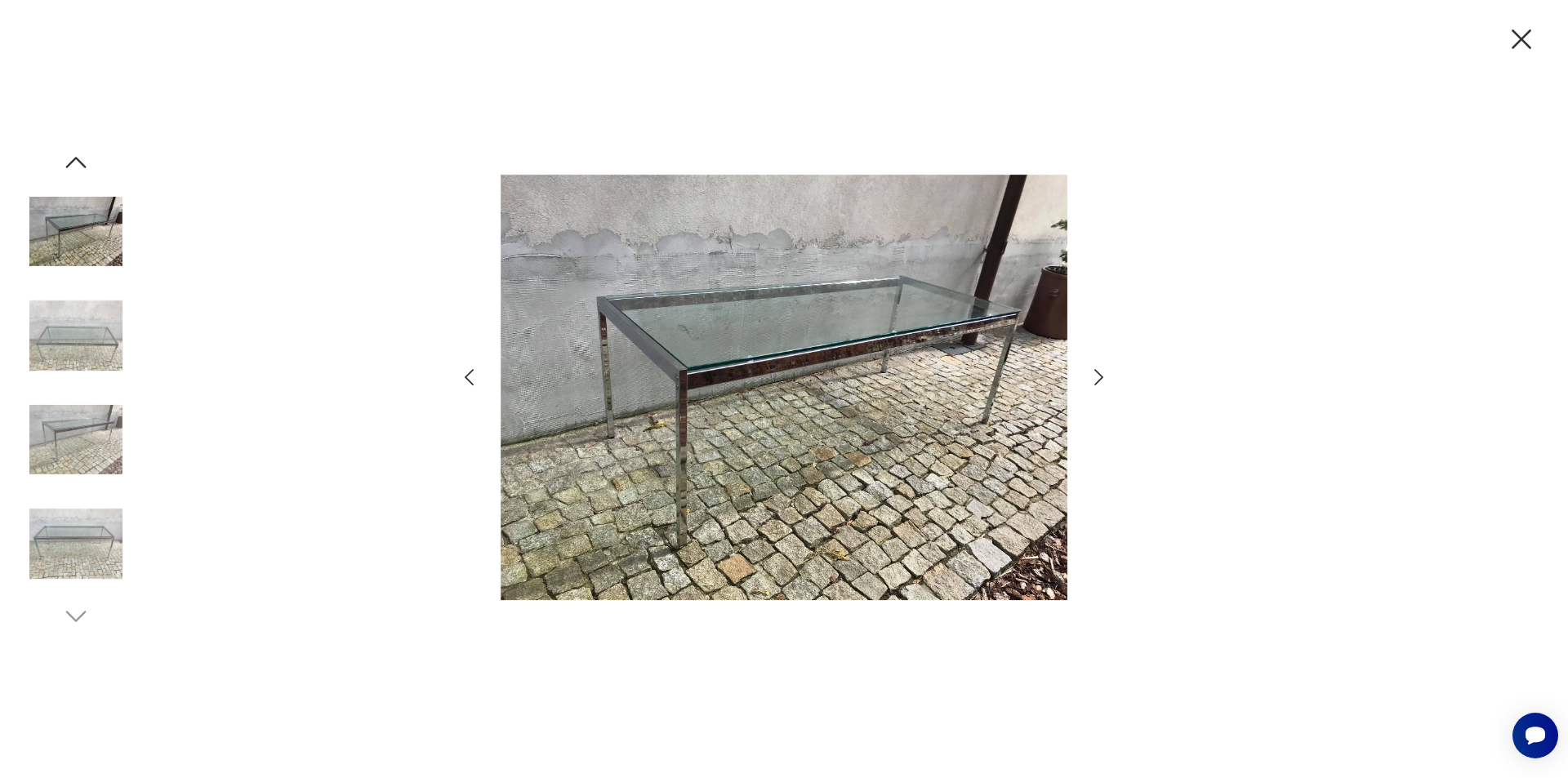
click at [1101, 375] on icon "button" at bounding box center [1098, 377] width 24 height 24
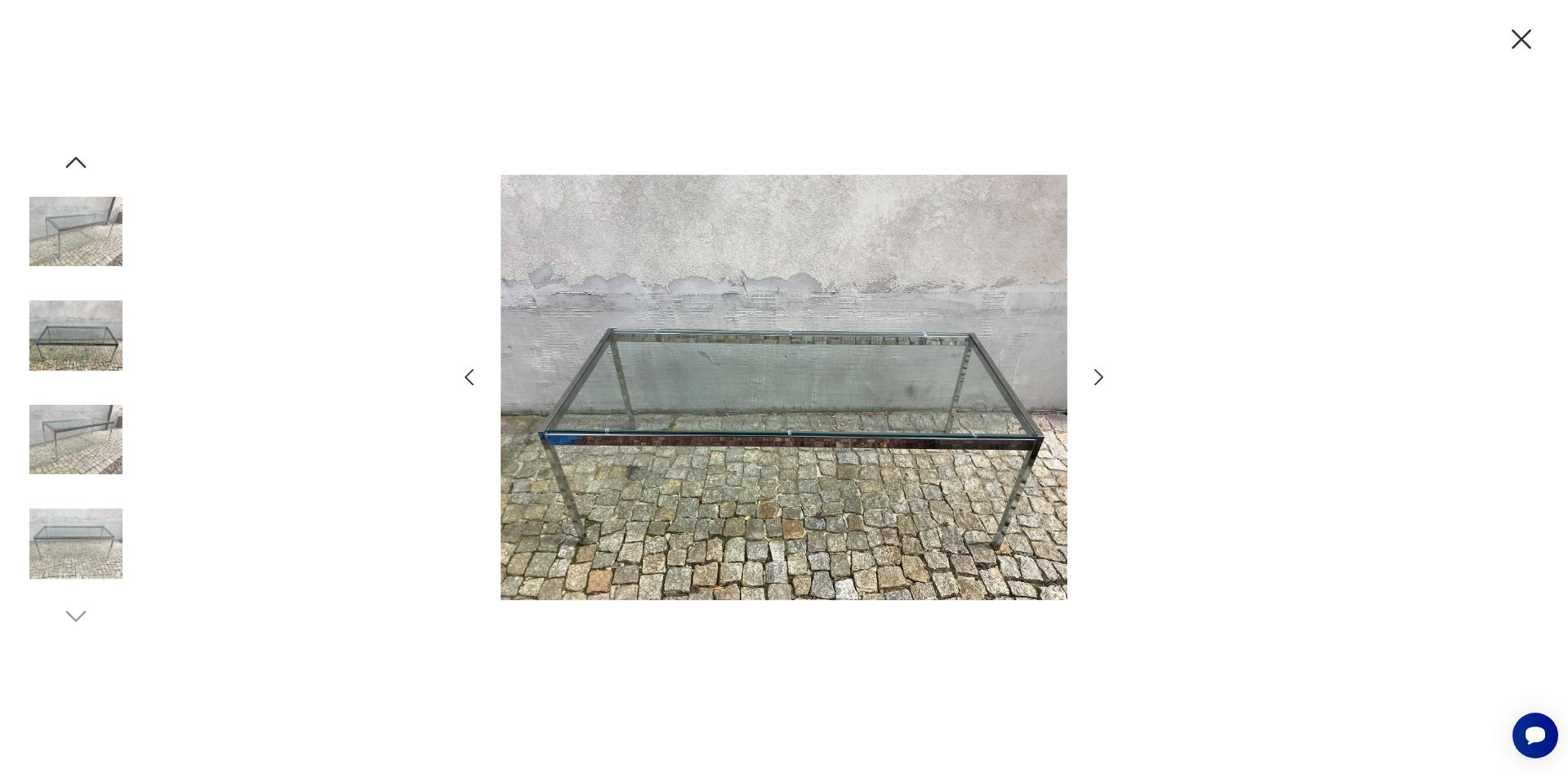
click at [1101, 375] on icon "button" at bounding box center [1098, 377] width 24 height 24
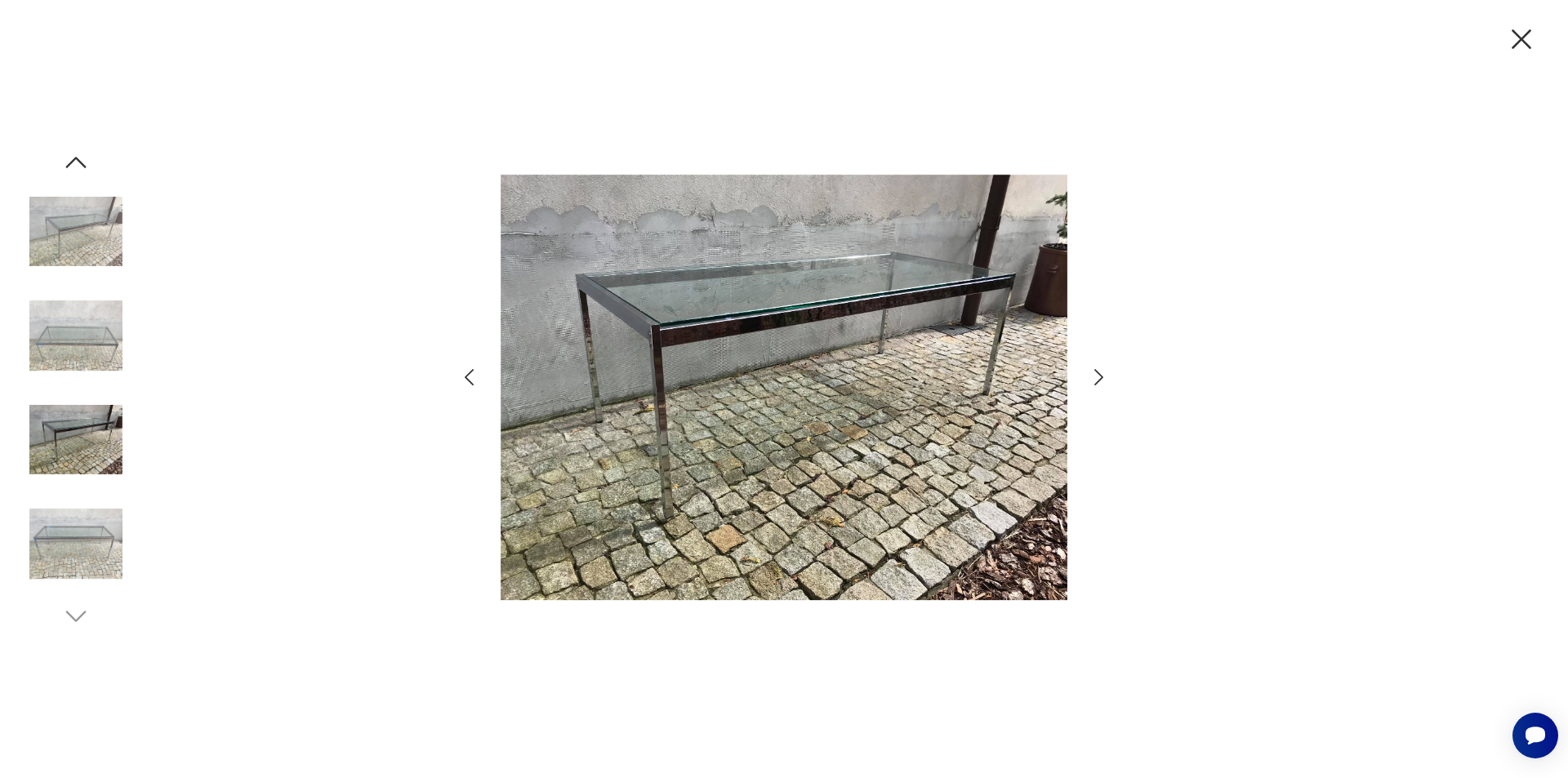
click at [1101, 375] on icon "button" at bounding box center [1098, 377] width 24 height 24
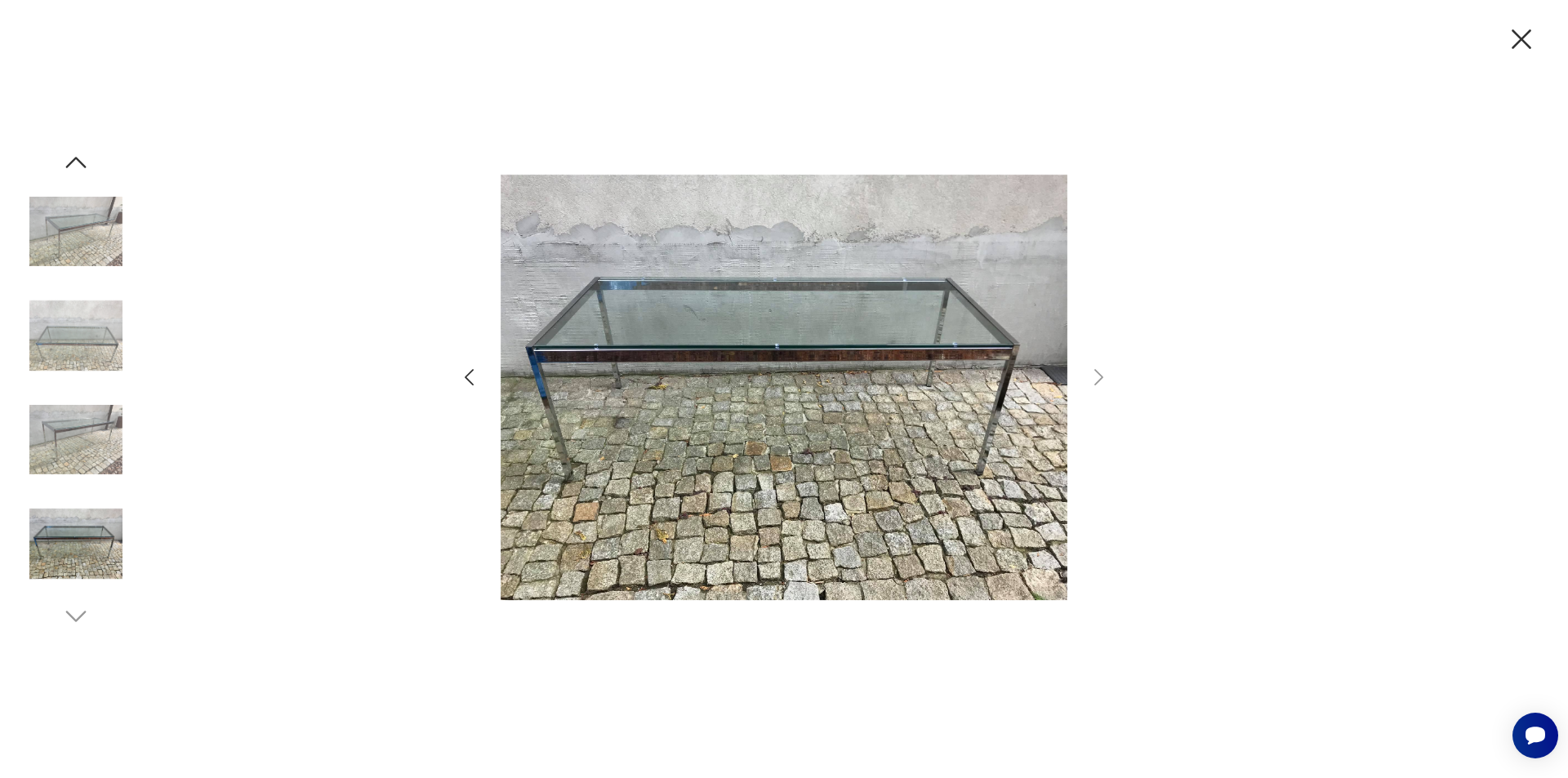
click at [1526, 39] on icon "button" at bounding box center [1521, 39] width 34 height 34
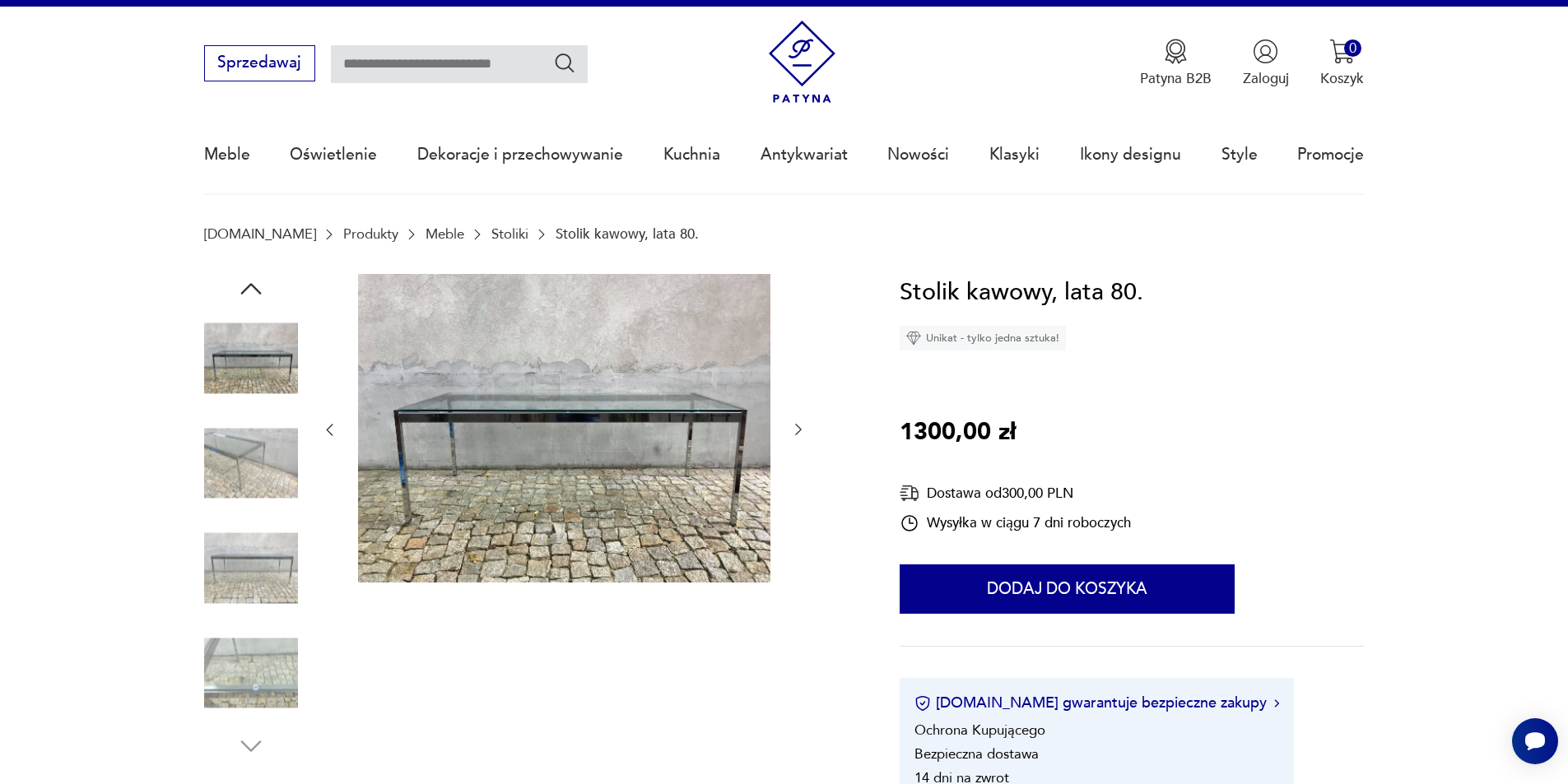
scroll to position [0, 0]
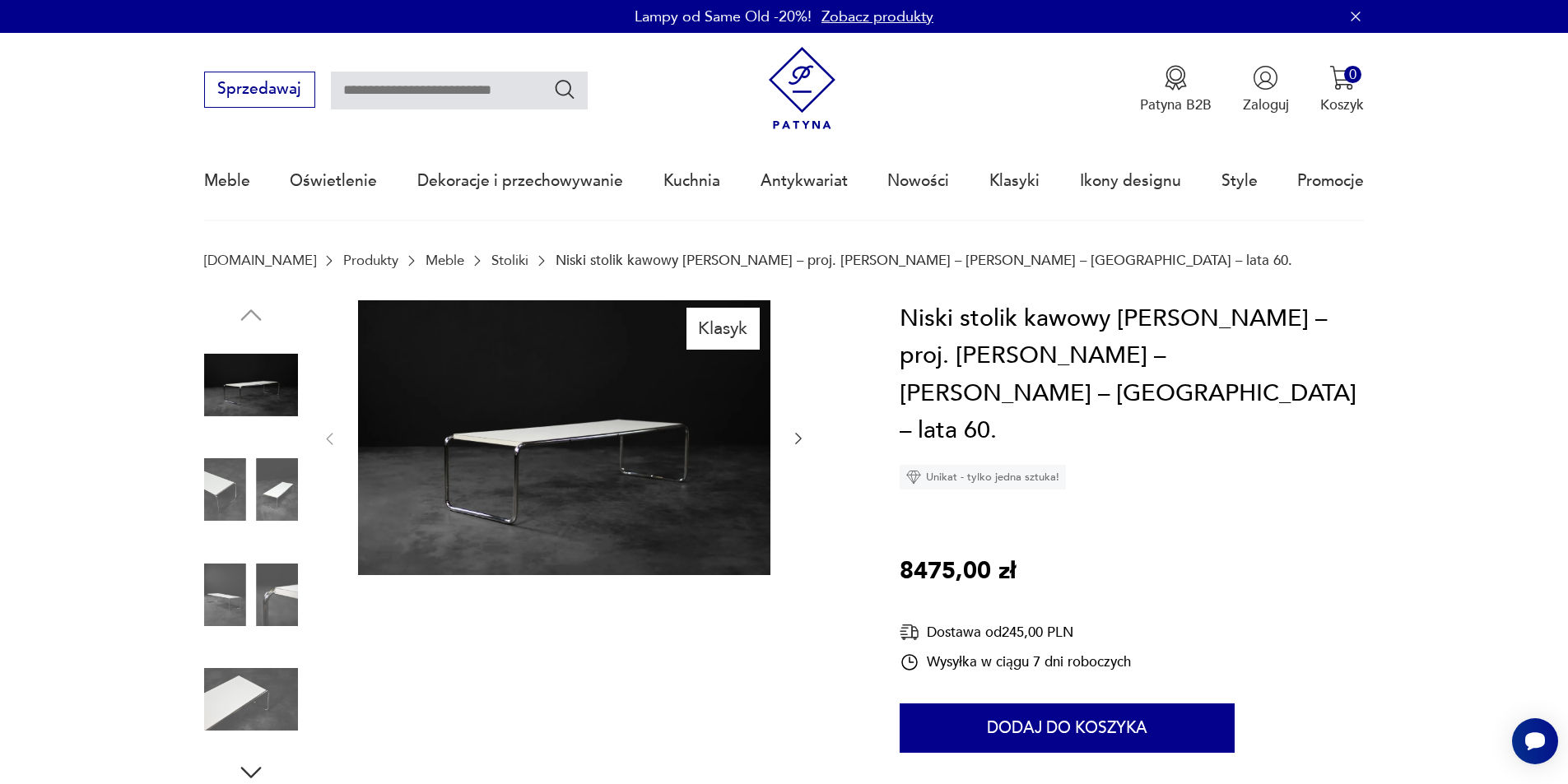
scroll to position [83, 0]
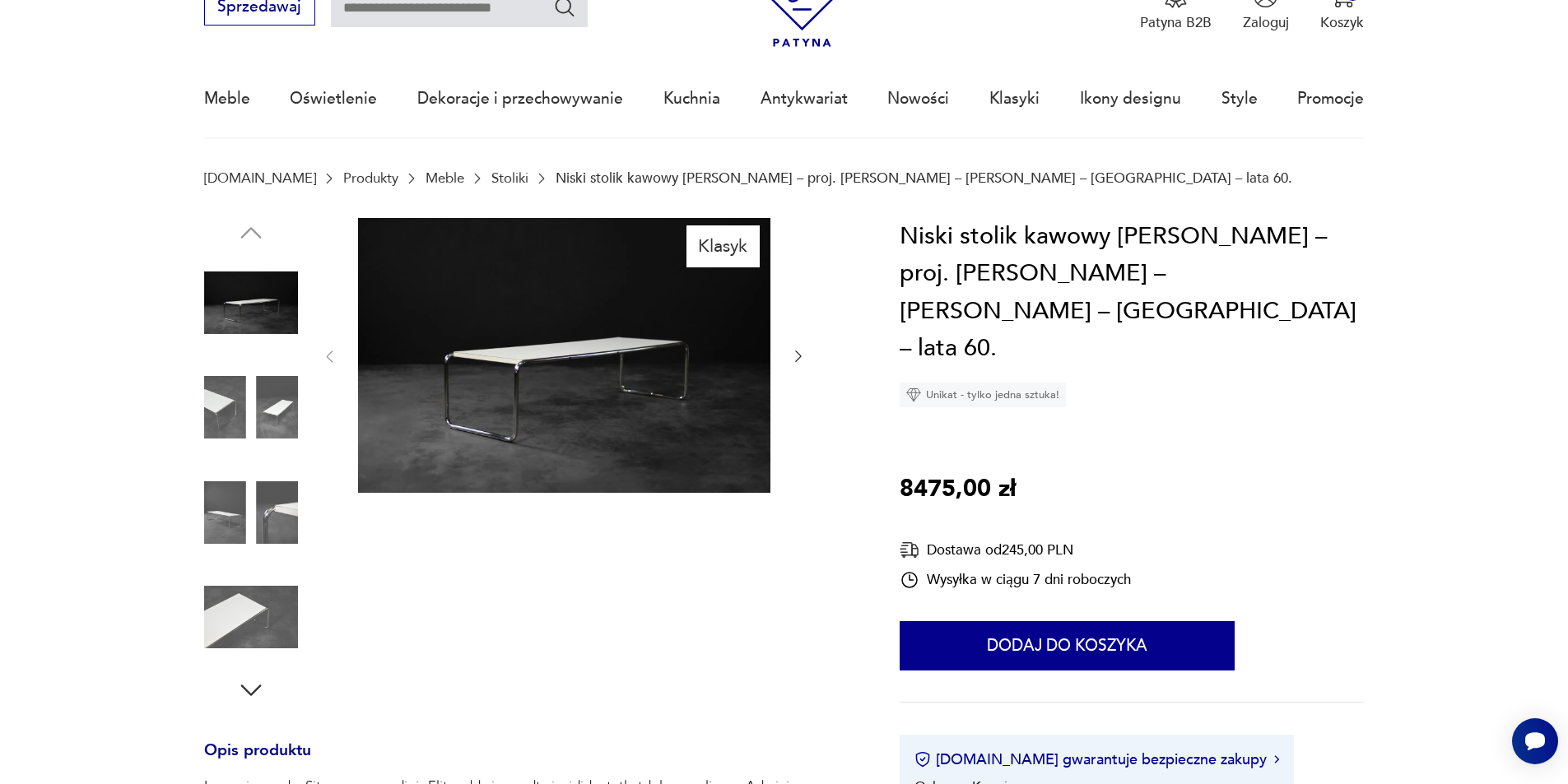
click at [791, 356] on icon "button" at bounding box center [797, 356] width 16 height 16
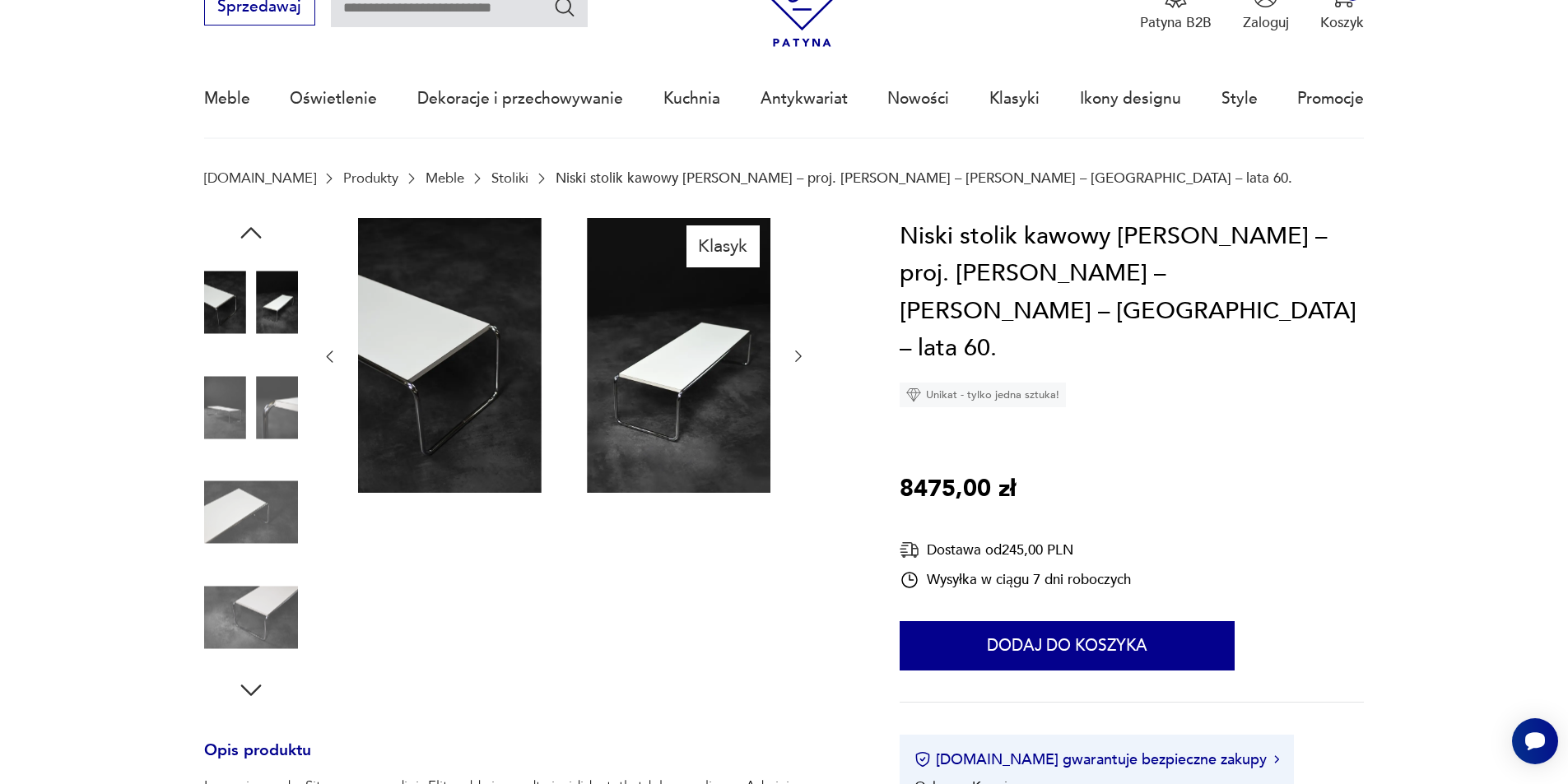
click at [791, 356] on icon "button" at bounding box center [797, 356] width 16 height 16
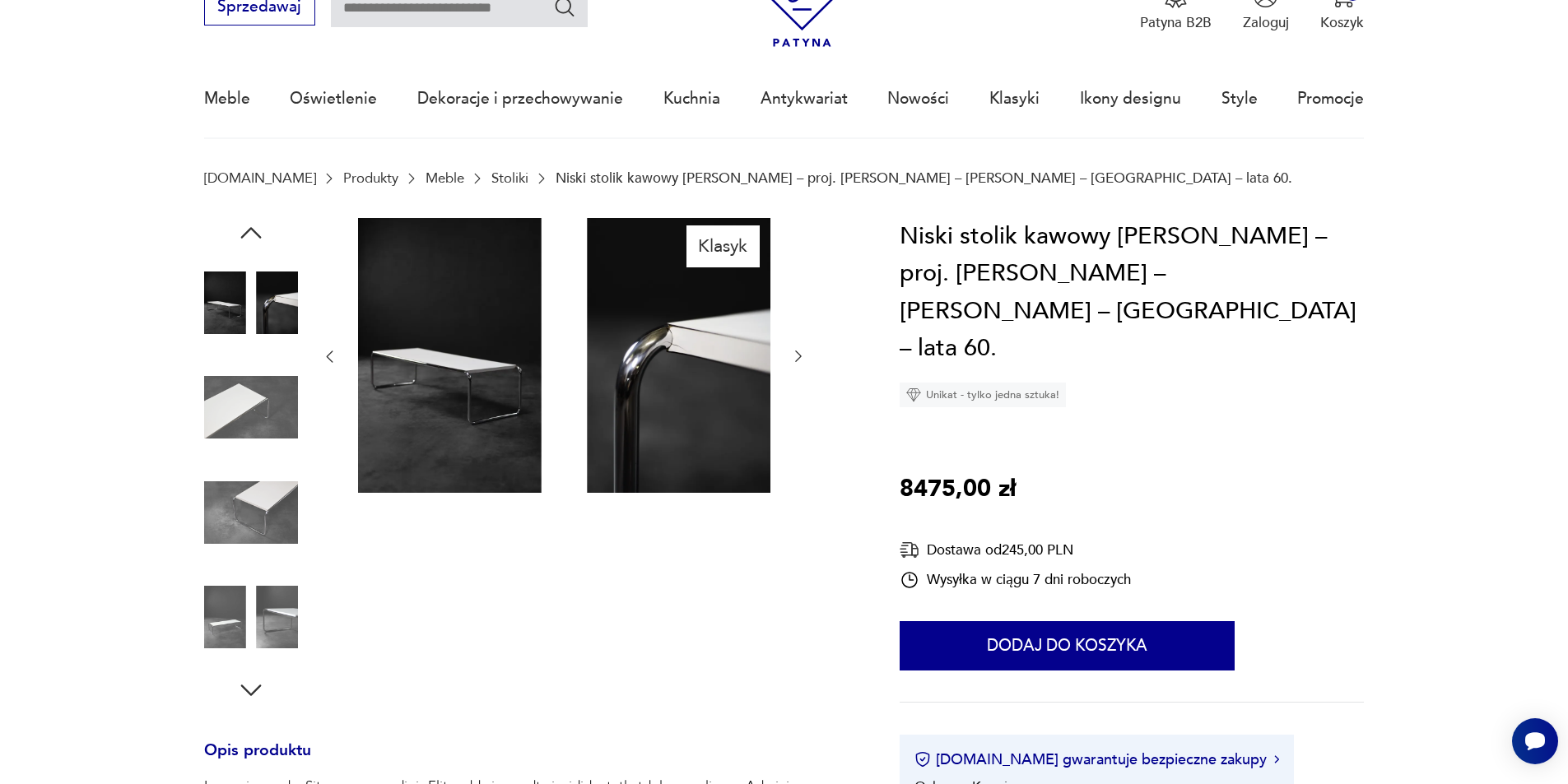
click at [791, 356] on icon "button" at bounding box center [797, 356] width 16 height 16
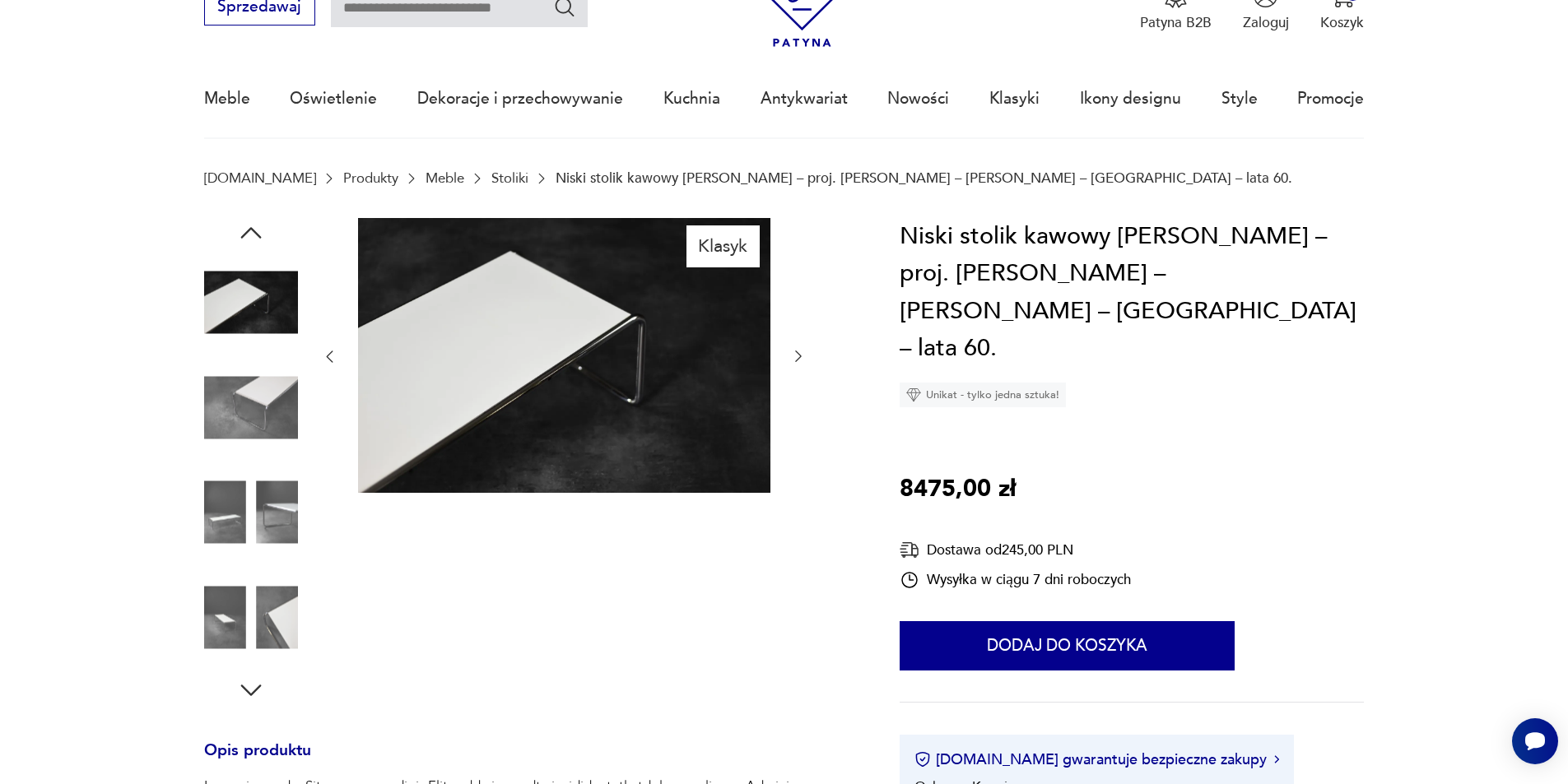
click at [791, 356] on icon "button" at bounding box center [797, 356] width 16 height 16
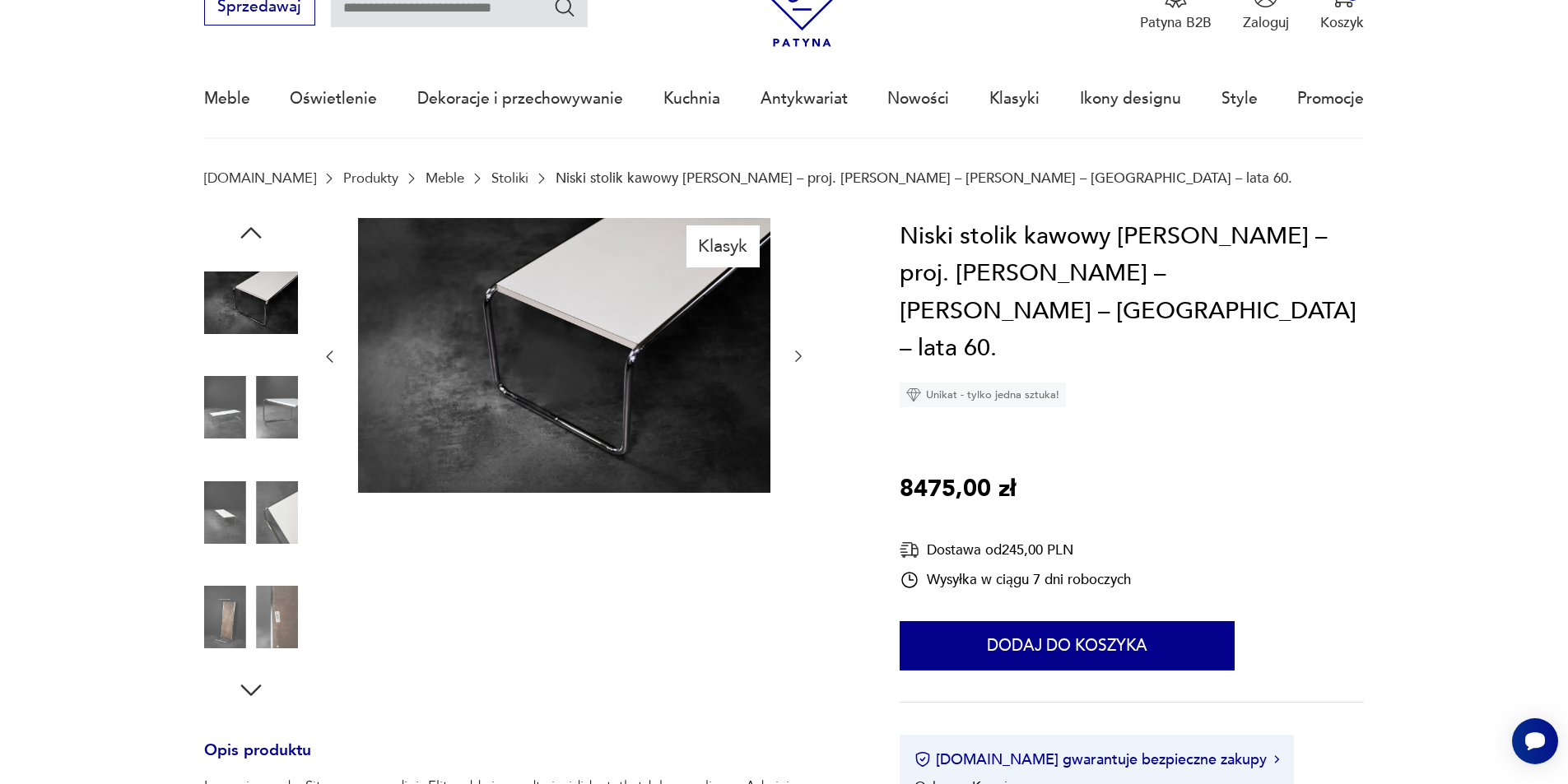
click at [791, 356] on icon "button" at bounding box center [797, 356] width 16 height 16
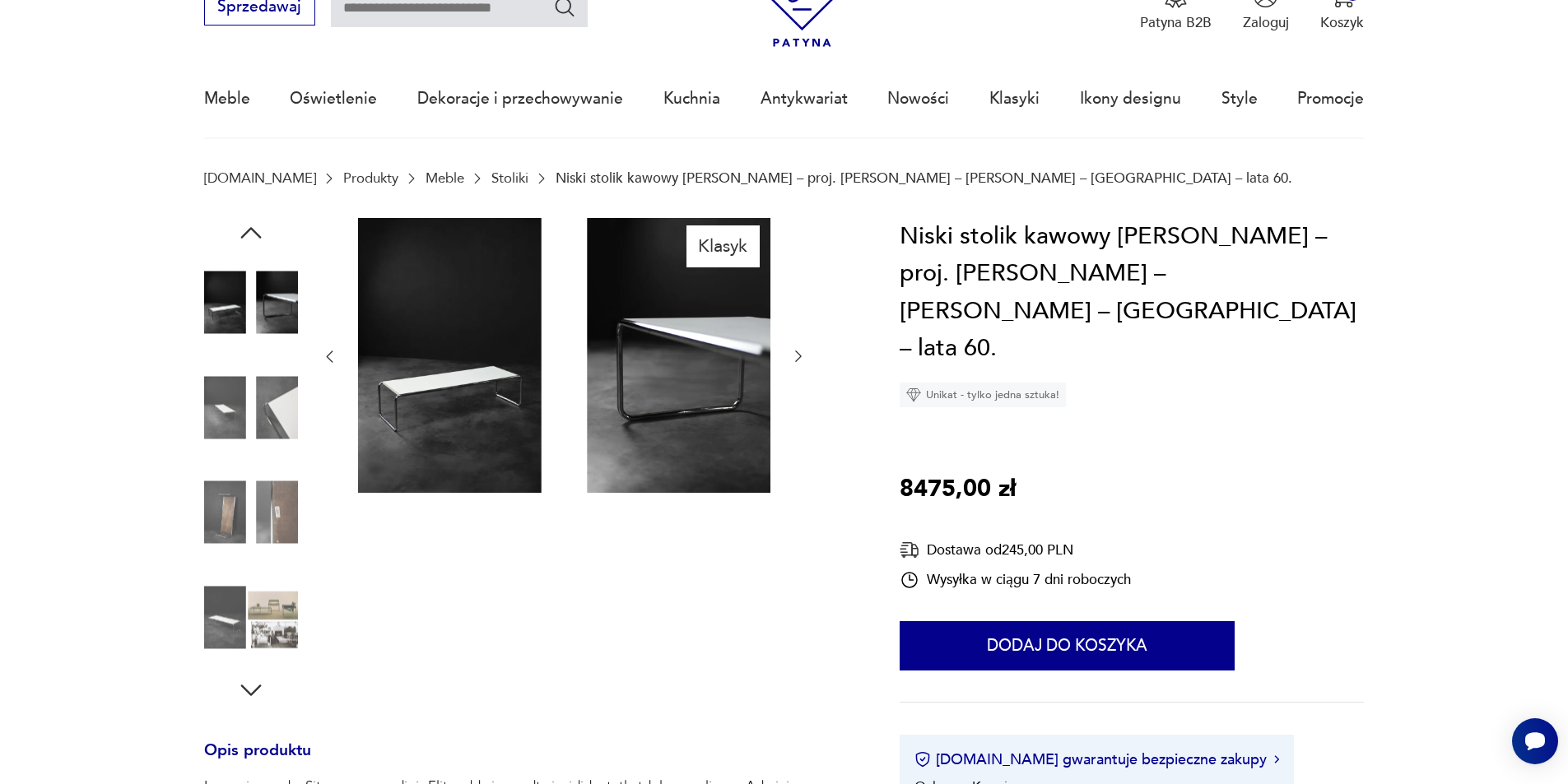
click at [791, 356] on icon "button" at bounding box center [797, 356] width 16 height 16
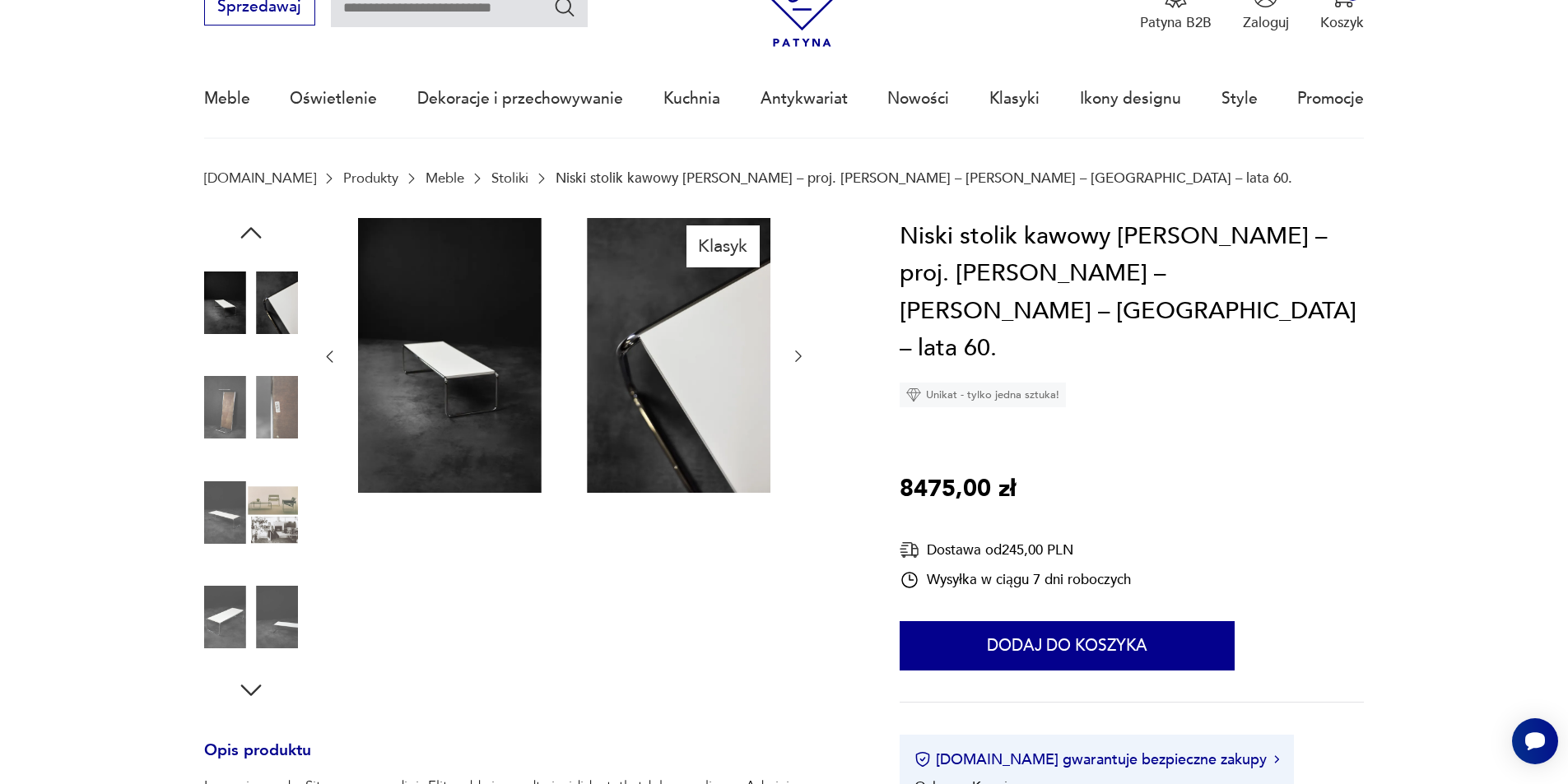
click at [791, 356] on icon "button" at bounding box center [797, 356] width 16 height 16
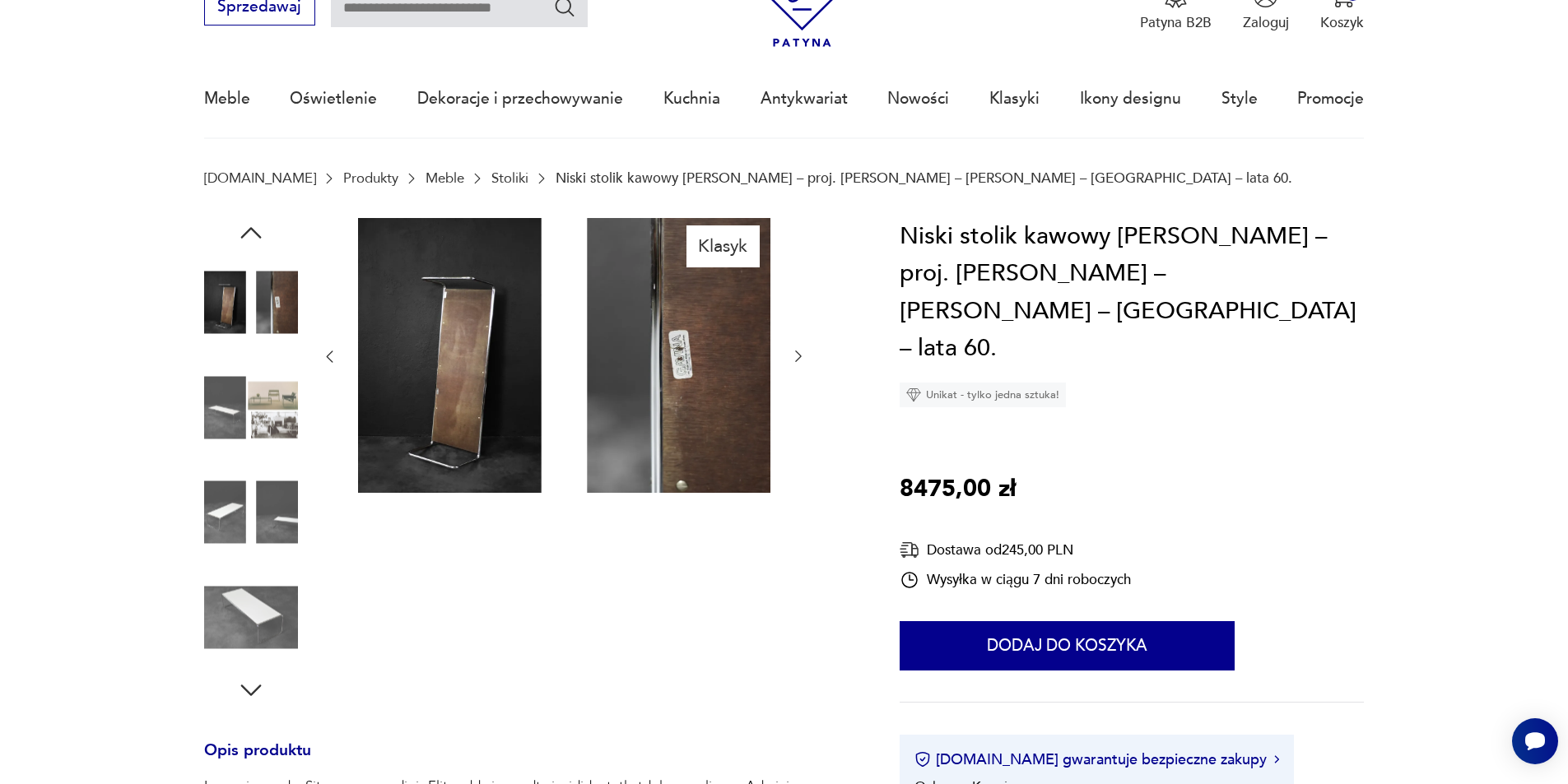
click at [793, 356] on icon "button" at bounding box center [797, 356] width 16 height 16
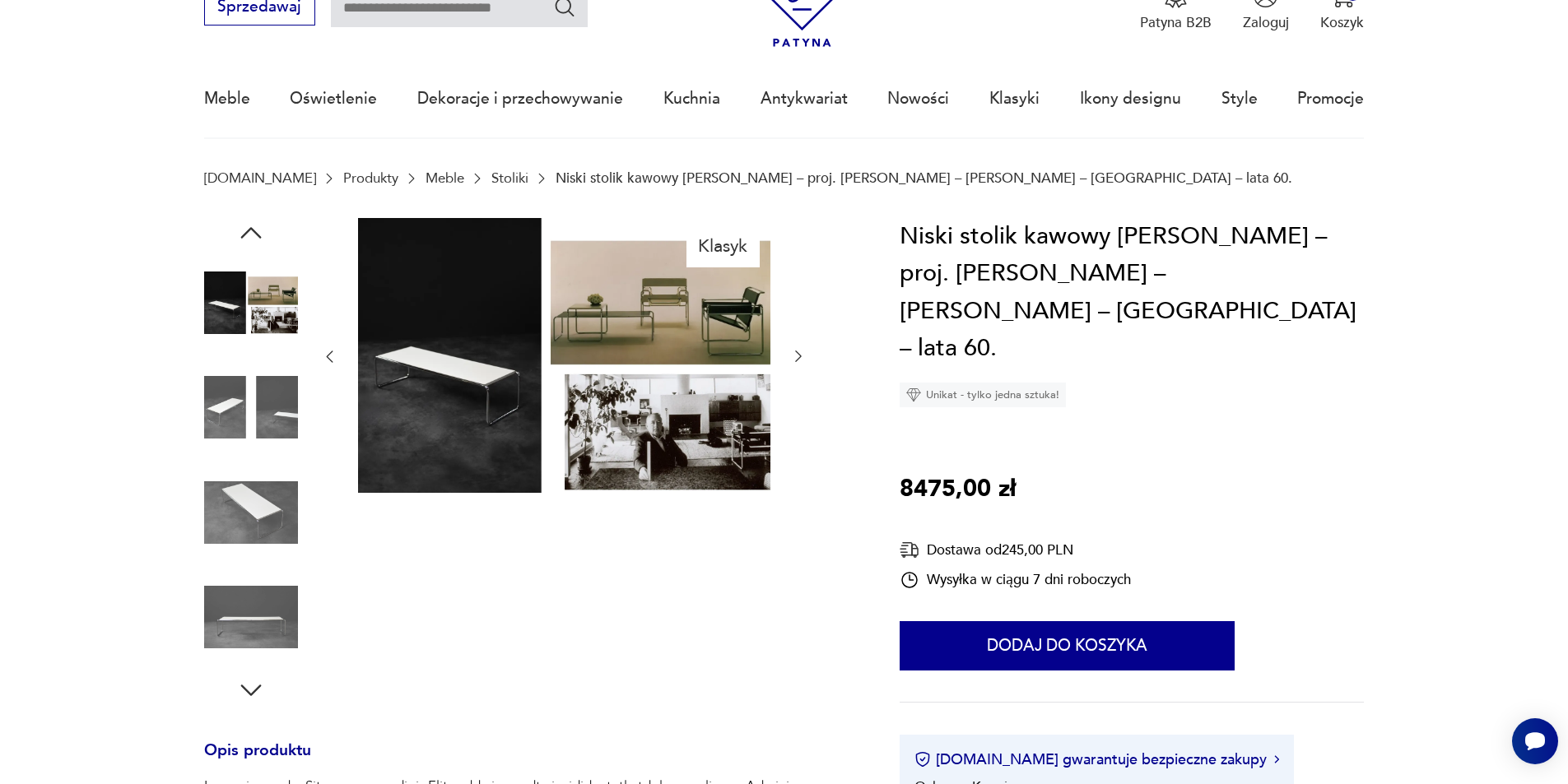
click at [793, 356] on icon "button" at bounding box center [797, 356] width 16 height 16
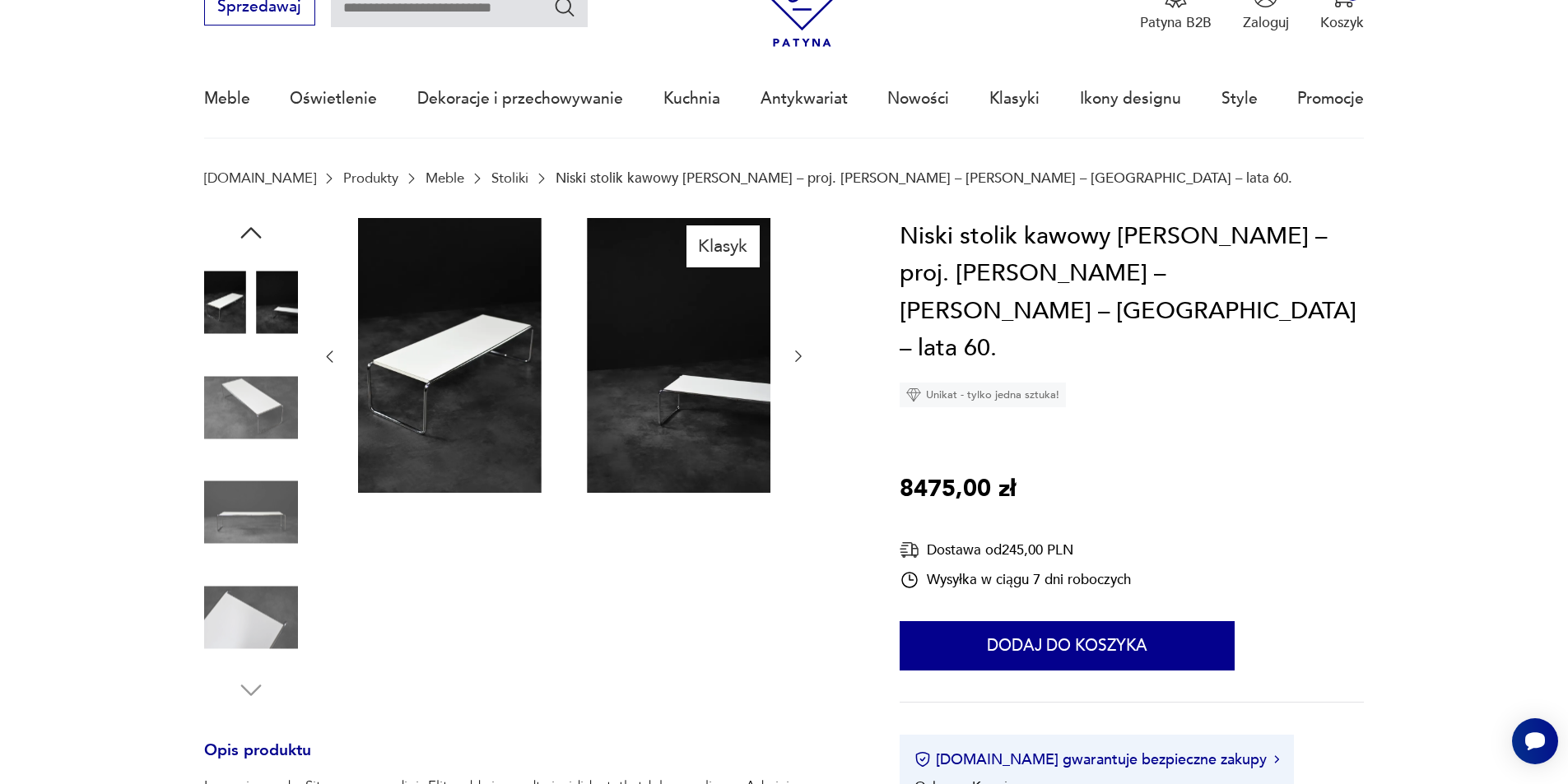
click at [794, 356] on icon "button" at bounding box center [797, 356] width 16 height 16
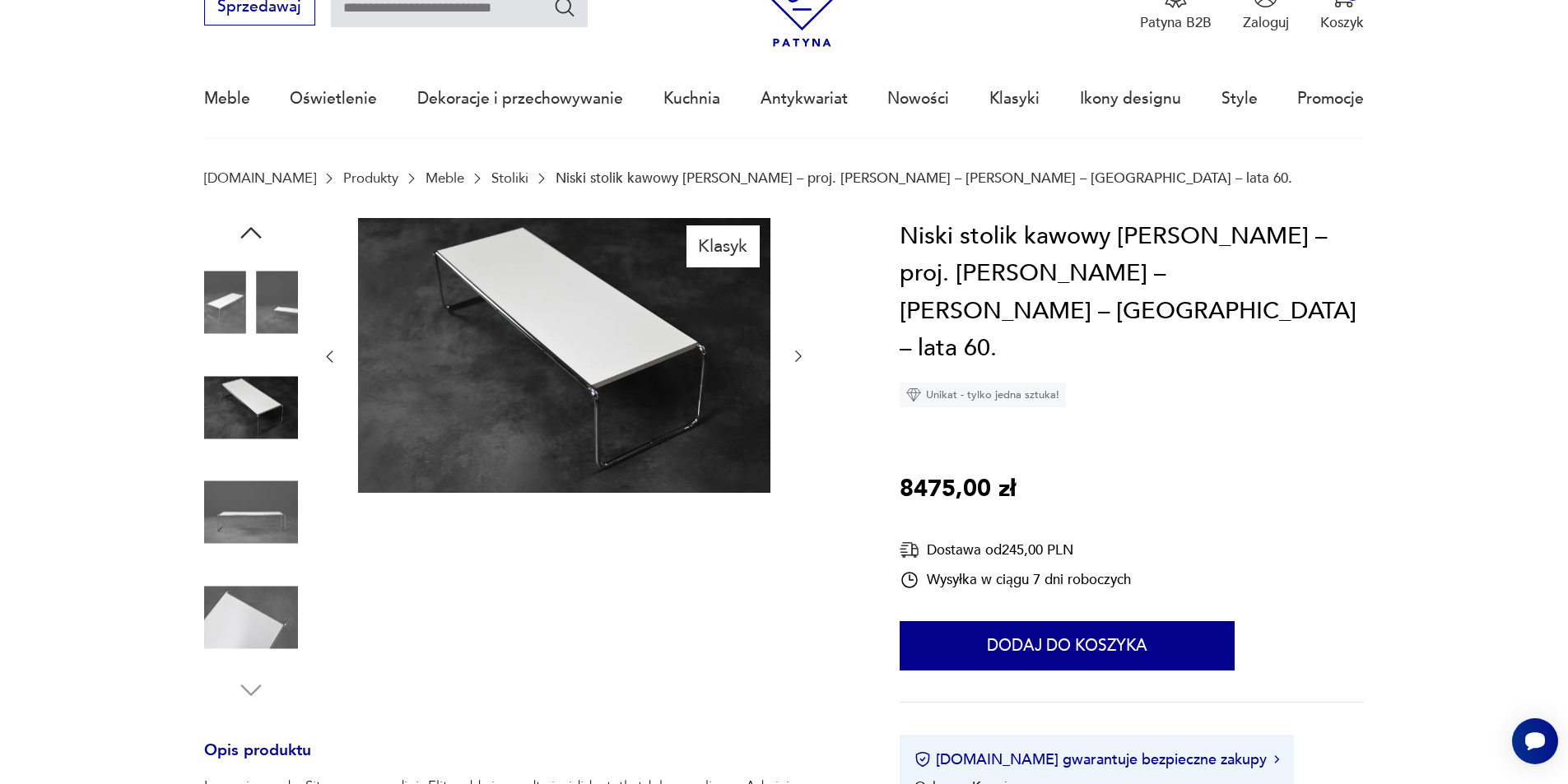
click at [794, 356] on icon "button" at bounding box center [797, 356] width 16 height 16
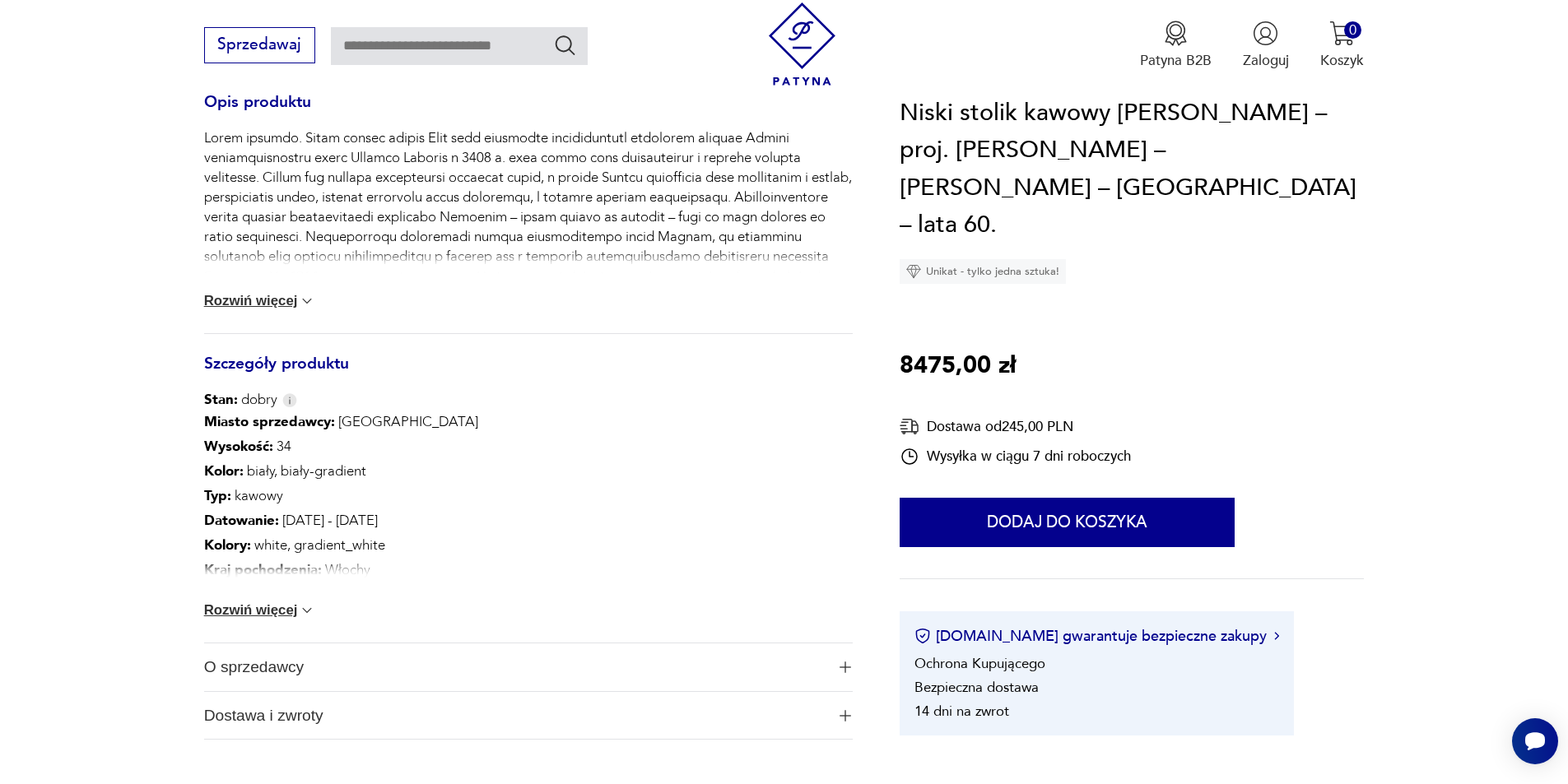
scroll to position [741, 0]
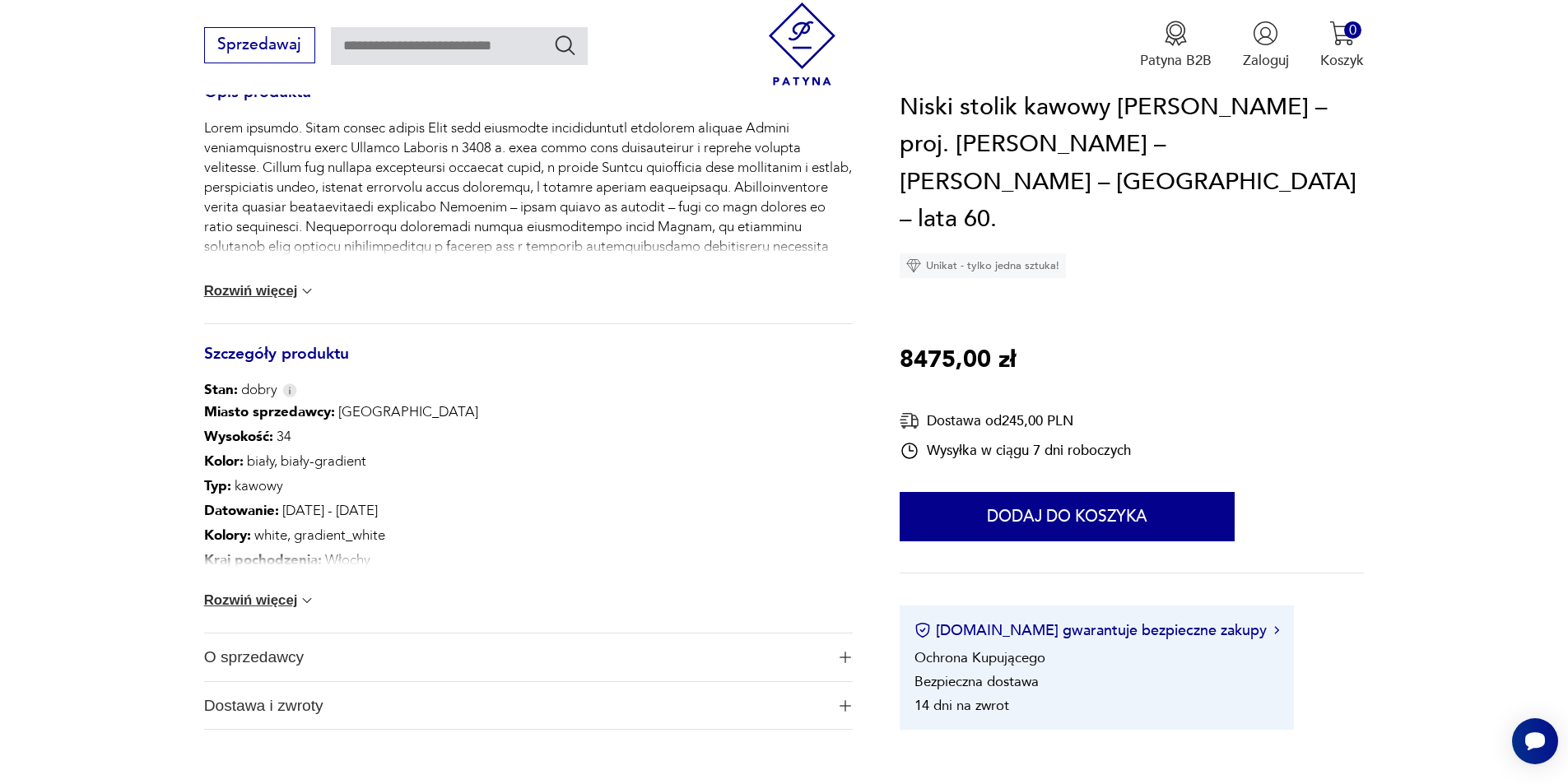
click at [303, 600] on img at bounding box center [307, 600] width 16 height 16
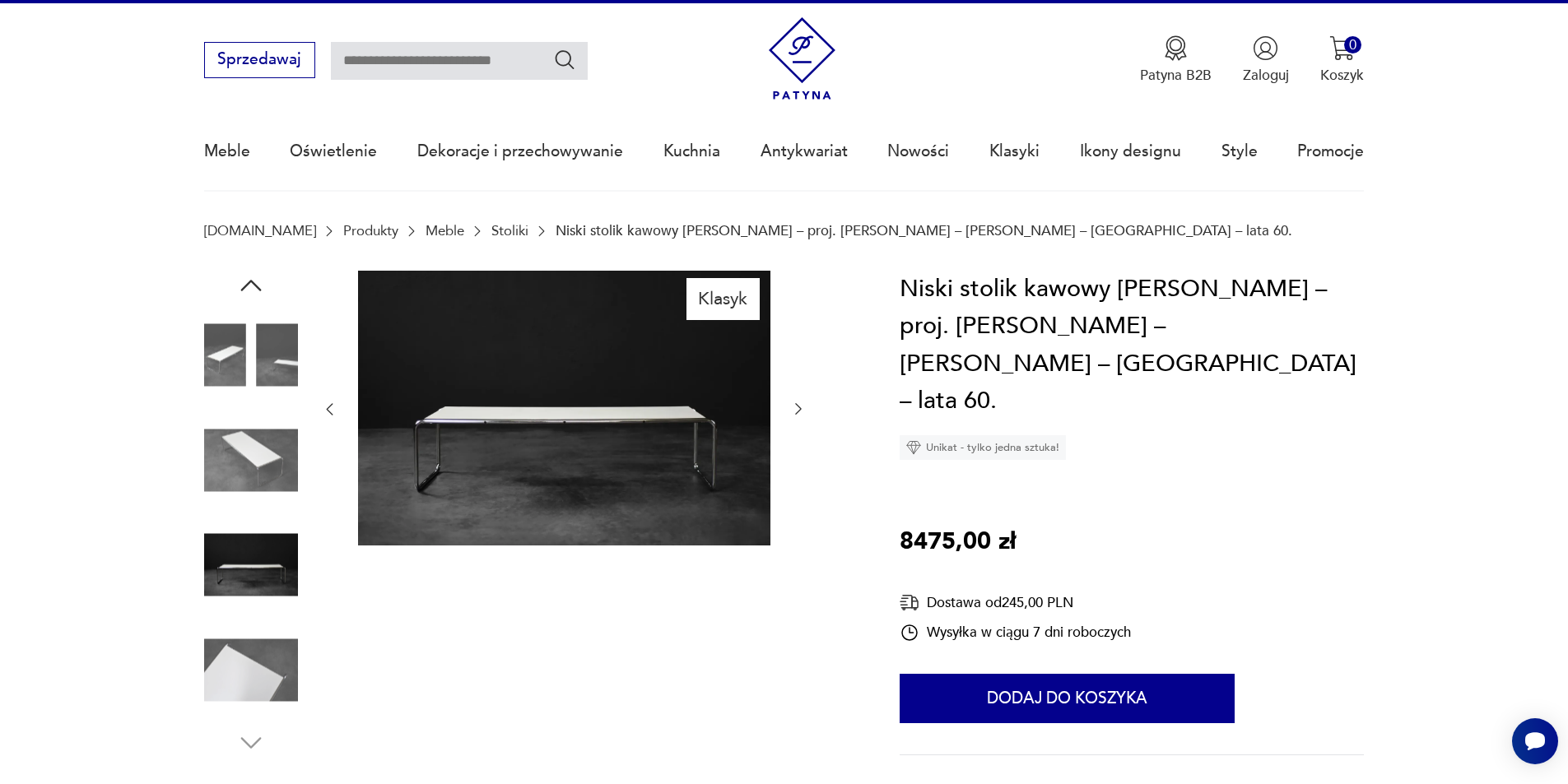
scroll to position [0, 0]
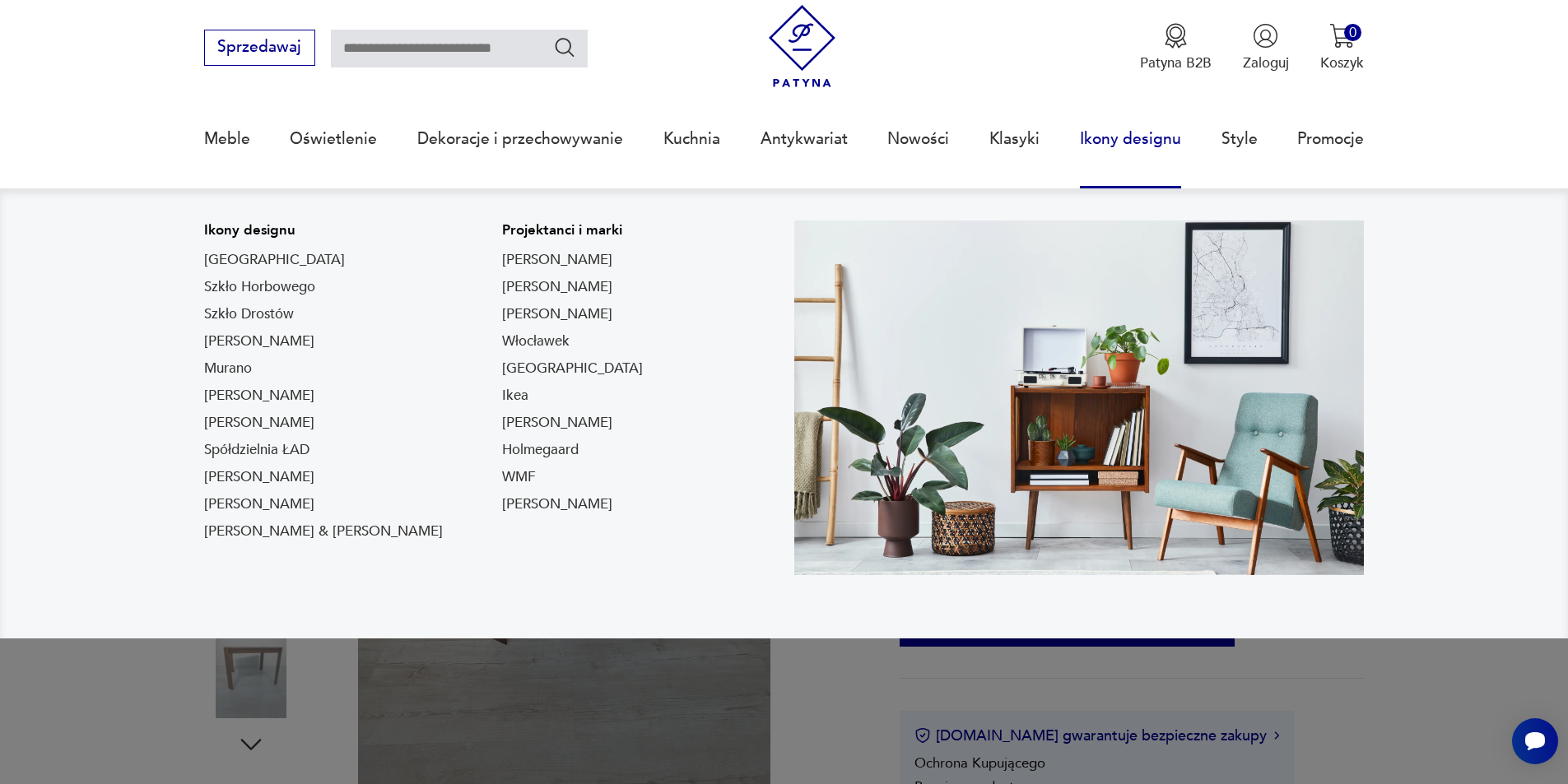
scroll to position [83, 0]
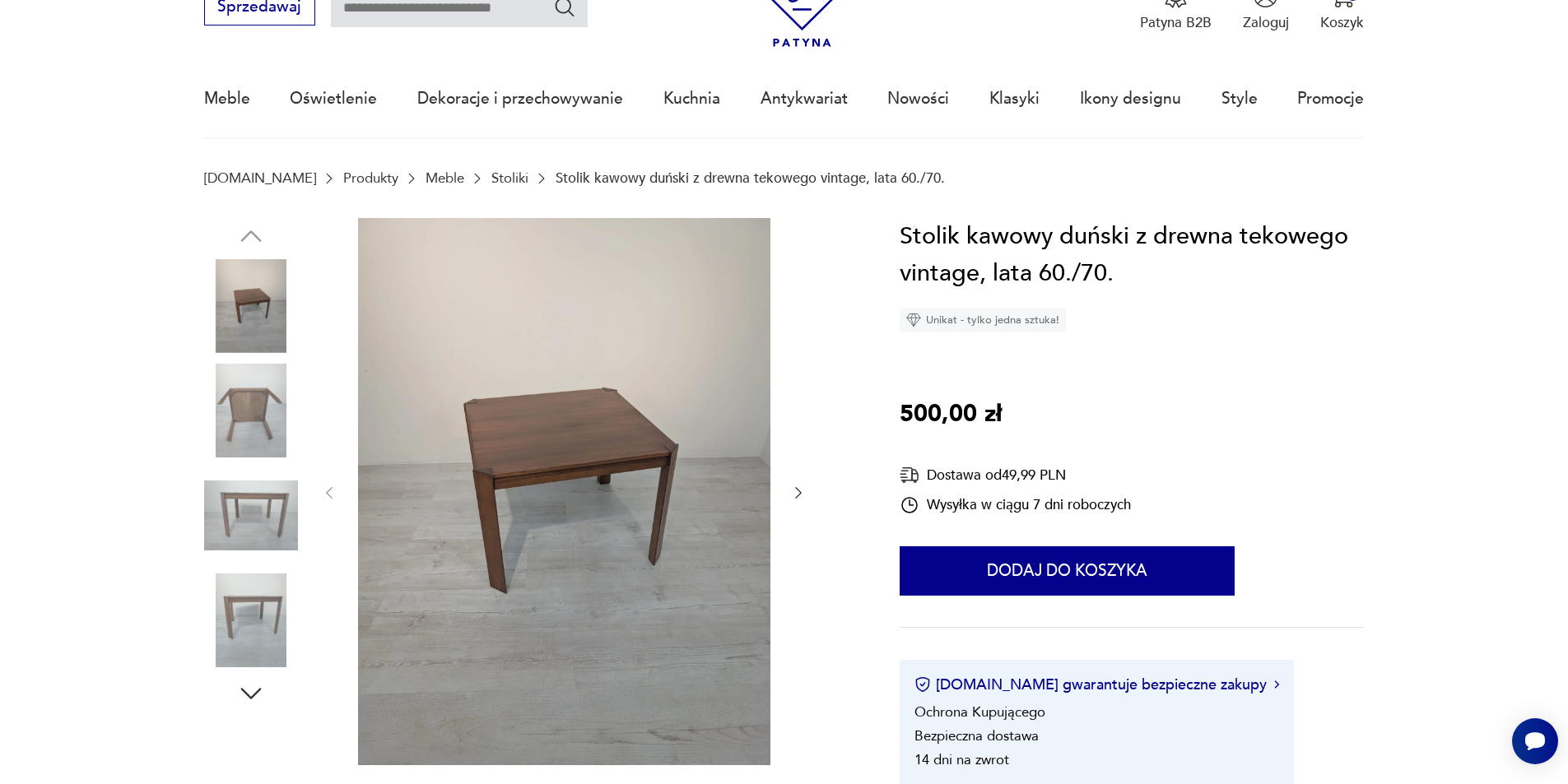
click at [801, 490] on icon "button" at bounding box center [797, 493] width 16 height 16
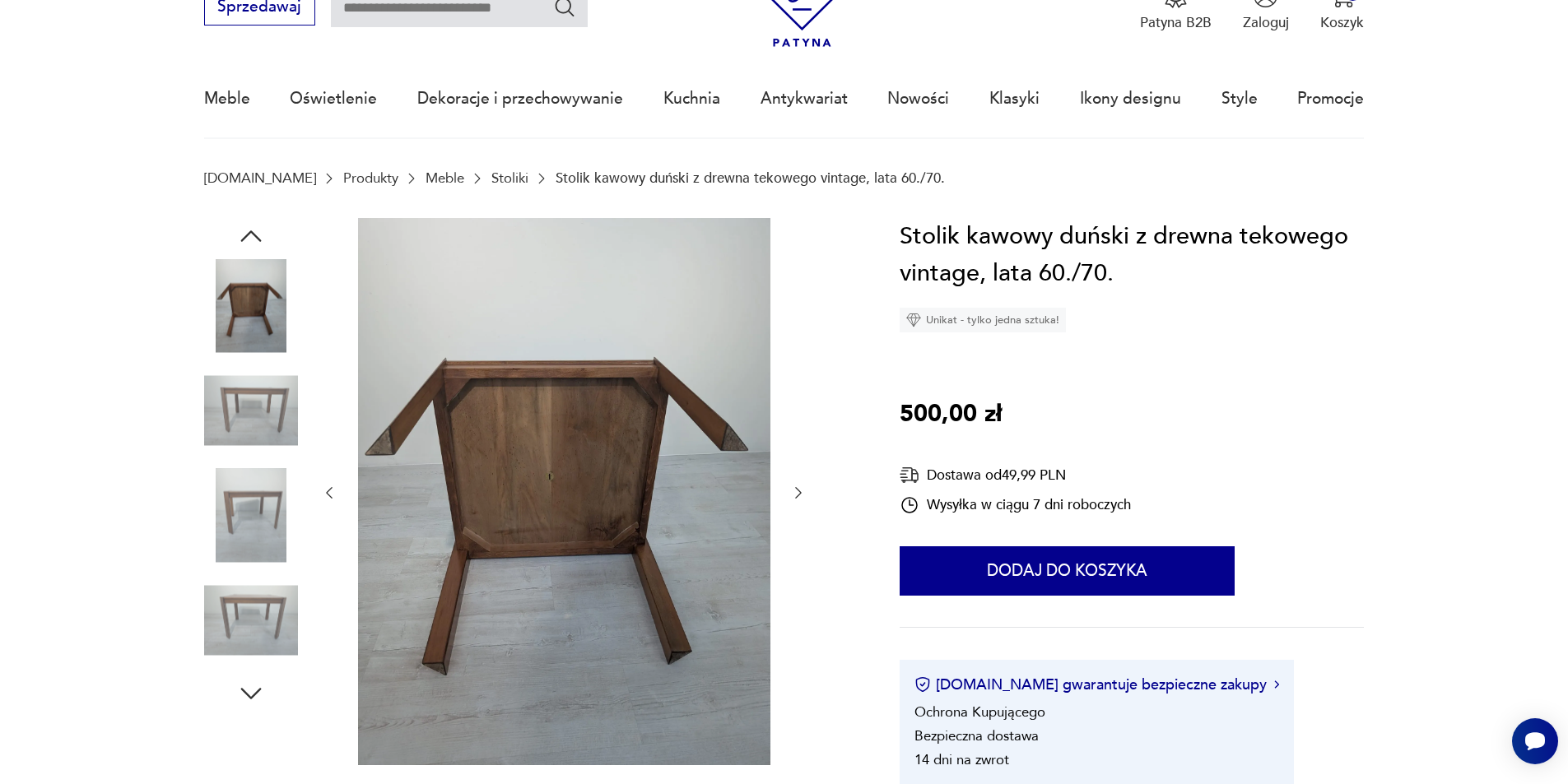
click at [800, 490] on icon "button" at bounding box center [797, 493] width 16 height 16
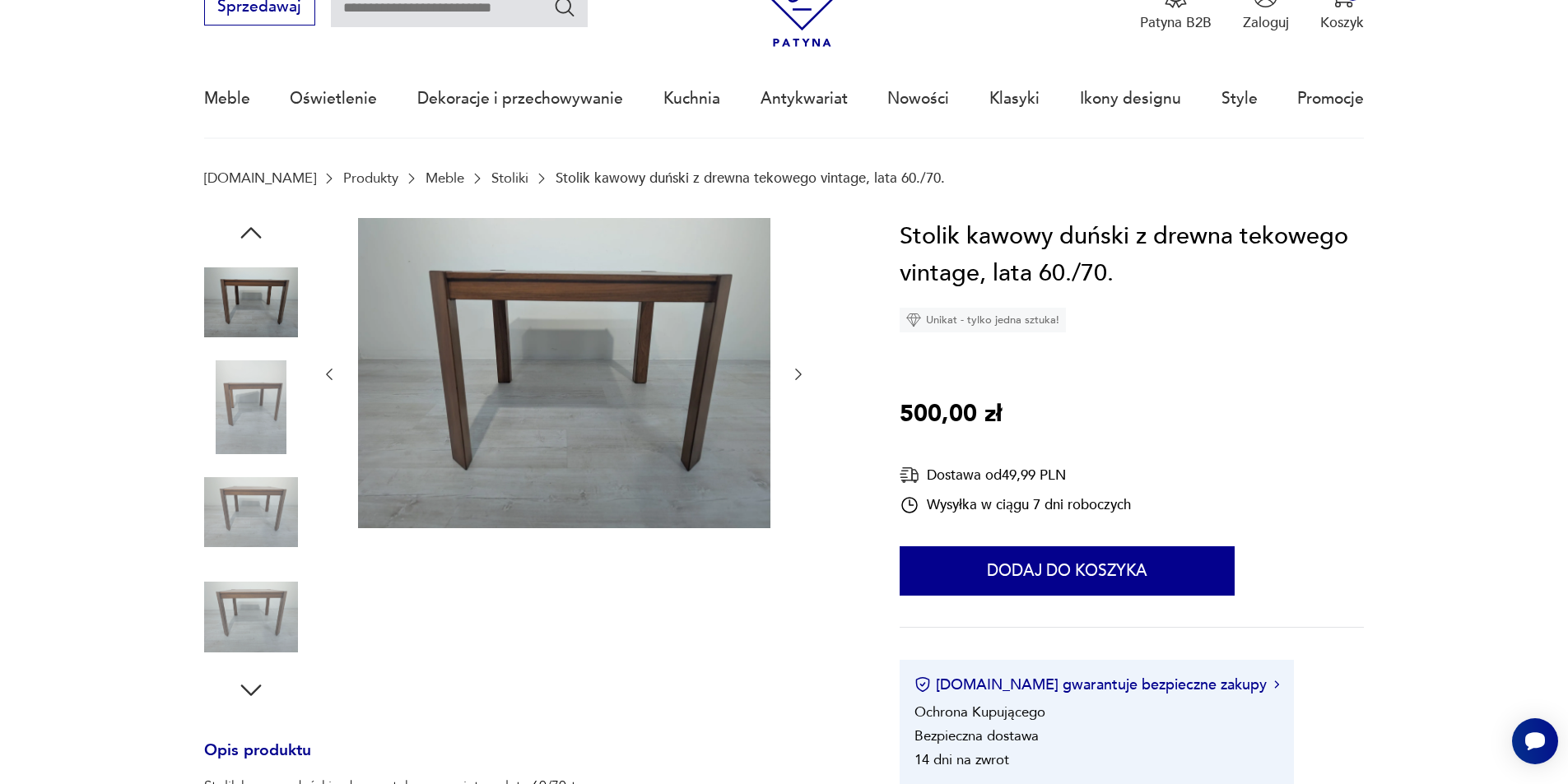
click at [797, 374] on icon "button" at bounding box center [797, 374] width 16 height 16
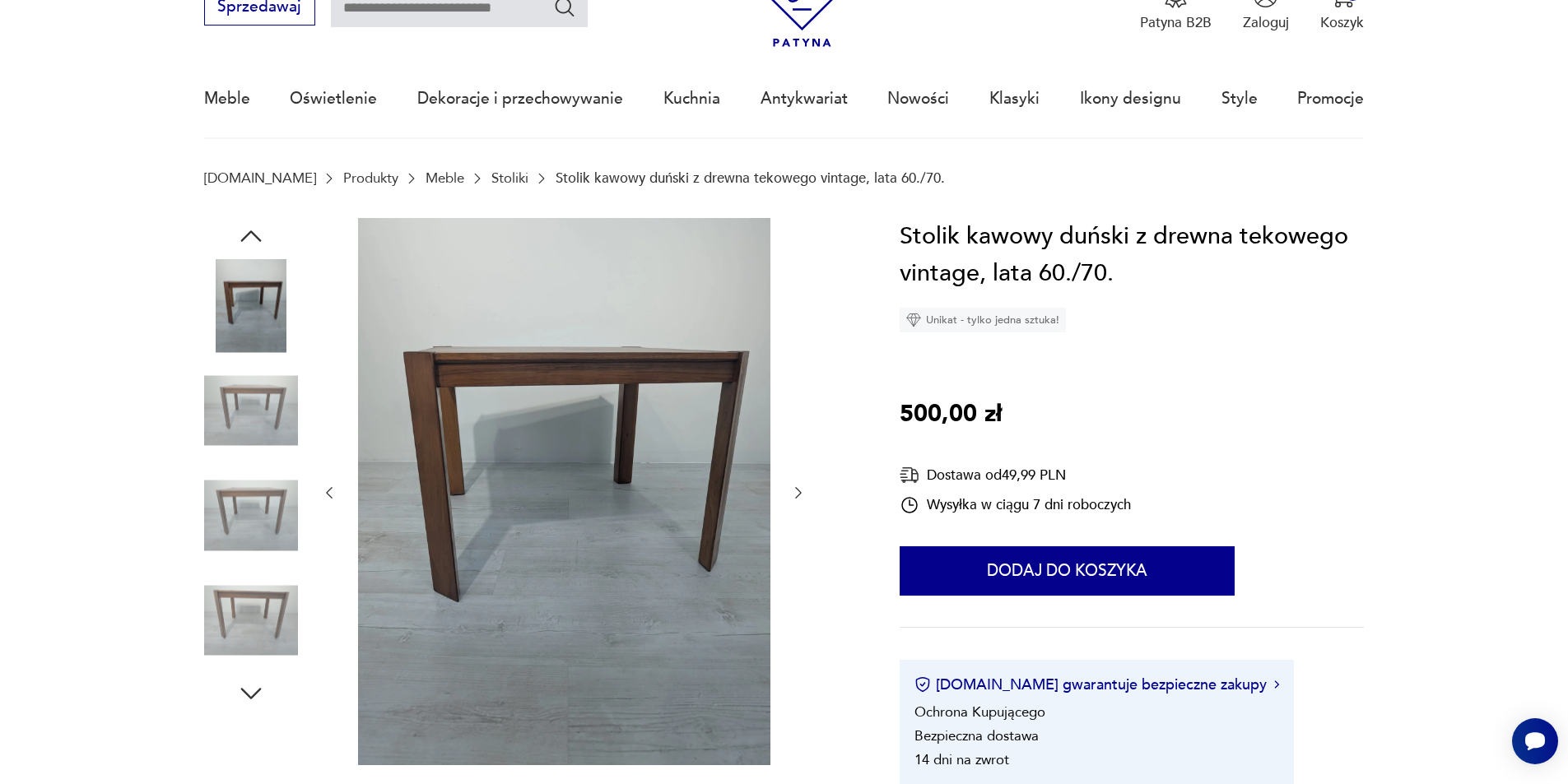
click at [797, 374] on div at bounding box center [564, 493] width 486 height 550
click at [797, 487] on icon "button" at bounding box center [797, 493] width 16 height 16
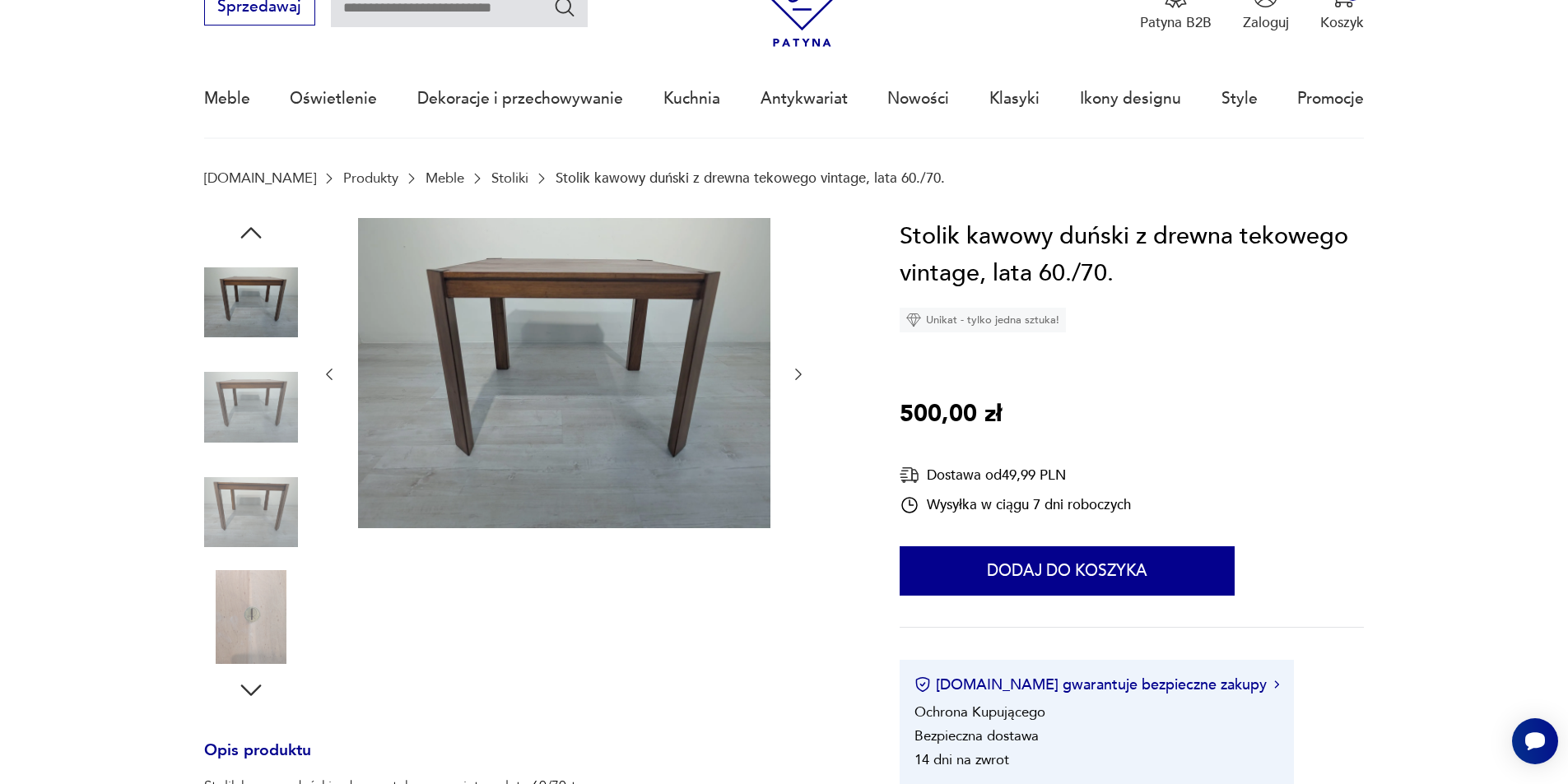
click at [797, 487] on div at bounding box center [564, 375] width 486 height 314
click at [795, 374] on icon "button" at bounding box center [797, 374] width 16 height 16
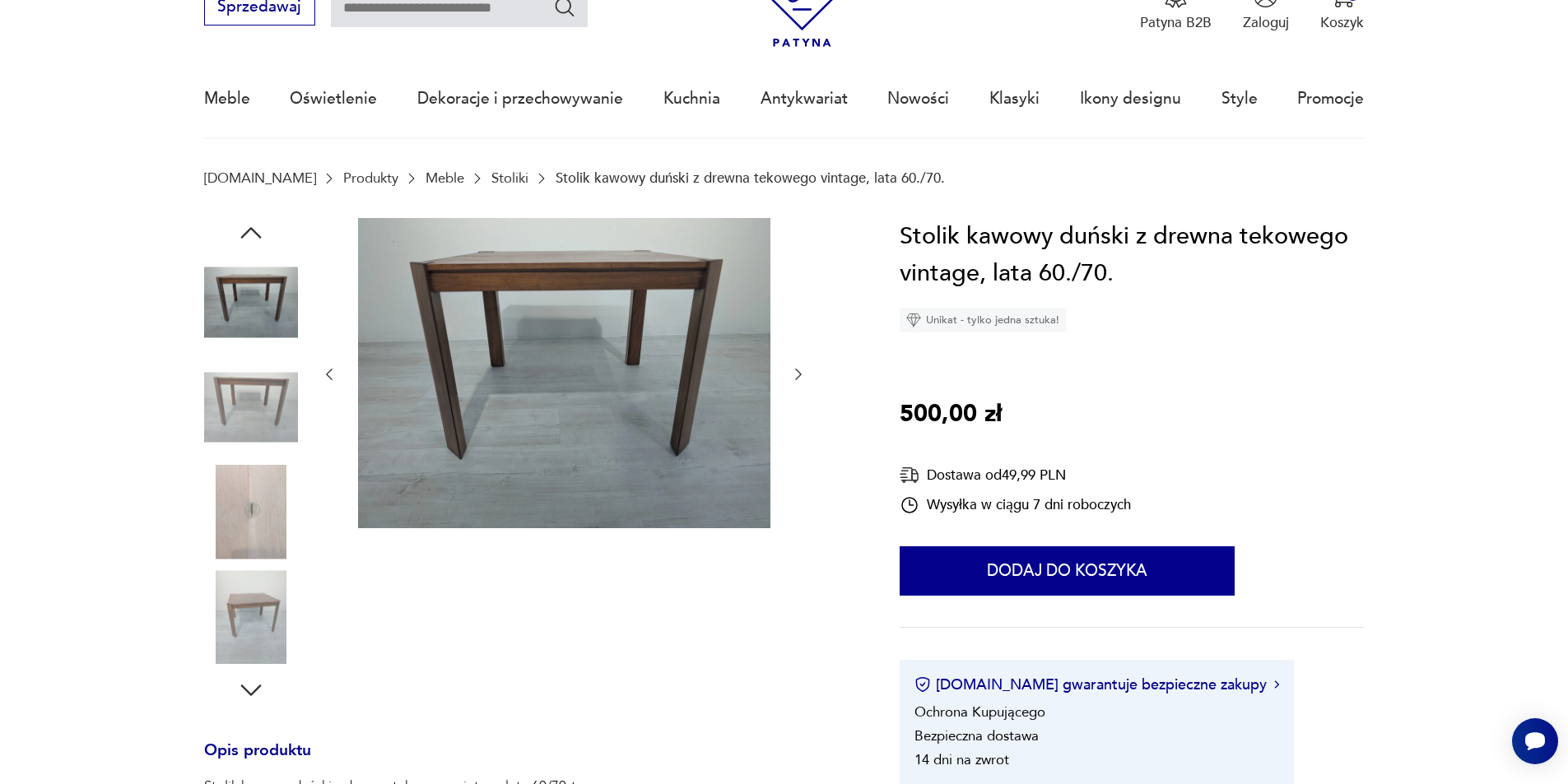
click at [795, 374] on icon "button" at bounding box center [797, 374] width 16 height 16
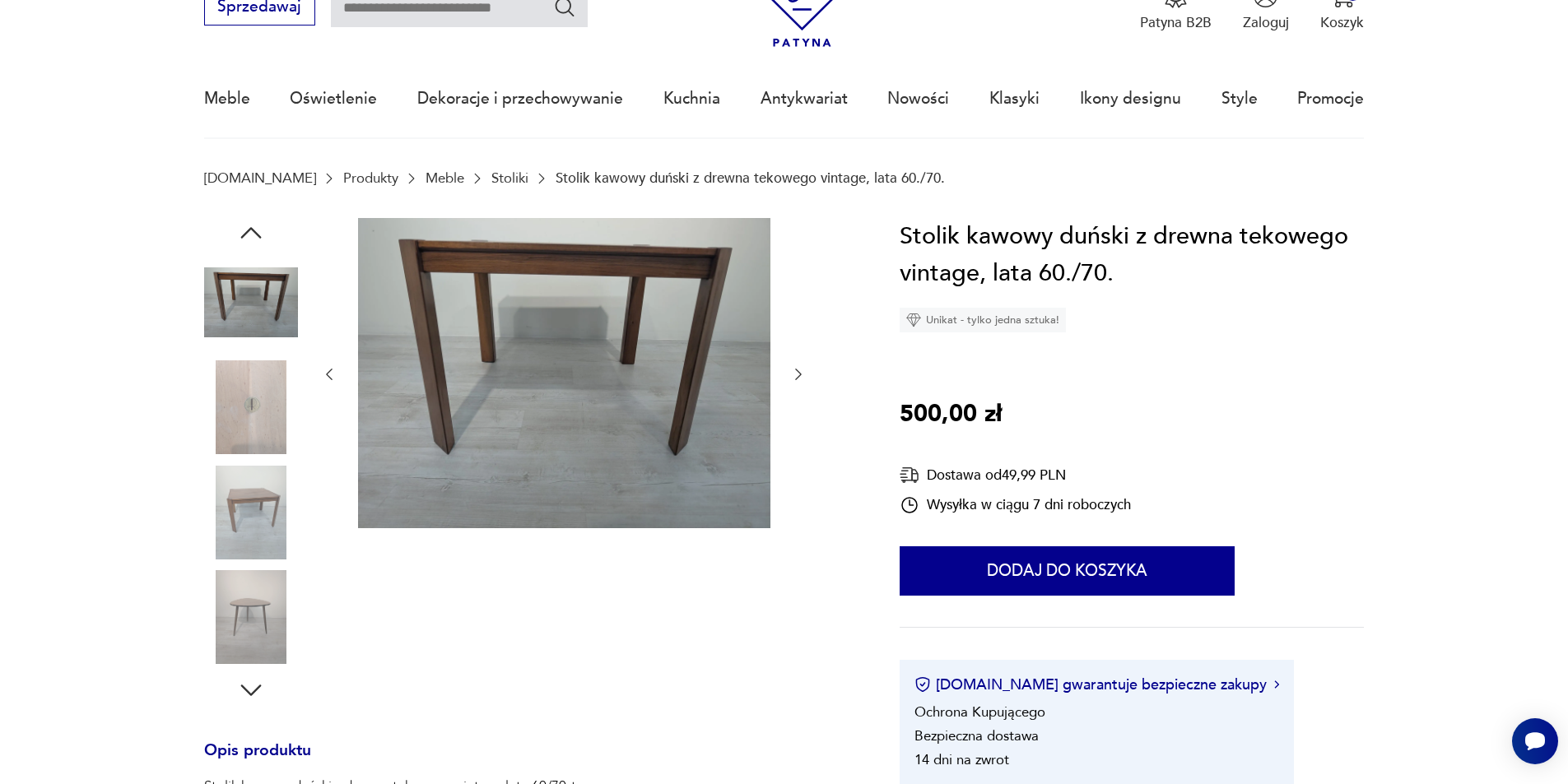
click at [795, 374] on icon "button" at bounding box center [797, 374] width 16 height 16
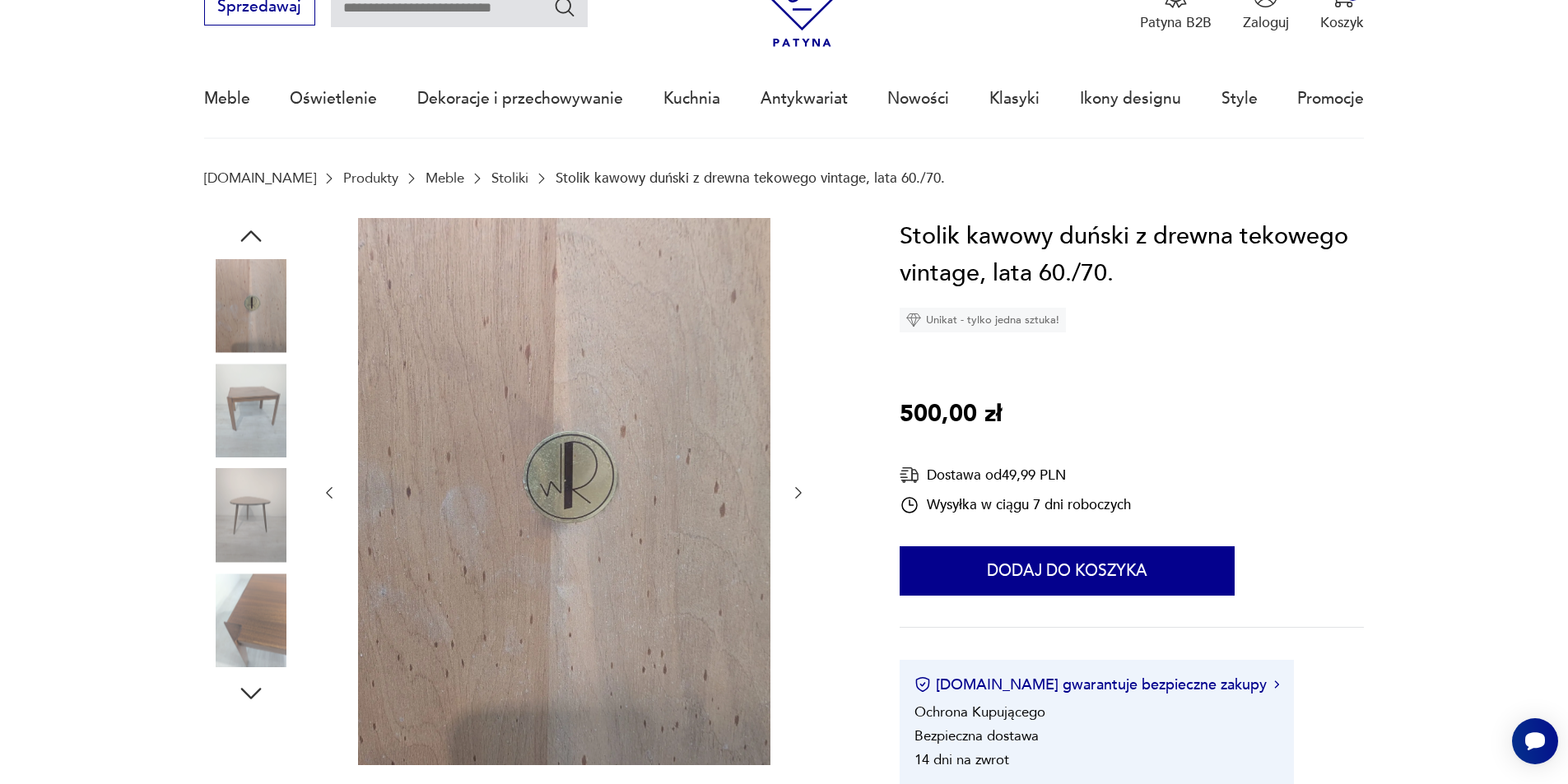
click at [795, 374] on div at bounding box center [564, 493] width 486 height 550
click at [800, 494] on icon "button" at bounding box center [797, 493] width 16 height 16
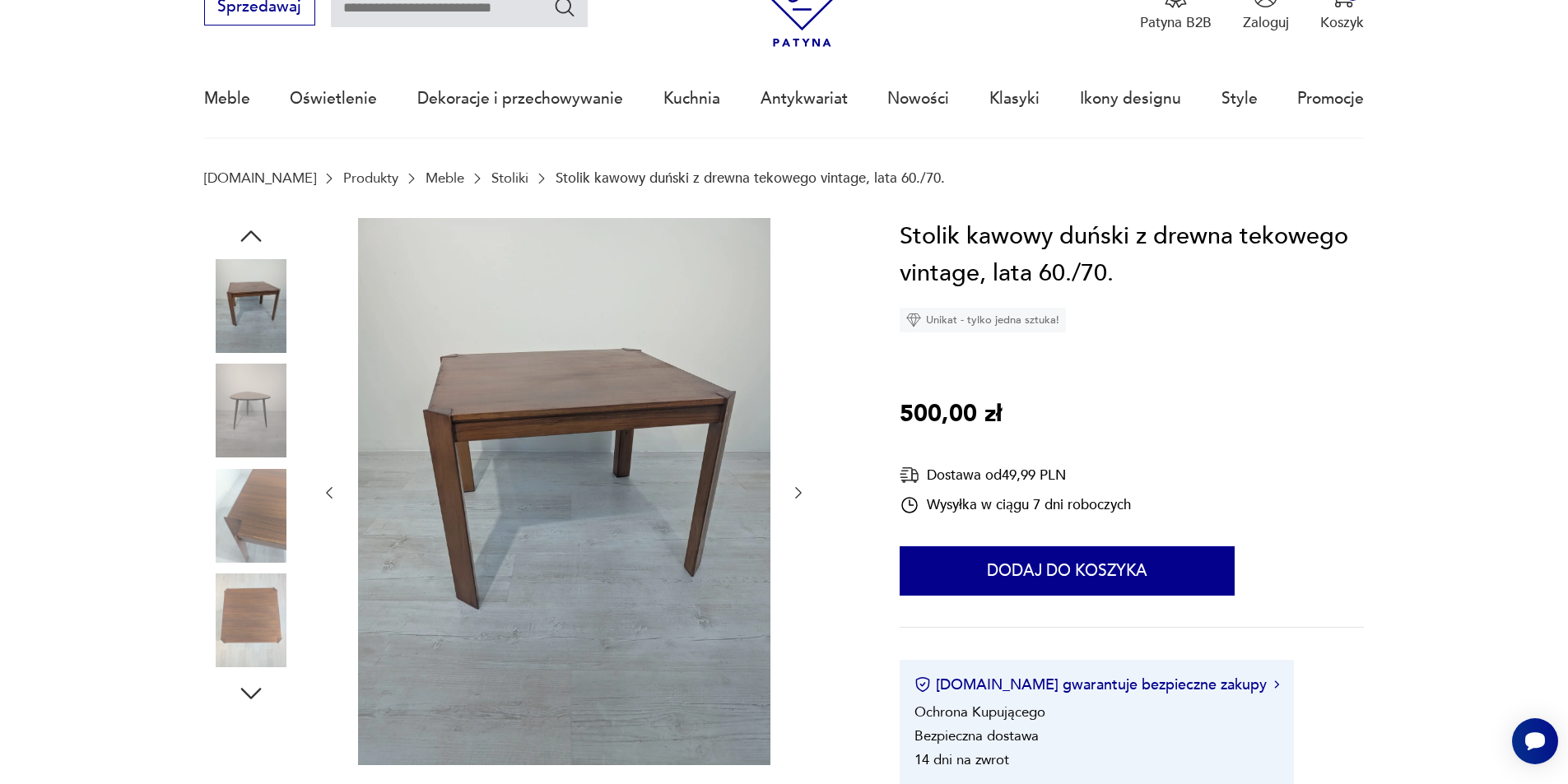
click at [801, 493] on icon "button" at bounding box center [797, 493] width 16 height 16
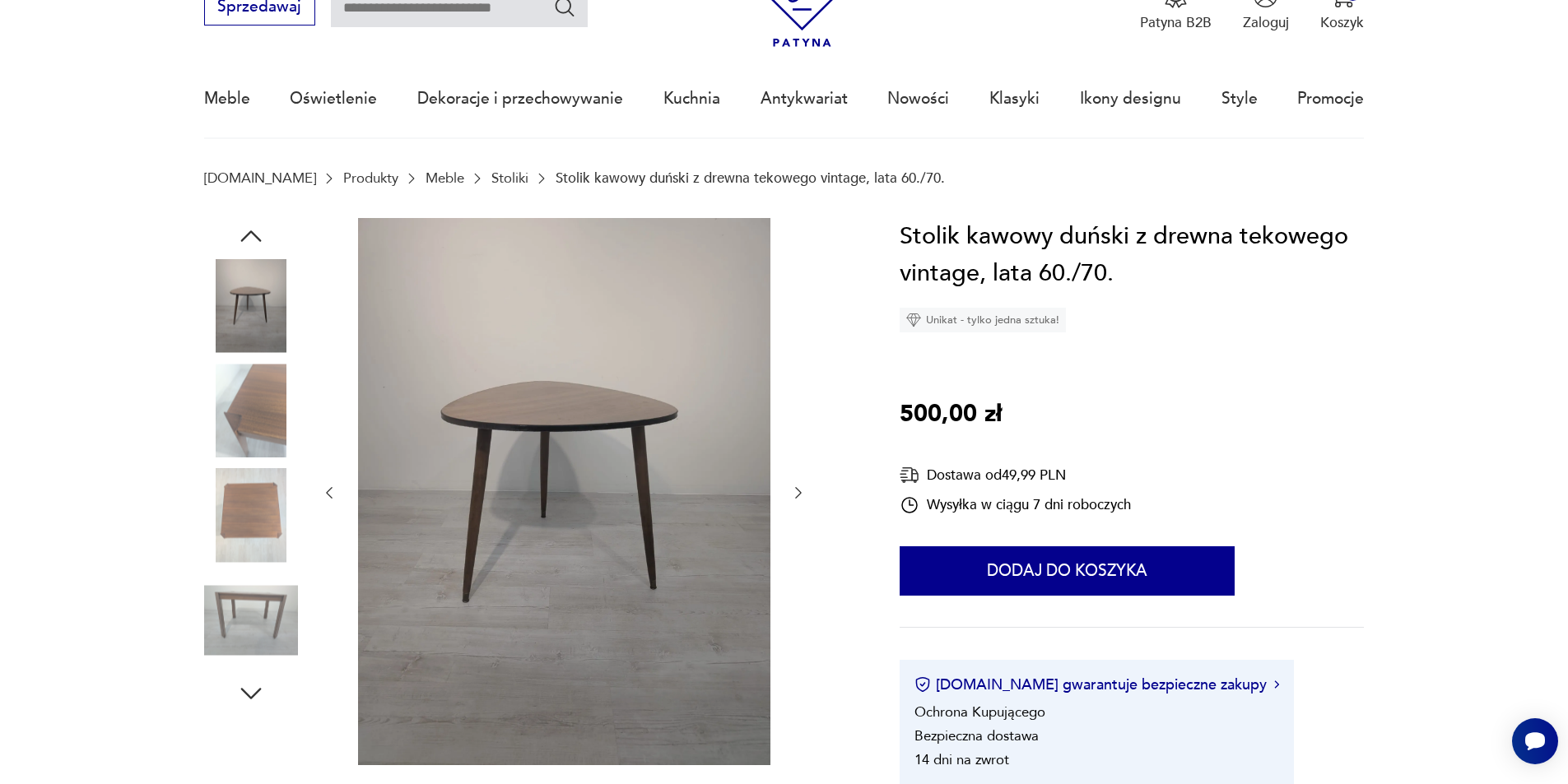
click at [801, 493] on icon "button" at bounding box center [797, 493] width 16 height 16
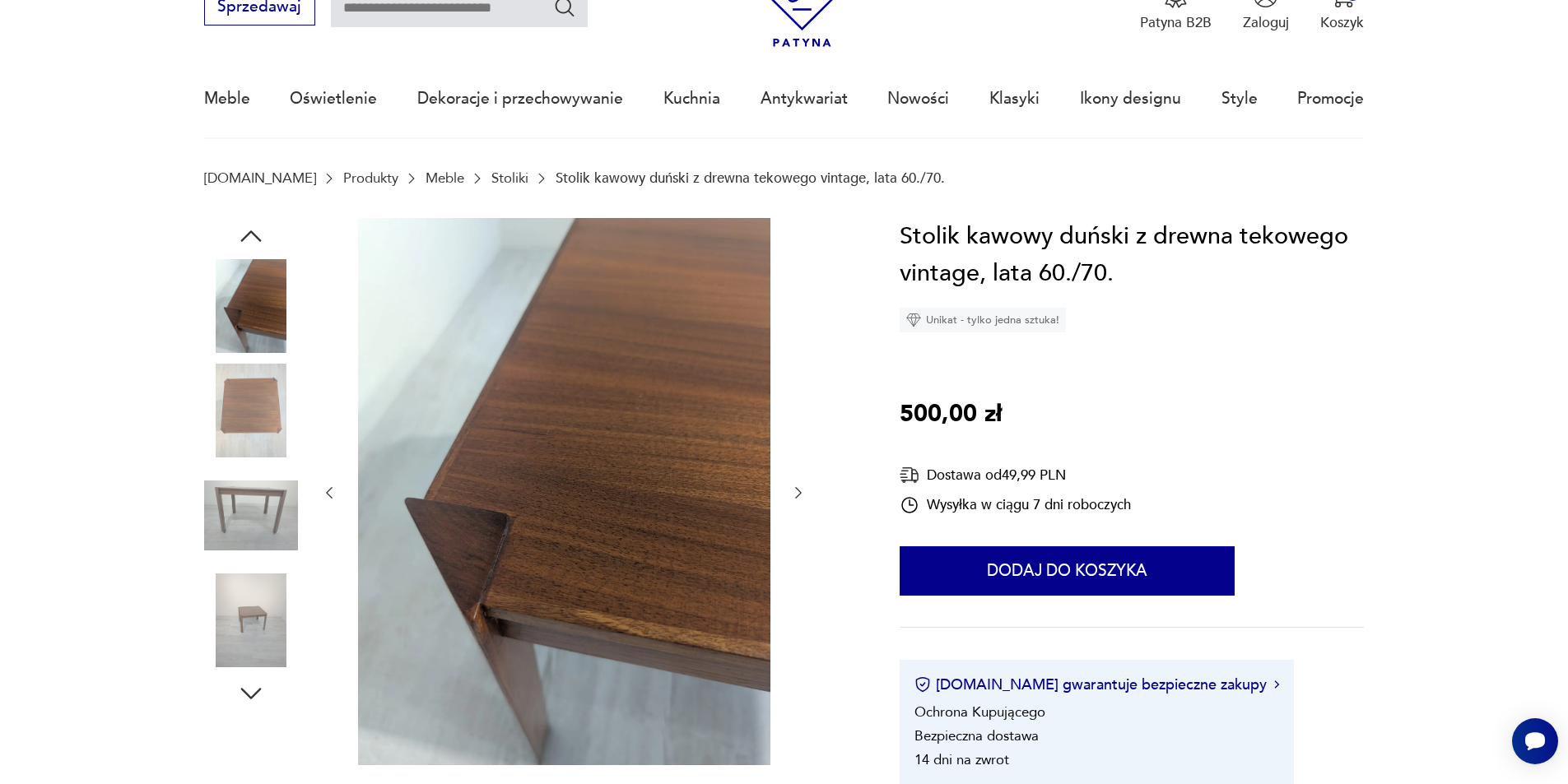
click at [801, 493] on icon "button" at bounding box center [797, 493] width 16 height 16
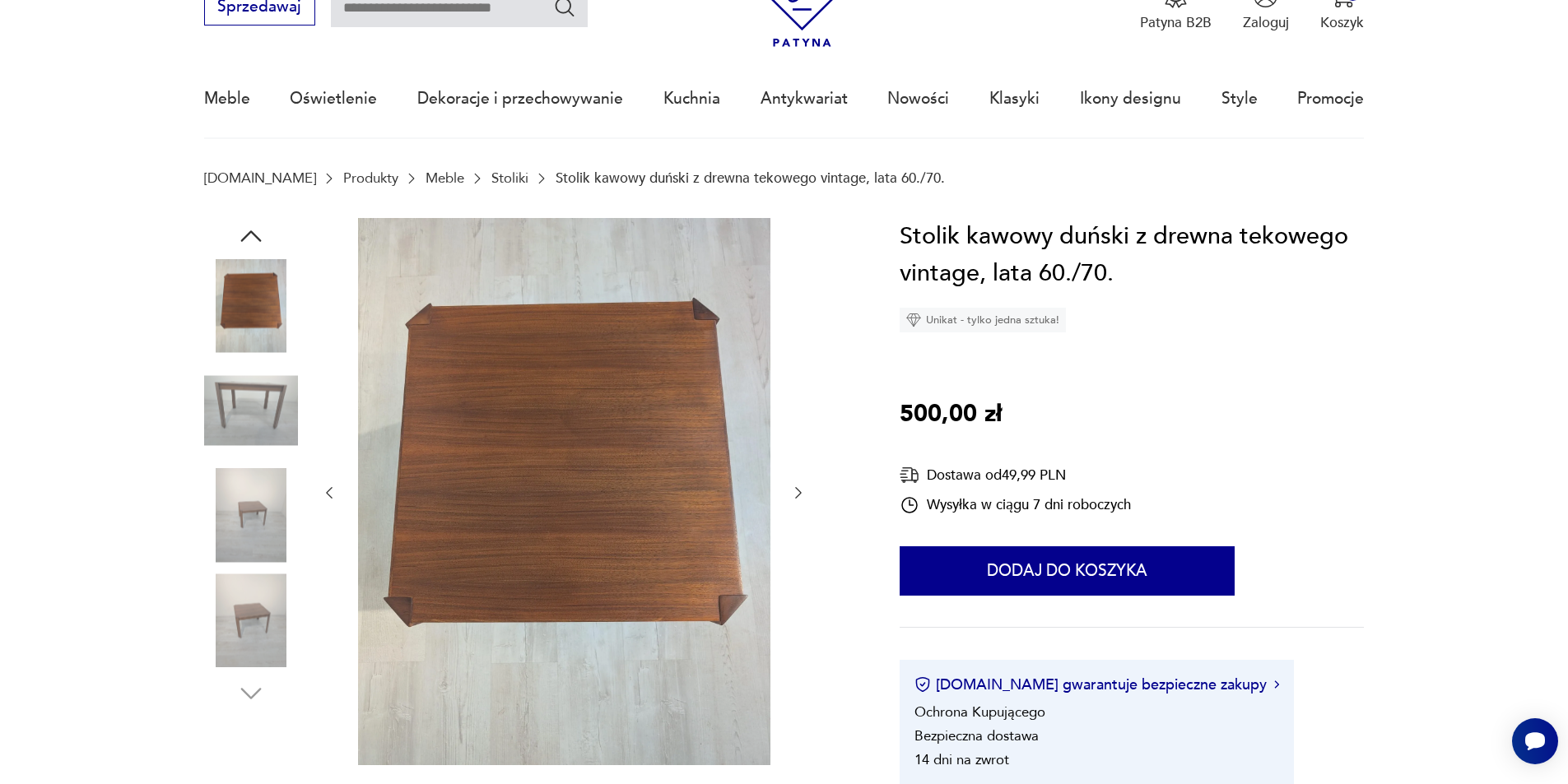
click at [801, 493] on icon "button" at bounding box center [797, 493] width 16 height 16
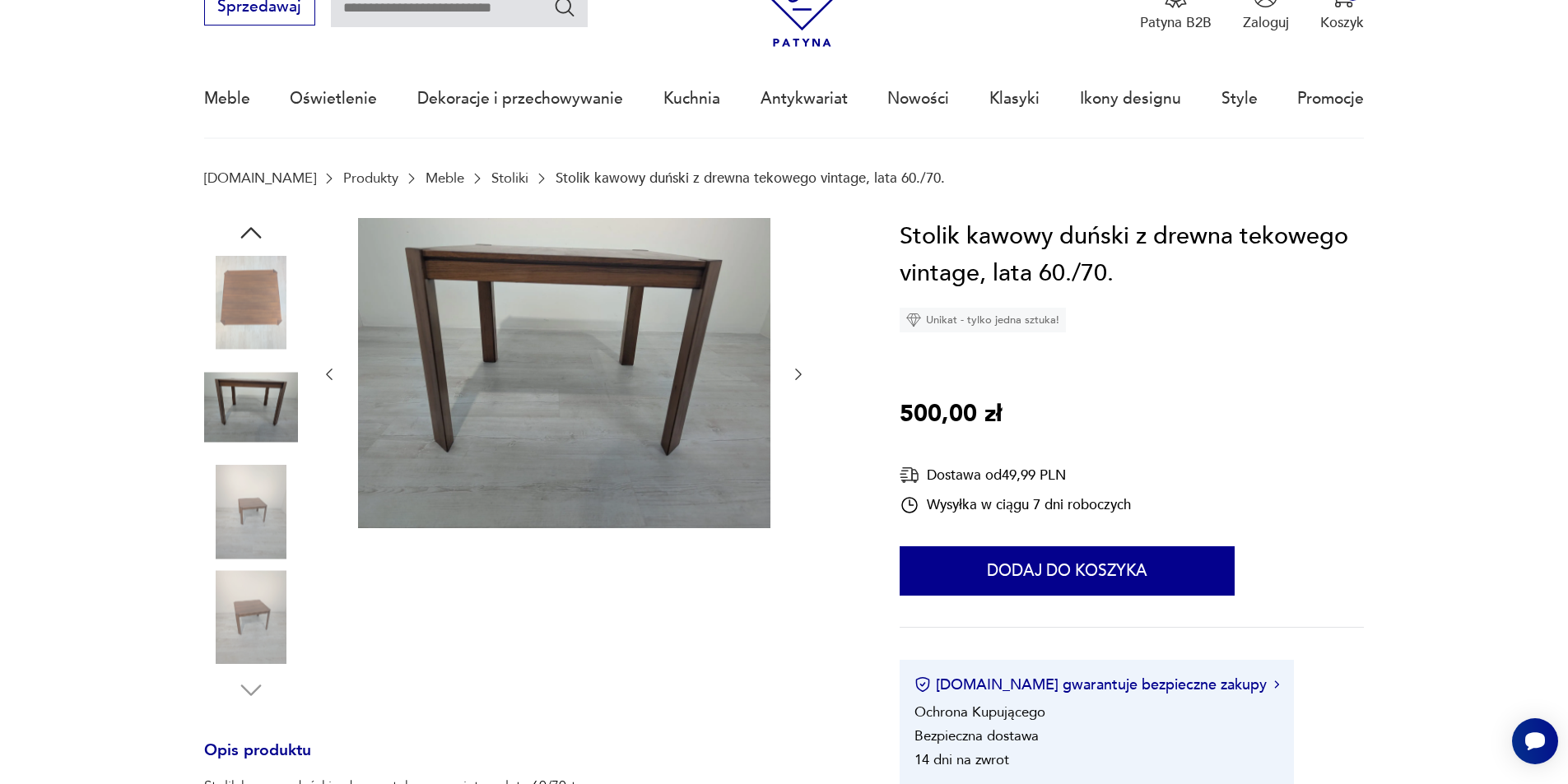
click at [801, 493] on div at bounding box center [564, 375] width 486 height 314
click at [798, 379] on icon "button" at bounding box center [797, 374] width 16 height 16
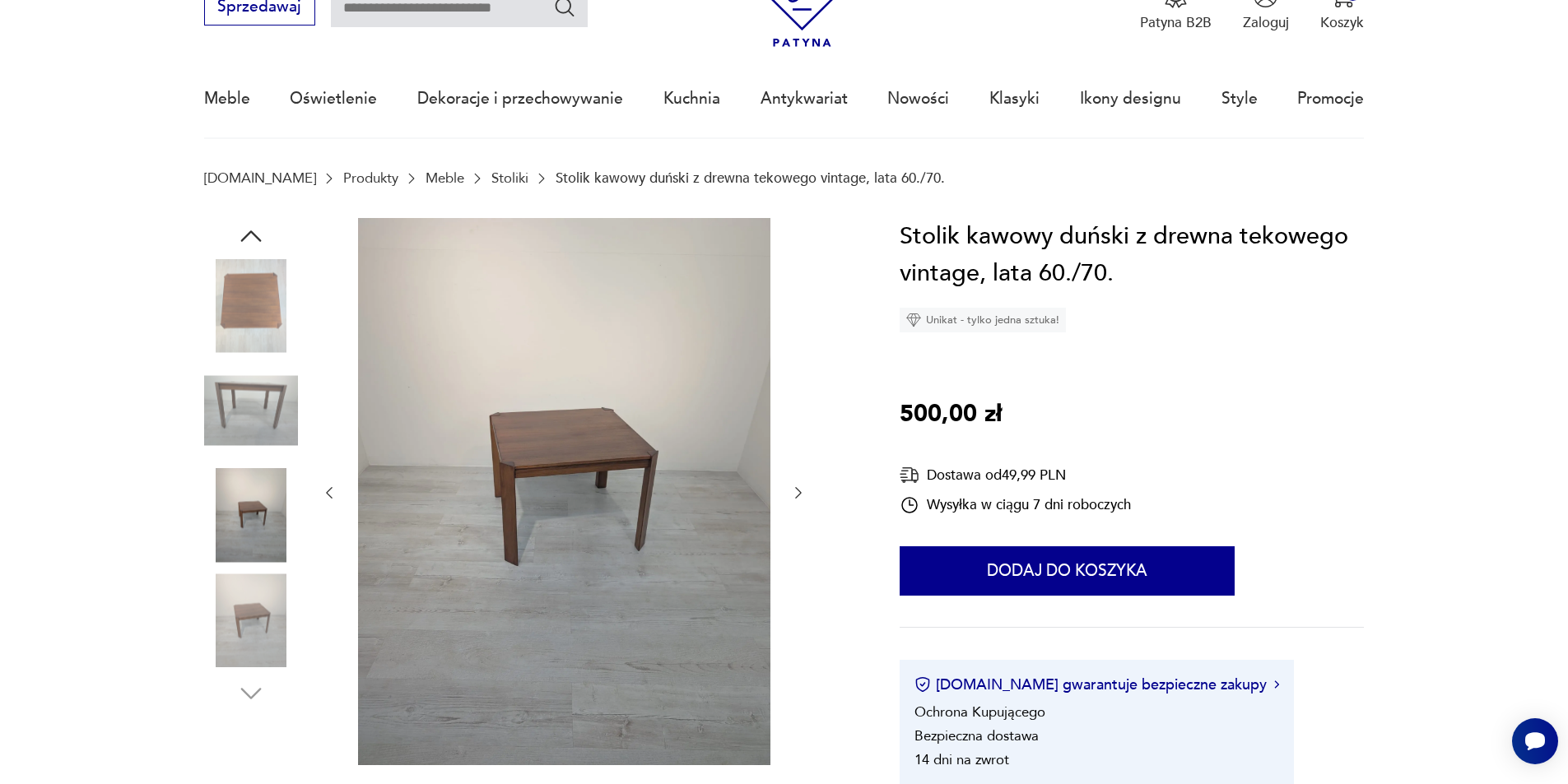
click at [798, 379] on div at bounding box center [564, 493] width 486 height 550
click at [794, 493] on icon "button" at bounding box center [797, 493] width 16 height 16
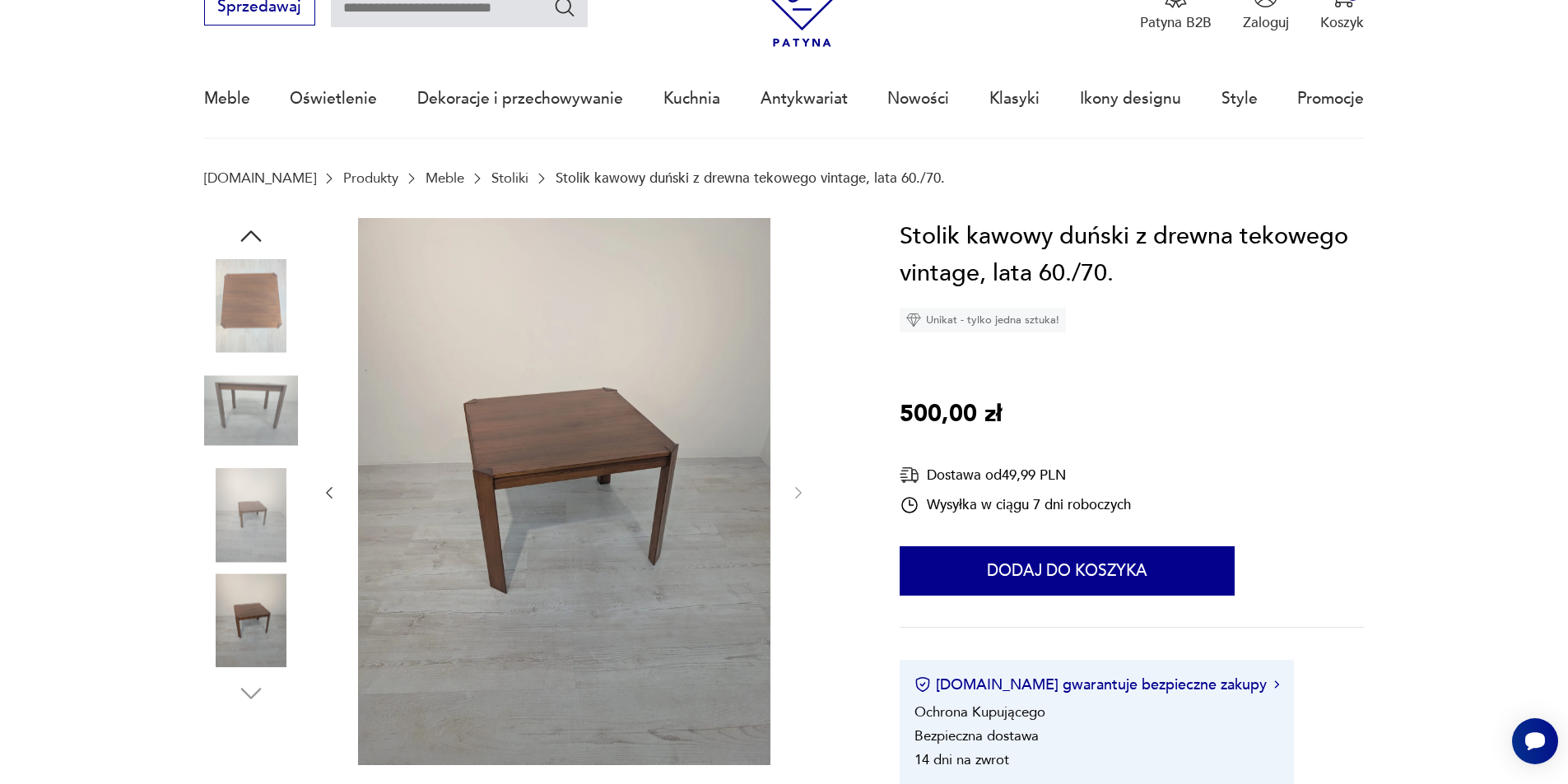
click at [252, 645] on img at bounding box center [251, 620] width 94 height 94
click at [253, 513] on img at bounding box center [251, 517] width 94 height 94
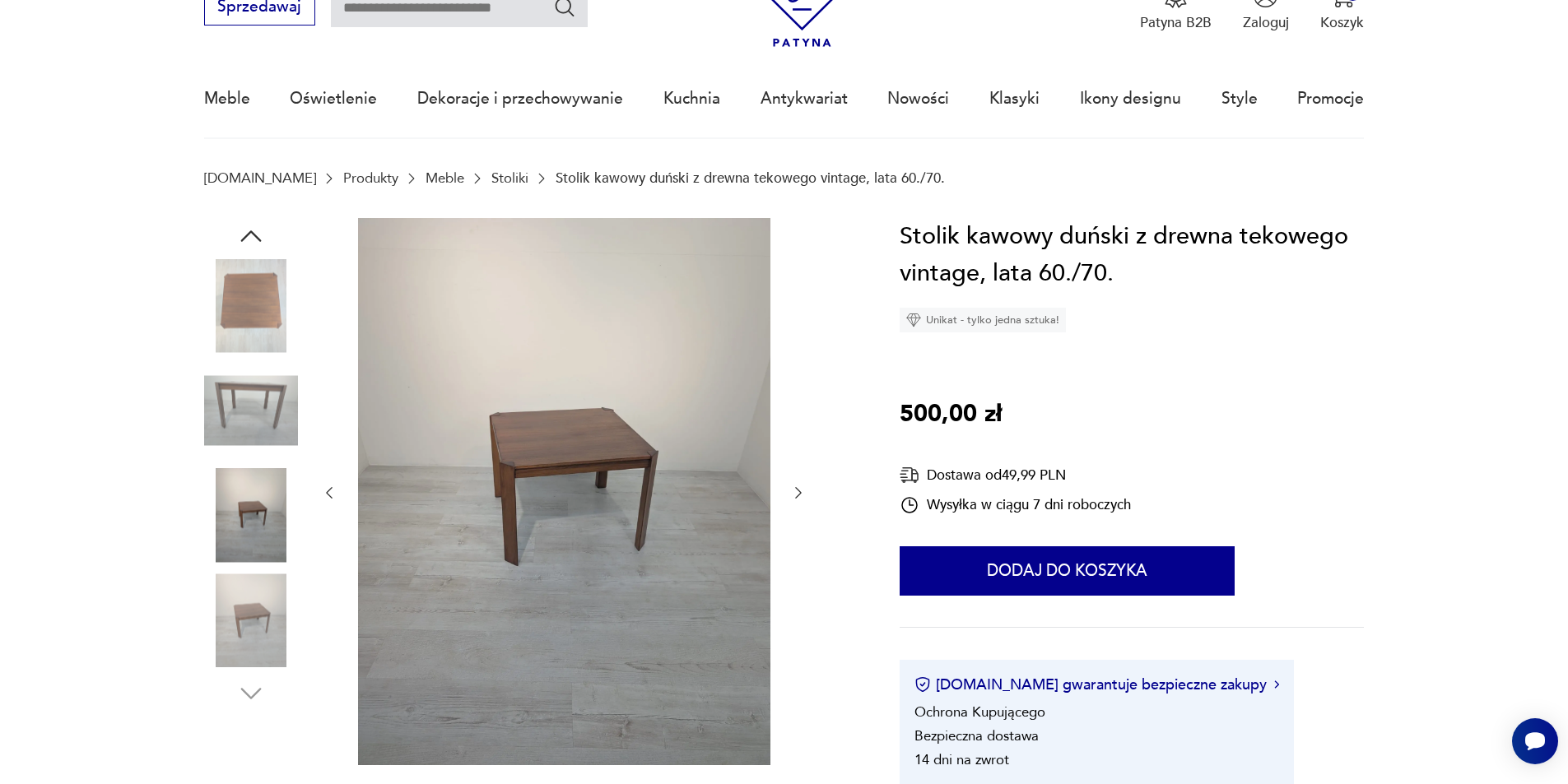
click at [235, 426] on img at bounding box center [251, 411] width 94 height 94
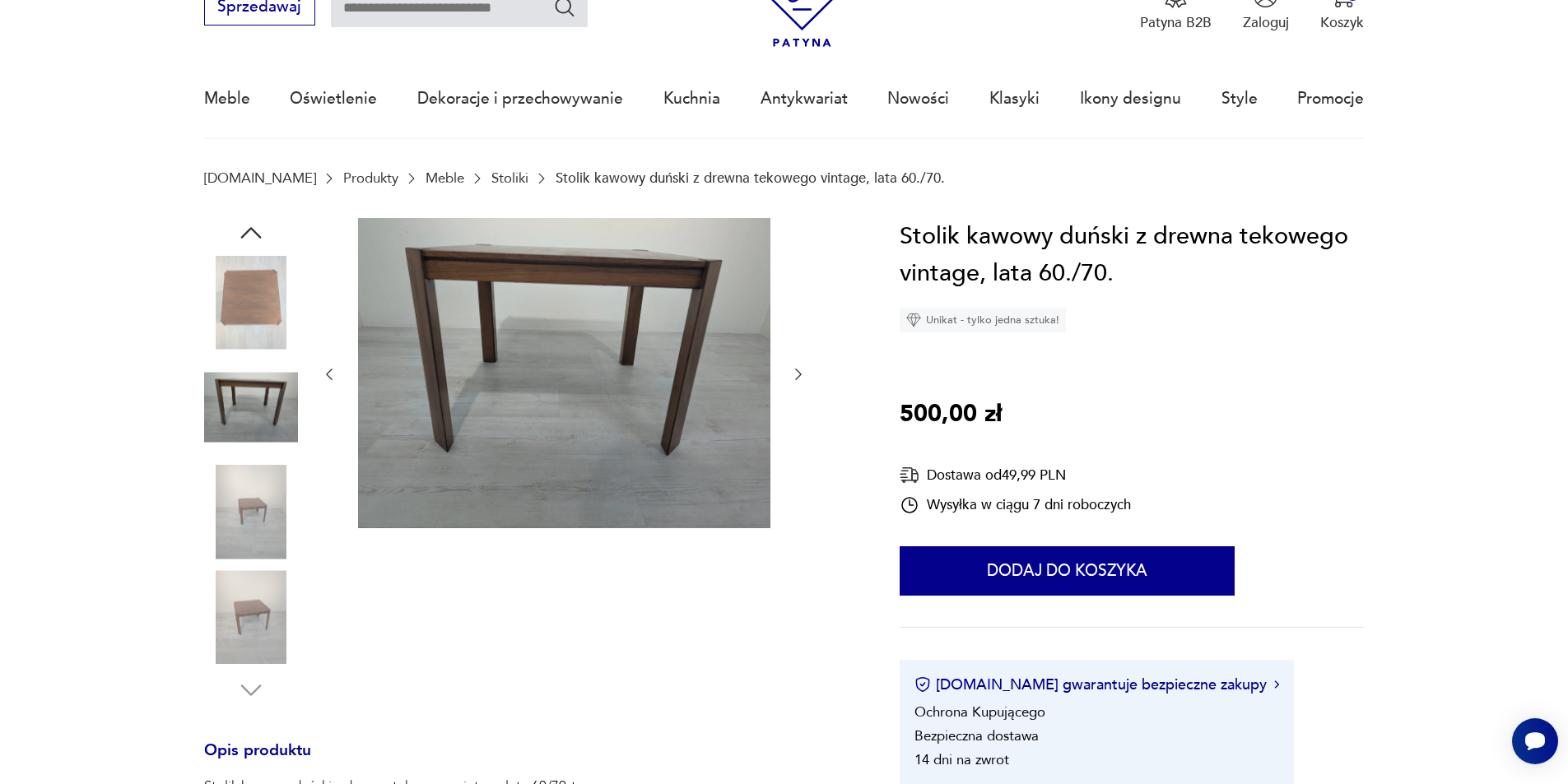
click at [594, 453] on img at bounding box center [564, 373] width 413 height 311
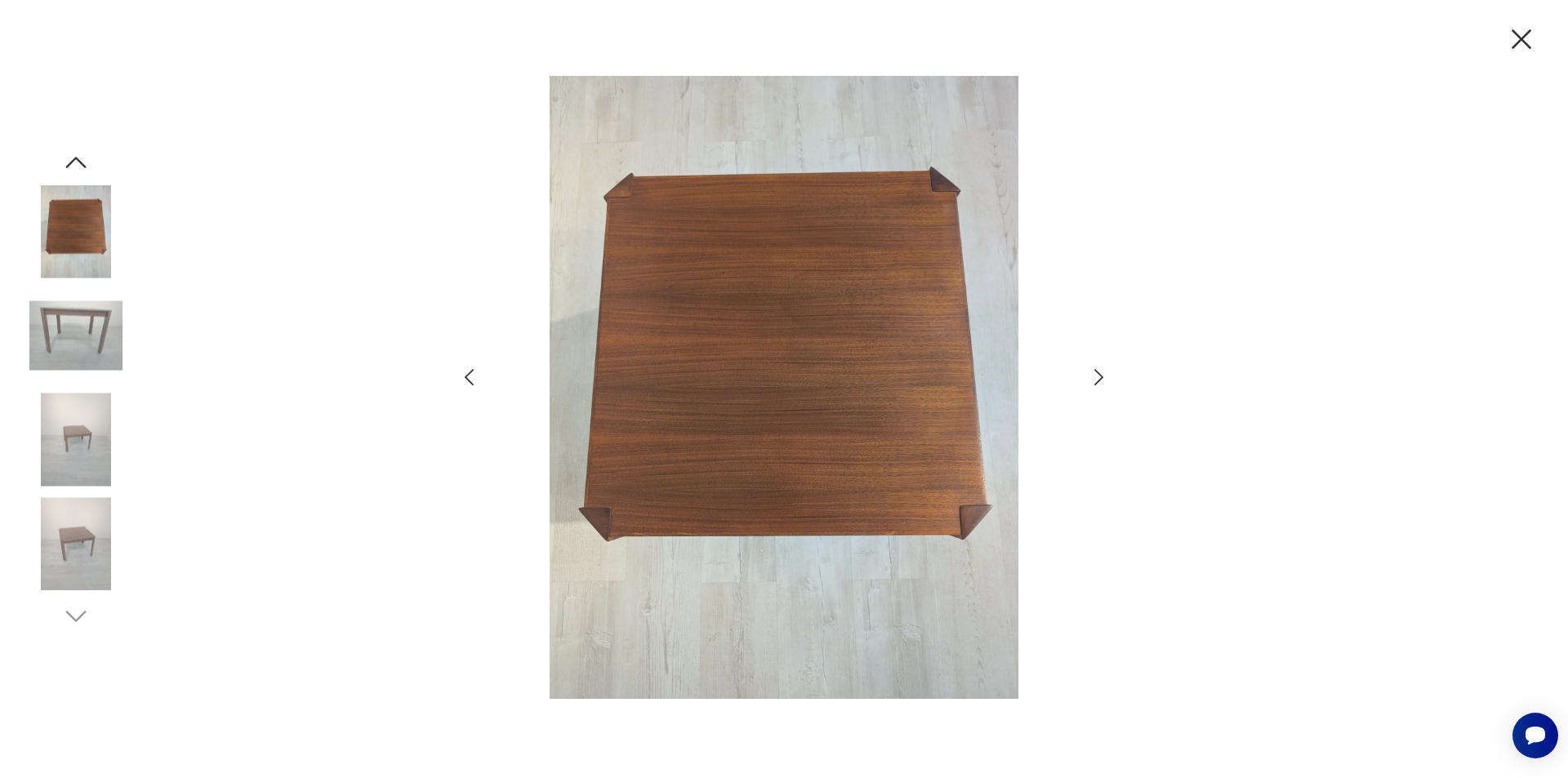
click at [1098, 373] on icon "button" at bounding box center [1098, 377] width 9 height 16
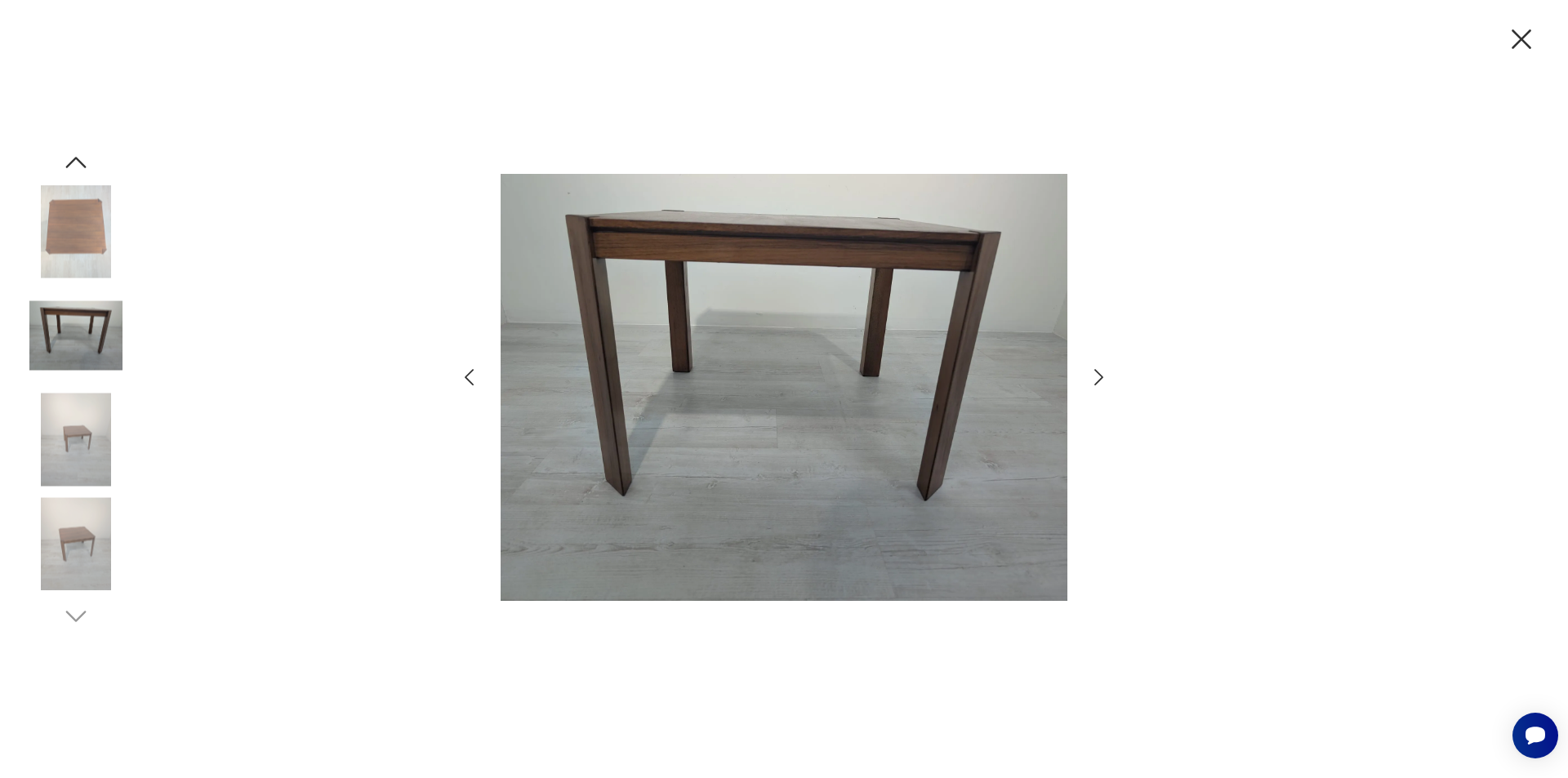
click at [1098, 373] on icon "button" at bounding box center [1098, 377] width 9 height 16
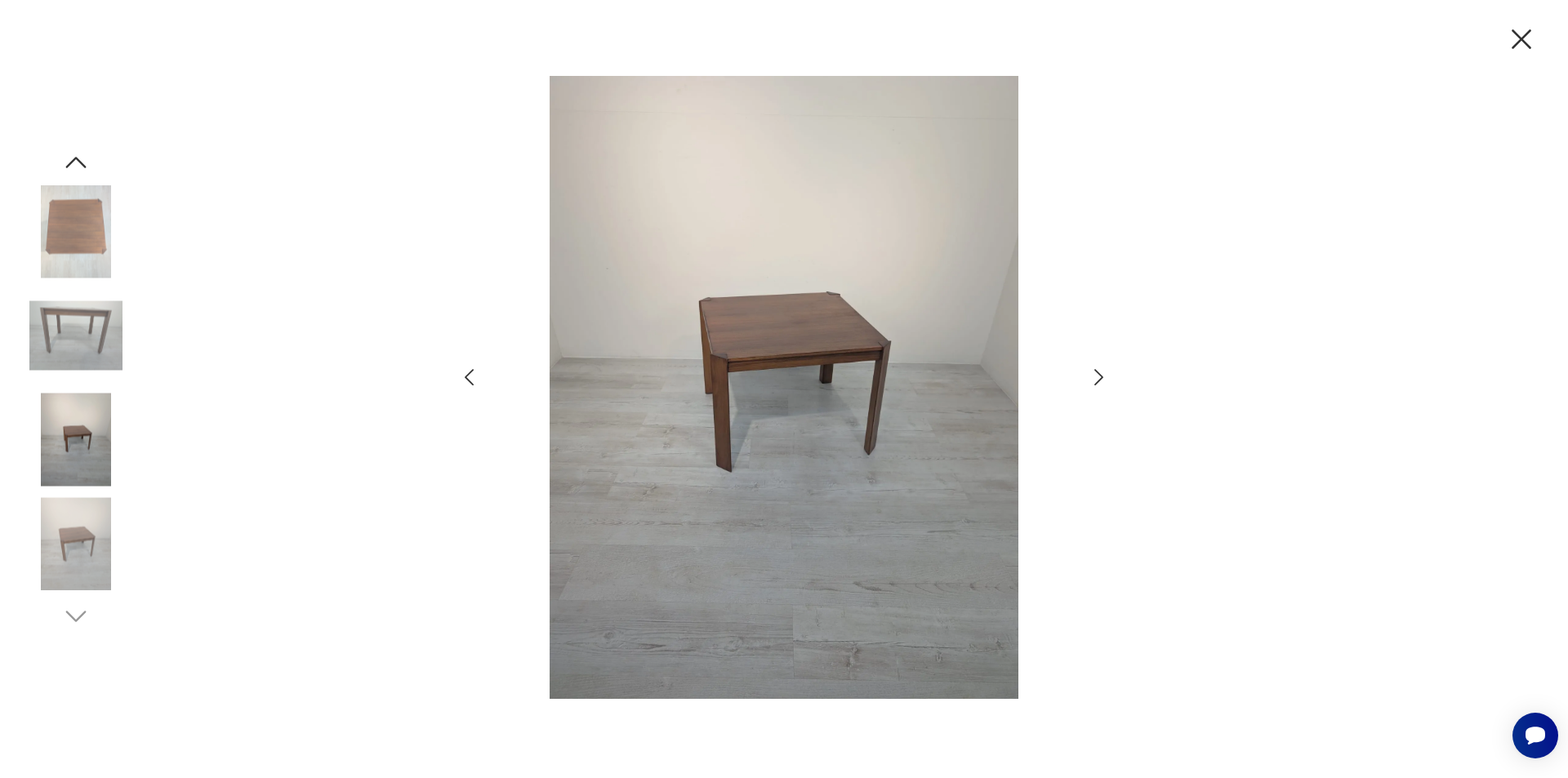
click at [1098, 373] on icon "button" at bounding box center [1098, 377] width 9 height 16
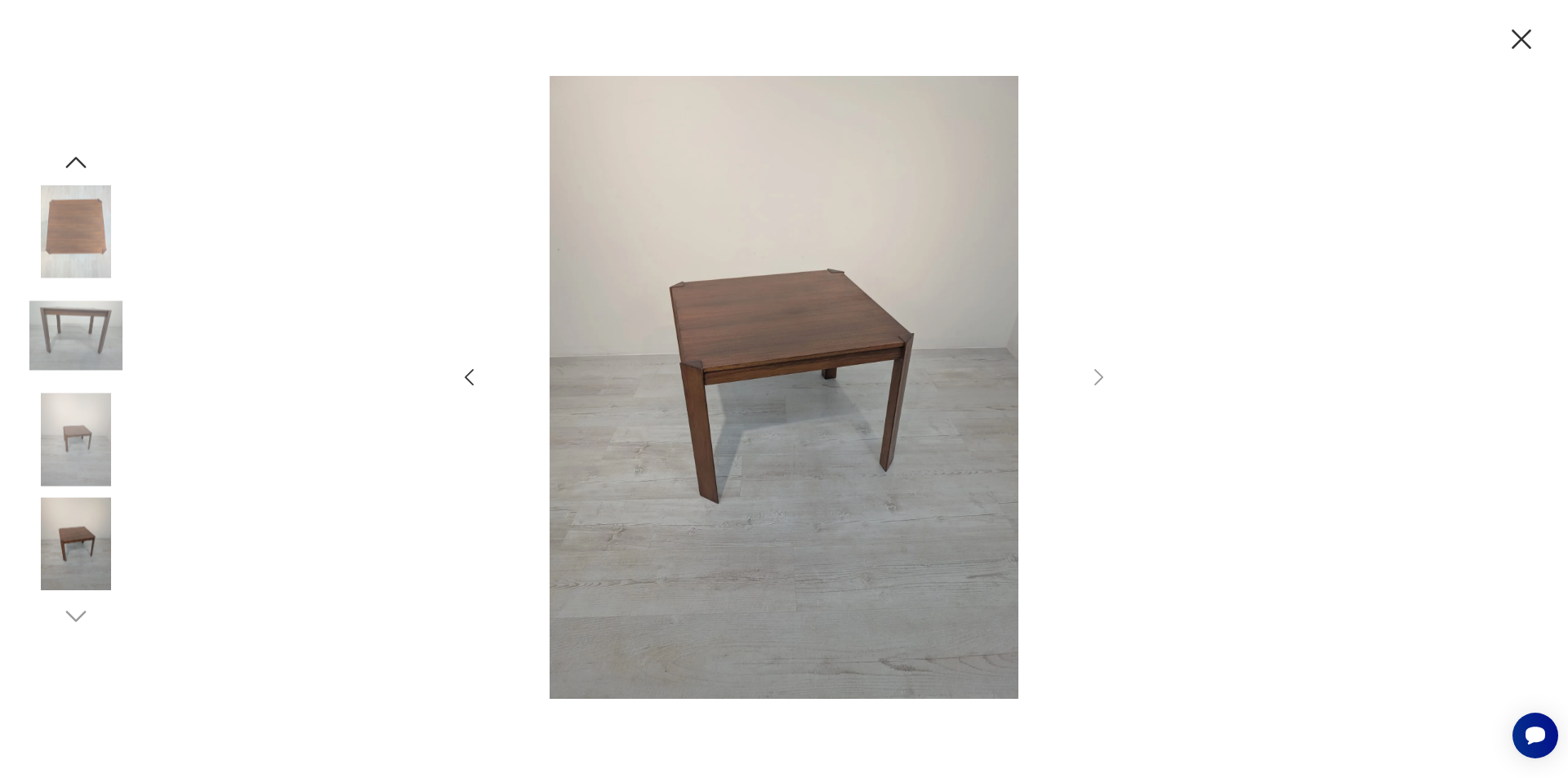
click at [1516, 45] on icon "button" at bounding box center [1521, 39] width 34 height 34
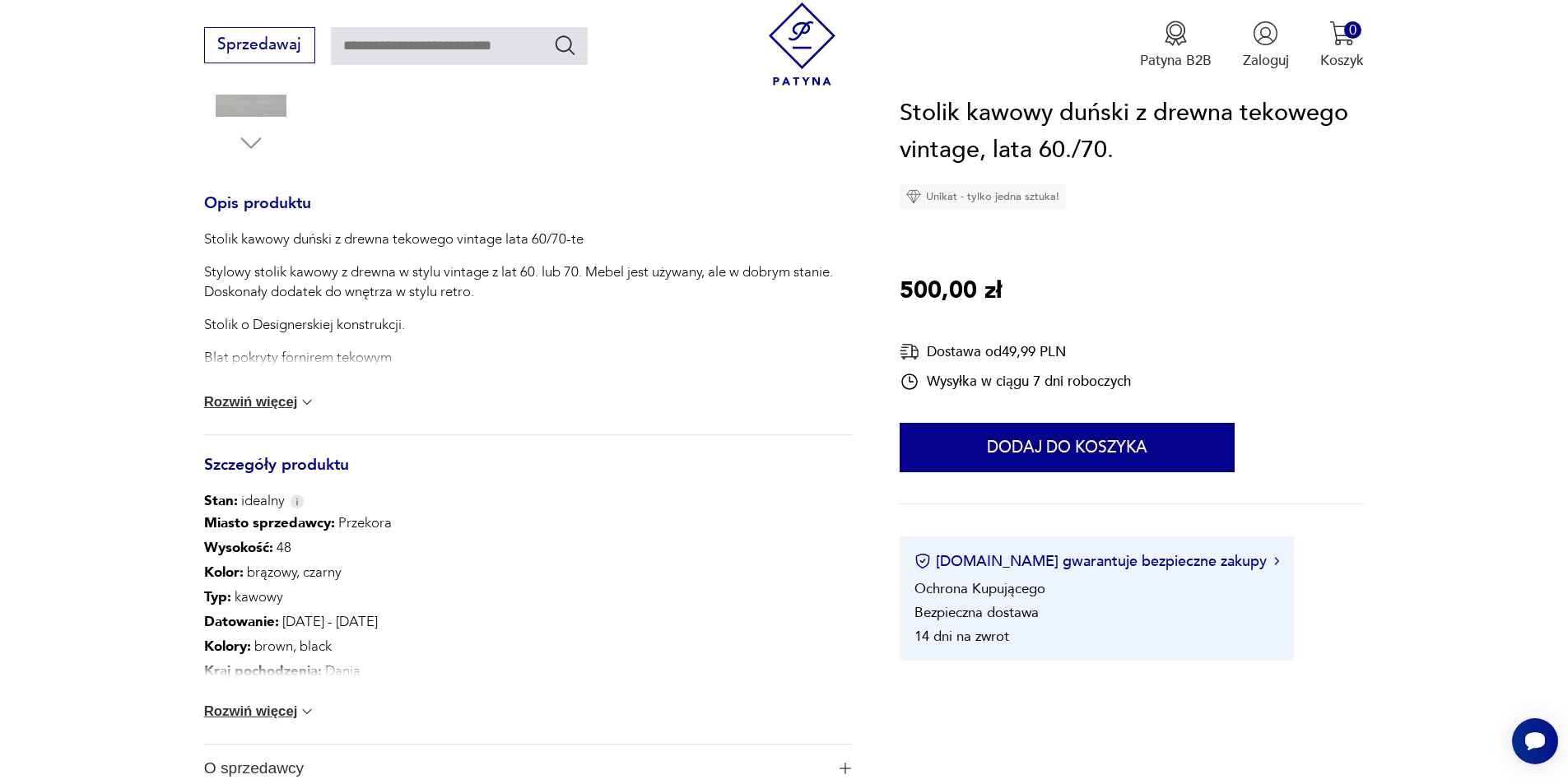
scroll to position [658, 0]
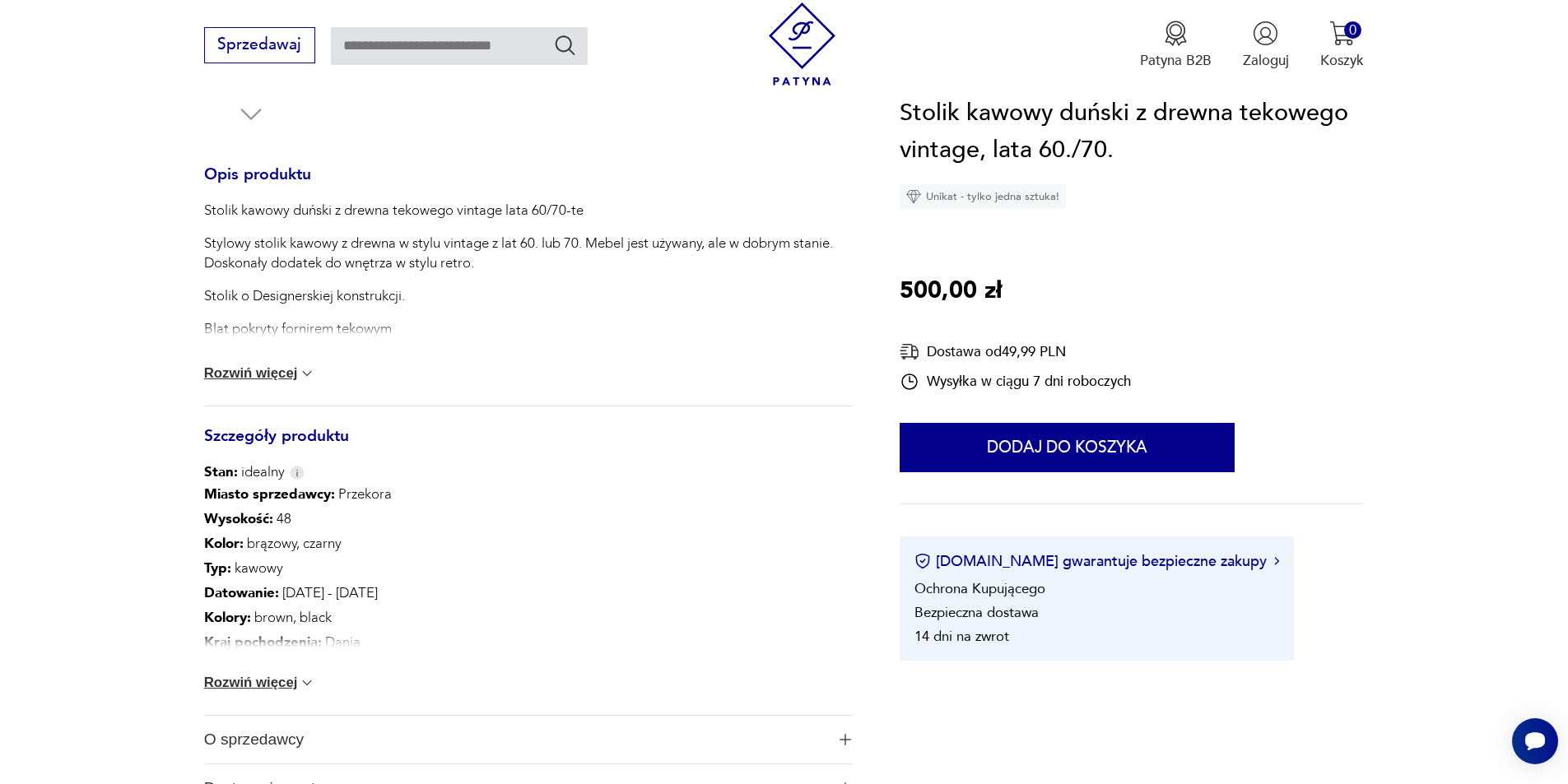
click at [303, 682] on img at bounding box center [307, 682] width 16 height 16
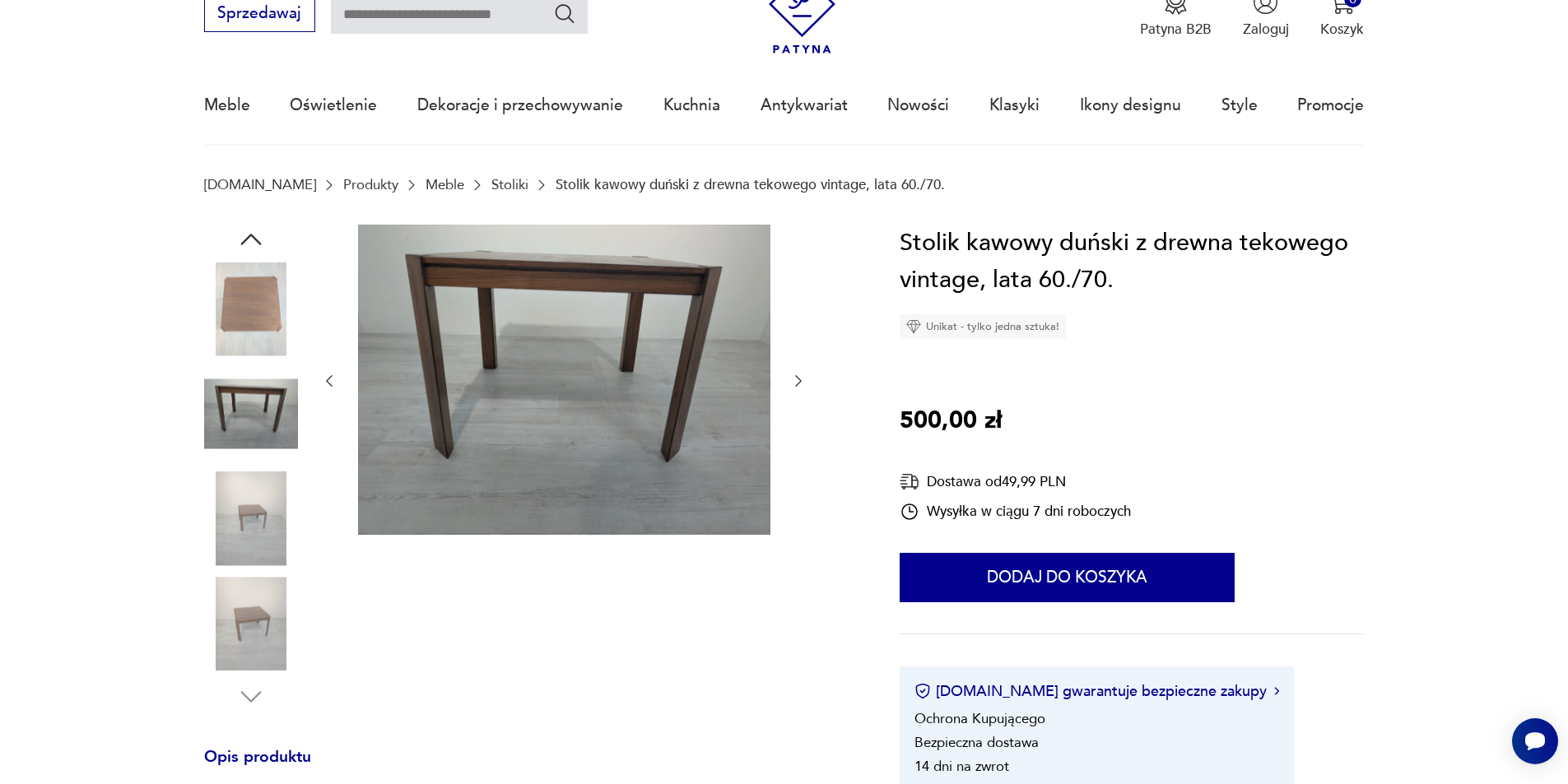
scroll to position [0, 0]
